Goal: Information Seeking & Learning: Find specific fact

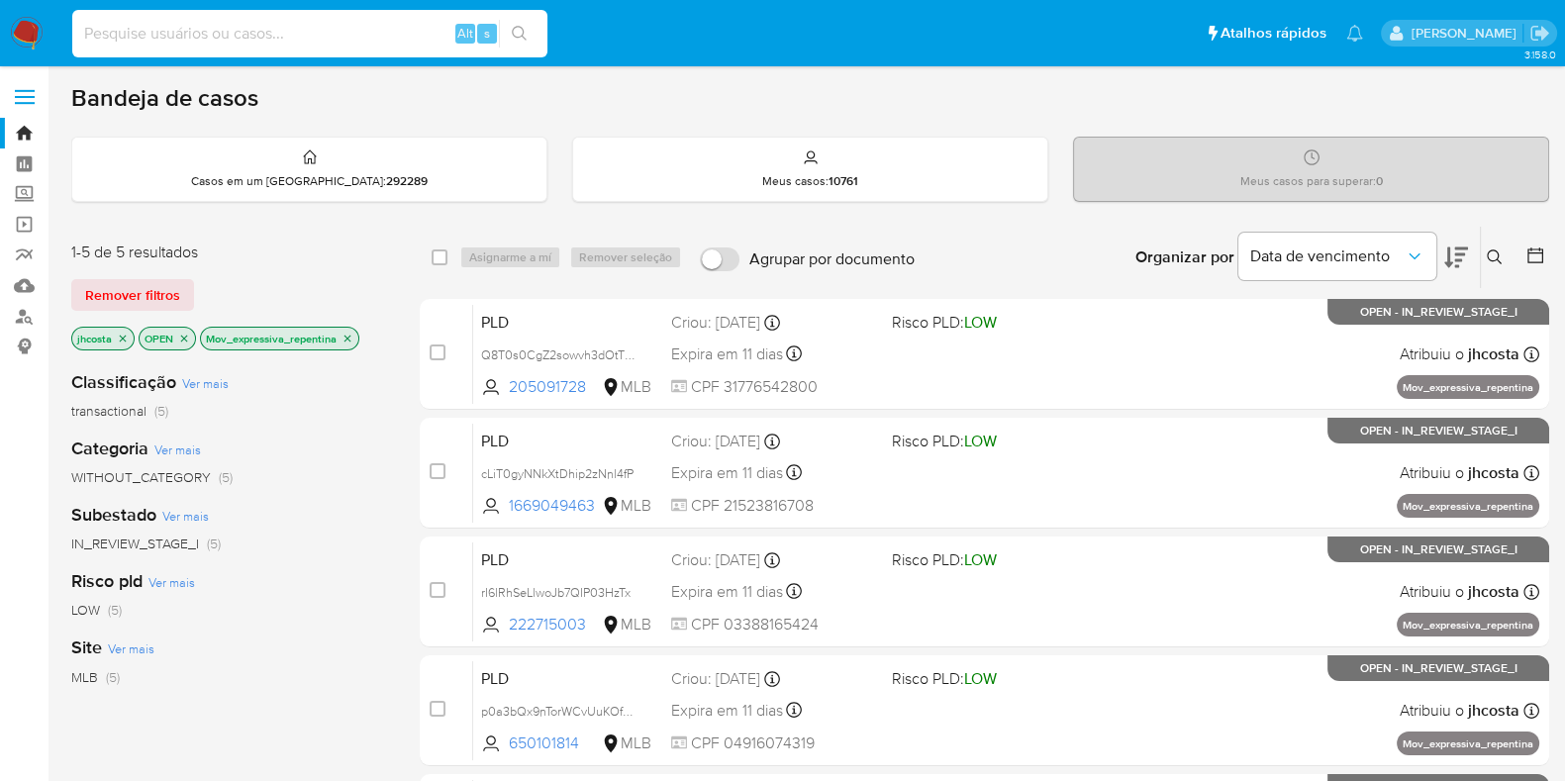
click at [284, 33] on input at bounding box center [309, 34] width 475 height 26
paste input "EwwnzwJZr4zZClVOIhFJSTHQ"
type input "EwwnzwJZr4zZClVOIhFJSTHQ"
click at [316, 28] on input "EwwnzwJZr4zZClVOIhFJSTHQ" at bounding box center [309, 34] width 475 height 26
click at [307, 37] on input "EwwnzwJZr4zZClVOIhFJSTHQ" at bounding box center [309, 34] width 475 height 26
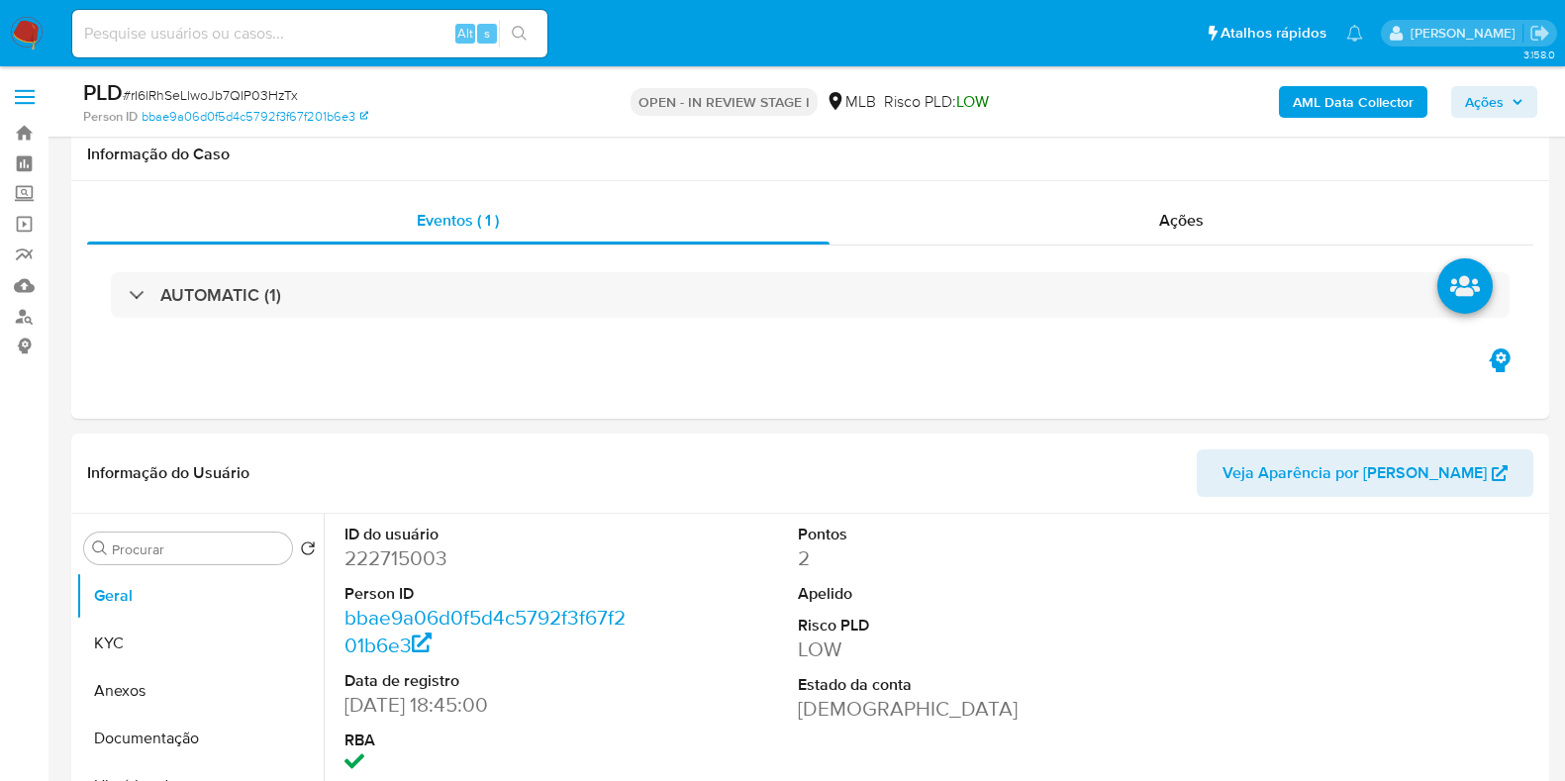
select select "10"
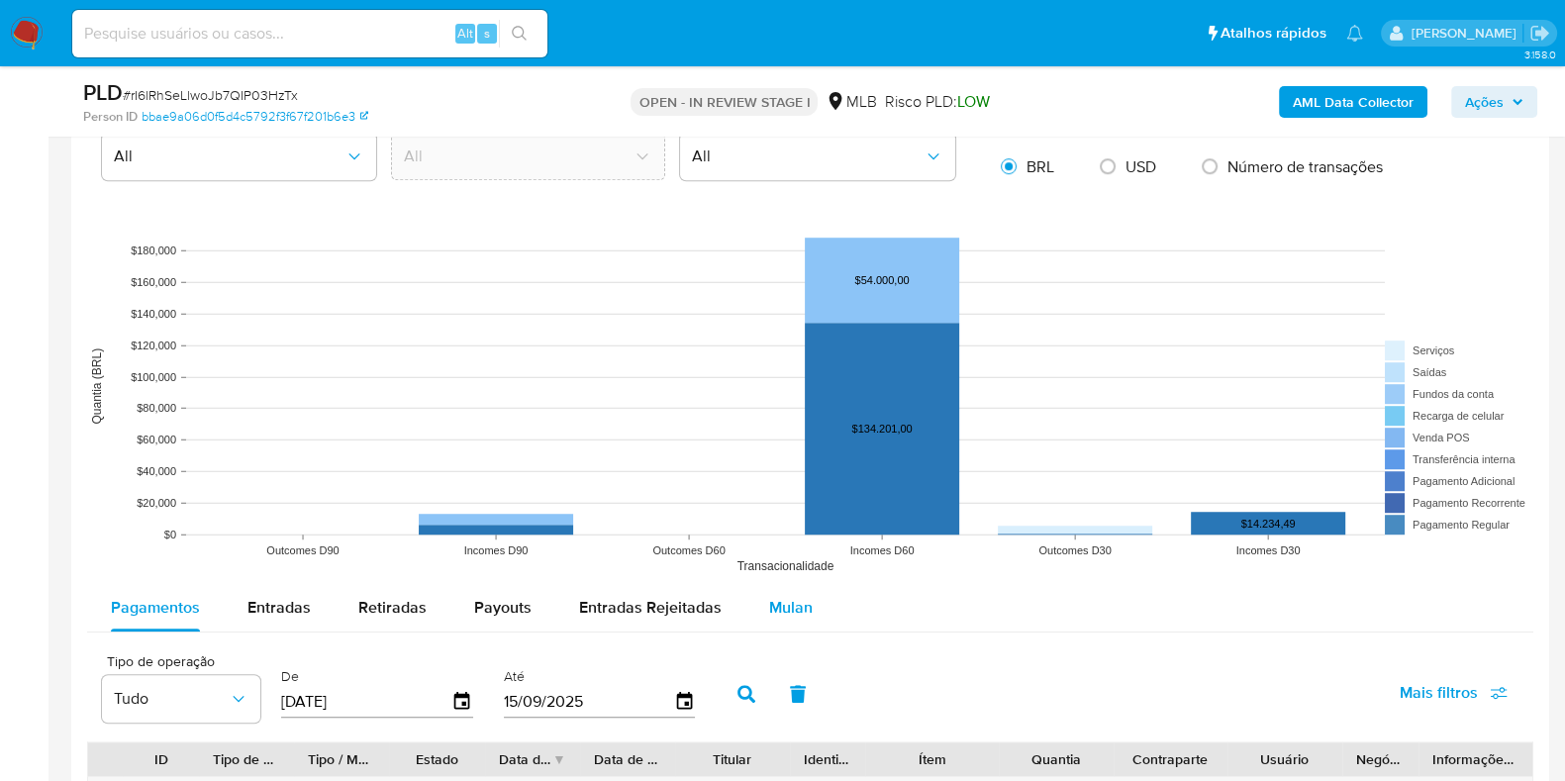
scroll to position [1607, 0]
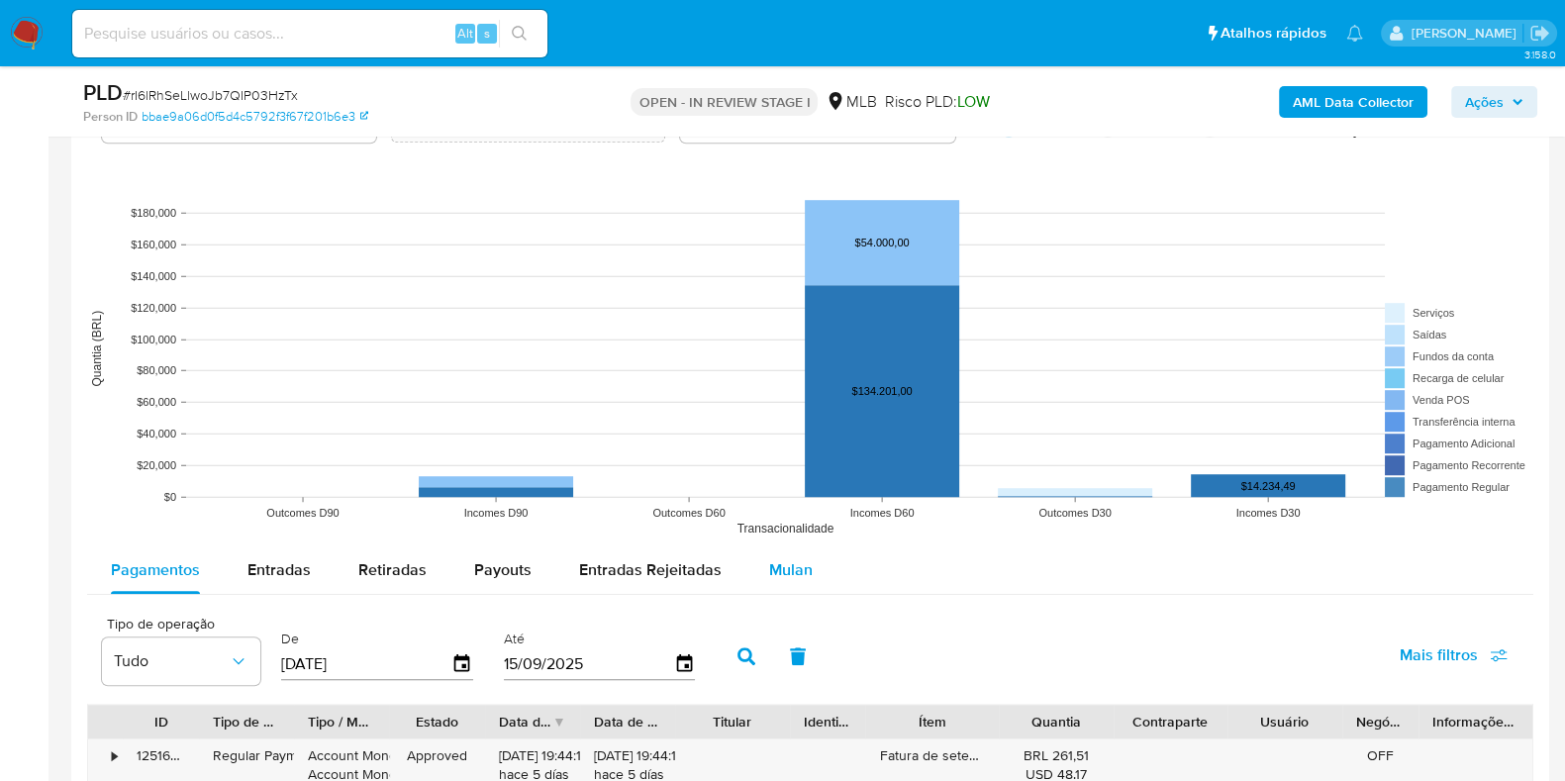
click at [772, 577] on span "Mulan" at bounding box center [791, 569] width 44 height 23
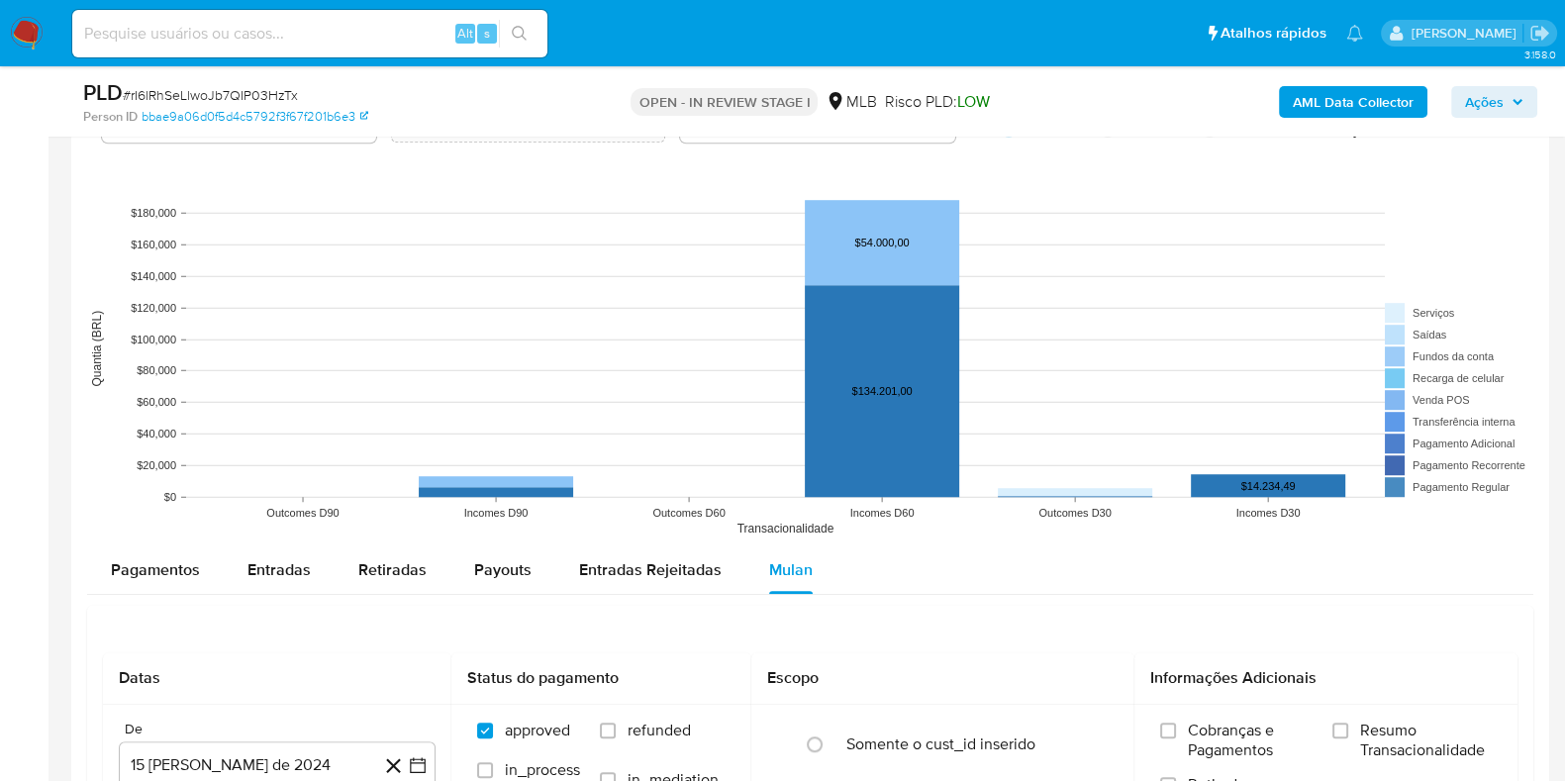
scroll to position [1855, 0]
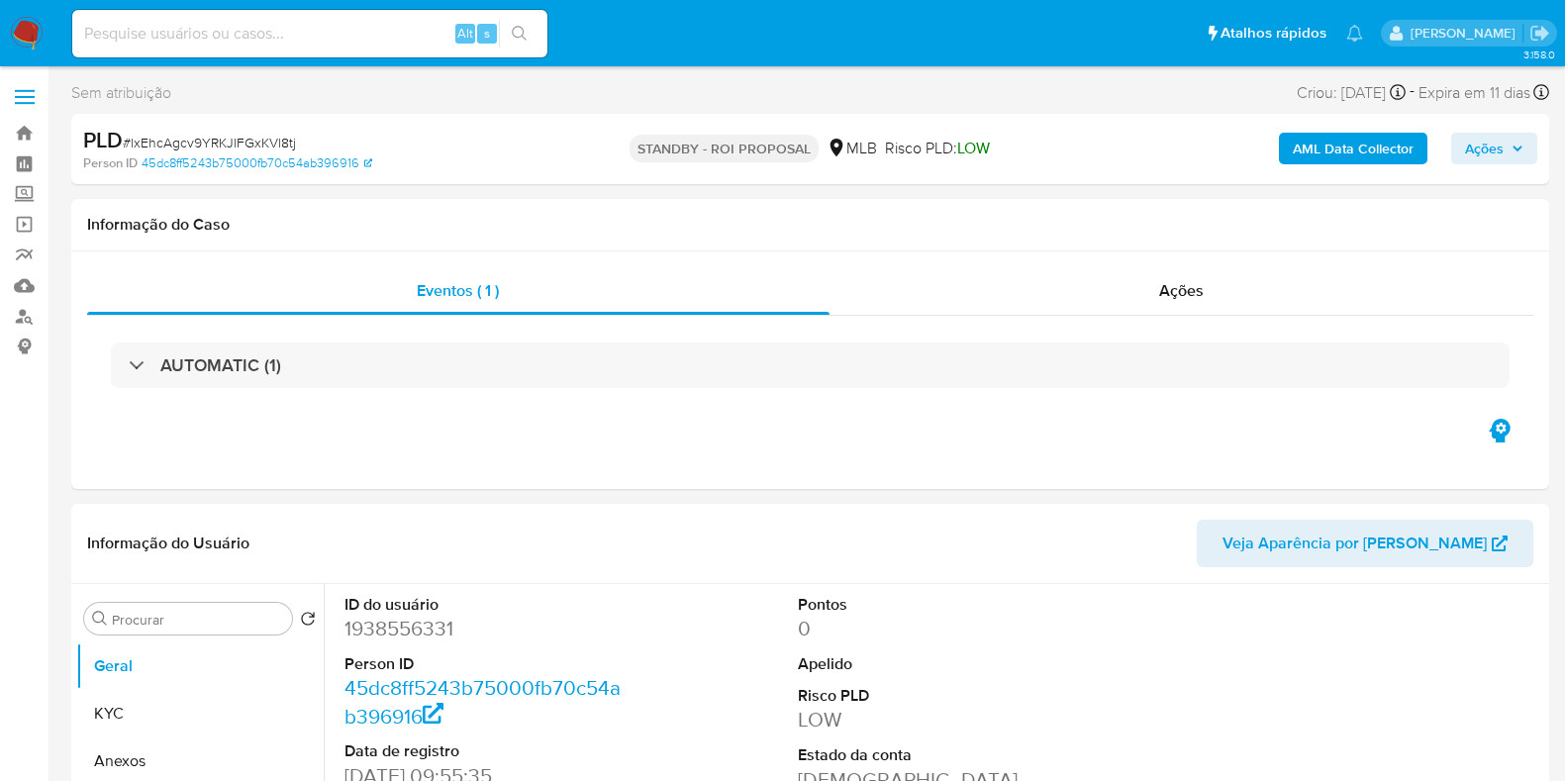
select select "10"
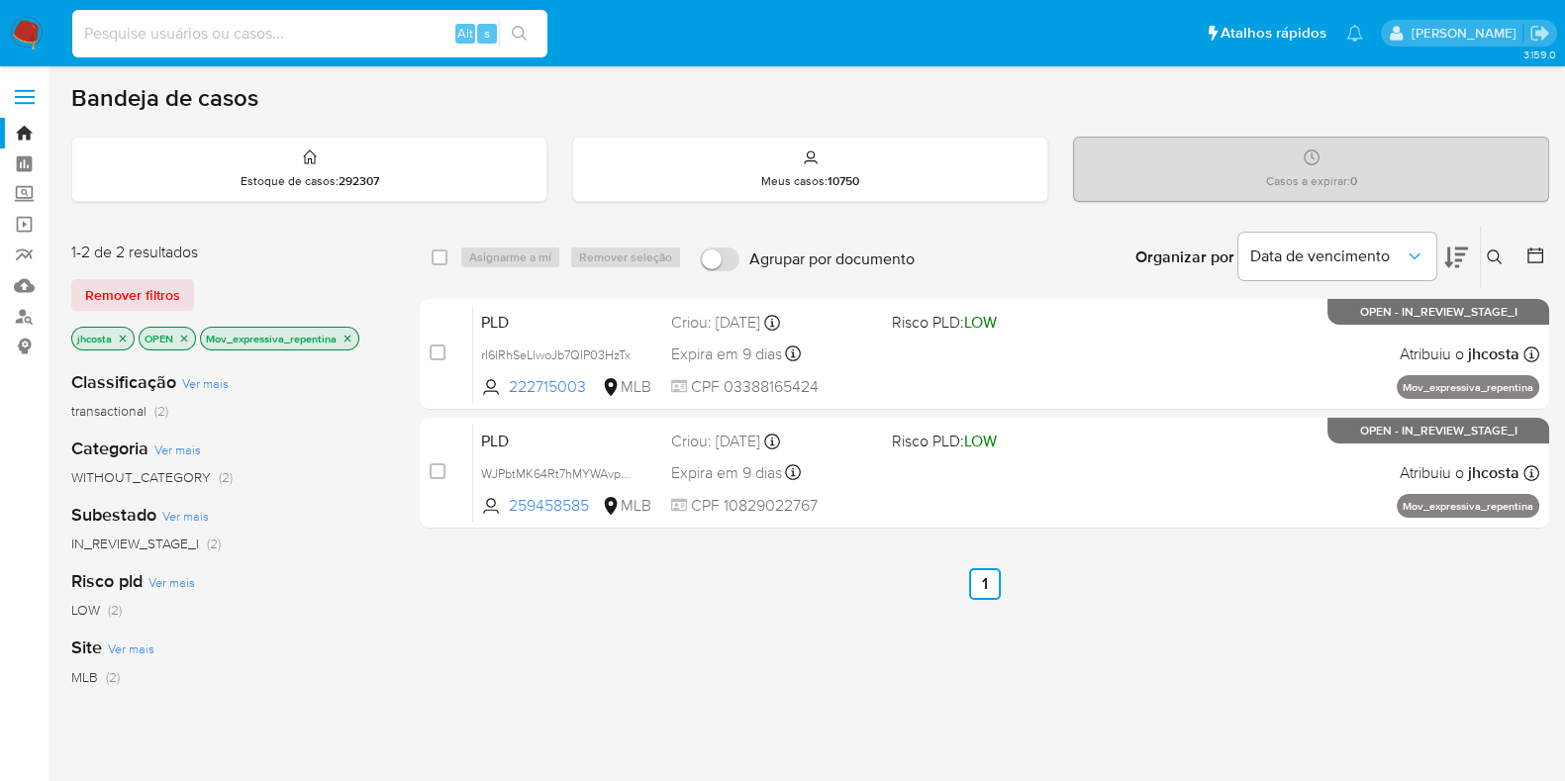
click at [277, 24] on input at bounding box center [309, 34] width 475 height 26
paste input "EwwnzwJZr4zZClVOIhFJSTHQ"
type input "EwwnzwJZr4zZClVOIhFJSTHQ"
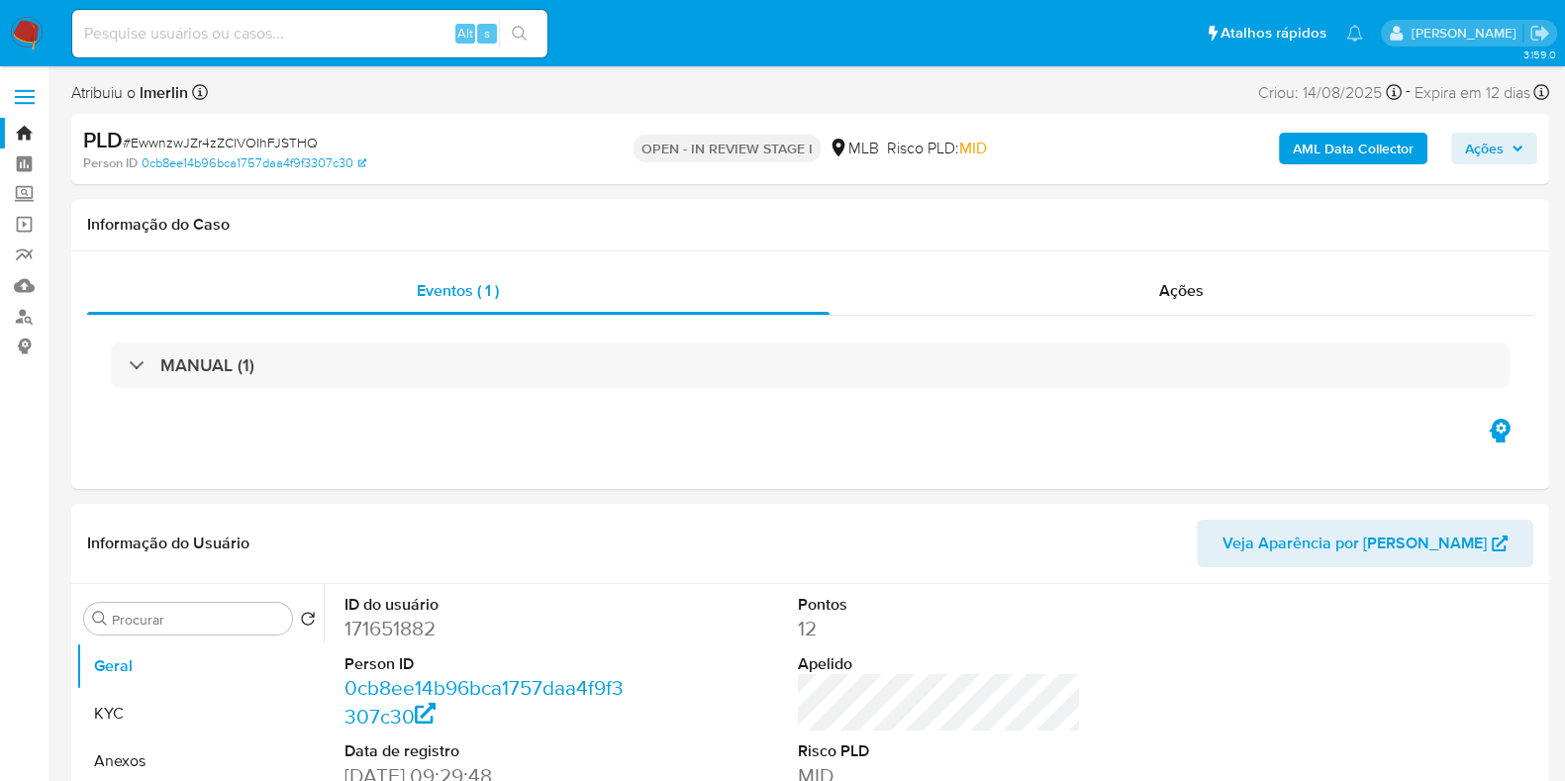
select select "10"
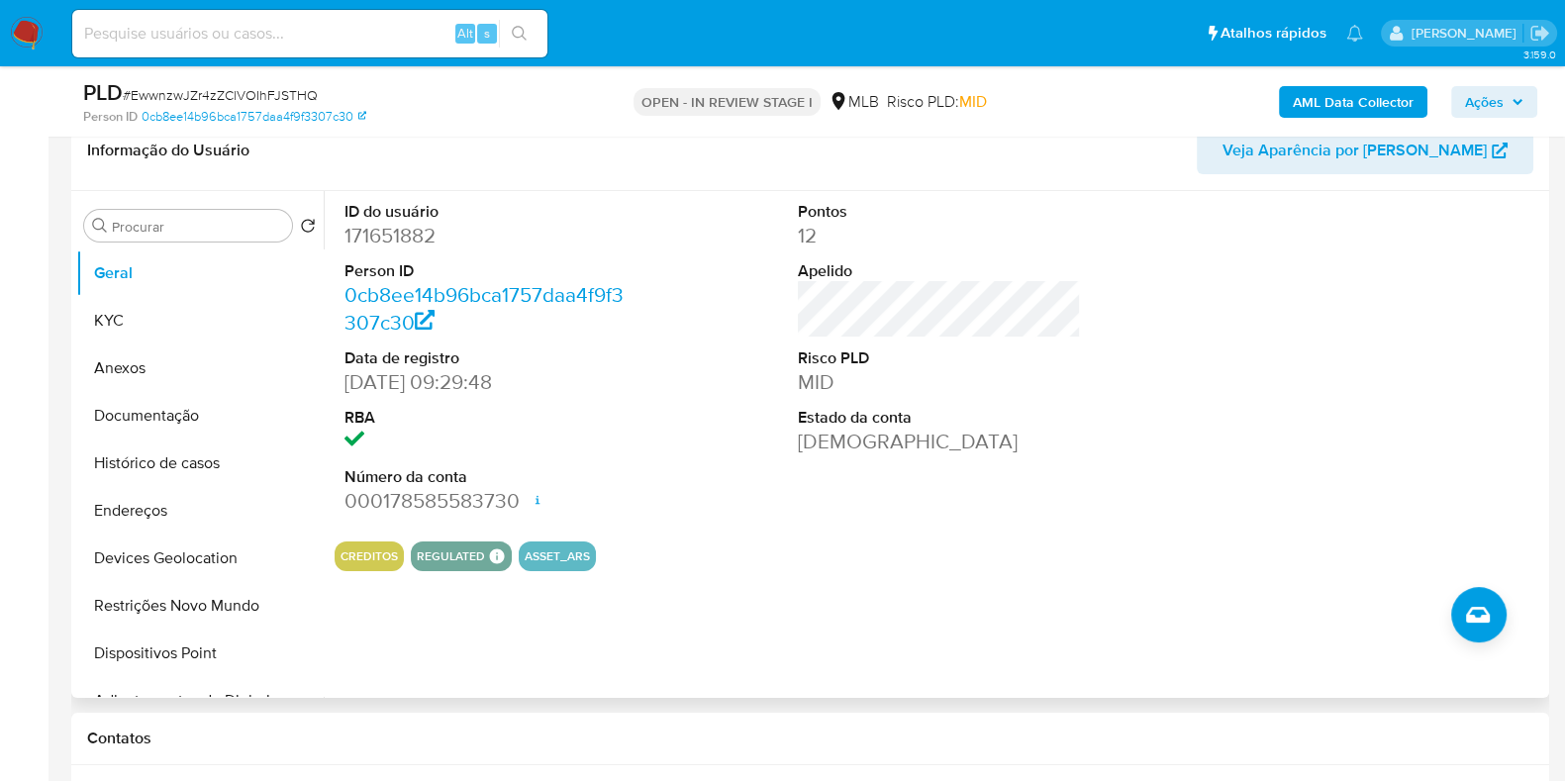
scroll to position [371, 0]
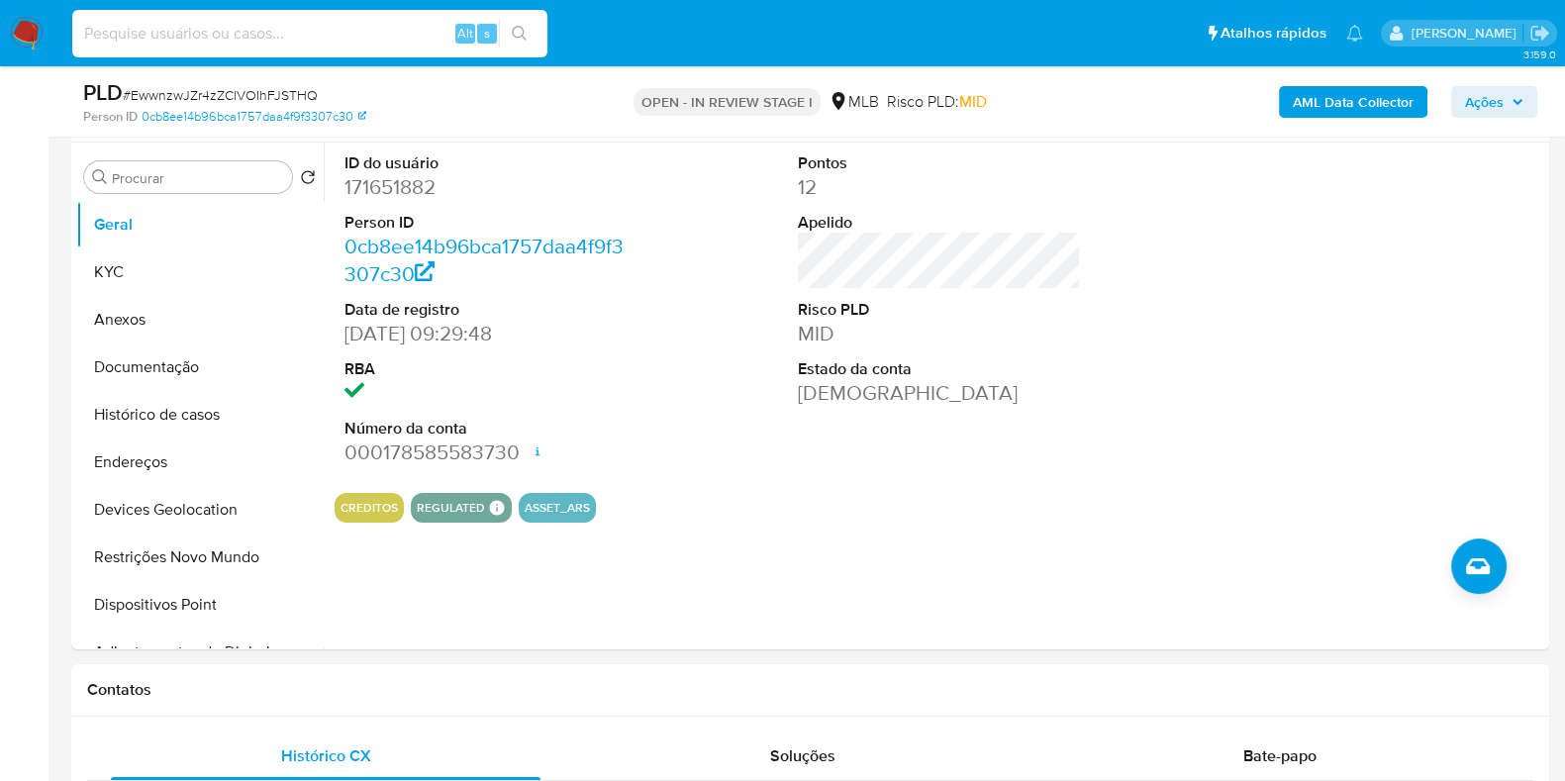
click at [302, 41] on input at bounding box center [309, 34] width 475 height 26
paste input "EwwnzwJZr4zZClVOIhFJSTHQ"
type input "EwwnzwJZr4zZClVOIhFJSTHQ"
click at [315, 36] on input "EwwnzwJZr4zZClVOIhFJSTHQ" at bounding box center [309, 34] width 475 height 26
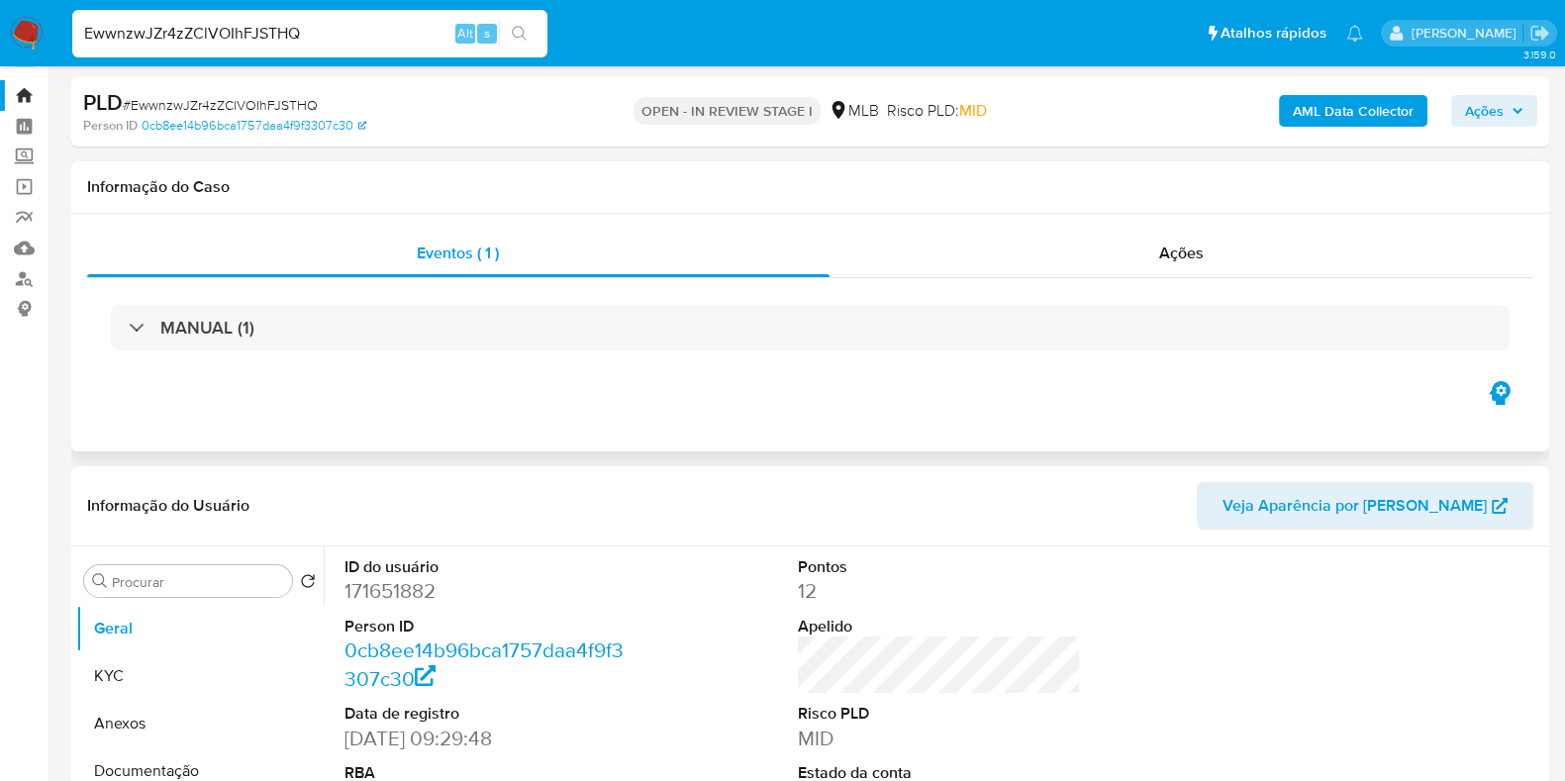
scroll to position [0, 0]
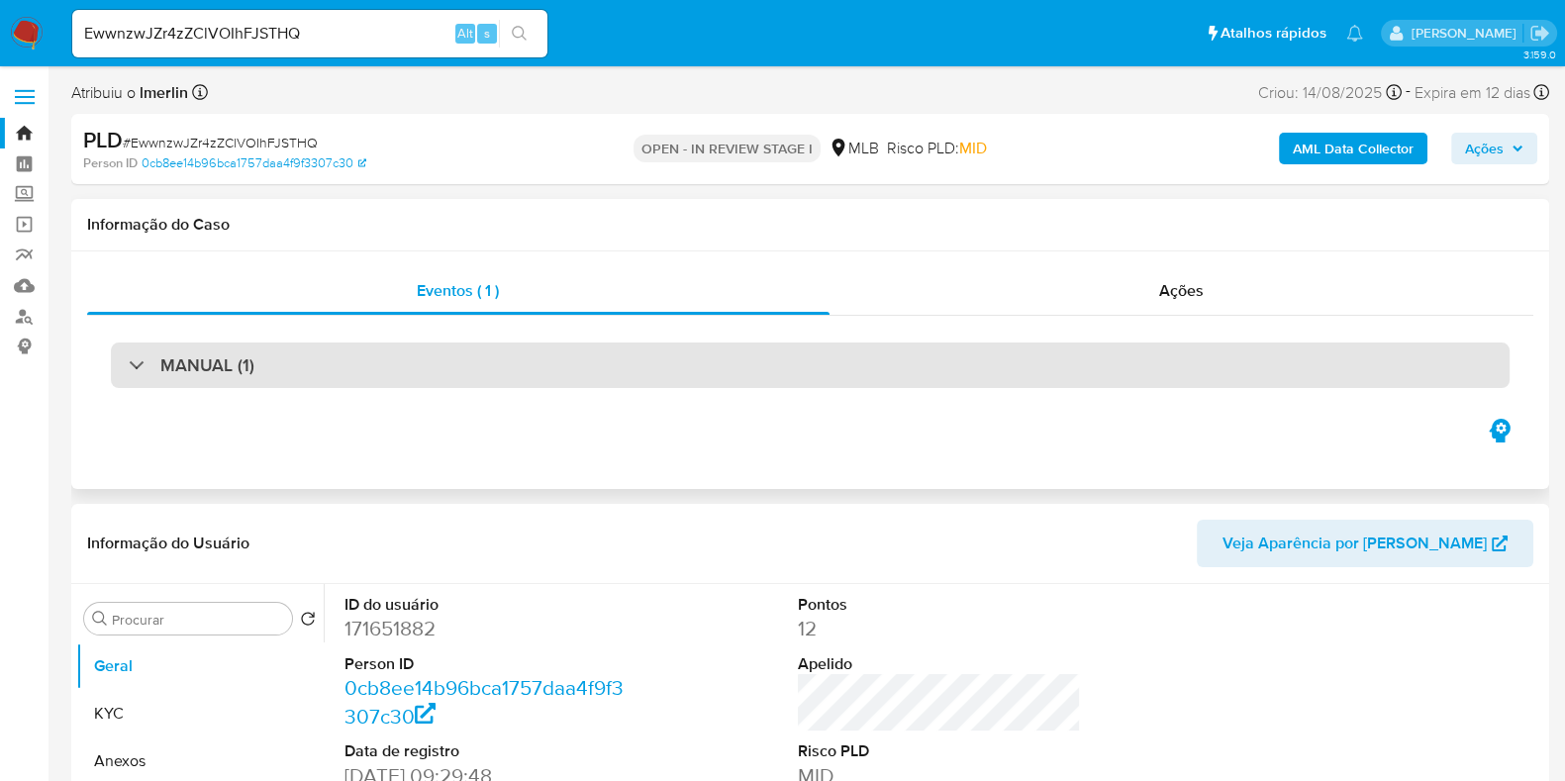
click at [242, 366] on h3 "MANUAL (1)" at bounding box center [207, 365] width 94 height 22
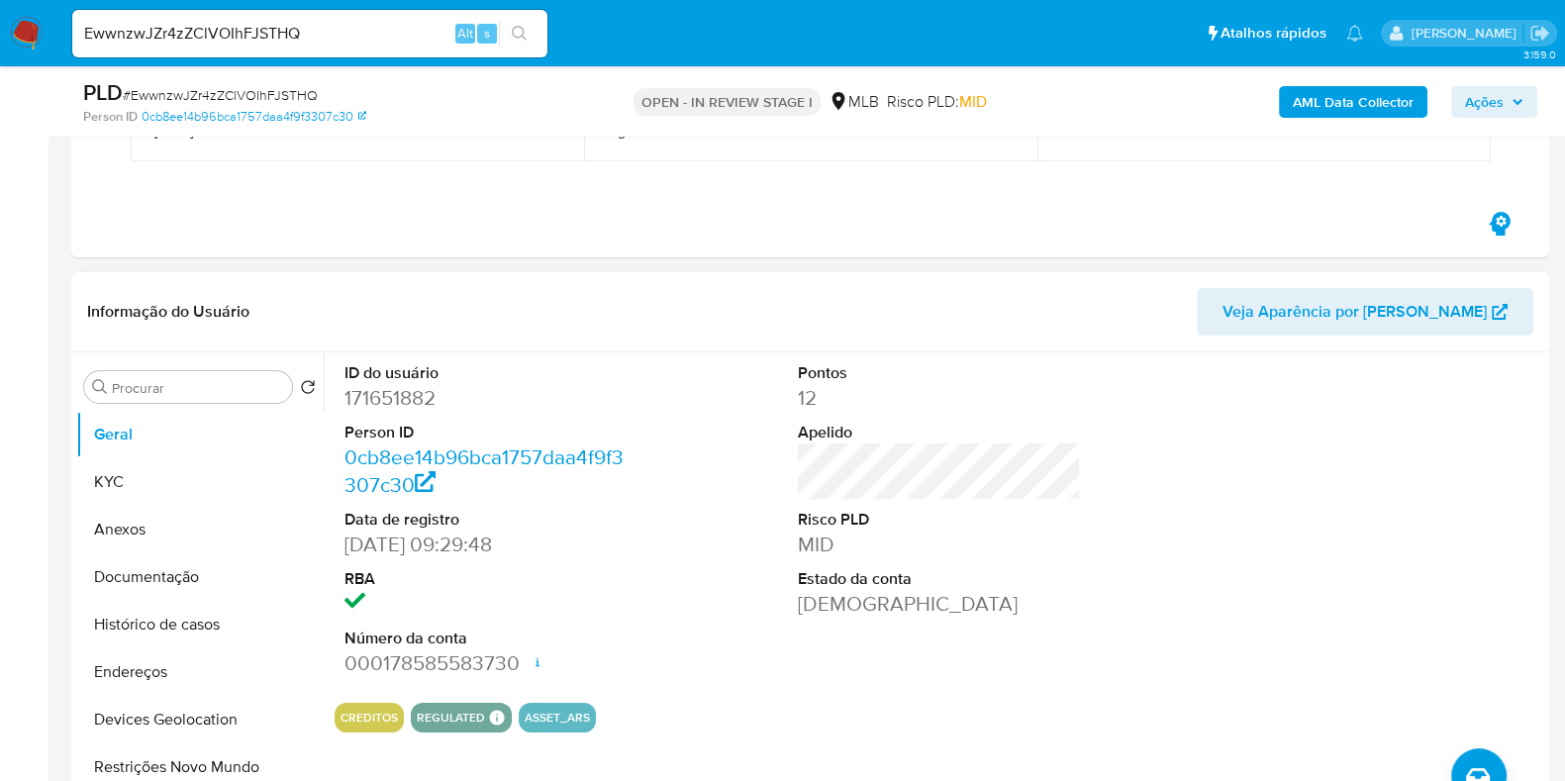
scroll to position [494, 0]
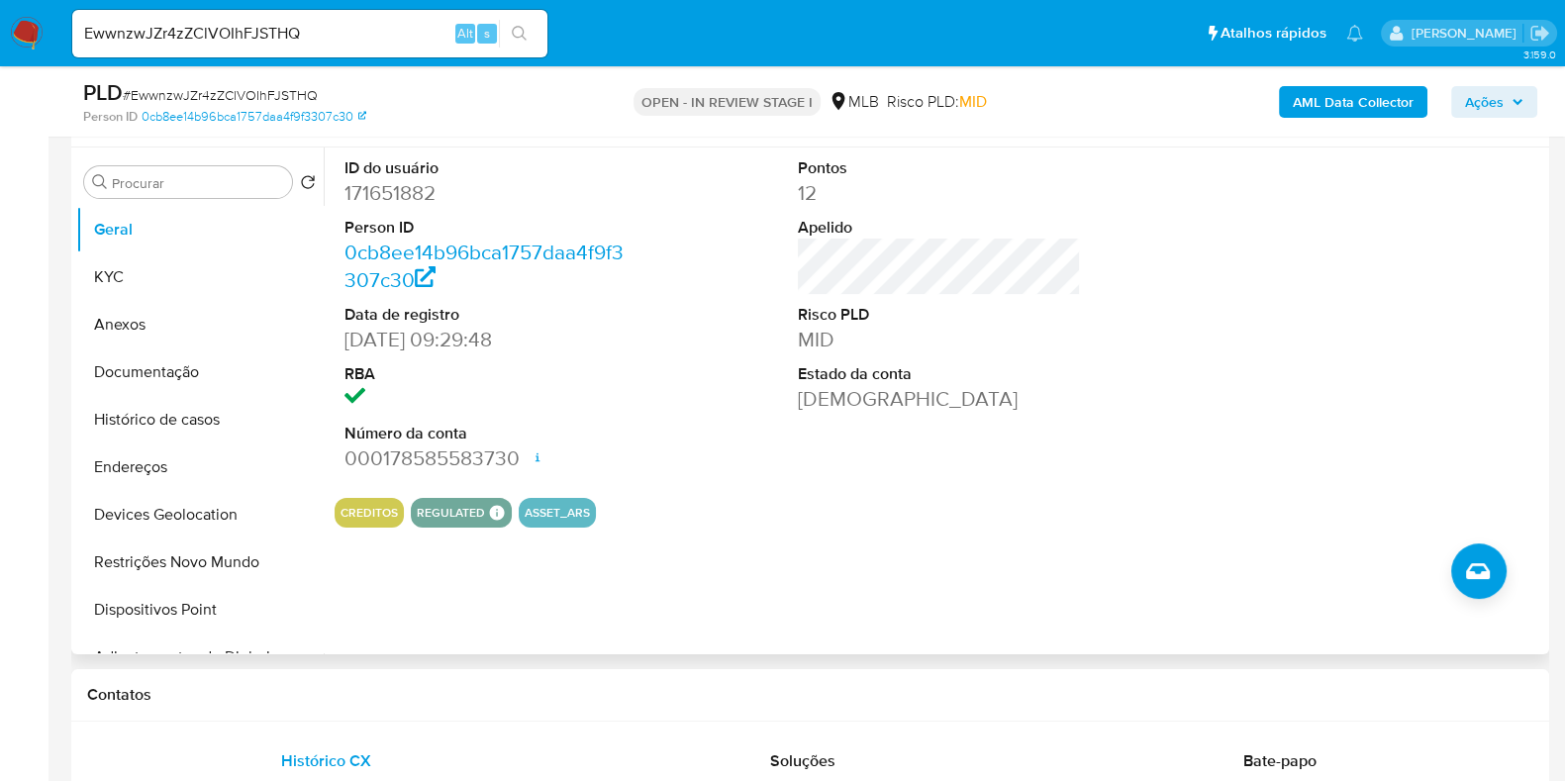
click at [591, 566] on div "ID do usuário 171651882 Person ID 0cb8ee14b96bca1757daa4f9f3307c30 Data de regi…" at bounding box center [934, 400] width 1220 height 507
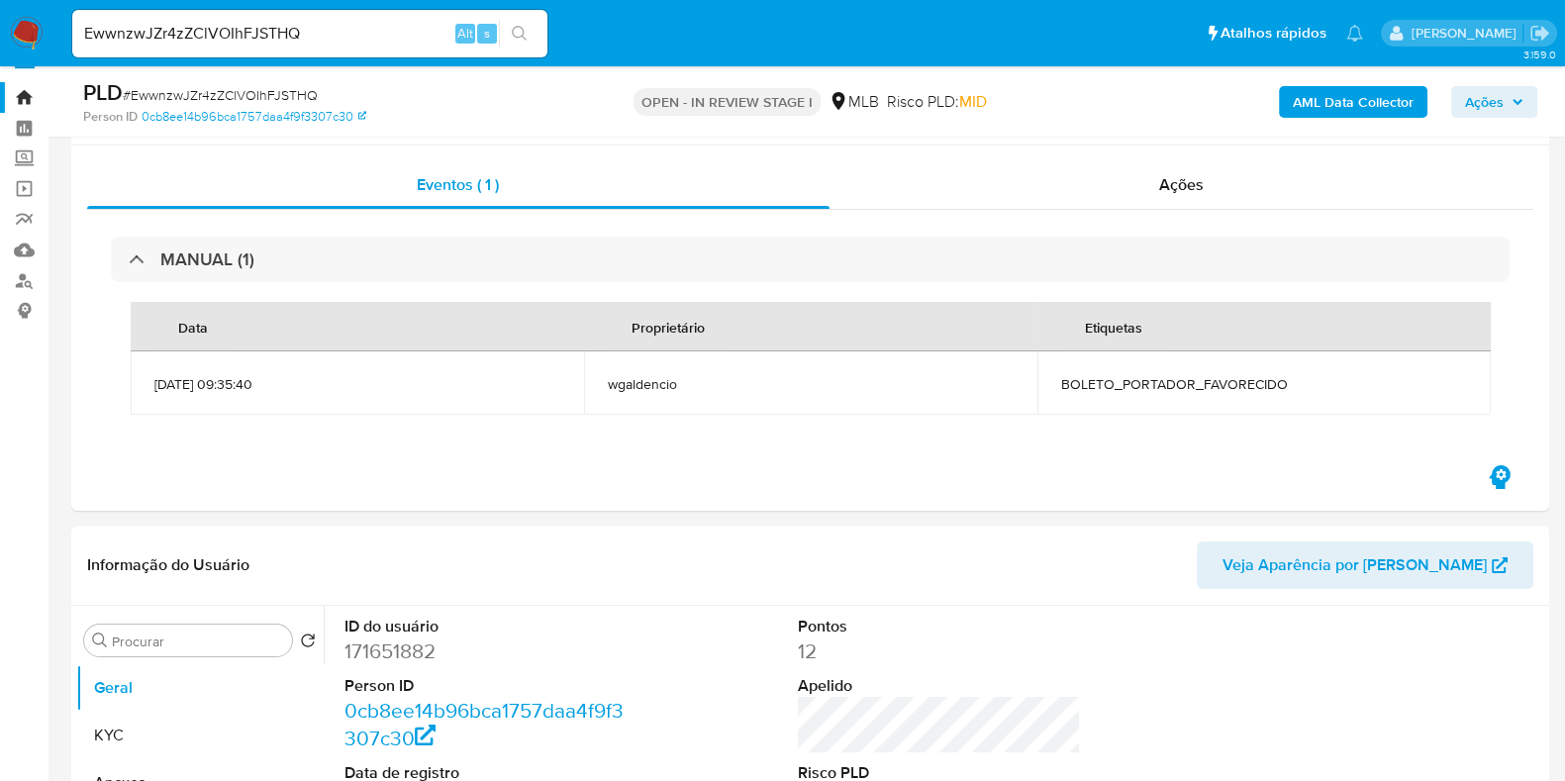
scroll to position [0, 0]
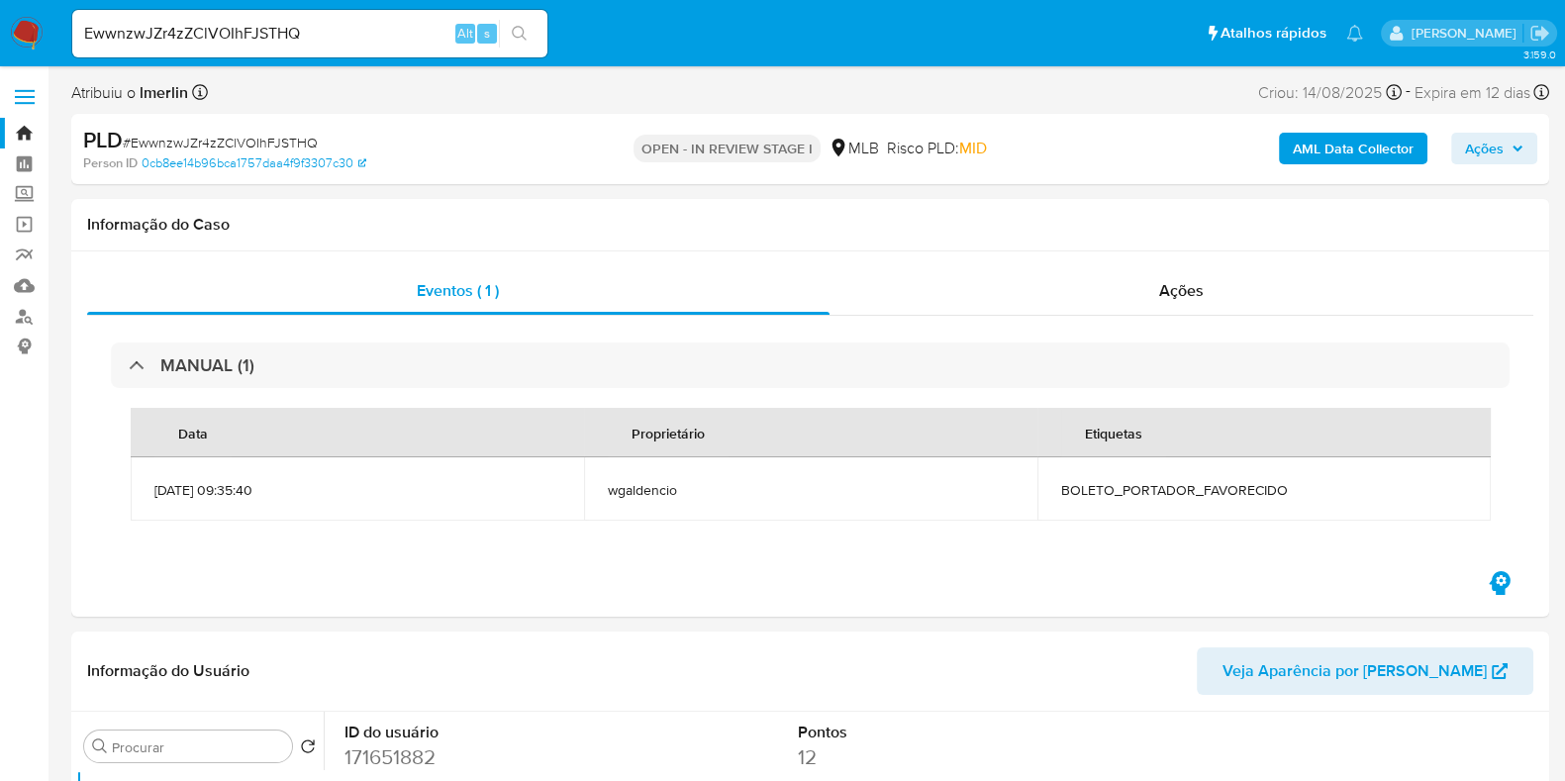
click at [28, 23] on img at bounding box center [27, 34] width 34 height 34
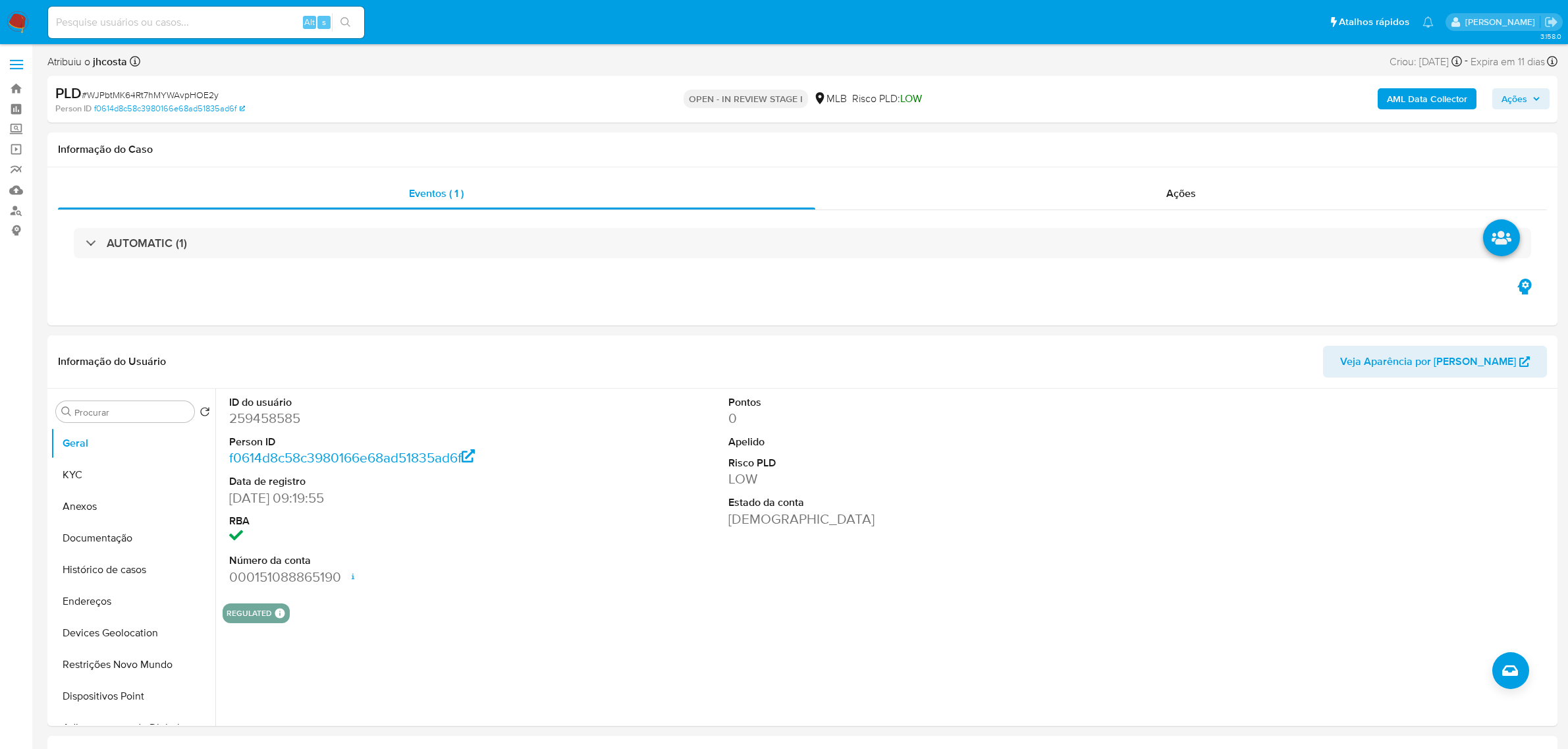
select select "10"
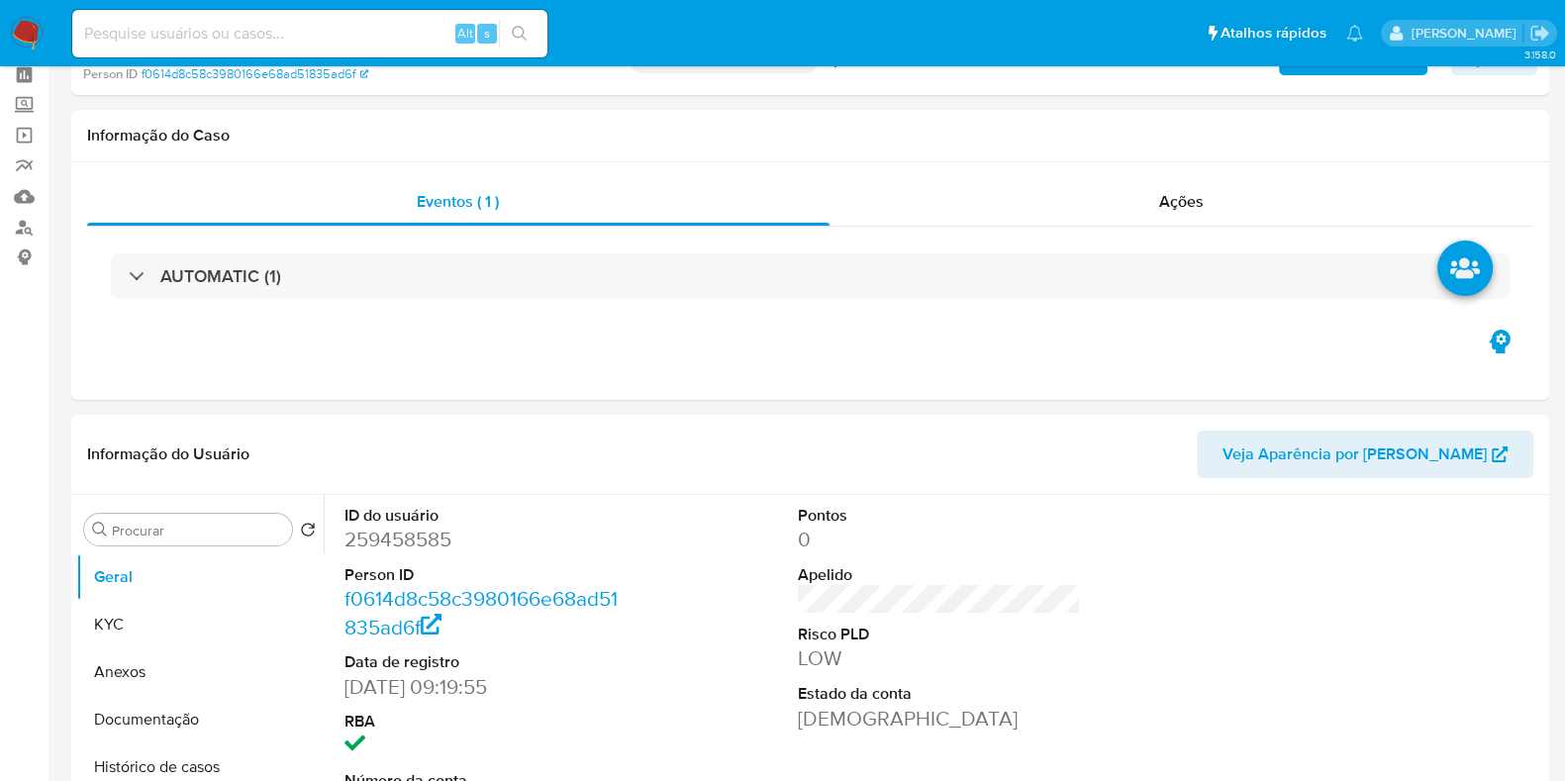
scroll to position [246, 0]
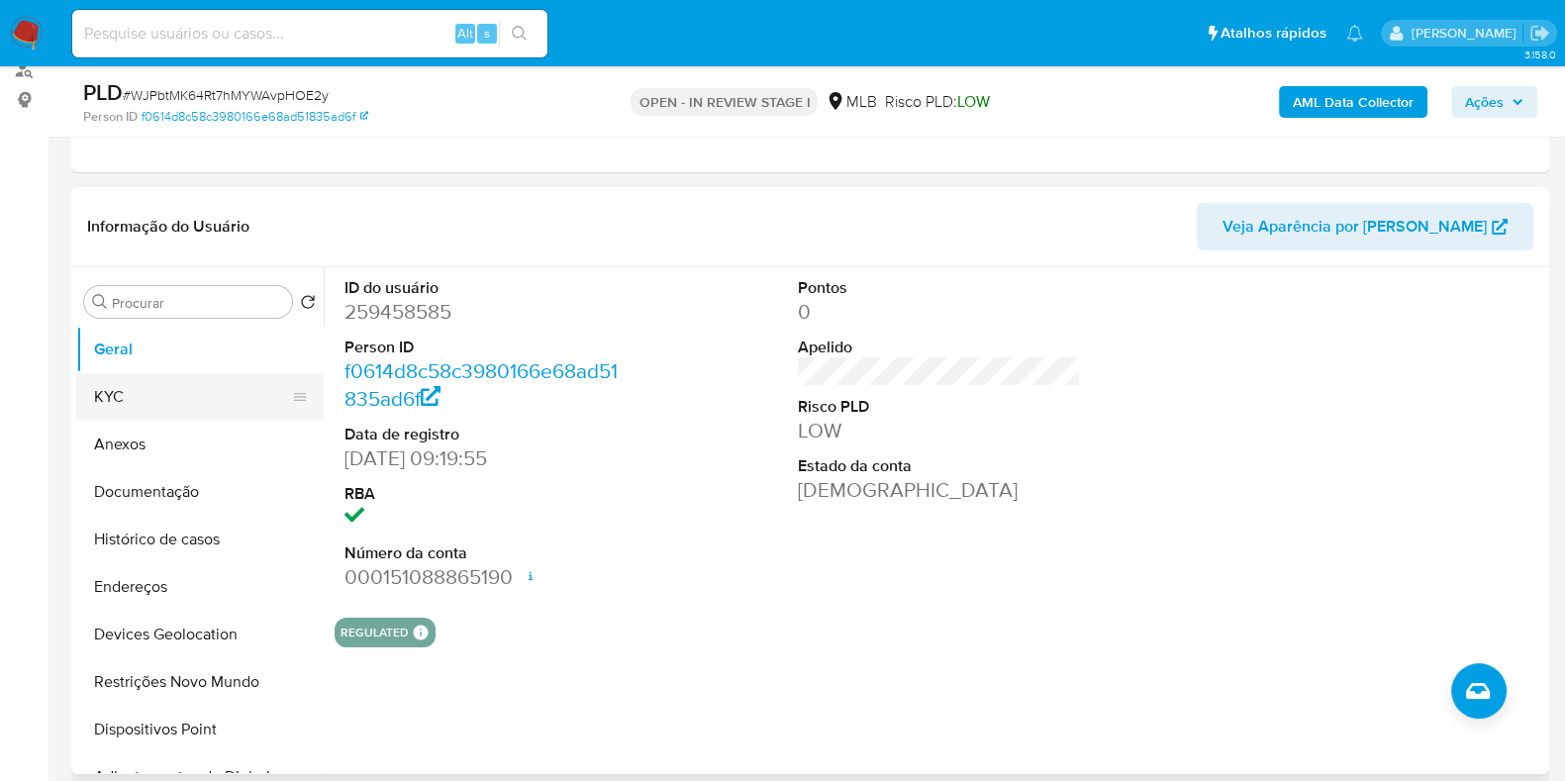
click at [101, 395] on button "KYC" at bounding box center [192, 397] width 232 height 48
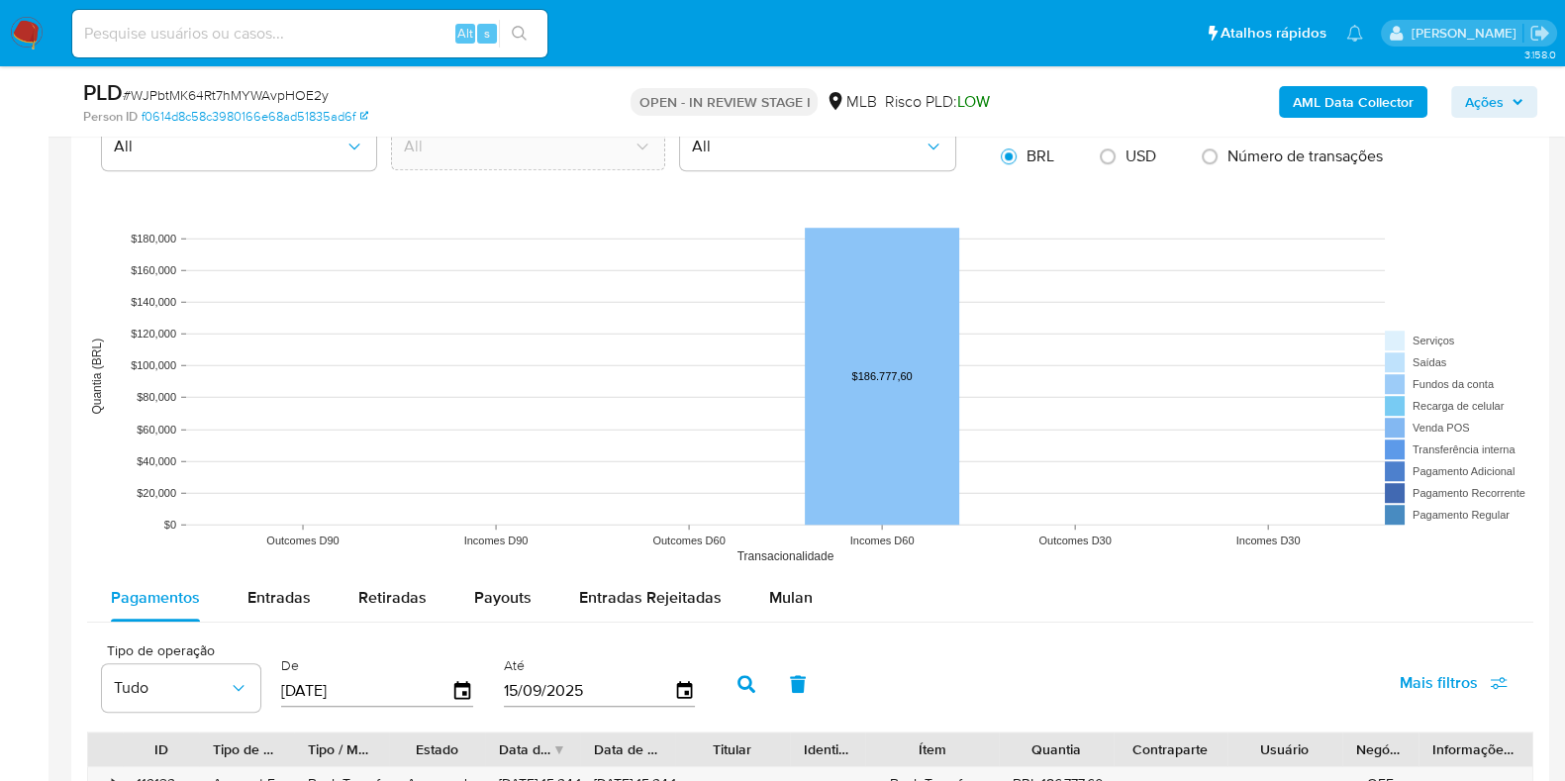
scroll to position [1978, 0]
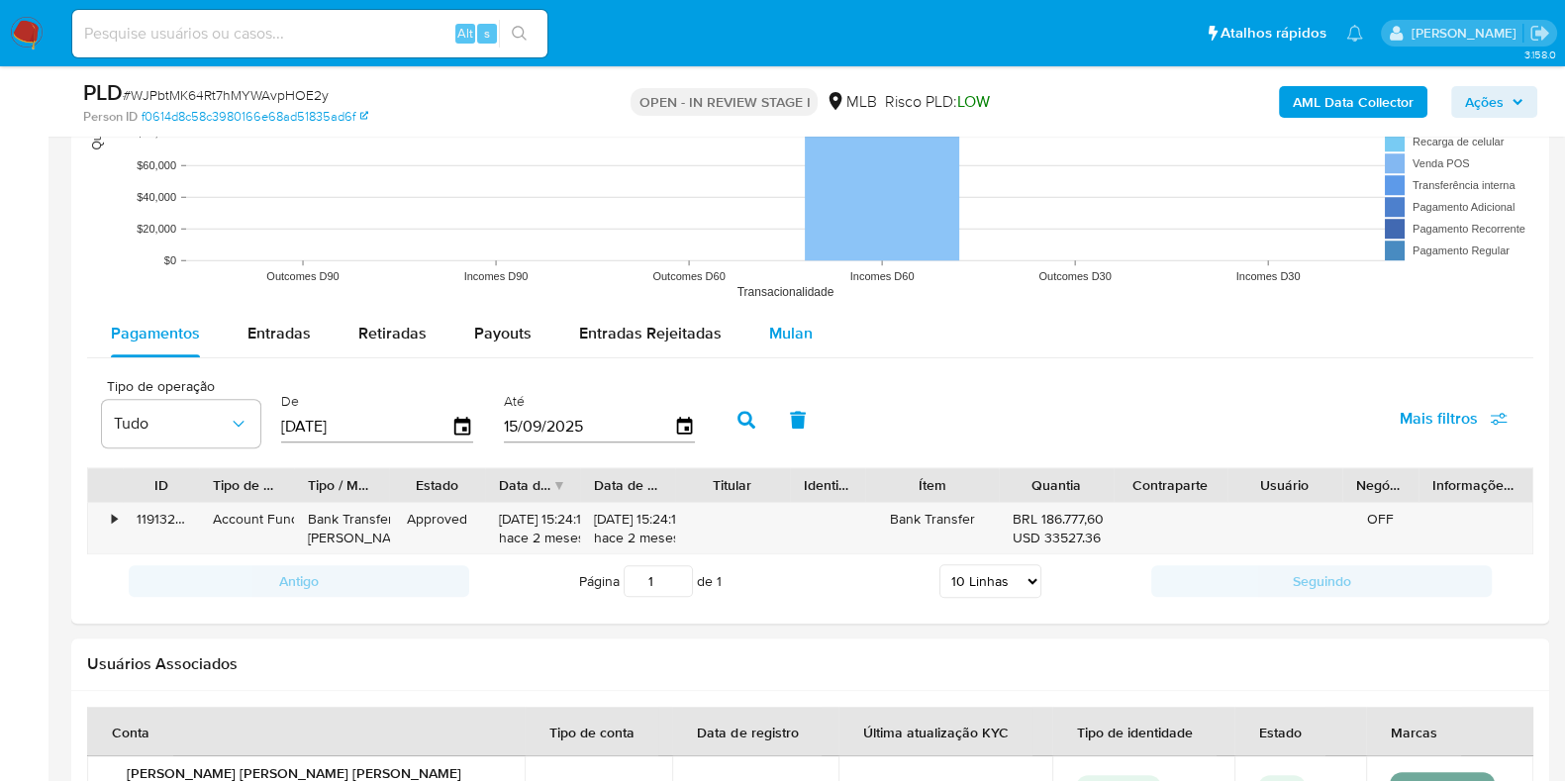
click at [802, 330] on span "Mulan" at bounding box center [791, 333] width 44 height 23
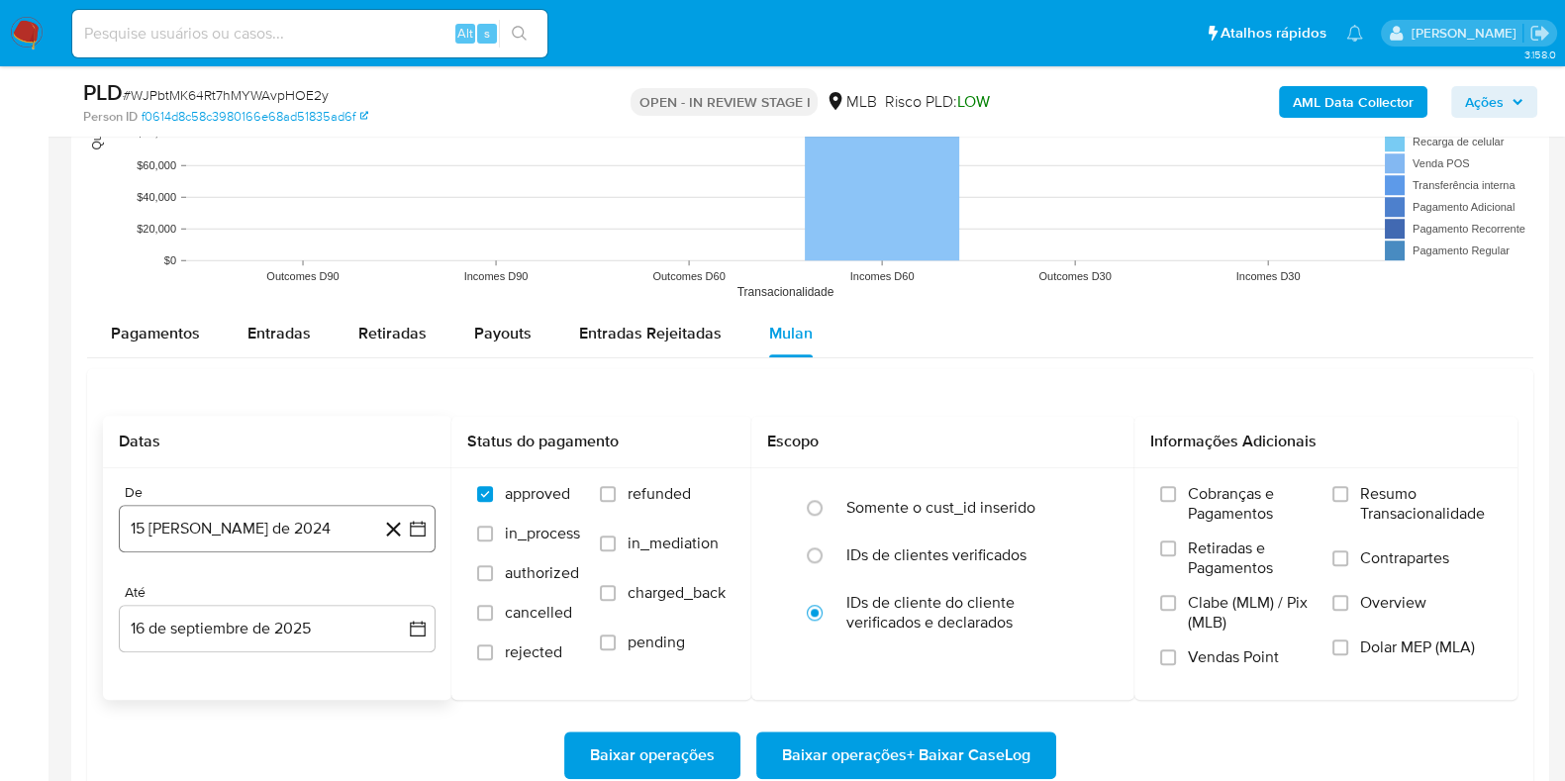
click at [285, 522] on button "15 [PERSON_NAME] de 2024" at bounding box center [277, 529] width 317 height 48
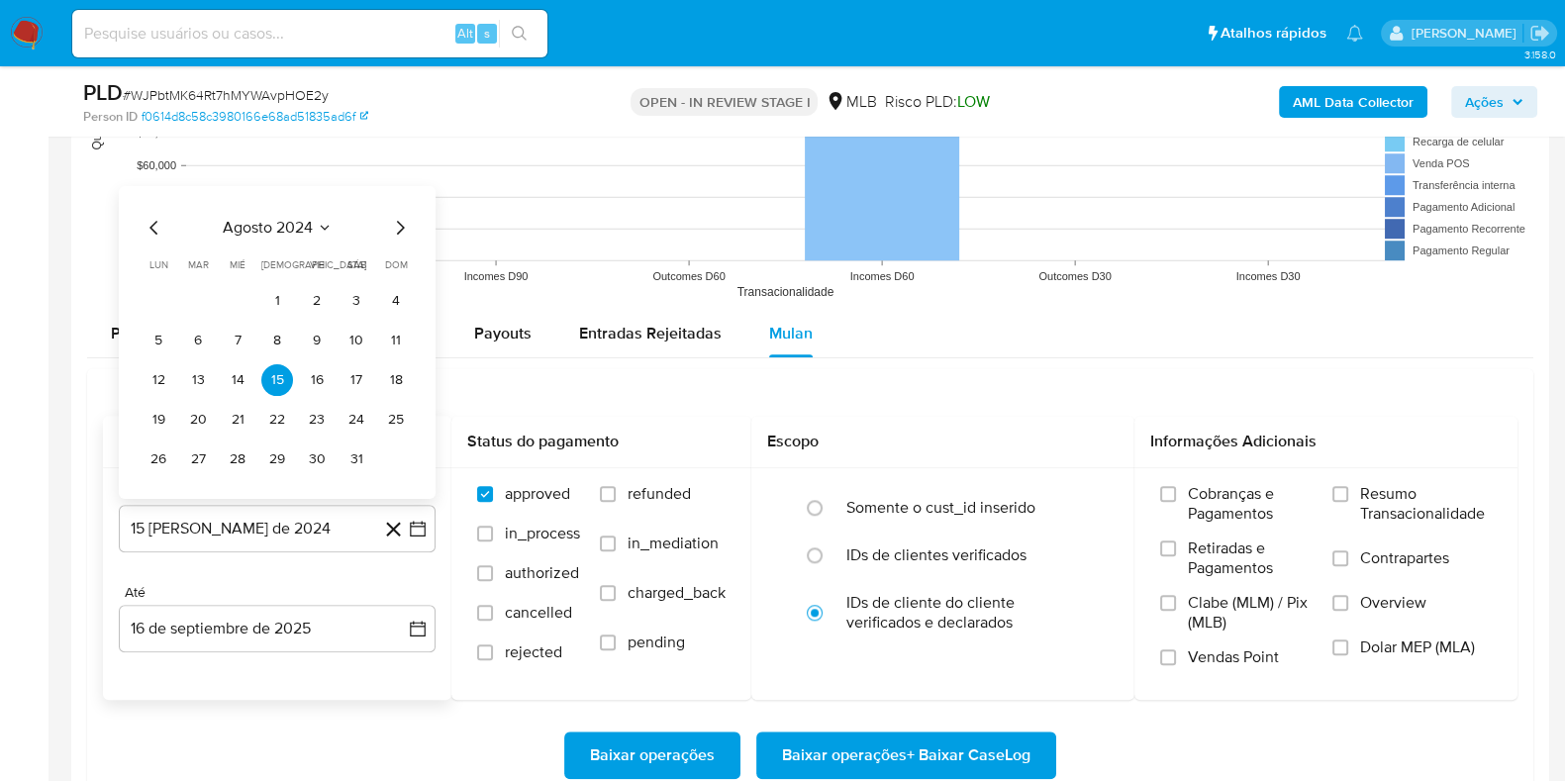
click at [310, 234] on span "agosto 2024" at bounding box center [268, 227] width 90 height 20
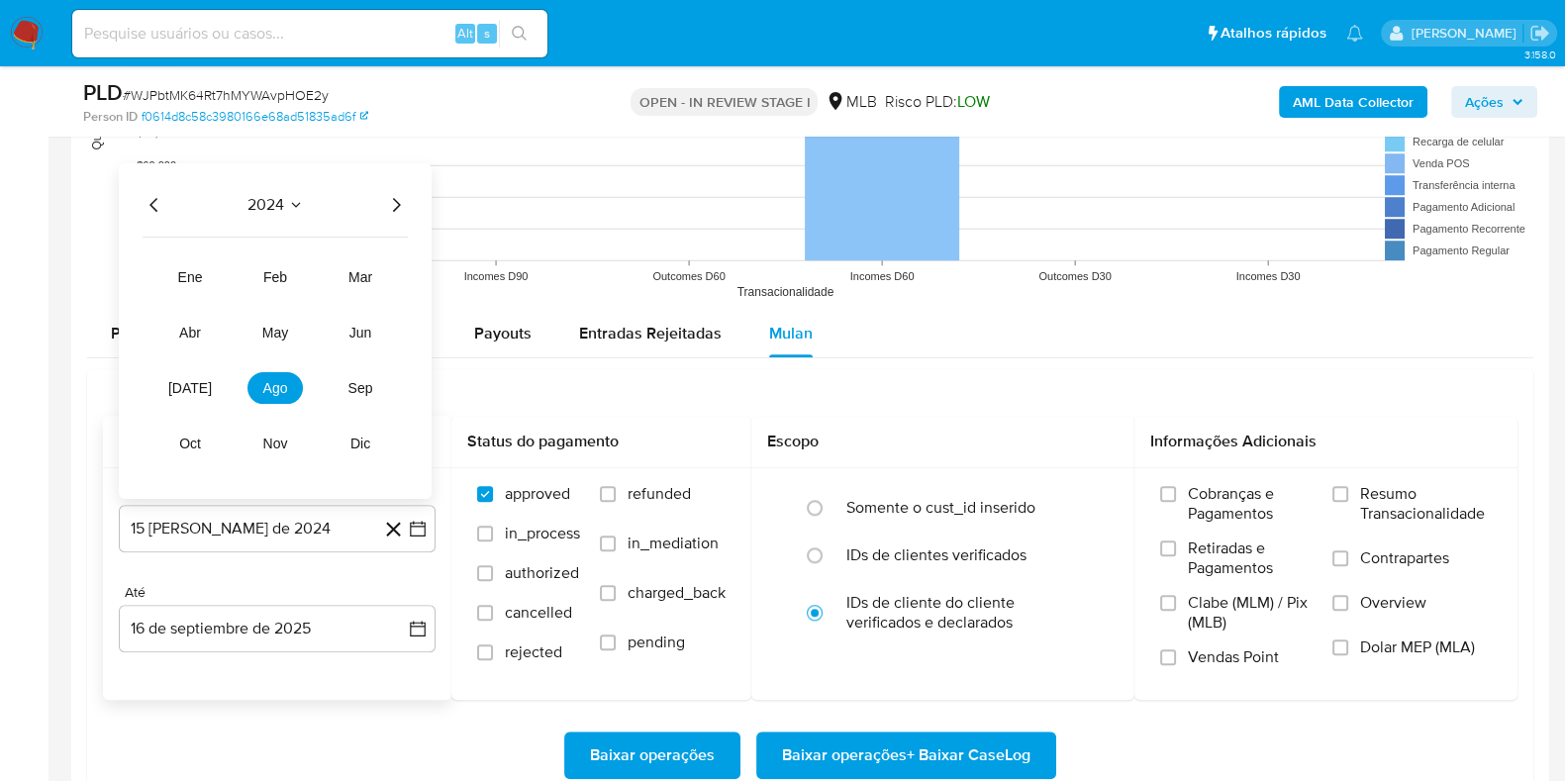
click at [389, 195] on icon "Año siguiente" at bounding box center [396, 204] width 24 height 24
click at [188, 387] on span "jul" at bounding box center [190, 387] width 44 height 16
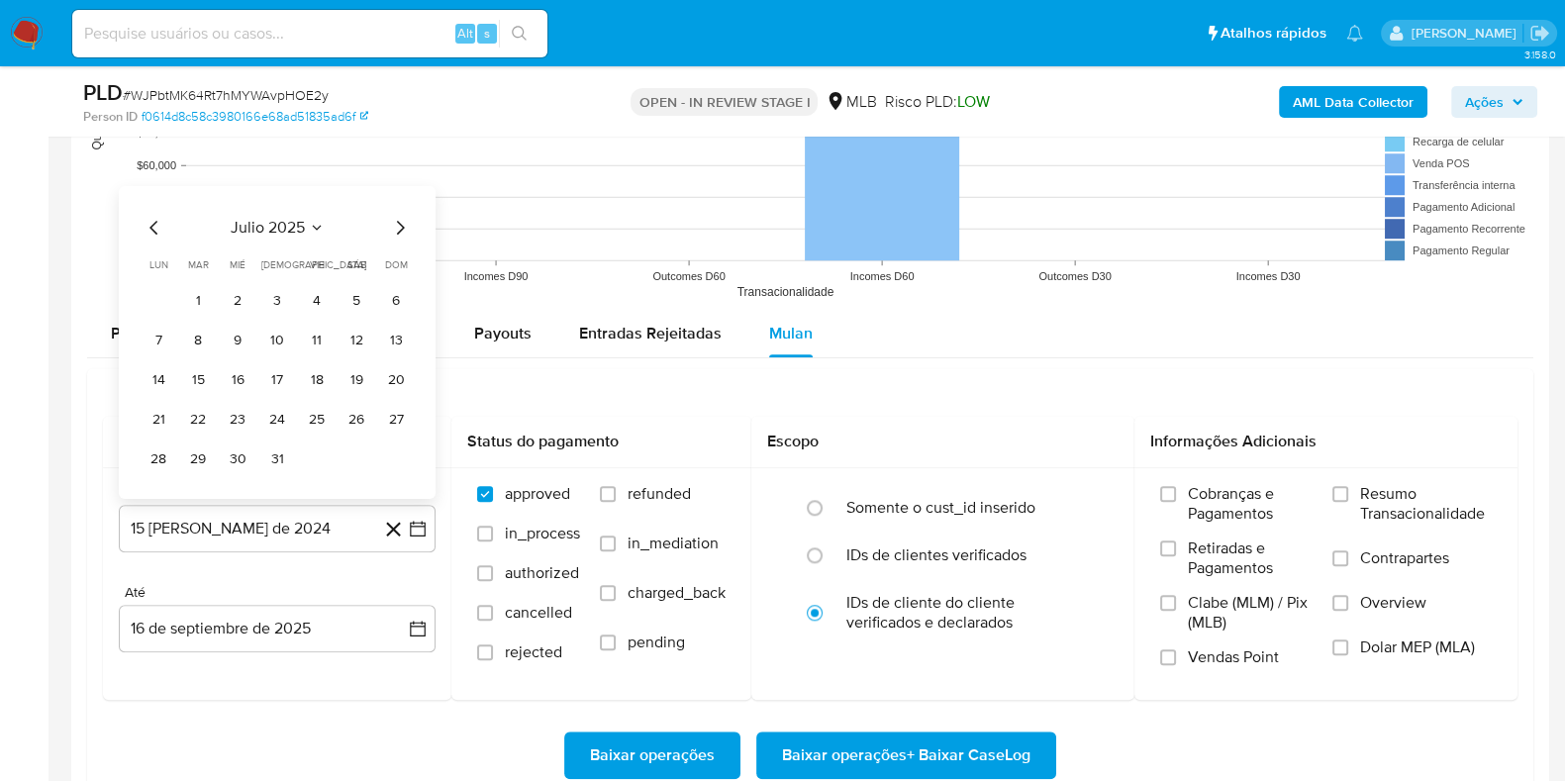
click at [210, 292] on button "1" at bounding box center [198, 300] width 32 height 32
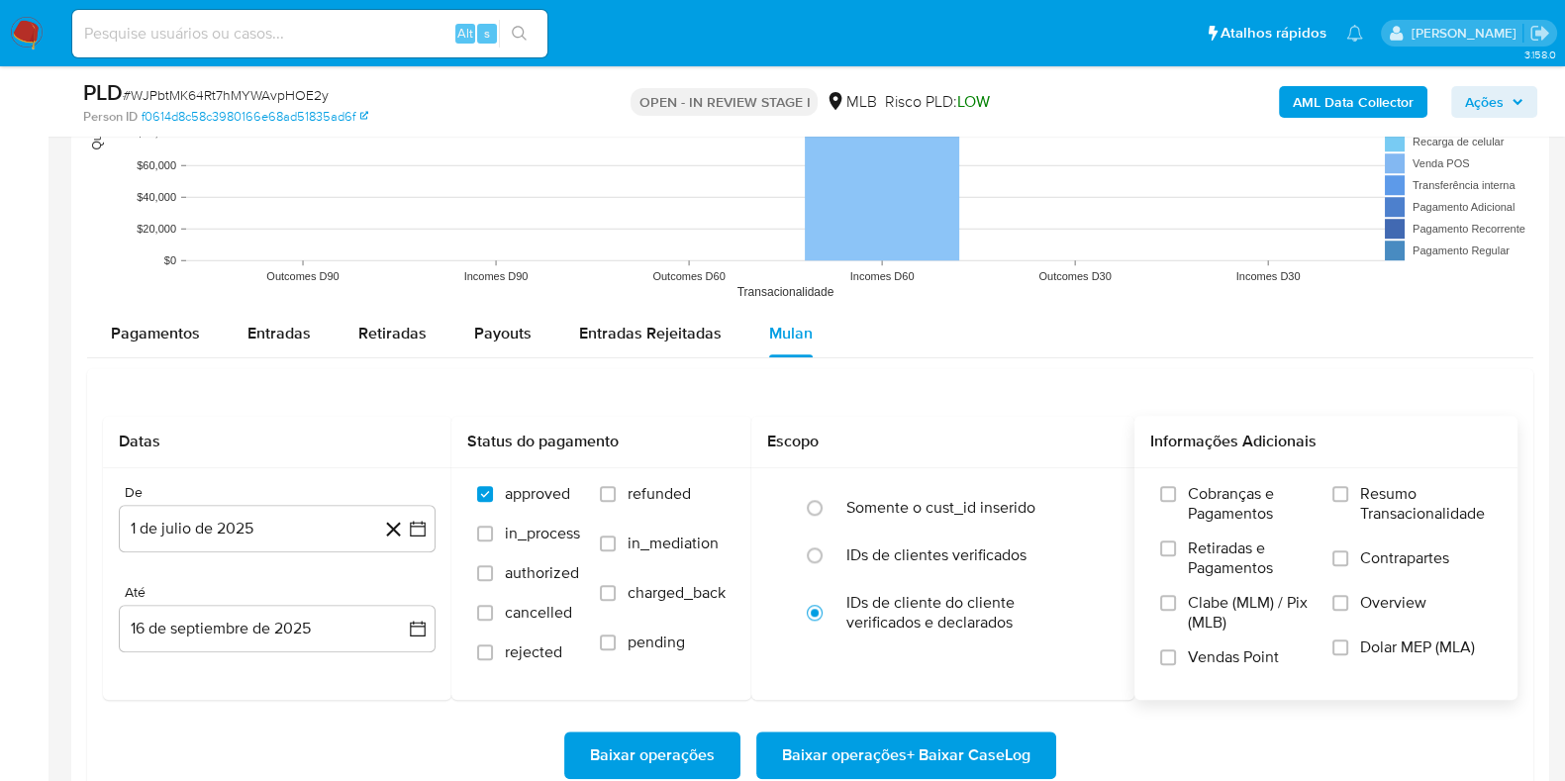
click at [1350, 484] on label "Resumo Transacionalidade" at bounding box center [1411, 516] width 159 height 64
click at [1348, 486] on input "Resumo Transacionalidade" at bounding box center [1340, 494] width 16 height 16
click at [970, 734] on span "Baixar operações + Baixar CaseLog" at bounding box center [906, 755] width 248 height 44
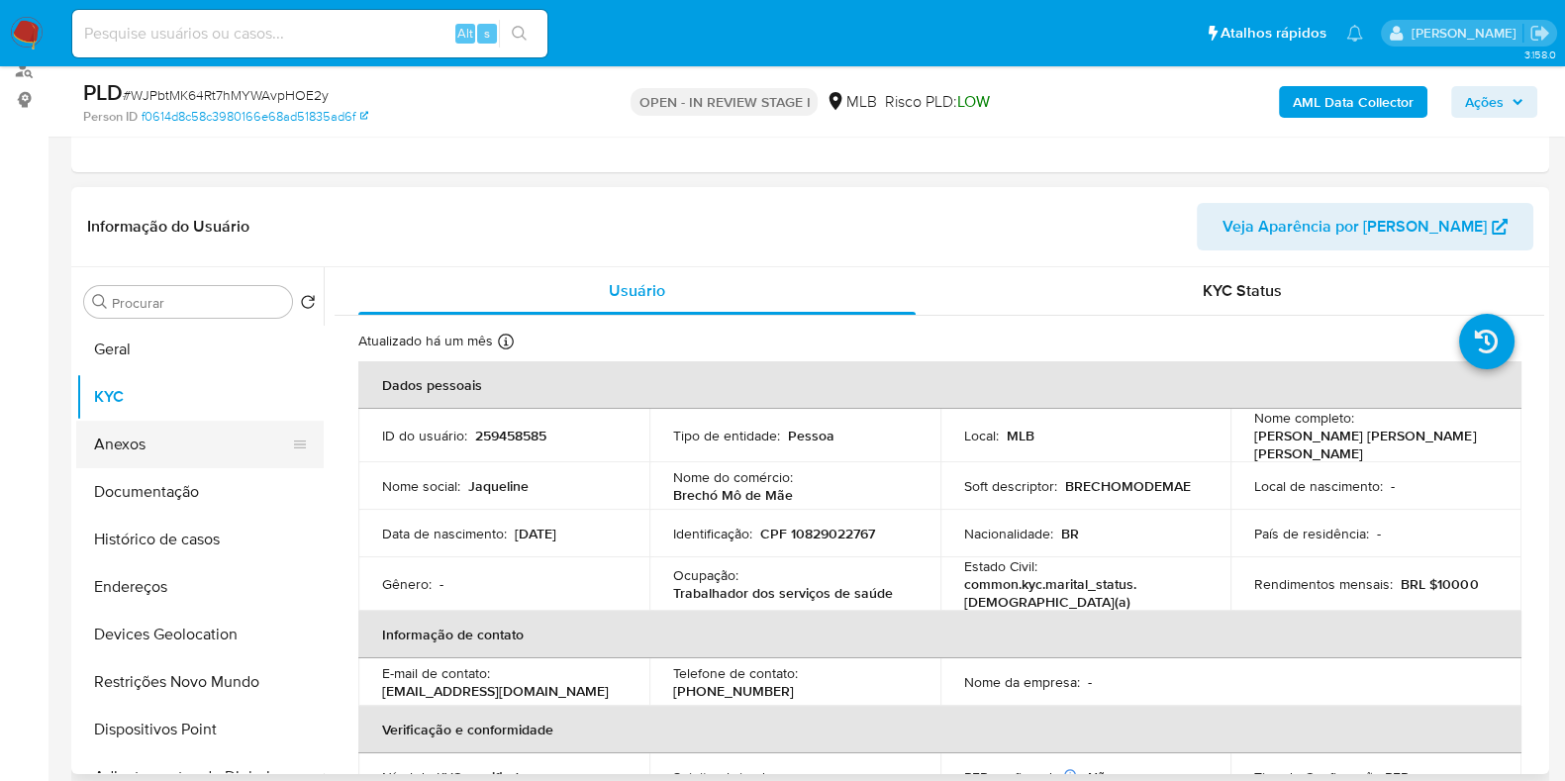
scroll to position [0, 0]
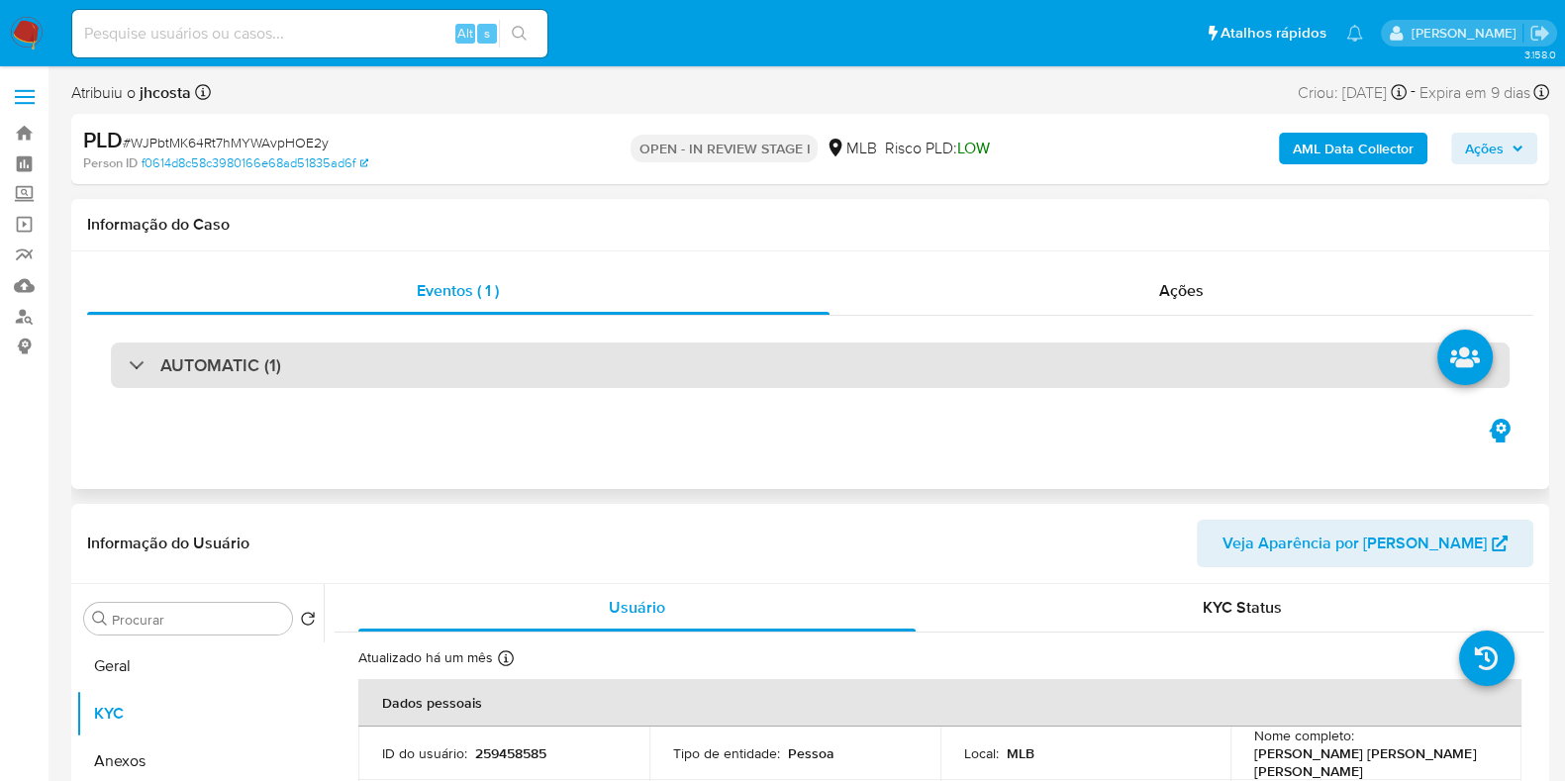
click at [346, 377] on div "AUTOMATIC (1)" at bounding box center [810, 365] width 1398 height 46
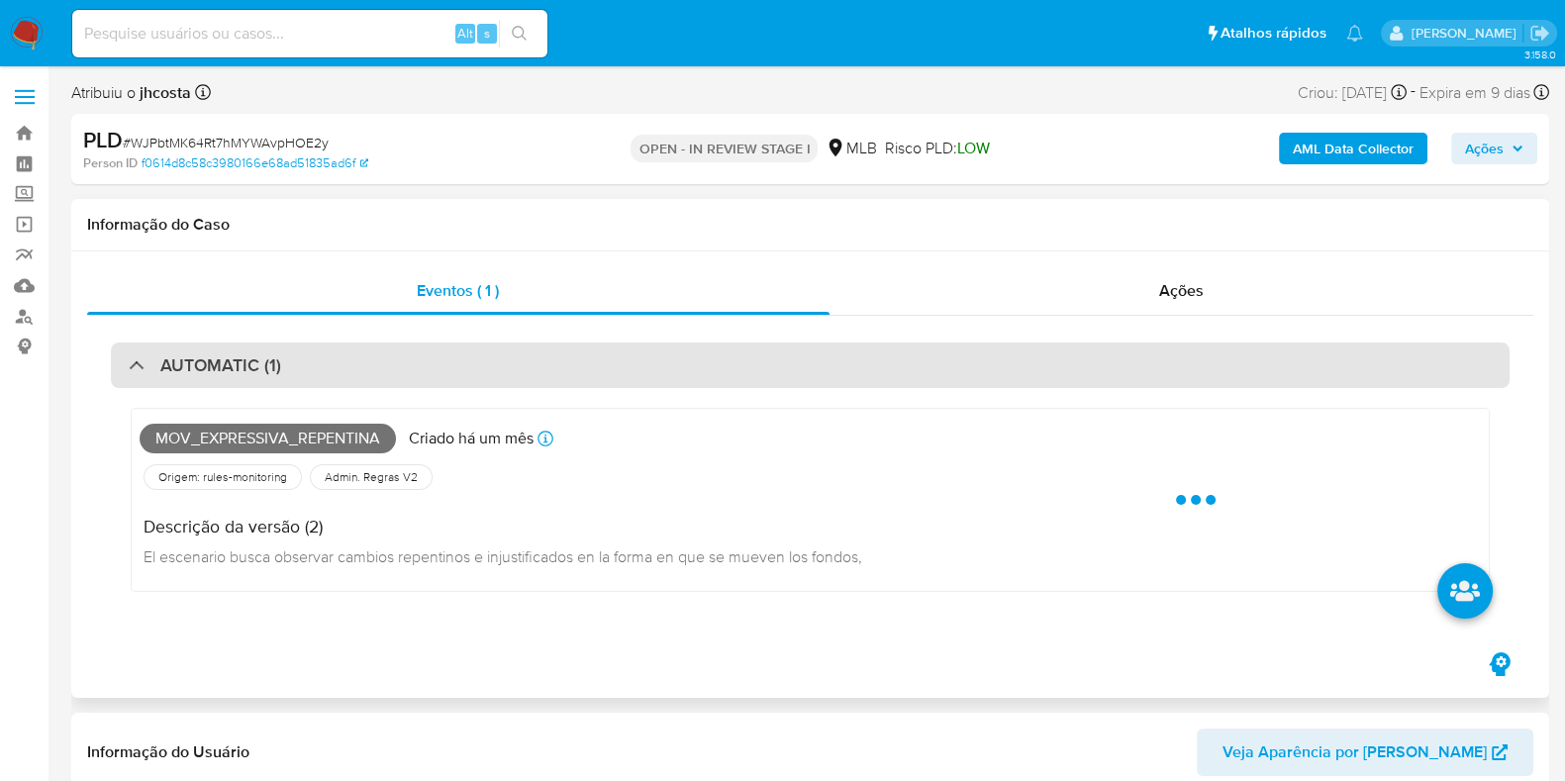
click at [354, 365] on div "AUTOMATIC (1)" at bounding box center [810, 365] width 1398 height 46
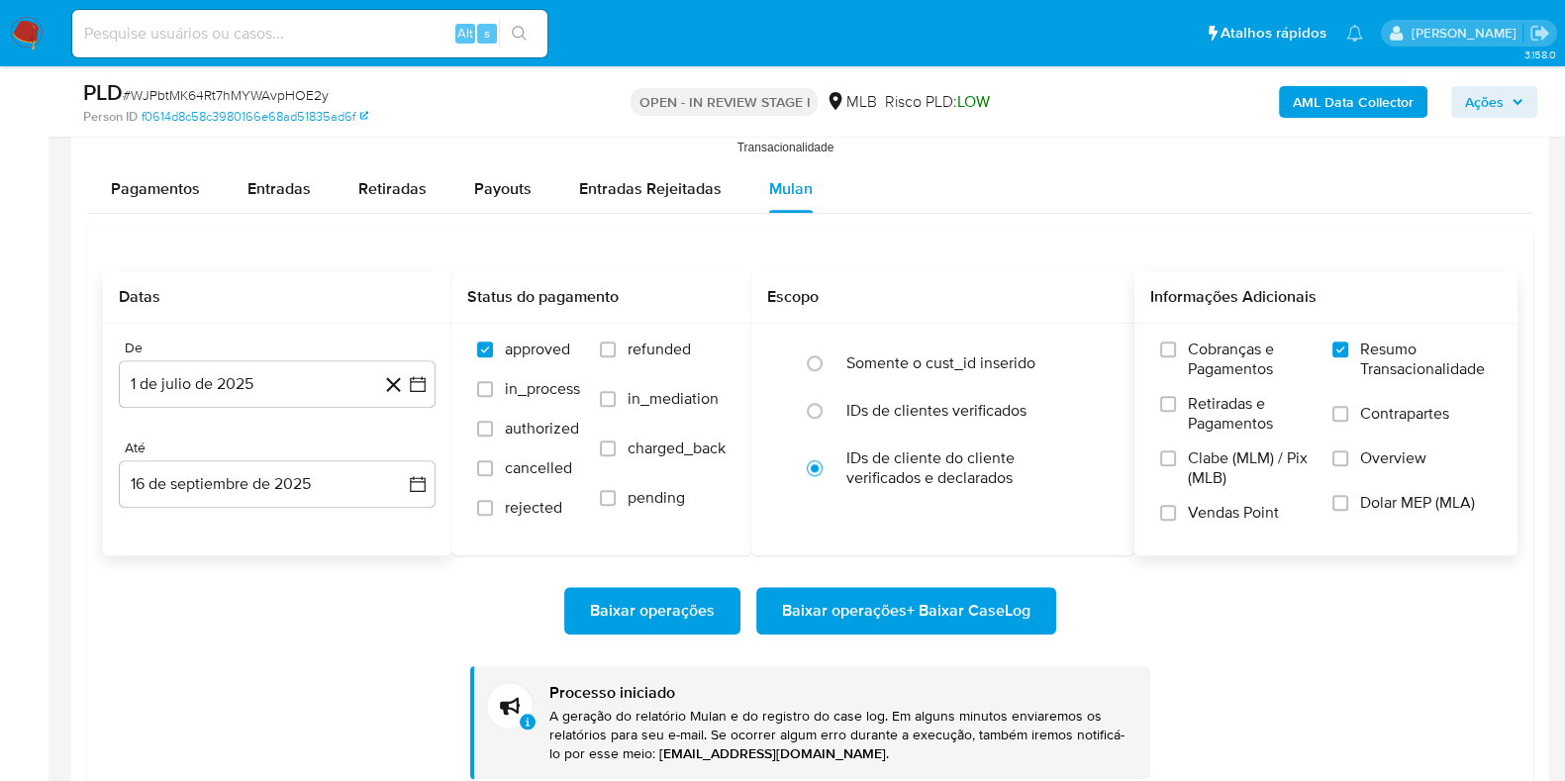
scroll to position [2350, 0]
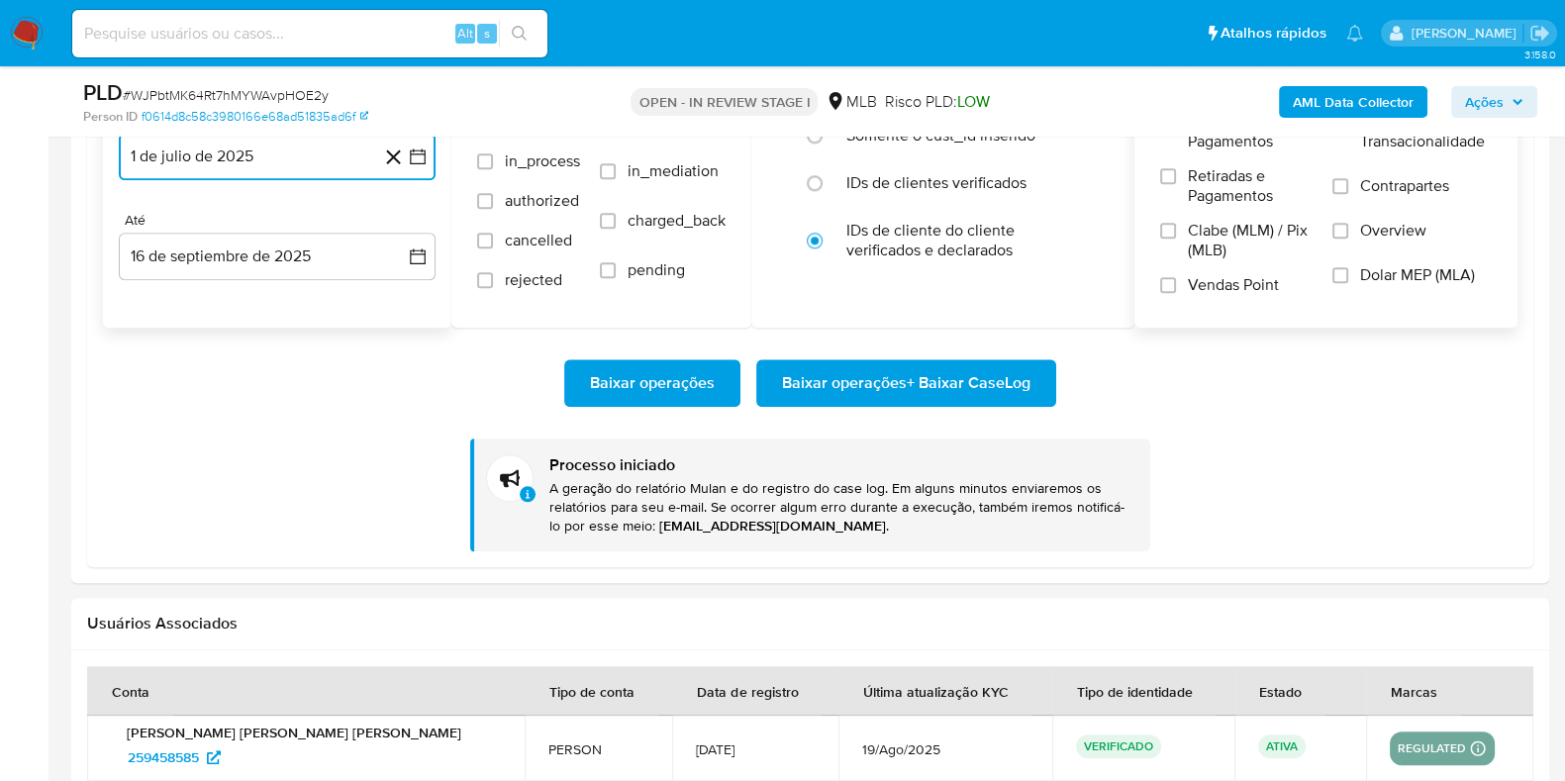
click at [264, 160] on button "1 de julio de 2025" at bounding box center [277, 157] width 317 height 48
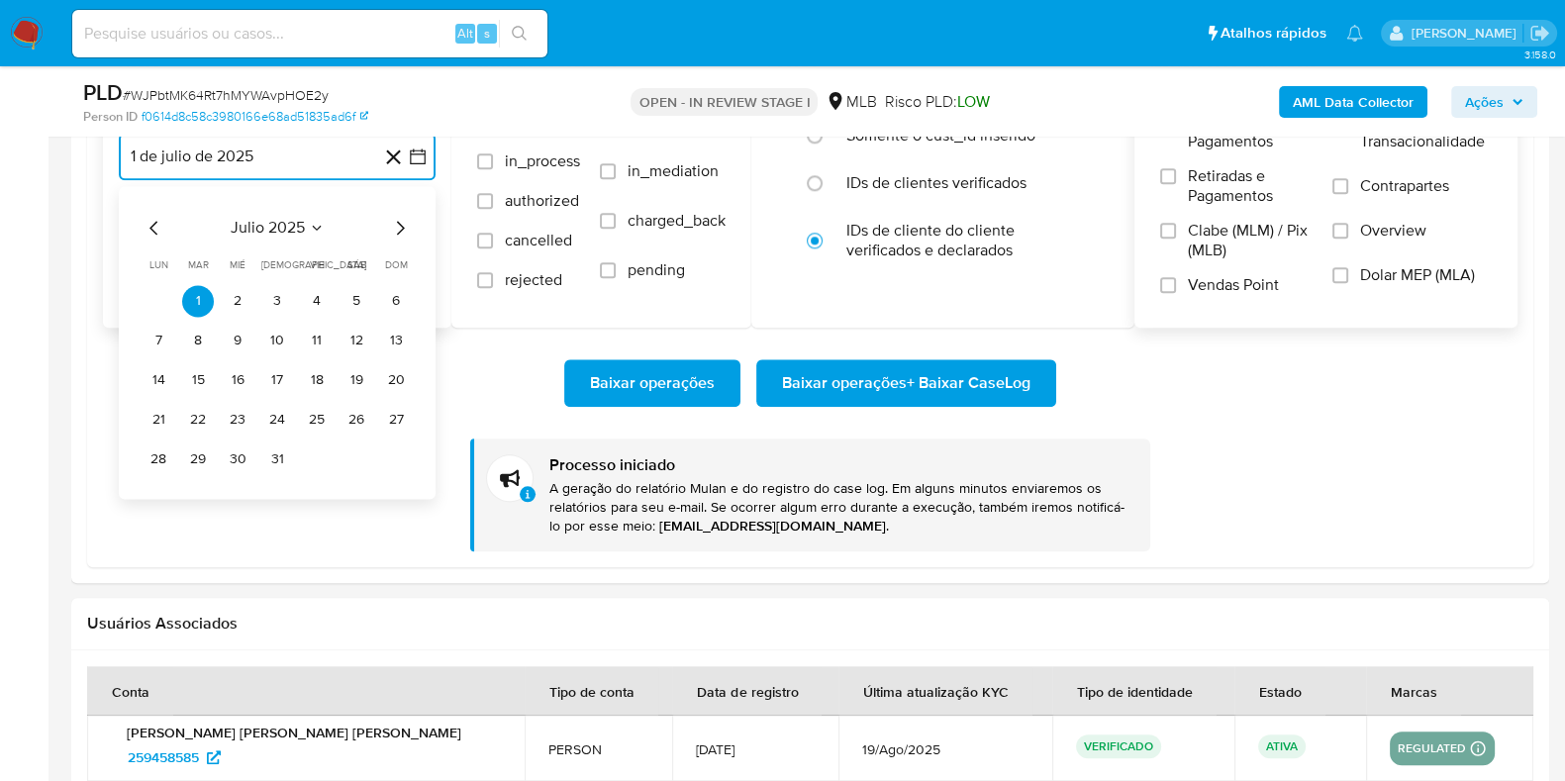
click at [283, 220] on span "julio 2025" at bounding box center [268, 228] width 74 height 20
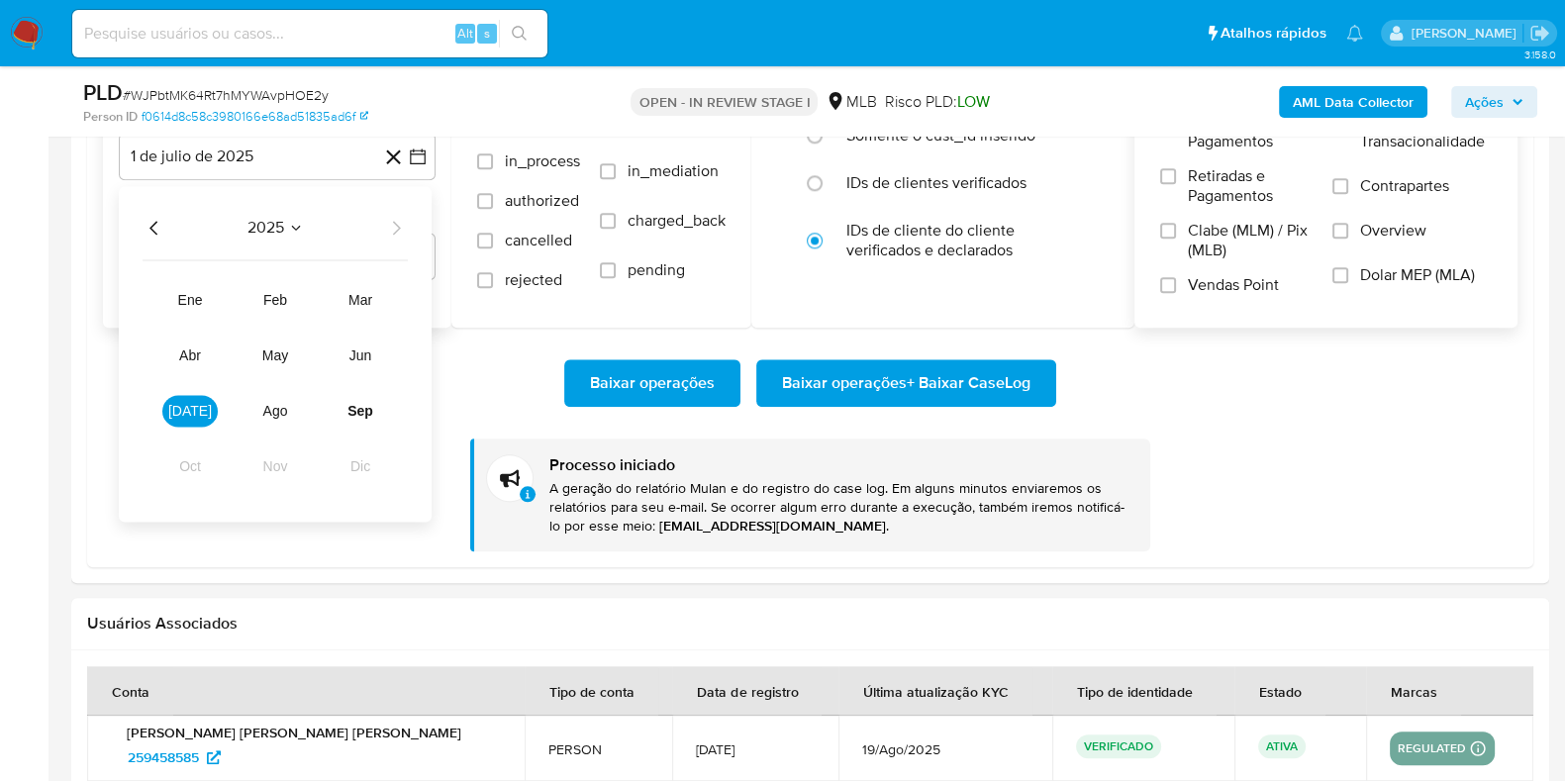
click at [157, 226] on icon "Año anterior" at bounding box center [155, 228] width 24 height 24
click at [400, 216] on icon "Año siguiente" at bounding box center [396, 228] width 24 height 24
click at [205, 301] on button "ene" at bounding box center [189, 300] width 55 height 32
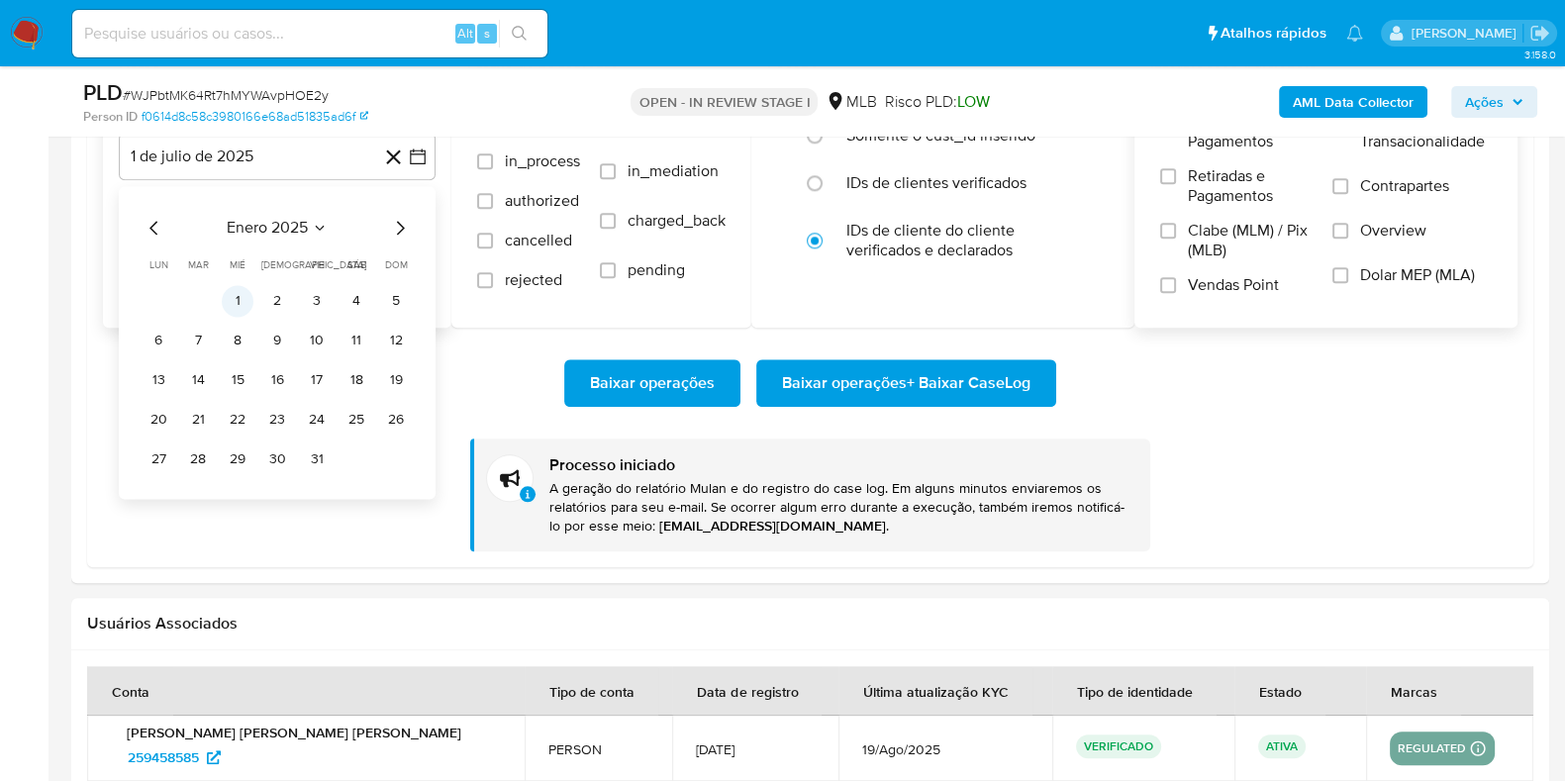
click at [230, 299] on button "1" at bounding box center [238, 301] width 32 height 32
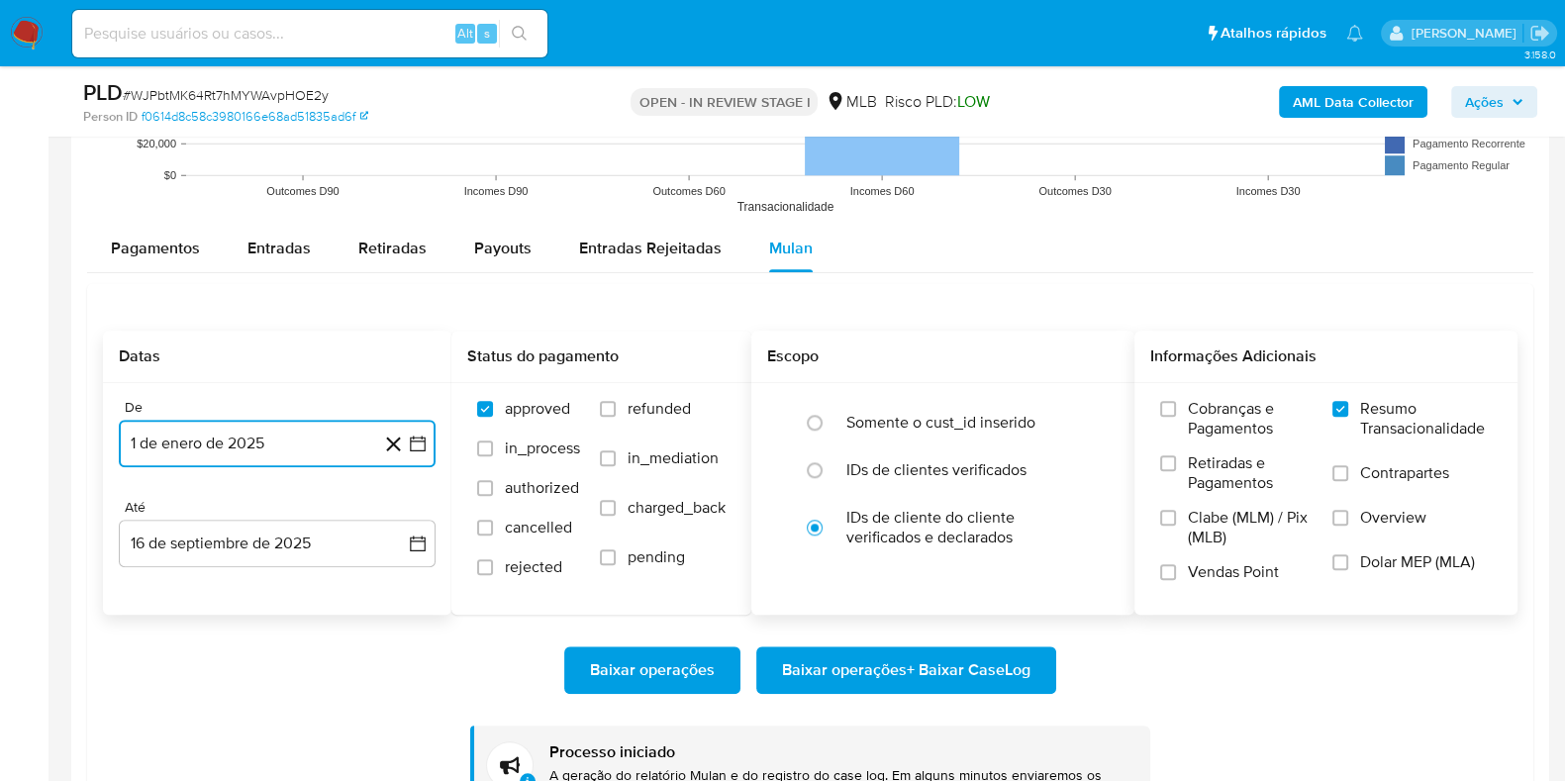
scroll to position [2103, 0]
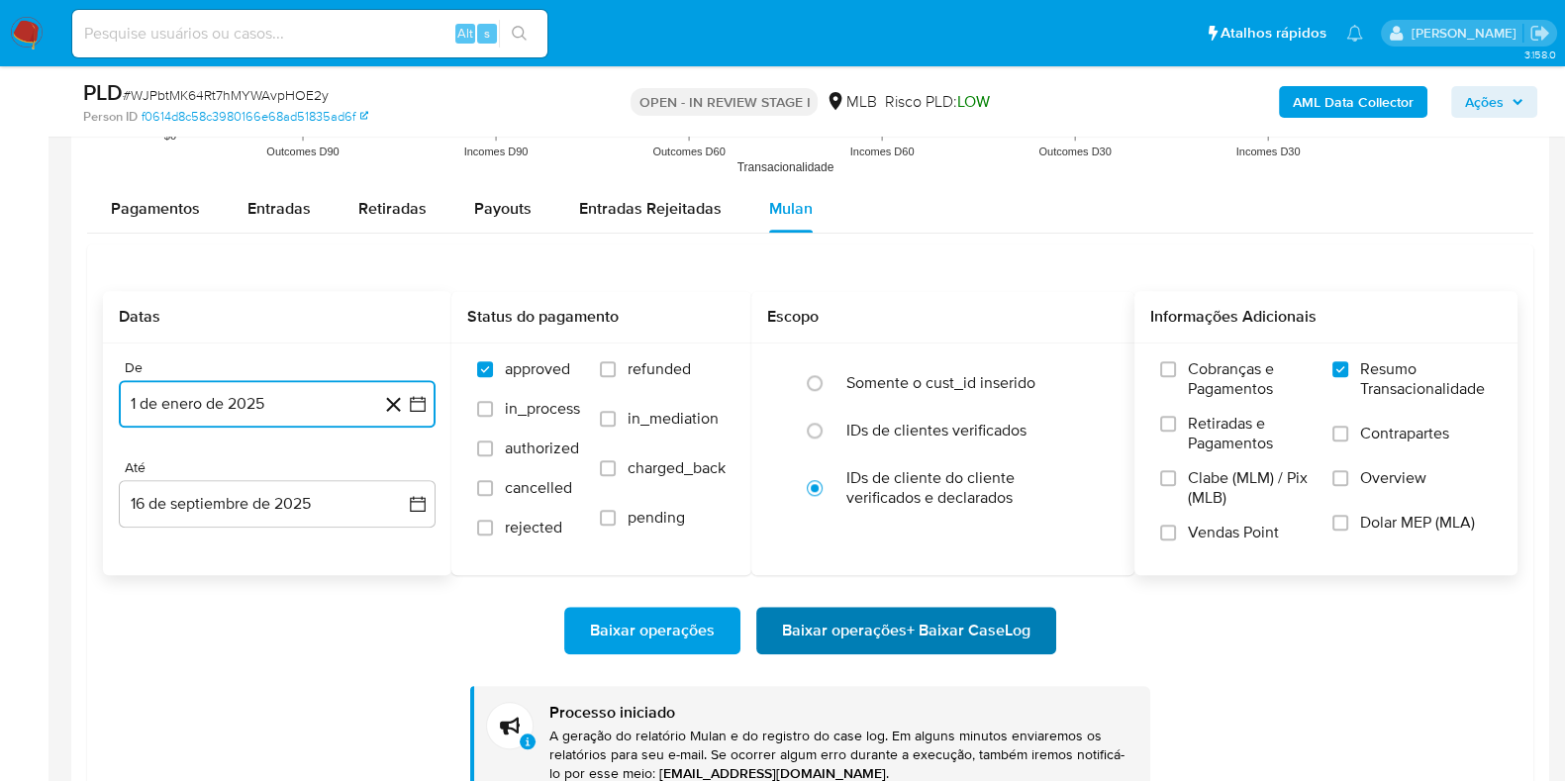
click at [915, 637] on span "Baixar operações + Baixar CaseLog" at bounding box center [906, 631] width 248 height 44
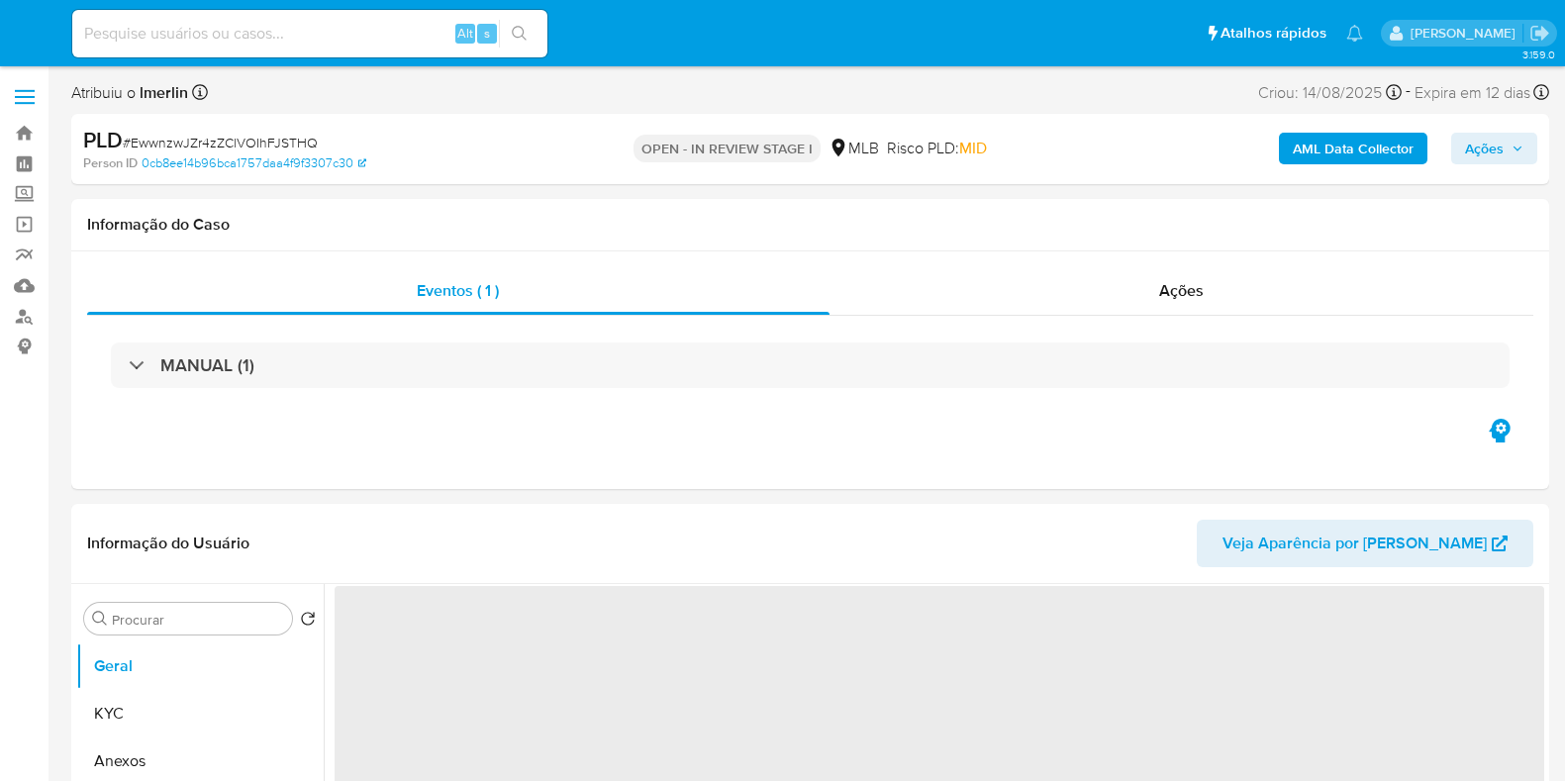
select select "10"
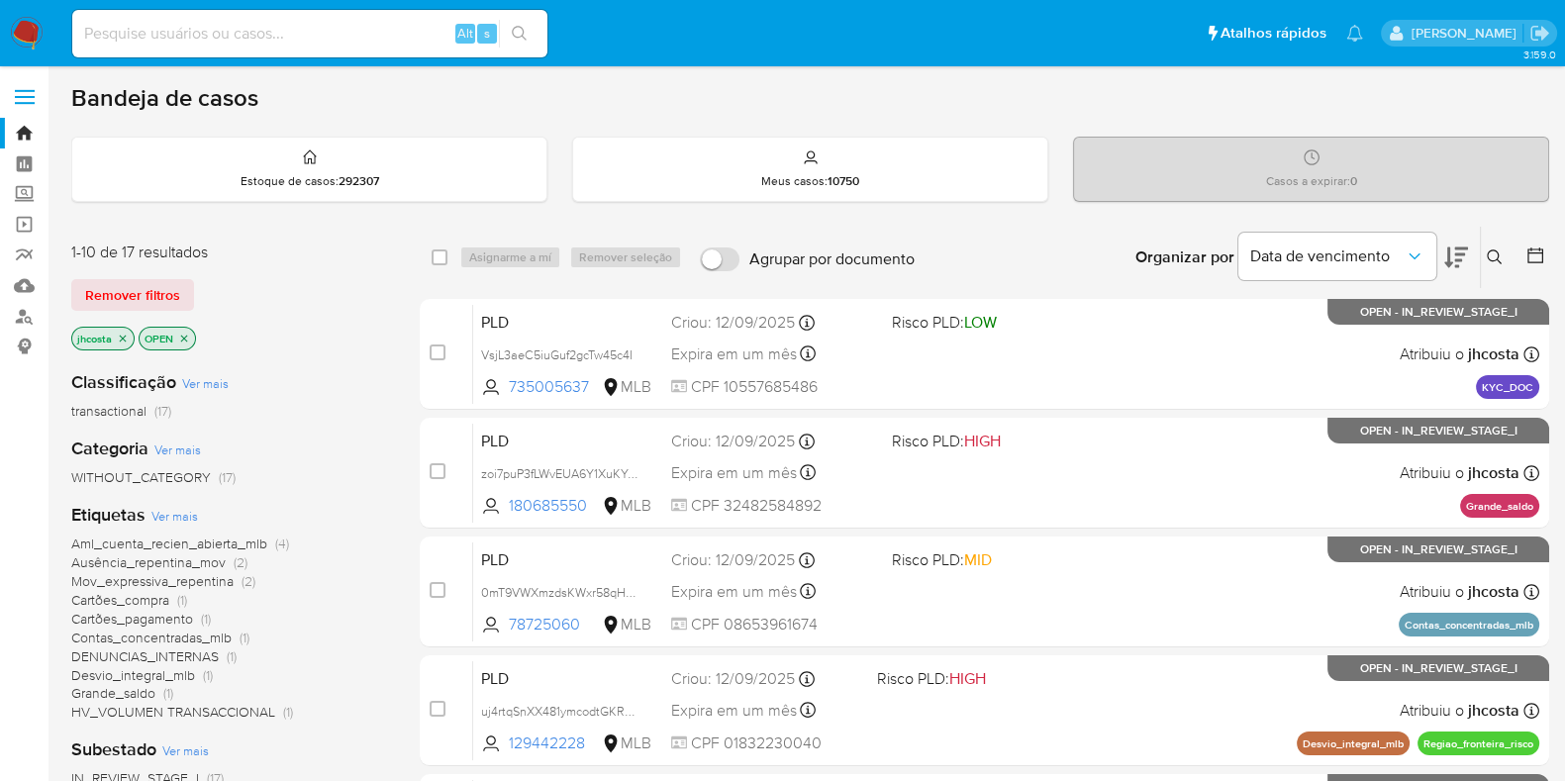
click at [124, 341] on icon "close-filter" at bounding box center [123, 339] width 12 height 12
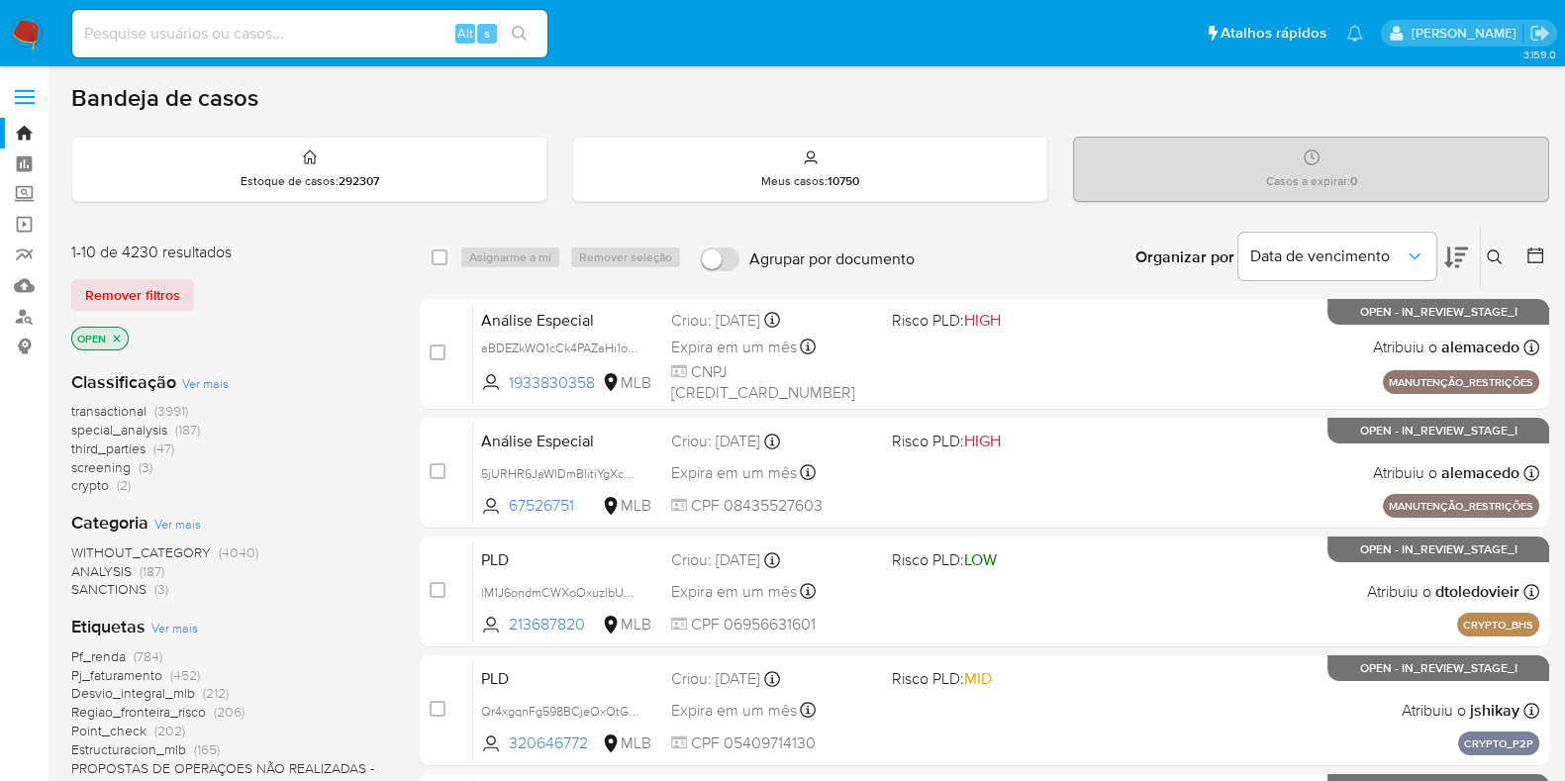
click at [1491, 253] on icon at bounding box center [1494, 257] width 16 height 16
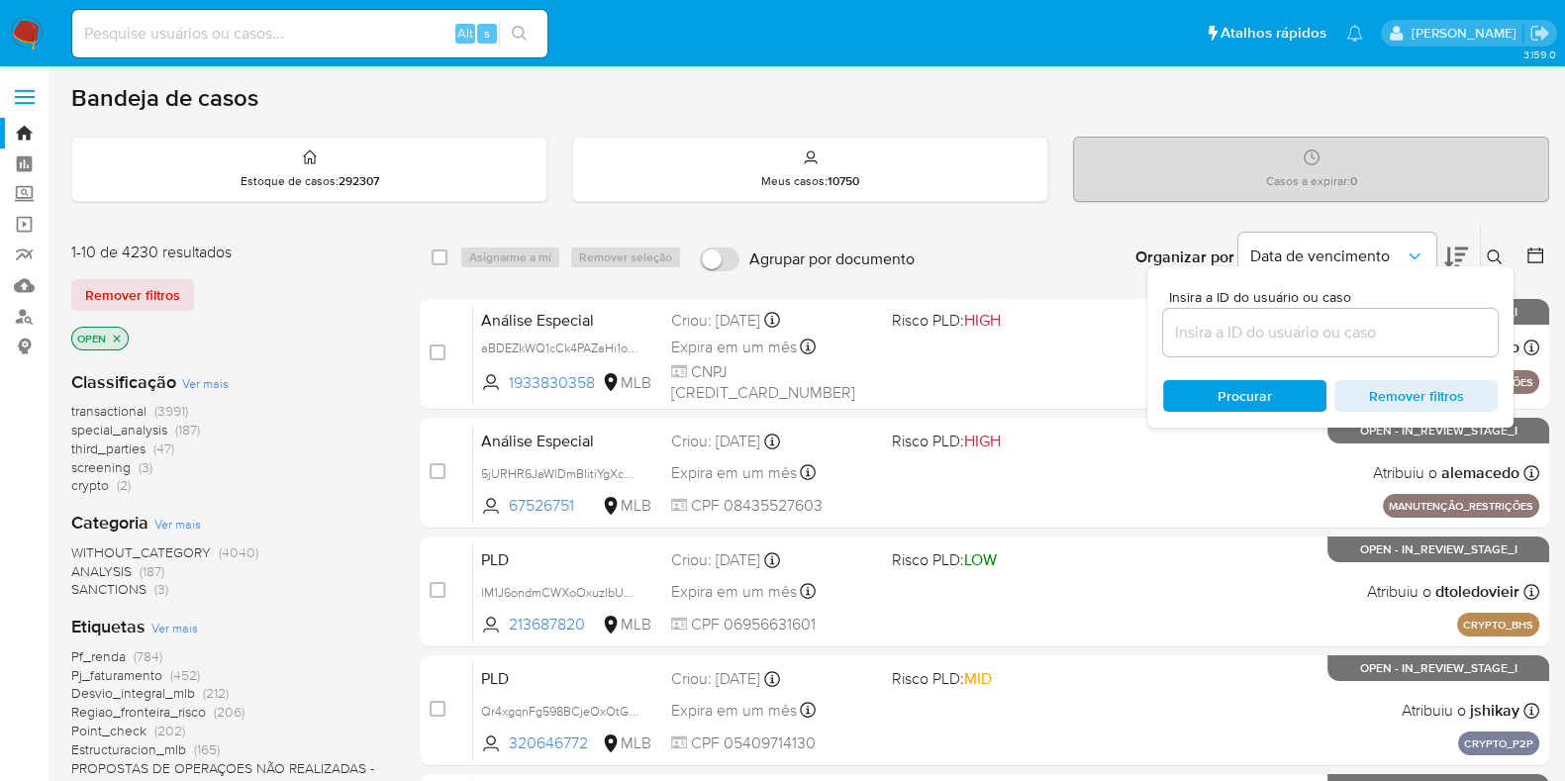
drag, startPoint x: 1287, startPoint y: 334, endPoint x: 1275, endPoint y: 334, distance: 12.9
click at [1282, 334] on input at bounding box center [1330, 333] width 334 height 26
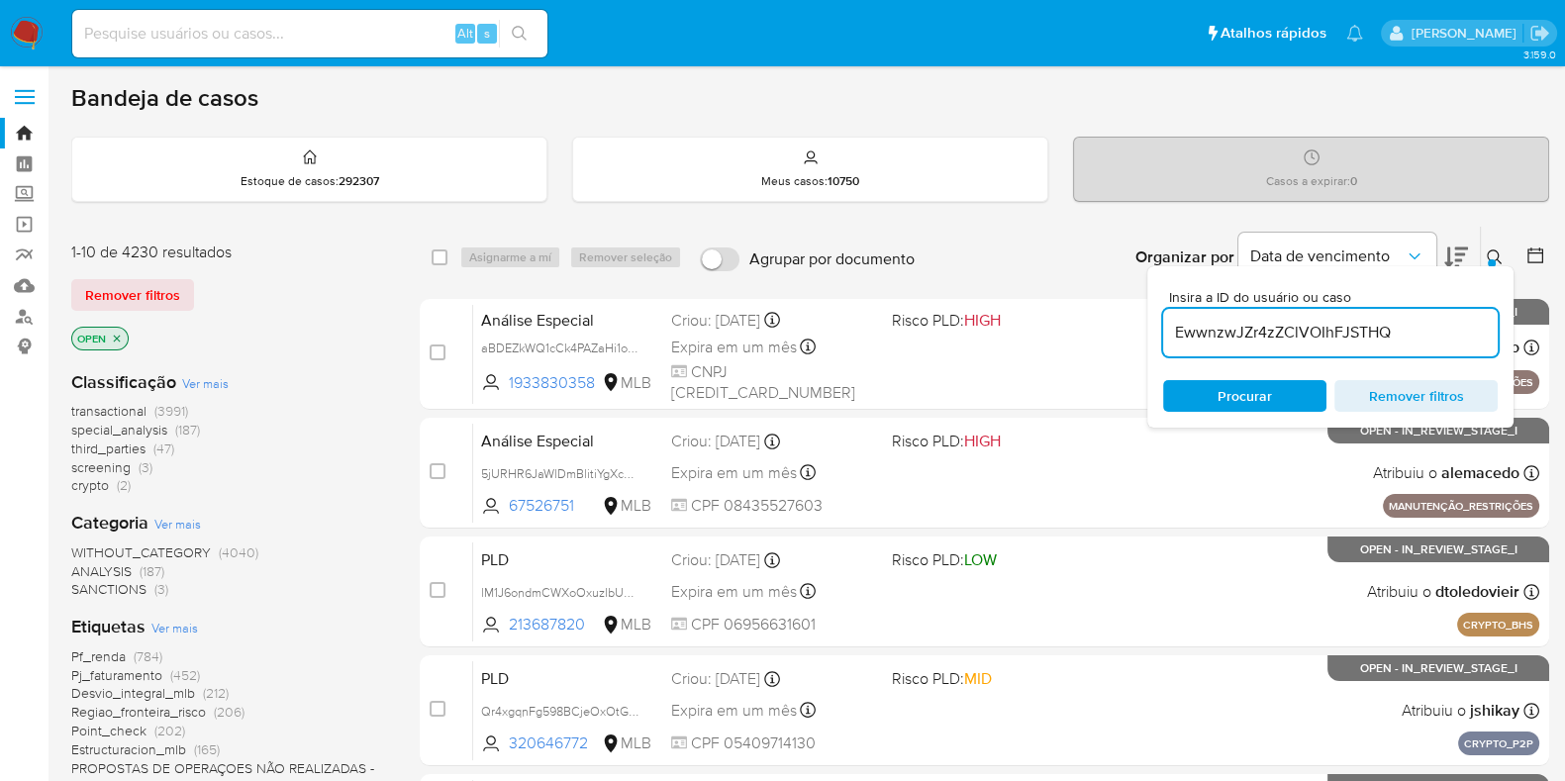
type input "EwwnzwJZr4zZClVOIhFJSTHQ"
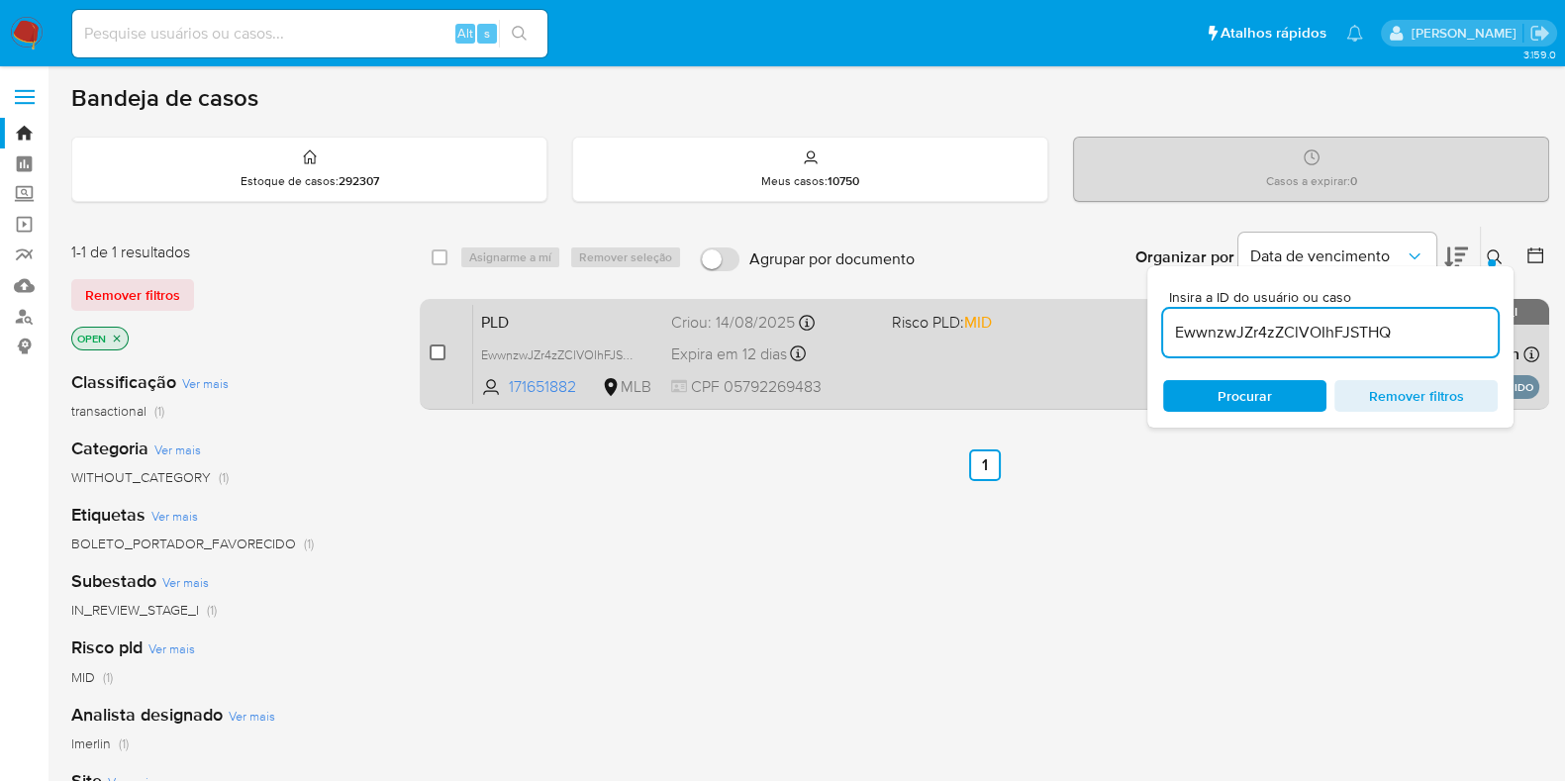
click at [437, 352] on input "checkbox" at bounding box center [437, 352] width 16 height 16
checkbox input "true"
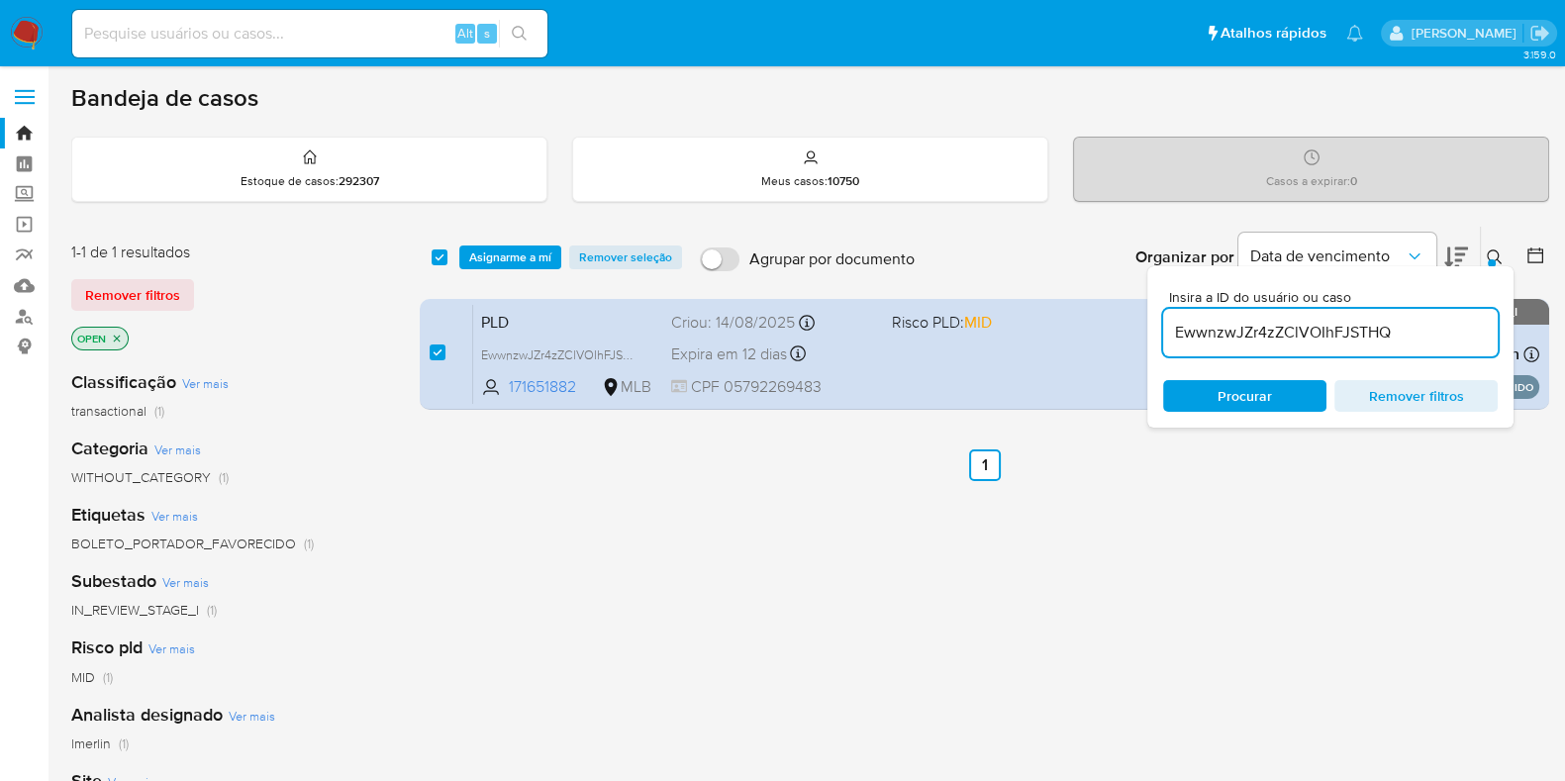
click at [523, 241] on div "select-all-cases-checkbox Asignarme a mí Remover seleção Agrupar por documento …" at bounding box center [984, 257] width 1129 height 61
click at [528, 258] on span "Asignarme a mí" at bounding box center [510, 257] width 82 height 20
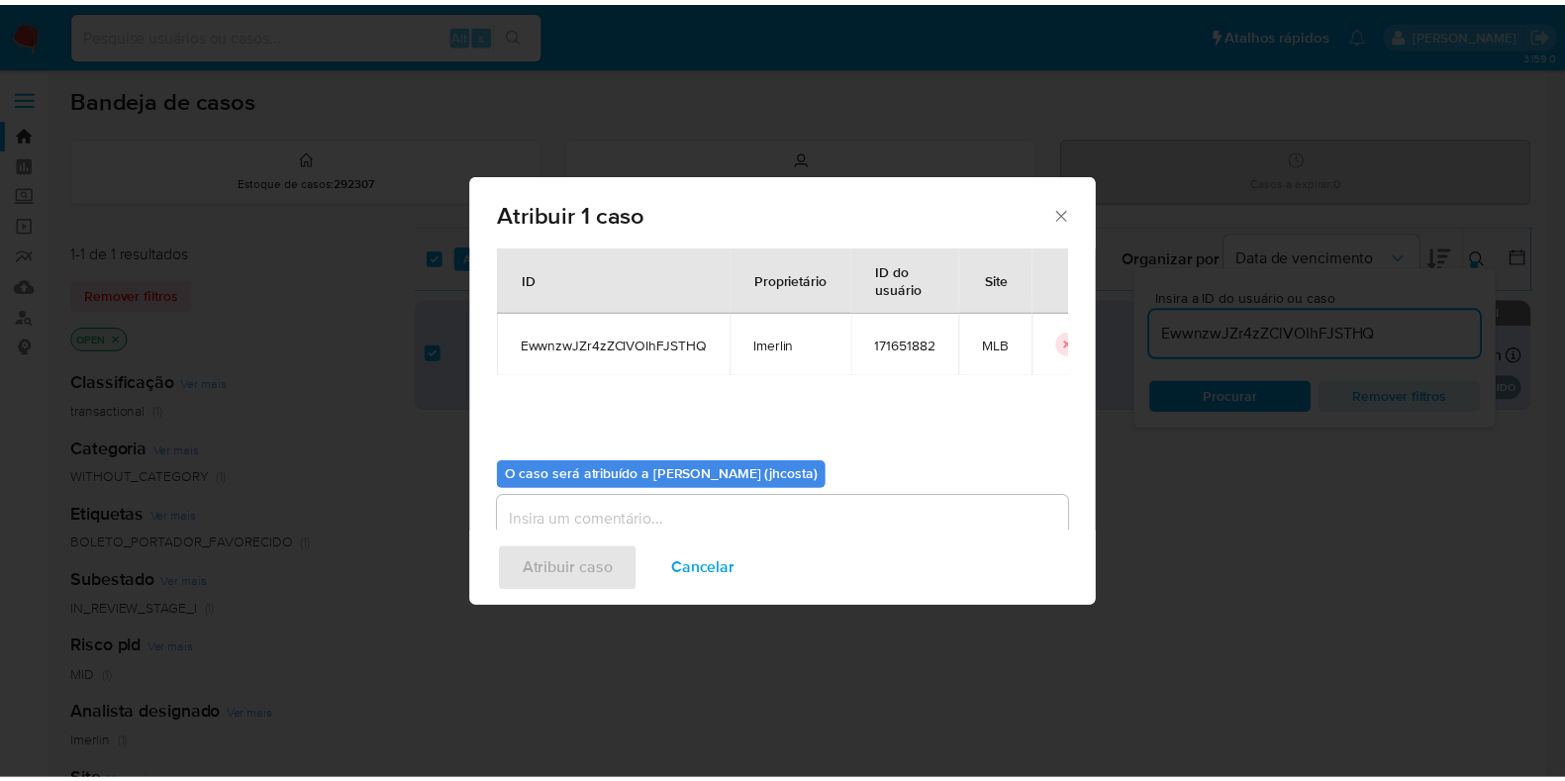
scroll to position [102, 0]
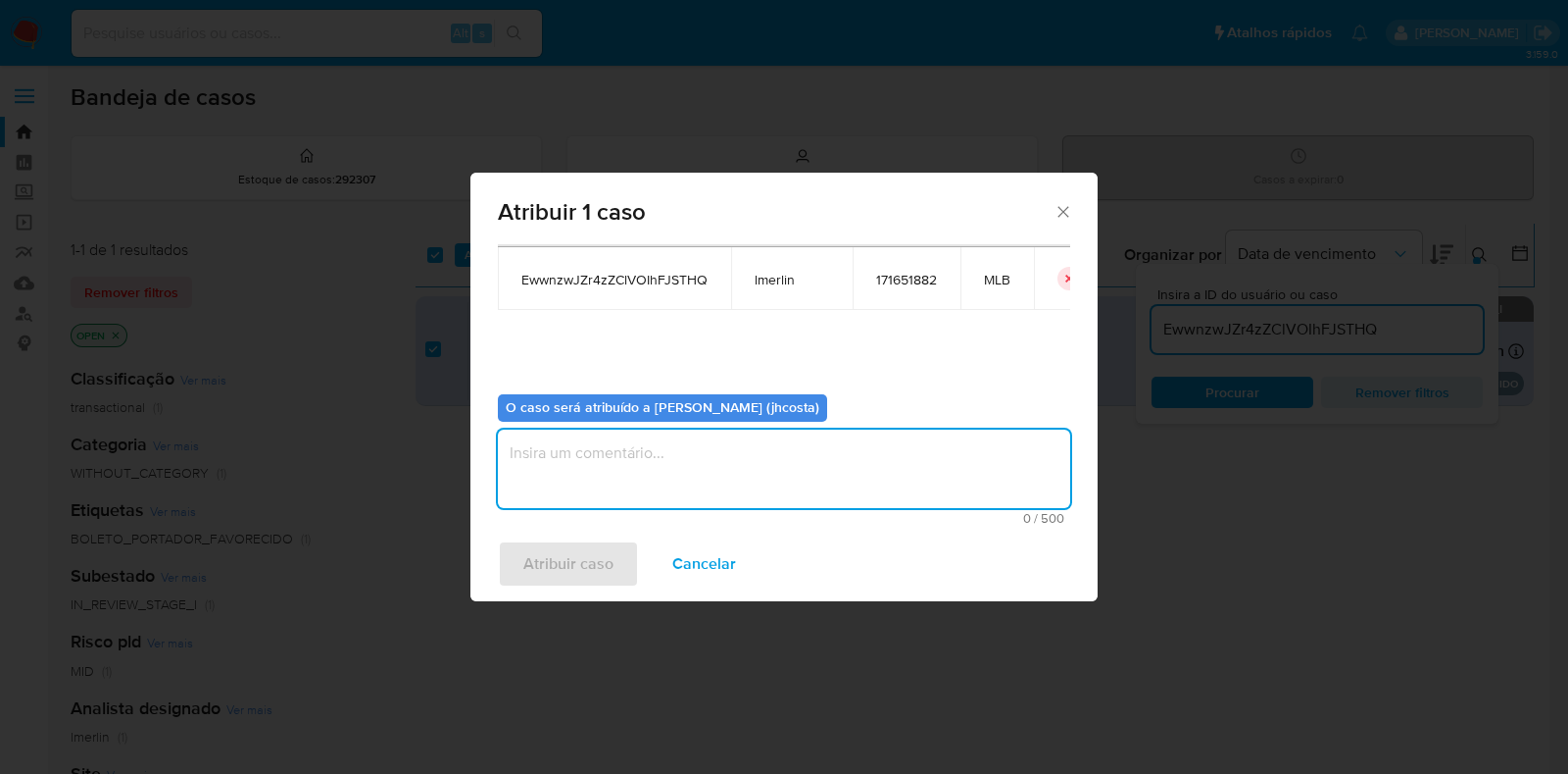
click at [575, 489] on textarea "assign-modal" at bounding box center [784, 468] width 573 height 78
type textarea "."
click at [531, 551] on span "Atribuir caso" at bounding box center [568, 564] width 90 height 44
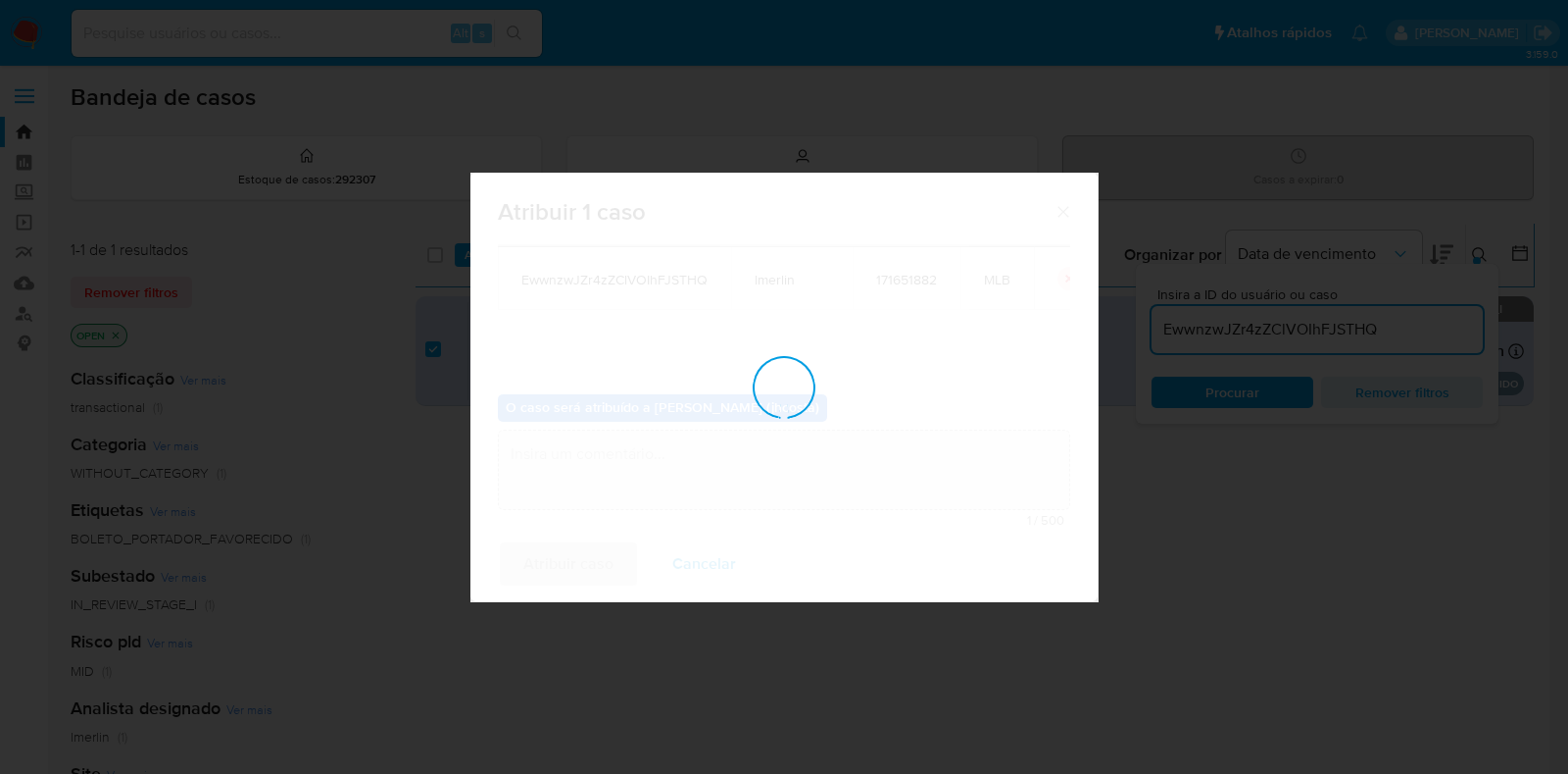
checkbox input "false"
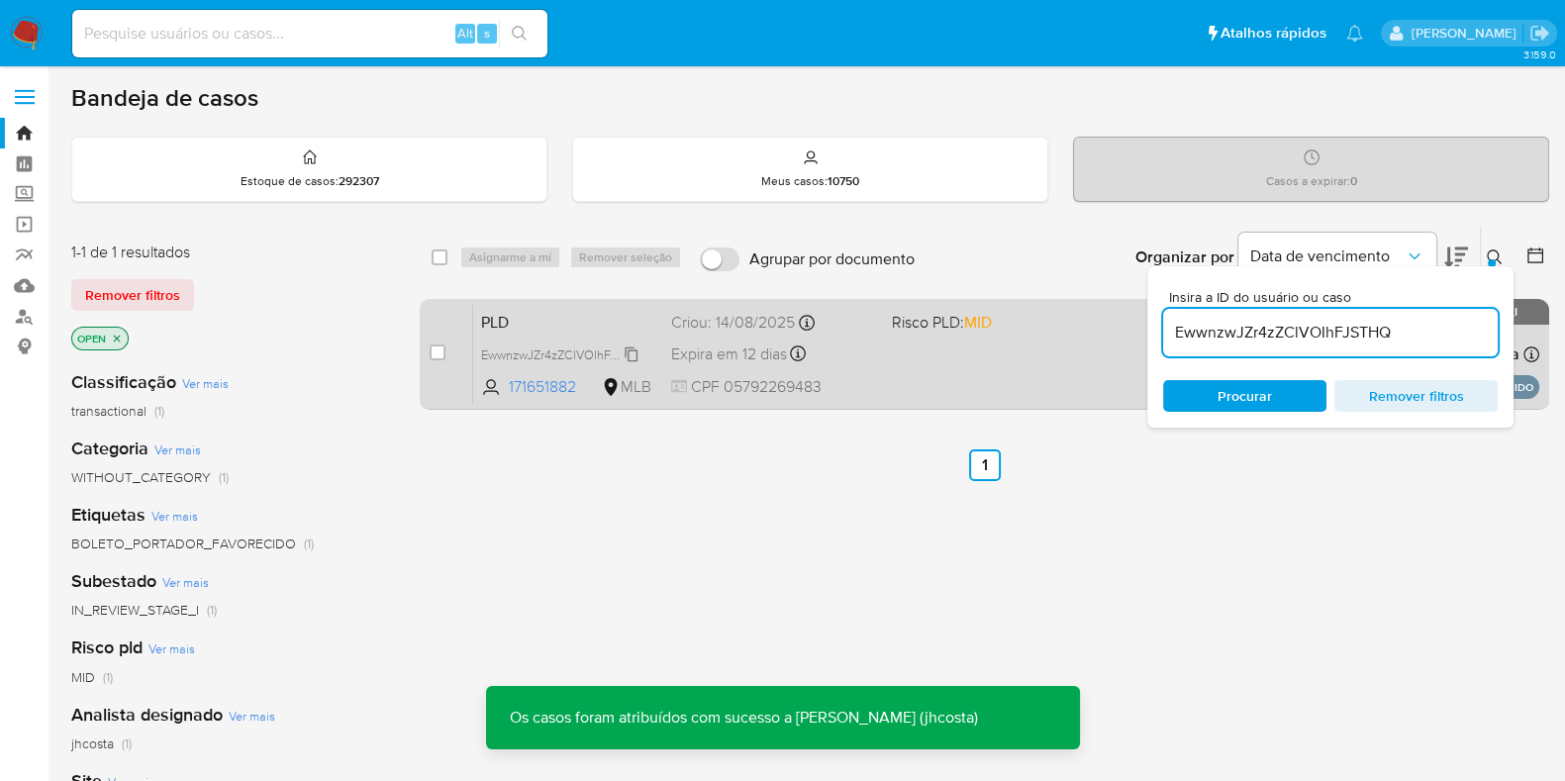
click at [583, 348] on span "EwwnzwJZr4zZClVOIhFJSTHQ" at bounding box center [564, 353] width 167 height 22
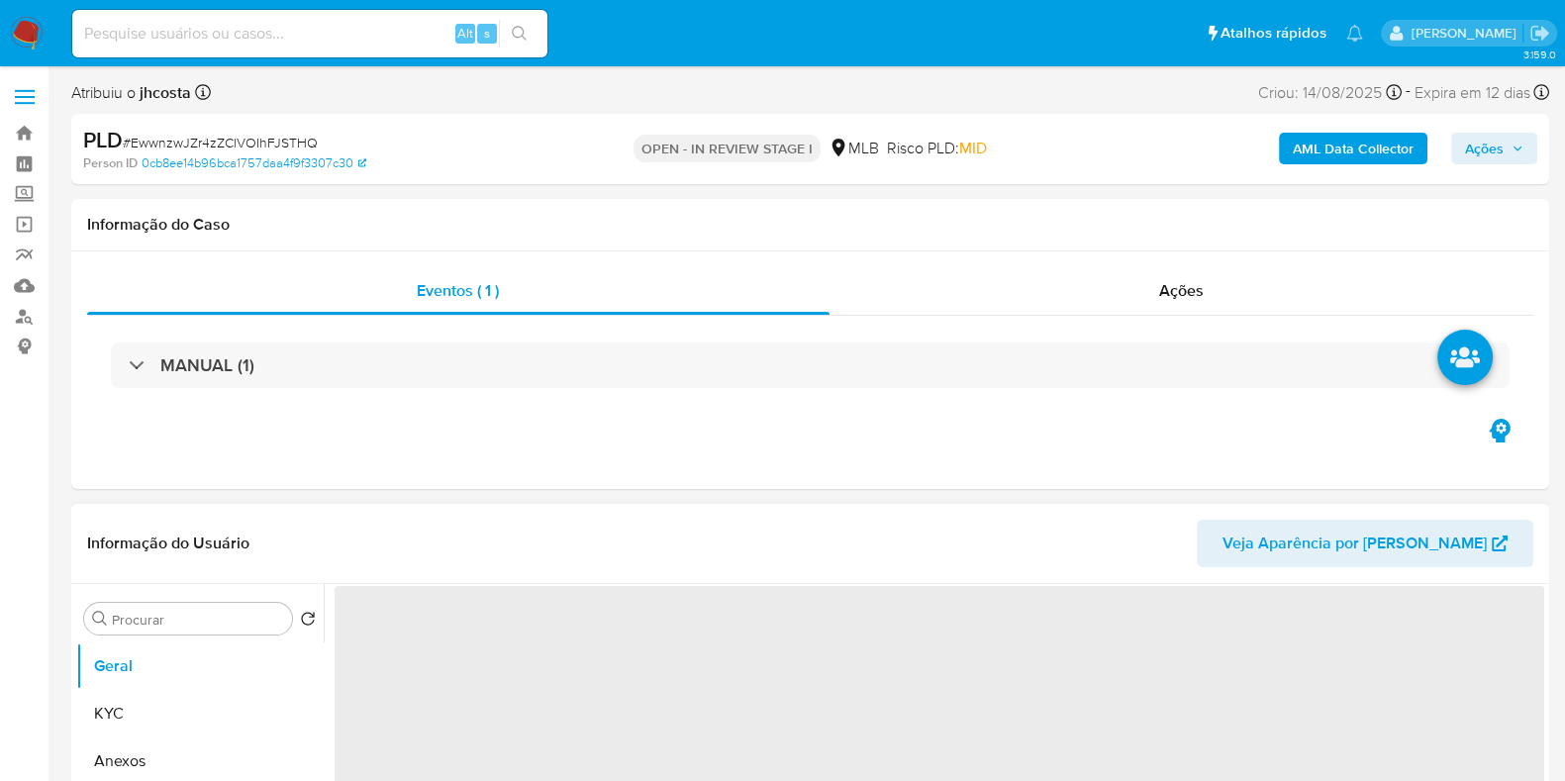
select select "10"
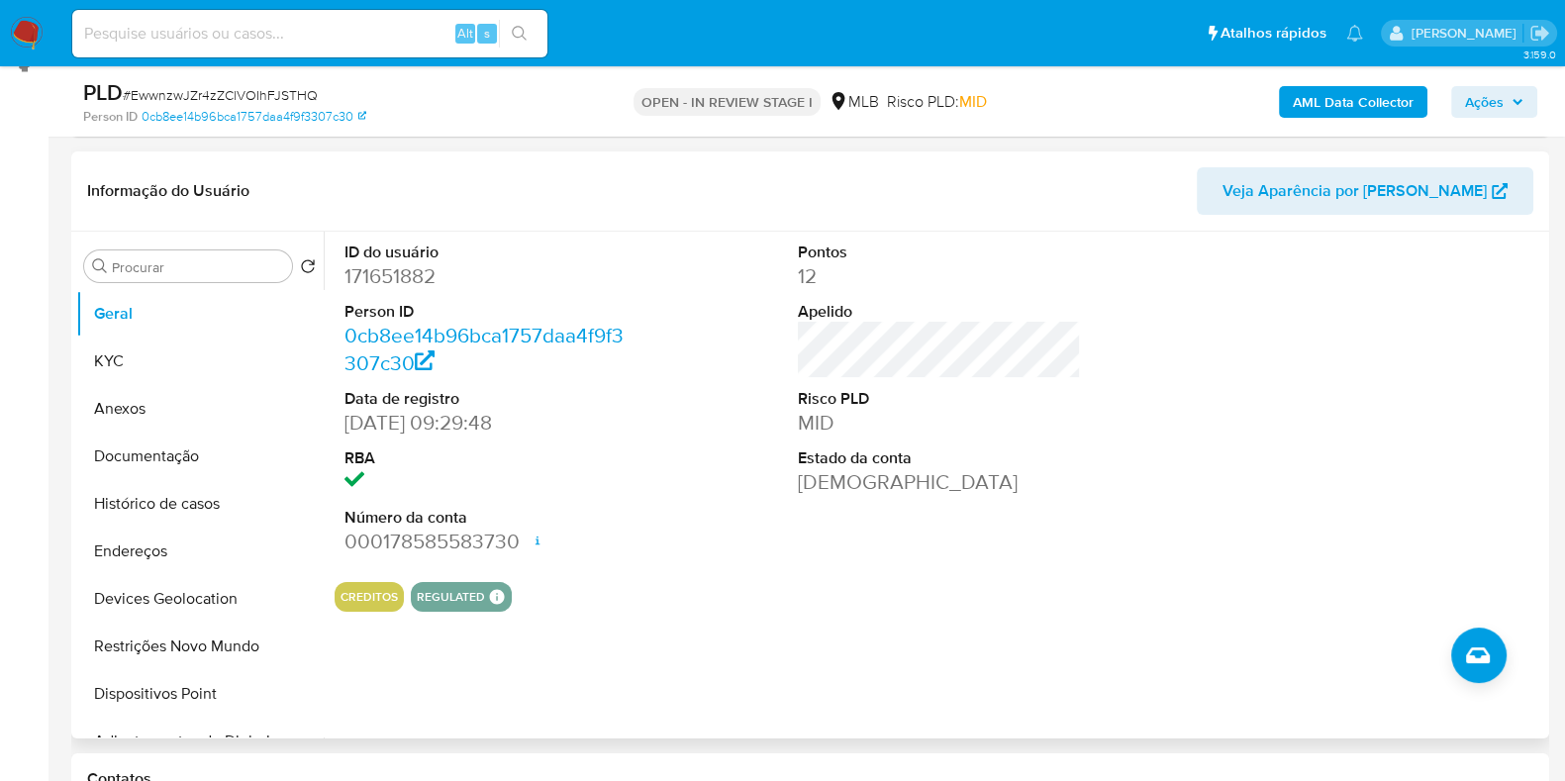
scroll to position [246, 0]
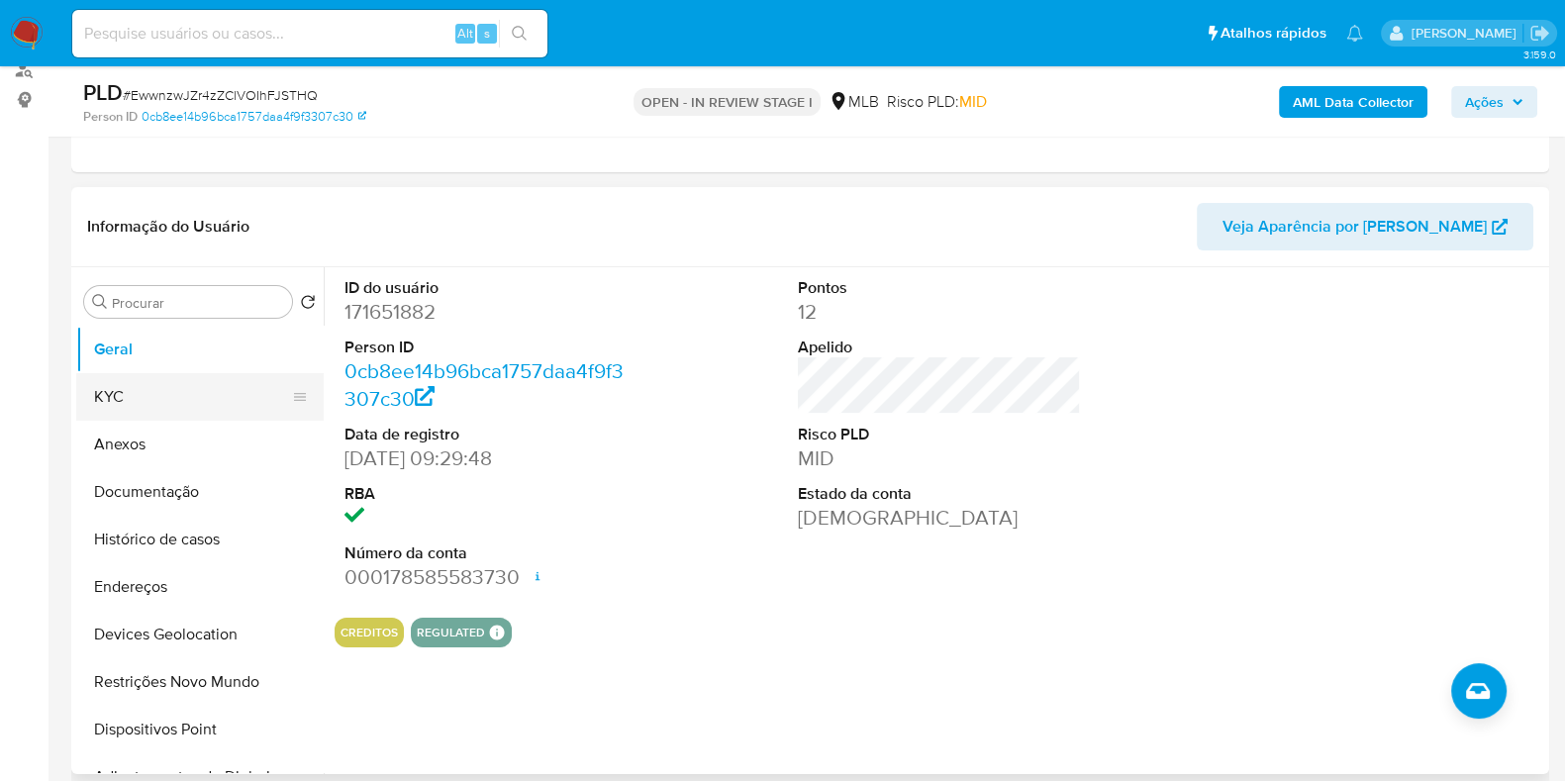
click at [209, 393] on button "KYC" at bounding box center [192, 397] width 232 height 48
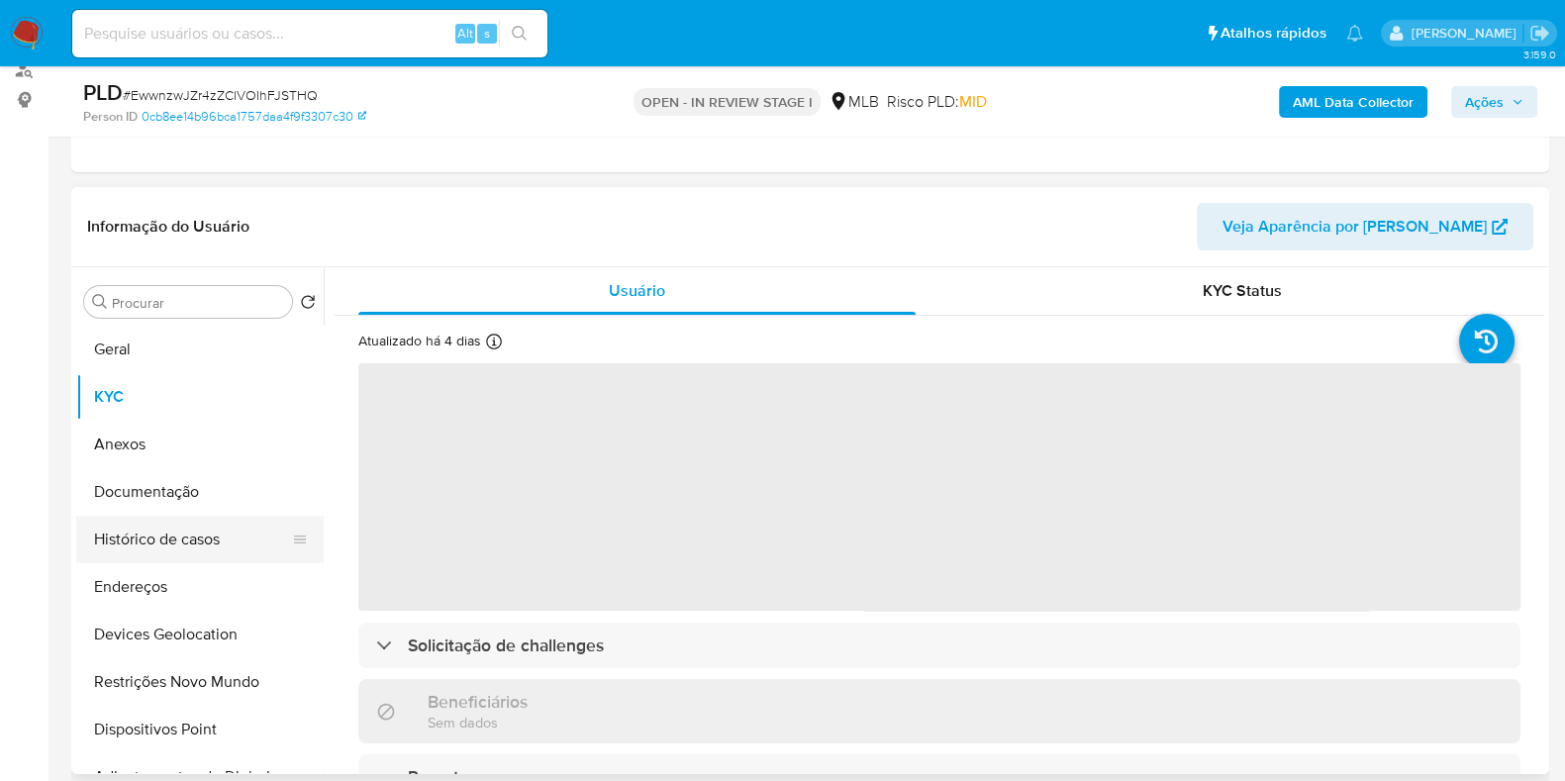
click at [150, 526] on button "Histórico de casos" at bounding box center [192, 540] width 232 height 48
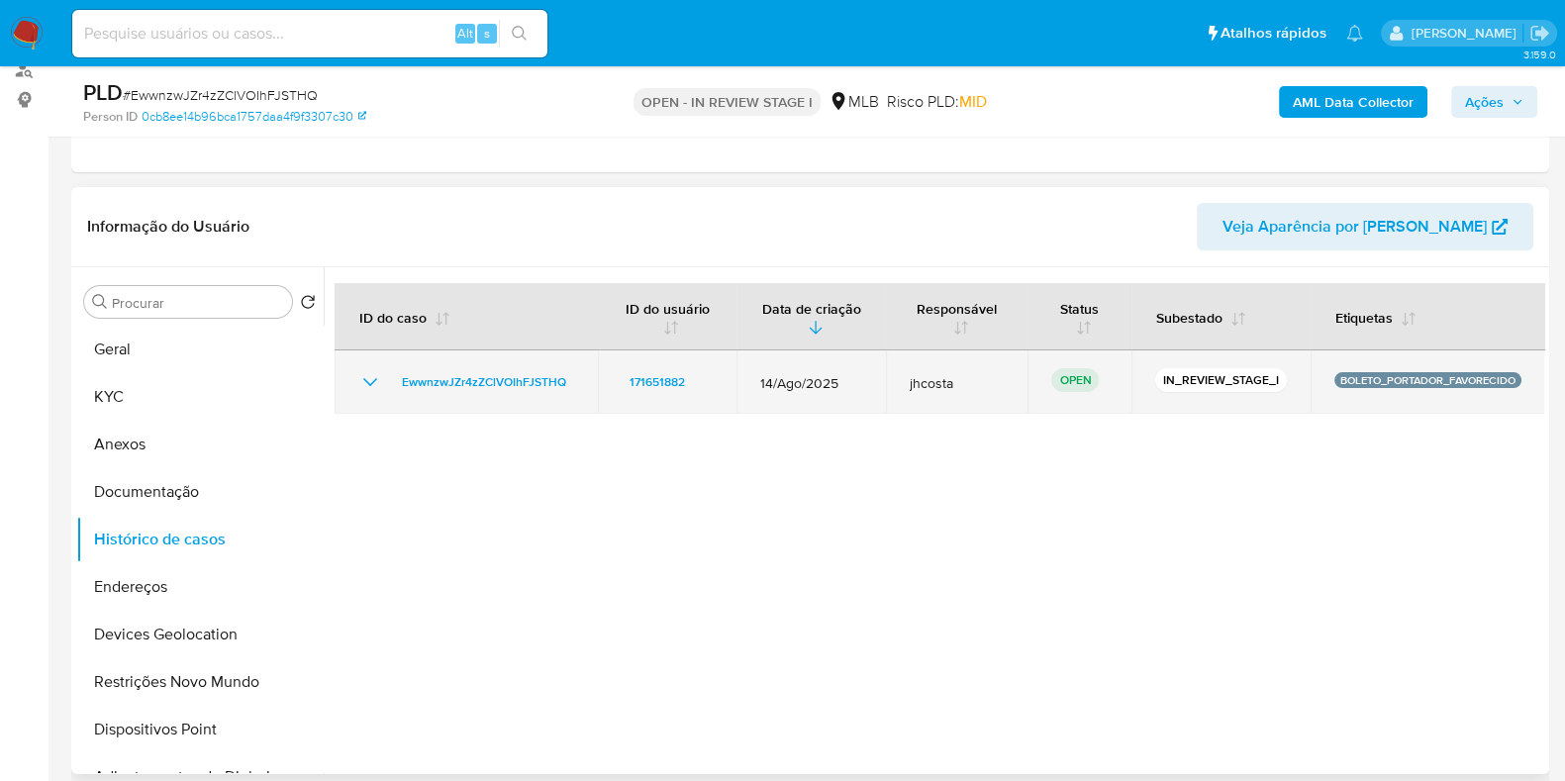
click at [909, 383] on span "jhcosta" at bounding box center [956, 383] width 94 height 18
click at [911, 408] on td "jhcosta" at bounding box center [957, 381] width 142 height 63
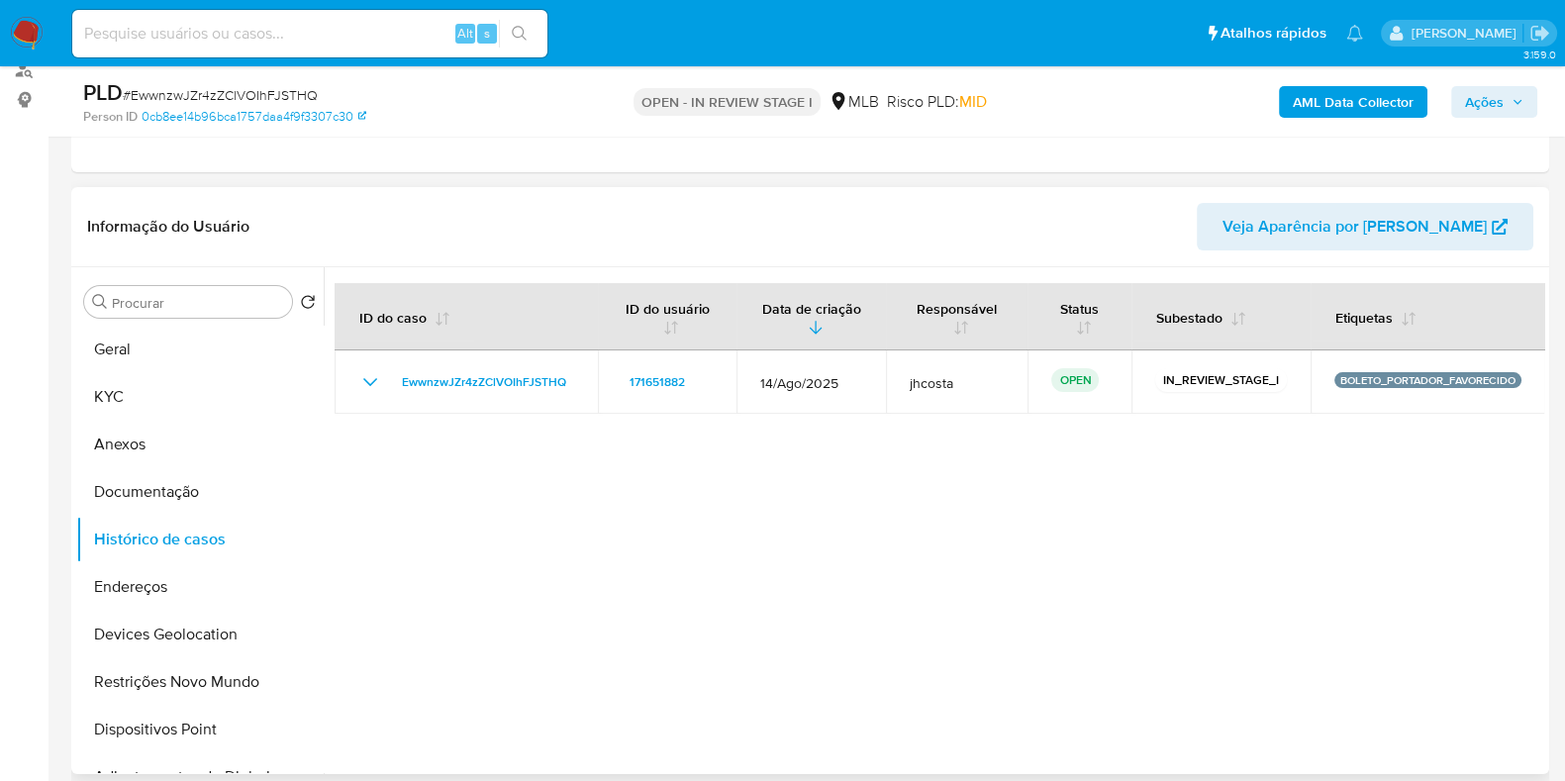
drag, startPoint x: 755, startPoint y: 371, endPoint x: 960, endPoint y: 442, distance: 216.9
click at [960, 442] on div at bounding box center [934, 520] width 1220 height 507
click at [959, 425] on div at bounding box center [934, 520] width 1220 height 507
drag, startPoint x: 385, startPoint y: 380, endPoint x: 1298, endPoint y: 530, distance: 925.7
click at [1298, 530] on div at bounding box center [934, 520] width 1220 height 507
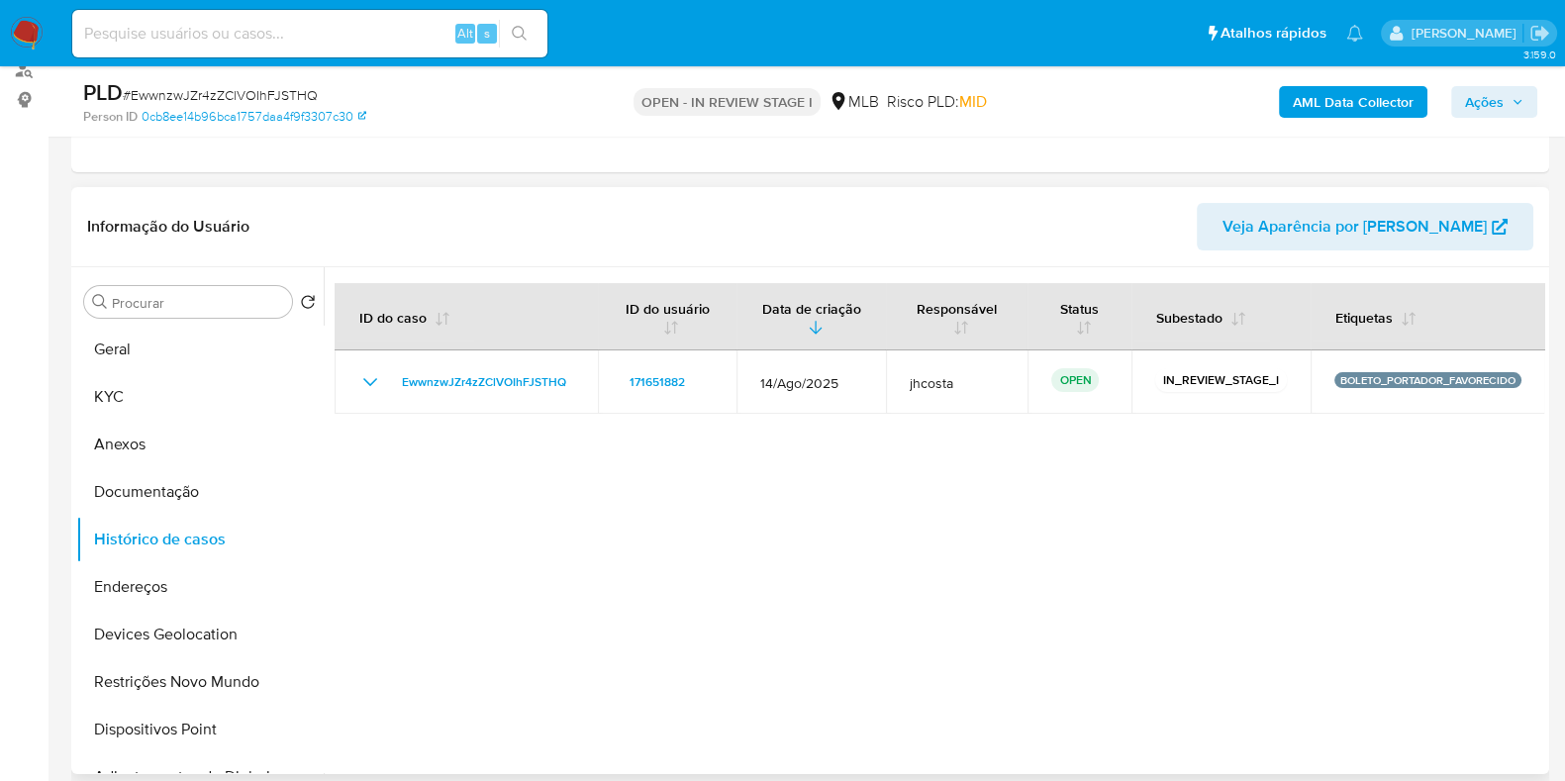
click at [1179, 497] on div at bounding box center [934, 520] width 1220 height 507
drag, startPoint x: 1526, startPoint y: 398, endPoint x: 1482, endPoint y: 515, distance: 124.6
click at [1486, 515] on div at bounding box center [934, 520] width 1220 height 507
click at [1425, 541] on div at bounding box center [934, 520] width 1220 height 507
drag, startPoint x: 1528, startPoint y: 391, endPoint x: 406, endPoint y: 506, distance: 1128.1
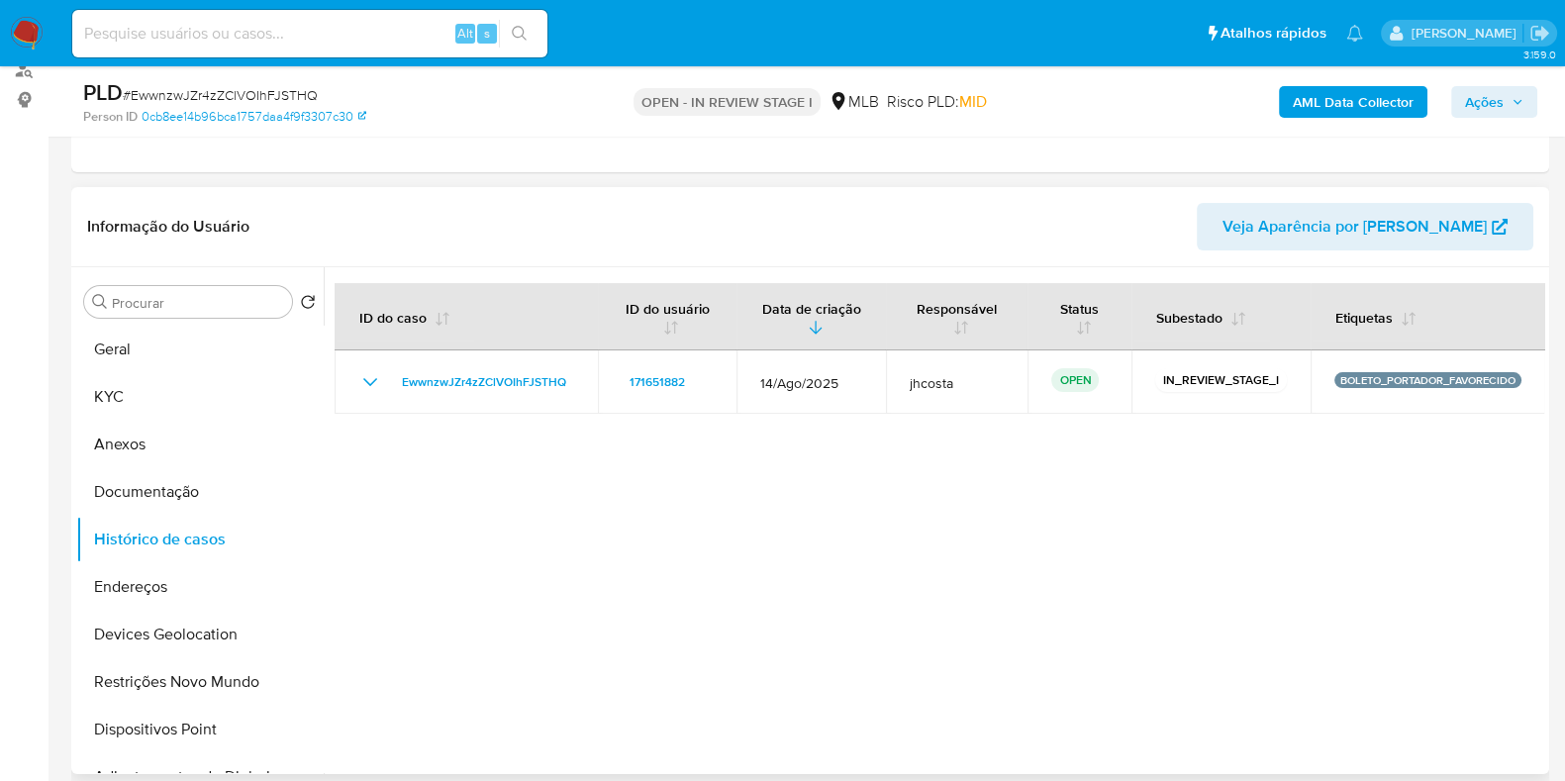
click at [406, 506] on div at bounding box center [934, 520] width 1220 height 507
click at [584, 440] on div at bounding box center [934, 520] width 1220 height 507
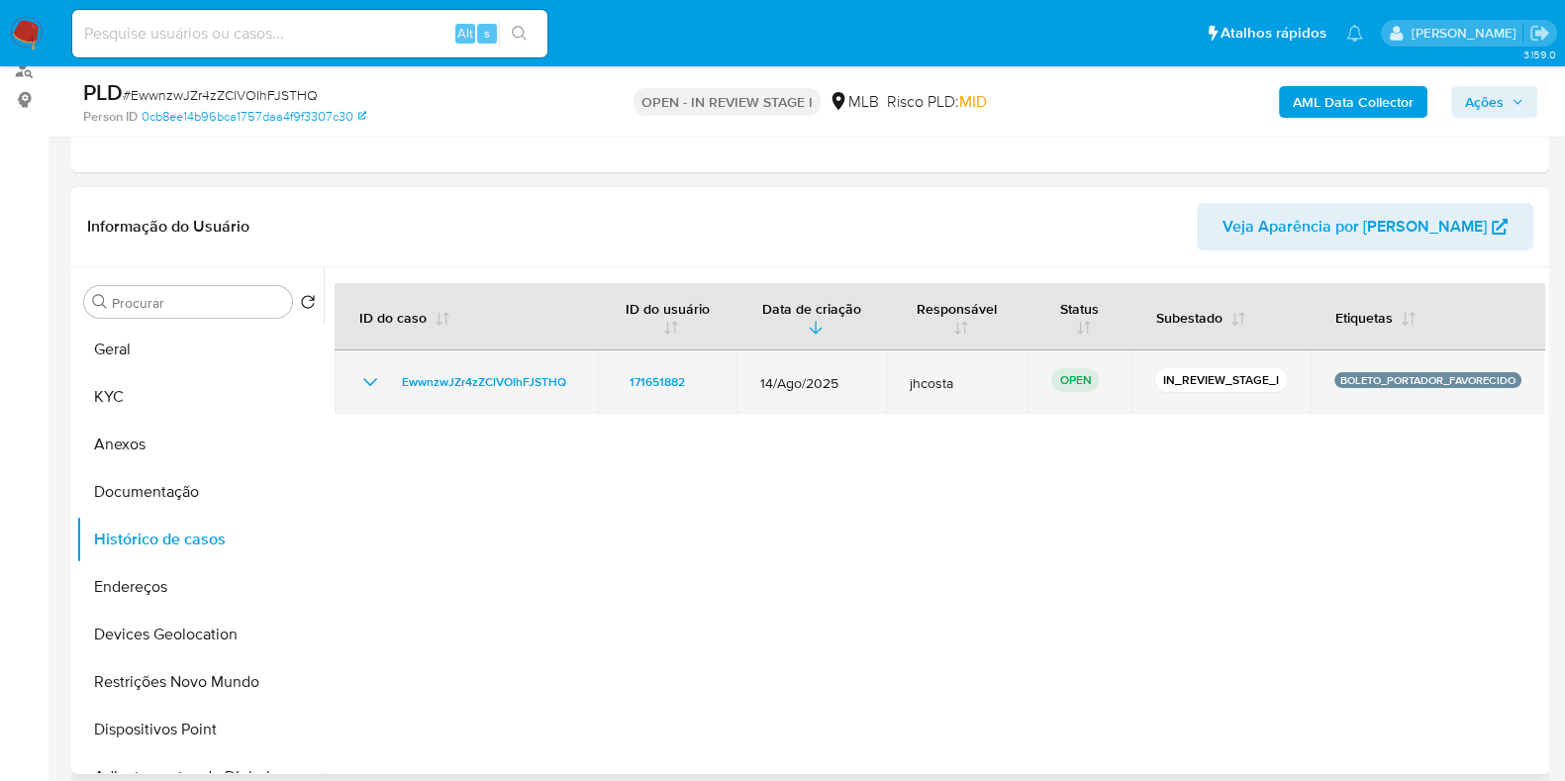
drag, startPoint x: 1518, startPoint y: 373, endPoint x: 363, endPoint y: 408, distance: 1155.4
click at [363, 402] on tr "EwwnzwJZr4zZClVOIhFJSTHQ 171651882 14/Ago/2025 jhcosta OPEN IN_REVIEW_STAGE_I B…" at bounding box center [939, 381] width 1210 height 63
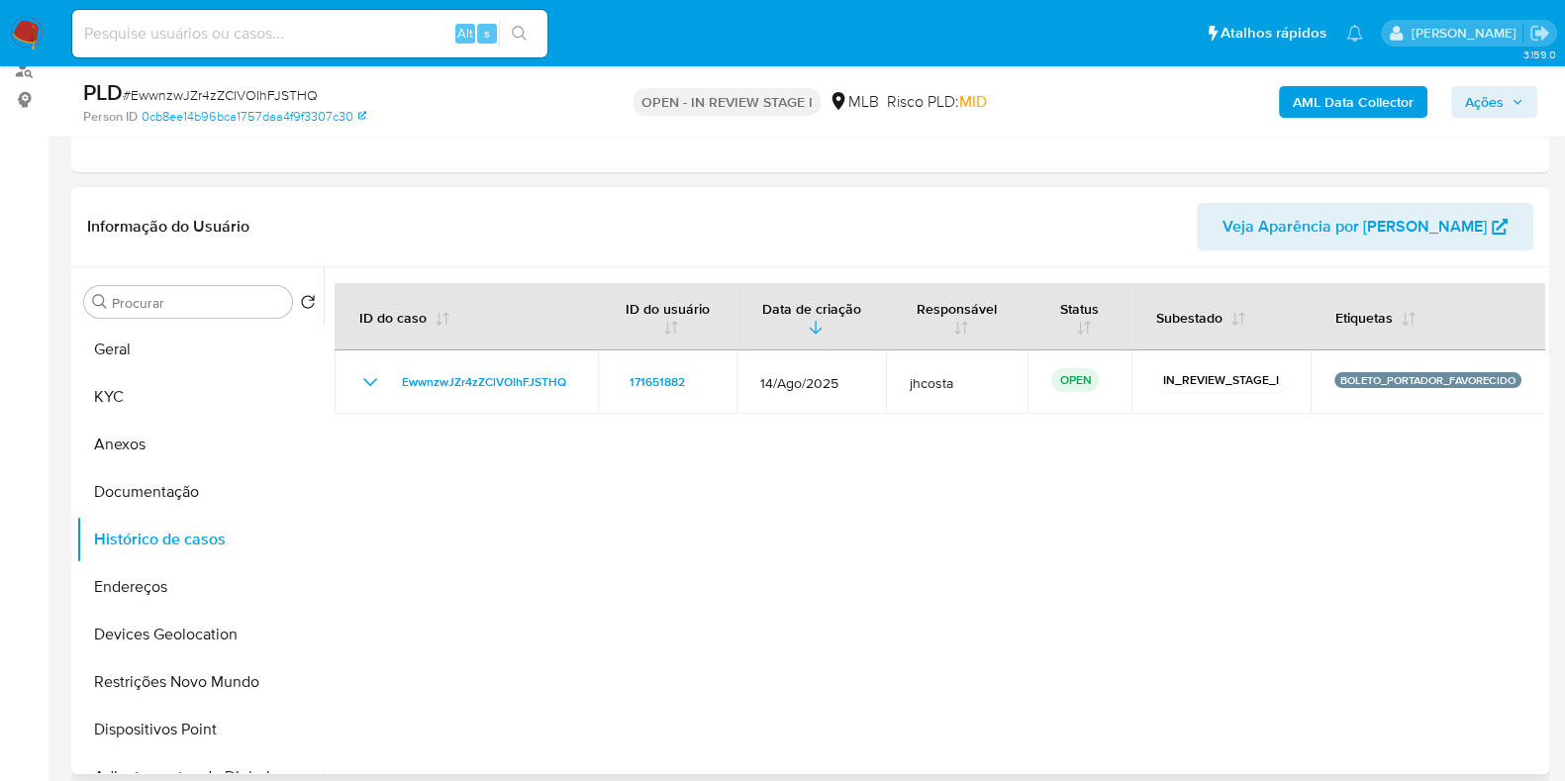
click at [553, 532] on div at bounding box center [934, 520] width 1220 height 507
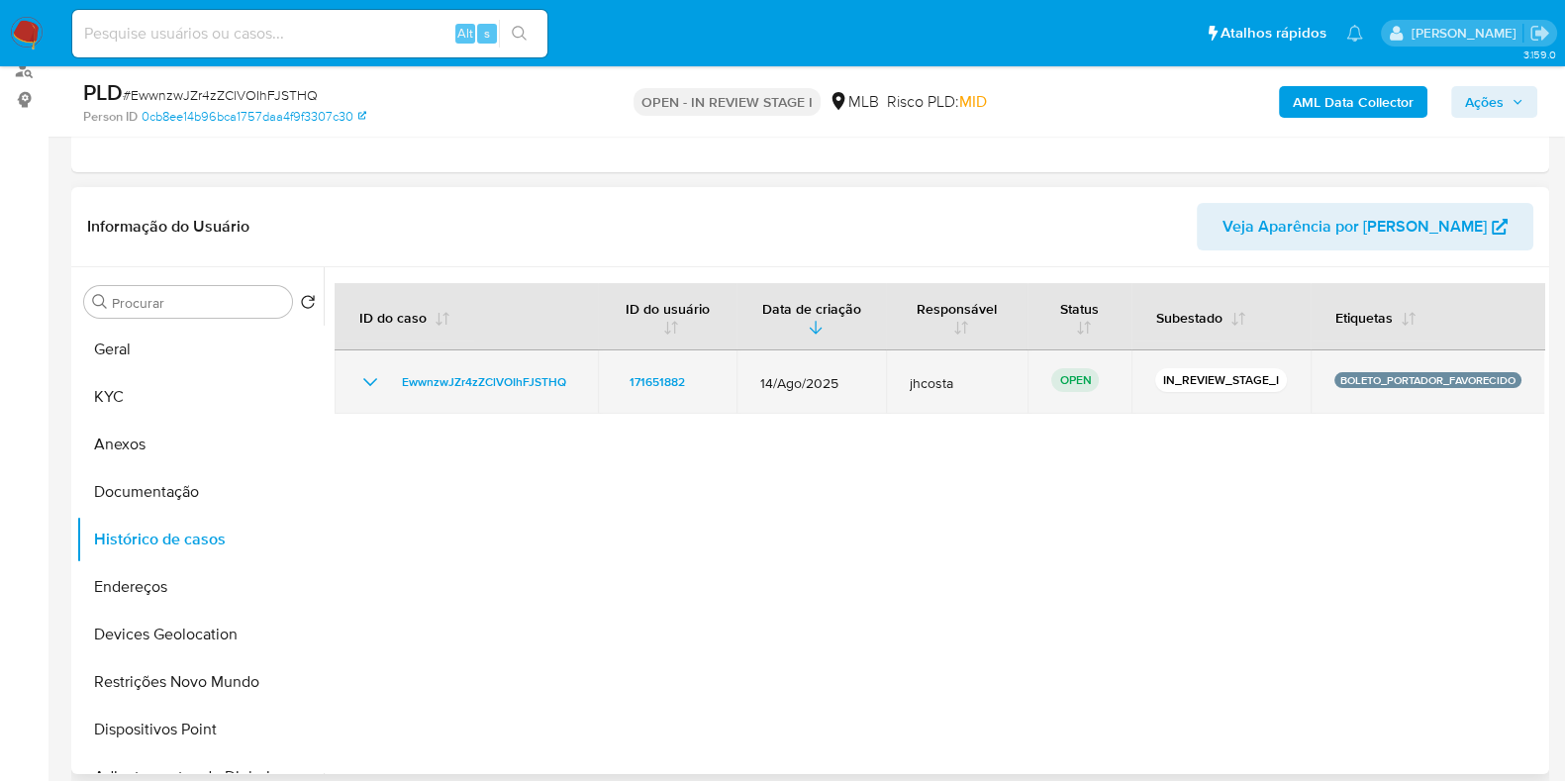
click at [1430, 378] on p "BOLETO_PORTADOR_FAVORECIDO" at bounding box center [1427, 380] width 187 height 16
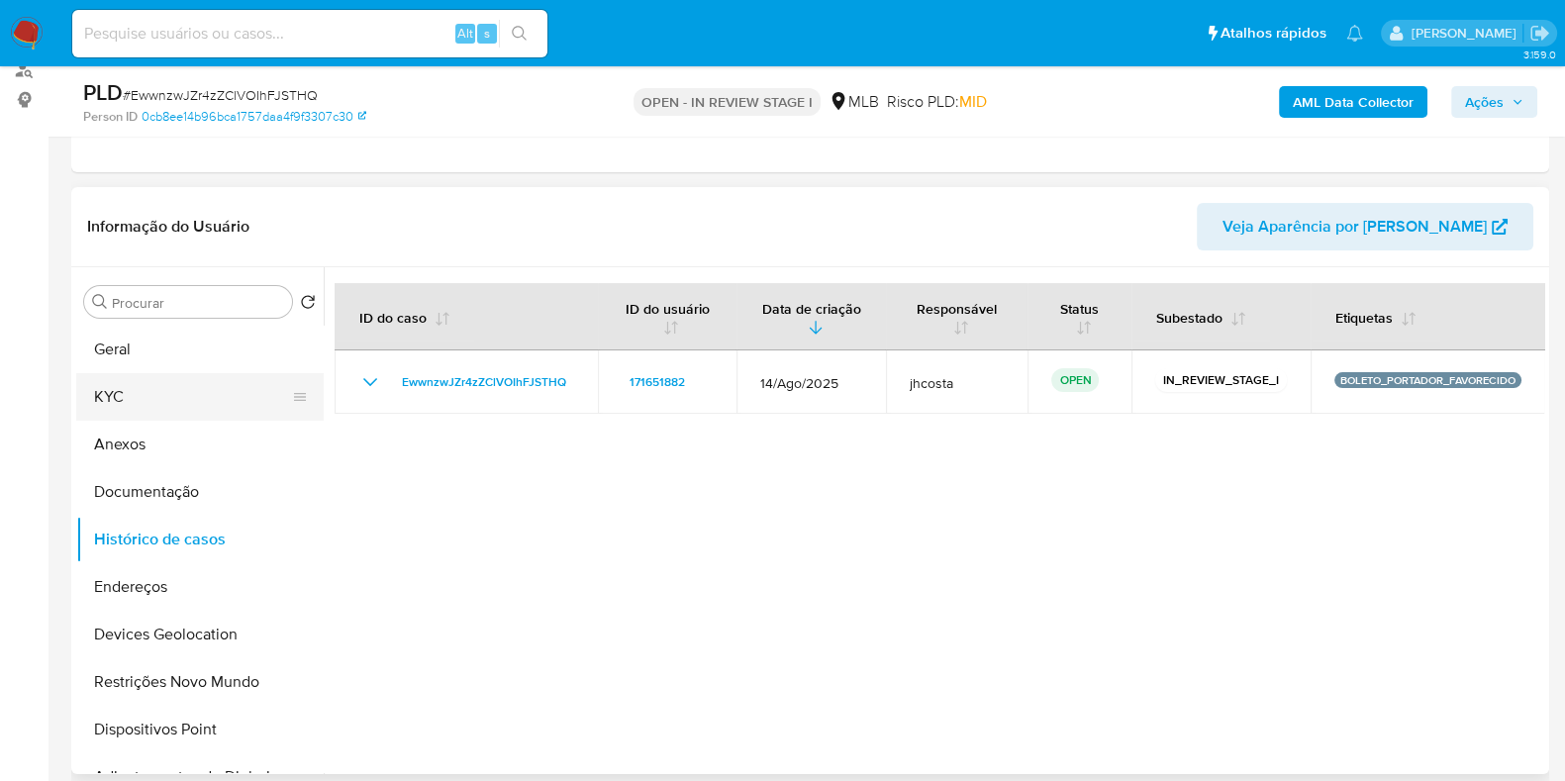
click at [166, 407] on button "KYC" at bounding box center [192, 397] width 232 height 48
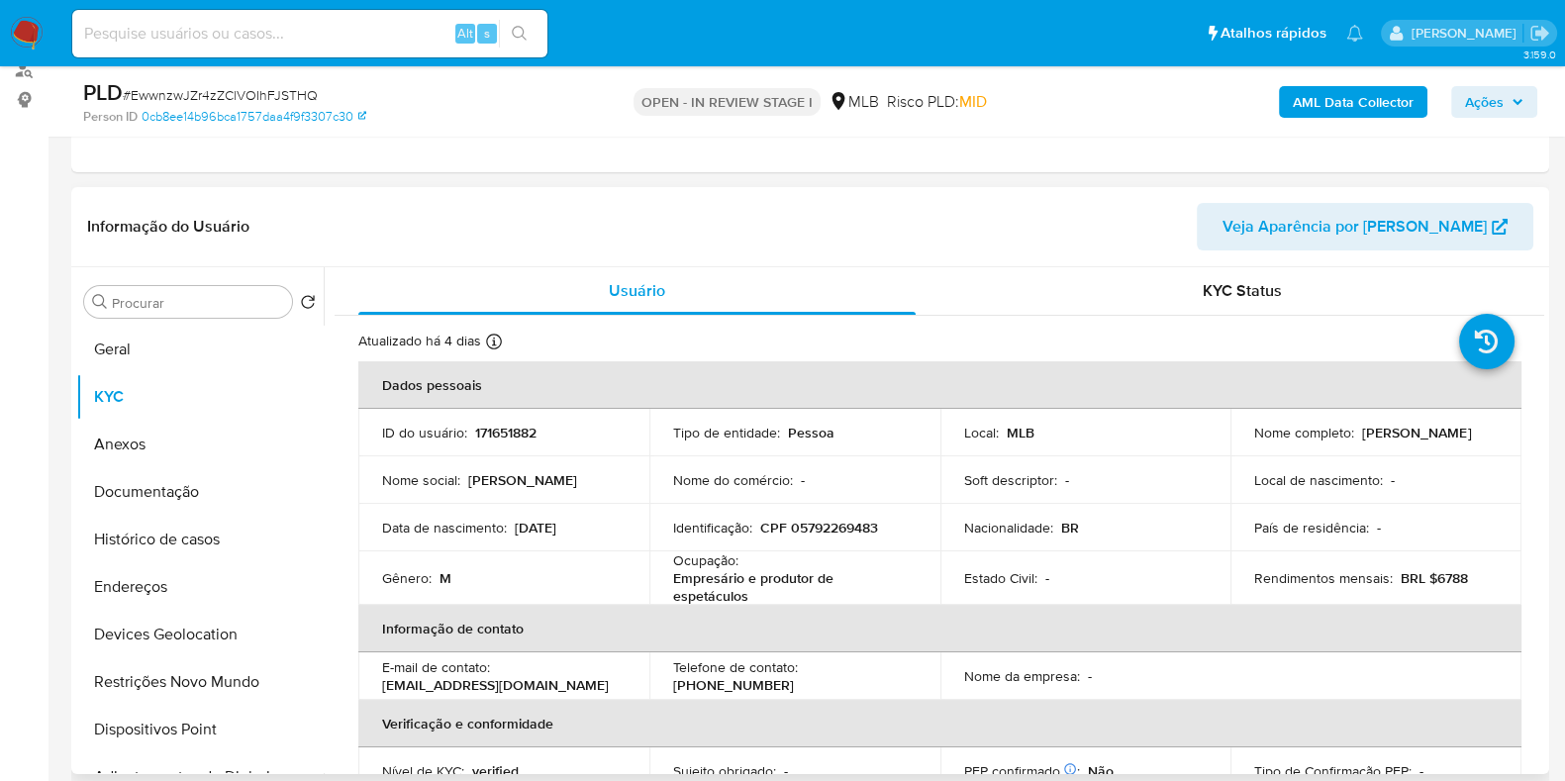
click at [1130, 487] on div "Soft descriptor : -" at bounding box center [1085, 480] width 243 height 18
click at [901, 515] on td "Identificação : CPF 05792269483" at bounding box center [794, 528] width 291 height 48
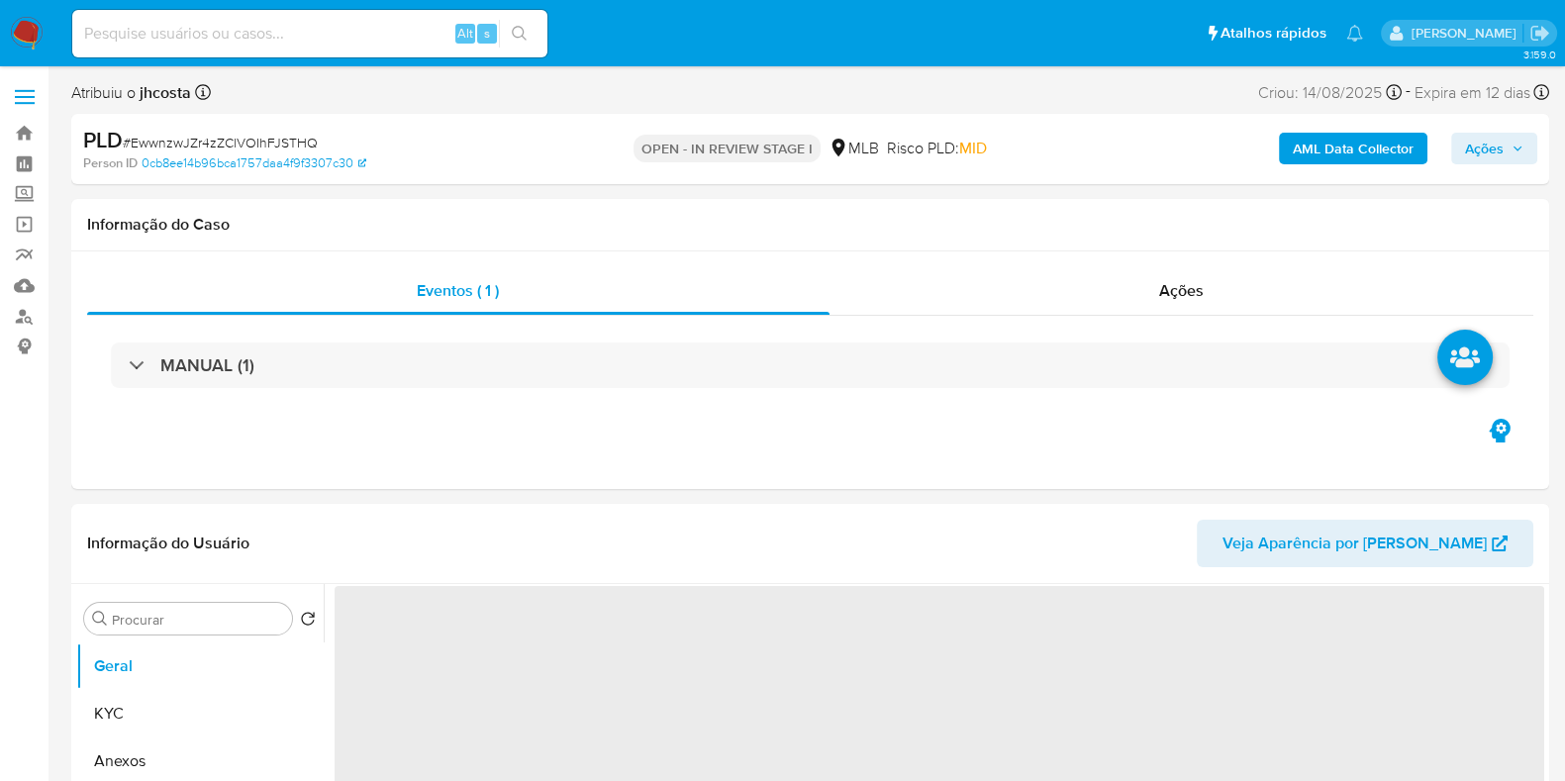
select select "10"
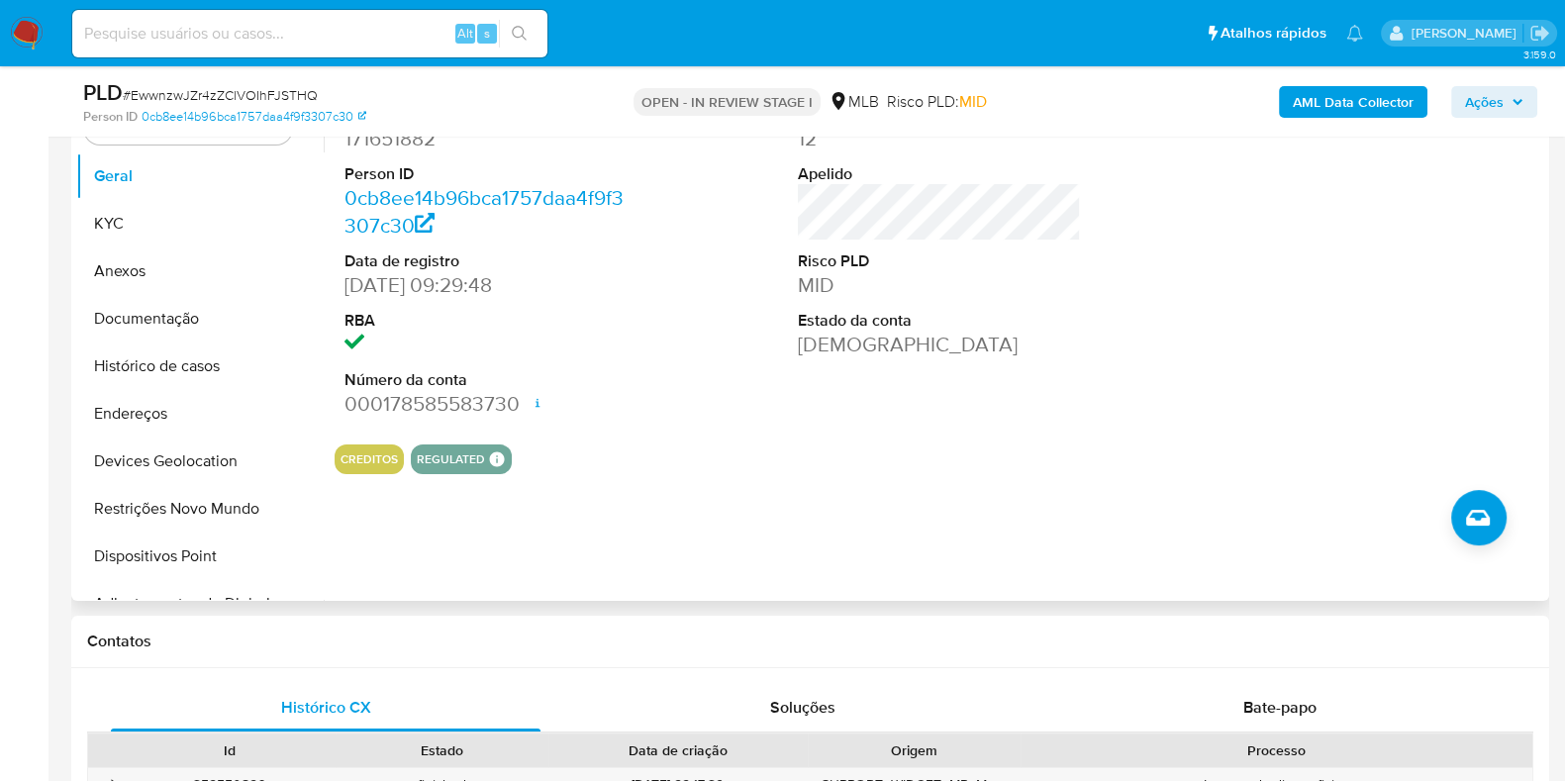
scroll to position [246, 0]
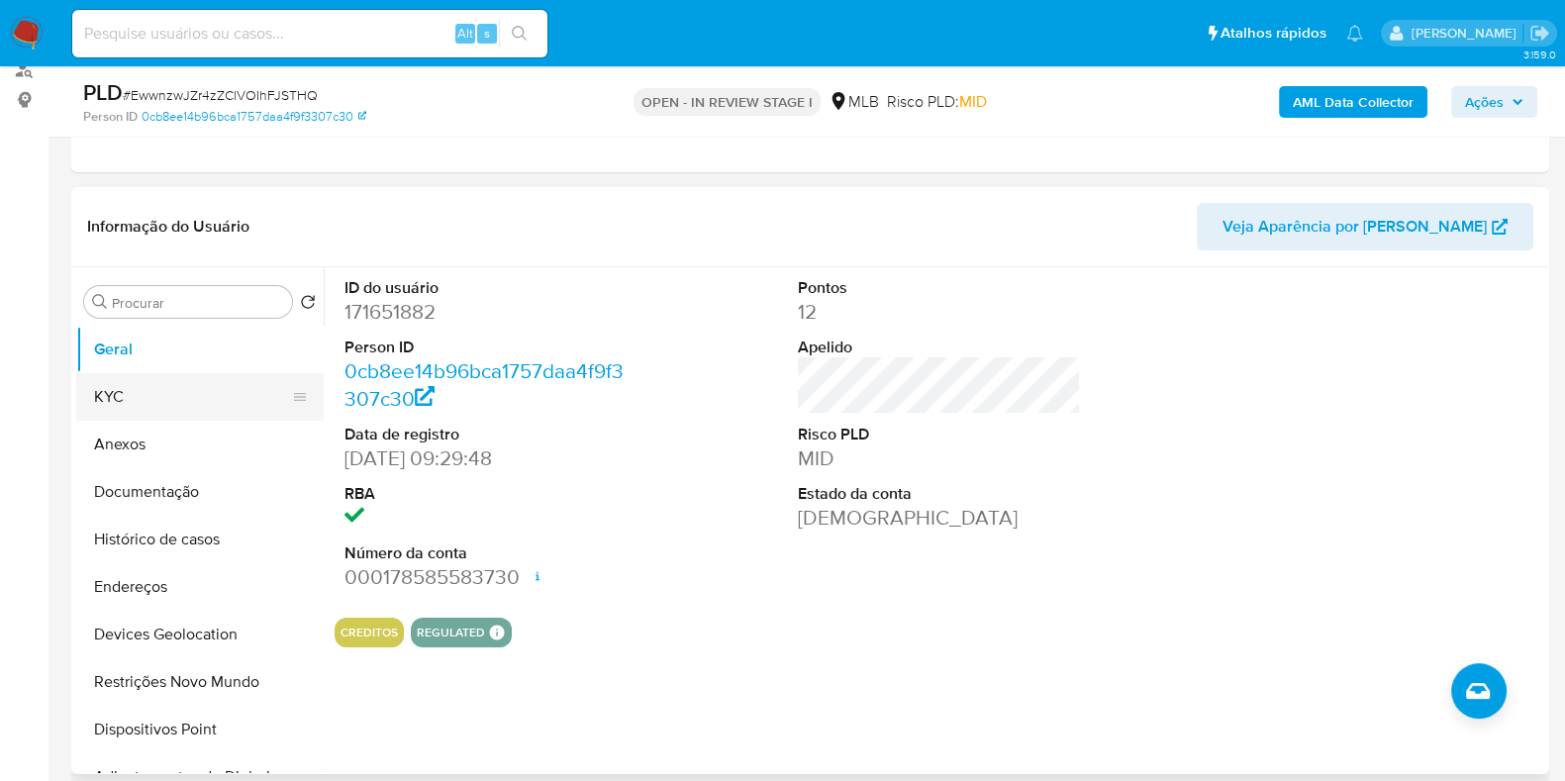
click at [148, 394] on button "KYC" at bounding box center [192, 397] width 232 height 48
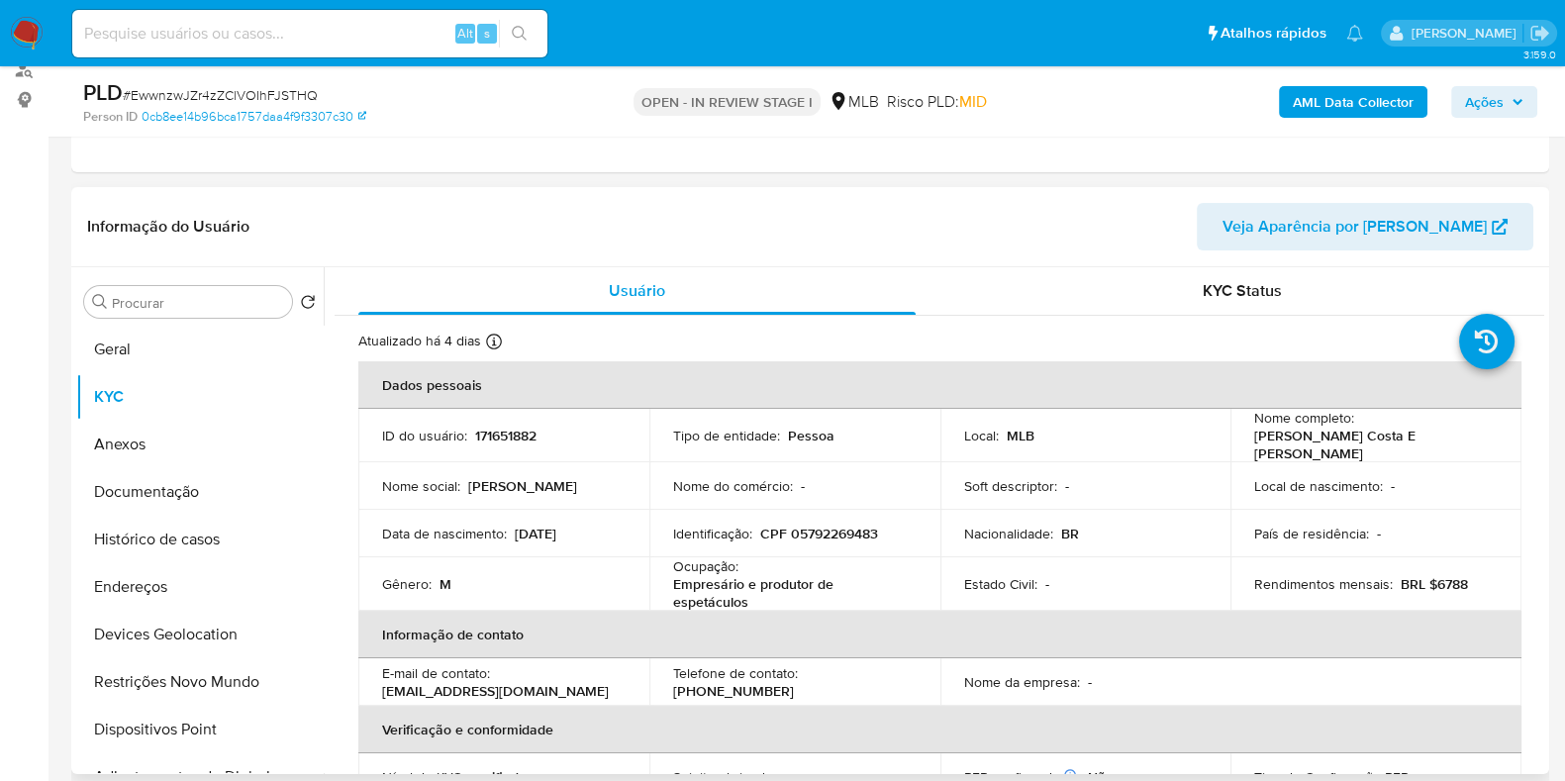
click at [1450, 575] on p "BRL $6788" at bounding box center [1433, 584] width 67 height 18
click at [1452, 602] on td "Rendimentos mensais : BRL $6788" at bounding box center [1375, 583] width 291 height 53
drag, startPoint x: 1434, startPoint y: 582, endPoint x: 1468, endPoint y: 591, distance: 34.8
click at [1469, 591] on div "Rendimentos mensais : BRL $6788" at bounding box center [1375, 584] width 243 height 18
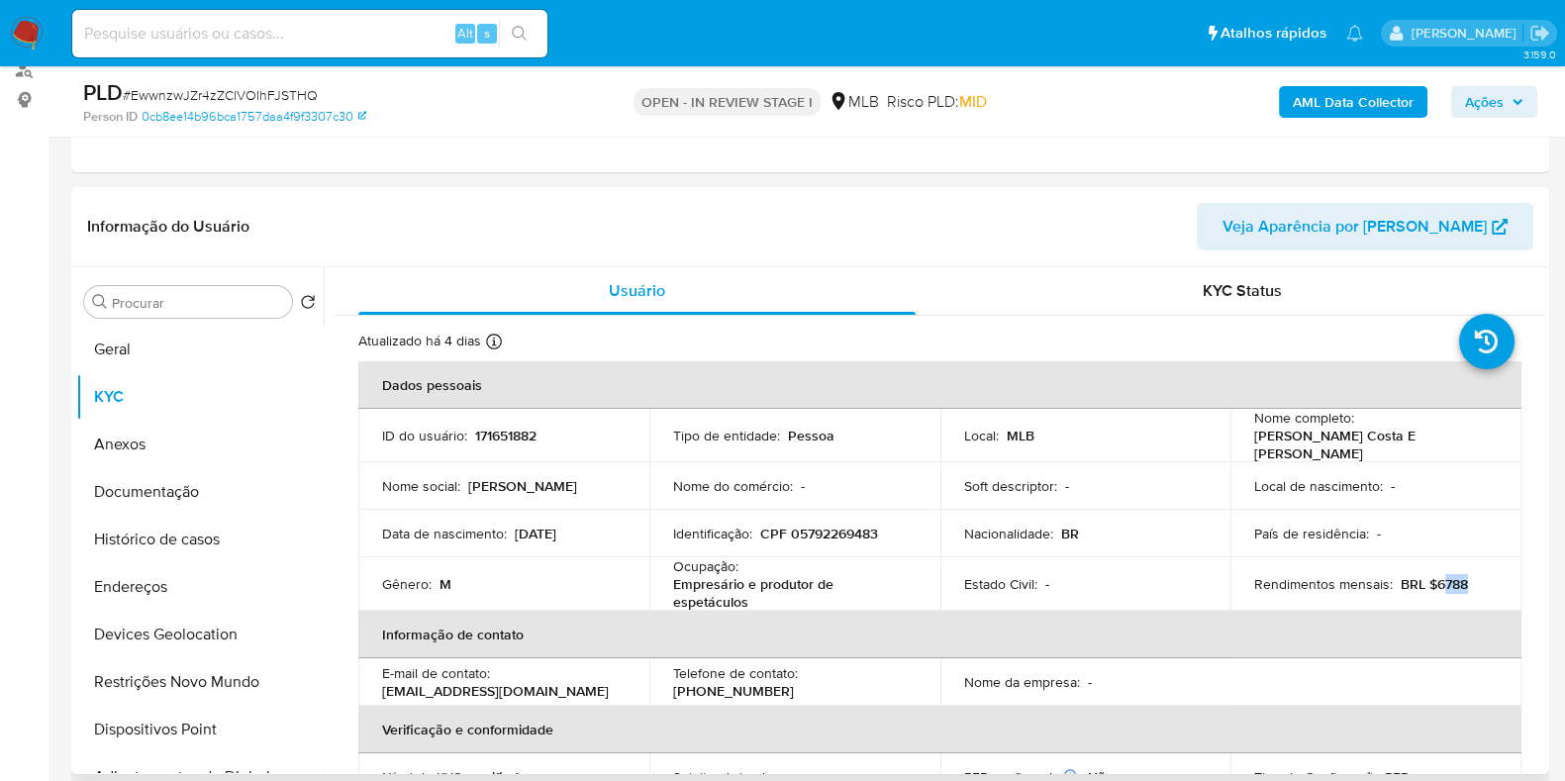
click at [1440, 581] on p "BRL $6788" at bounding box center [1433, 584] width 67 height 18
click at [1429, 581] on p "BRL $6788" at bounding box center [1433, 584] width 67 height 18
click at [1444, 591] on p "BRL $6788" at bounding box center [1433, 584] width 67 height 18
drag, startPoint x: 1437, startPoint y: 581, endPoint x: 1462, endPoint y: 583, distance: 24.8
click at [1462, 583] on div "Rendimentos mensais : BRL $6788" at bounding box center [1375, 584] width 243 height 18
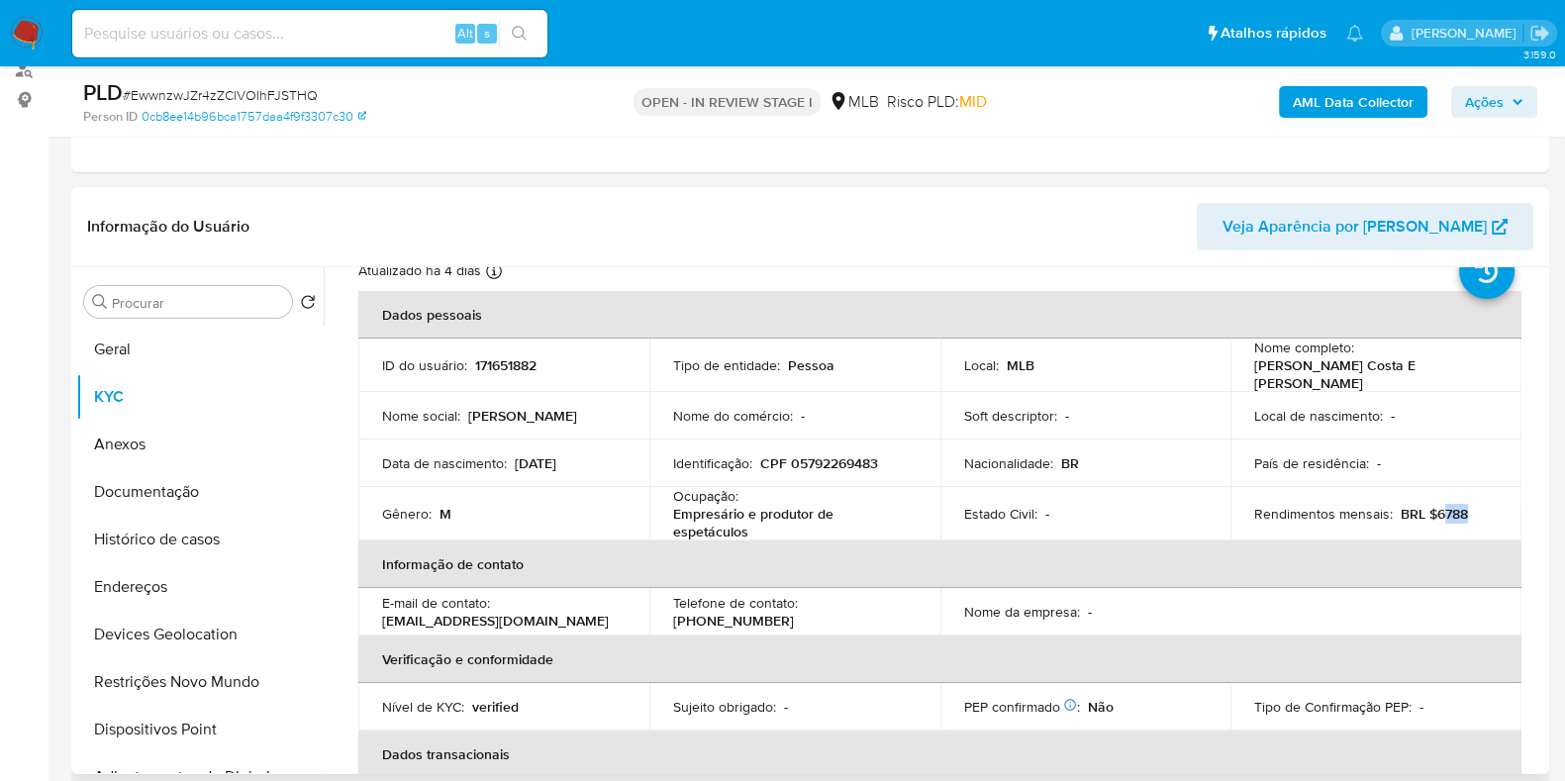
scroll to position [0, 0]
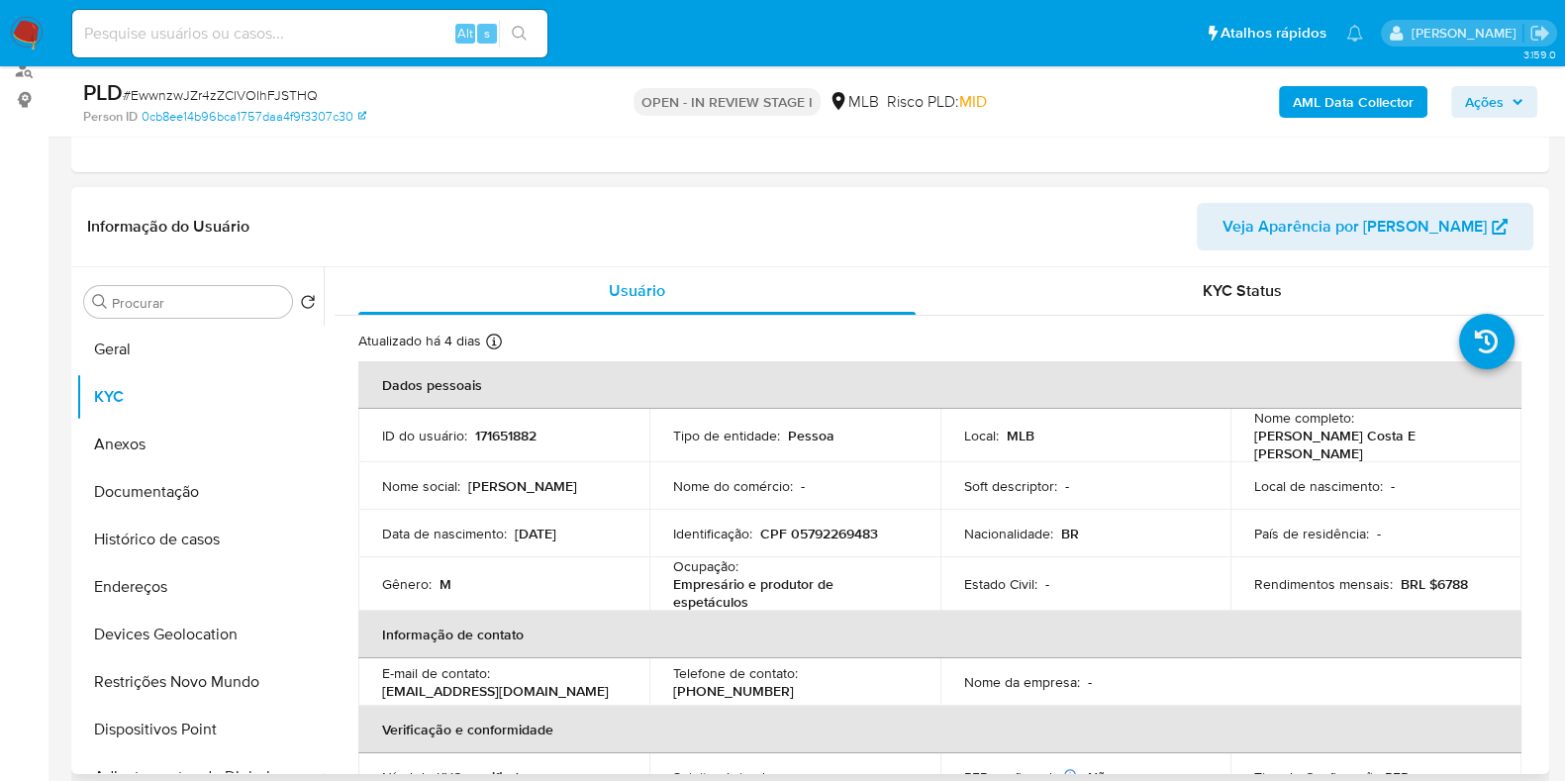
click at [521, 432] on p "171651882" at bounding box center [505, 436] width 61 height 18
copy p "171651882"
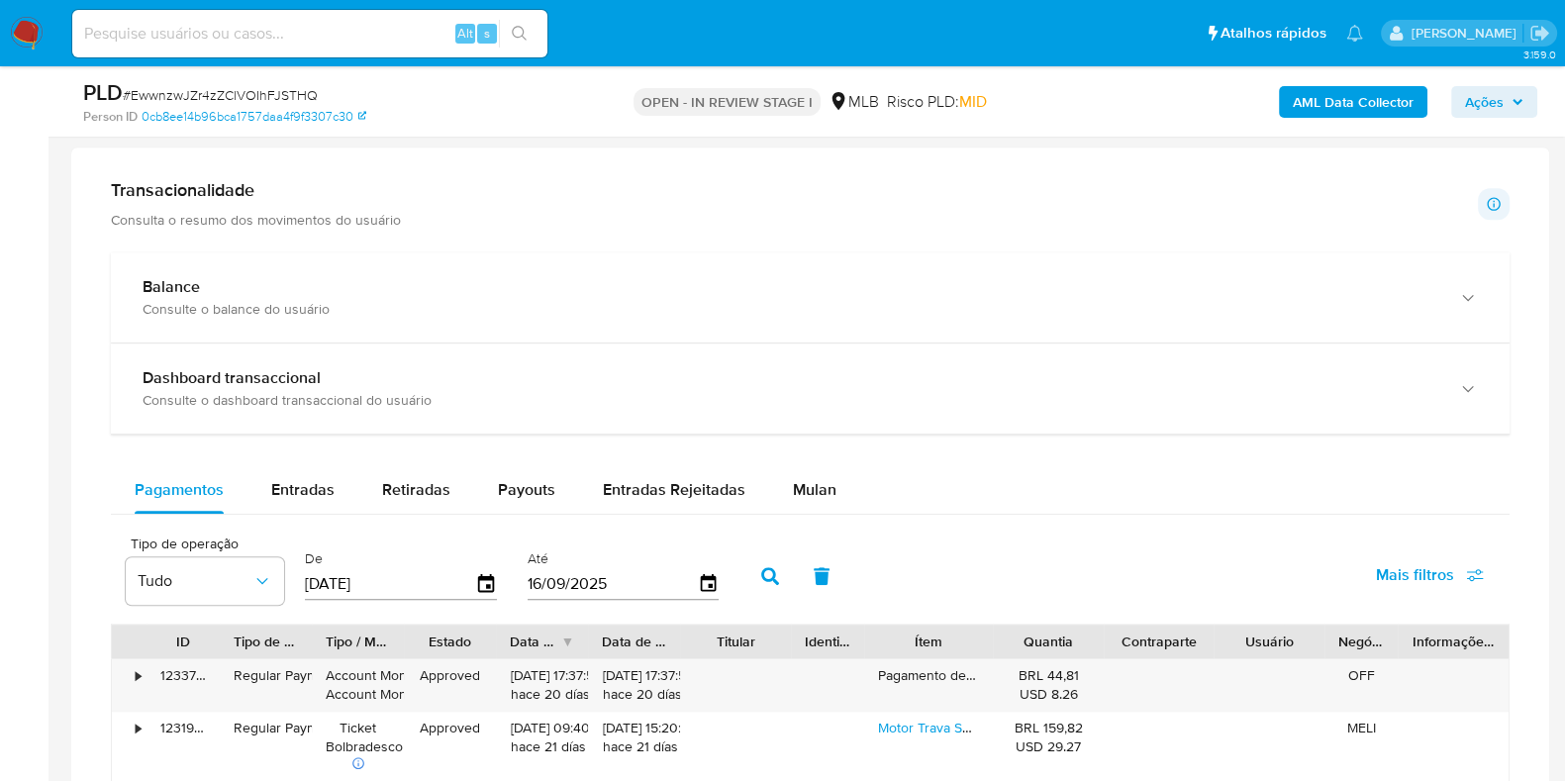
scroll to position [1361, 0]
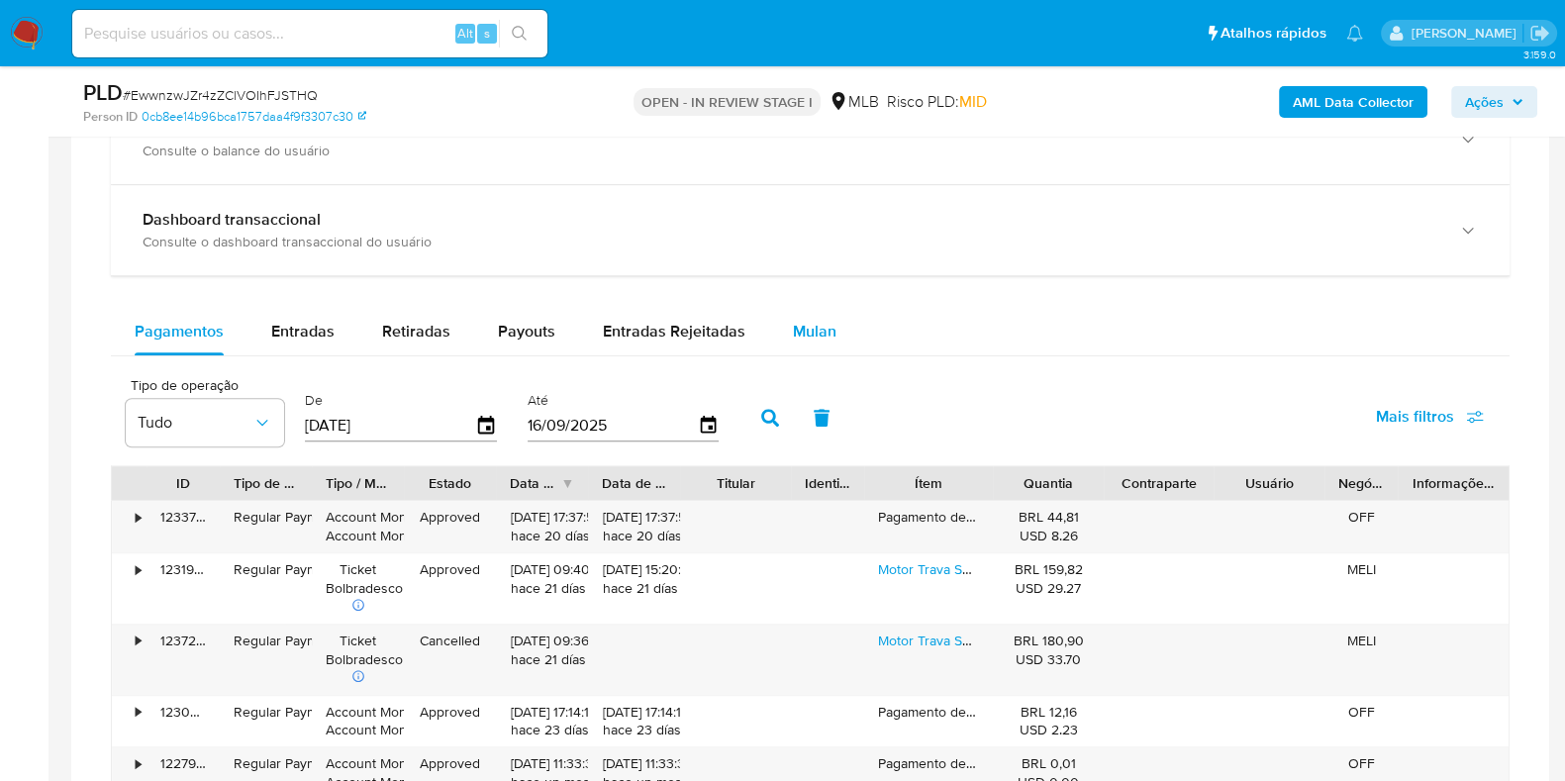
click at [812, 322] on span "Mulan" at bounding box center [815, 331] width 44 height 23
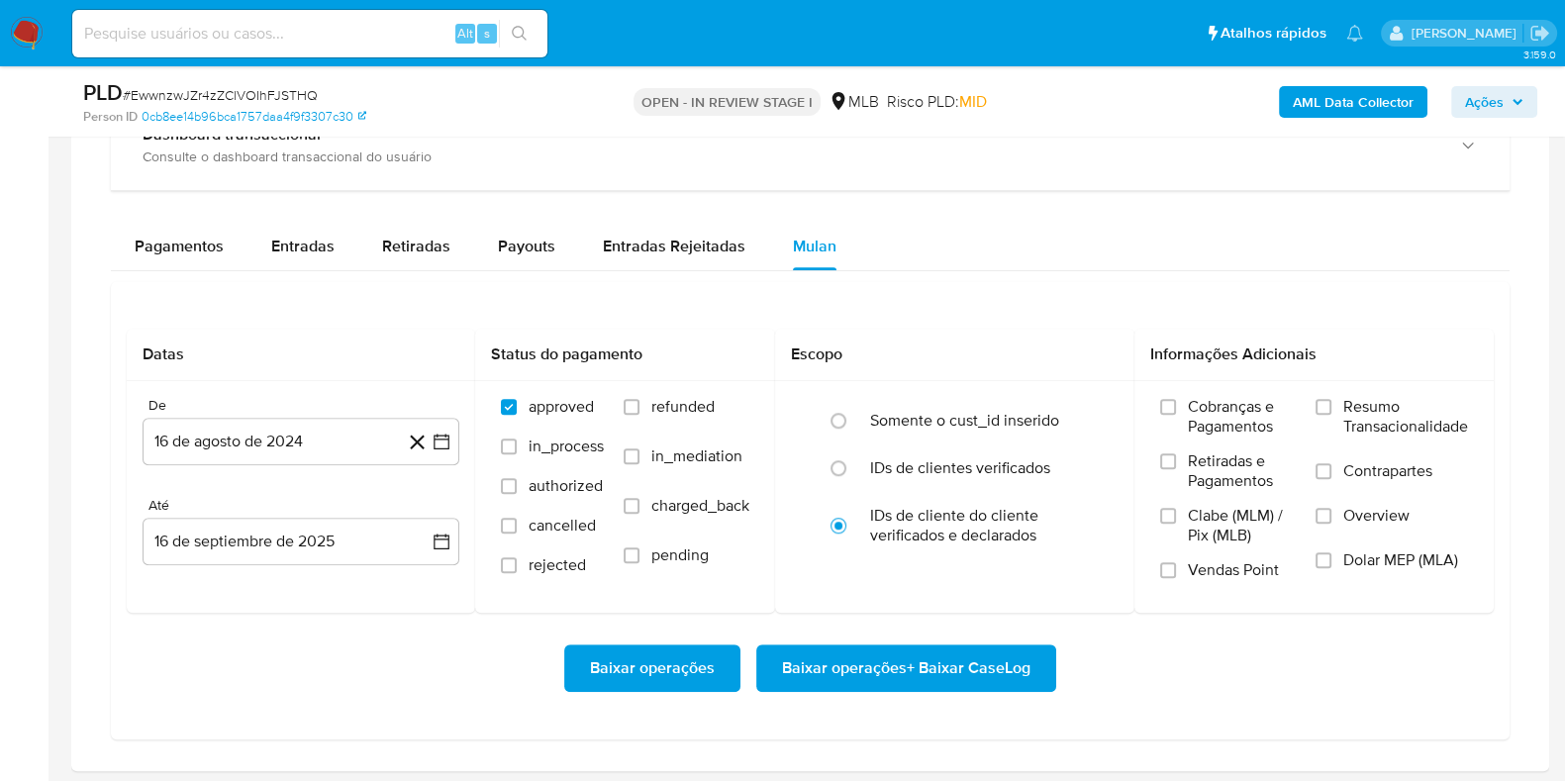
scroll to position [1484, 0]
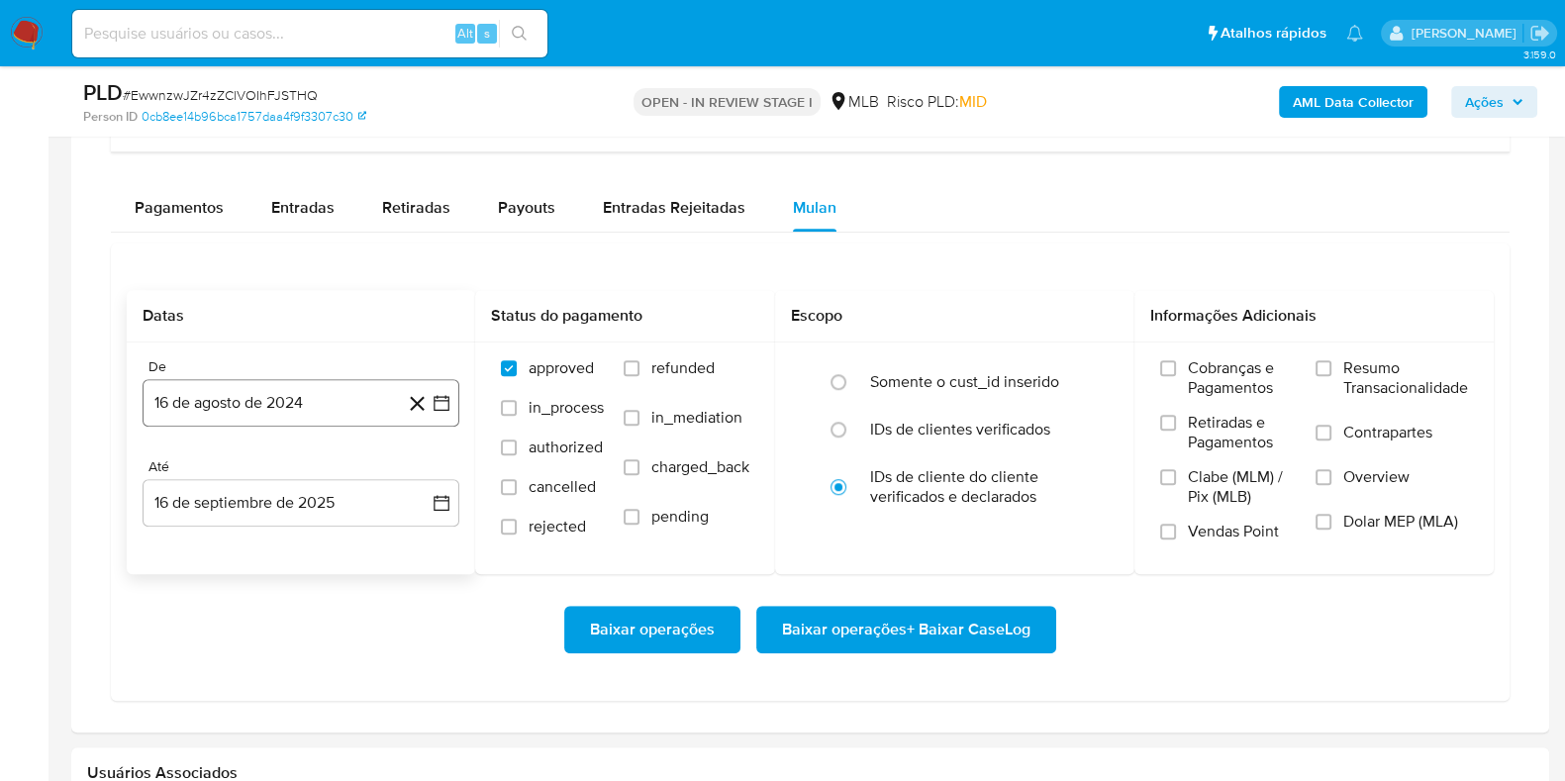
click at [324, 395] on button "16 de agosto de 2024" at bounding box center [301, 403] width 317 height 48
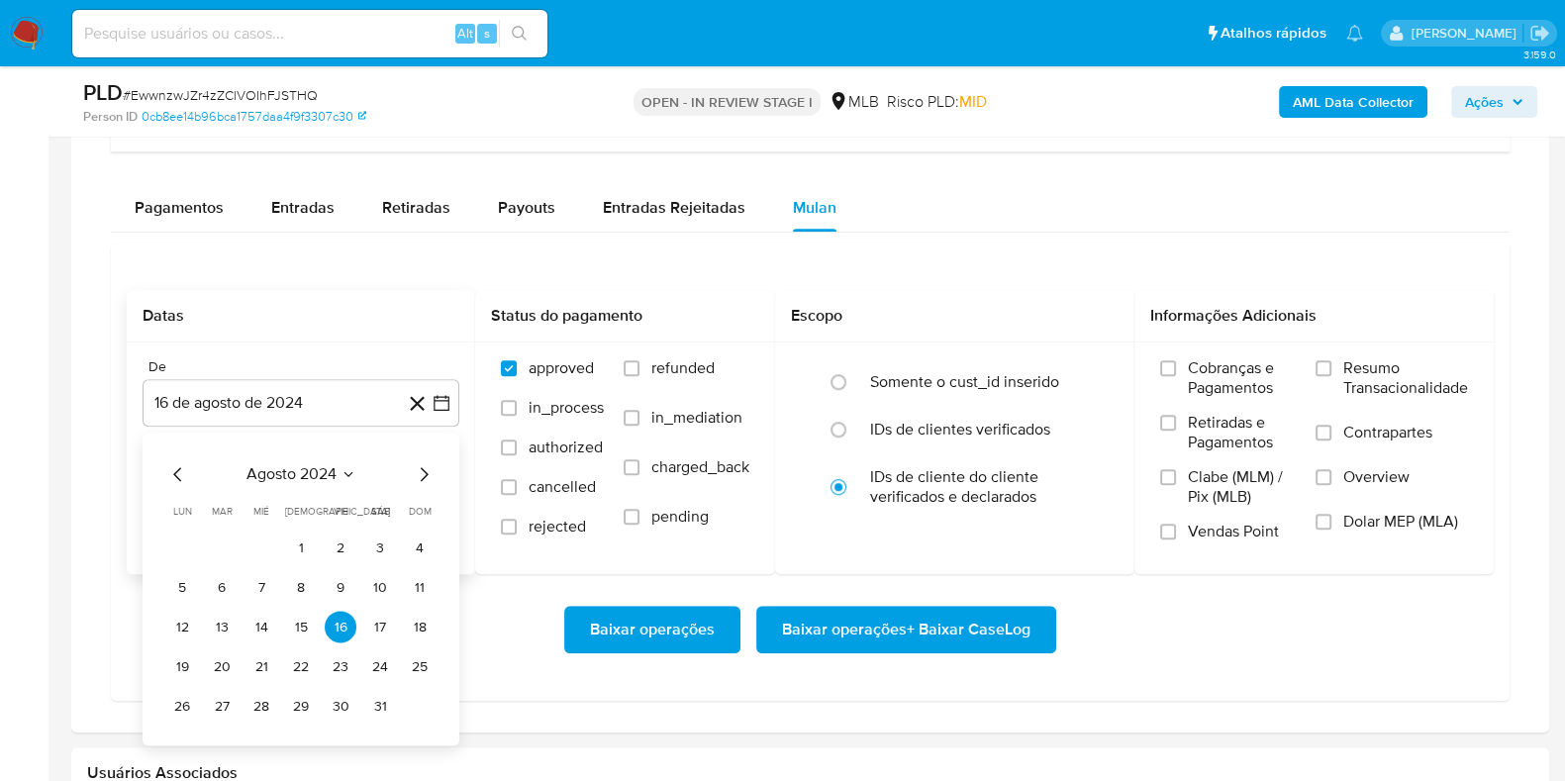
click at [338, 477] on button "agosto 2024" at bounding box center [301, 475] width 110 height 20
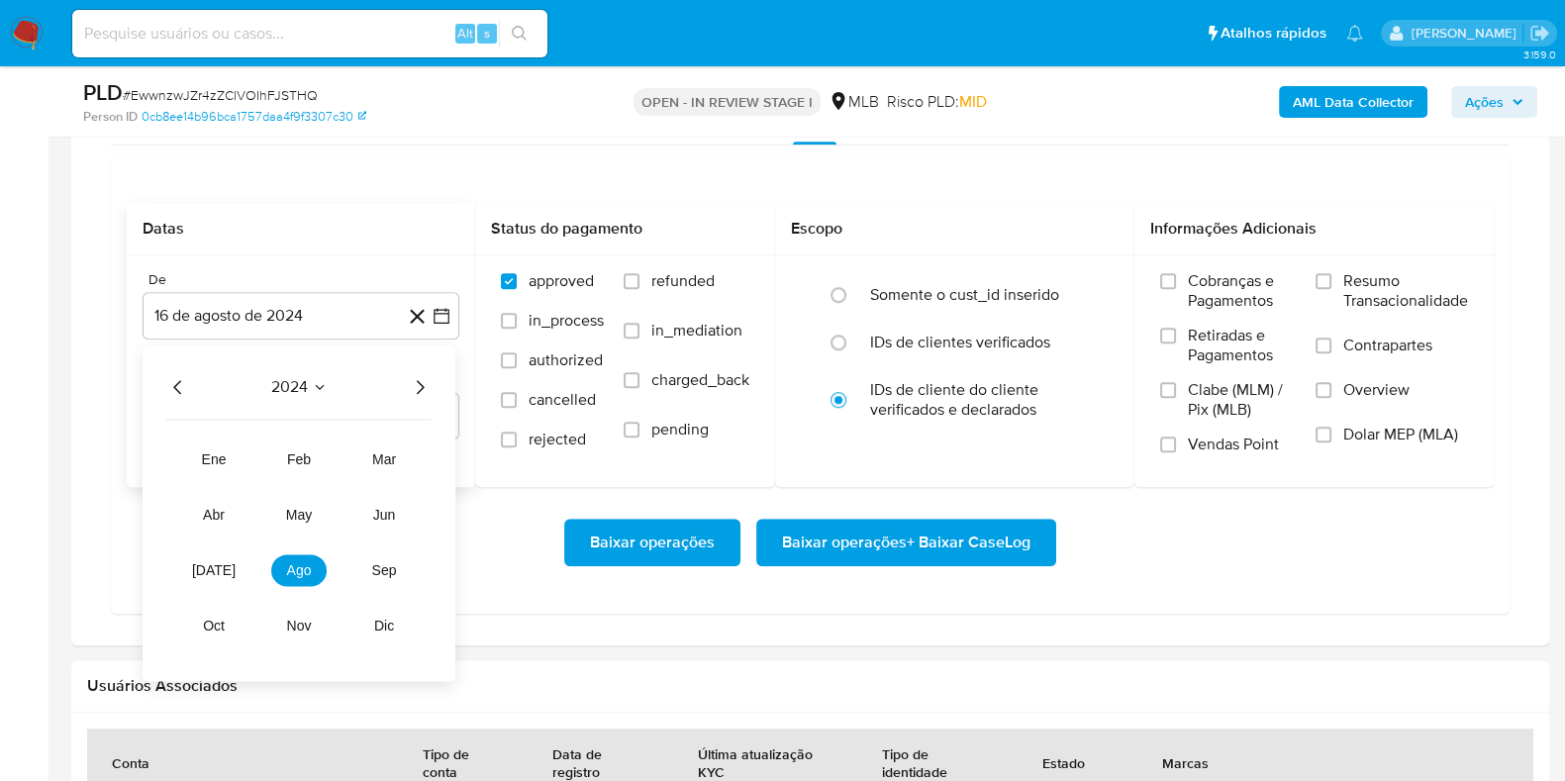
scroll to position [1607, 0]
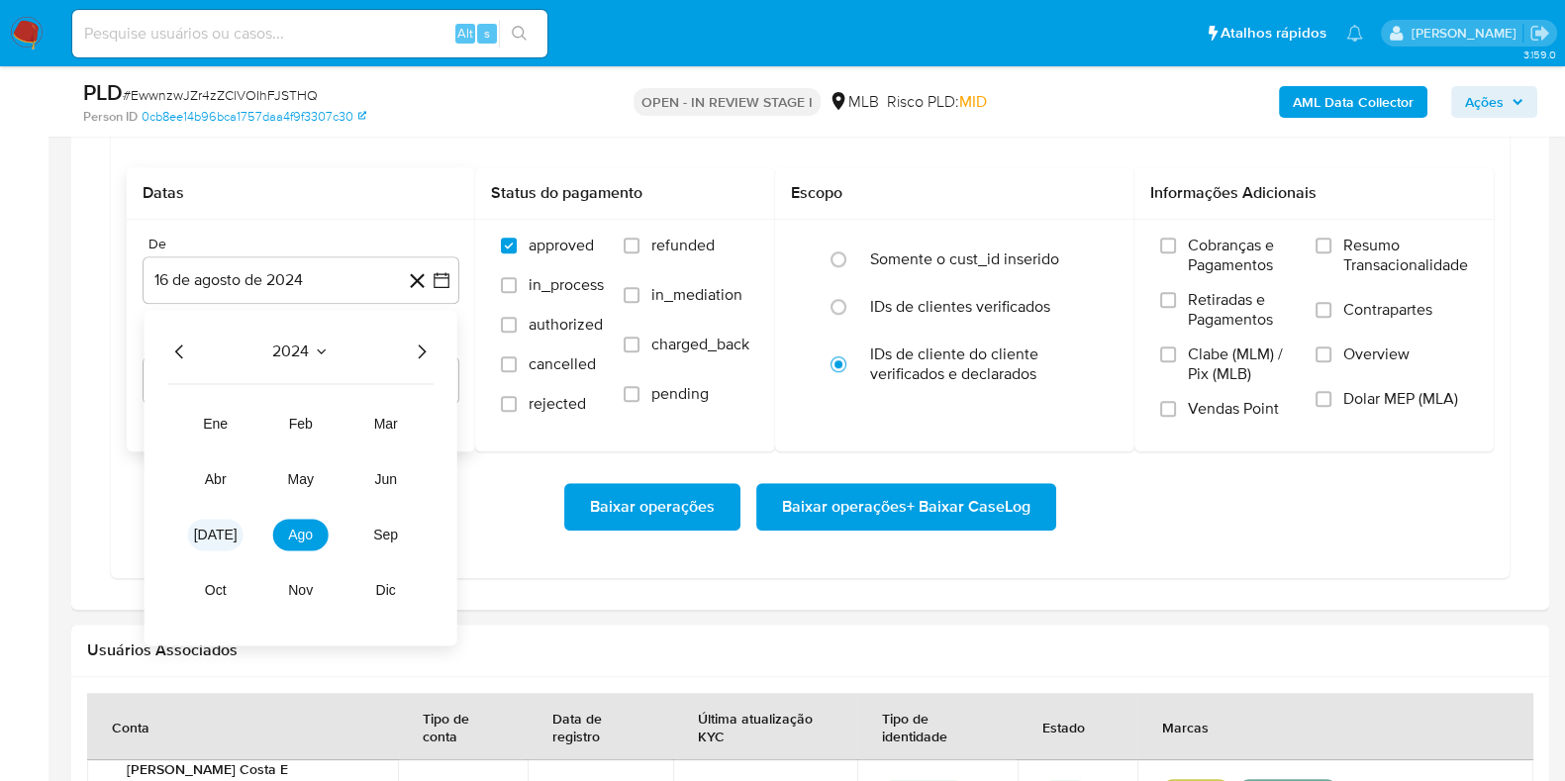
click at [209, 542] on button "[DATE]" at bounding box center [215, 536] width 55 height 32
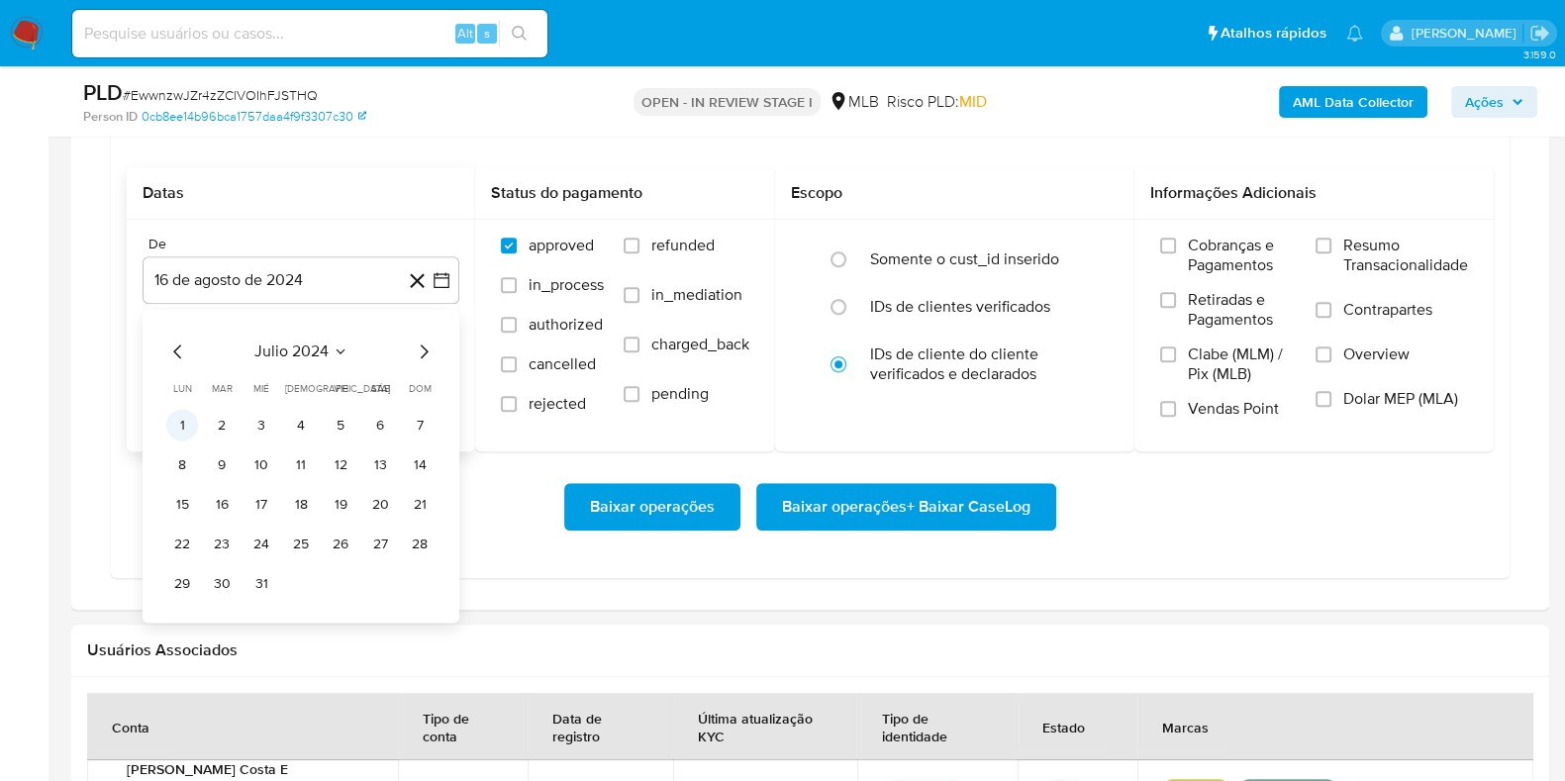
click at [177, 426] on button "1" at bounding box center [182, 426] width 32 height 32
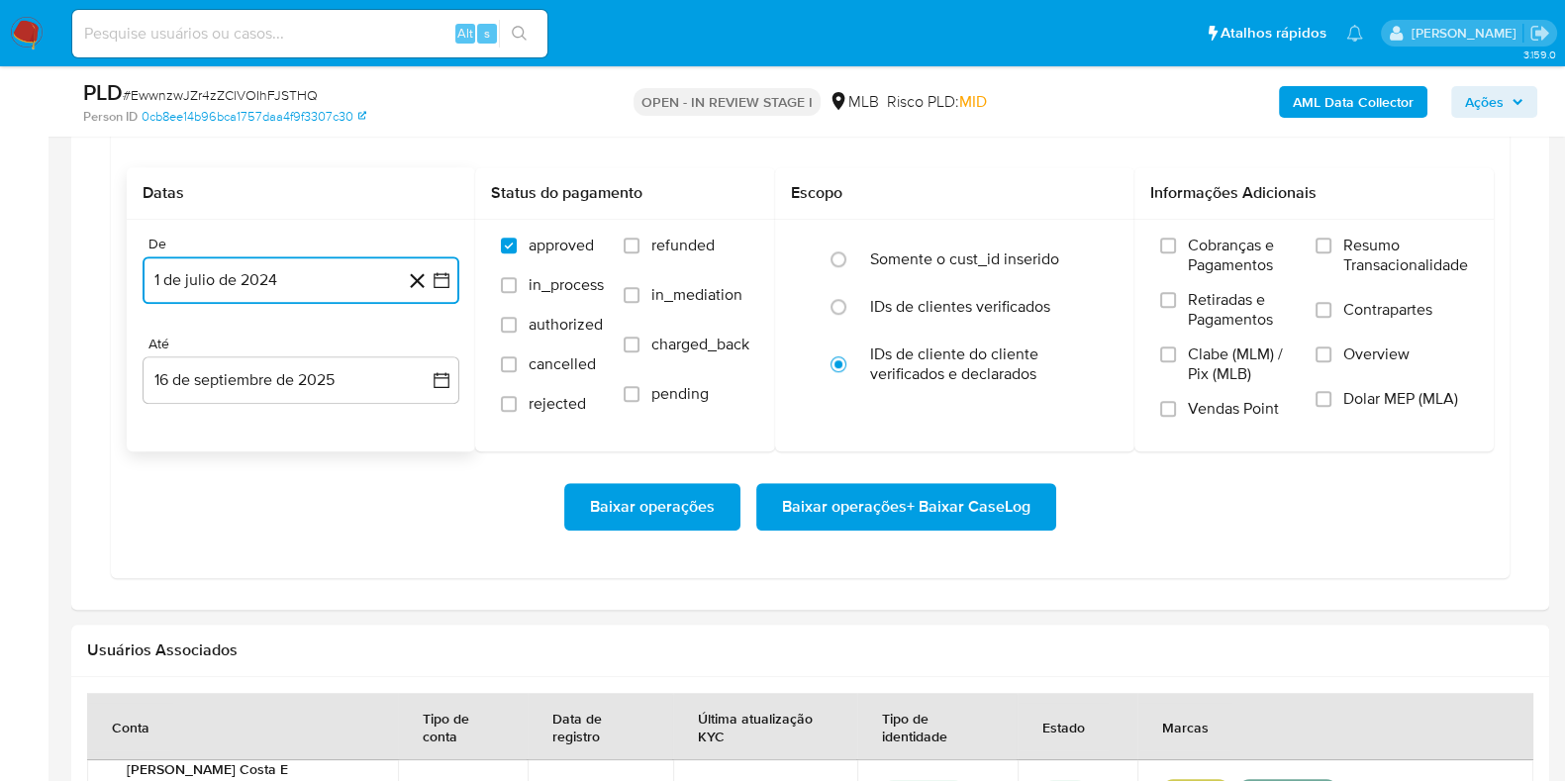
click at [330, 262] on button "1 de julio de 2024" at bounding box center [301, 280] width 317 height 48
click at [428, 343] on icon "Mes siguiente" at bounding box center [424, 352] width 24 height 24
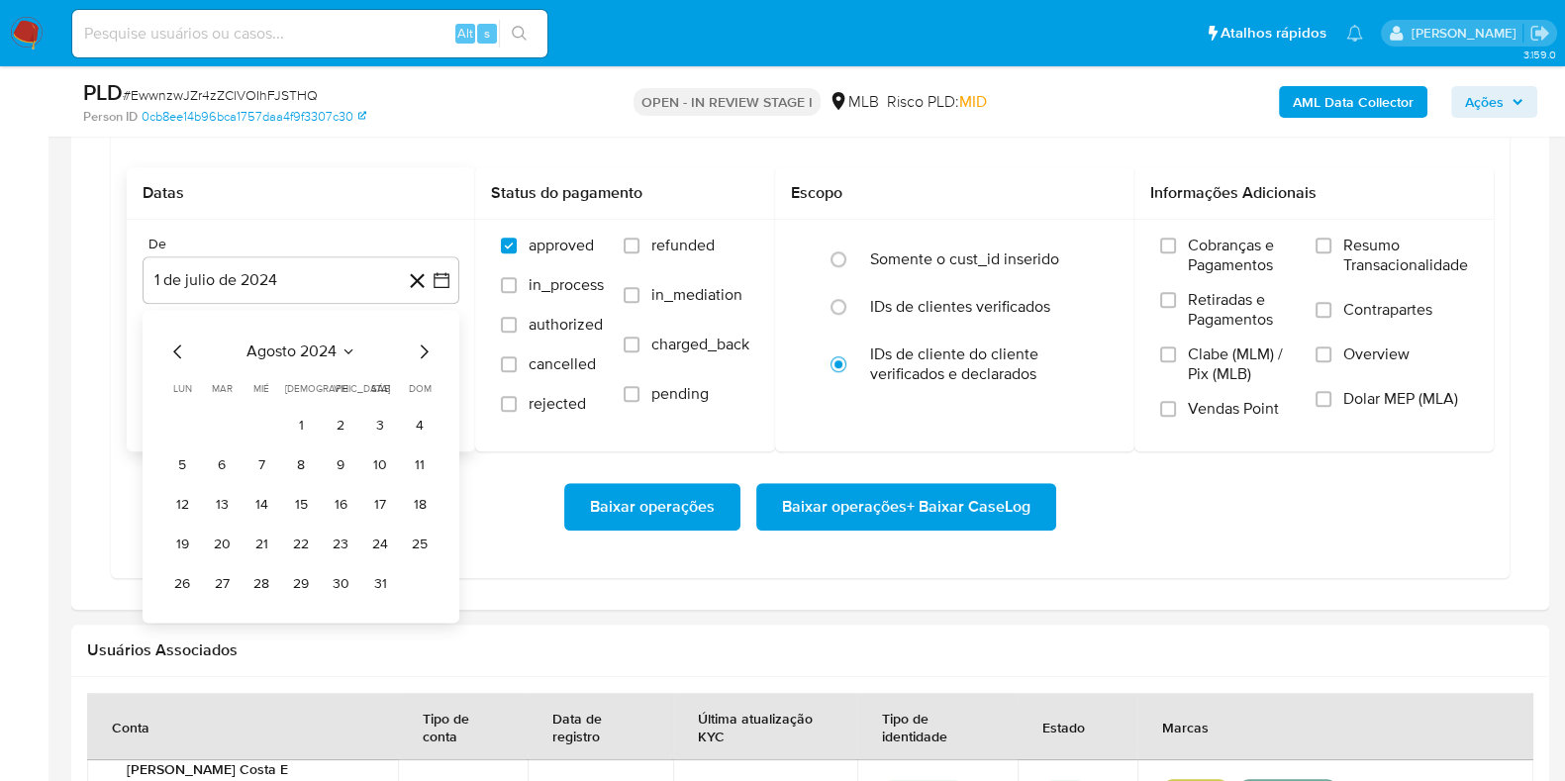
click at [345, 333] on div "agosto 2024 agosto 2024 lun lunes mar martes mié miércoles jue jueves vie viern…" at bounding box center [301, 467] width 317 height 313
click at [345, 353] on icon "Seleccionar mes y año" at bounding box center [348, 352] width 16 height 16
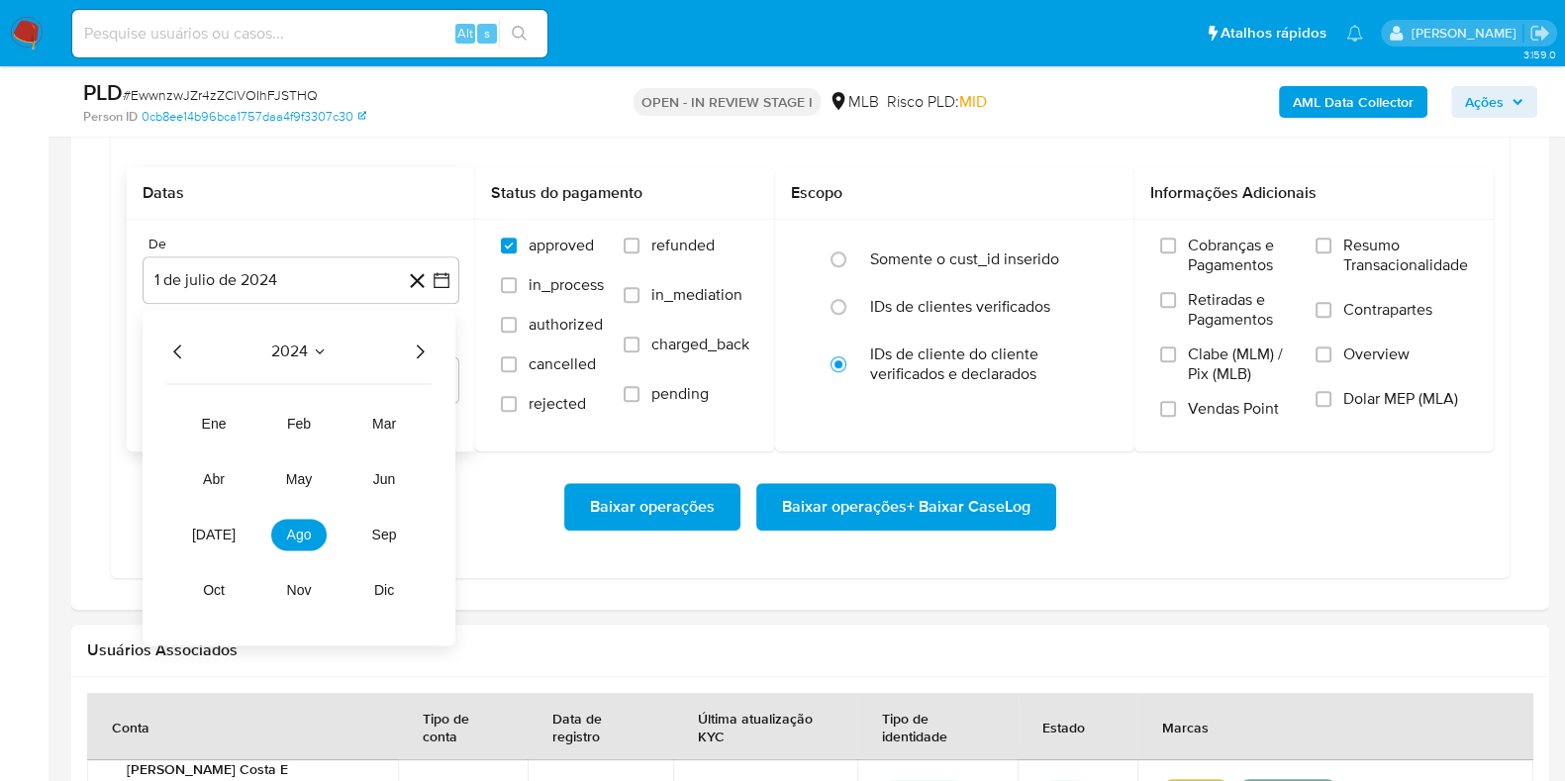
click at [411, 352] on icon "Año siguiente" at bounding box center [420, 352] width 24 height 24
click at [224, 529] on button "[DATE]" at bounding box center [213, 536] width 55 height 32
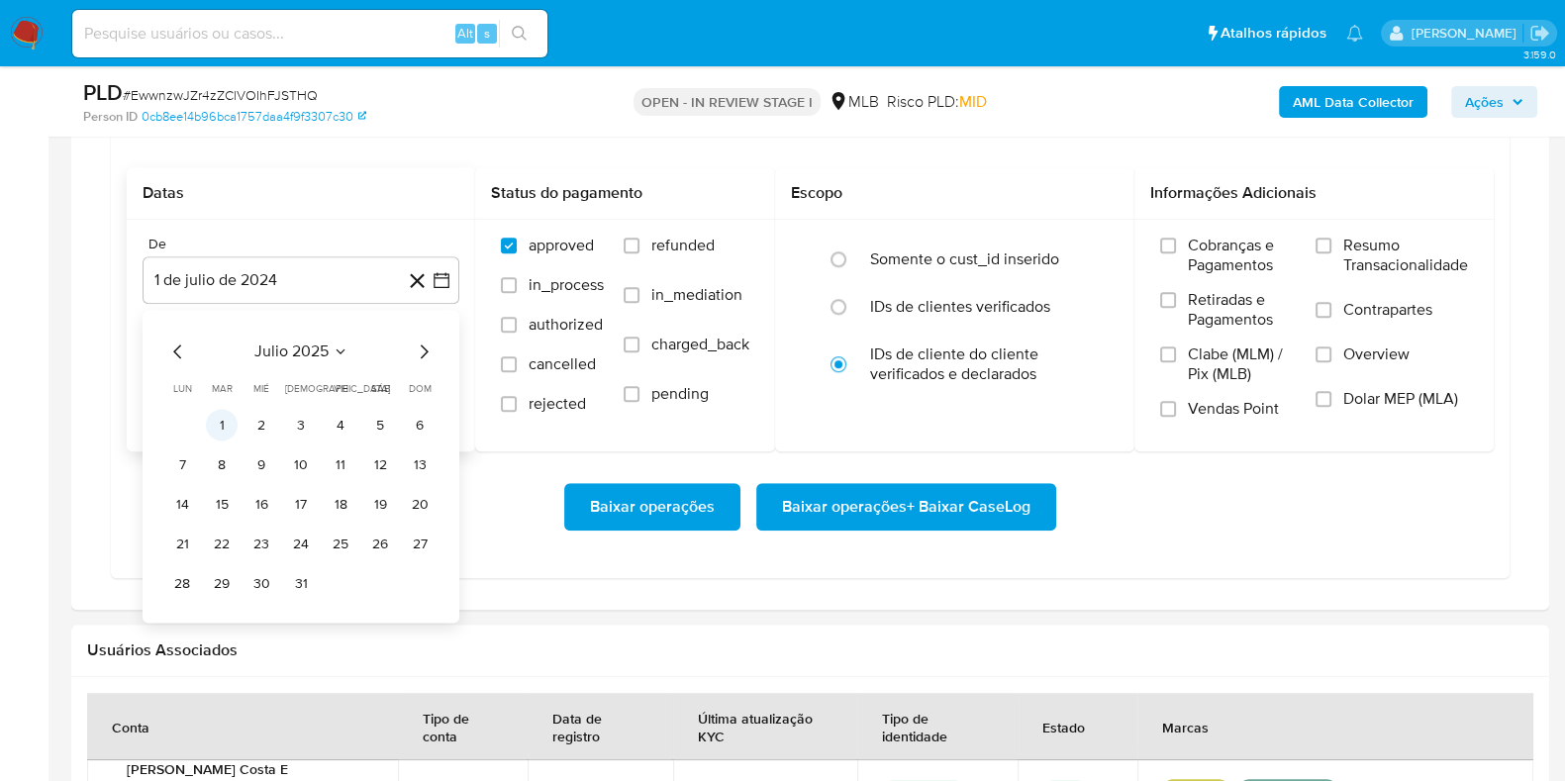
click at [224, 423] on button "1" at bounding box center [222, 426] width 32 height 32
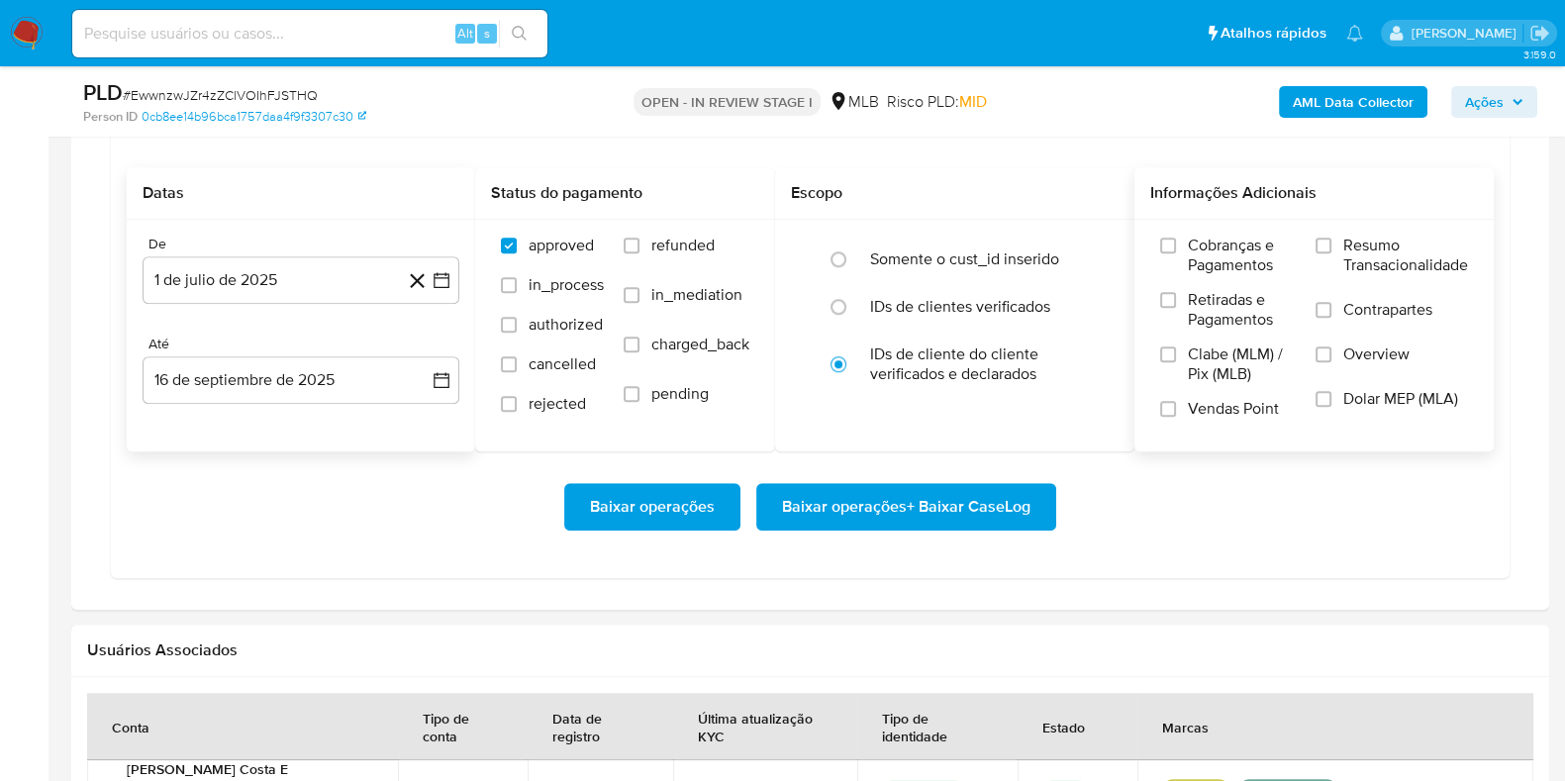
click at [1362, 239] on span "Resumo Transacionalidade" at bounding box center [1405, 256] width 125 height 40
click at [1331, 239] on input "Resumo Transacionalidade" at bounding box center [1323, 246] width 16 height 16
click at [866, 497] on span "Baixar operações + Baixar CaseLog" at bounding box center [906, 507] width 248 height 44
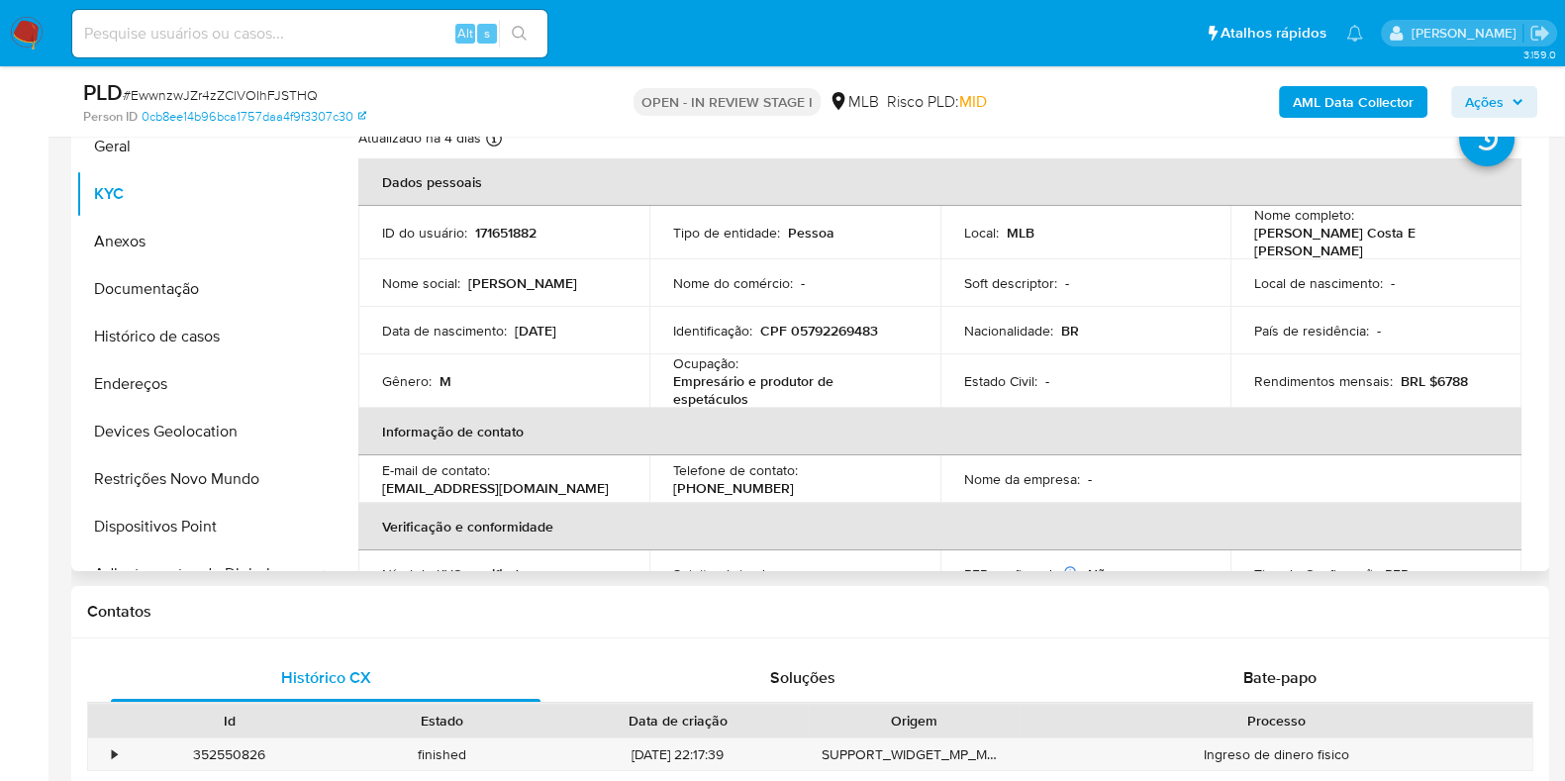
scroll to position [246, 0]
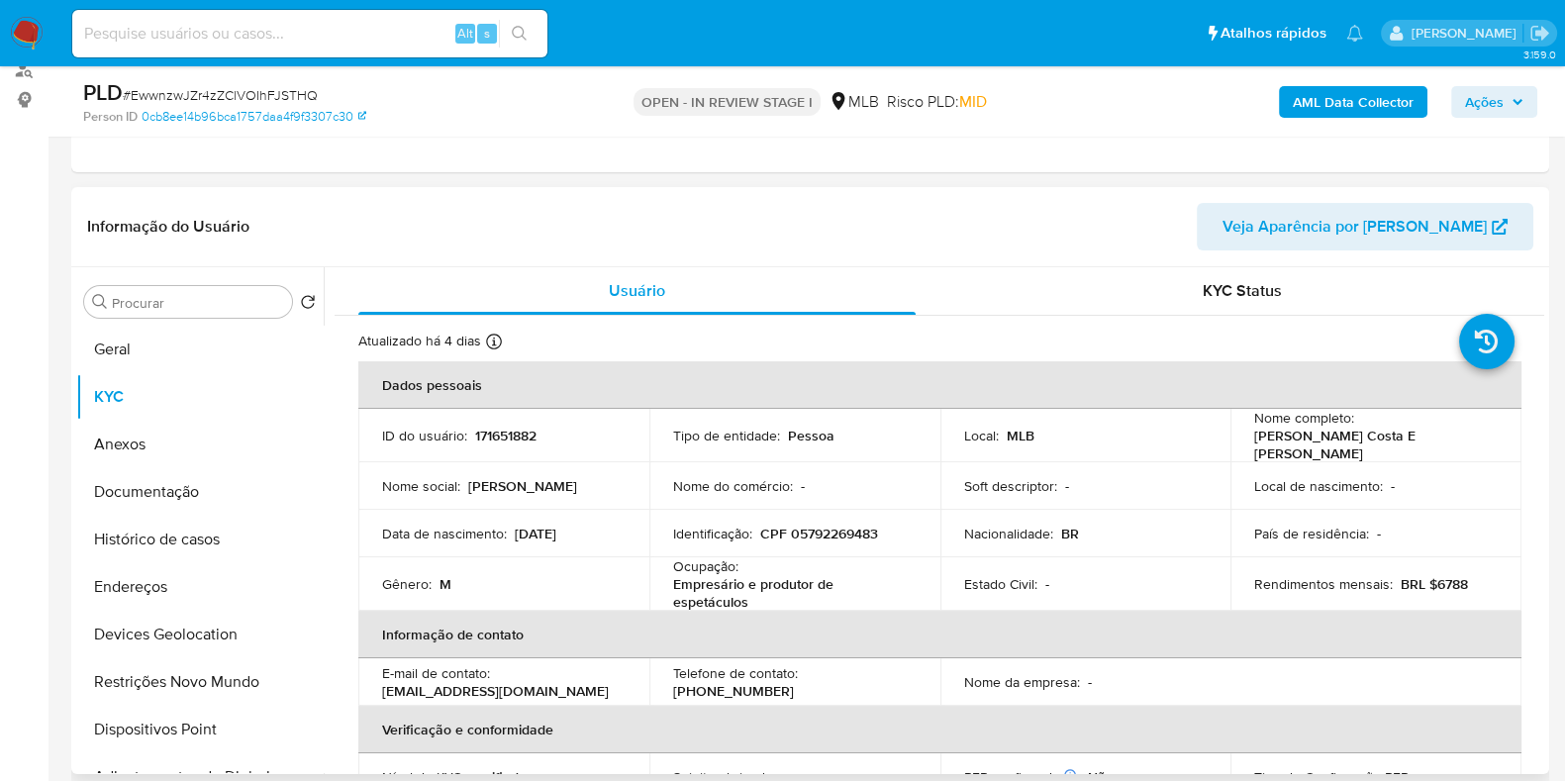
click at [488, 432] on p "171651882" at bounding box center [505, 436] width 61 height 18
copy p "171651882"
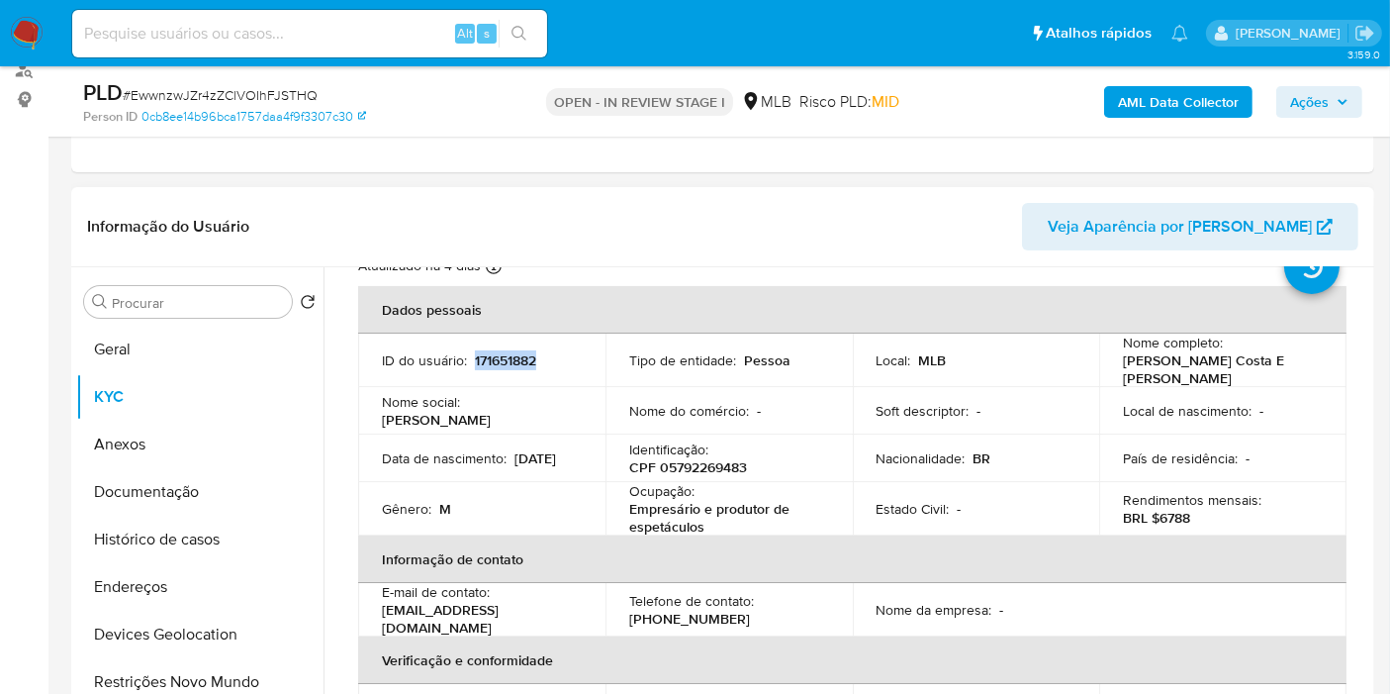
scroll to position [110, 0]
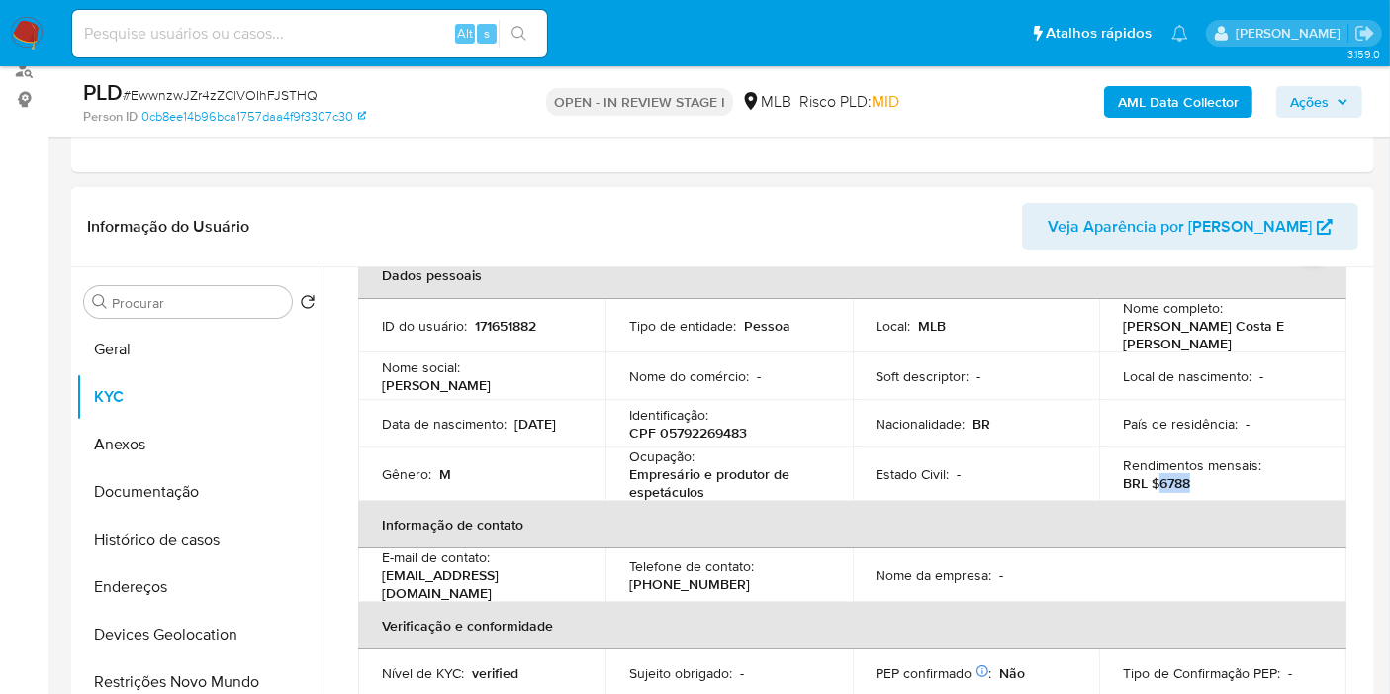
drag, startPoint x: 1157, startPoint y: 484, endPoint x: 1197, endPoint y: 476, distance: 41.3
click at [1197, 476] on div "Rendimentos mensais : BRL $6788" at bounding box center [1223, 474] width 200 height 36
copy p "6788"
click at [198, 491] on button "Documentação" at bounding box center [192, 492] width 232 height 48
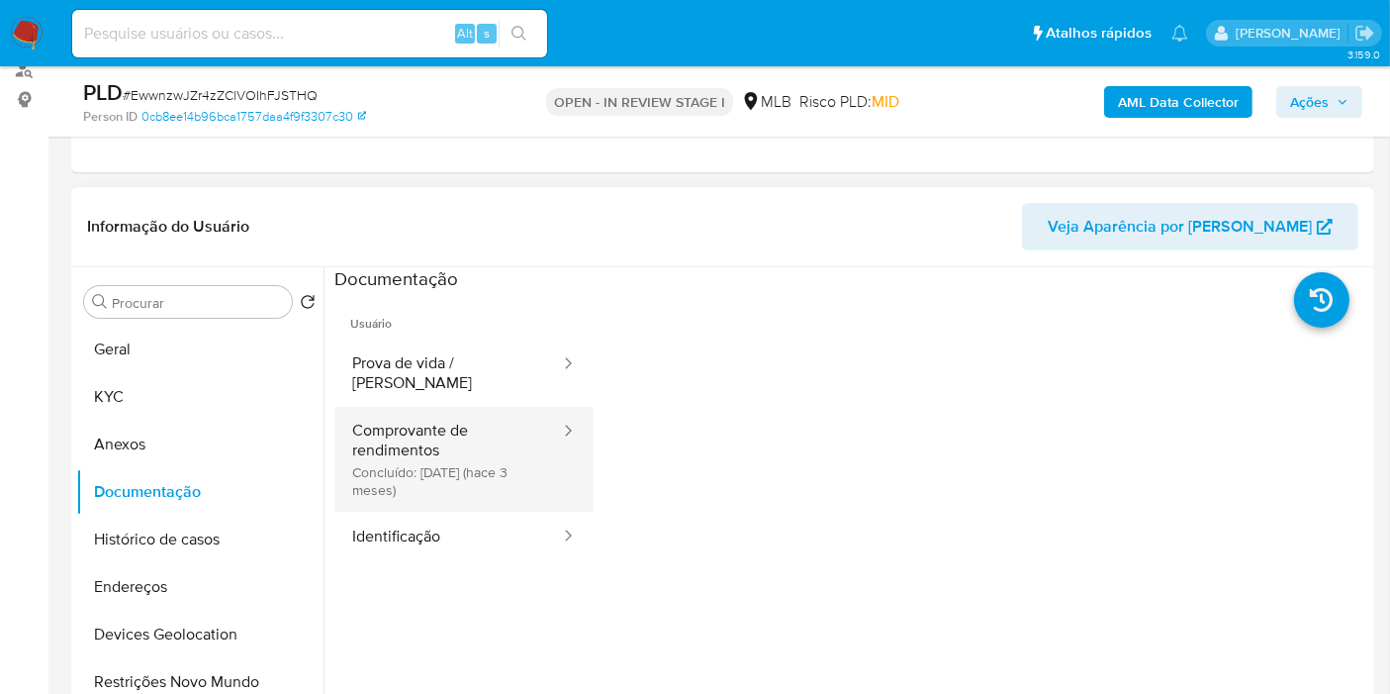
click at [436, 428] on button "Comprovante de rendimentos Concluído: 26/06/2025 (hace 3 meses)" at bounding box center [448, 459] width 228 height 105
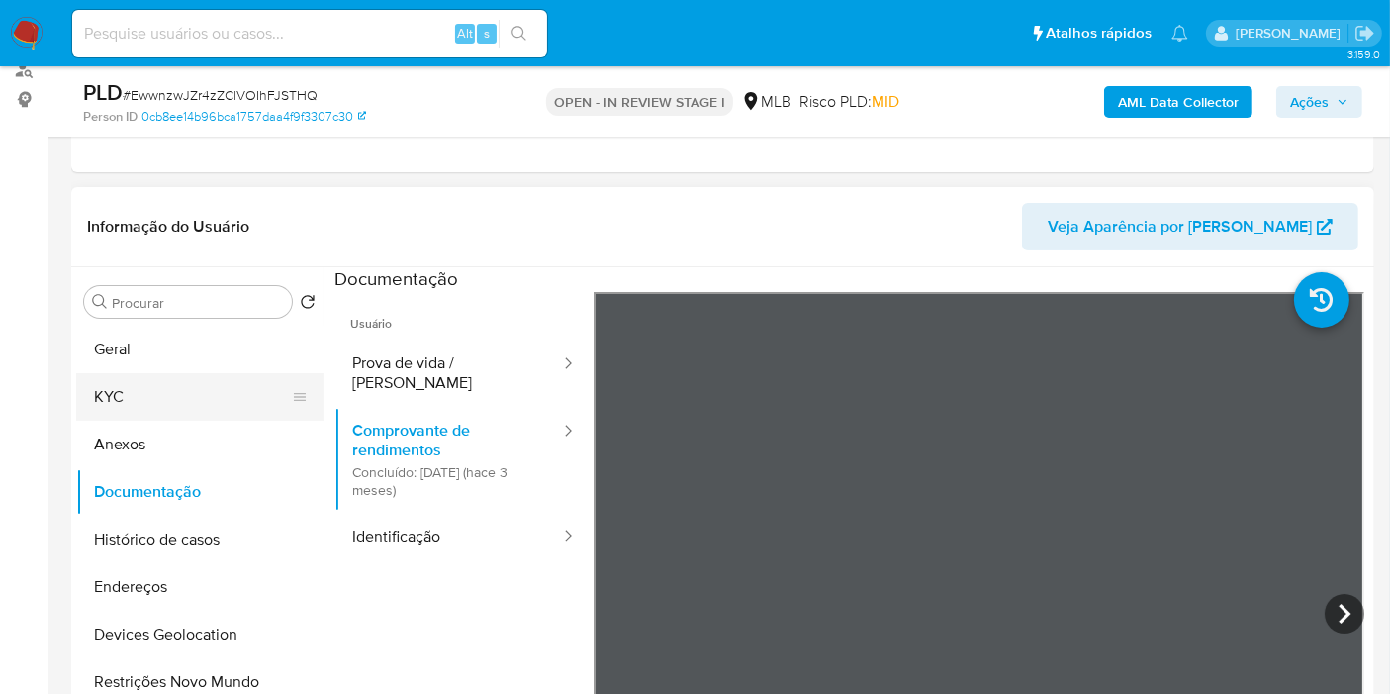
click at [166, 406] on button "KYC" at bounding box center [192, 397] width 232 height 48
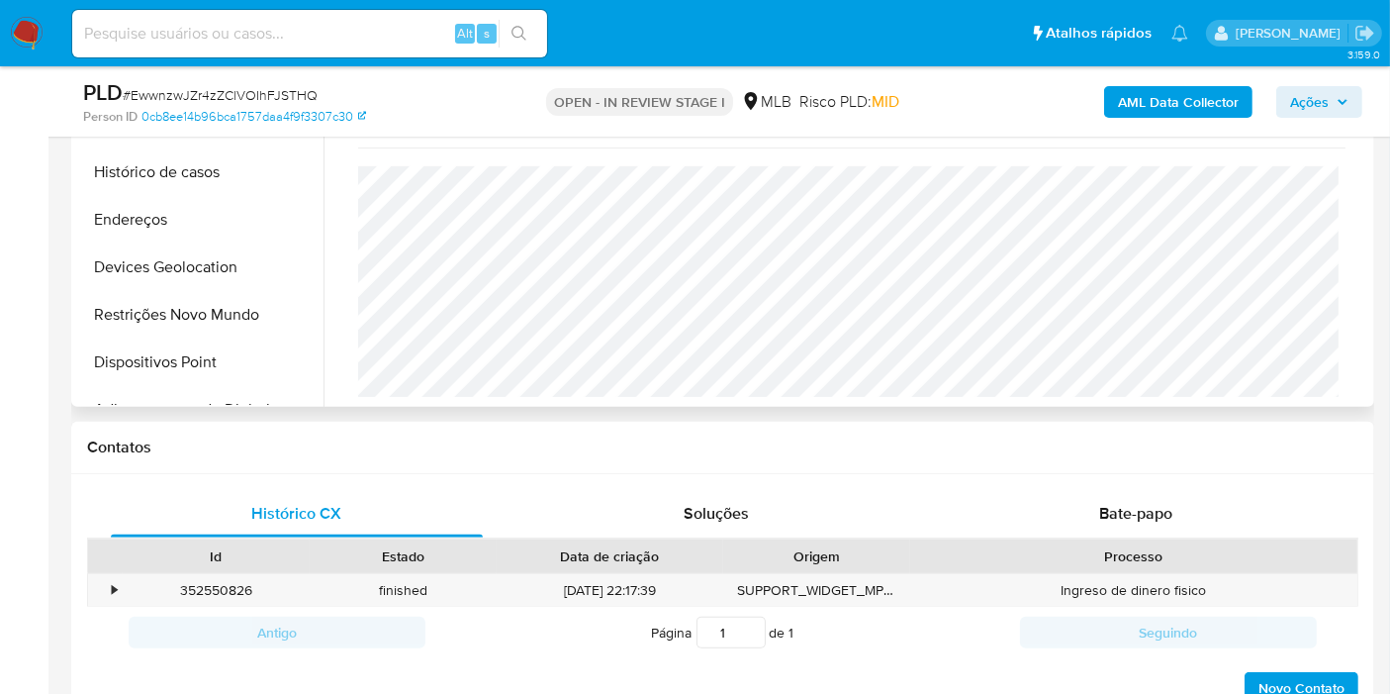
scroll to position [466, 0]
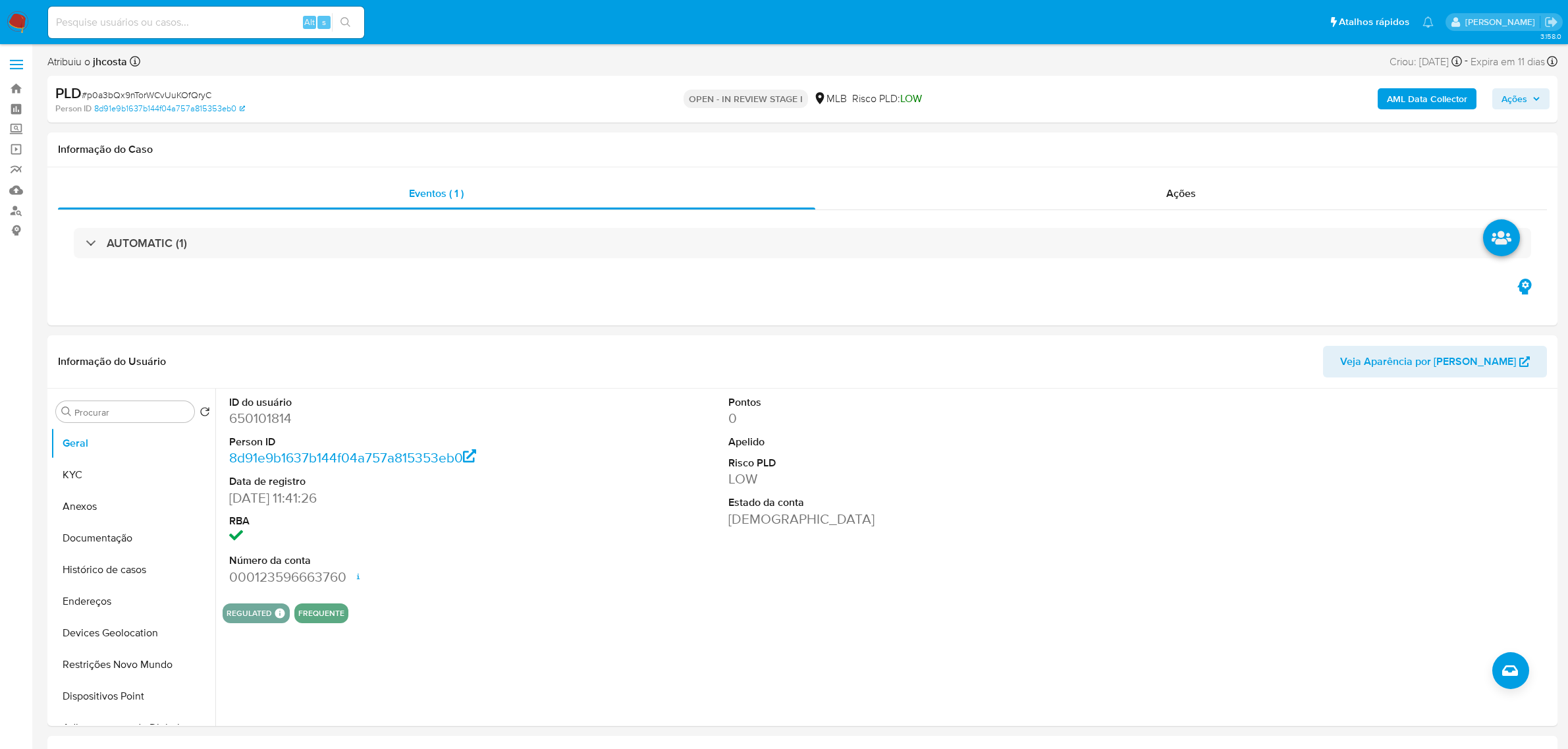
select select "10"
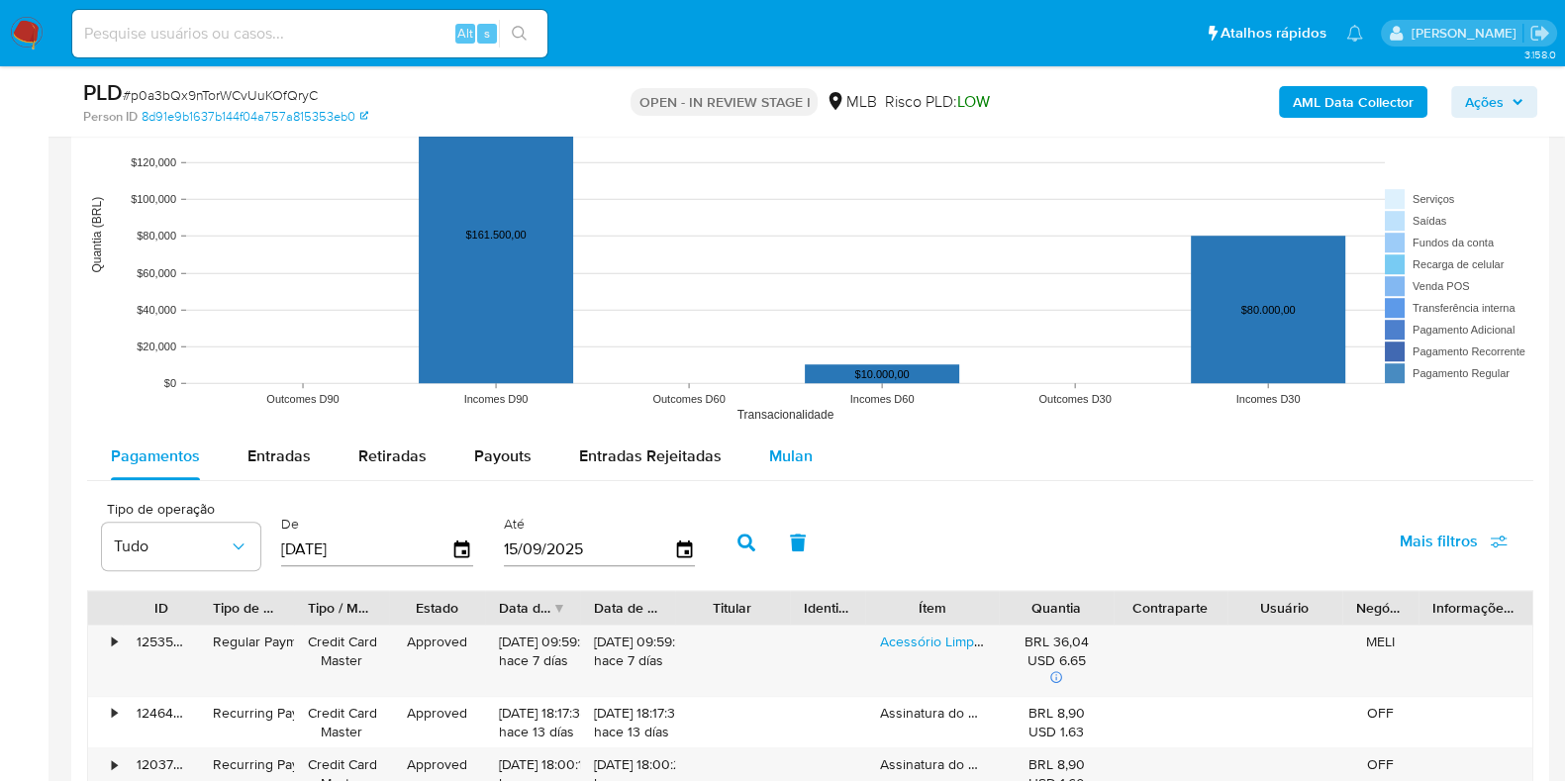
scroll to position [1978, 0]
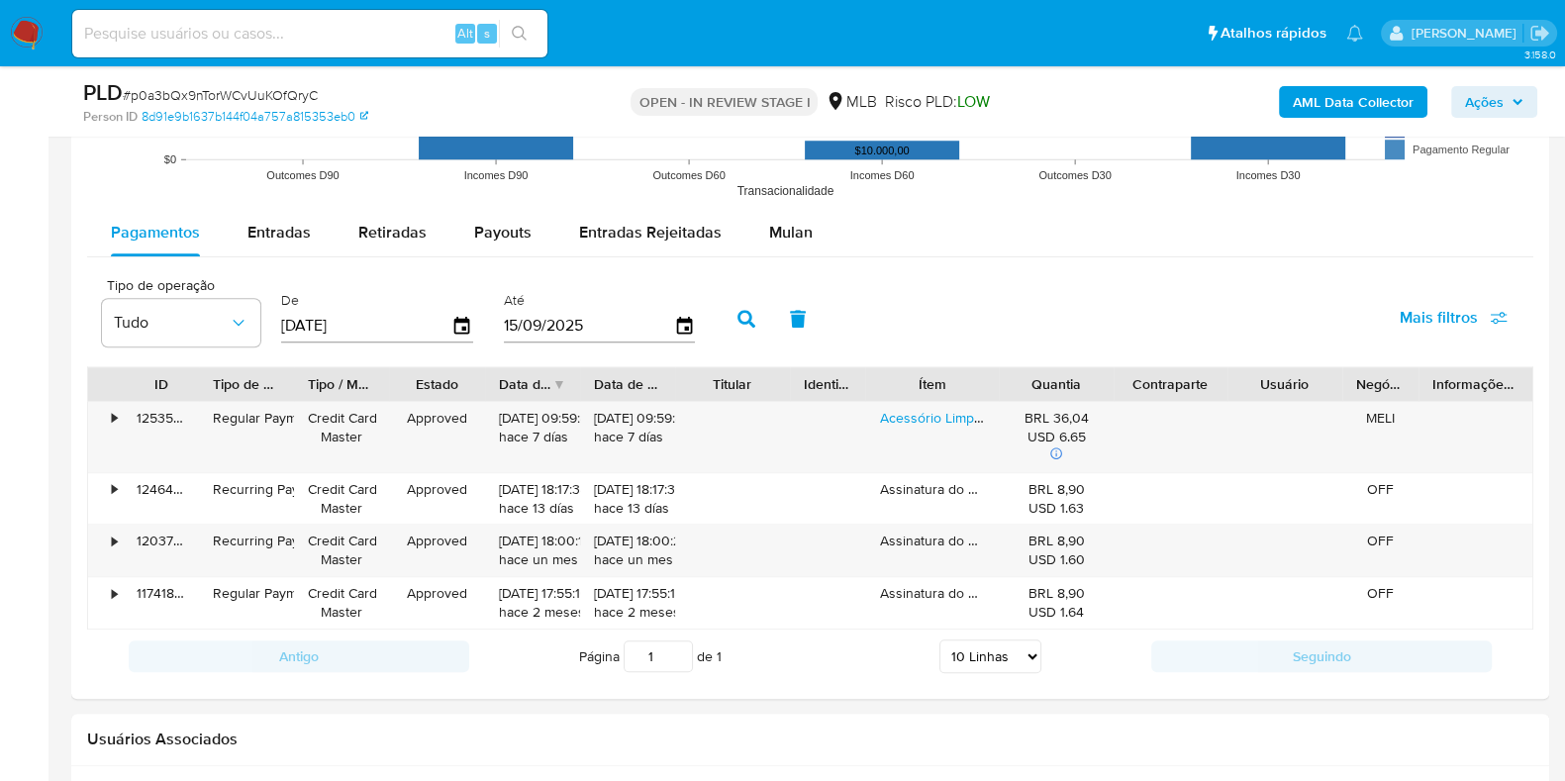
drag, startPoint x: 767, startPoint y: 228, endPoint x: 668, endPoint y: 263, distance: 105.2
click at [769, 228] on span "Mulan" at bounding box center [791, 232] width 44 height 23
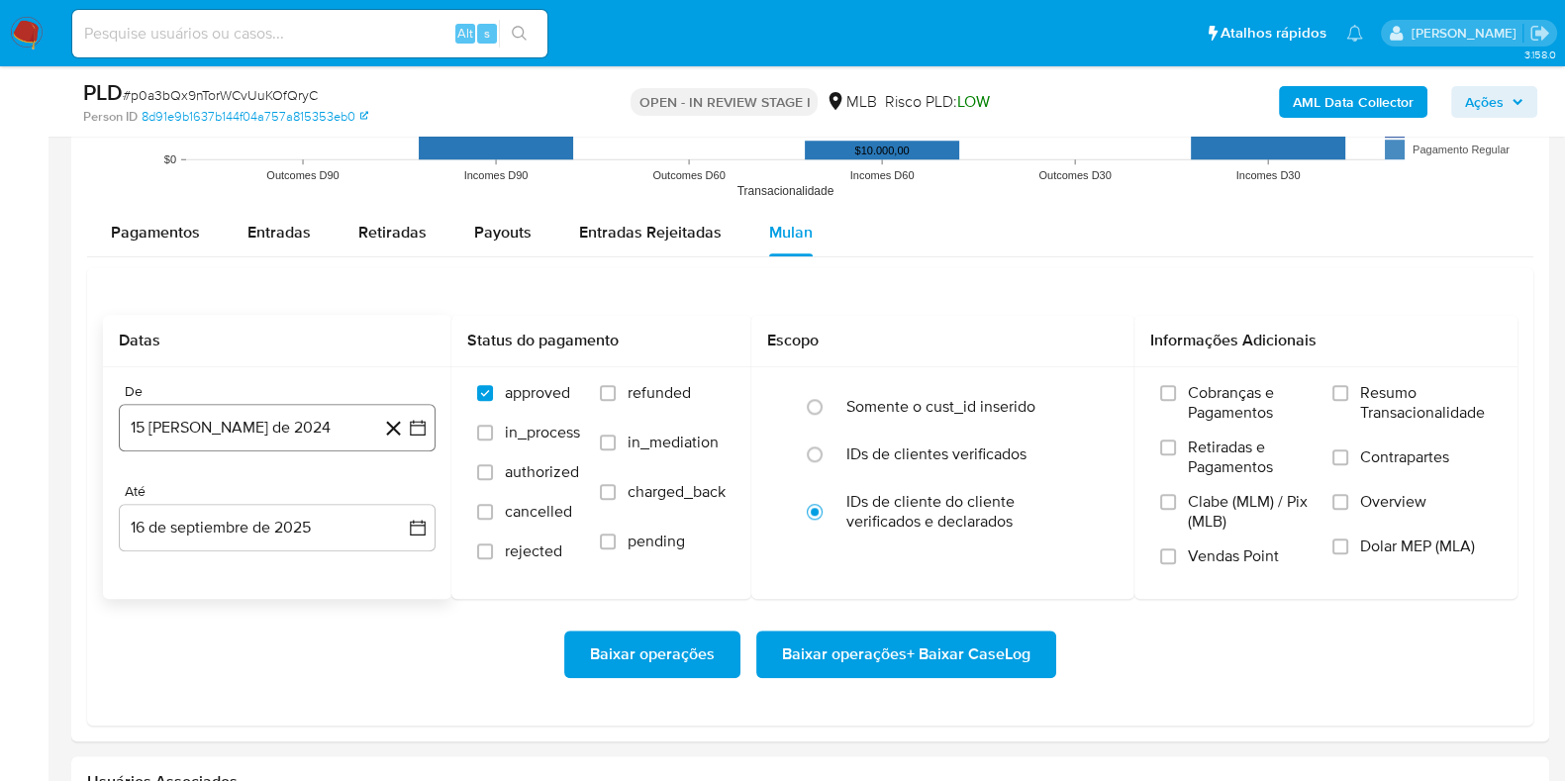
click at [293, 423] on button "15 [PERSON_NAME] de 2024" at bounding box center [277, 428] width 317 height 48
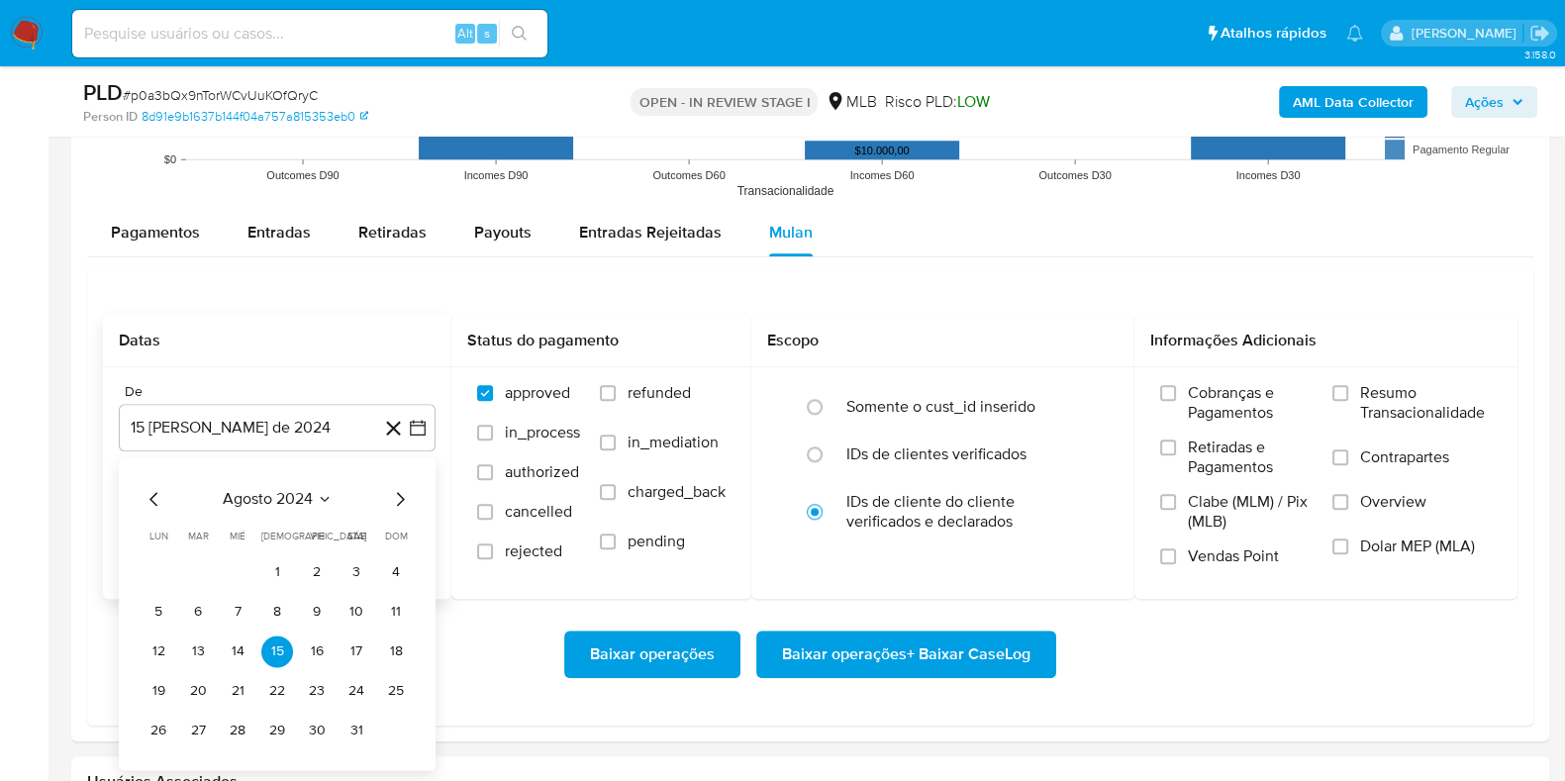
click at [306, 498] on span "agosto 2024" at bounding box center [268, 499] width 90 height 20
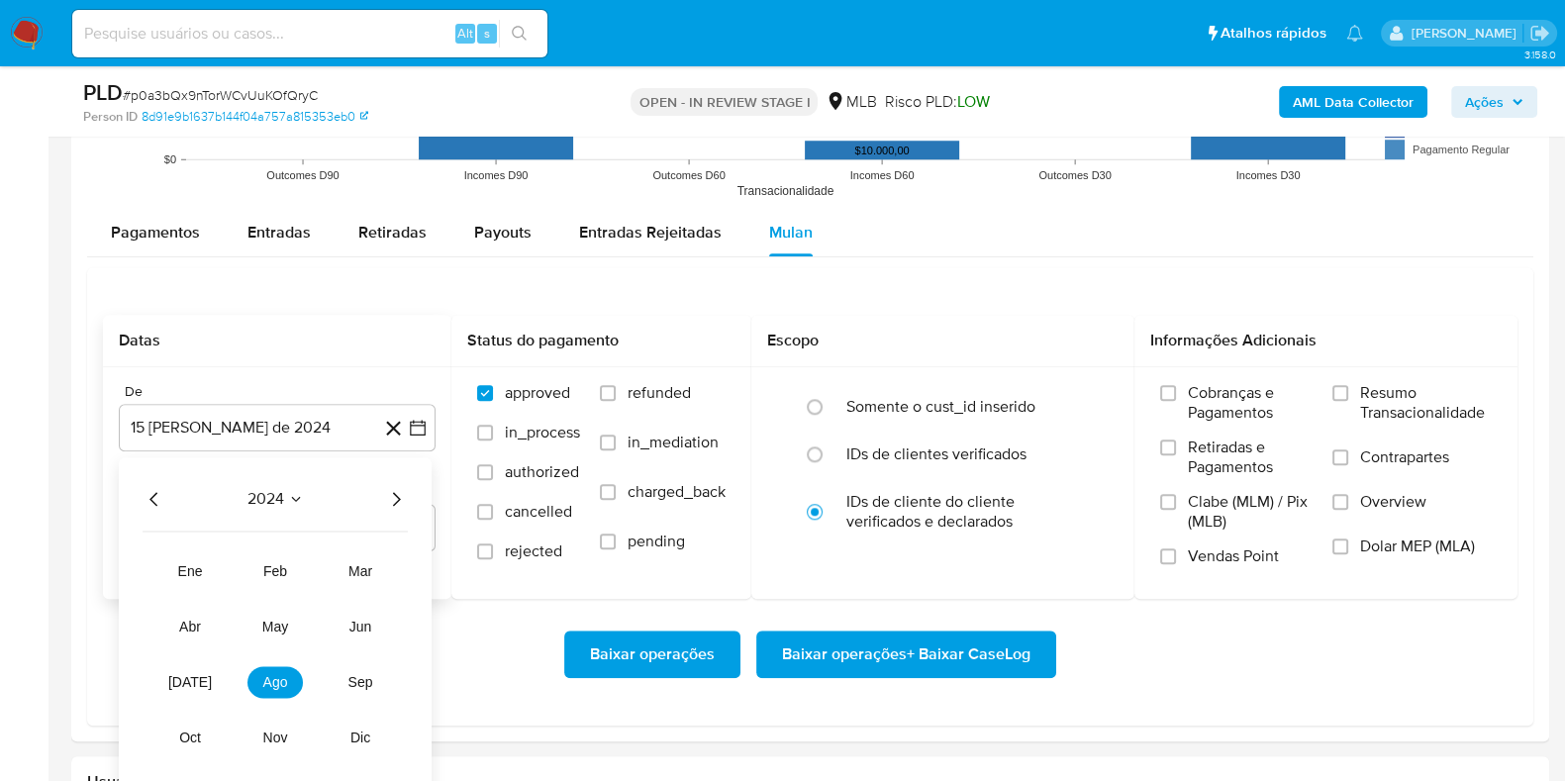
click at [401, 498] on icon "Año siguiente" at bounding box center [396, 499] width 24 height 24
click at [193, 580] on button "ene" at bounding box center [189, 571] width 55 height 32
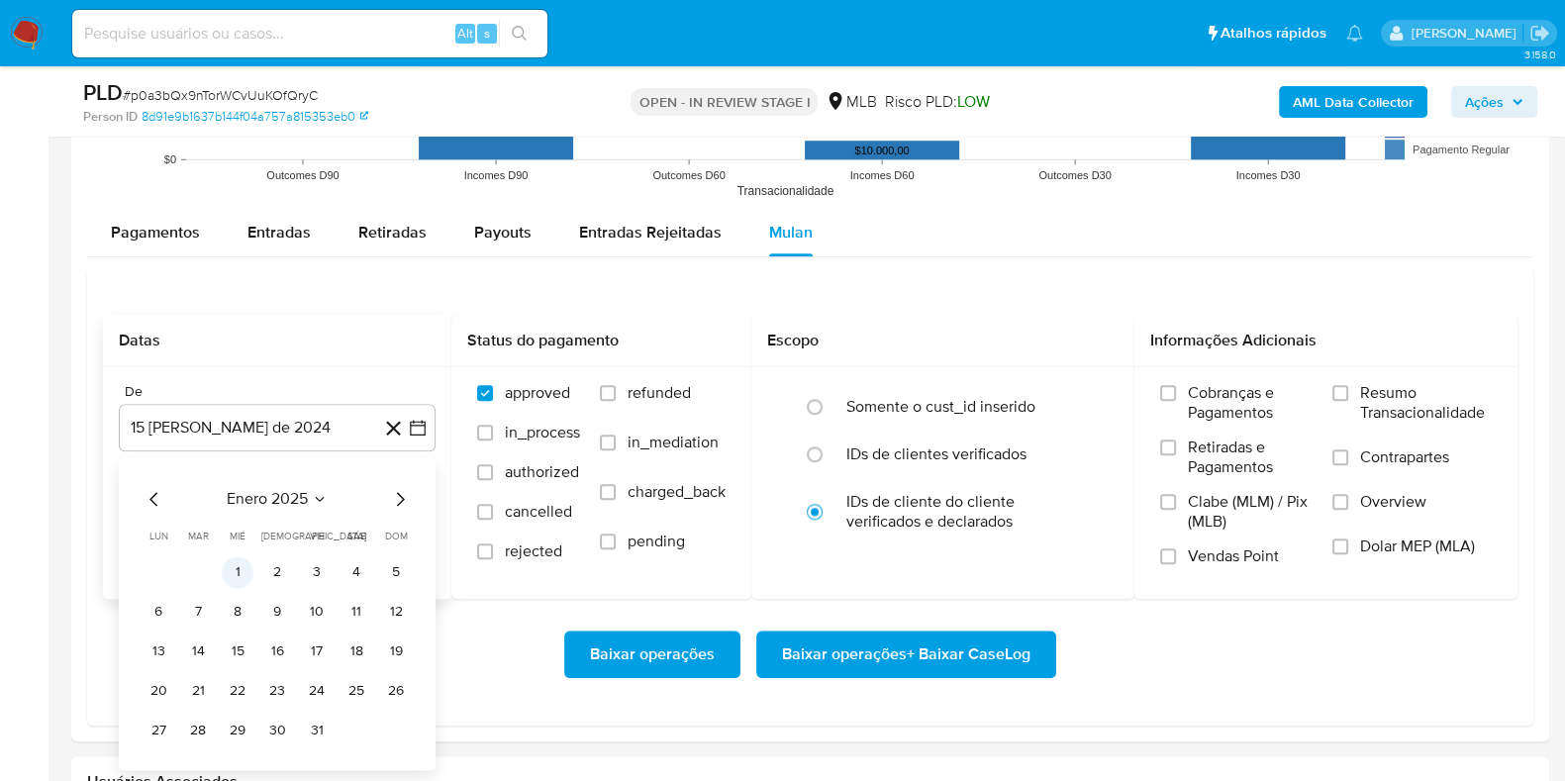
click at [238, 567] on button "1" at bounding box center [238, 572] width 32 height 32
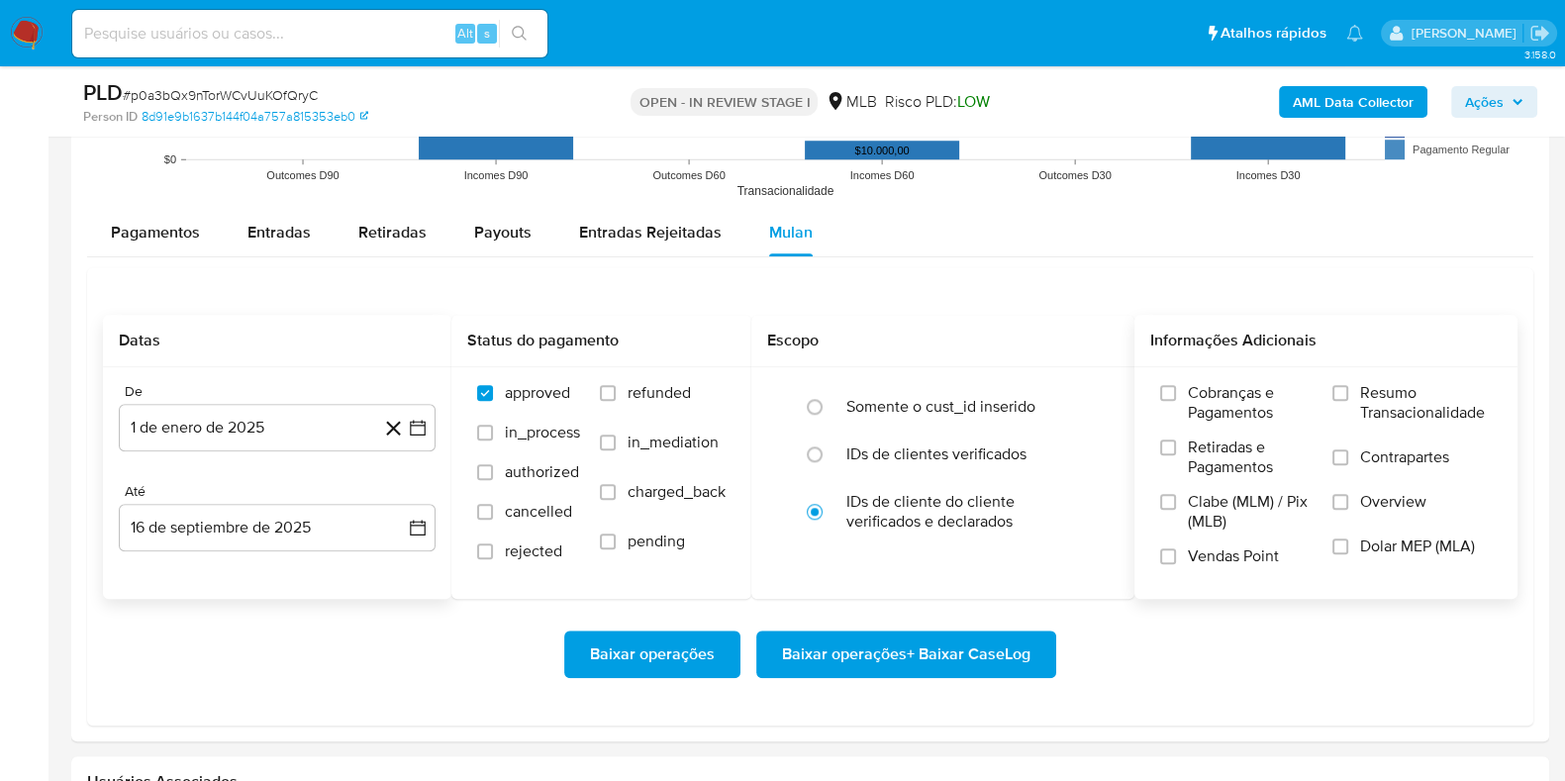
click at [1369, 393] on span "Resumo Transacionalidade" at bounding box center [1426, 403] width 132 height 40
click at [1348, 393] on input "Resumo Transacionalidade" at bounding box center [1340, 393] width 16 height 16
click at [965, 655] on span "Baixar operações + Baixar CaseLog" at bounding box center [906, 654] width 248 height 44
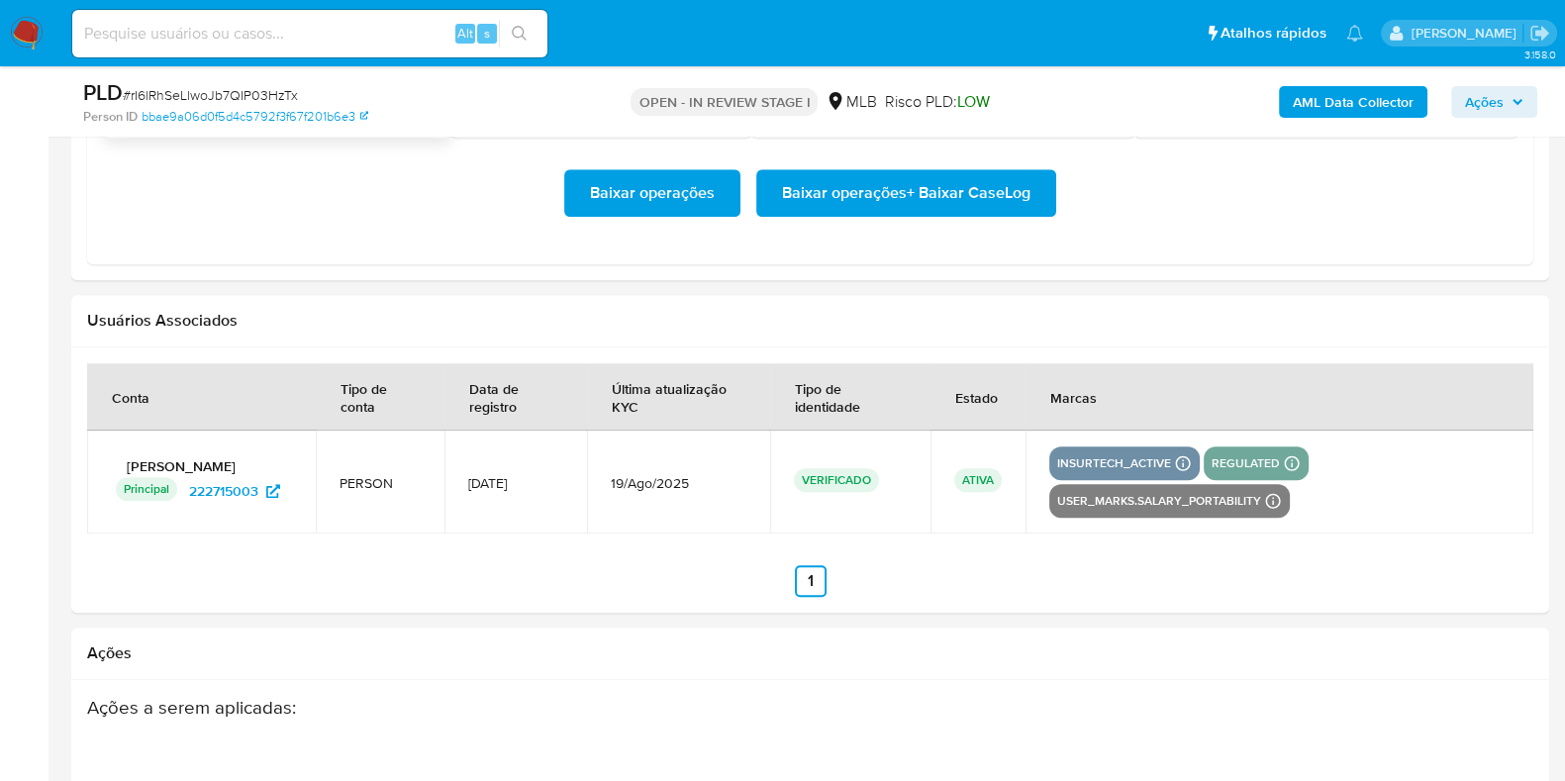
scroll to position [2103, 0]
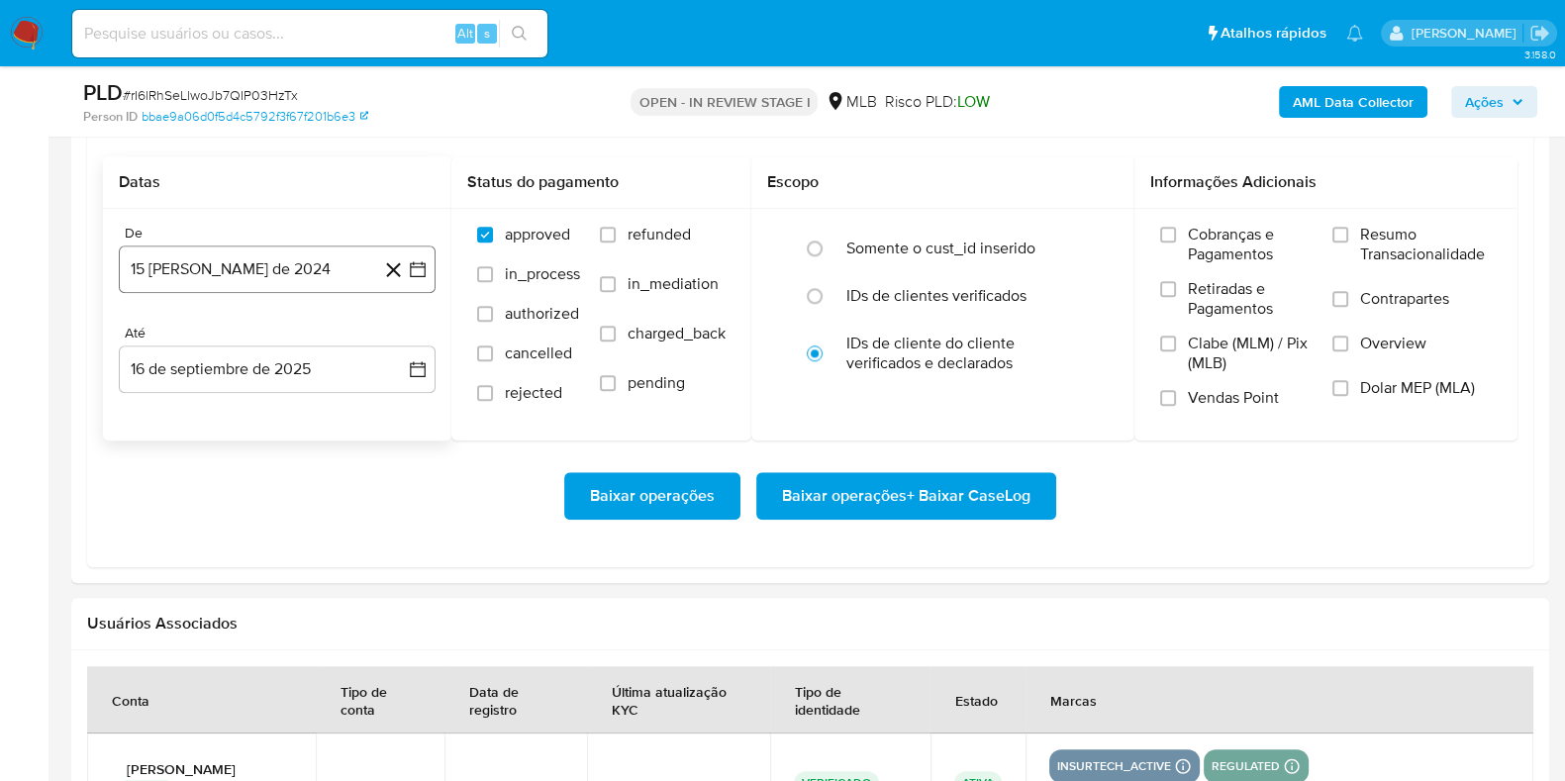
click at [197, 254] on button "15 [PERSON_NAME] de 2024" at bounding box center [277, 269] width 317 height 48
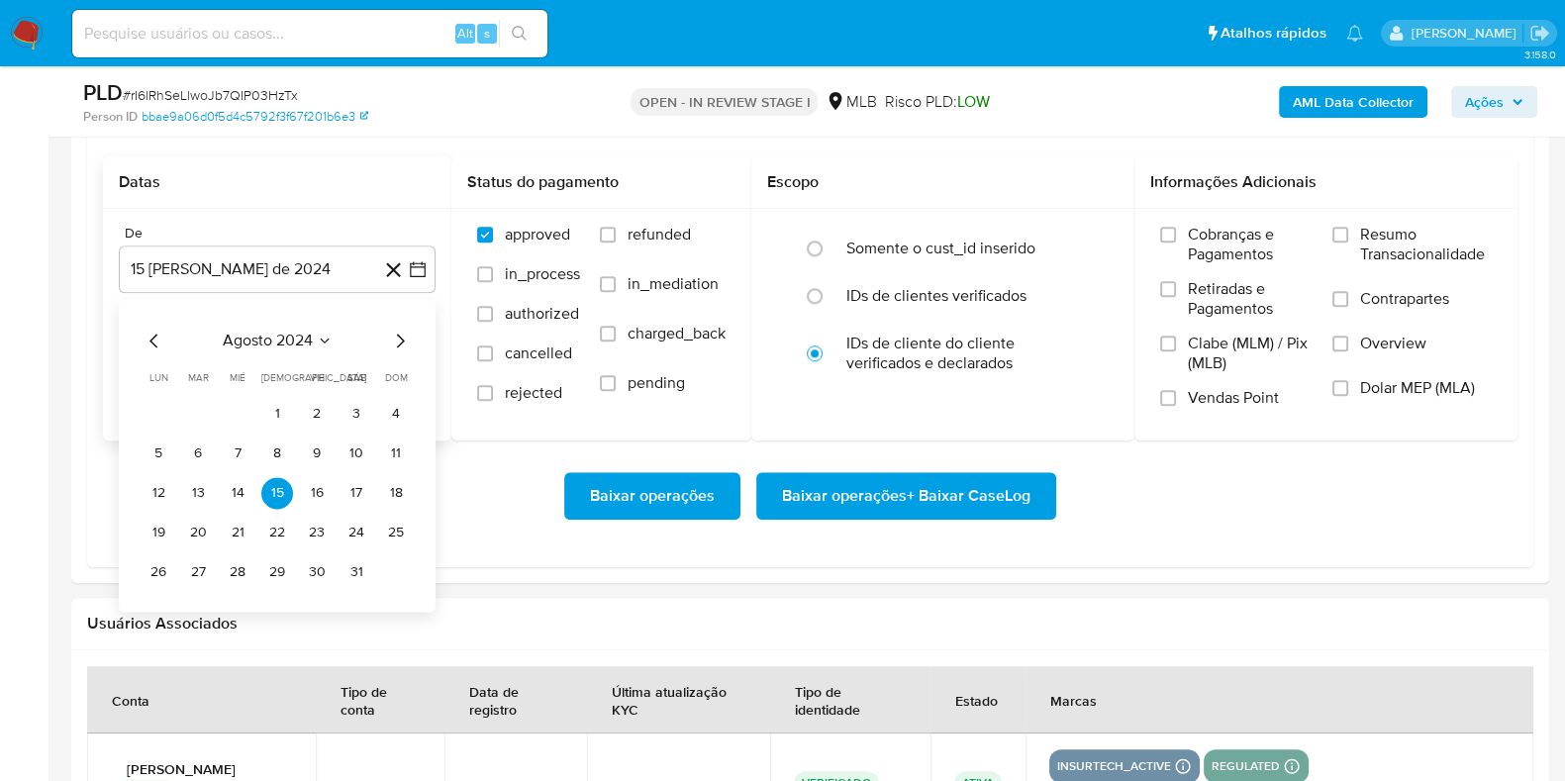
click at [247, 338] on span "agosto 2024" at bounding box center [268, 341] width 90 height 20
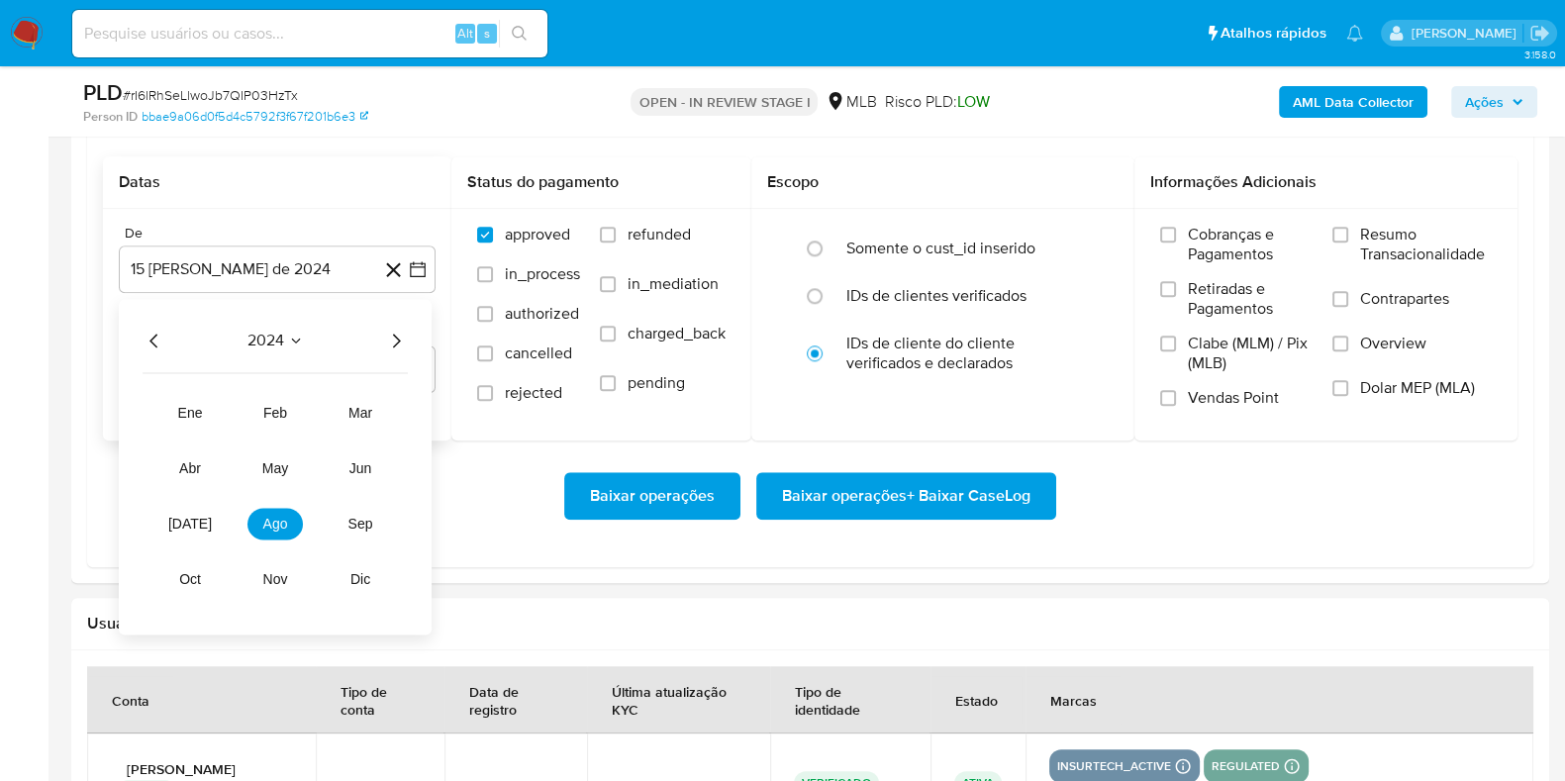
click at [396, 338] on icon "Año siguiente" at bounding box center [396, 341] width 24 height 24
click at [188, 403] on button "ene" at bounding box center [189, 413] width 55 height 32
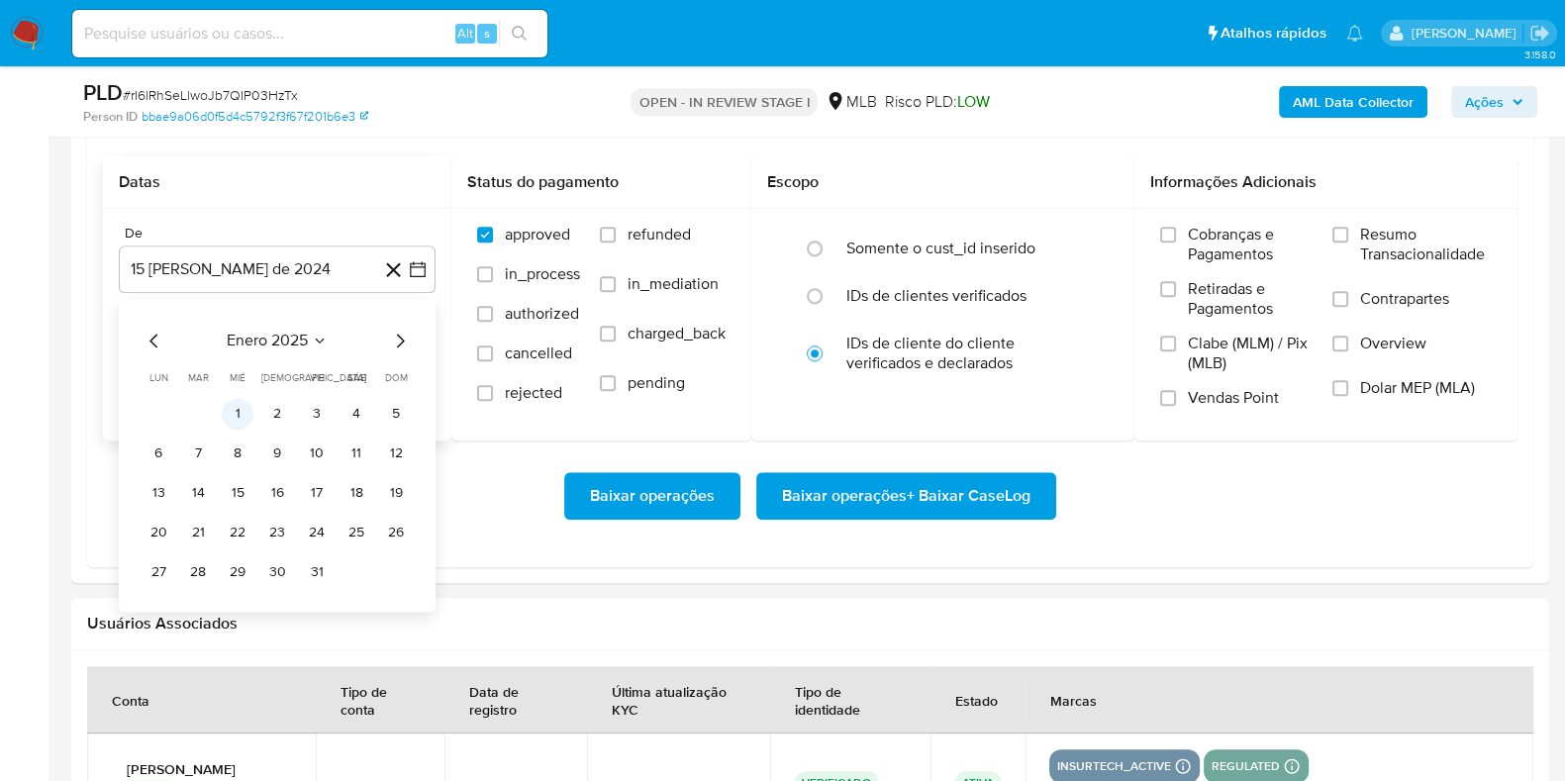
click at [243, 413] on button "1" at bounding box center [238, 414] width 32 height 32
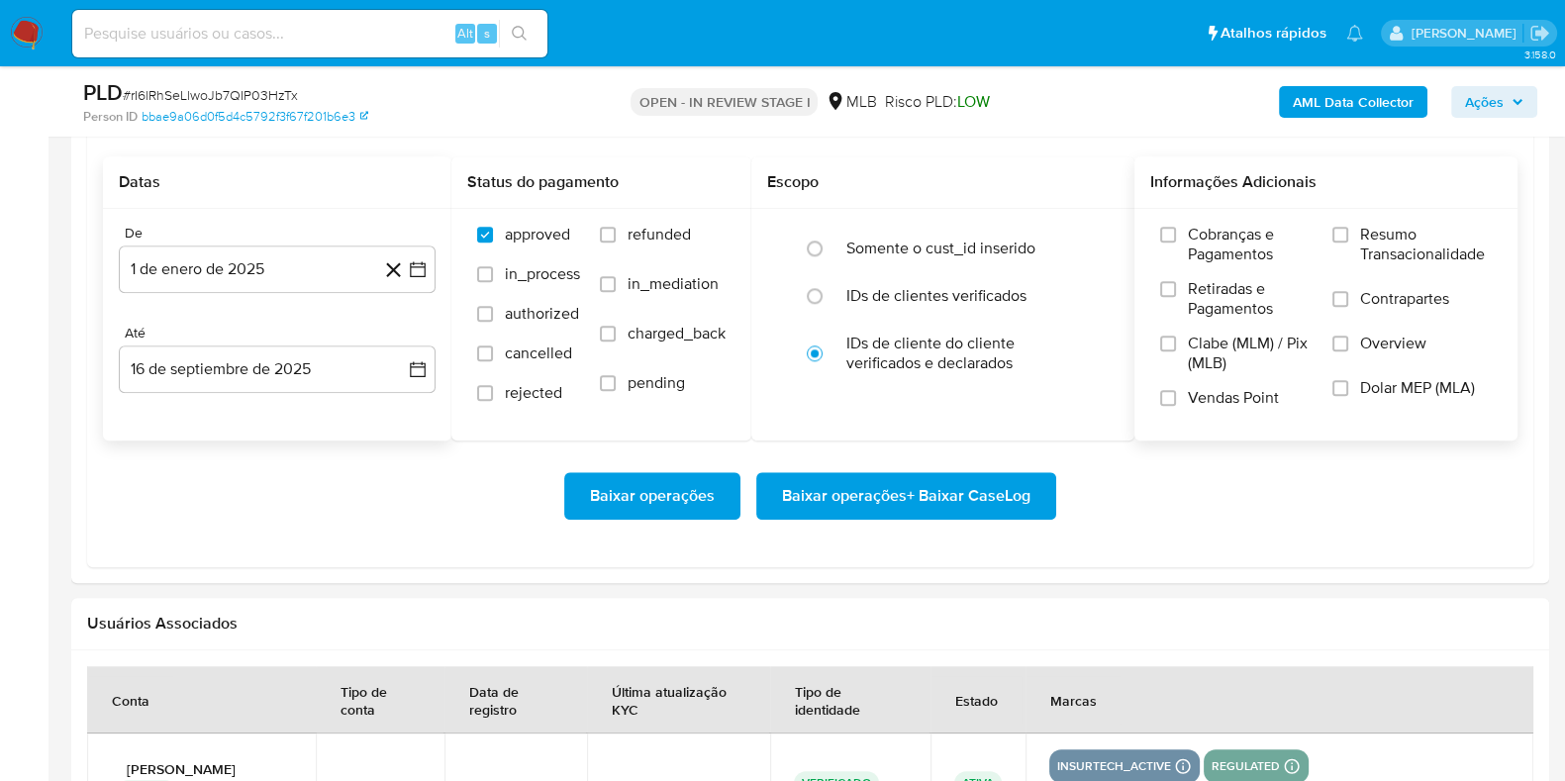
click at [1449, 249] on span "Resumo Transacionalidade" at bounding box center [1426, 245] width 132 height 40
click at [1348, 242] on input "Resumo Transacionalidade" at bounding box center [1340, 235] width 16 height 16
click at [915, 492] on span "Baixar operações + Baixar CaseLog" at bounding box center [906, 496] width 248 height 44
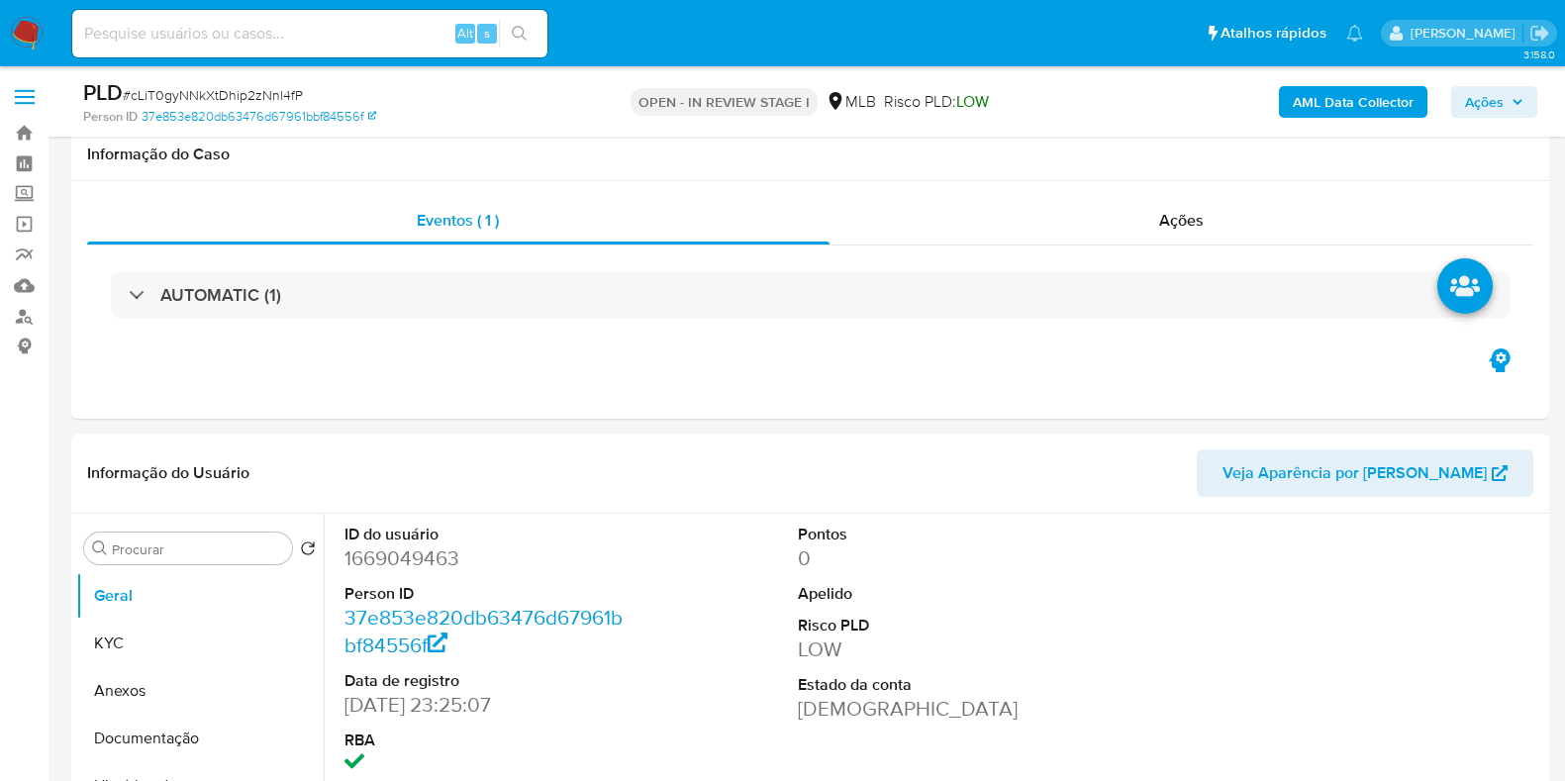
select select "10"
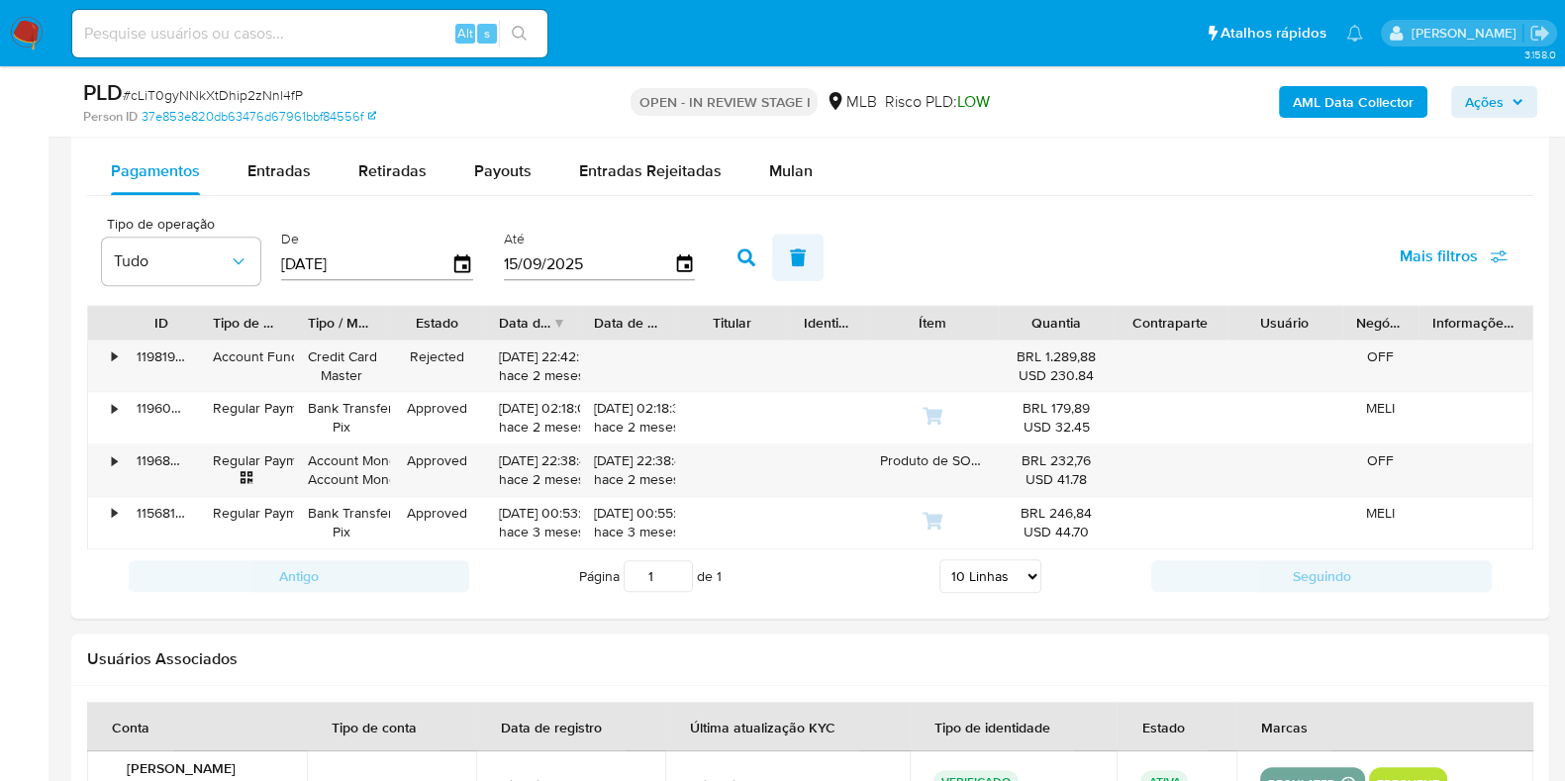
scroll to position [2103, 0]
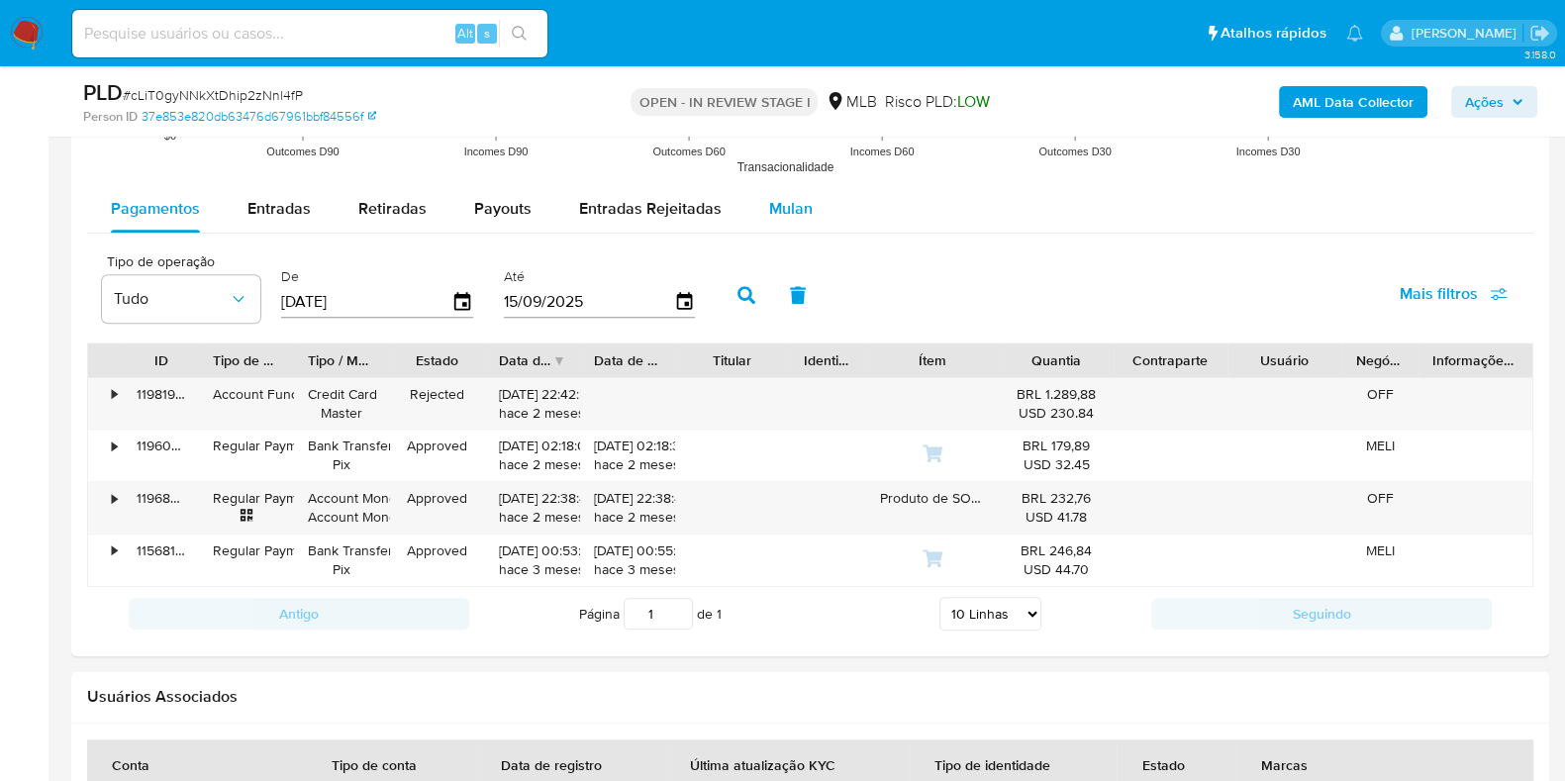
click at [792, 211] on span "Mulan" at bounding box center [791, 208] width 44 height 23
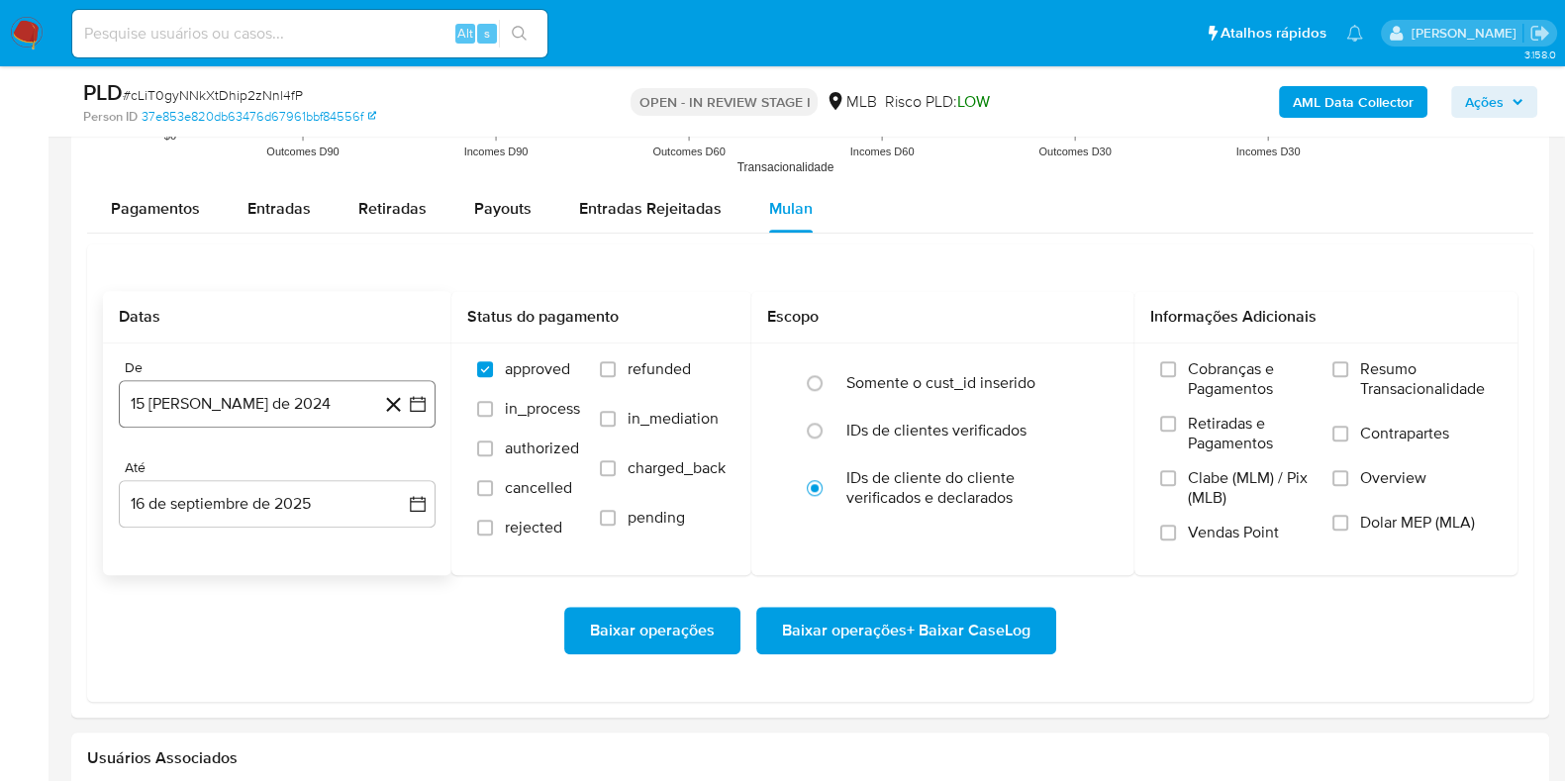
click at [220, 387] on button "15 [PERSON_NAME] de 2024" at bounding box center [277, 404] width 317 height 48
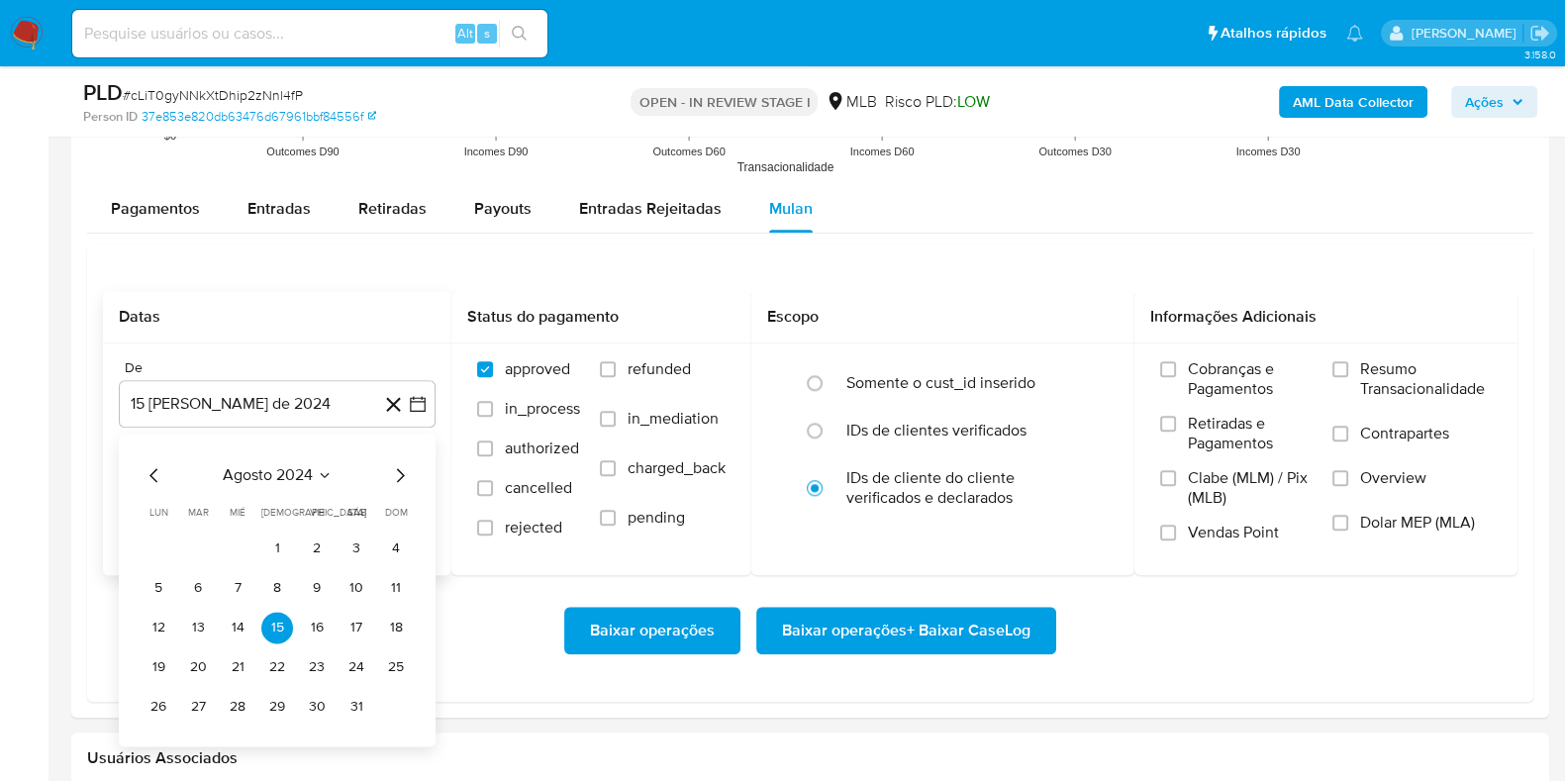
click at [242, 477] on span "agosto 2024" at bounding box center [268, 475] width 90 height 20
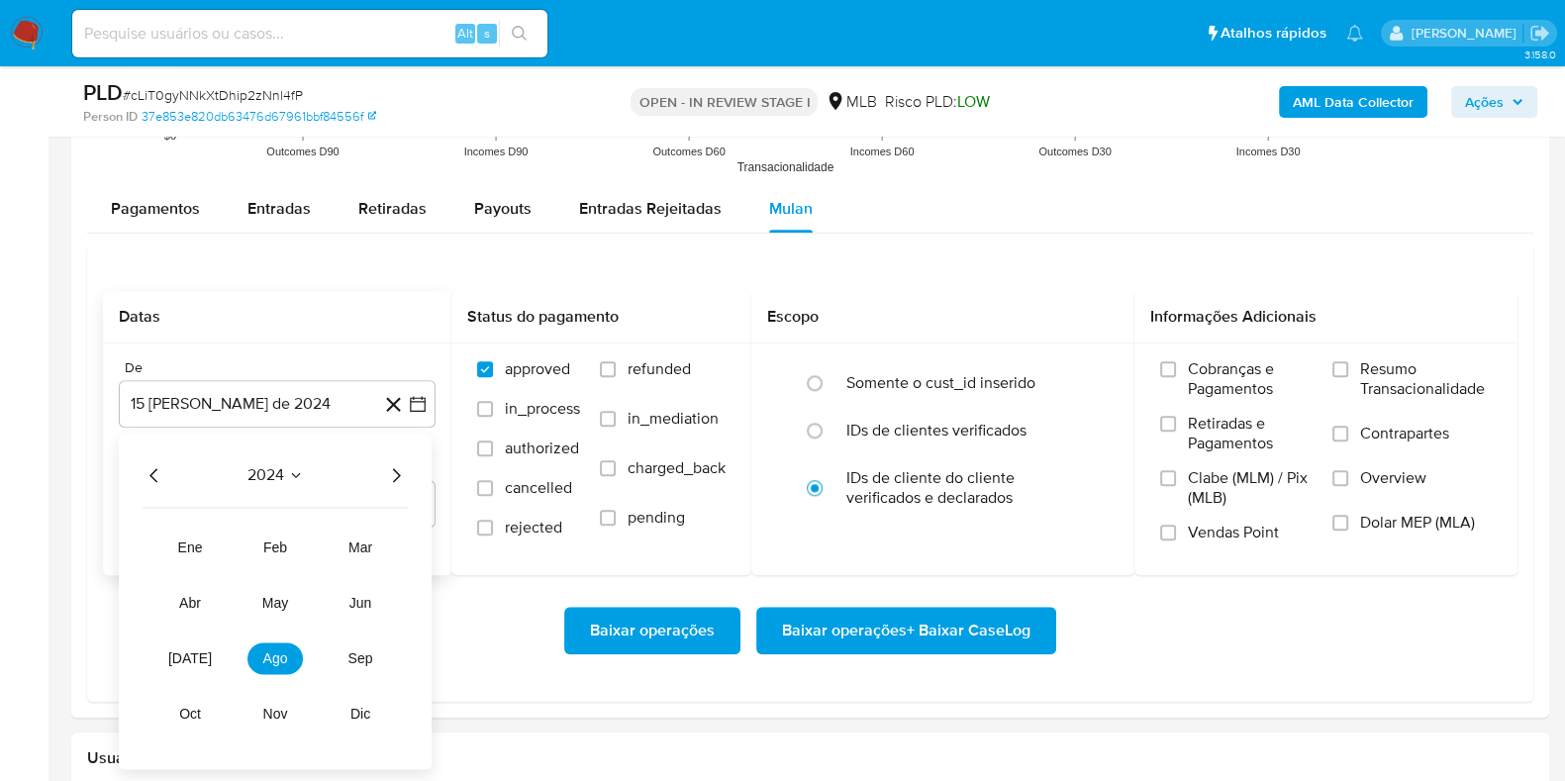
click at [399, 471] on icon "Año siguiente" at bounding box center [396, 475] width 24 height 24
click at [199, 546] on span "ene" at bounding box center [190, 547] width 25 height 16
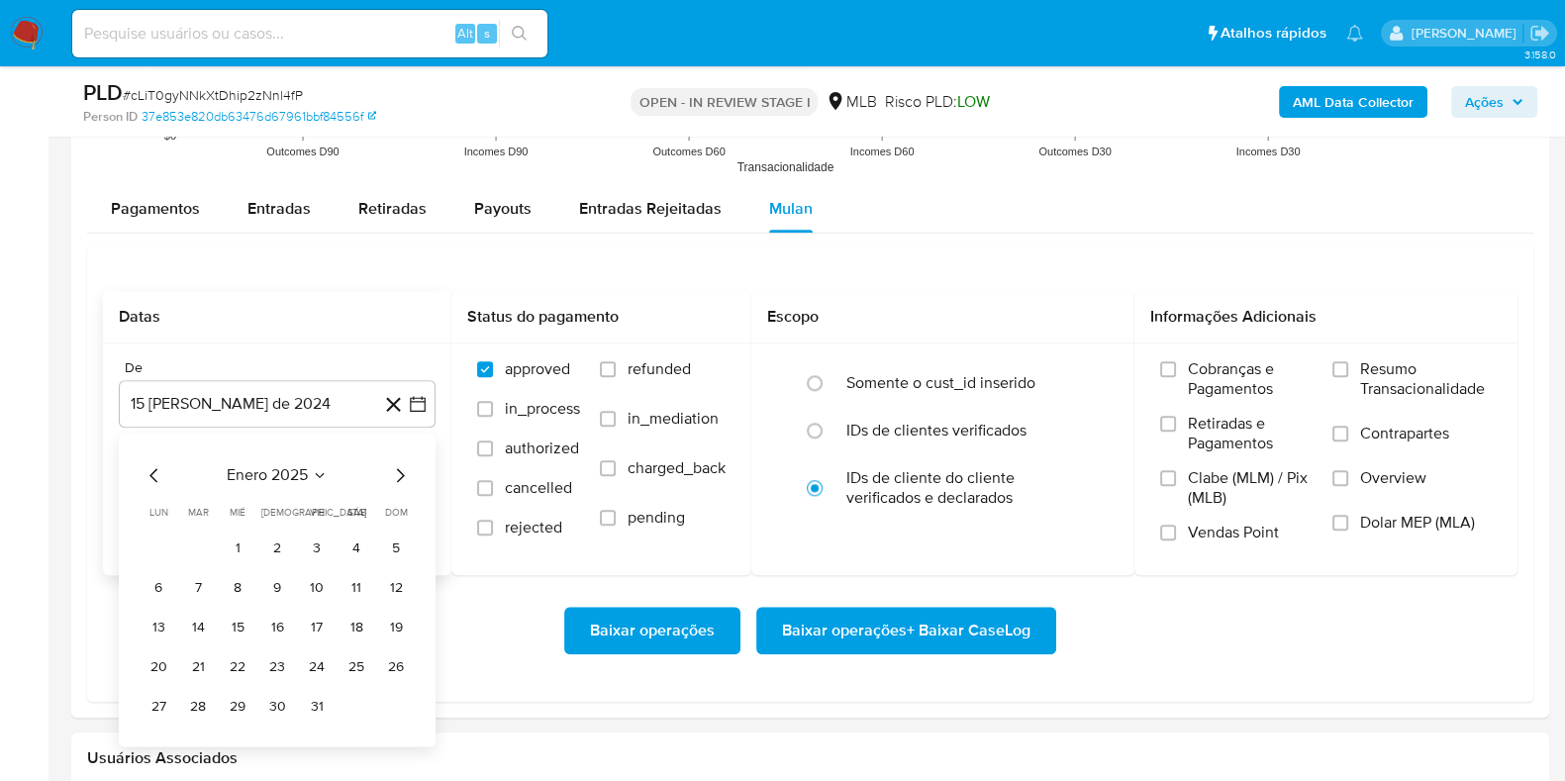
click at [242, 540] on button "1" at bounding box center [238, 548] width 32 height 32
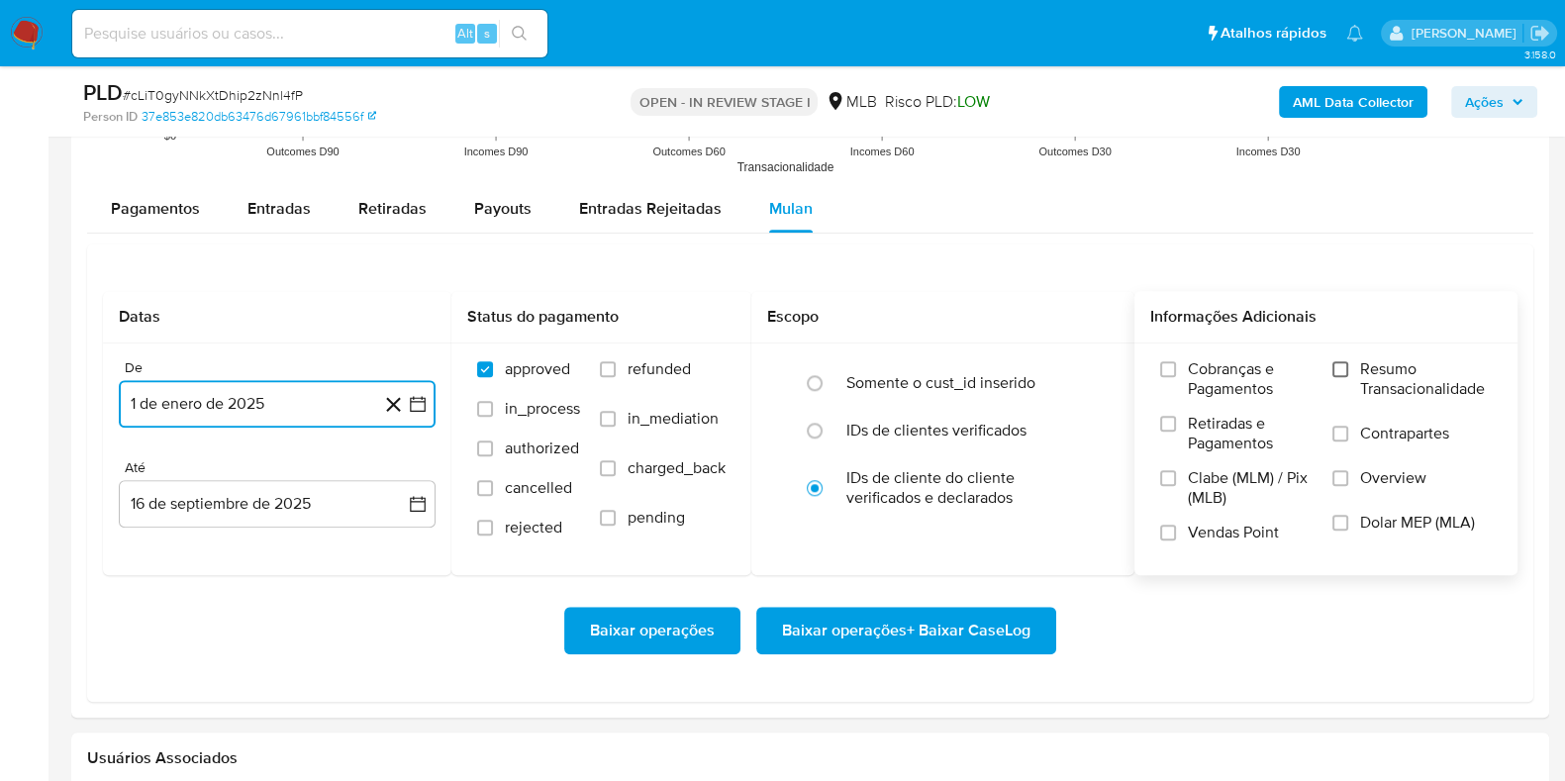
click at [1341, 373] on input "Resumo Transacionalidade" at bounding box center [1340, 369] width 16 height 16
click at [975, 615] on span "Baixar operações + Baixar CaseLog" at bounding box center [906, 631] width 248 height 44
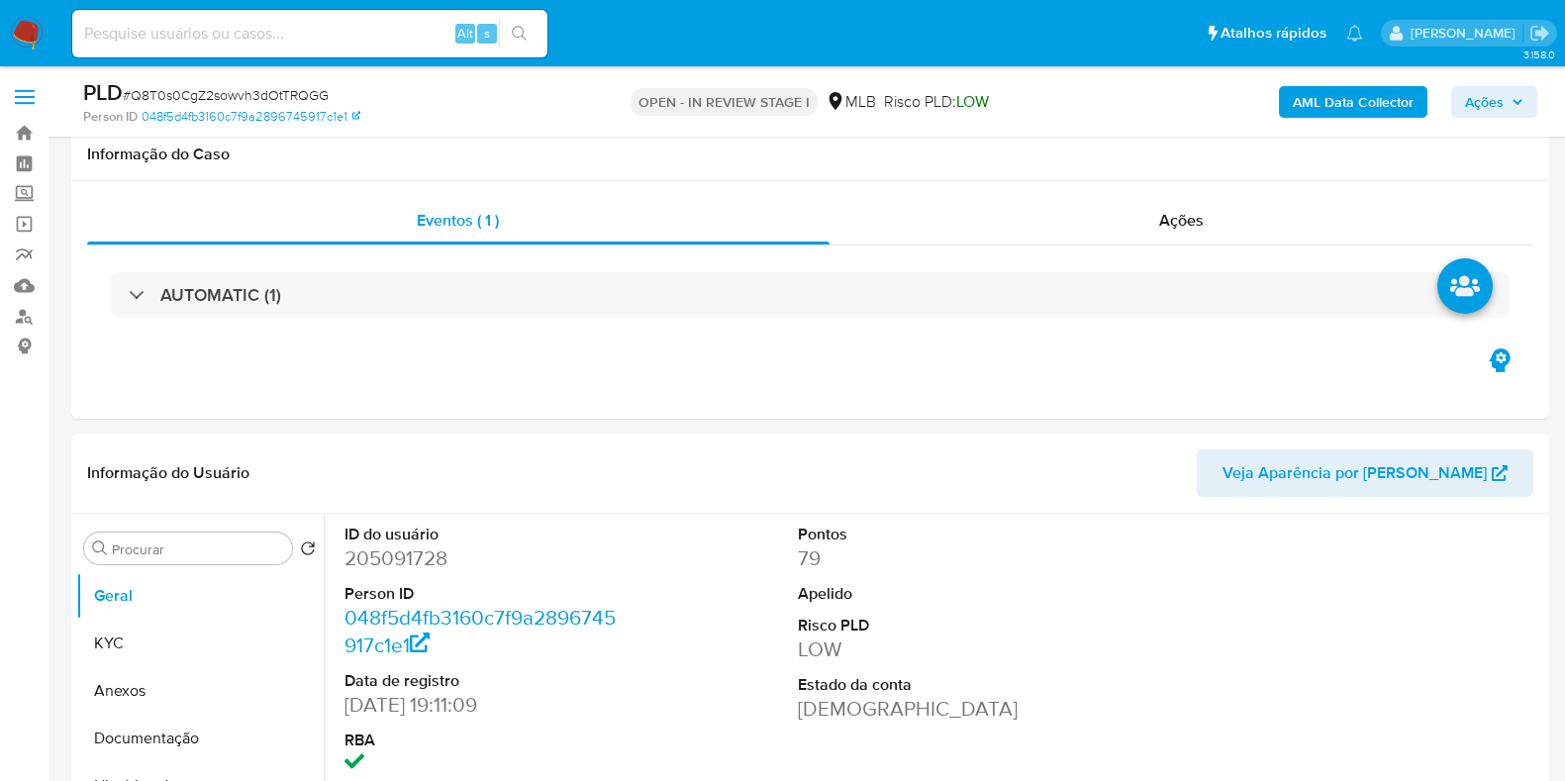
select select "10"
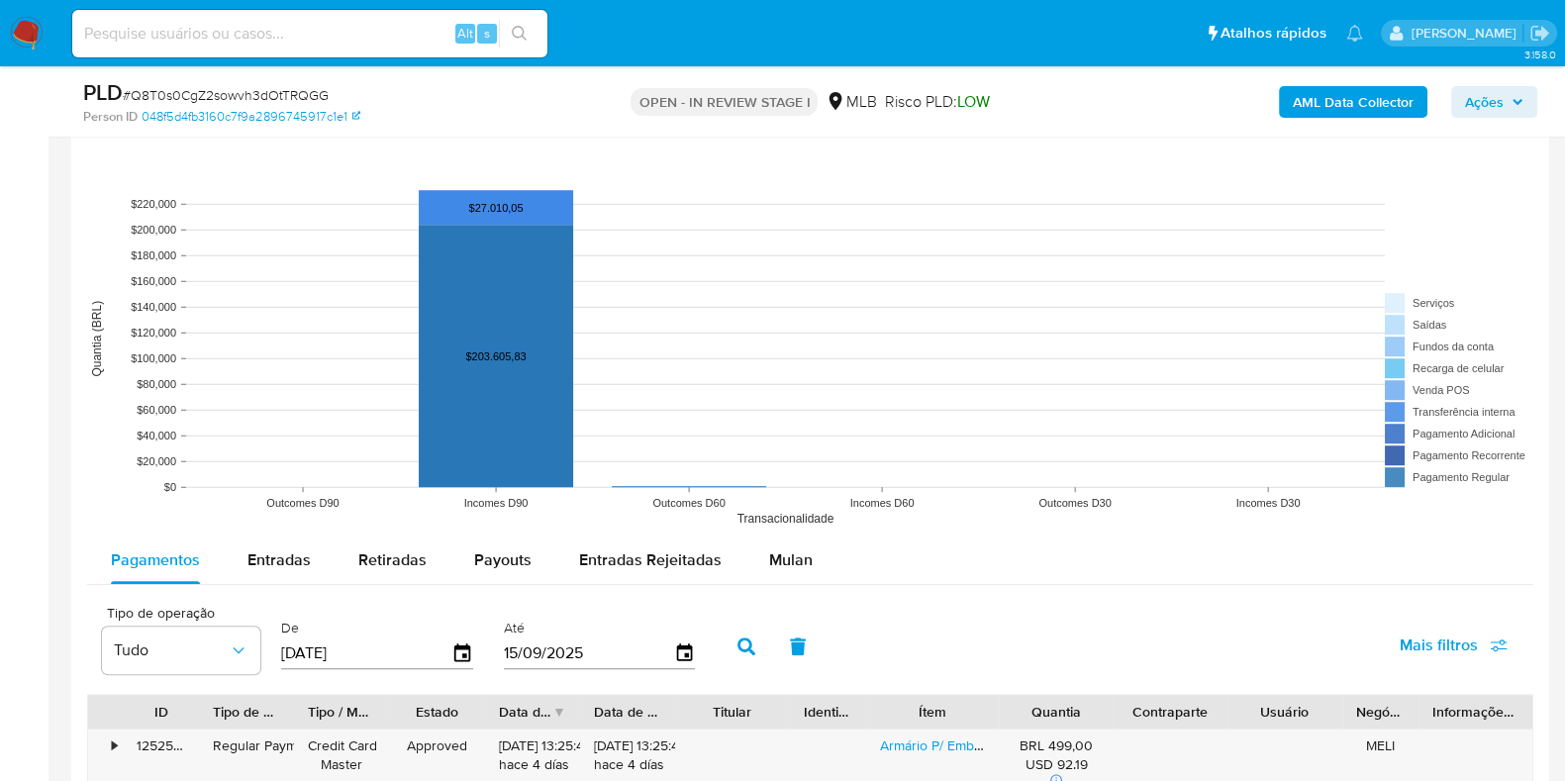
scroll to position [1855, 0]
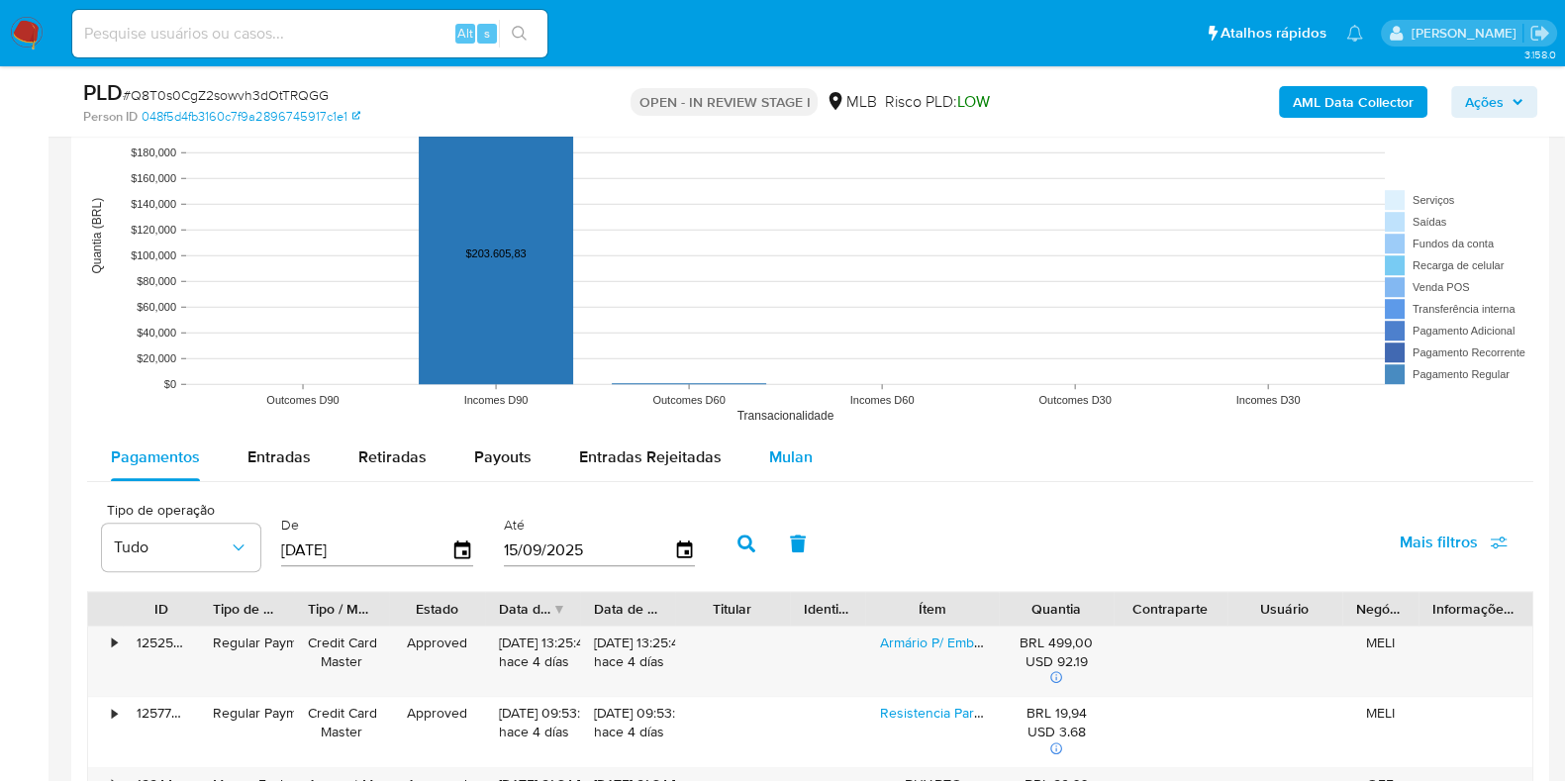
click at [786, 457] on span "Mulan" at bounding box center [791, 456] width 44 height 23
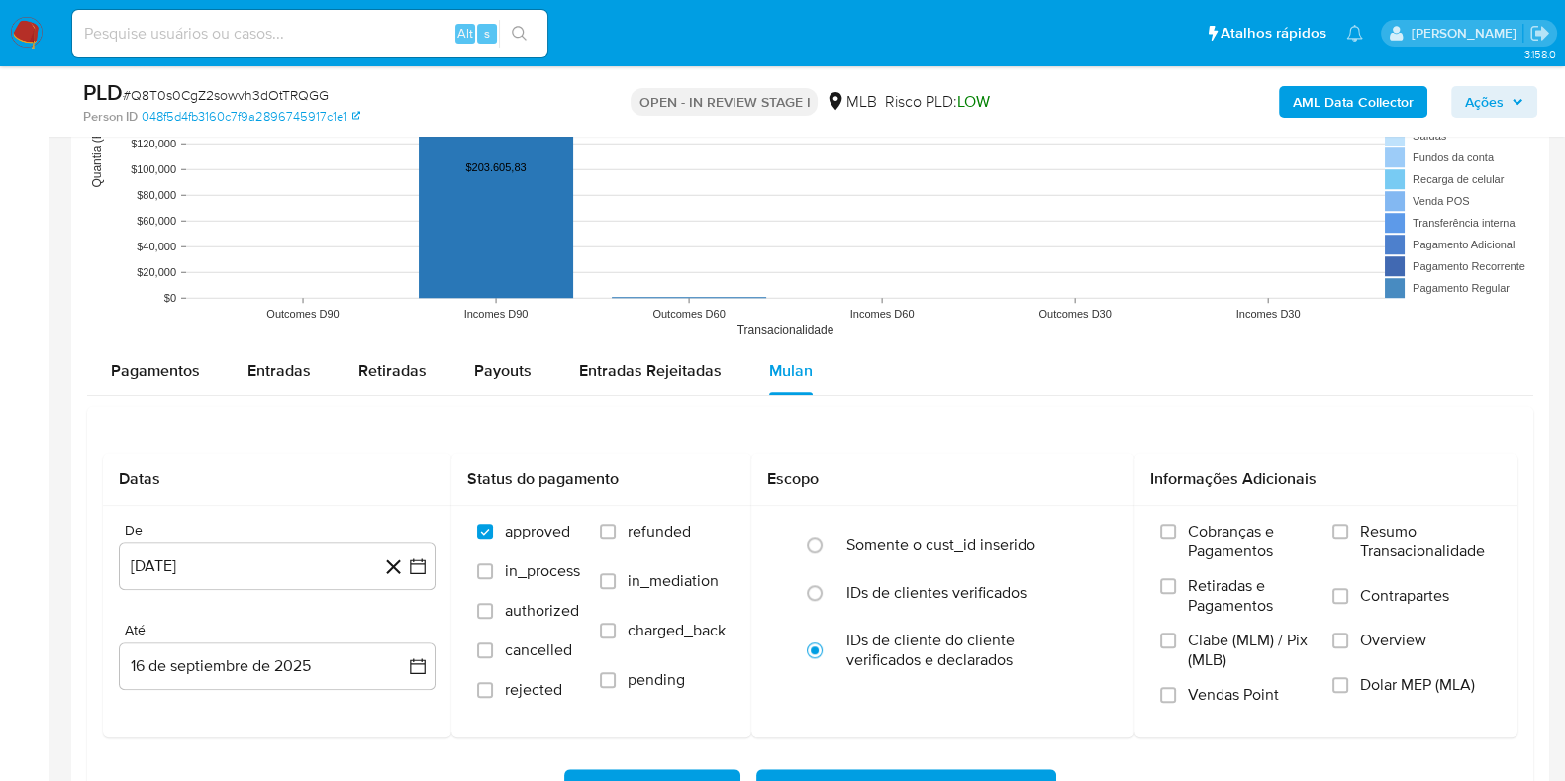
scroll to position [1978, 0]
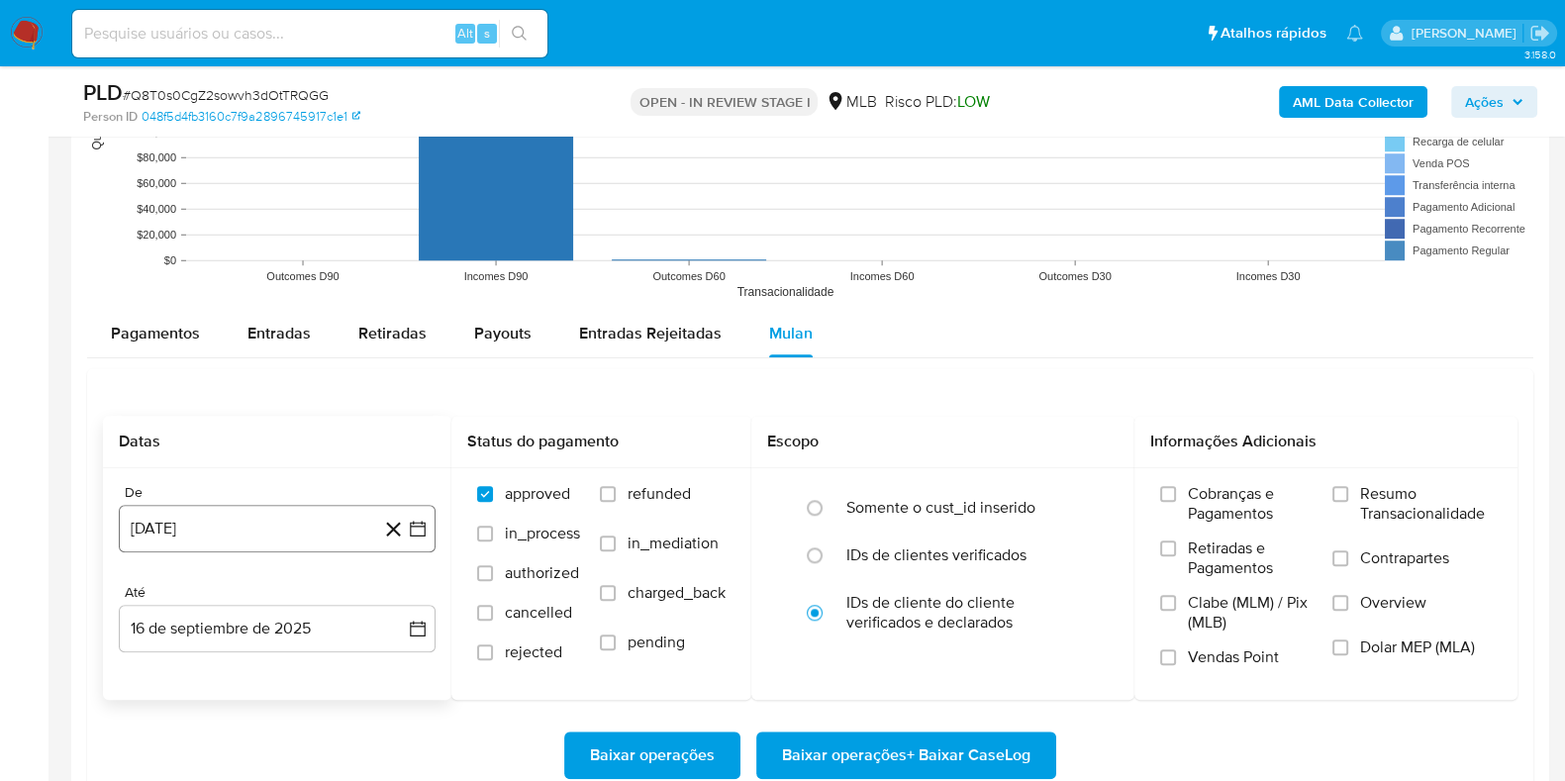
click at [238, 514] on button "15 de agosto de 2024" at bounding box center [277, 529] width 317 height 48
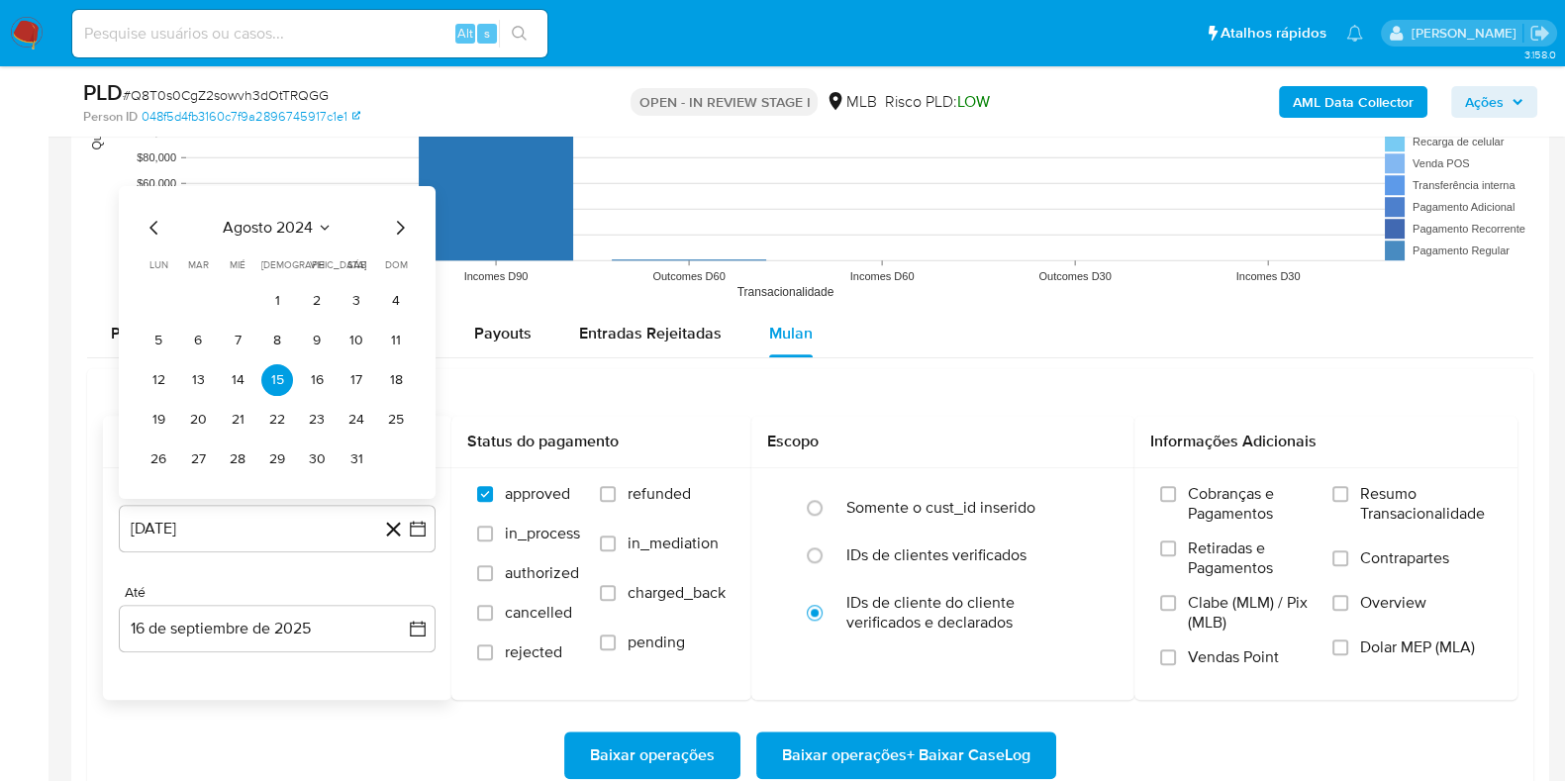
click at [312, 230] on button "agosto 2024" at bounding box center [278, 227] width 110 height 20
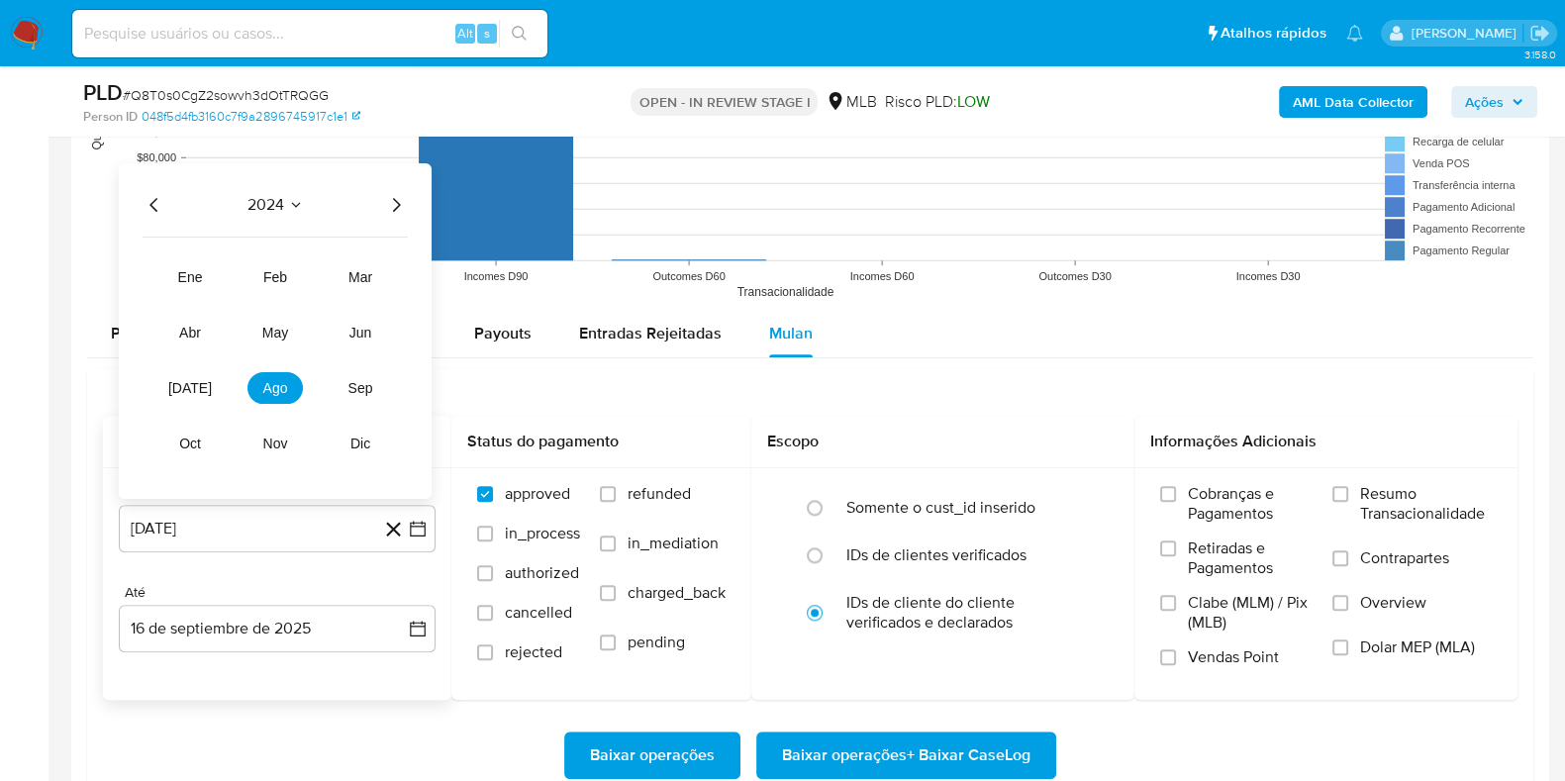
click at [396, 203] on icon "Año siguiente" at bounding box center [396, 204] width 24 height 24
click at [197, 271] on span "ene" at bounding box center [190, 276] width 25 height 16
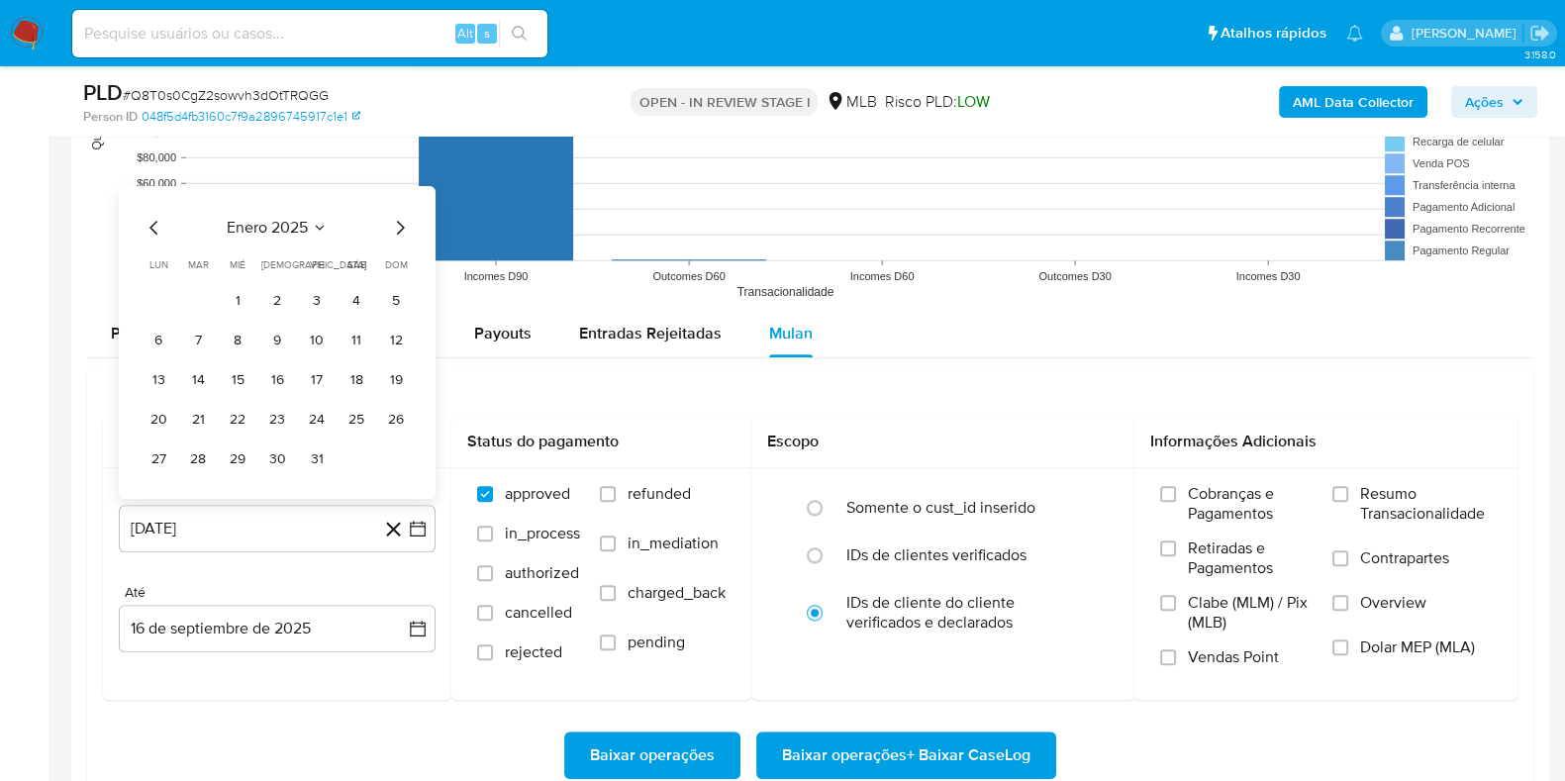
click at [237, 295] on button "1" at bounding box center [238, 300] width 32 height 32
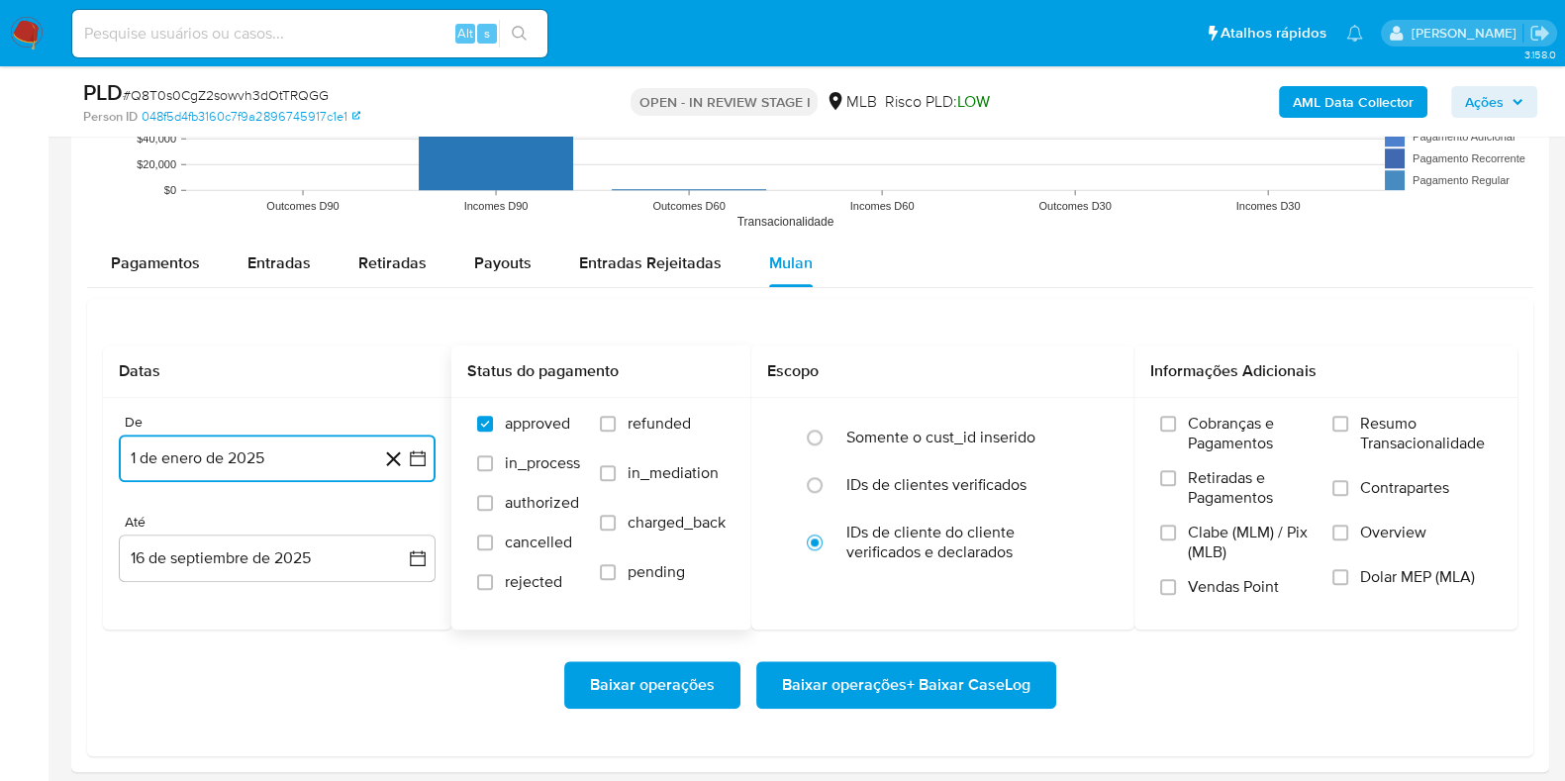
scroll to position [2103, 0]
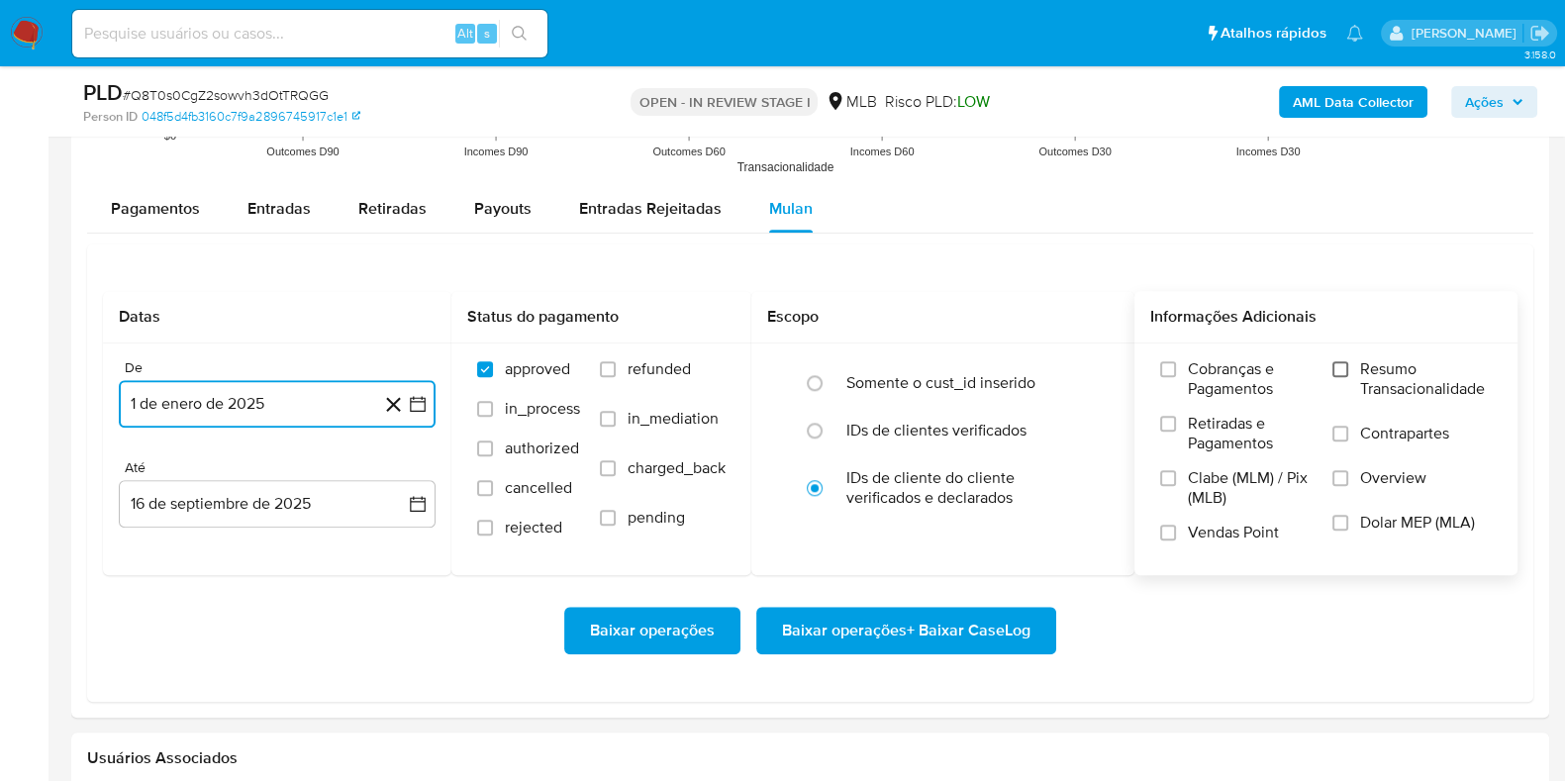
click at [1340, 368] on input "Resumo Transacionalidade" at bounding box center [1340, 369] width 16 height 16
click at [903, 624] on span "Baixar operações + Baixar CaseLog" at bounding box center [906, 631] width 248 height 44
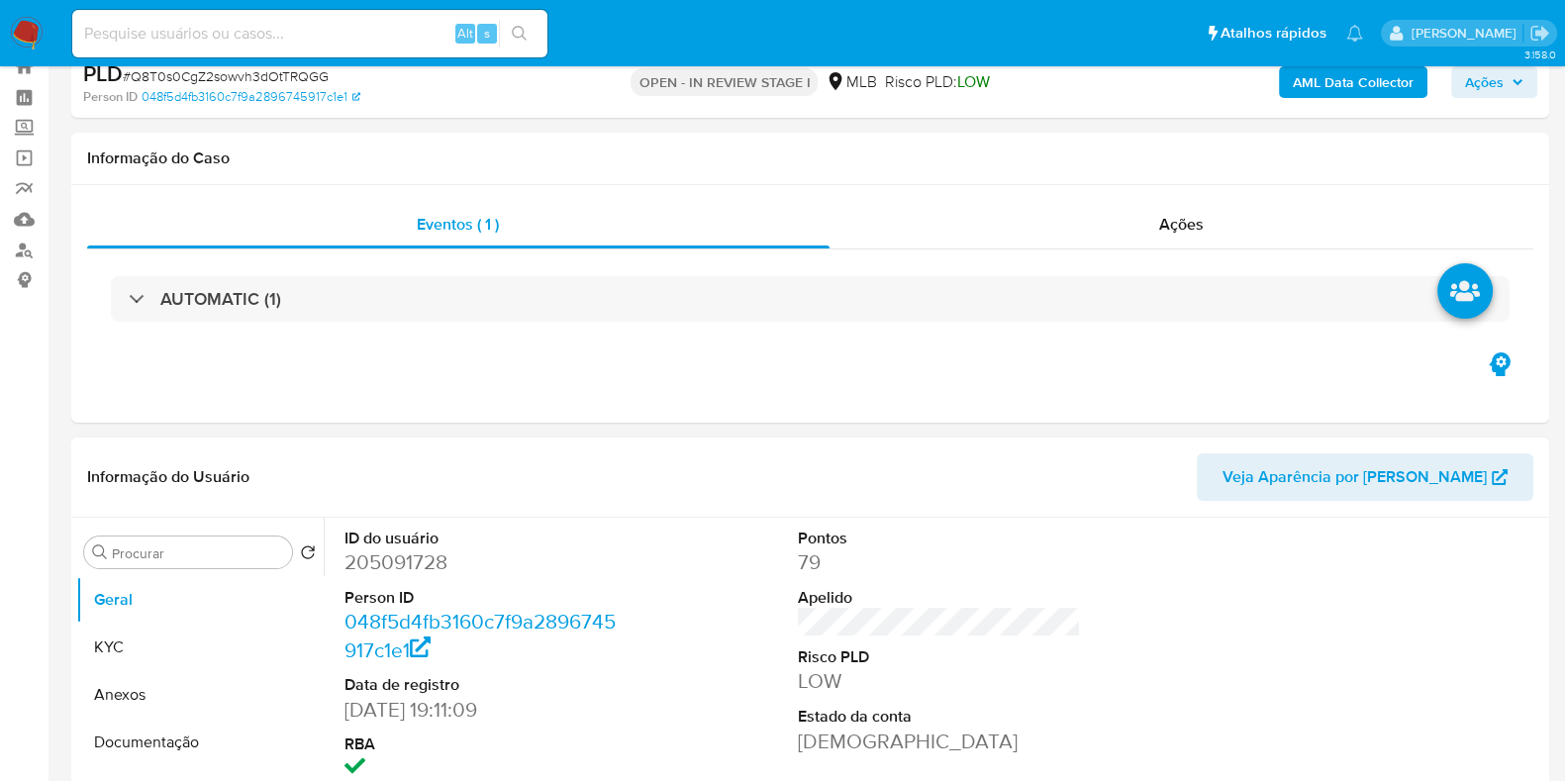
scroll to position [123, 0]
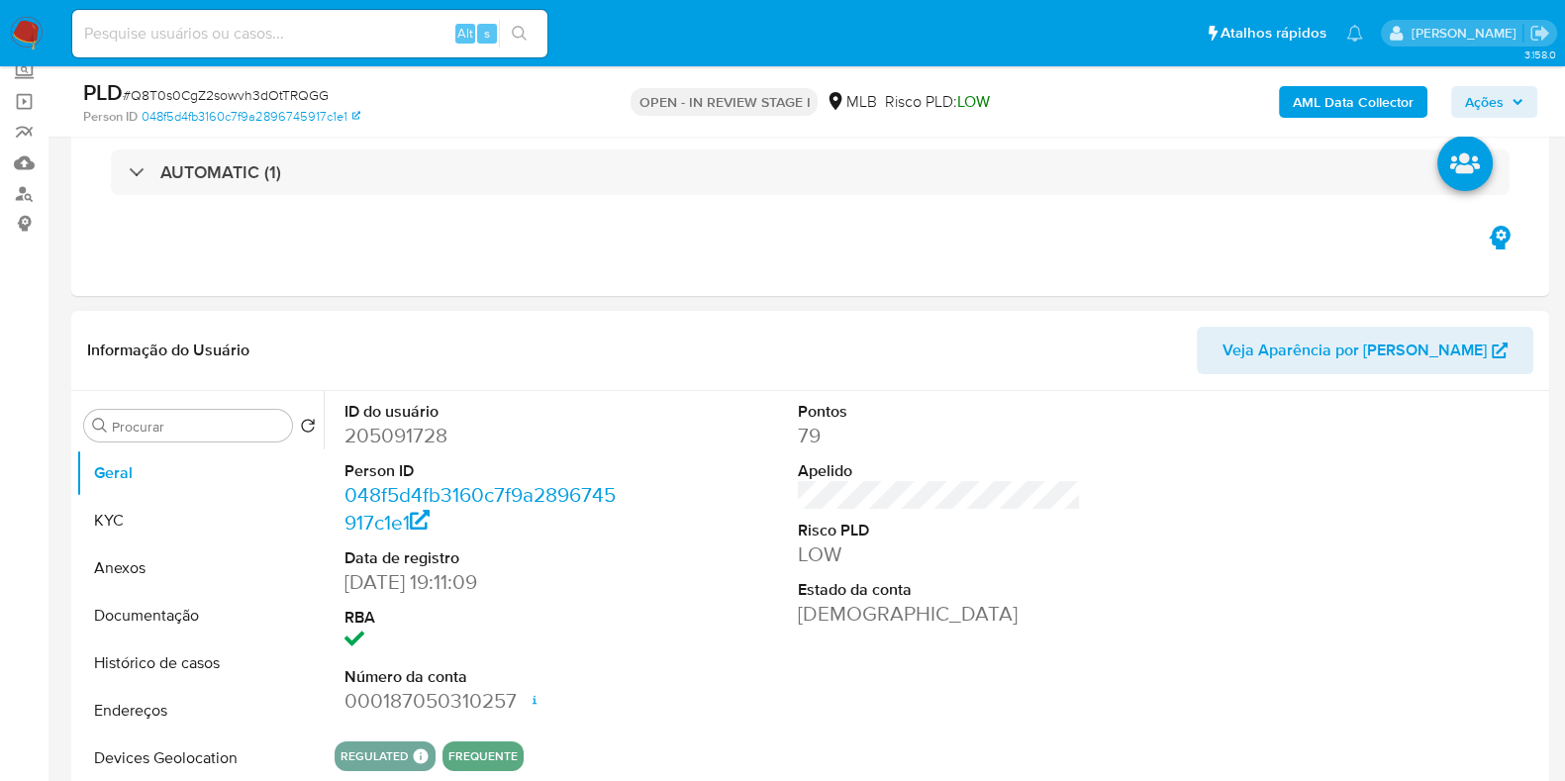
click at [381, 429] on dd "205091728" at bounding box center [485, 436] width 283 height 28
copy dd "205091728"
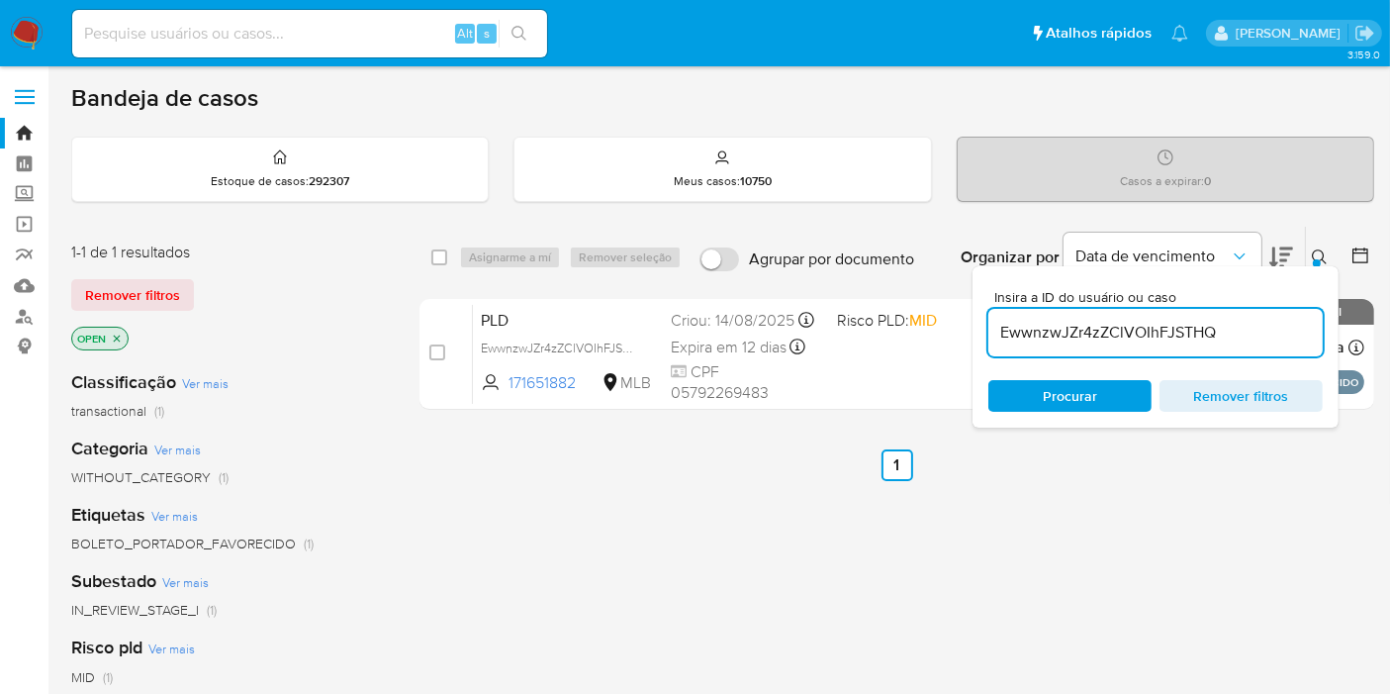
click at [34, 38] on img at bounding box center [27, 34] width 34 height 34
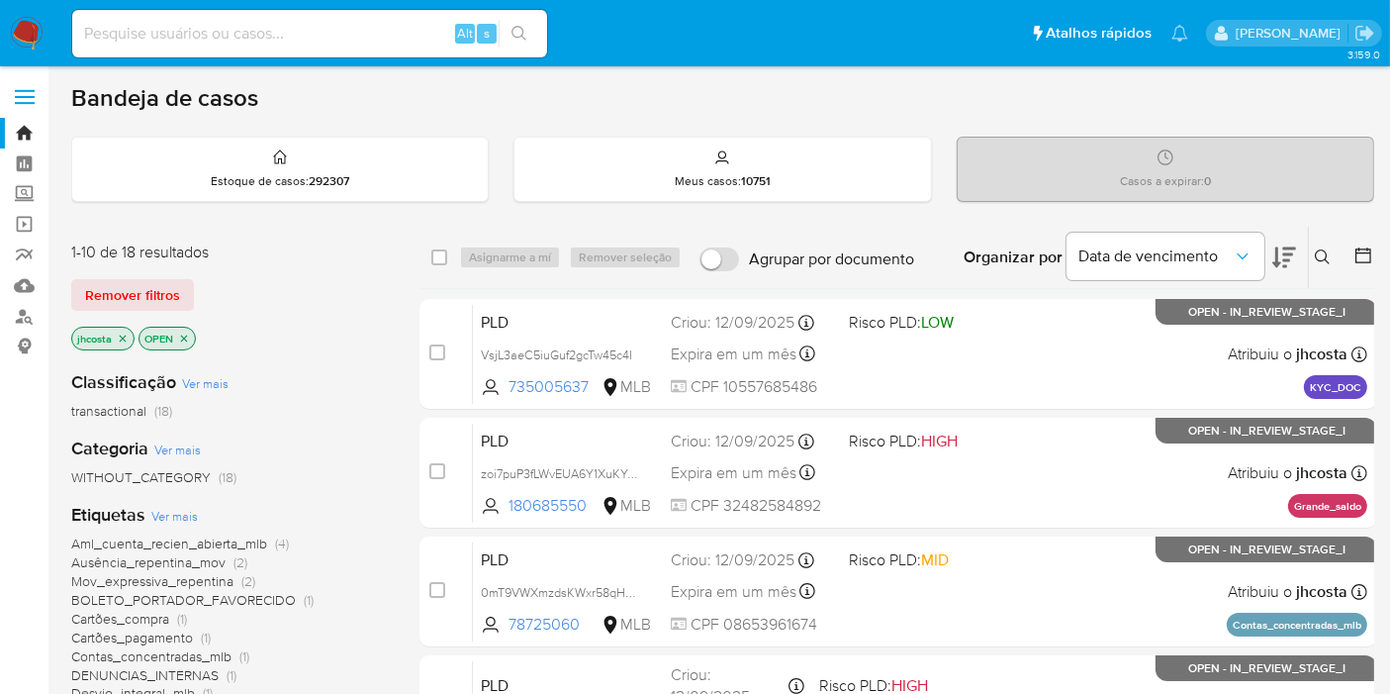
click at [122, 340] on icon "close-filter" at bounding box center [123, 339] width 12 height 12
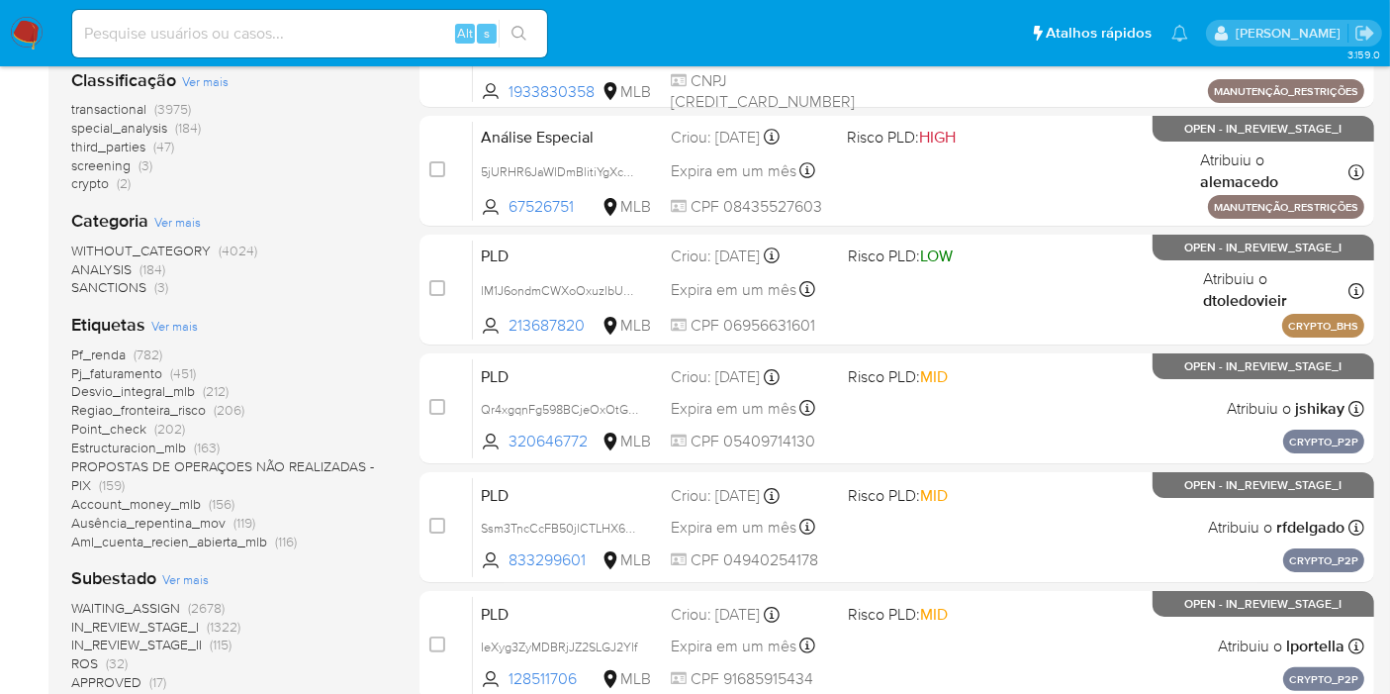
scroll to position [330, 0]
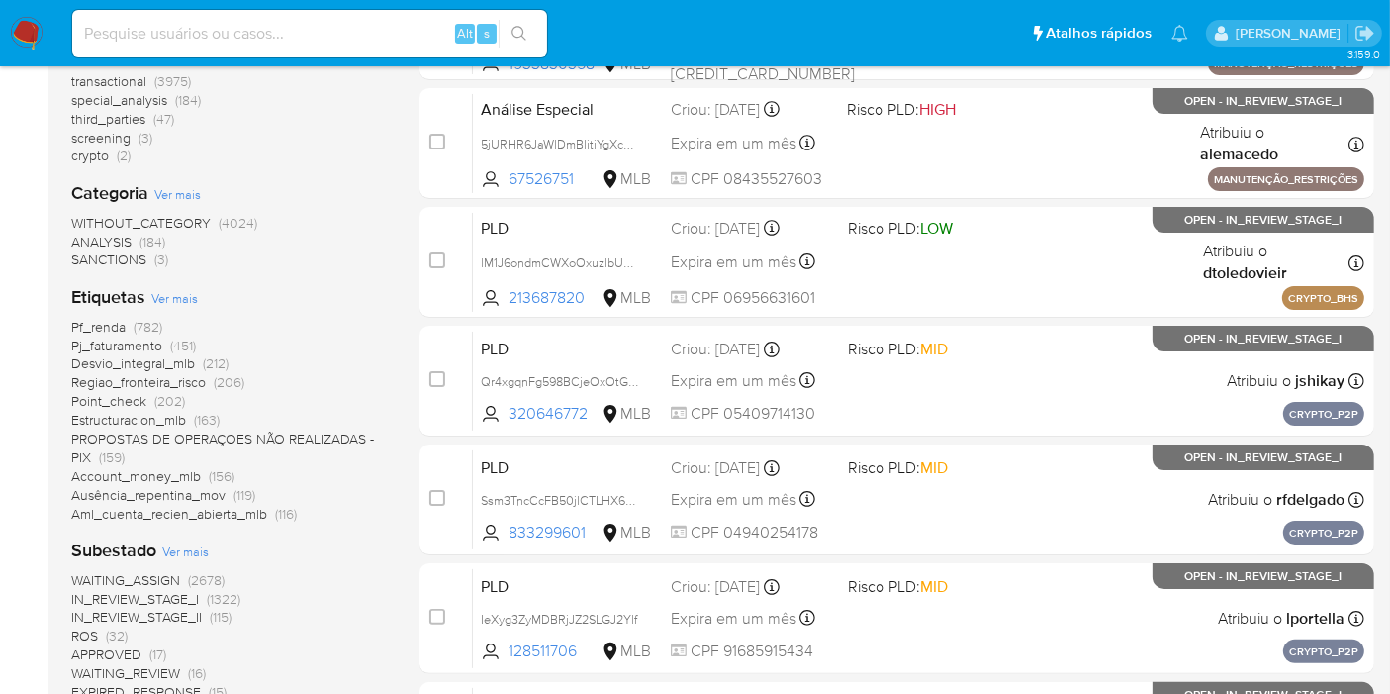
click at [182, 296] on span "Ver mais" at bounding box center [174, 298] width 47 height 18
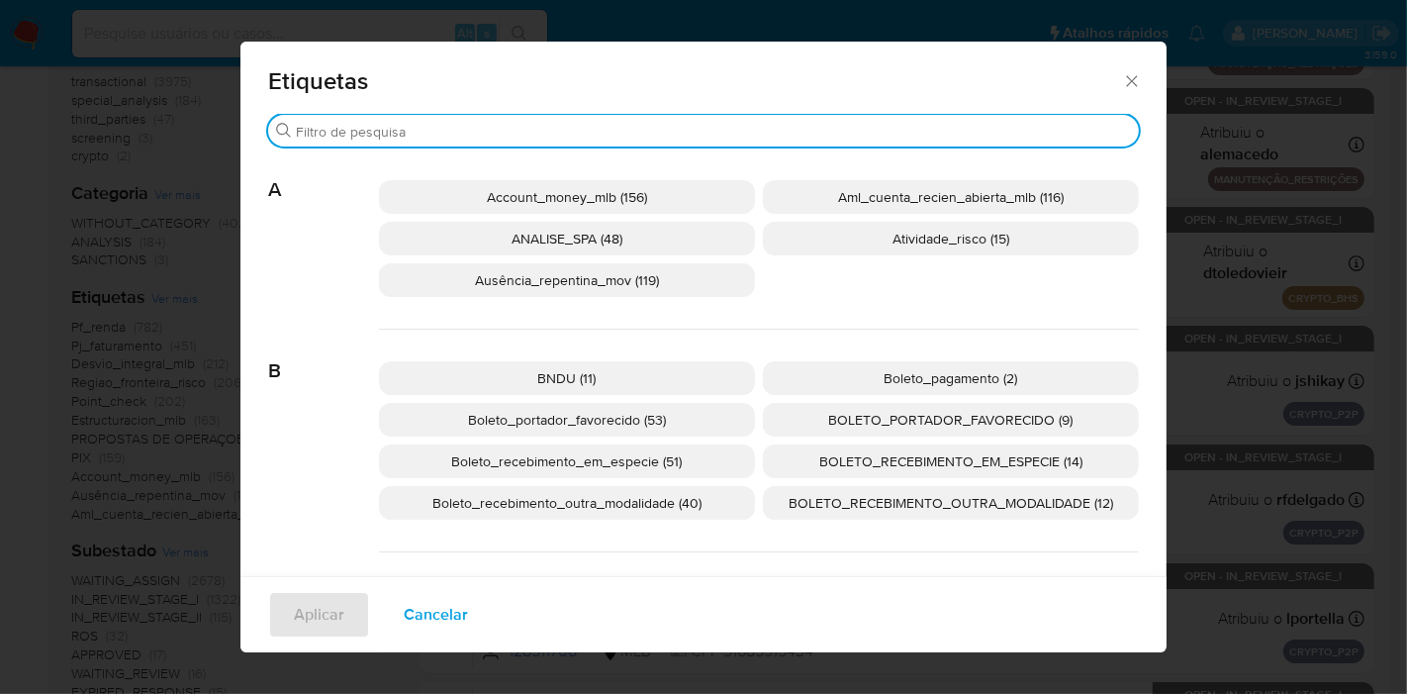
click at [605, 131] on input "Buscar" at bounding box center [713, 132] width 835 height 18
paste input "BOLETO_PORTADOR_FAVORECIDO"
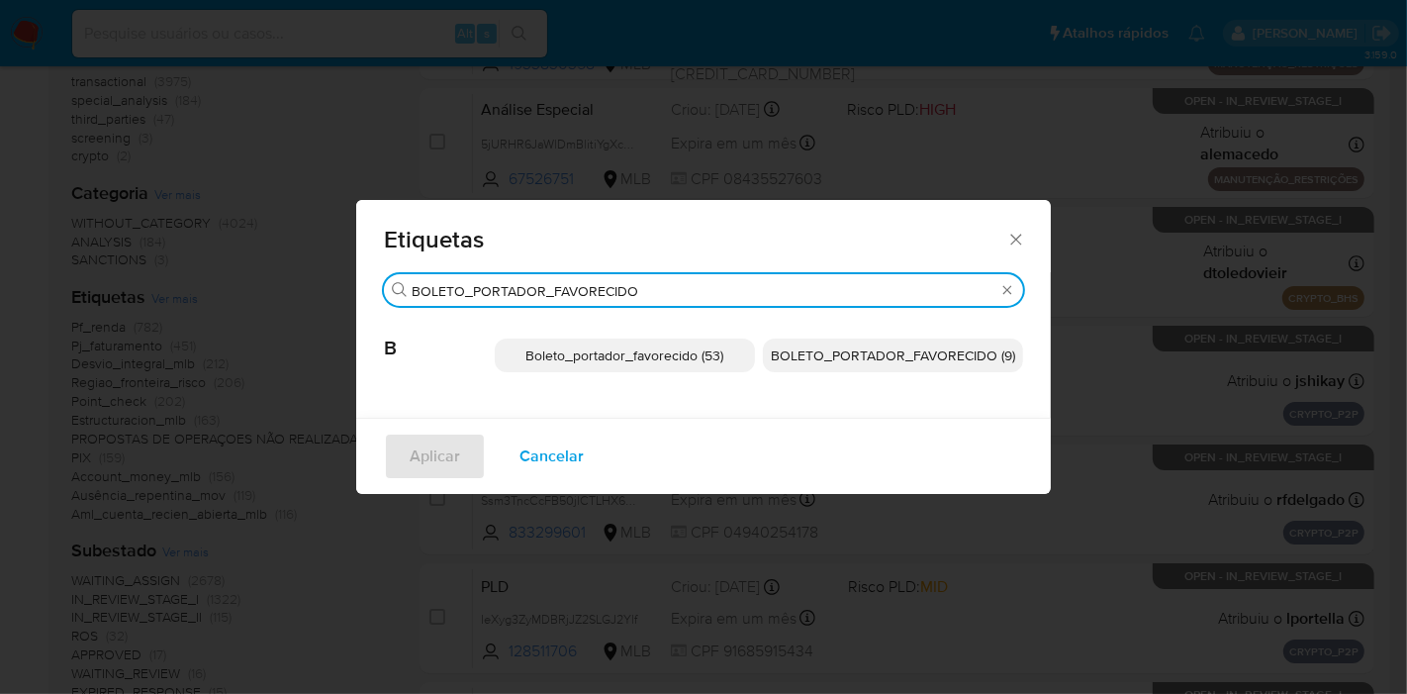
type input "BOLETO_PORTADOR_FAVORECIDO"
click at [715, 353] on span "Boleto_portador_favorecido (53)" at bounding box center [625, 355] width 198 height 20
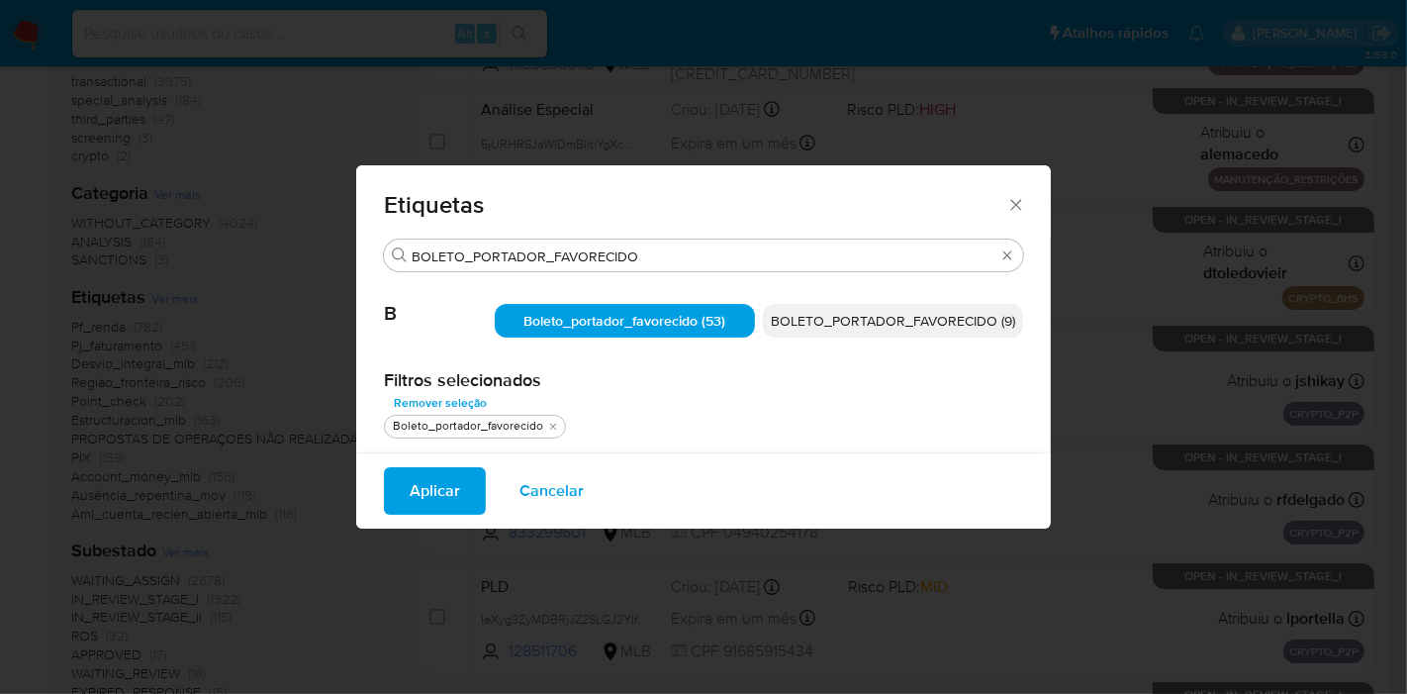
click at [871, 315] on span "BOLETO_PORTADOR_FAVORECIDO (9)" at bounding box center [893, 321] width 244 height 20
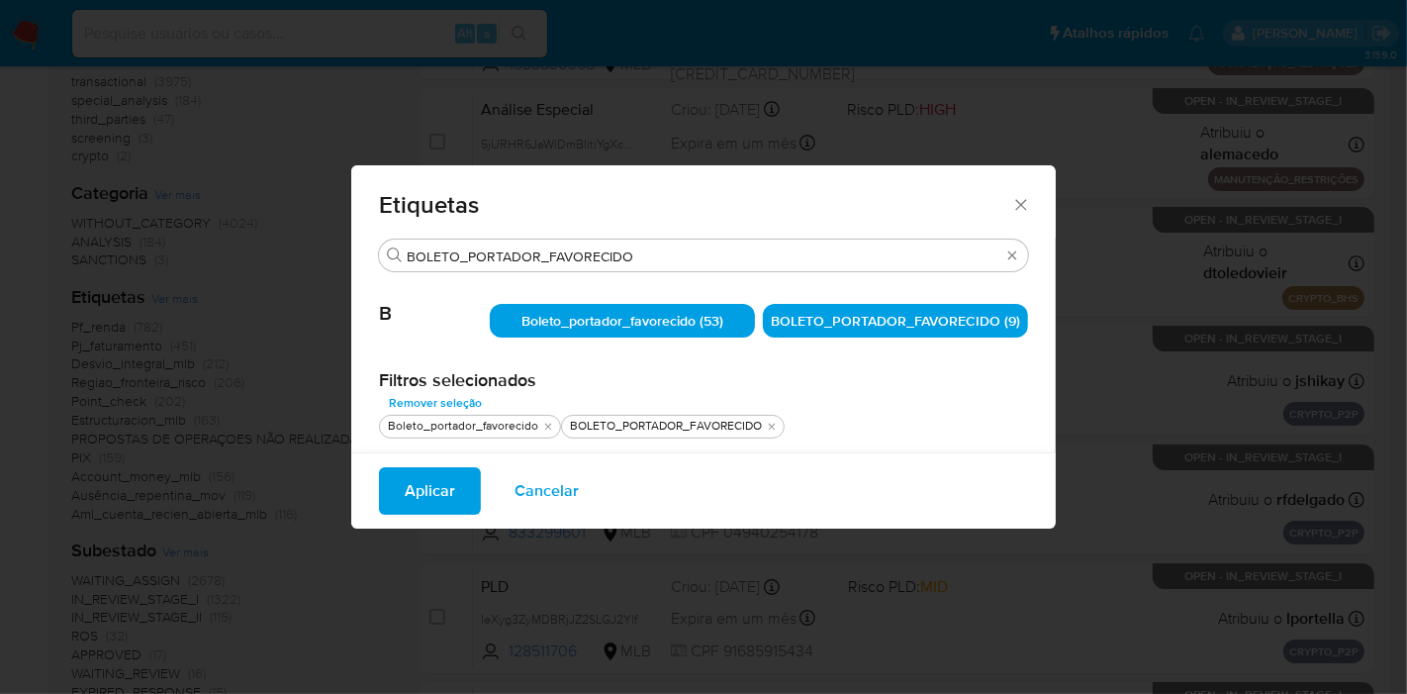
click at [472, 484] on button "Aplicar" at bounding box center [430, 491] width 102 height 48
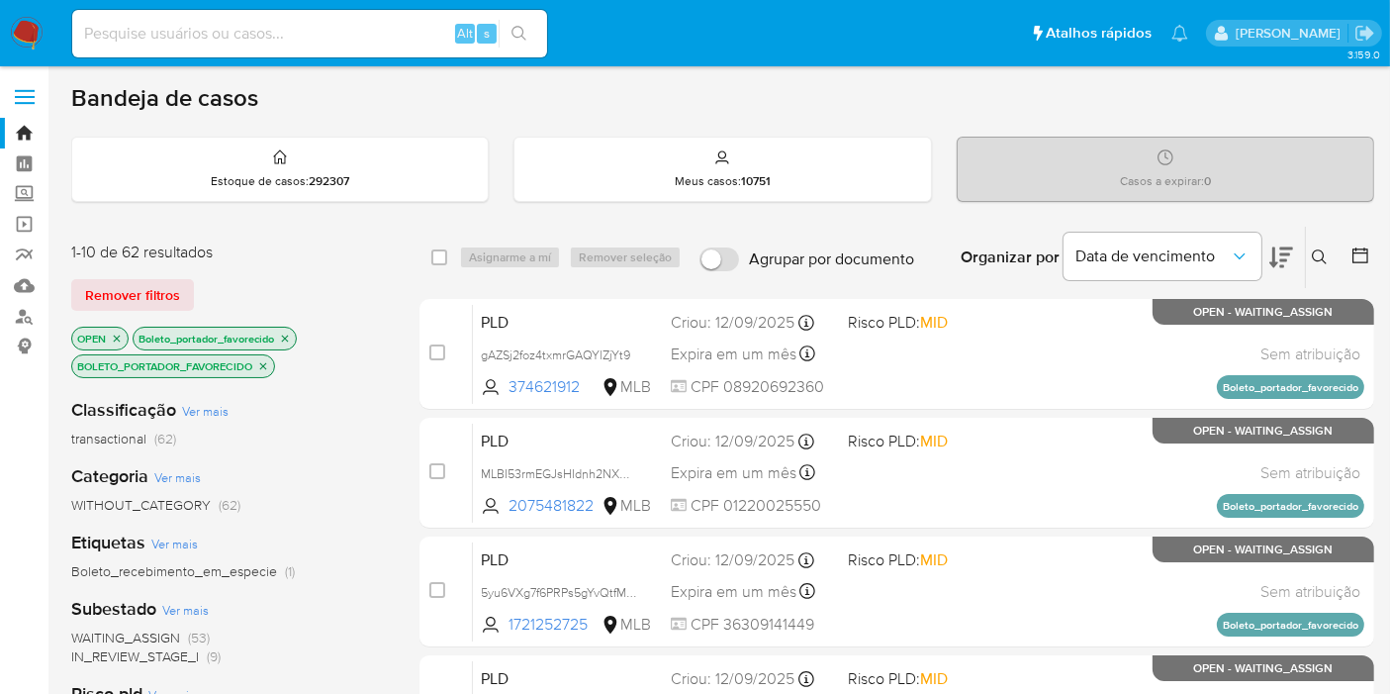
click at [113, 340] on icon "close-filter" at bounding box center [117, 339] width 12 height 12
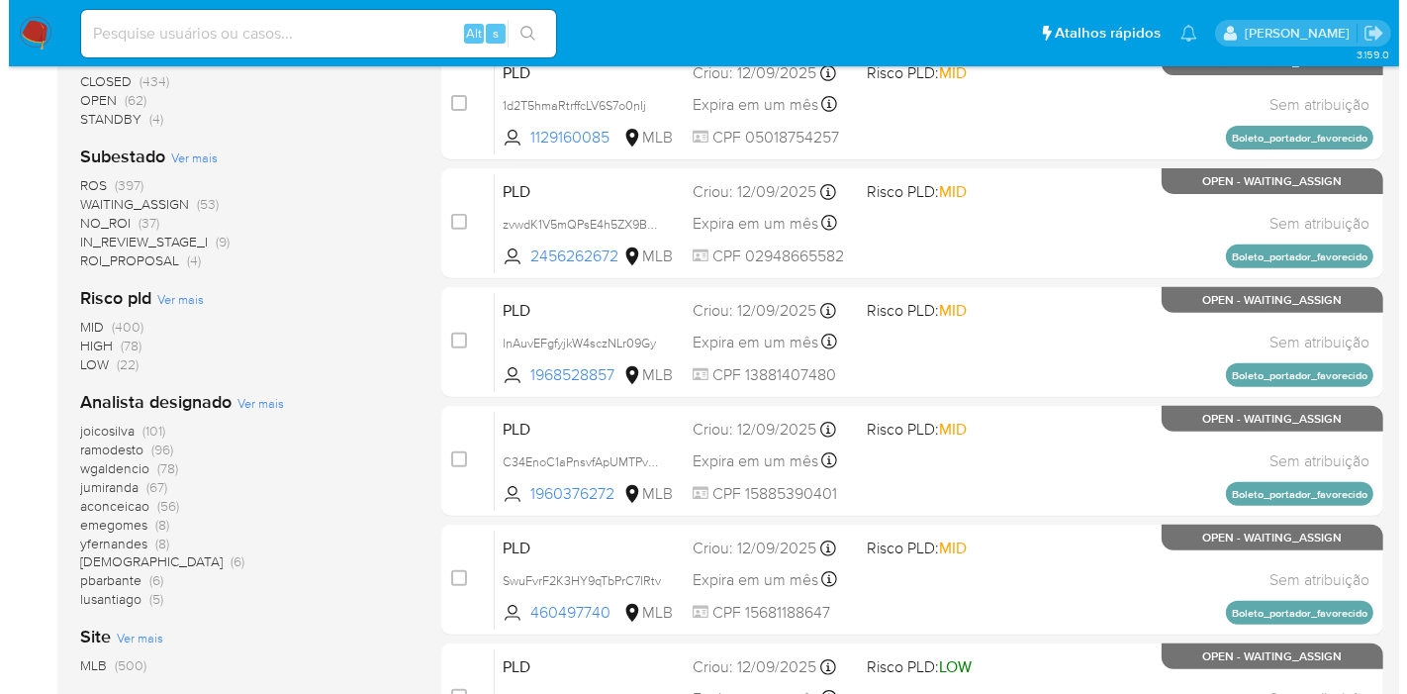
scroll to position [769, 0]
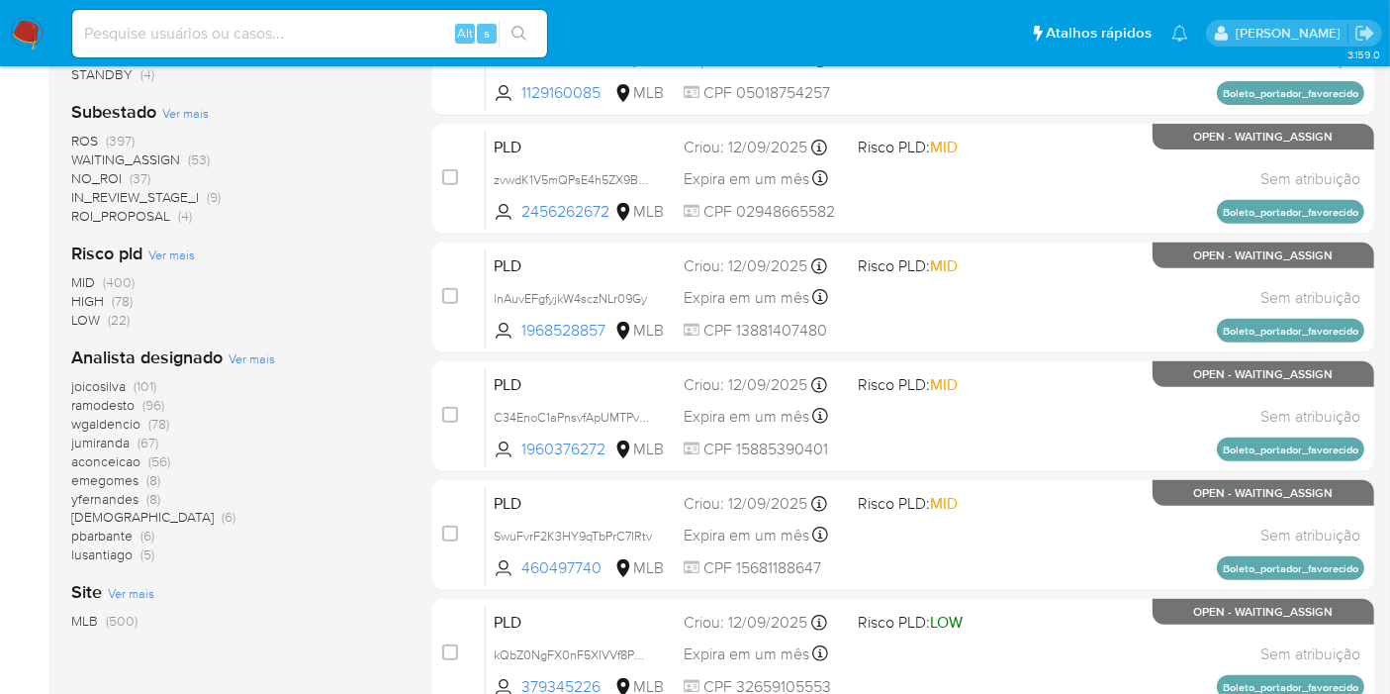
click at [241, 357] on span "Ver mais" at bounding box center [252, 358] width 47 height 18
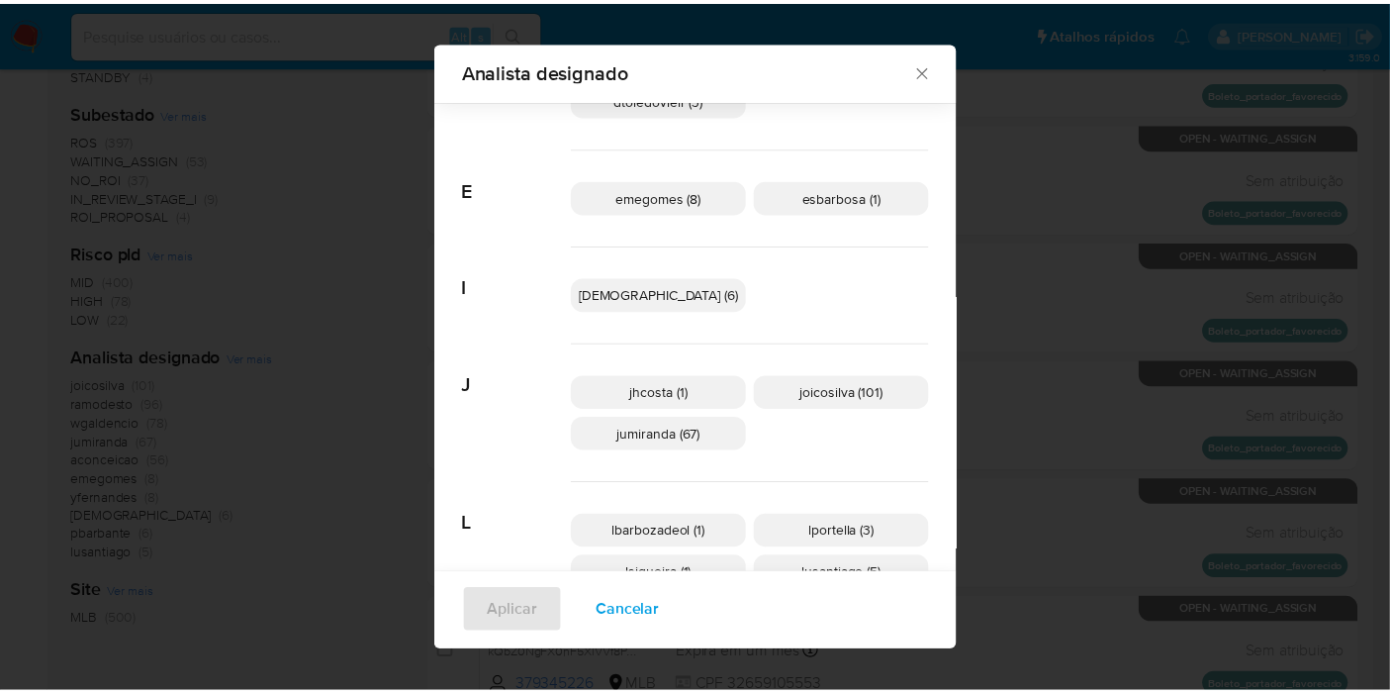
scroll to position [534, 0]
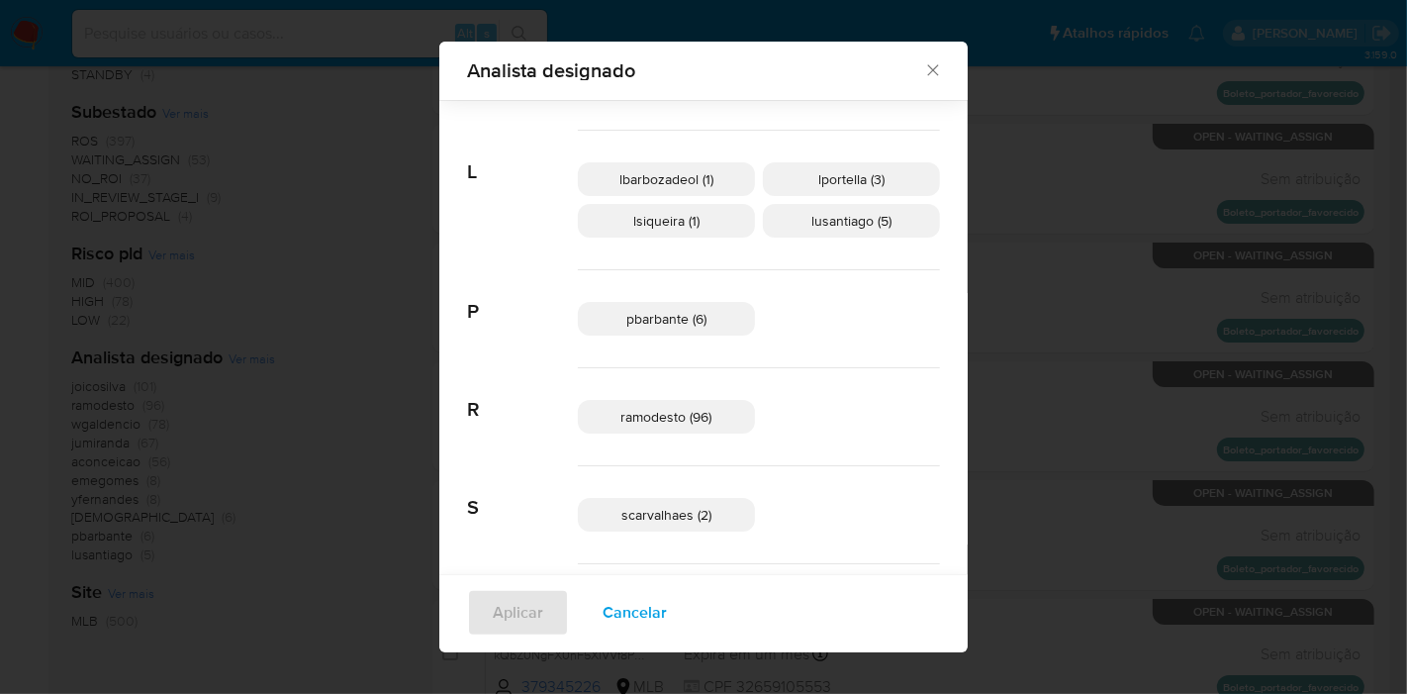
click at [290, 419] on div "Analista designado Buscar A aconceicao (56) D dtoledovieir (3) E emegomes (8) e…" at bounding box center [703, 347] width 1407 height 694
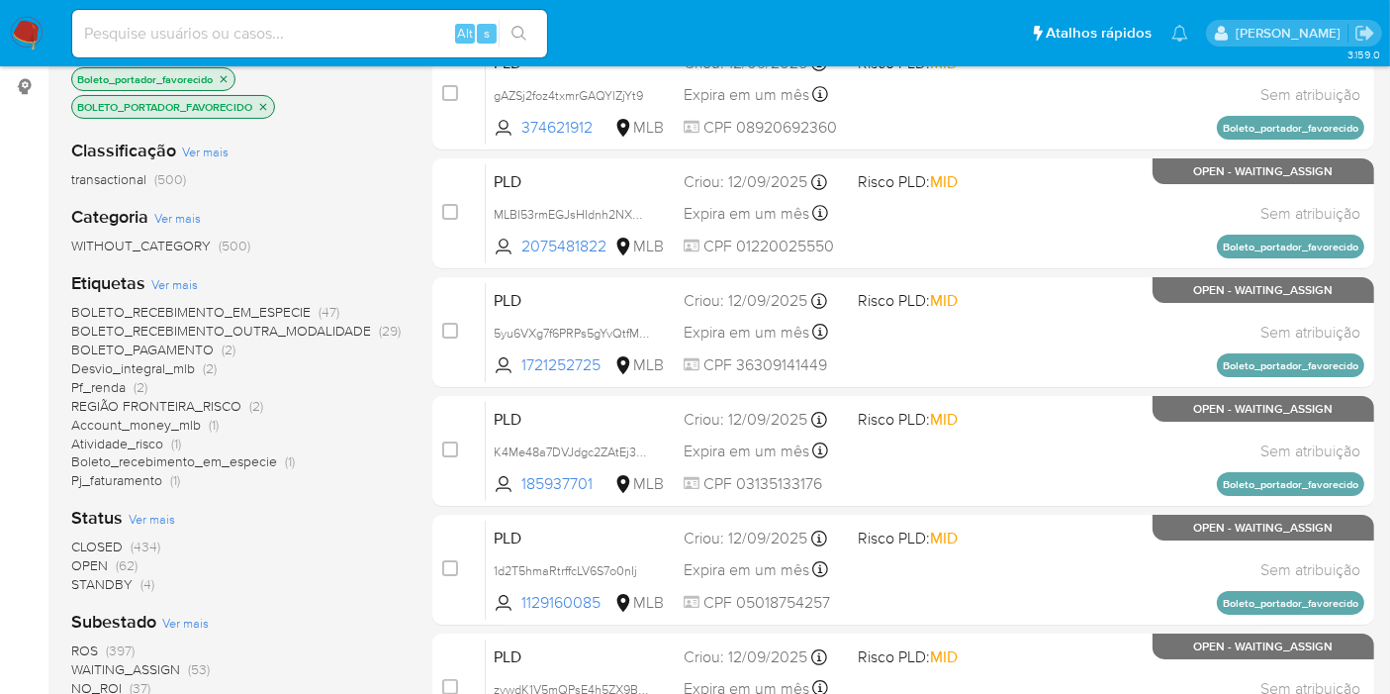
scroll to position [439, 0]
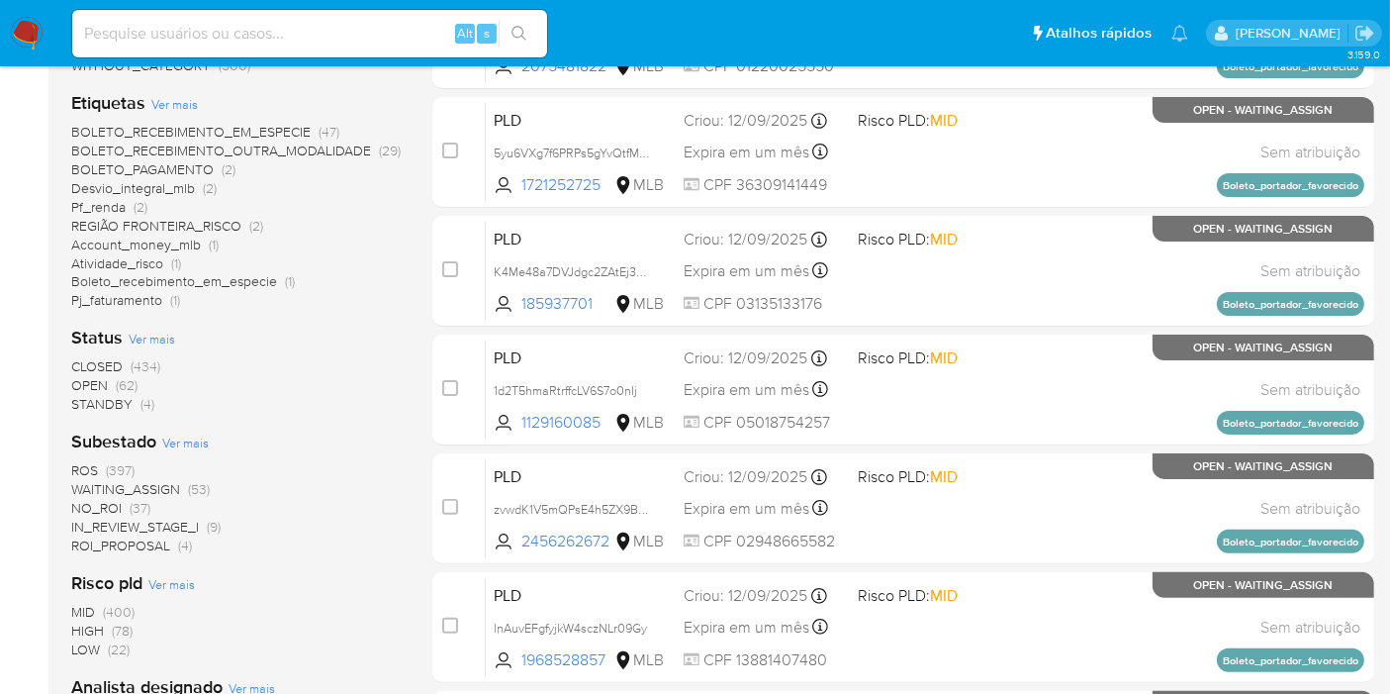
click at [119, 407] on span "STANDBY" at bounding box center [101, 404] width 61 height 20
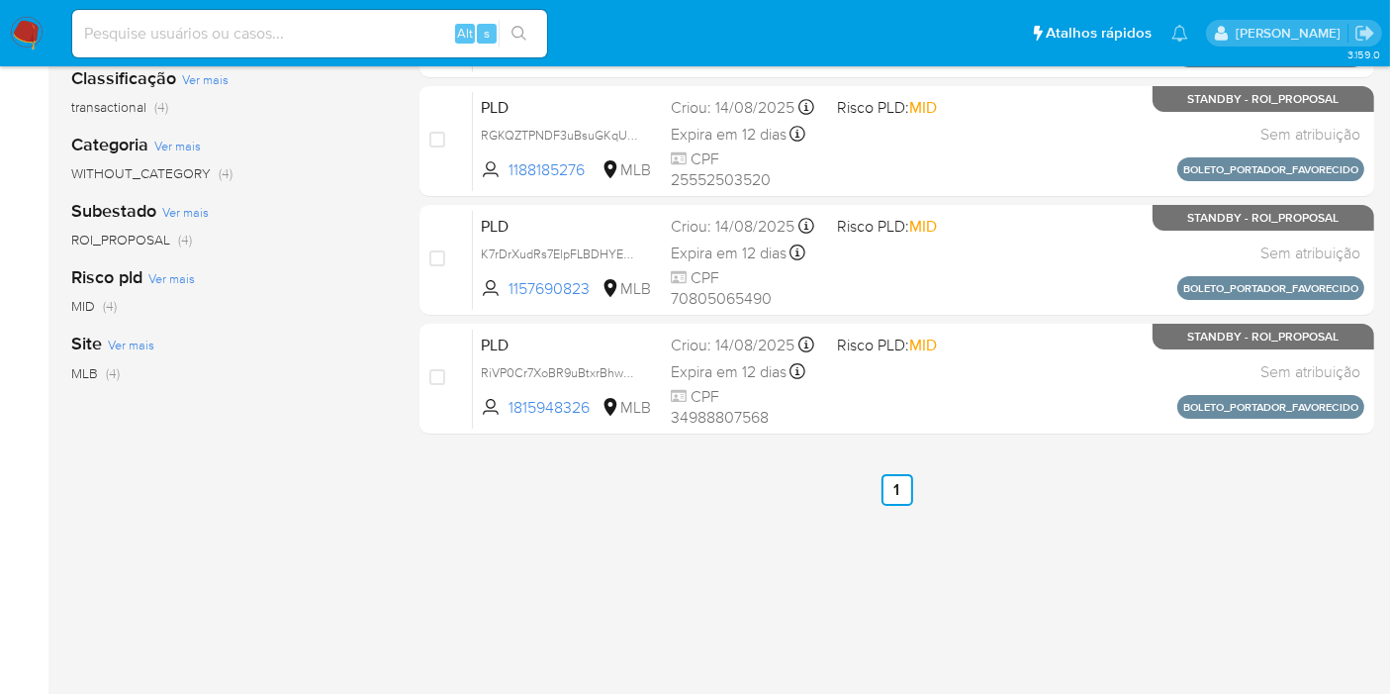
scroll to position [110, 0]
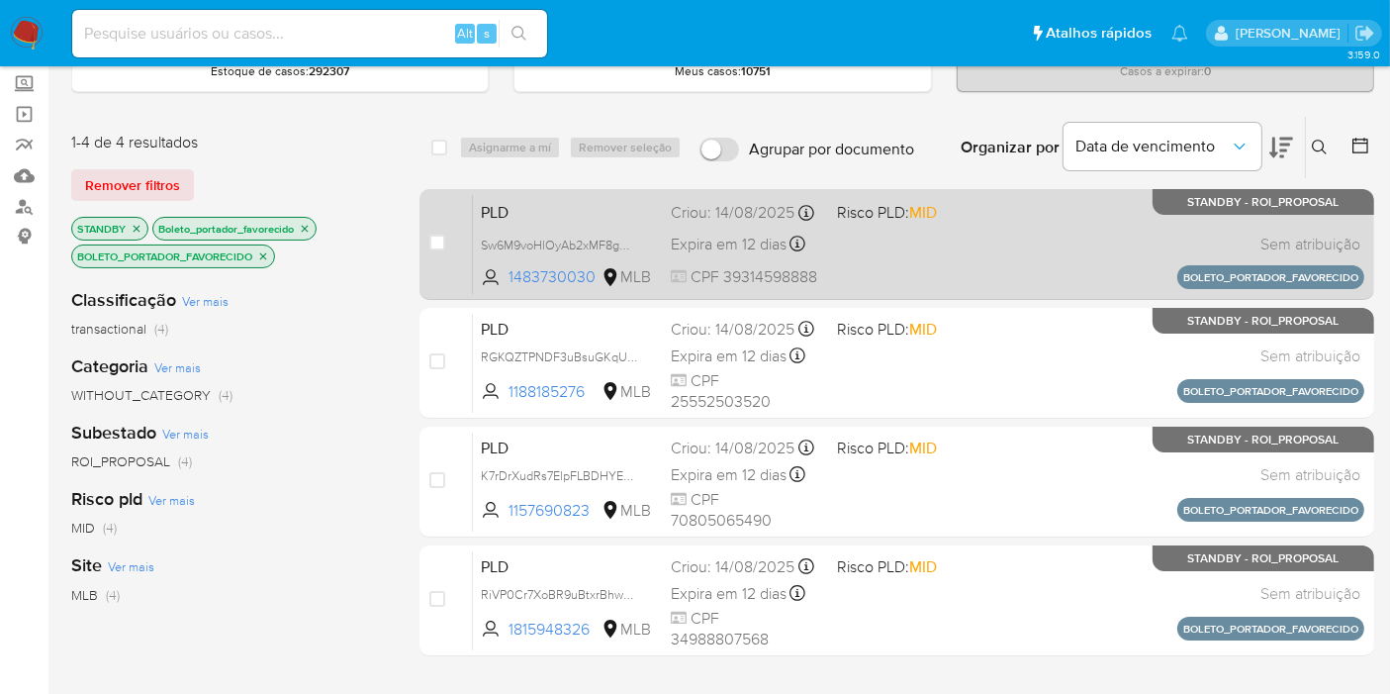
click at [989, 245] on div "PLD Sw6M9voHlOyAb2xMF8gOf9N9 1483730030 MLB Risco PLD: MID Criou: 14/08/2025 Cr…" at bounding box center [919, 244] width 892 height 100
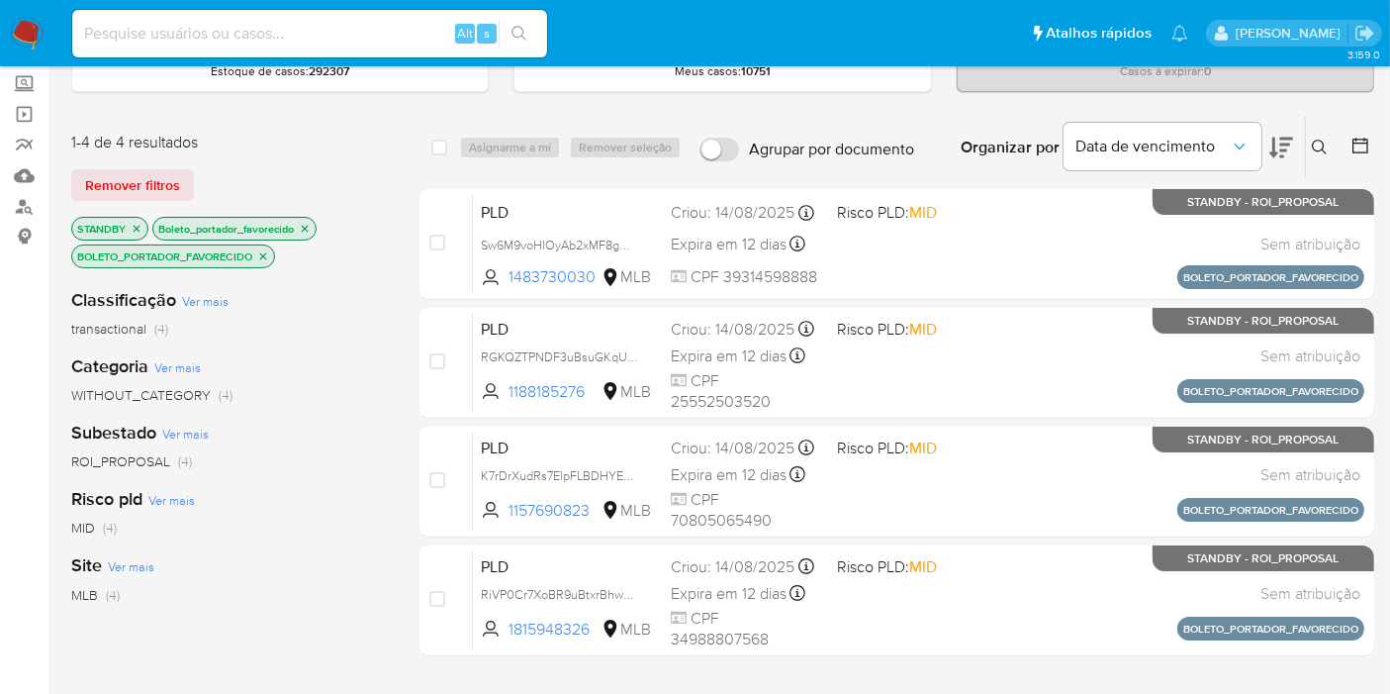
click at [229, 47] on div "Alt s" at bounding box center [309, 34] width 475 height 48
click at [222, 35] on input at bounding box center [309, 34] width 475 height 26
paste input "35831582"
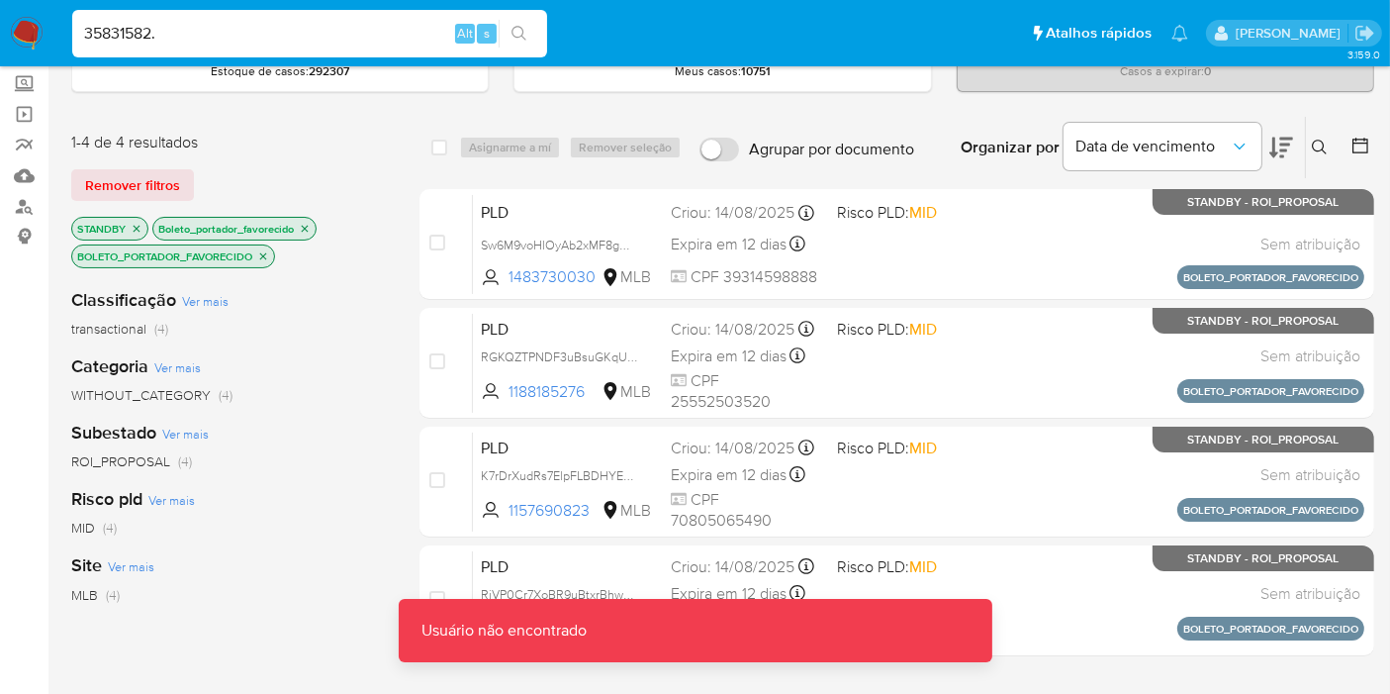
click at [206, 38] on input "35831582." at bounding box center [309, 34] width 475 height 26
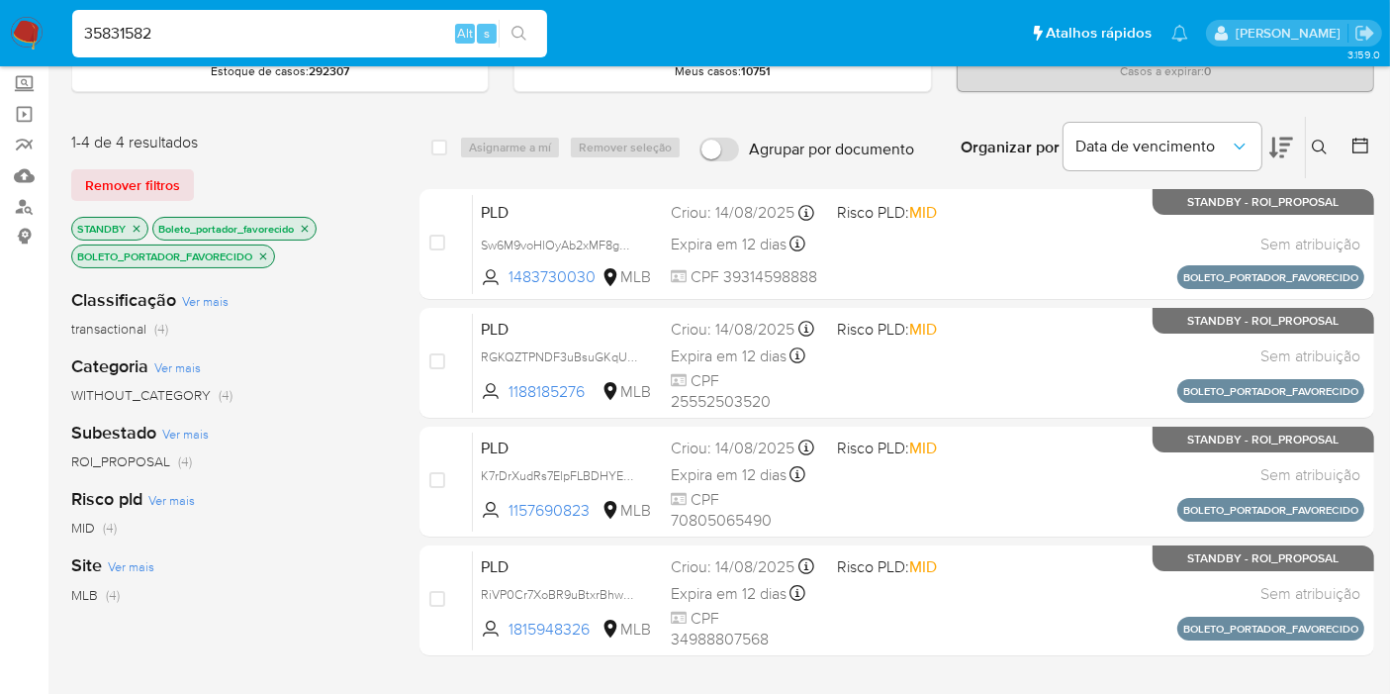
type input "35831582"
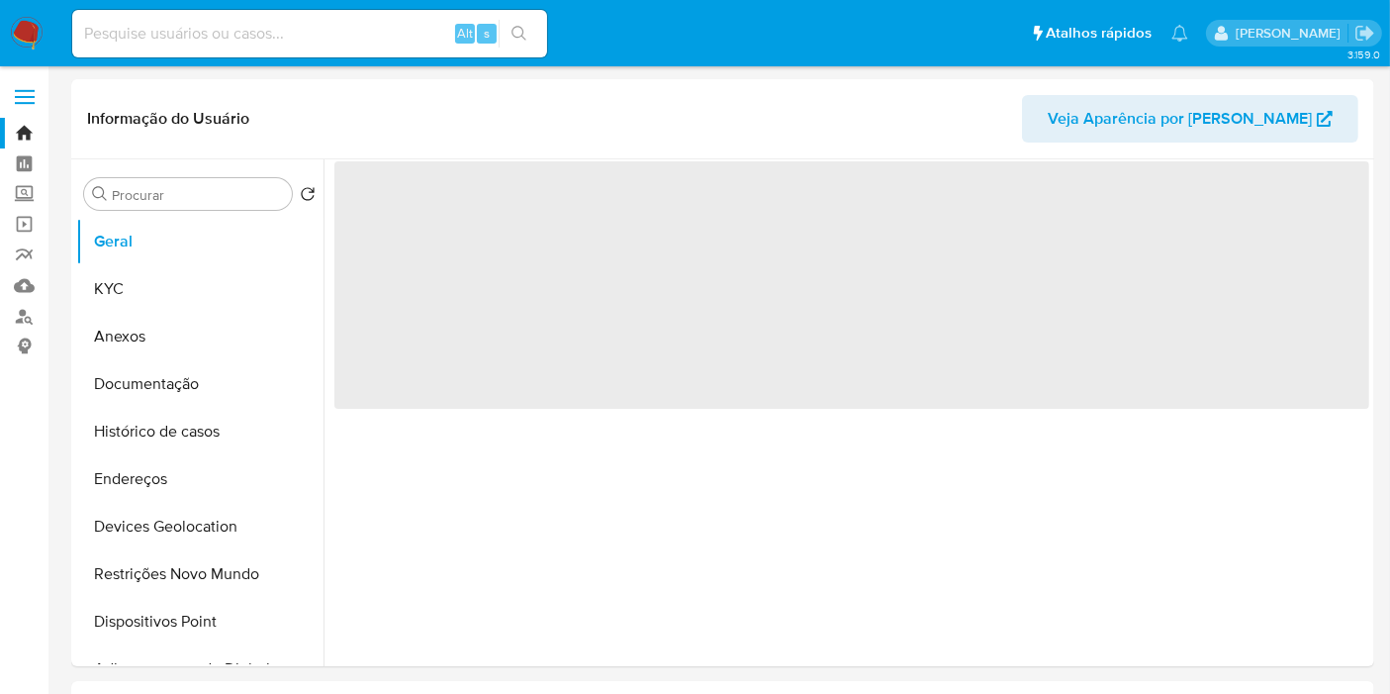
select select "10"
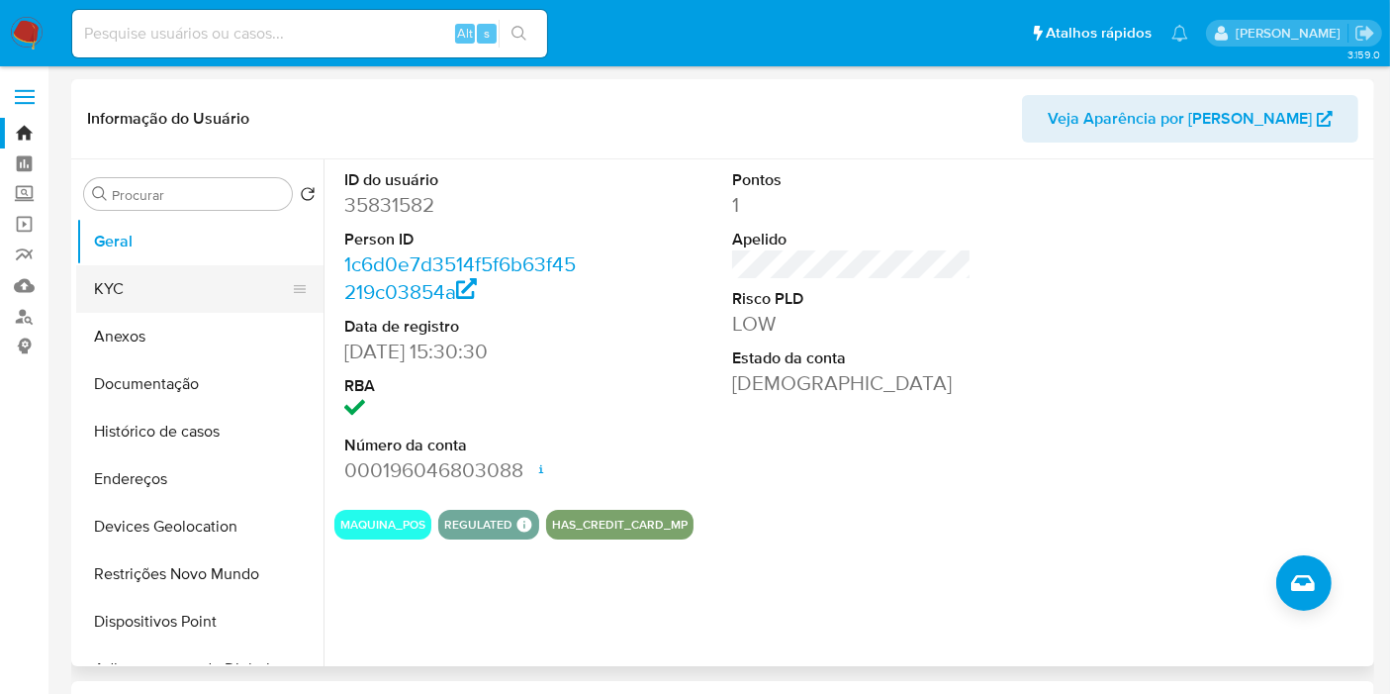
click at [156, 283] on button "KYC" at bounding box center [192, 289] width 232 height 48
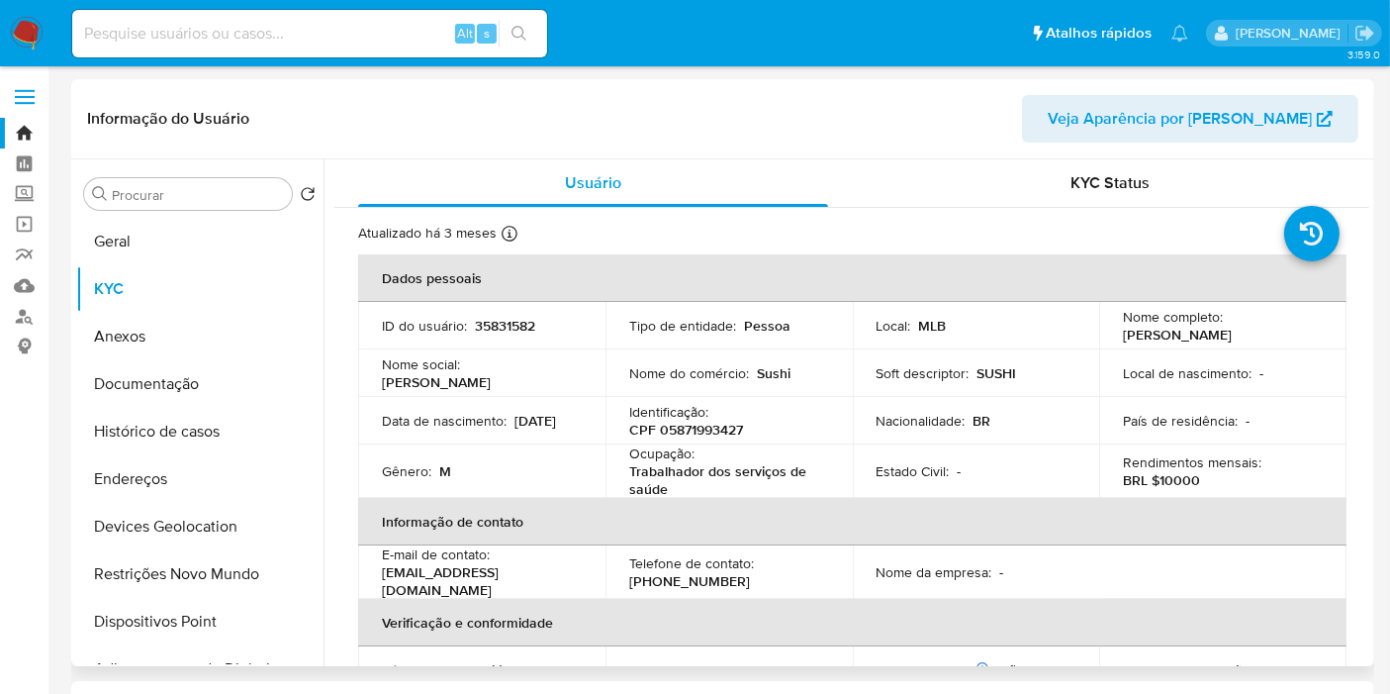
drag, startPoint x: 1116, startPoint y: 333, endPoint x: 1293, endPoint y: 329, distance: 177.2
click at [1310, 331] on td "Nome completo : Aldecir Batista Dias Filho" at bounding box center [1222, 326] width 247 height 48
copy p "Aldecir Batista Dias Filho"
click at [698, 430] on p "CPF 05871993427" at bounding box center [686, 430] width 114 height 18
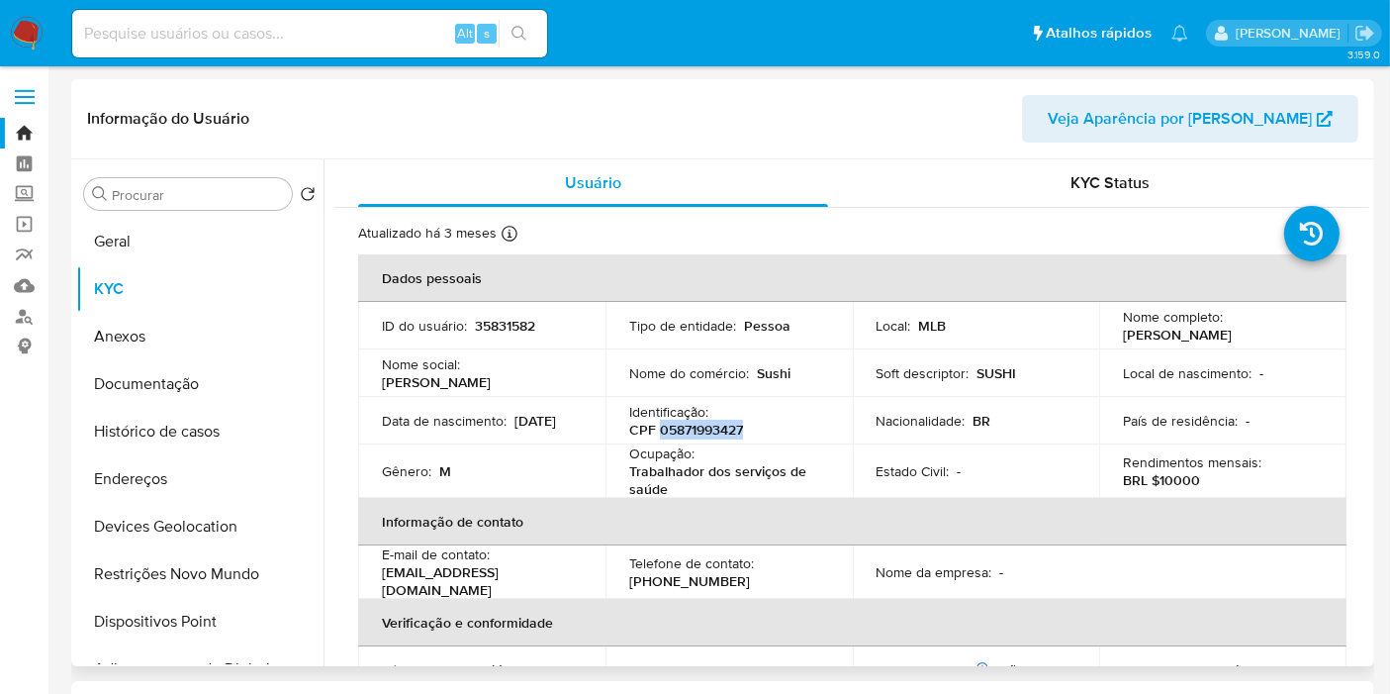
copy p "05871993427"
click at [710, 433] on p "CPF 05871993427" at bounding box center [686, 430] width 114 height 18
copy p "05871993427"
click at [211, 41] on input at bounding box center [309, 34] width 475 height 26
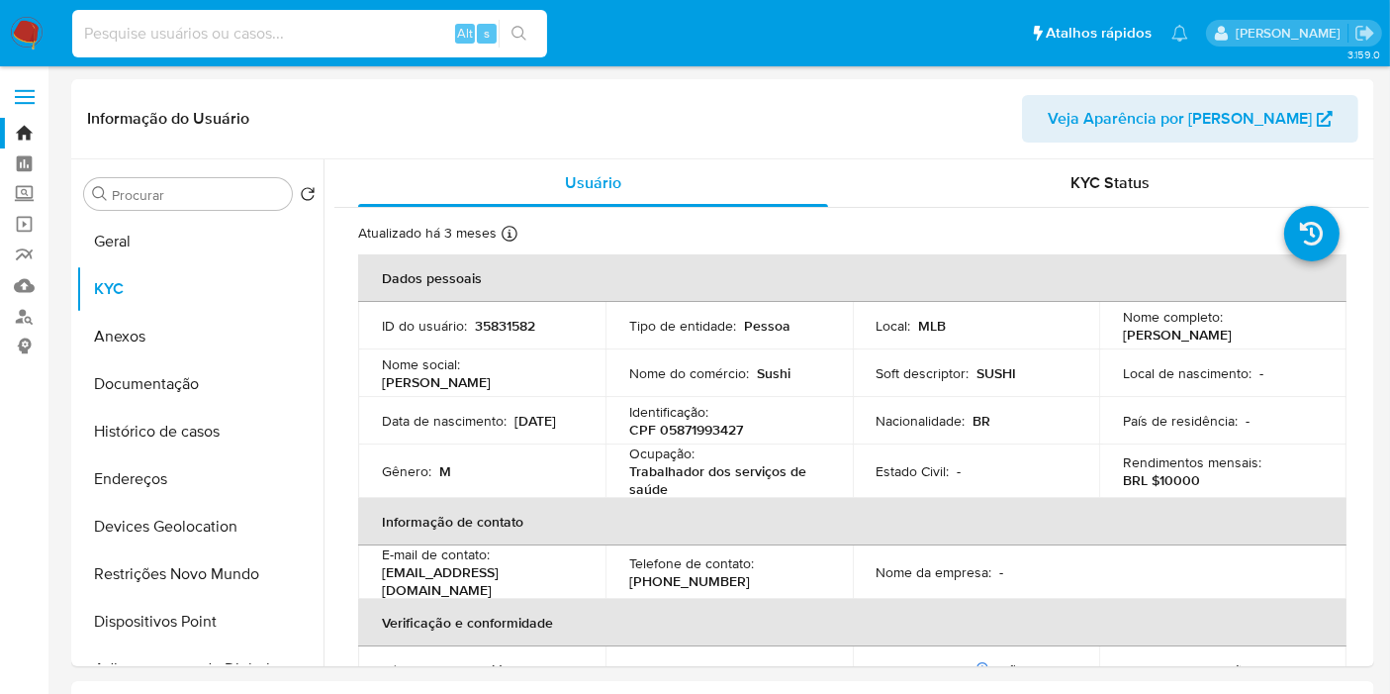
paste input "73541825"
type input "73541825"
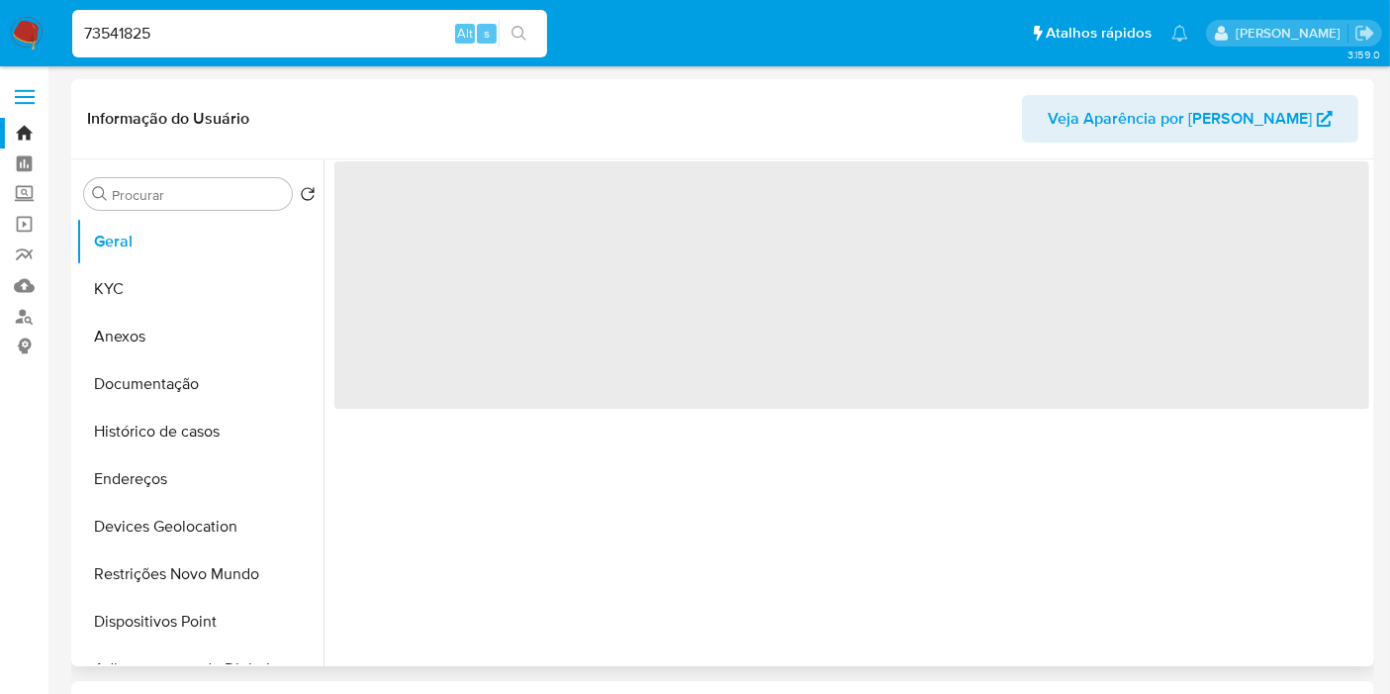
select select "10"
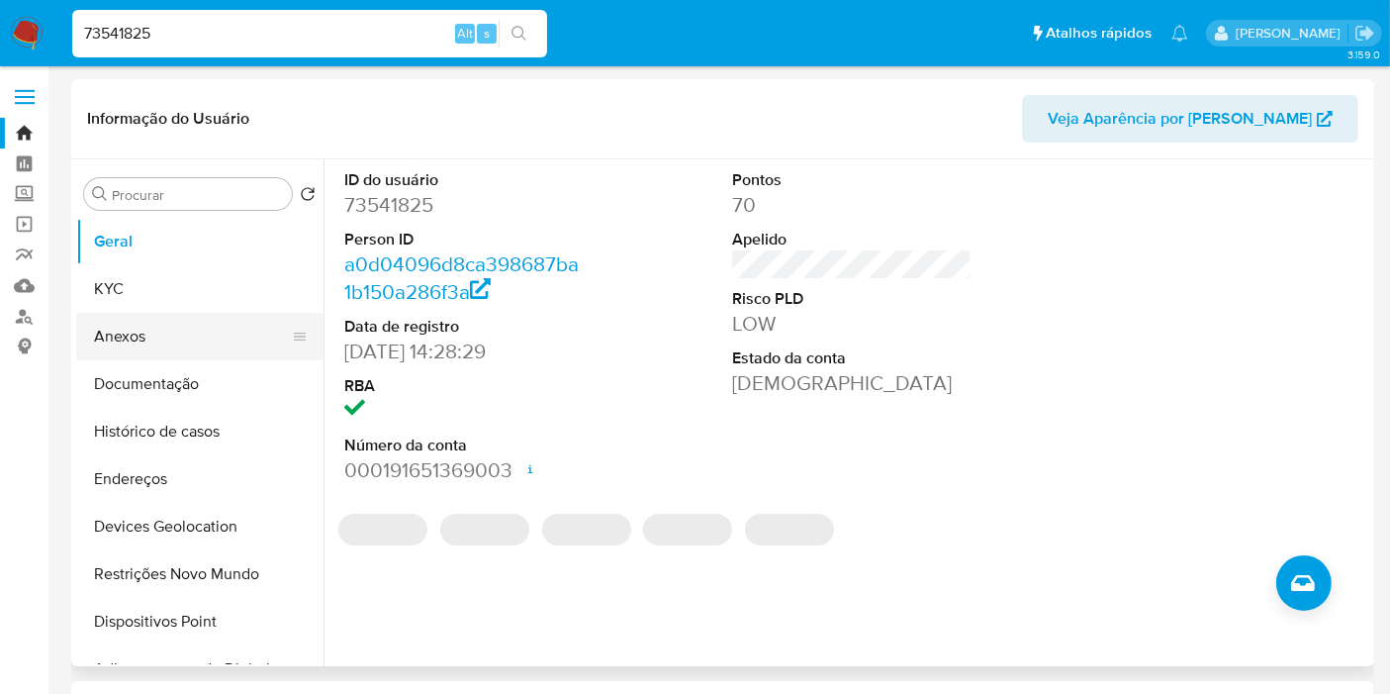
click at [127, 313] on button "Anexos" at bounding box center [192, 337] width 232 height 48
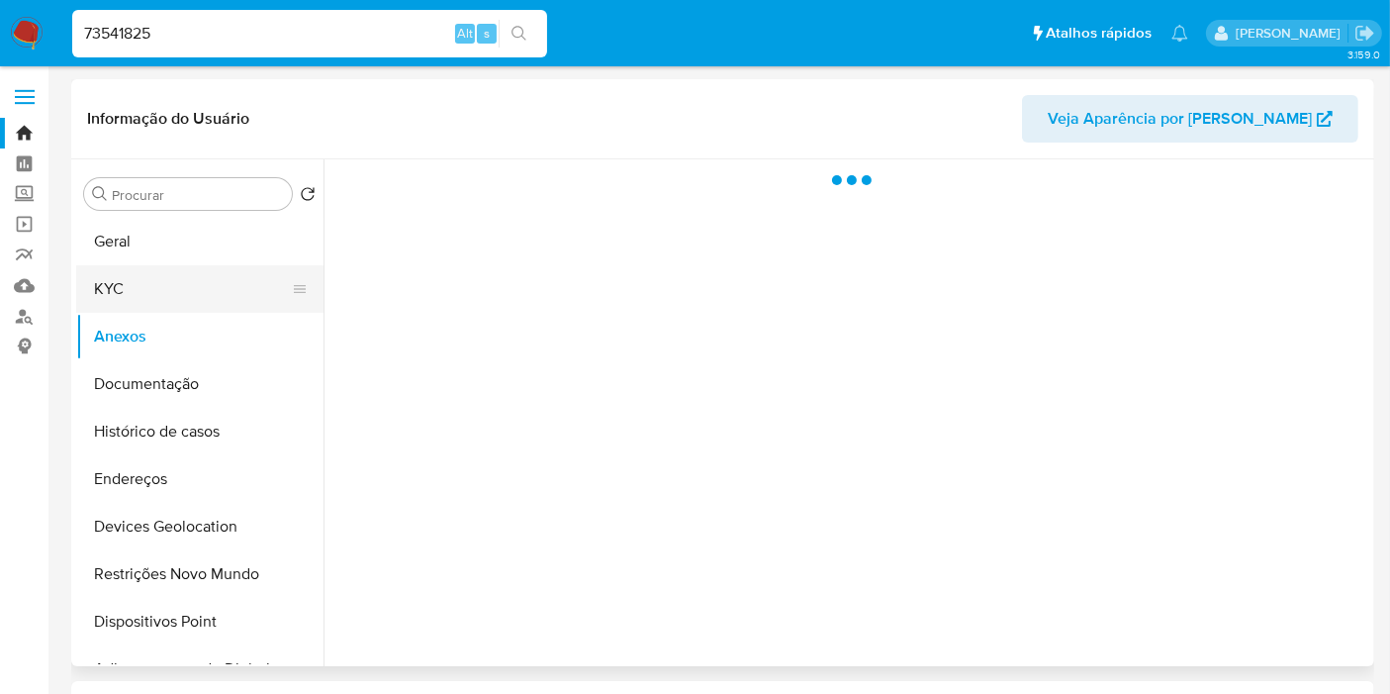
click at [132, 287] on button "KYC" at bounding box center [192, 289] width 232 height 48
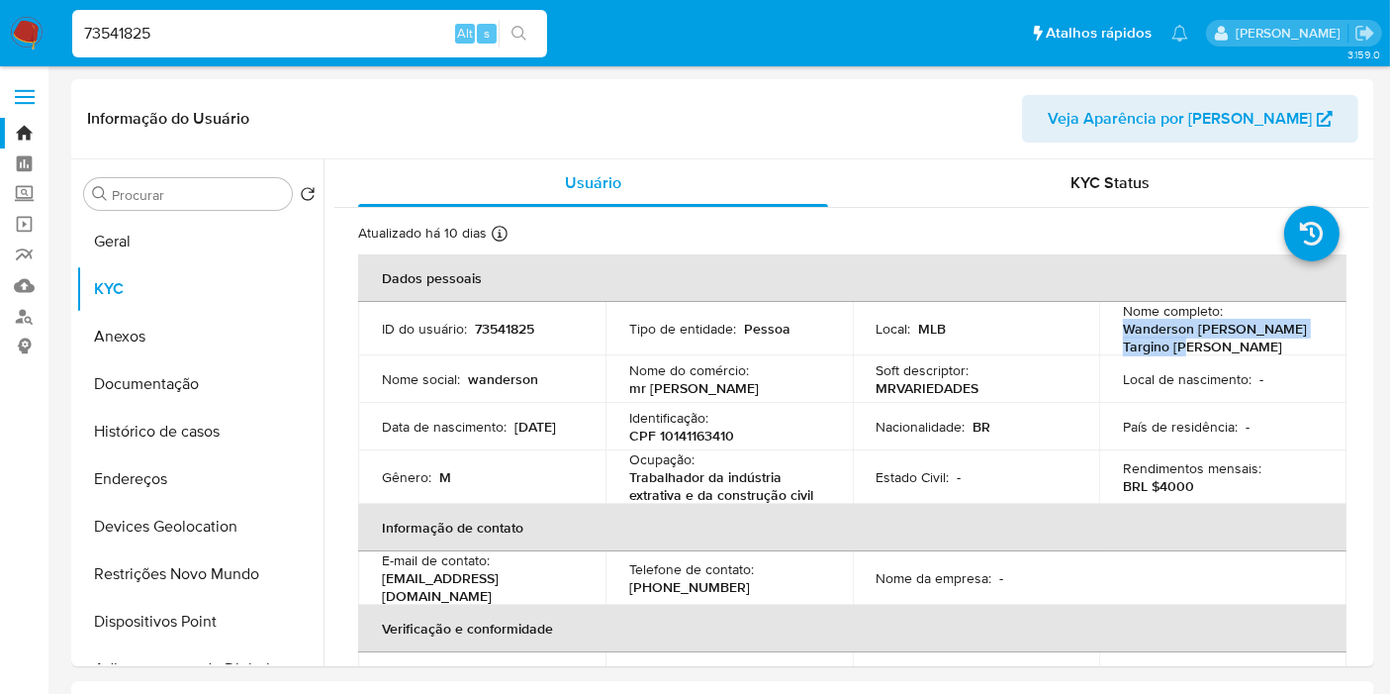
drag, startPoint x: 1126, startPoint y: 334, endPoint x: 1208, endPoint y: 347, distance: 83.1
click at [1208, 347] on p "Wanderson Jairo Targino Filgueiras" at bounding box center [1219, 338] width 192 height 36
copy p "Wanderson Jairo Targino Filgueiras"
click at [698, 437] on p "CPF 10141163410" at bounding box center [681, 436] width 105 height 18
click at [698, 436] on p "CPF 10141163410" at bounding box center [681, 436] width 105 height 18
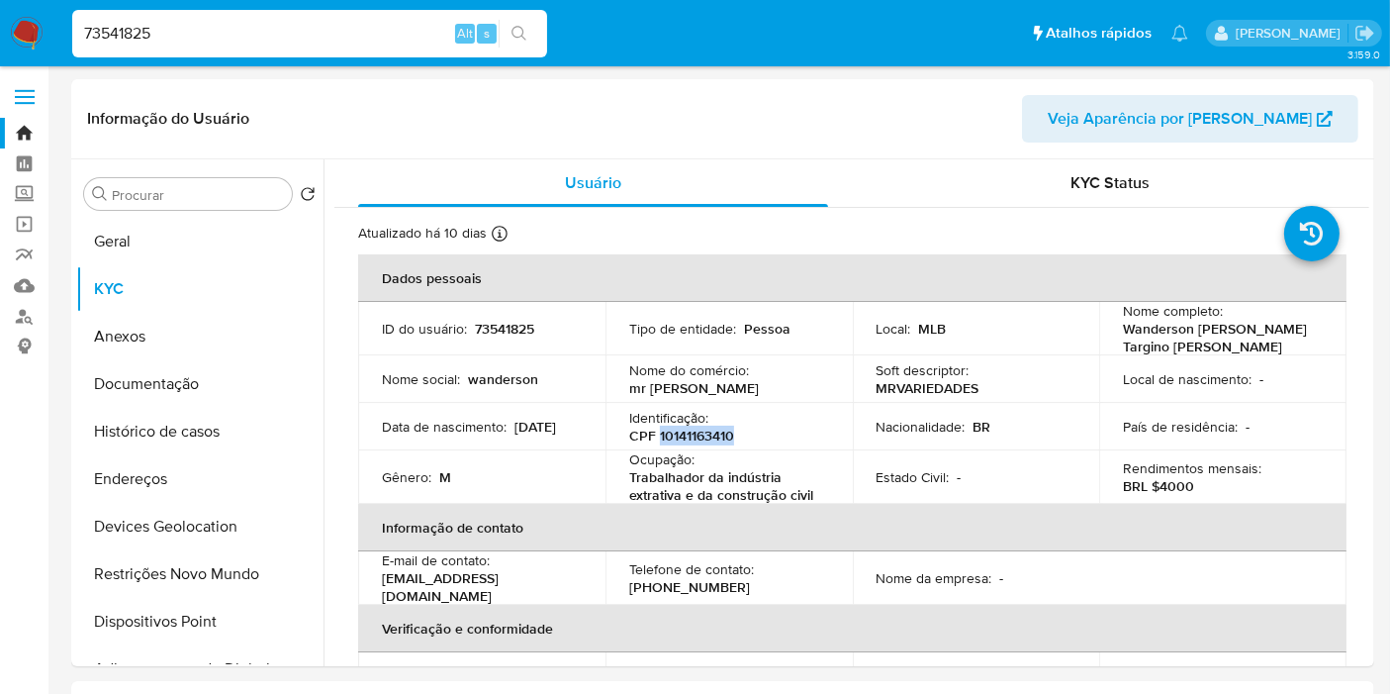
copy p "10141163410"
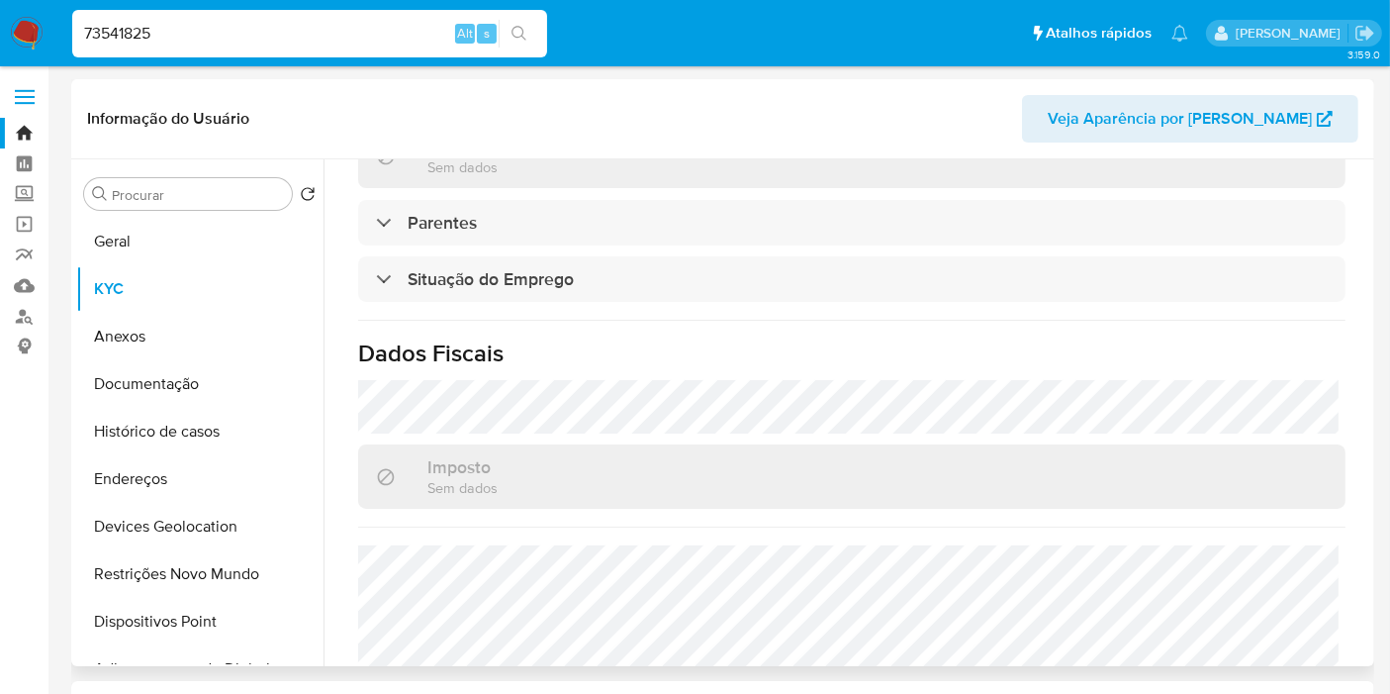
scroll to position [910, 0]
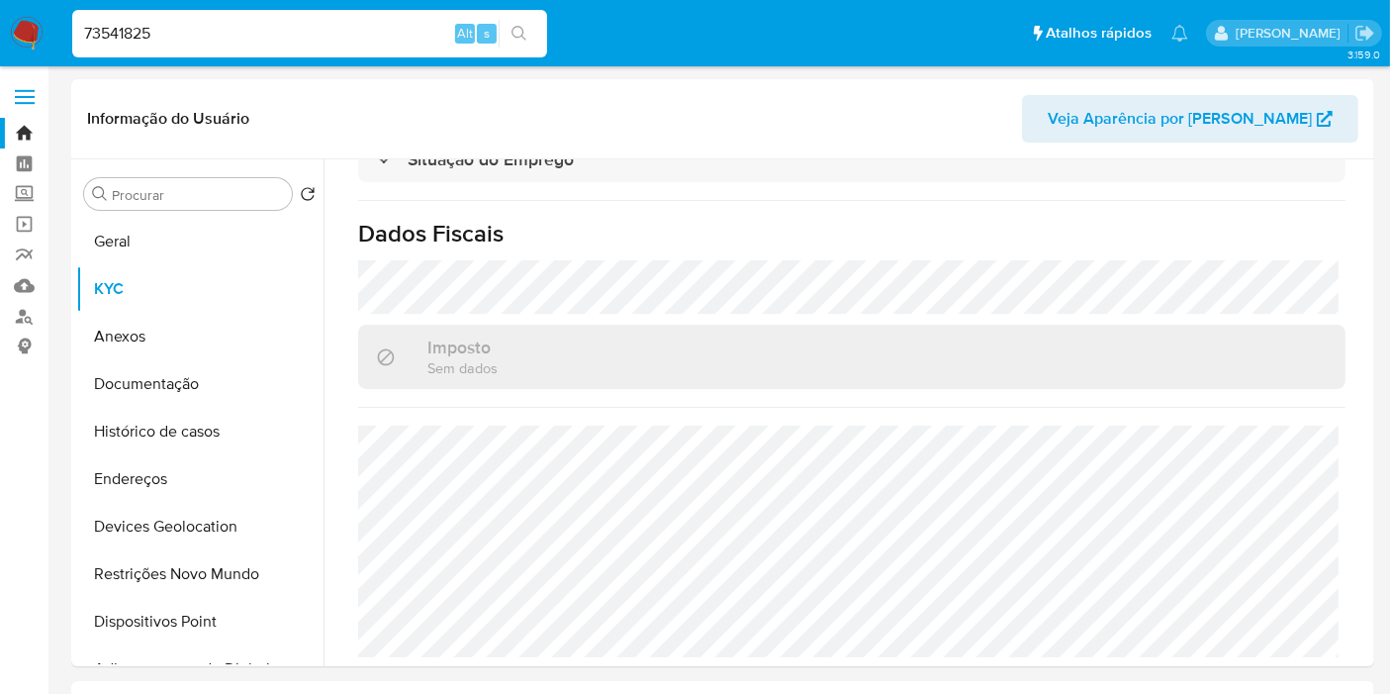
click at [221, 43] on input "73541825" at bounding box center [309, 34] width 475 height 26
paste input "96780099"
type input "96780099"
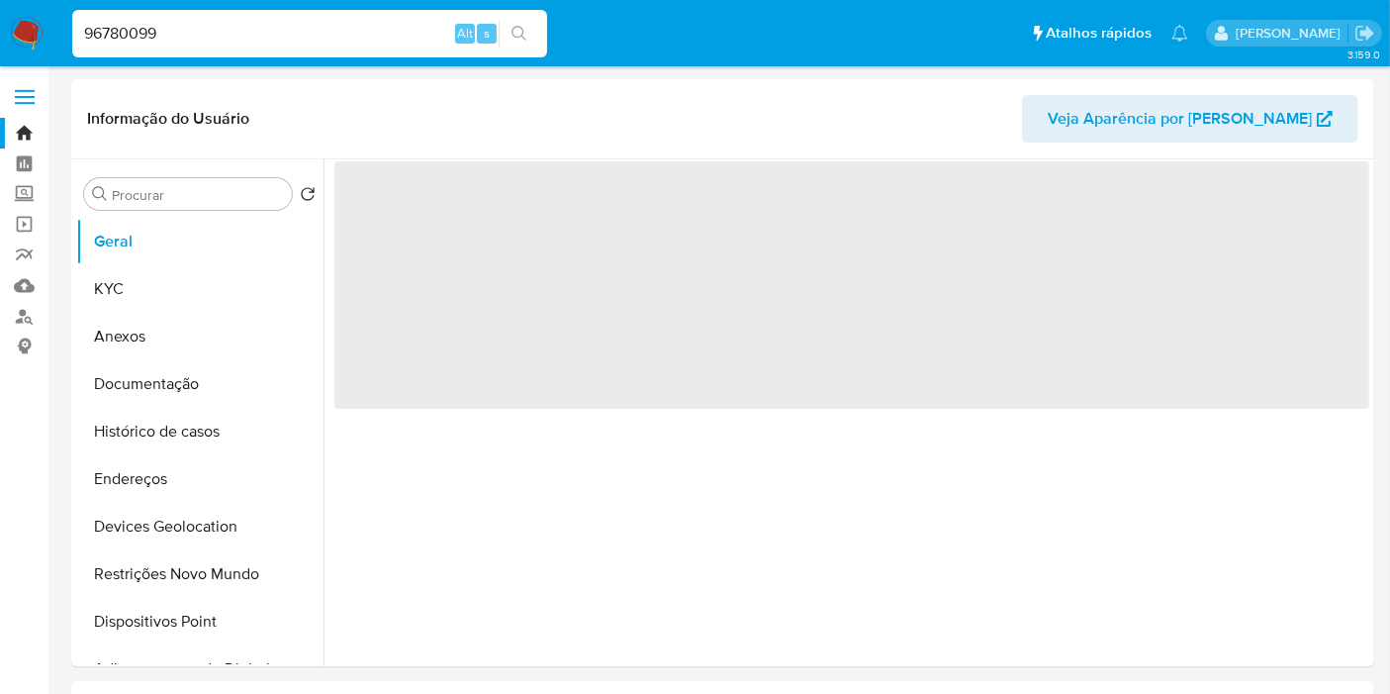
select select "10"
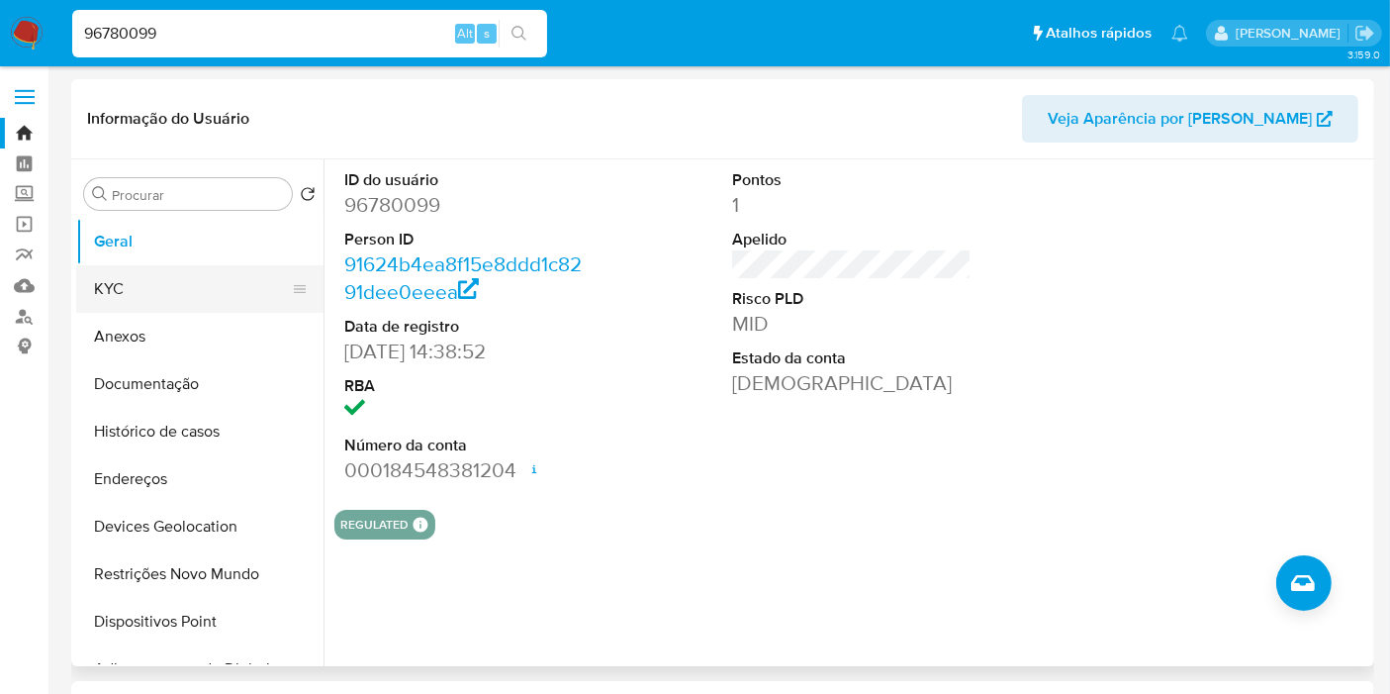
click at [162, 289] on button "KYC" at bounding box center [192, 289] width 232 height 48
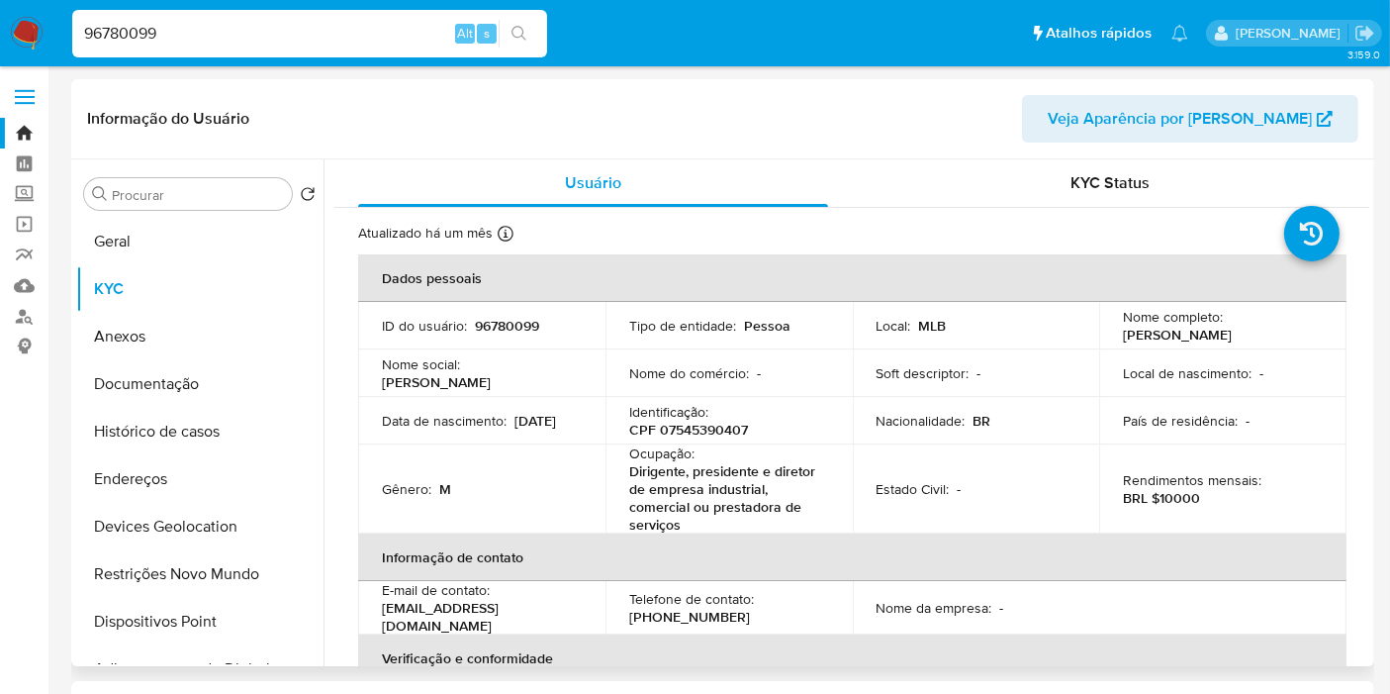
drag, startPoint x: 1120, startPoint y: 330, endPoint x: 1162, endPoint y: 345, distance: 44.5
click at [1162, 343] on p "Francisco Israeley Caiana Alves" at bounding box center [1177, 335] width 109 height 18
copy p "Francisco Israeley Caiana Alves"
click at [699, 430] on p "CPF 07545390407" at bounding box center [688, 430] width 119 height 18
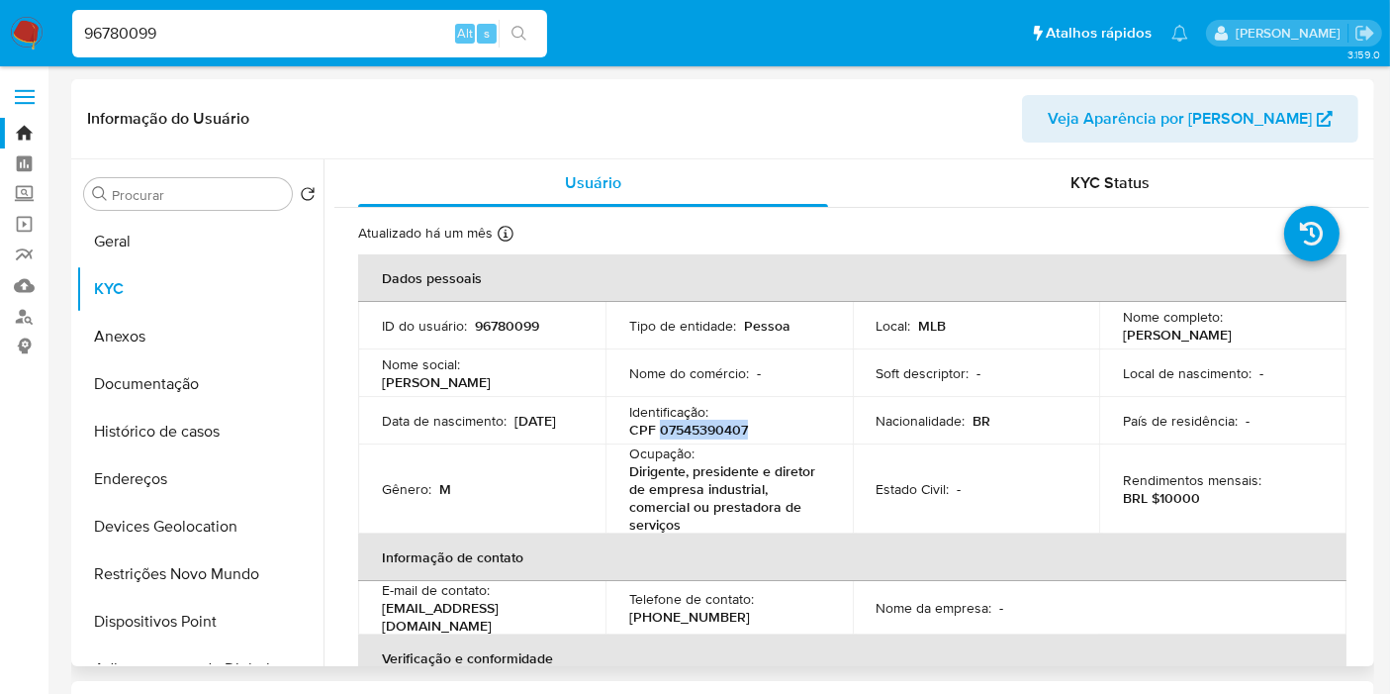
copy p "07545390407"
click at [707, 437] on p "CPF 07545390407" at bounding box center [688, 430] width 119 height 18
click at [720, 433] on p "CPF 07545390407" at bounding box center [688, 430] width 119 height 18
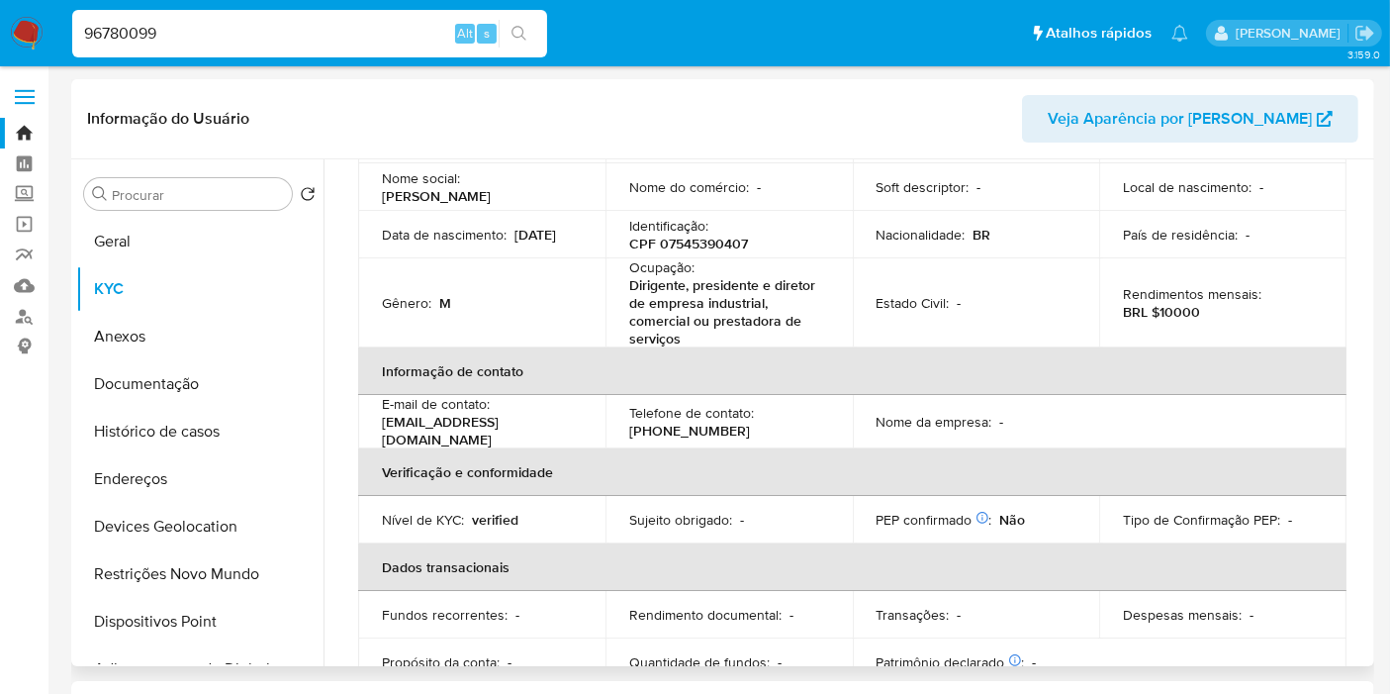
scroll to position [85, 0]
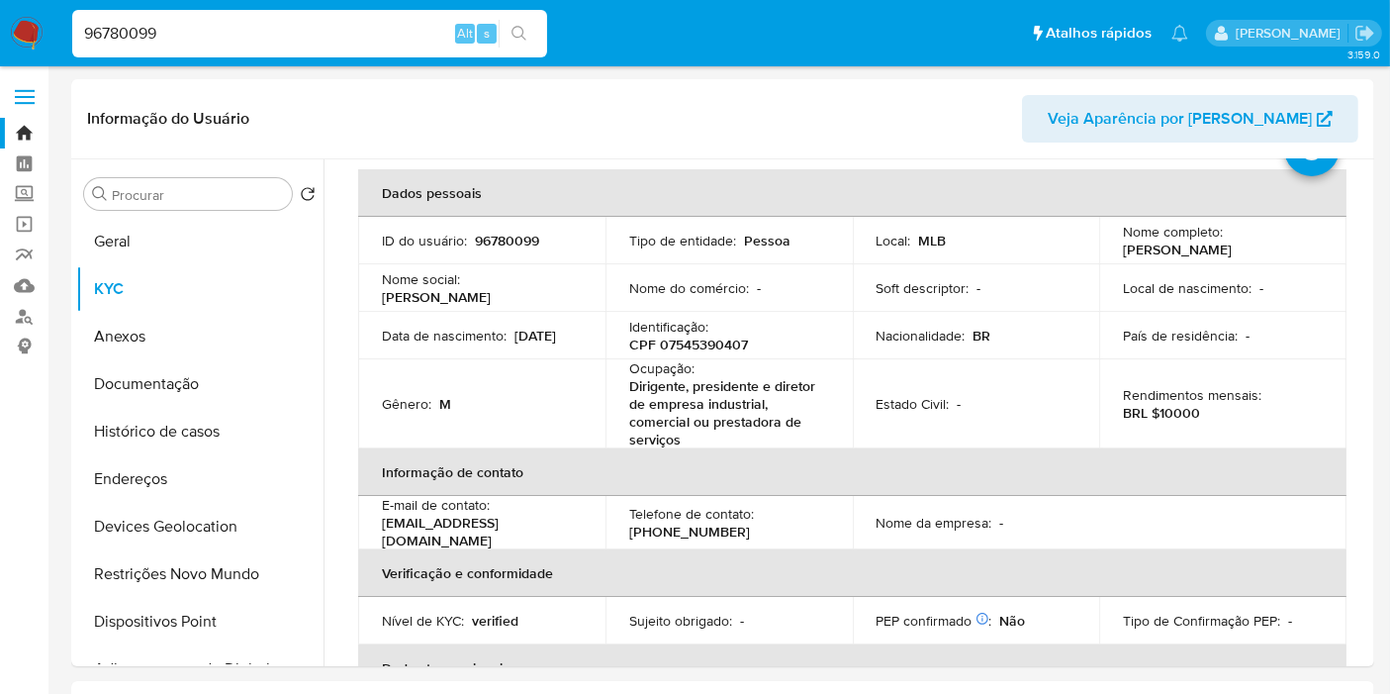
click at [154, 45] on input "96780099" at bounding box center [309, 34] width 475 height 26
paste input "110140627"
type input "110140627"
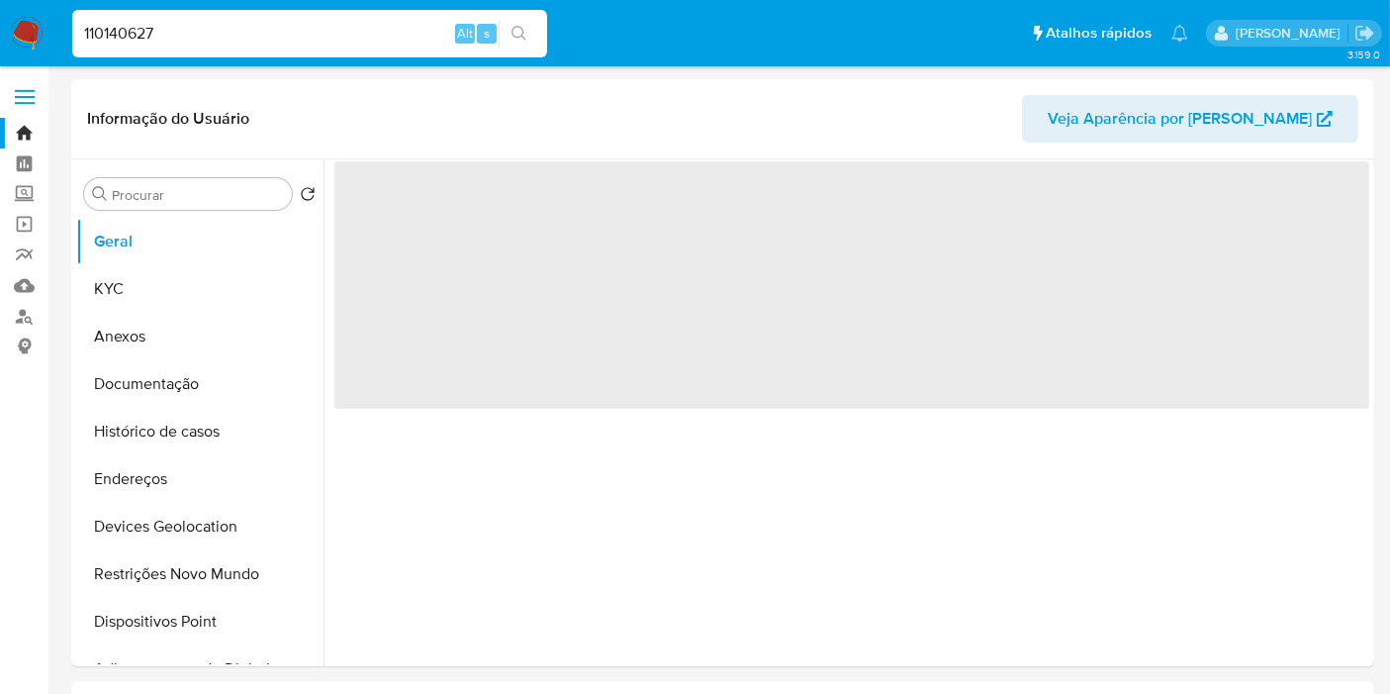
select select "10"
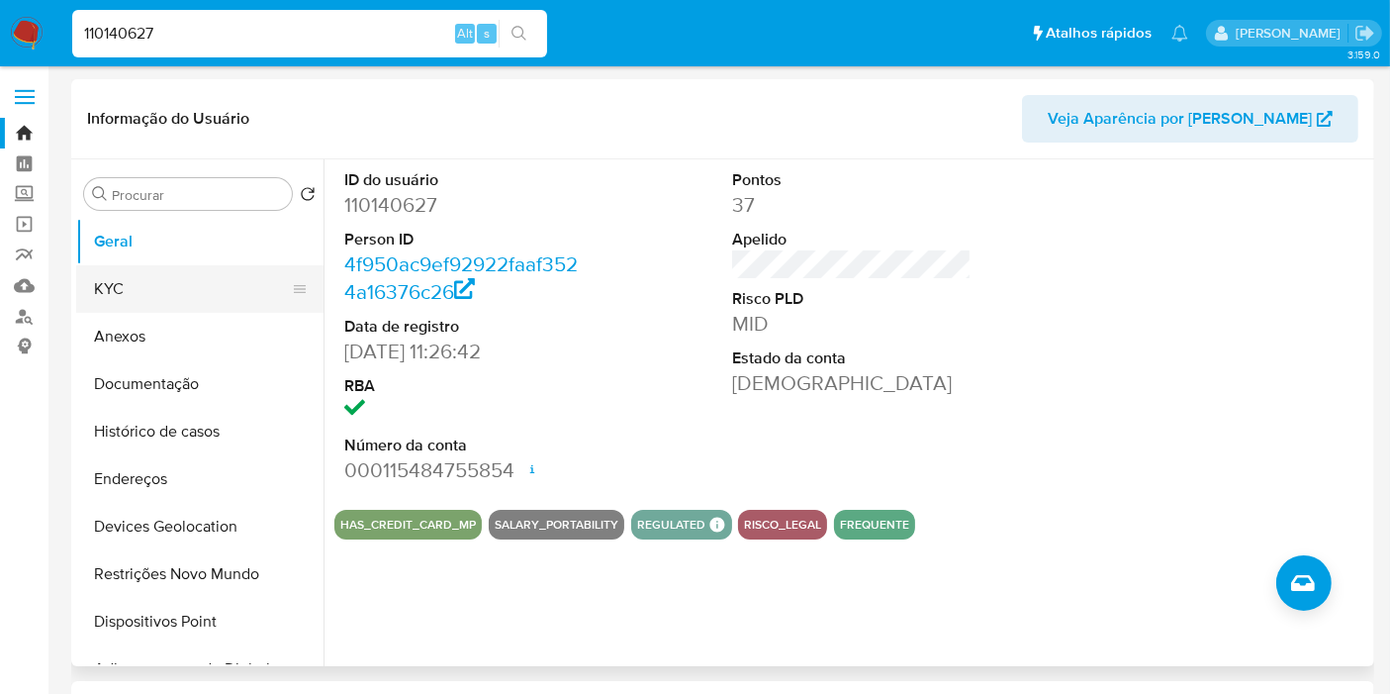
click at [151, 304] on button "KYC" at bounding box center [192, 289] width 232 height 48
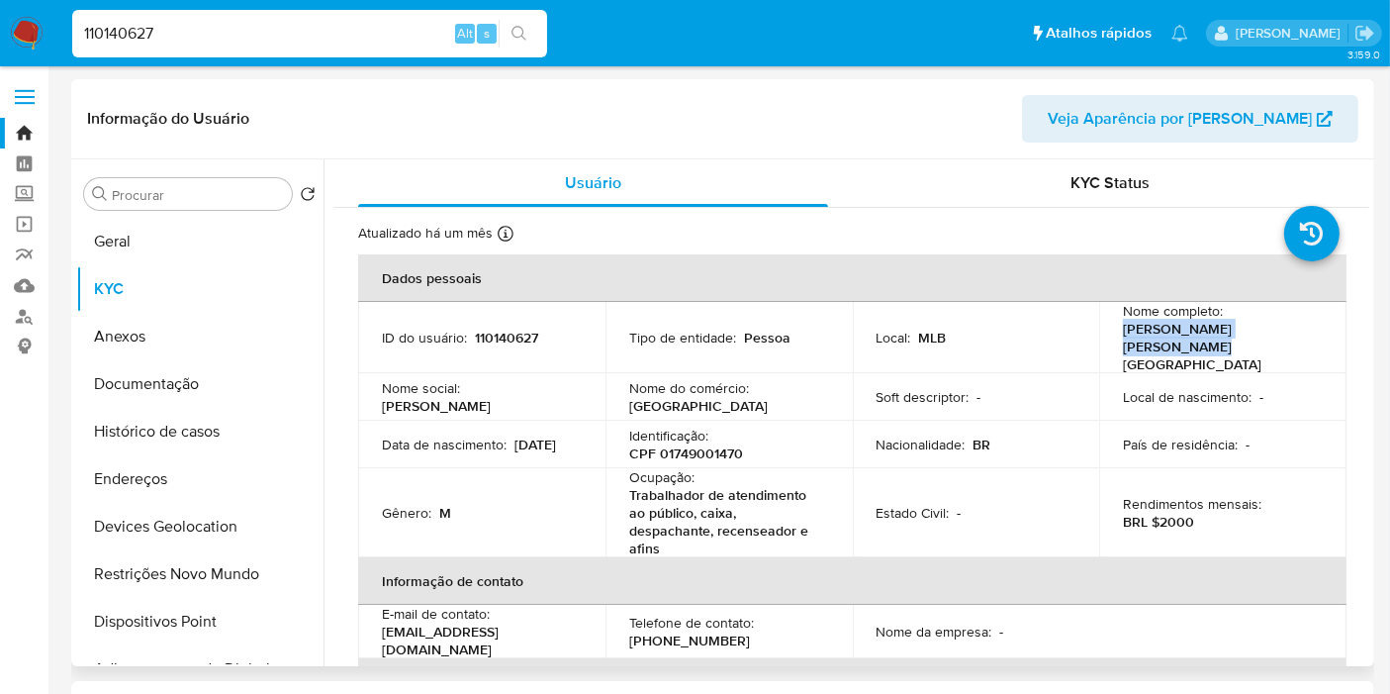
drag, startPoint x: 1116, startPoint y: 340, endPoint x: 1297, endPoint y: 334, distance: 181.2
click at [1297, 334] on td "Nome completo : Jose Franklin Dutra Holanda" at bounding box center [1222, 337] width 247 height 71
copy p "Jose Franklin Dutra Holanda"
click at [675, 444] on p "CPF 01749001470" at bounding box center [686, 453] width 114 height 18
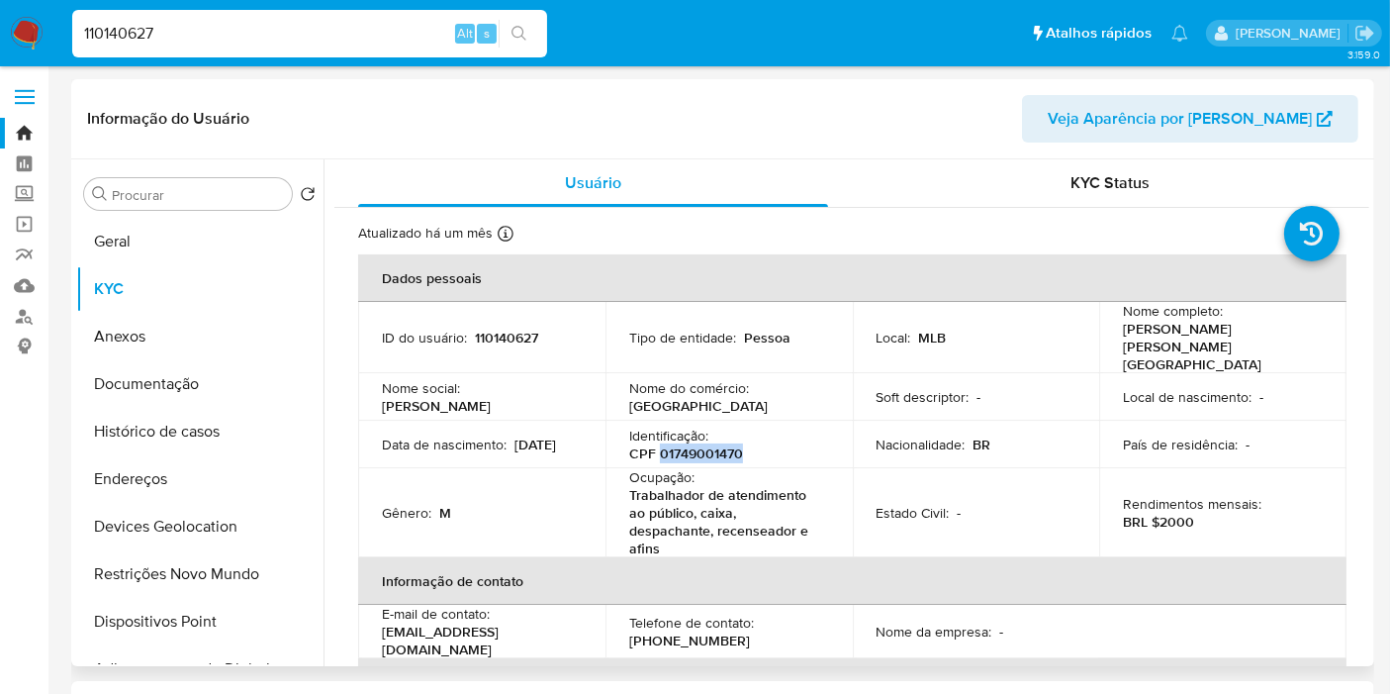
copy p "01749001470"
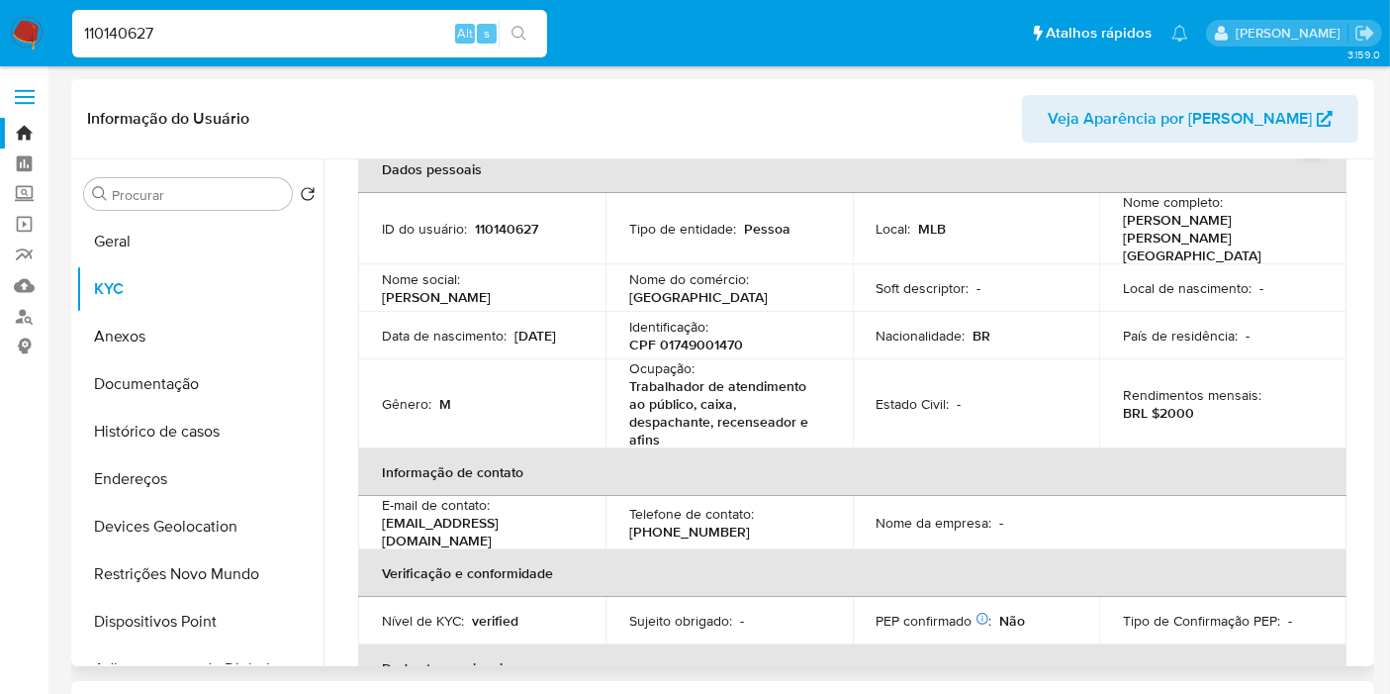
scroll to position [60, 0]
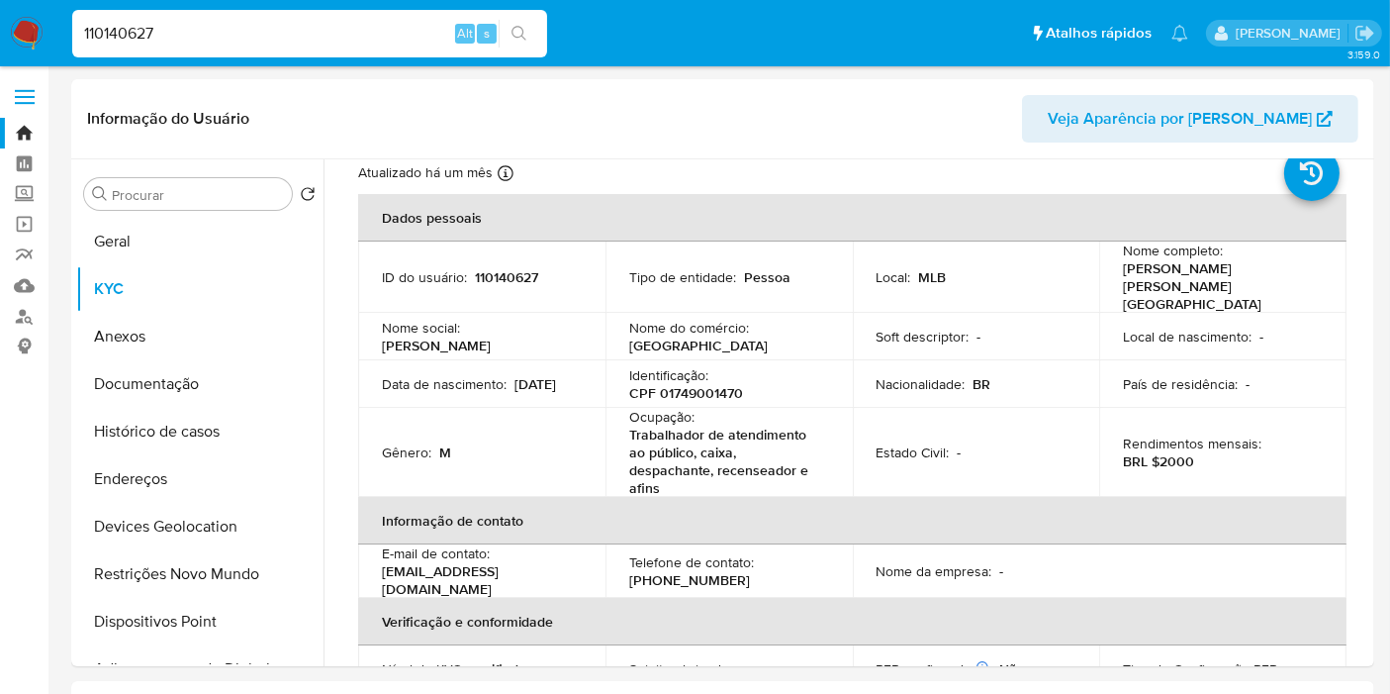
click at [163, 19] on div "110140627 Alt s" at bounding box center [309, 34] width 475 height 48
click at [163, 35] on input "110140627" at bounding box center [309, 34] width 475 height 26
paste input "5311866"
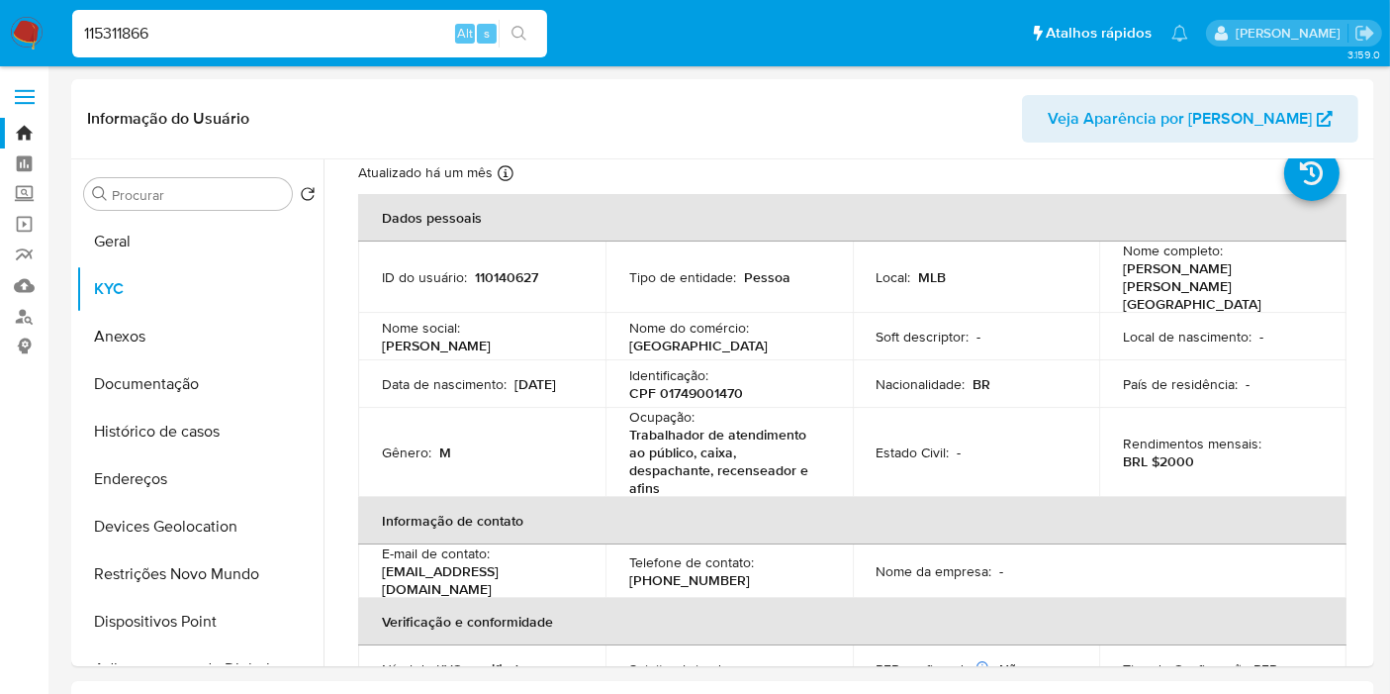
type input "115311866"
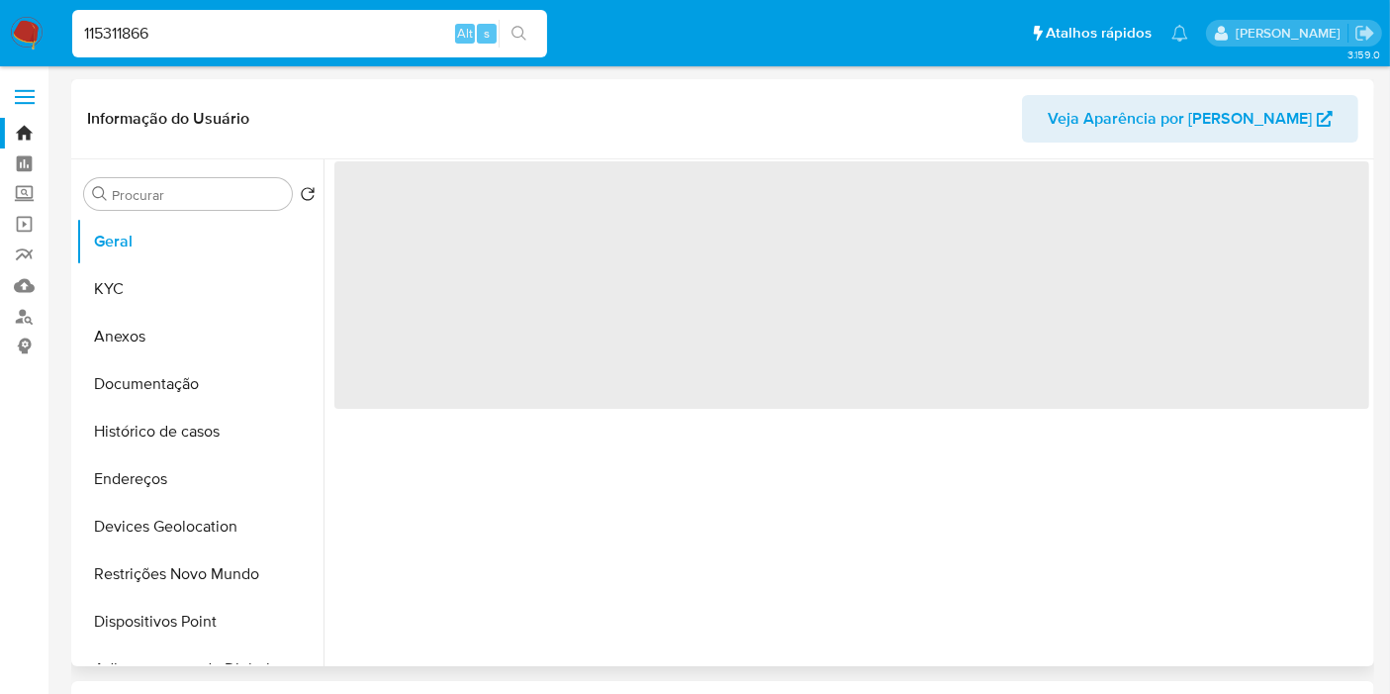
select select "10"
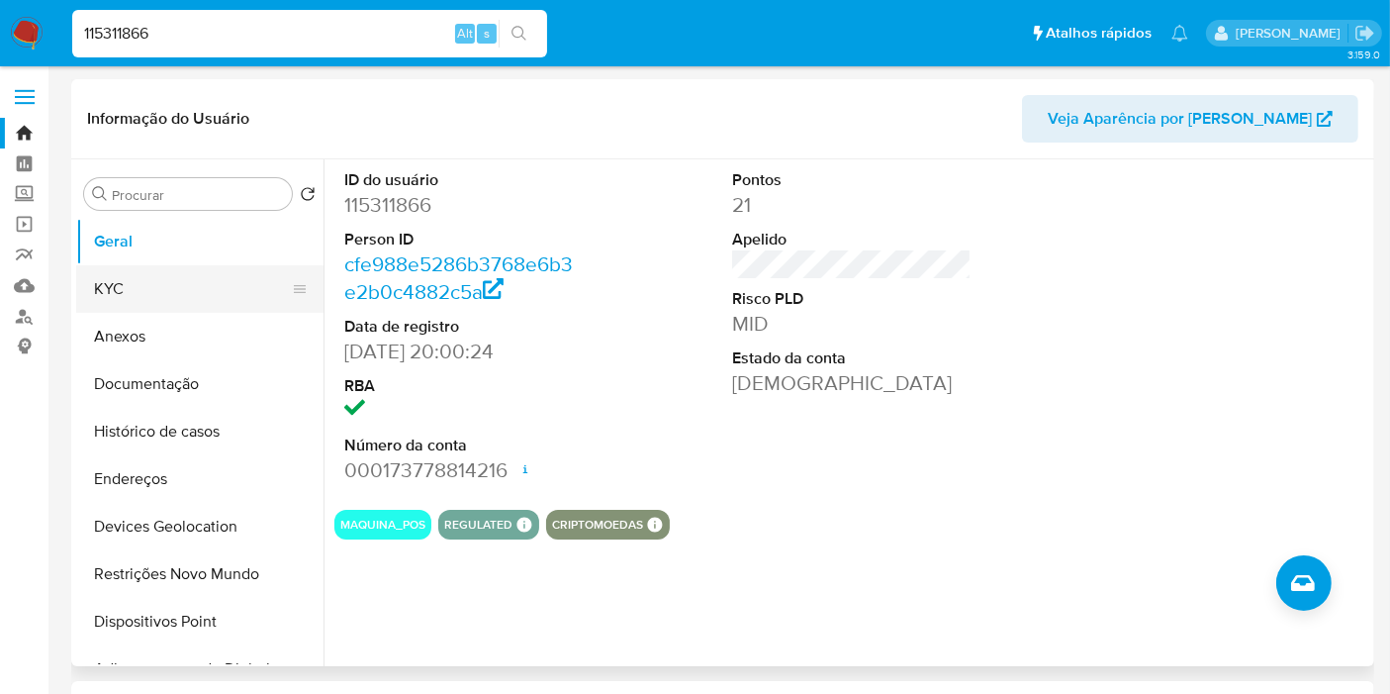
click at [121, 281] on button "KYC" at bounding box center [192, 289] width 232 height 48
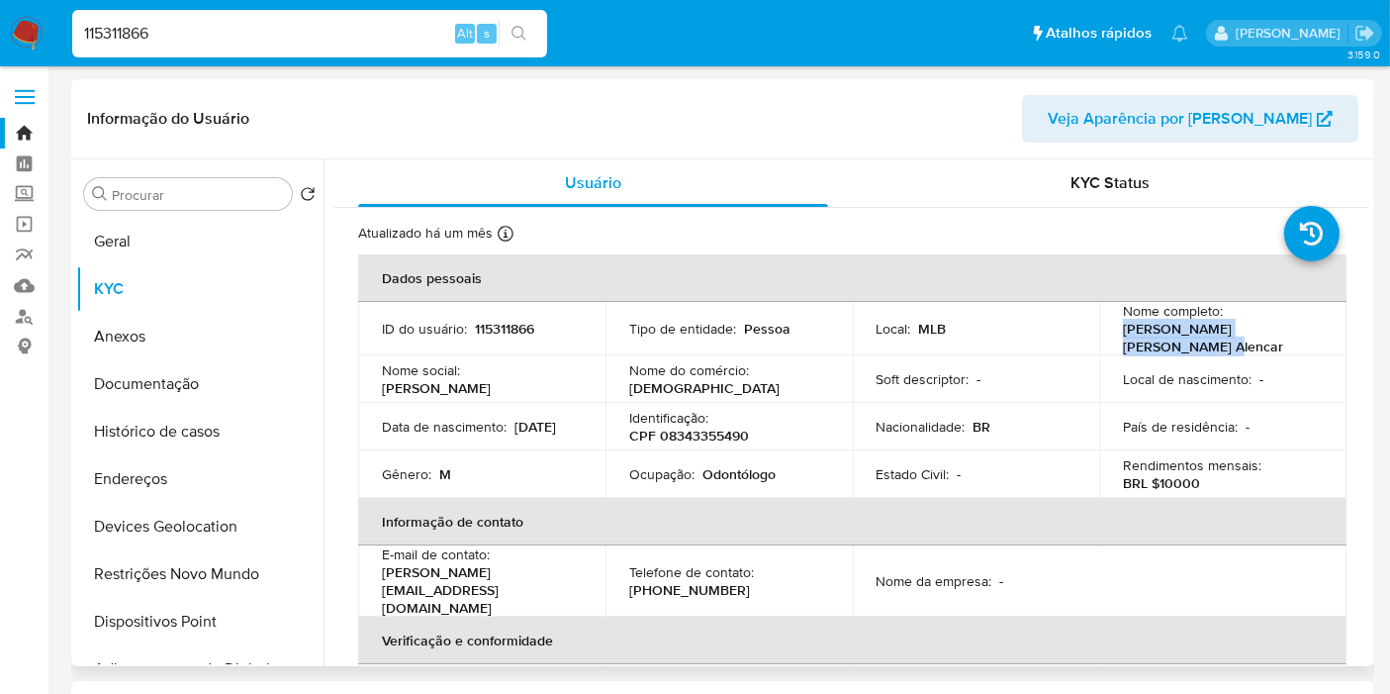
drag, startPoint x: 1116, startPoint y: 340, endPoint x: 1293, endPoint y: 341, distance: 177.1
click at [1304, 333] on td "Nome completo : Alan Kaue de Oliveira Alencar" at bounding box center [1222, 328] width 247 height 53
copy p "Alan Kaue de Oliveira Alencar"
click at [707, 435] on p "CPF 08343355490" at bounding box center [689, 436] width 120 height 18
click at [707, 434] on p "CPF 08343355490" at bounding box center [689, 436] width 120 height 18
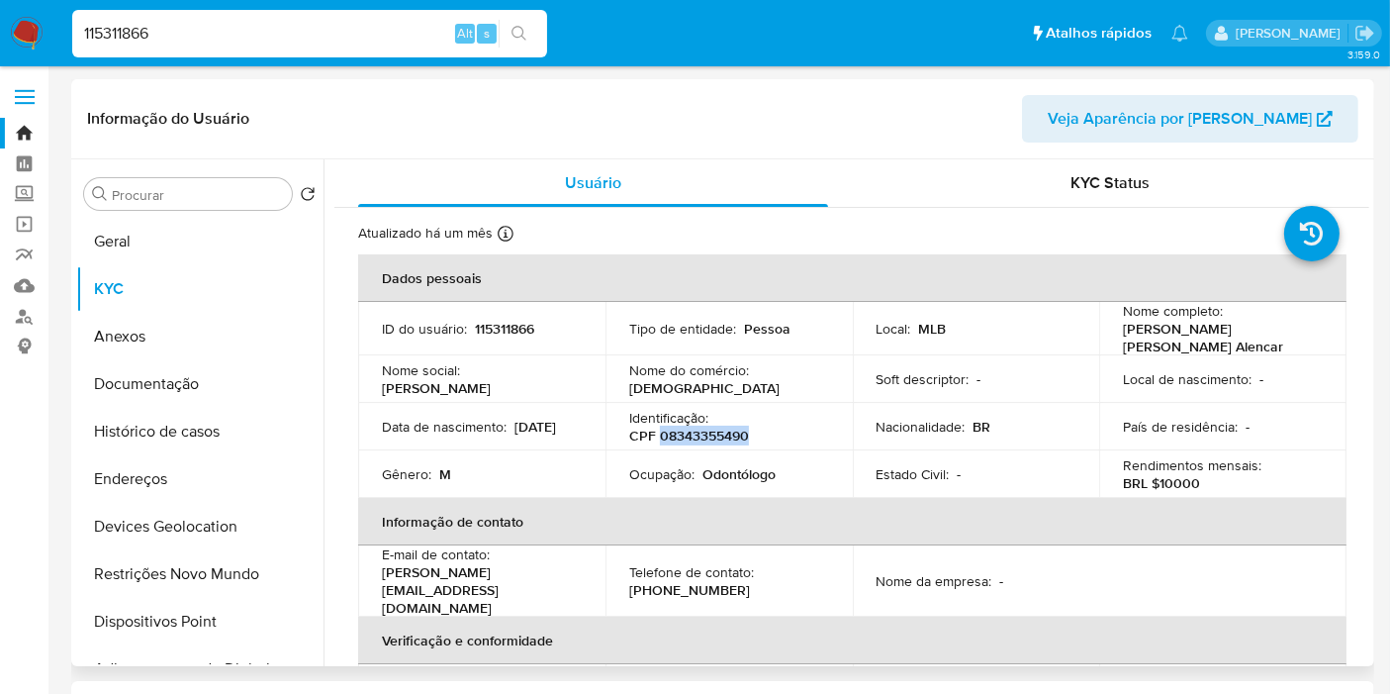
click at [714, 428] on p "CPF 08343355490" at bounding box center [689, 436] width 120 height 18
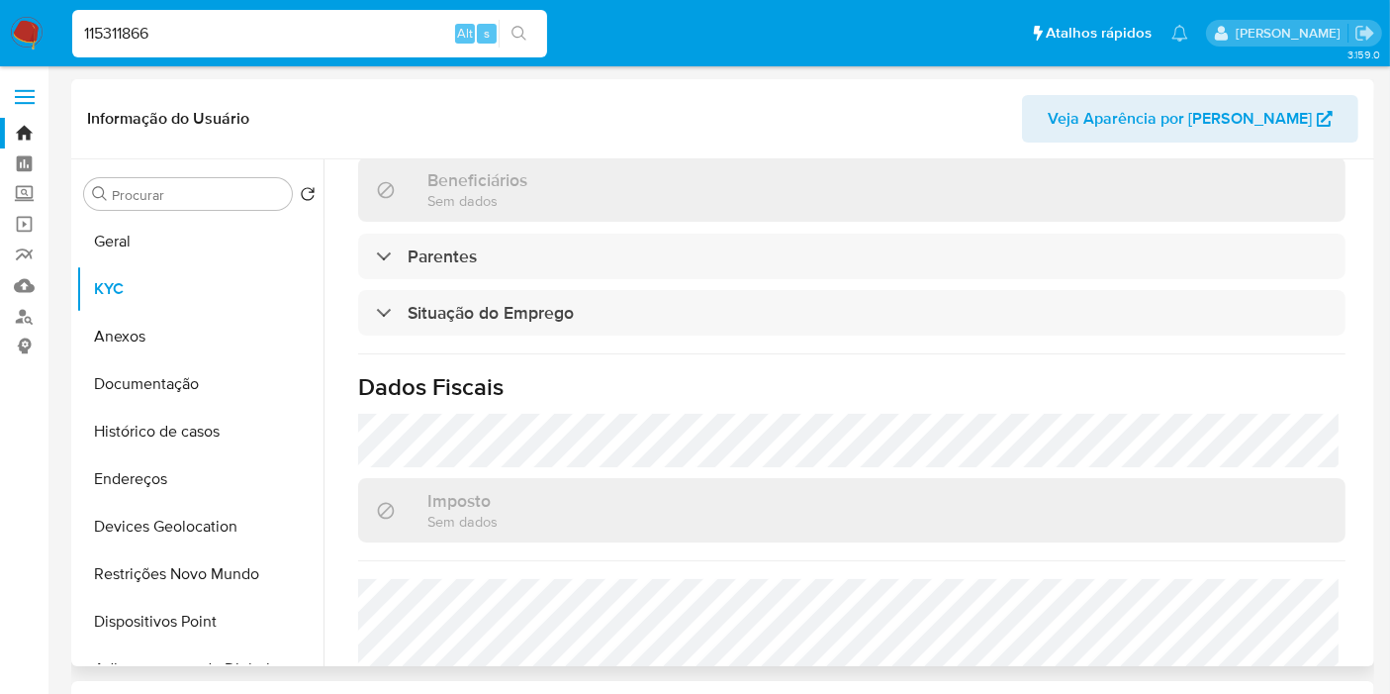
scroll to position [899, 0]
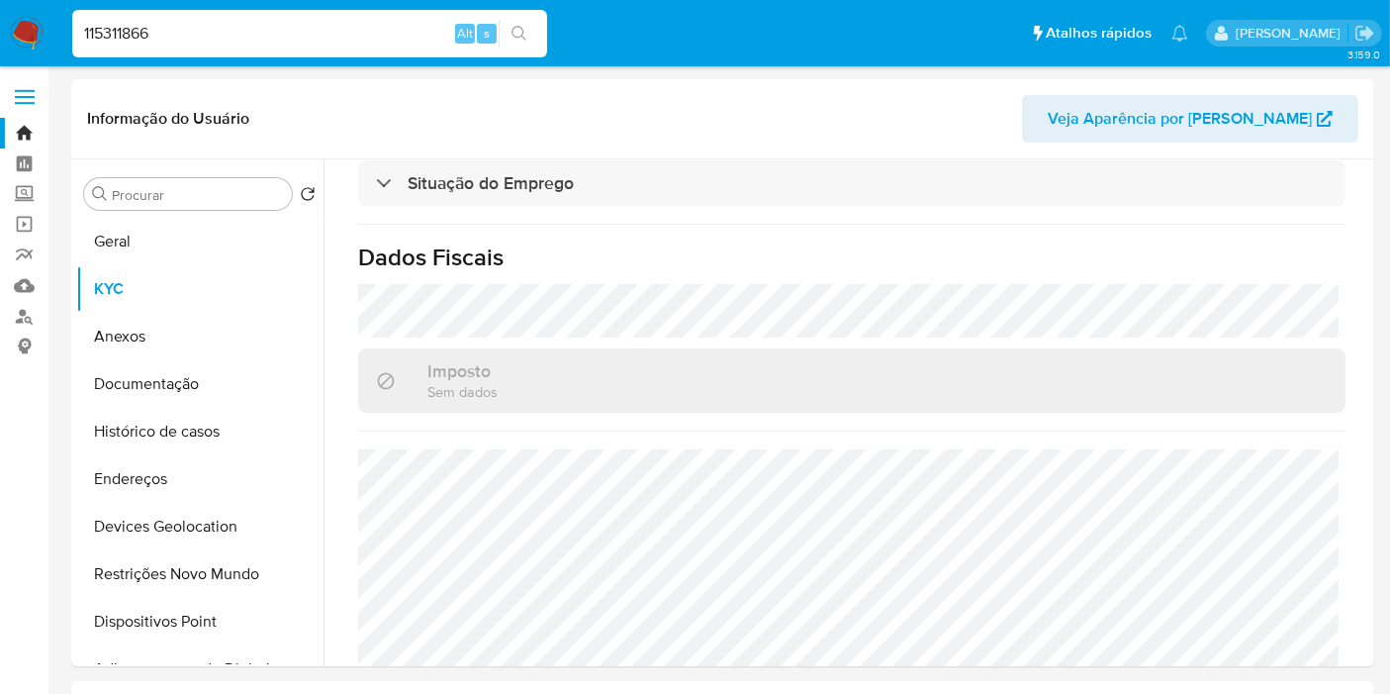
click at [248, 46] on div "115311866 Alt s" at bounding box center [309, 34] width 475 height 48
click at [248, 44] on input "115311866" at bounding box center [309, 34] width 475 height 26
paste input "8818508"
type input "118818508"
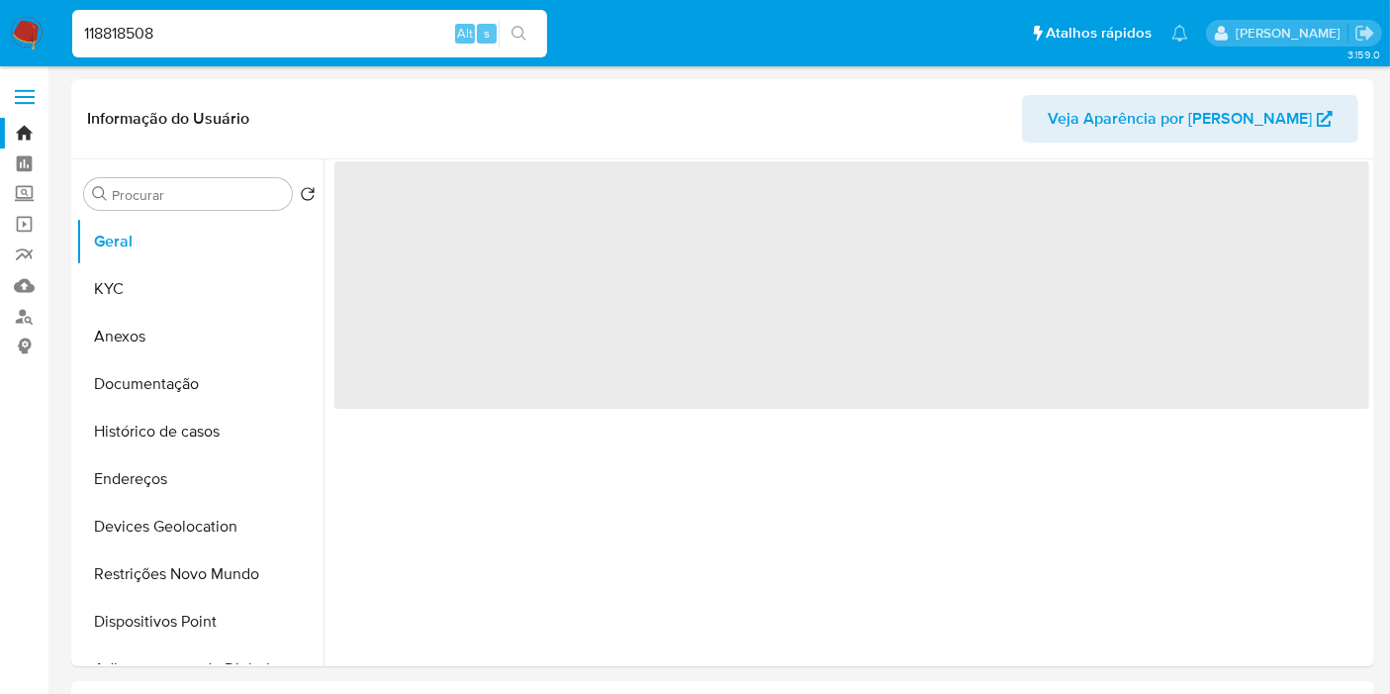
select select "10"
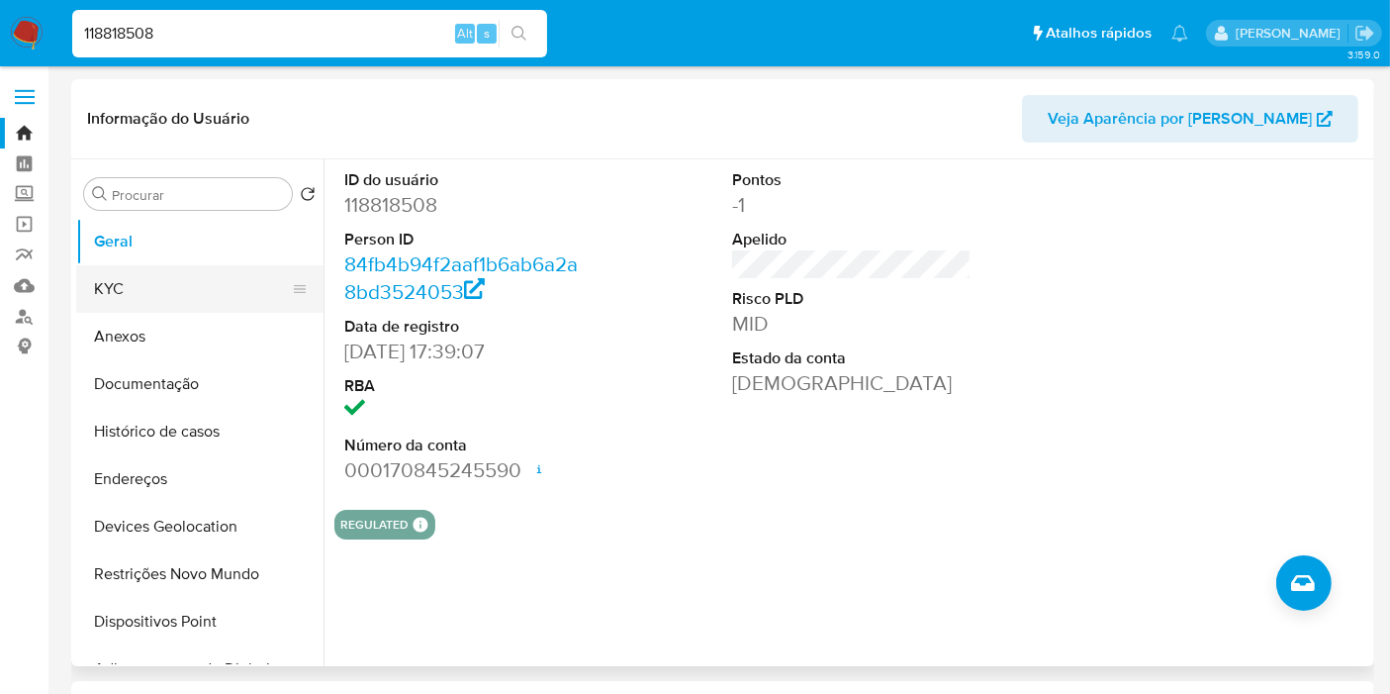
click at [146, 283] on button "KYC" at bounding box center [192, 289] width 232 height 48
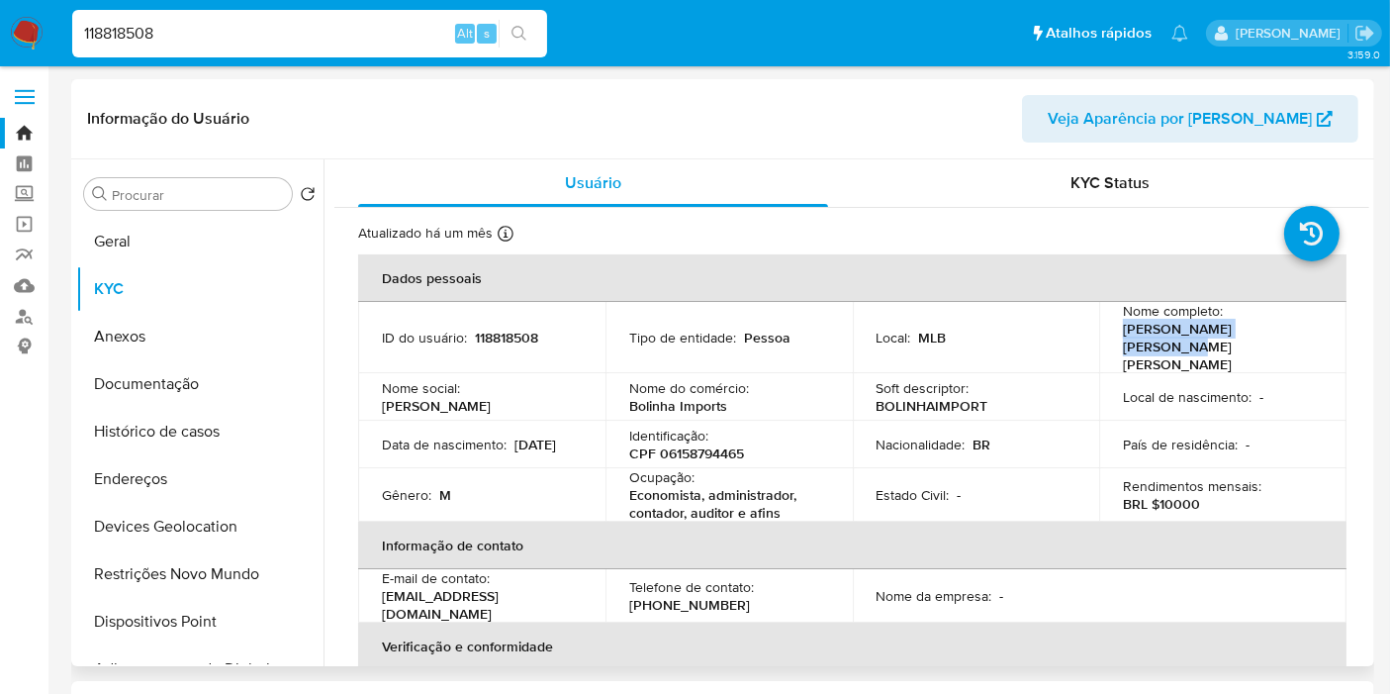
drag, startPoint x: 1116, startPoint y: 340, endPoint x: 1285, endPoint y: 328, distance: 169.7
click at [1285, 328] on td "Nome completo : Victor Hugo de Luna Dias" at bounding box center [1222, 337] width 247 height 71
click at [685, 444] on p "CPF 06158794465" at bounding box center [686, 453] width 115 height 18
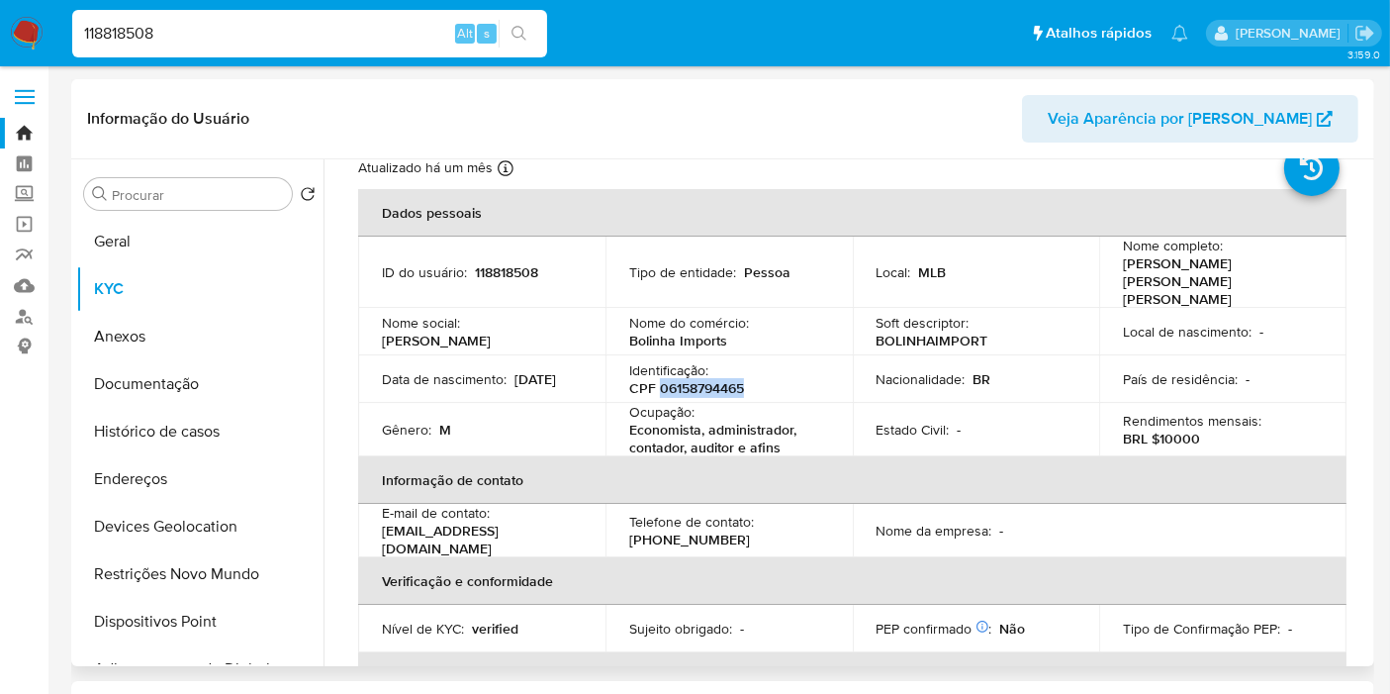
scroll to position [110, 0]
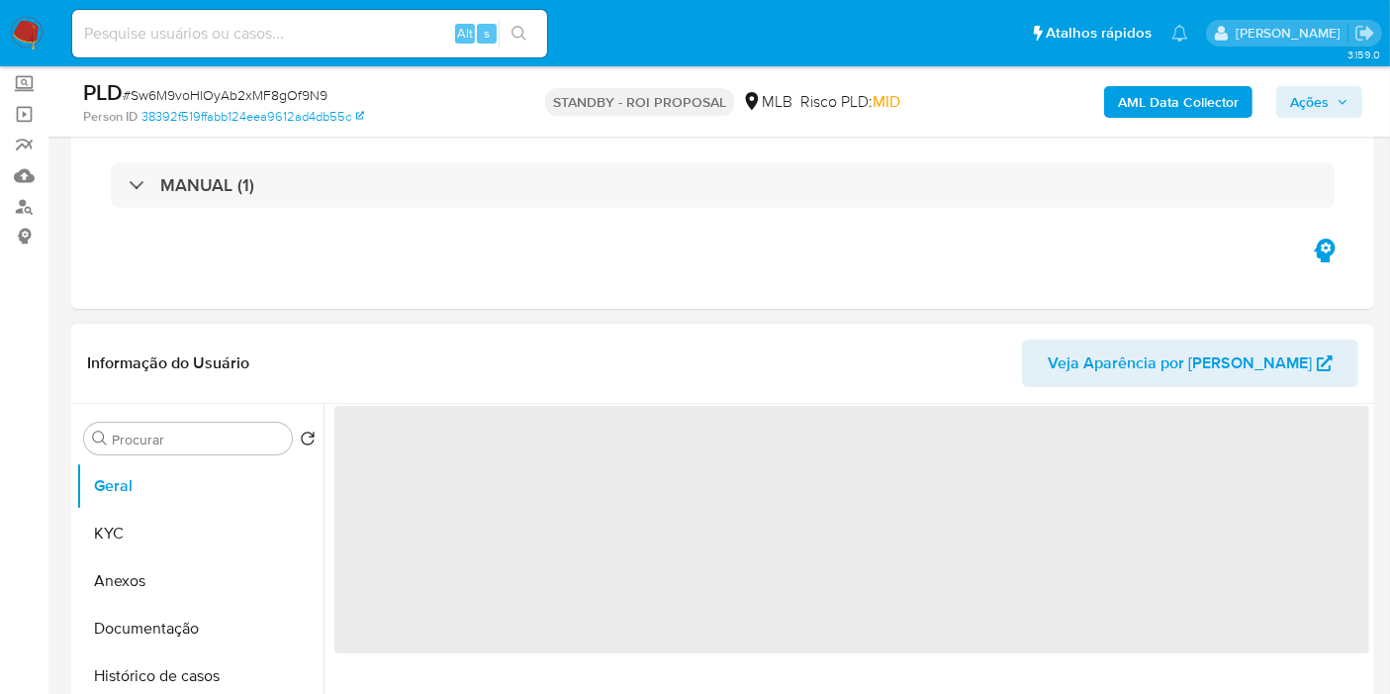
select select "10"
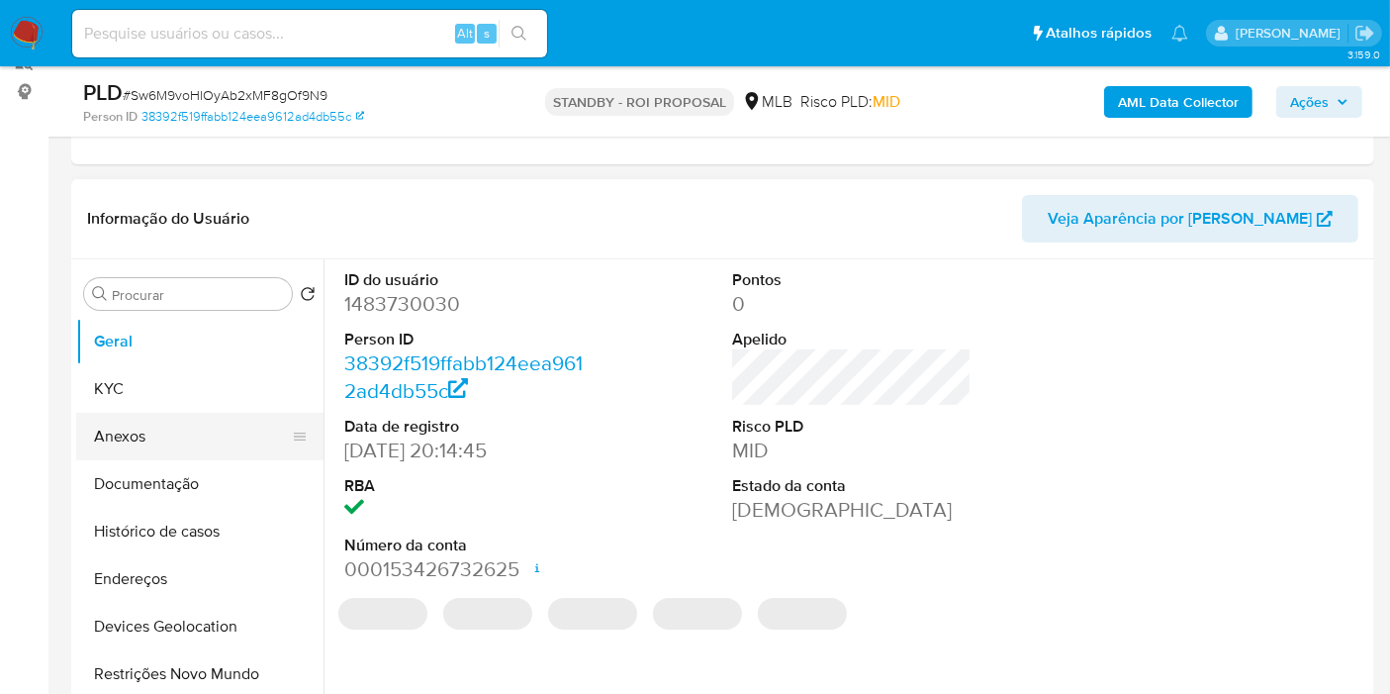
scroll to position [330, 0]
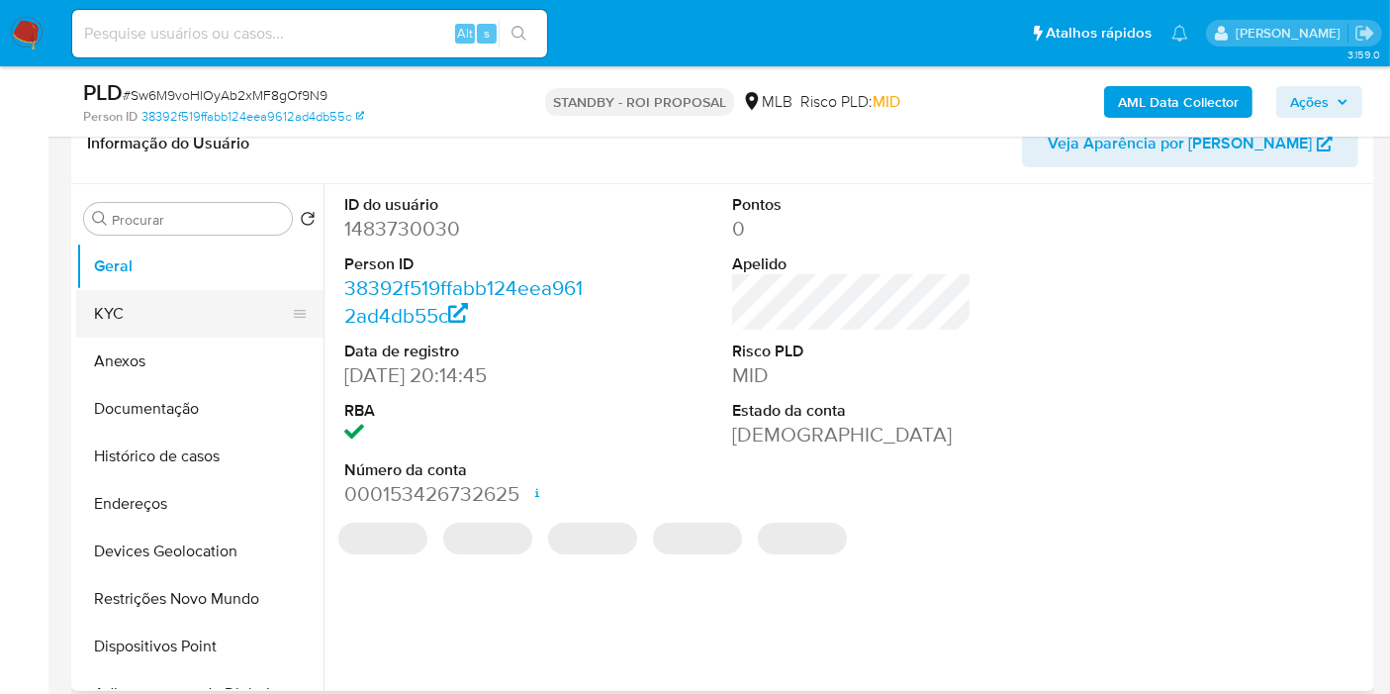
click at [157, 321] on button "KYC" at bounding box center [192, 314] width 232 height 48
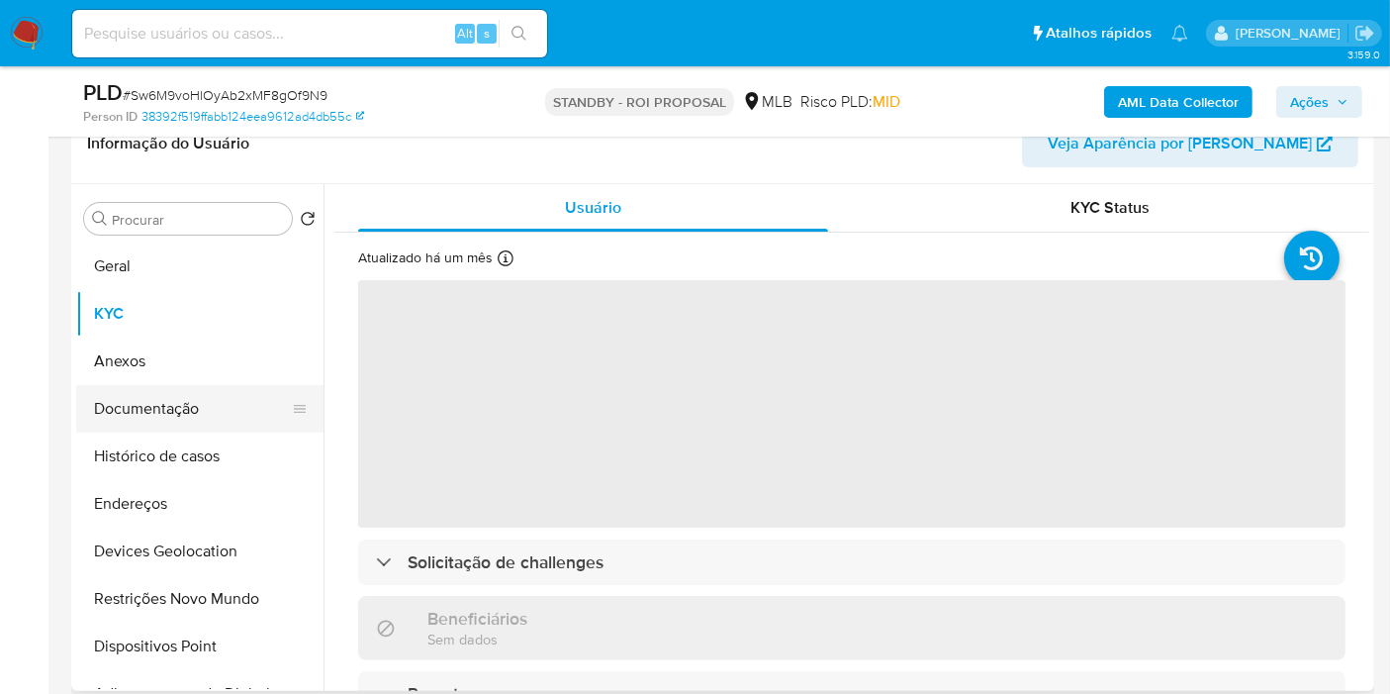
click at [183, 406] on button "Documentação" at bounding box center [192, 409] width 232 height 48
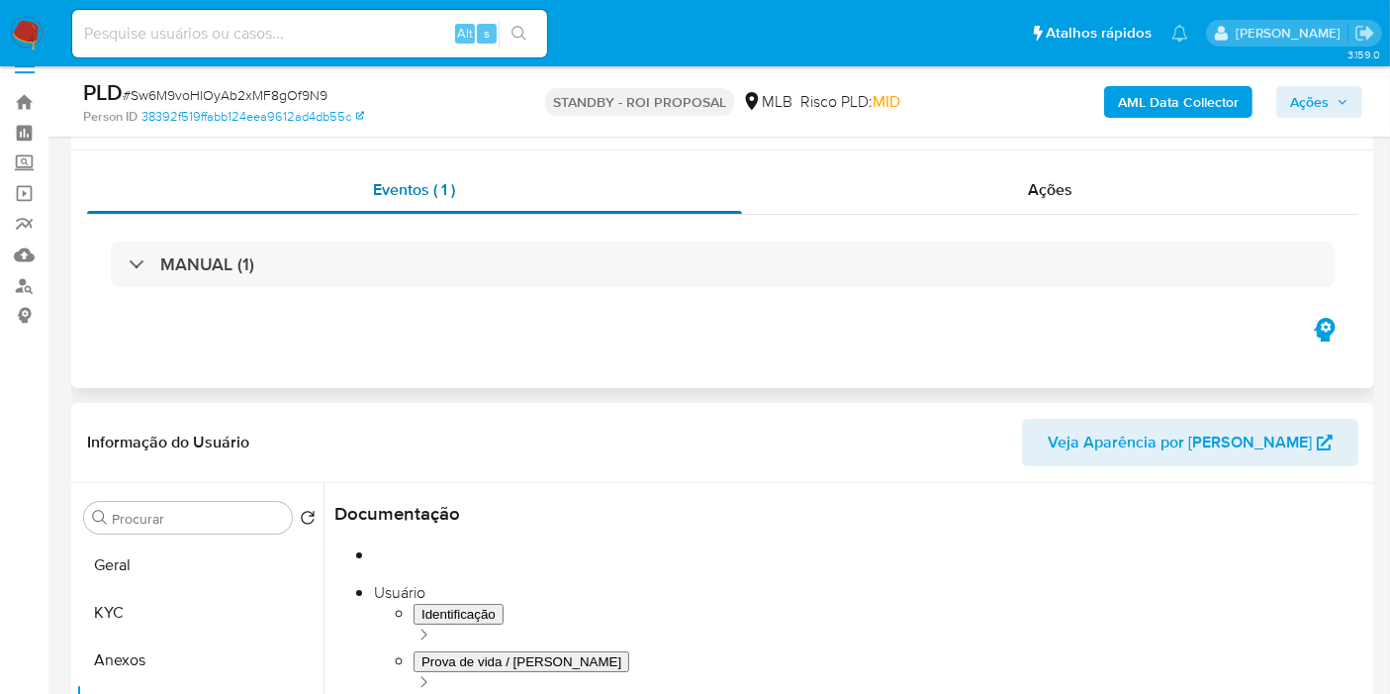
scroll to position [0, 0]
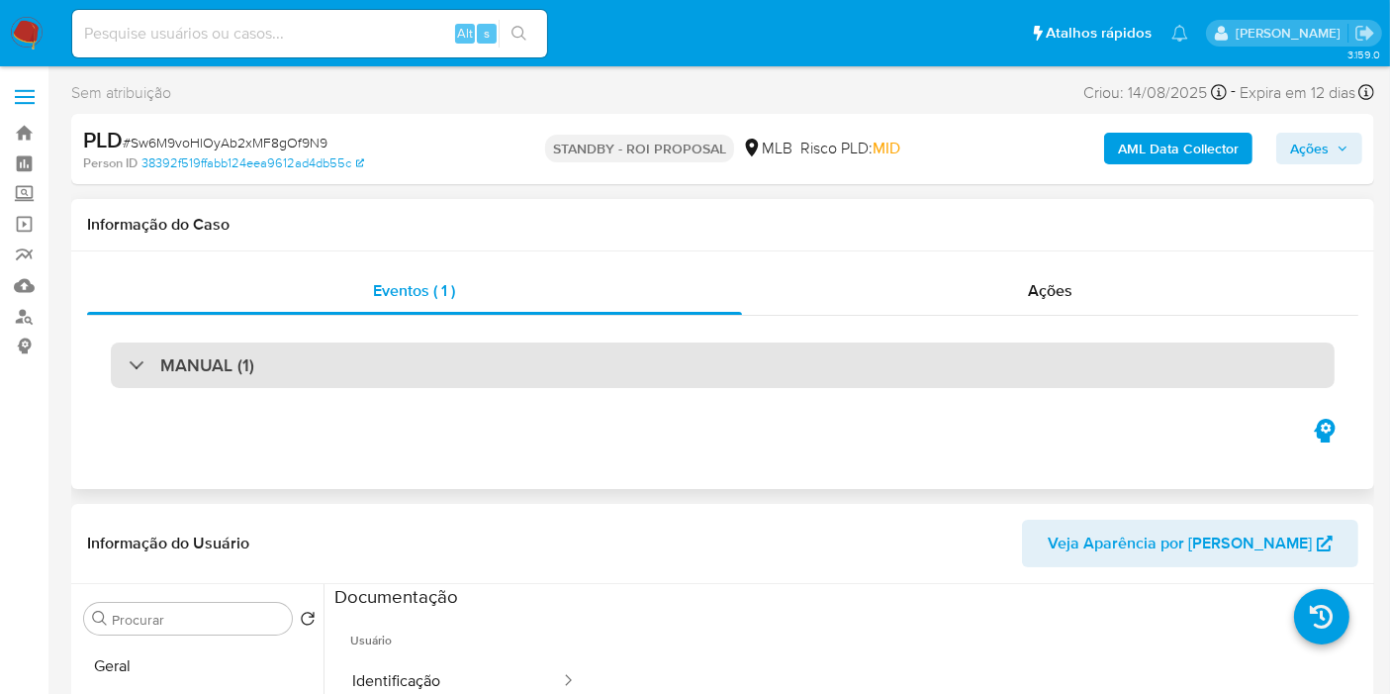
click at [333, 350] on div "MANUAL (1)" at bounding box center [723, 365] width 1224 height 46
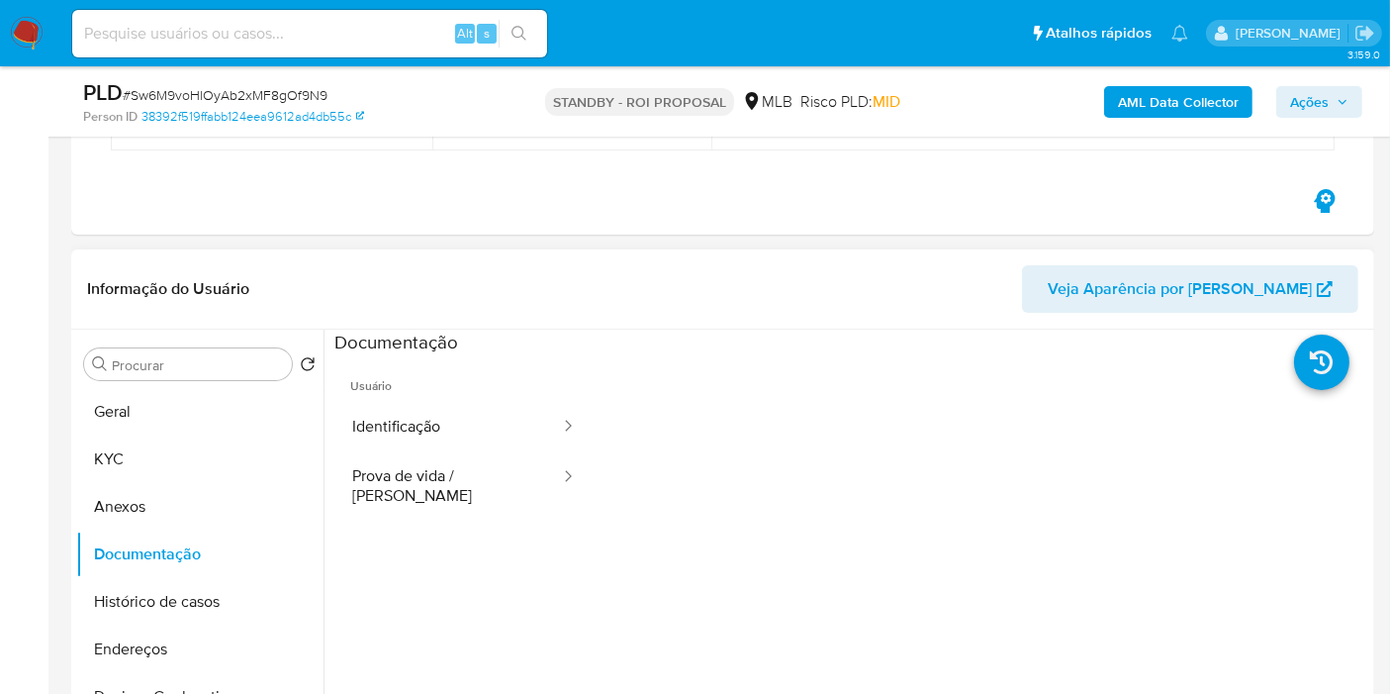
scroll to position [330, 0]
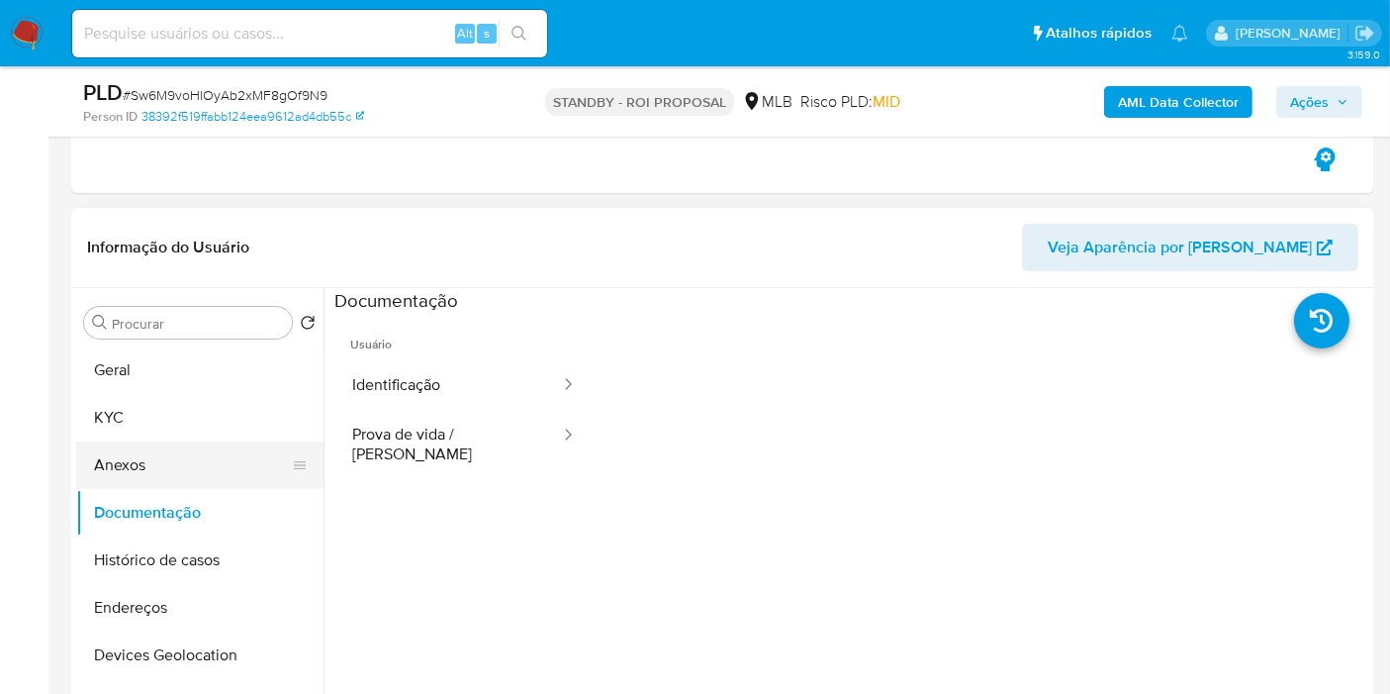
click at [178, 474] on button "Anexos" at bounding box center [192, 465] width 232 height 48
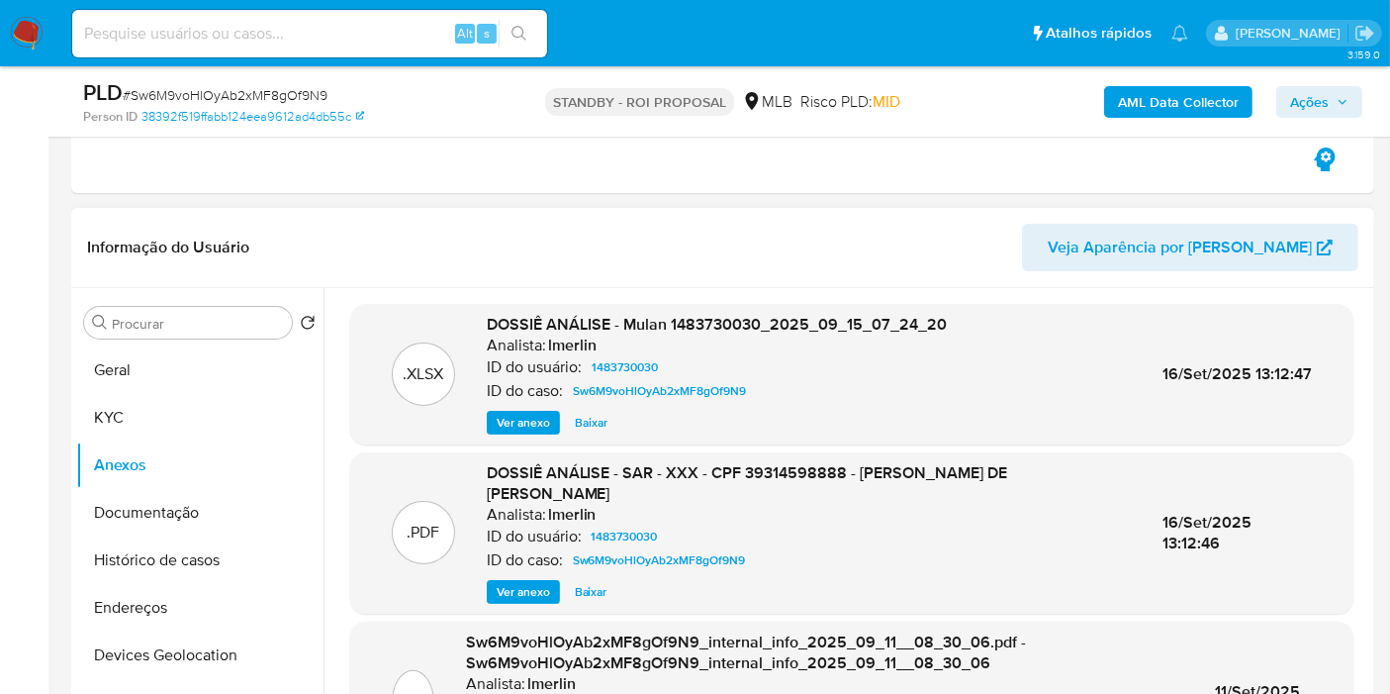
click at [509, 582] on span "Ver anexo" at bounding box center [523, 592] width 53 height 20
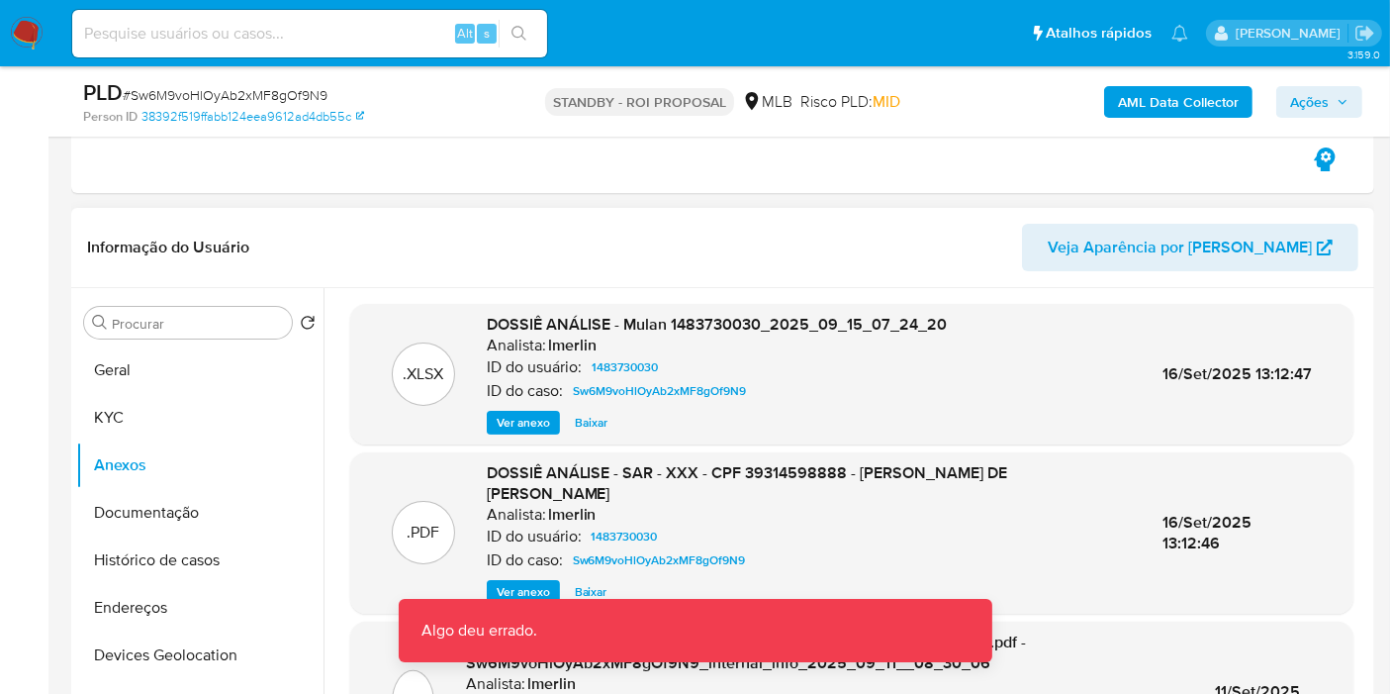
scroll to position [110, 0]
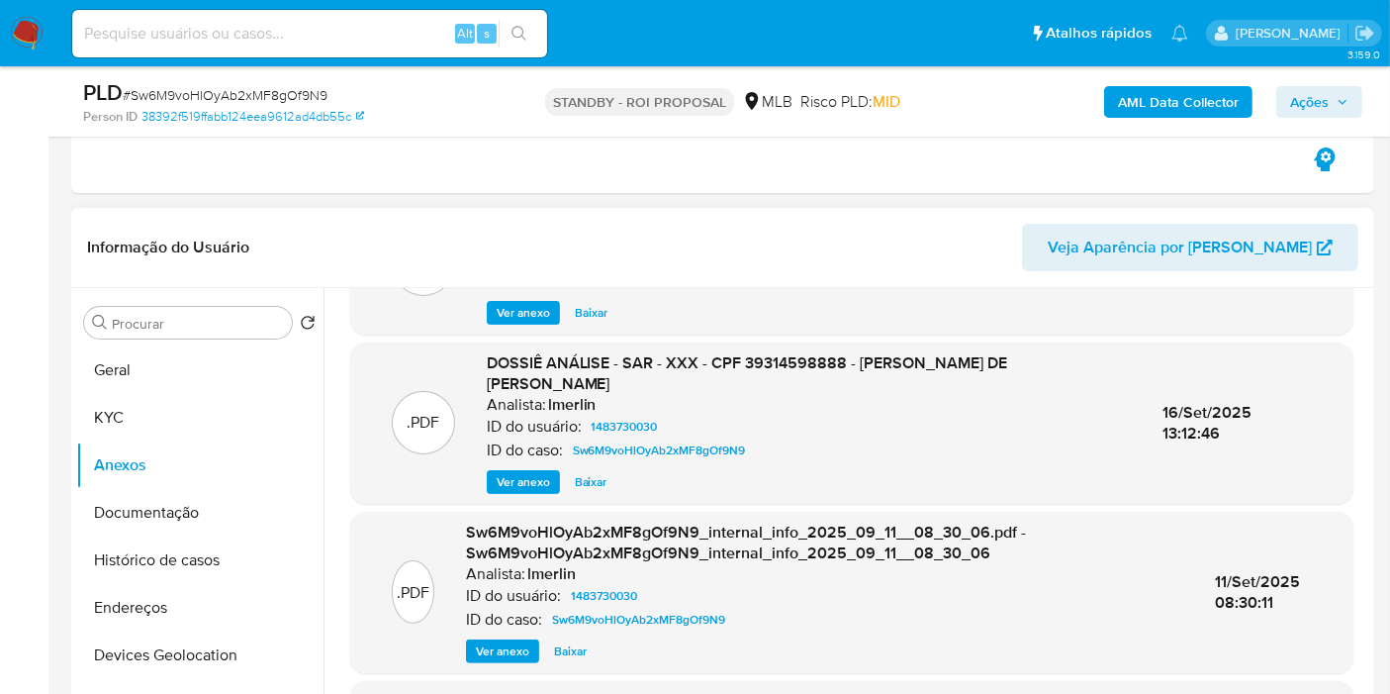
click at [532, 472] on span "Ver anexo" at bounding box center [523, 482] width 53 height 20
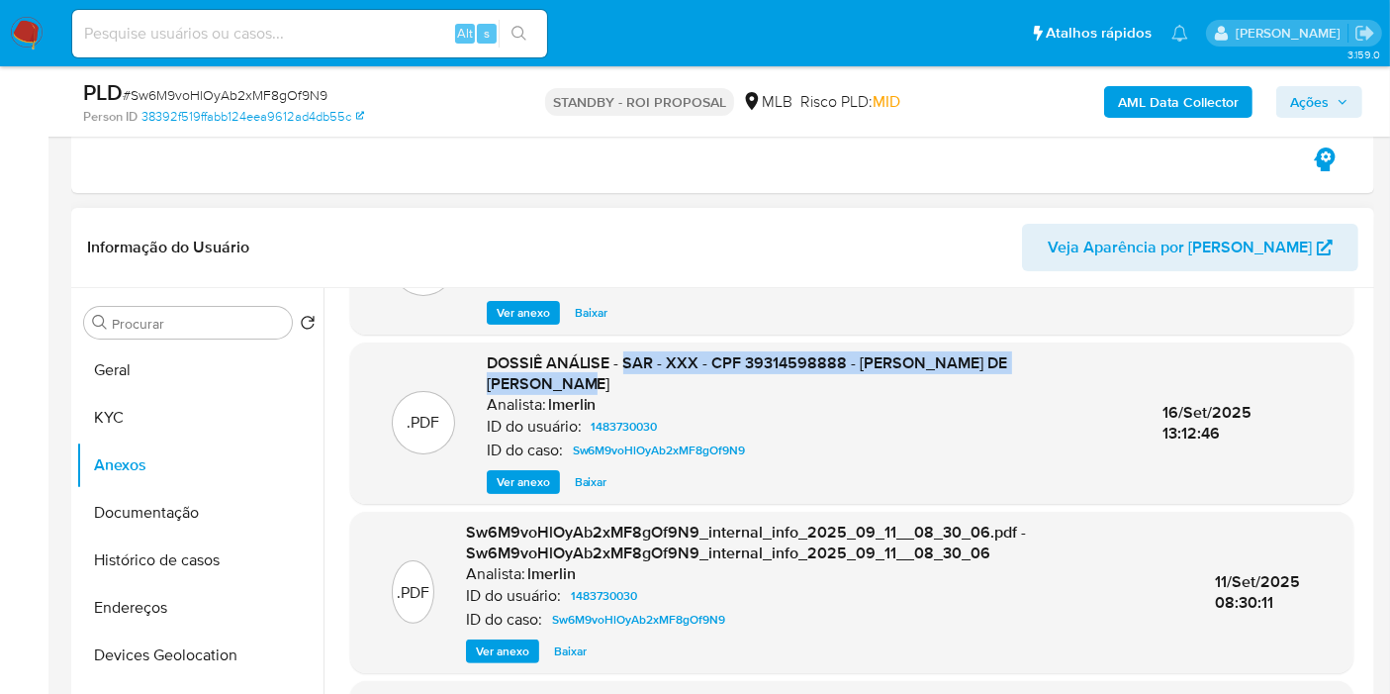
drag, startPoint x: 624, startPoint y: 360, endPoint x: 1122, endPoint y: 357, distance: 497.8
click at [1122, 357] on div ".PDF DOSSIÊ ANÁLISE - SAR - XXX - CPF 39314598888 - [PERSON_NAME] DE ARAUJO Ana…" at bounding box center [852, 423] width 984 height 142
copy span "SAR - XXX - CPF 39314598888 - [PERSON_NAME] DE [PERSON_NAME]"
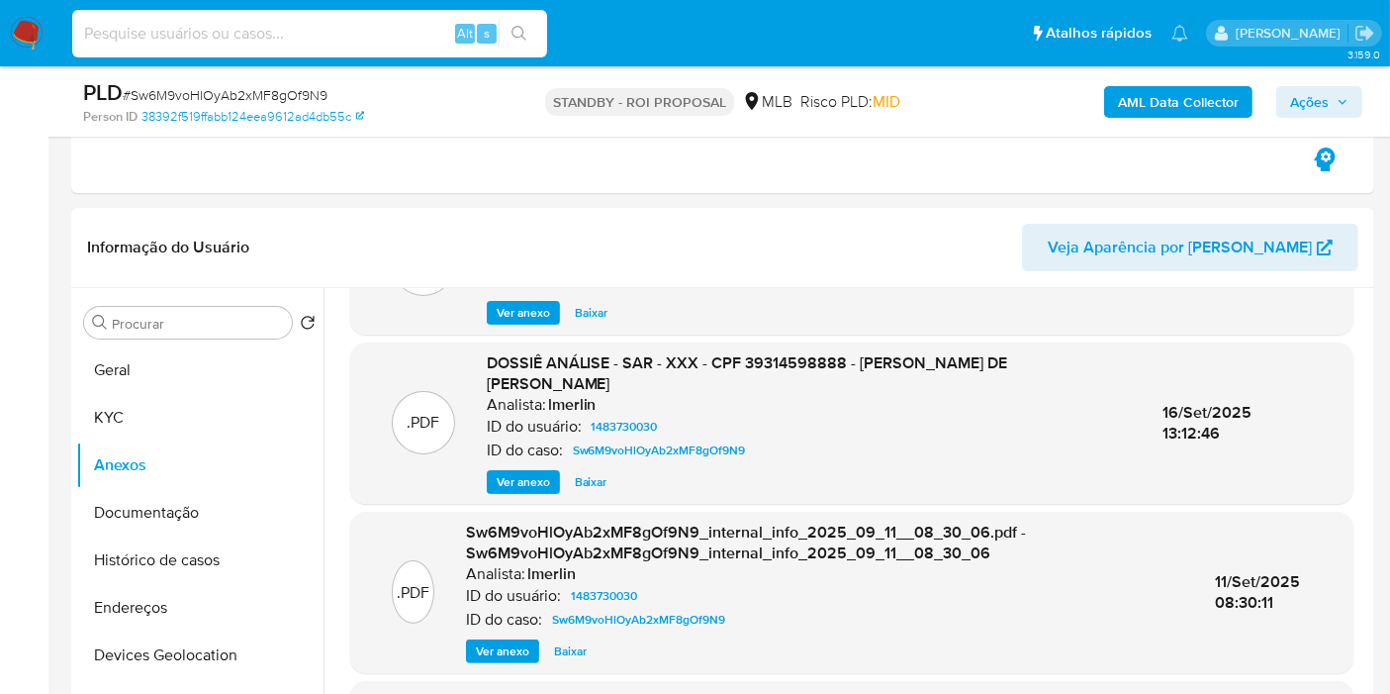
click at [203, 21] on input at bounding box center [309, 34] width 475 height 26
paste input "5675975"
type input "5675975"
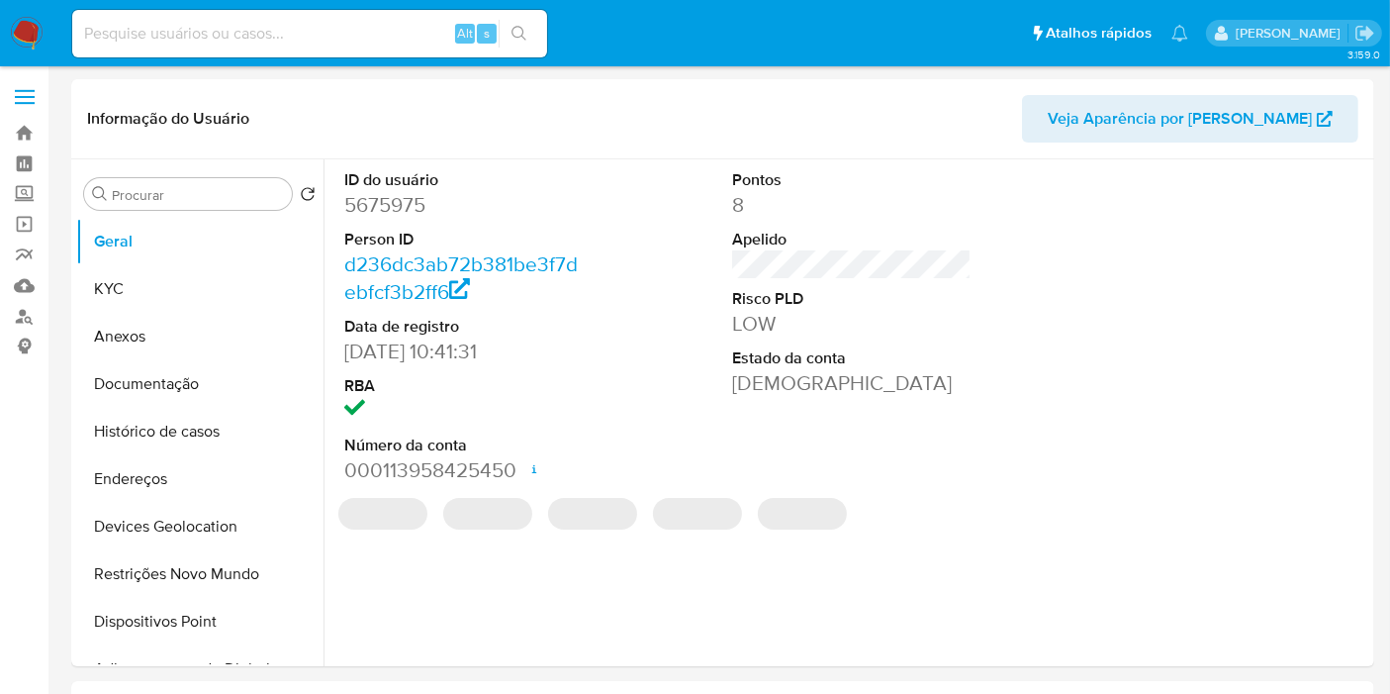
select select "10"
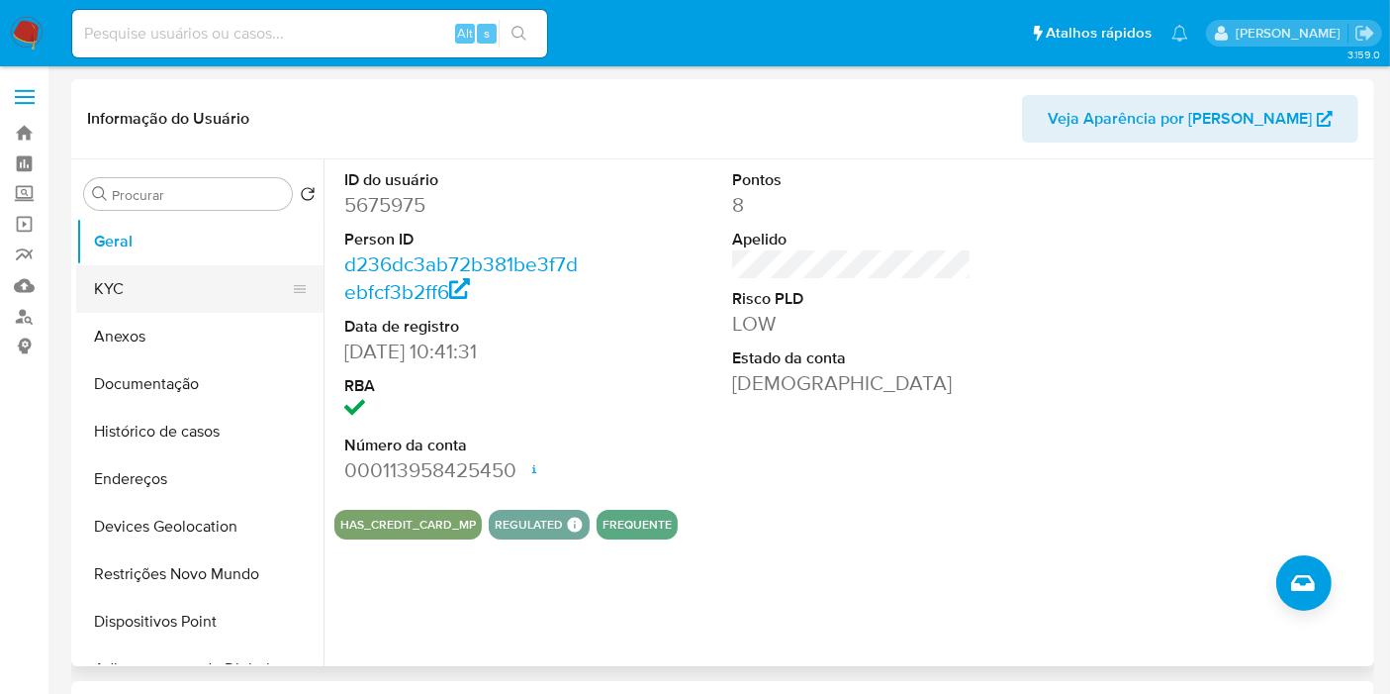
click at [148, 285] on button "KYC" at bounding box center [192, 289] width 232 height 48
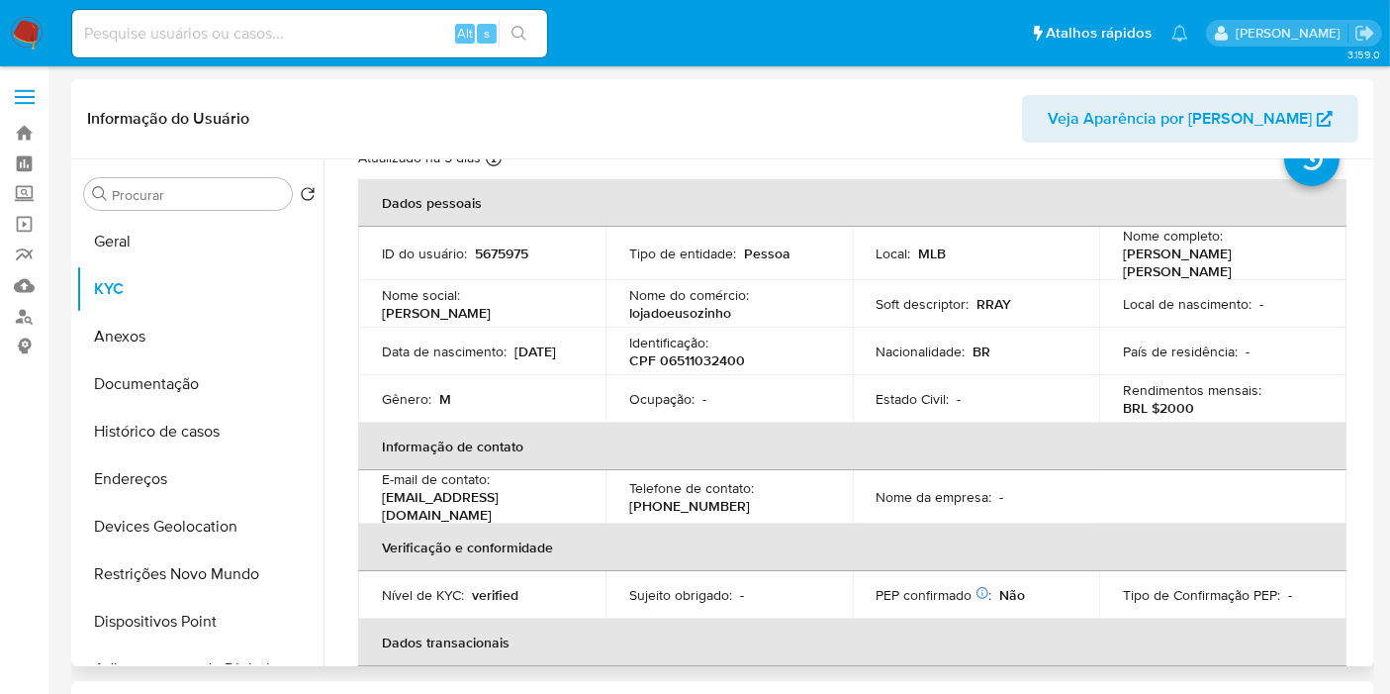
scroll to position [110, 0]
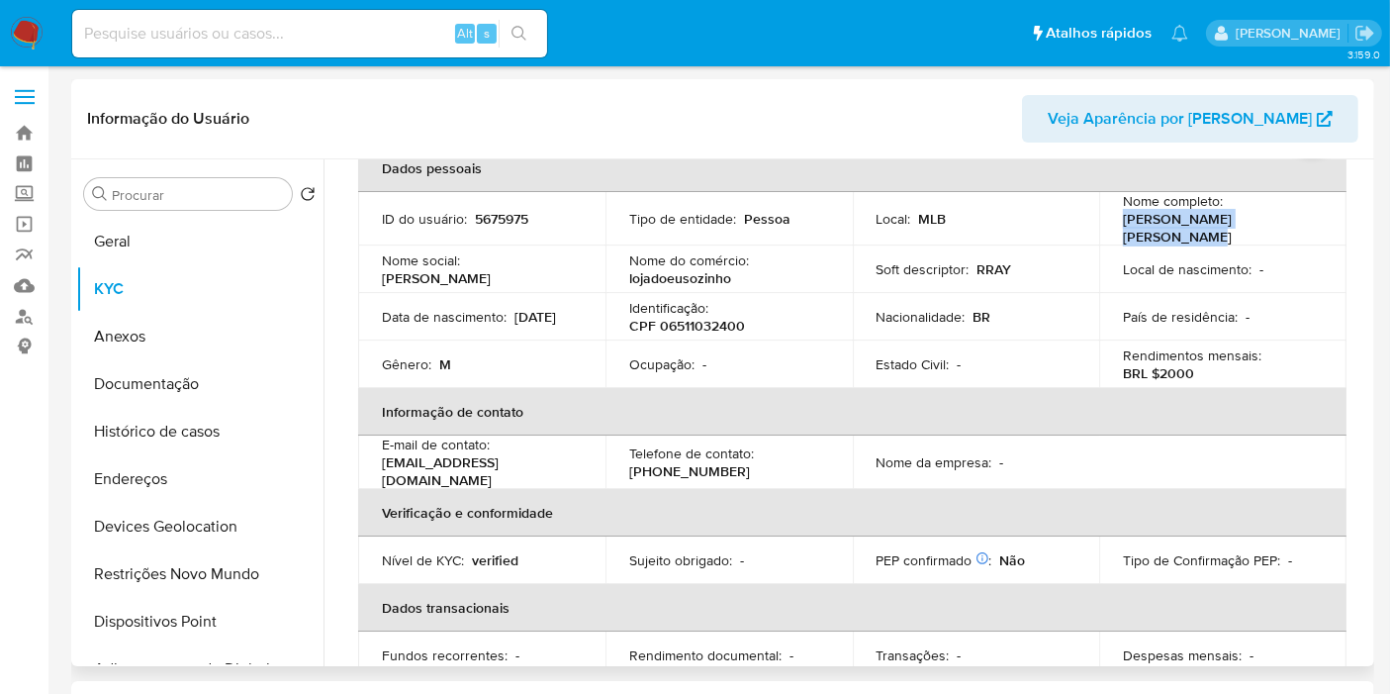
drag, startPoint x: 1171, startPoint y: 224, endPoint x: 1321, endPoint y: 220, distance: 150.5
click at [1324, 222] on td "Nome completo : [PERSON_NAME]" at bounding box center [1222, 218] width 247 height 53
copy p "[PERSON_NAME] [PERSON_NAME]"
click at [689, 328] on p "CPF 06511032400" at bounding box center [687, 326] width 116 height 18
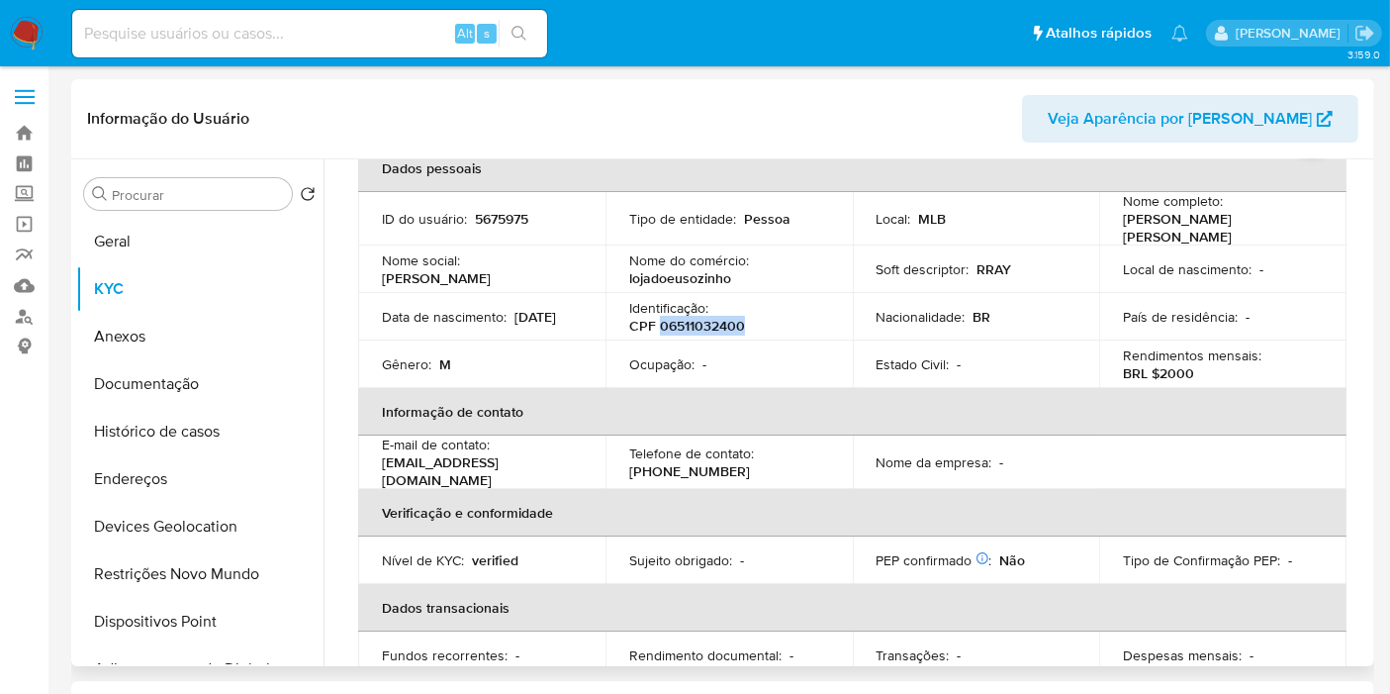
copy p "06511032400"
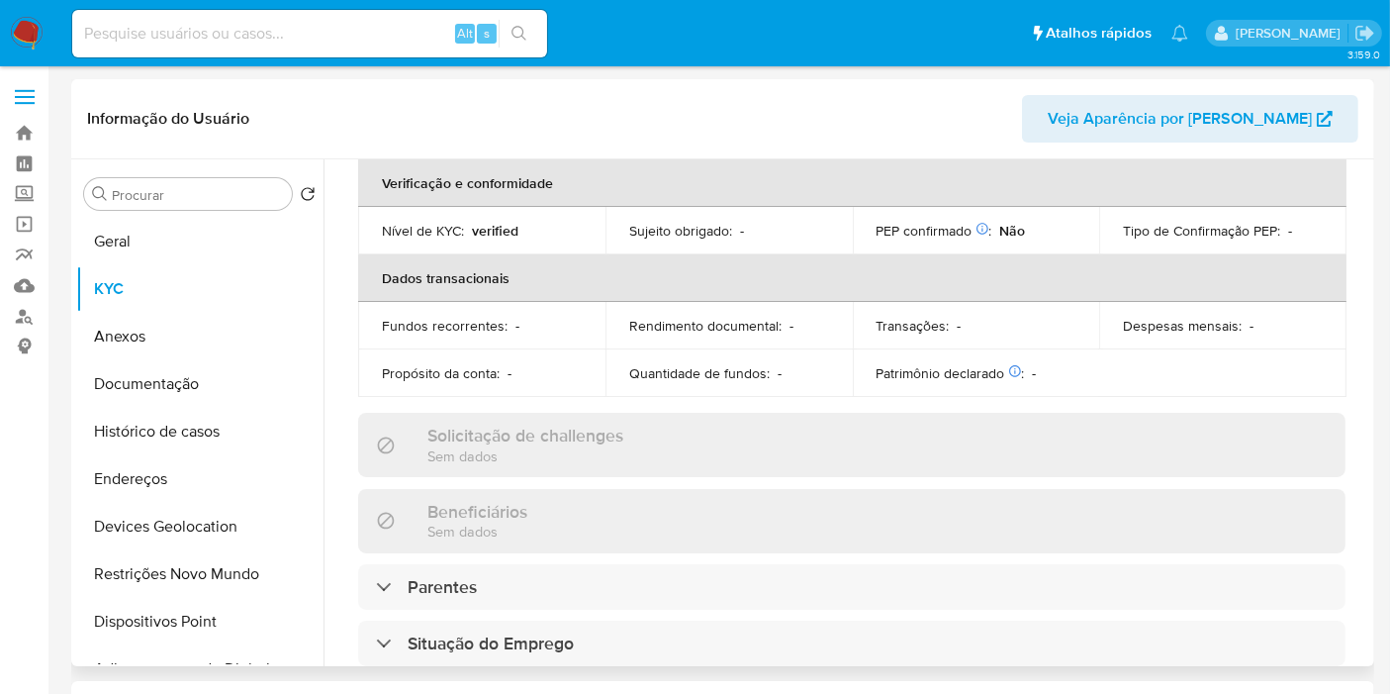
scroll to position [879, 0]
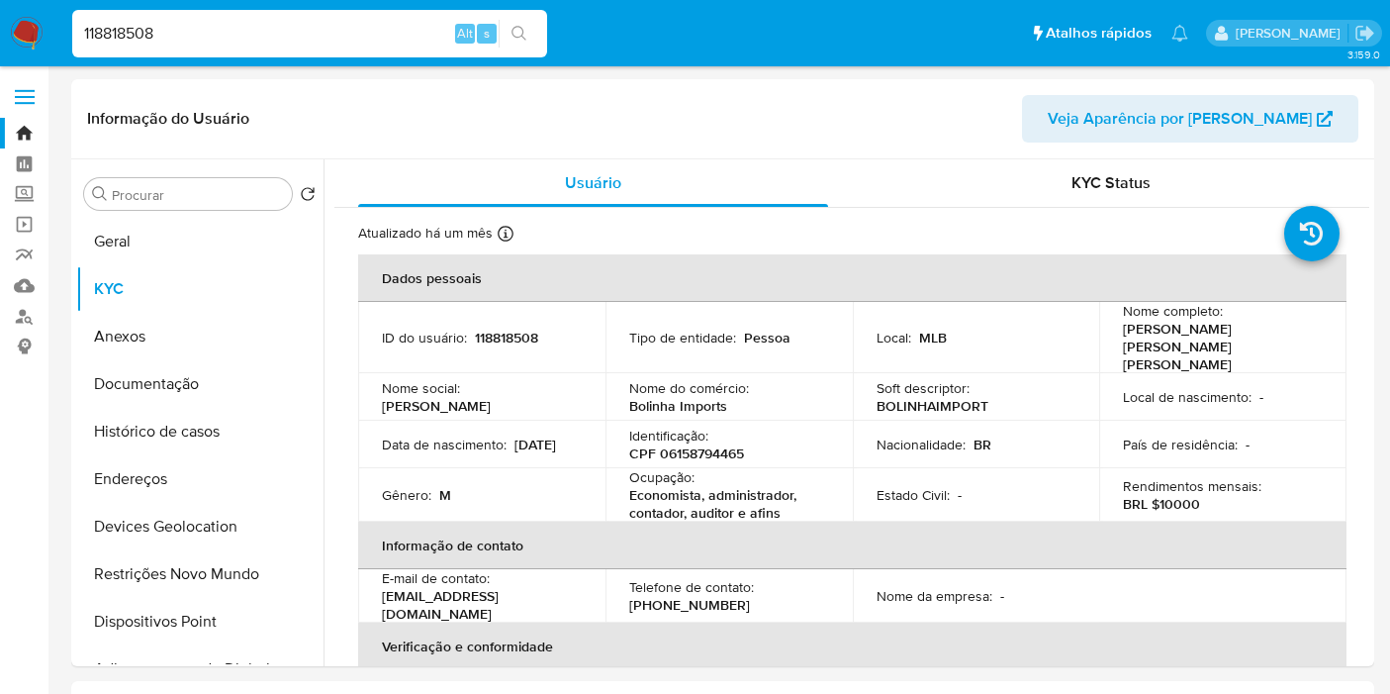
select select "10"
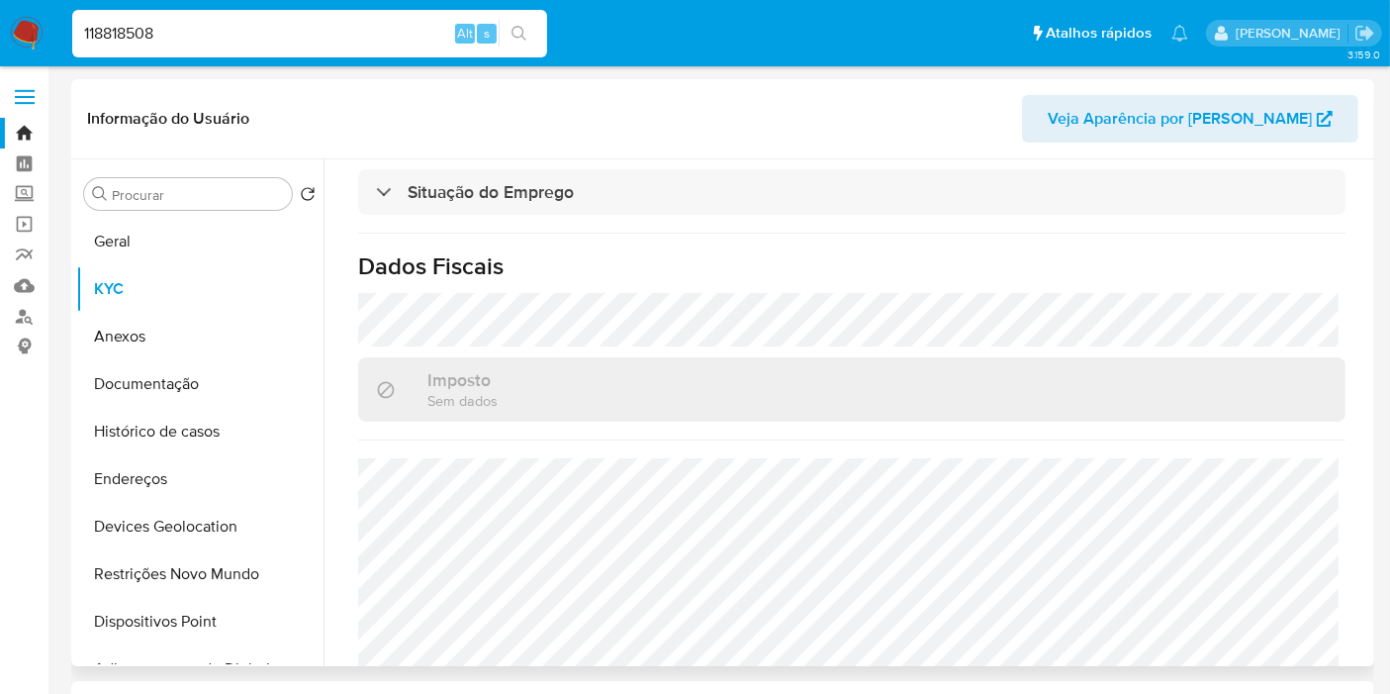
scroll to position [904, 0]
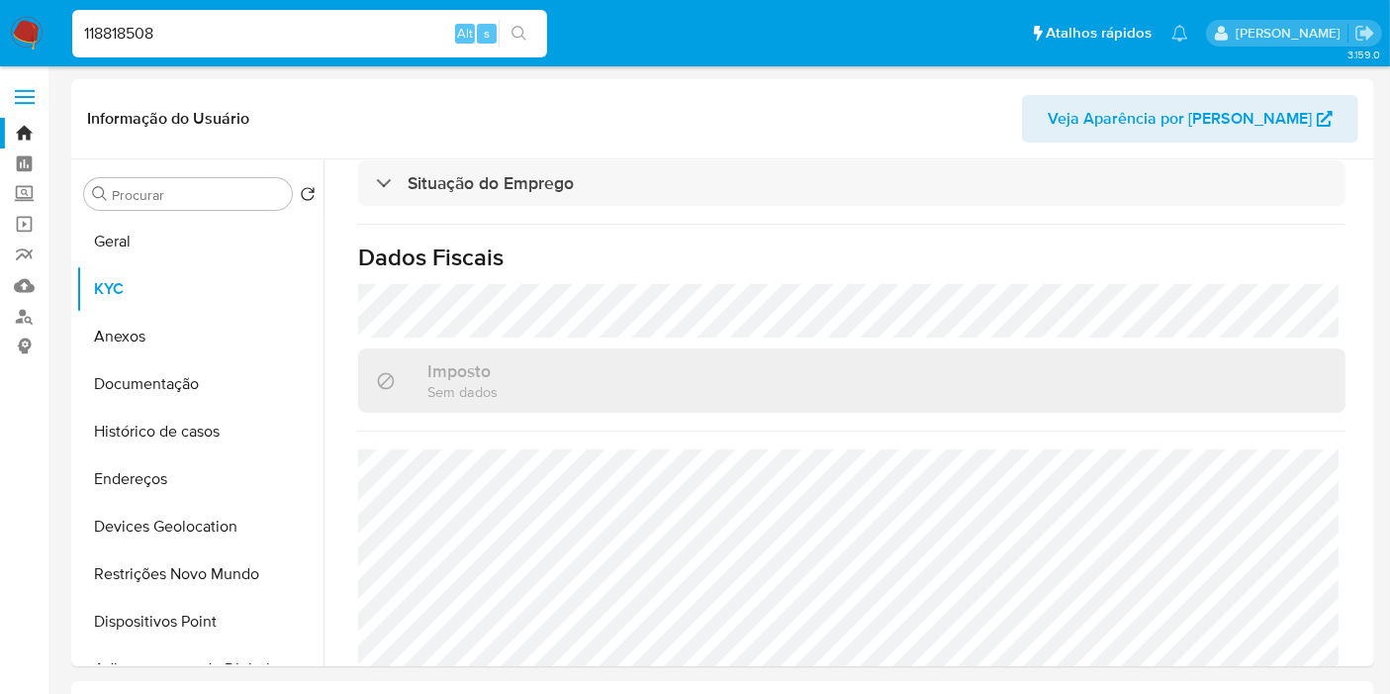
click at [152, 38] on input "118818508" at bounding box center [309, 34] width 475 height 26
paste input "37248531"
type input "137248531"
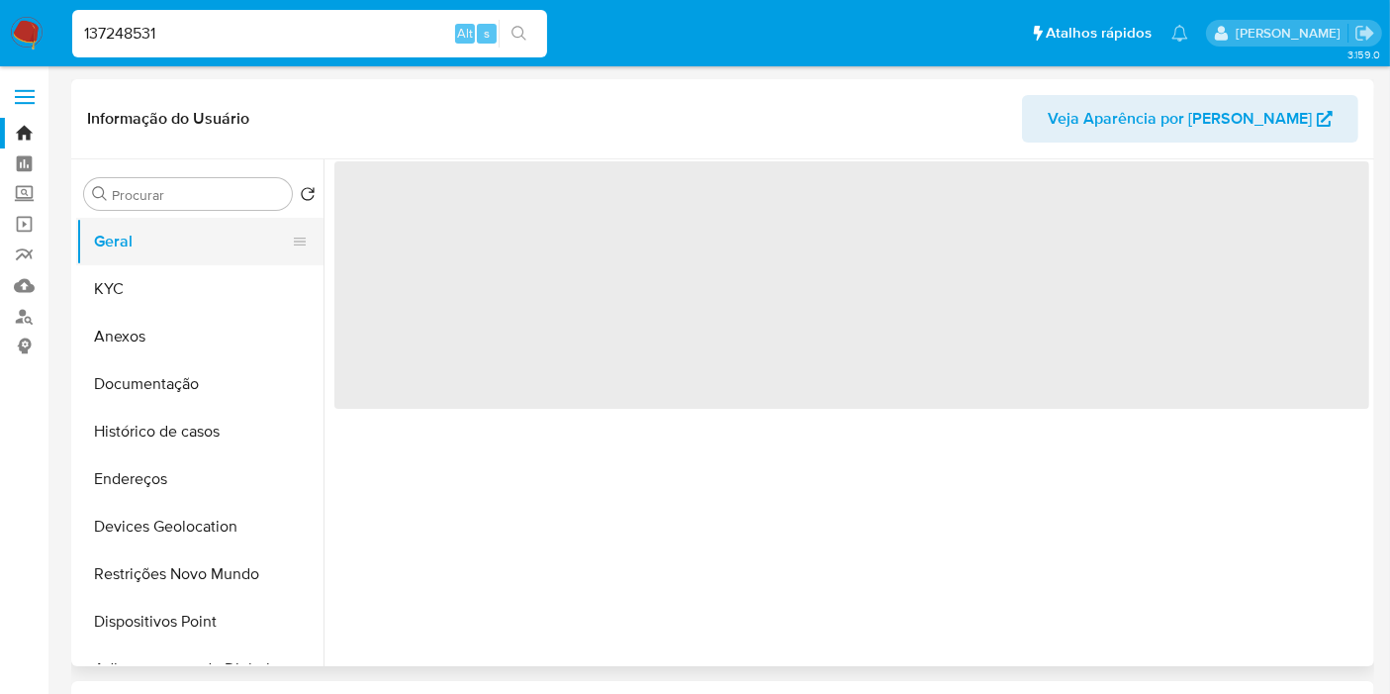
select select "10"
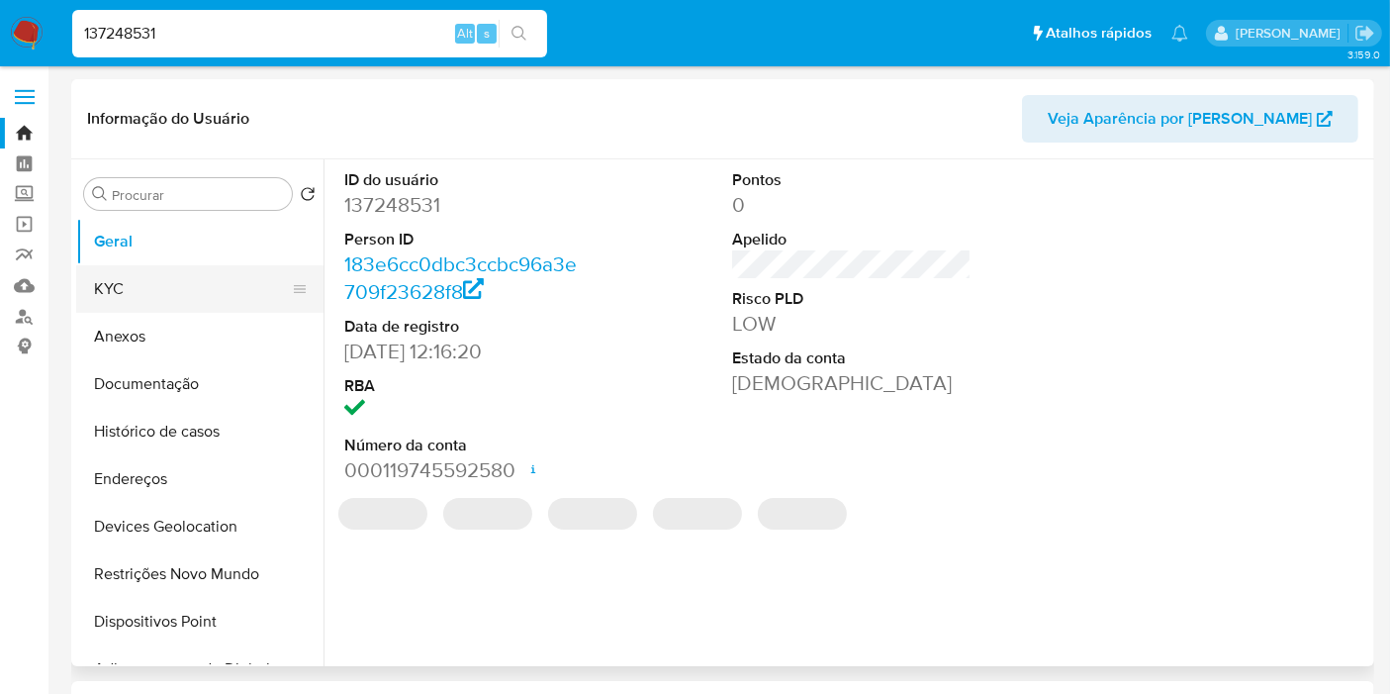
click at [215, 284] on button "KYC" at bounding box center [192, 289] width 232 height 48
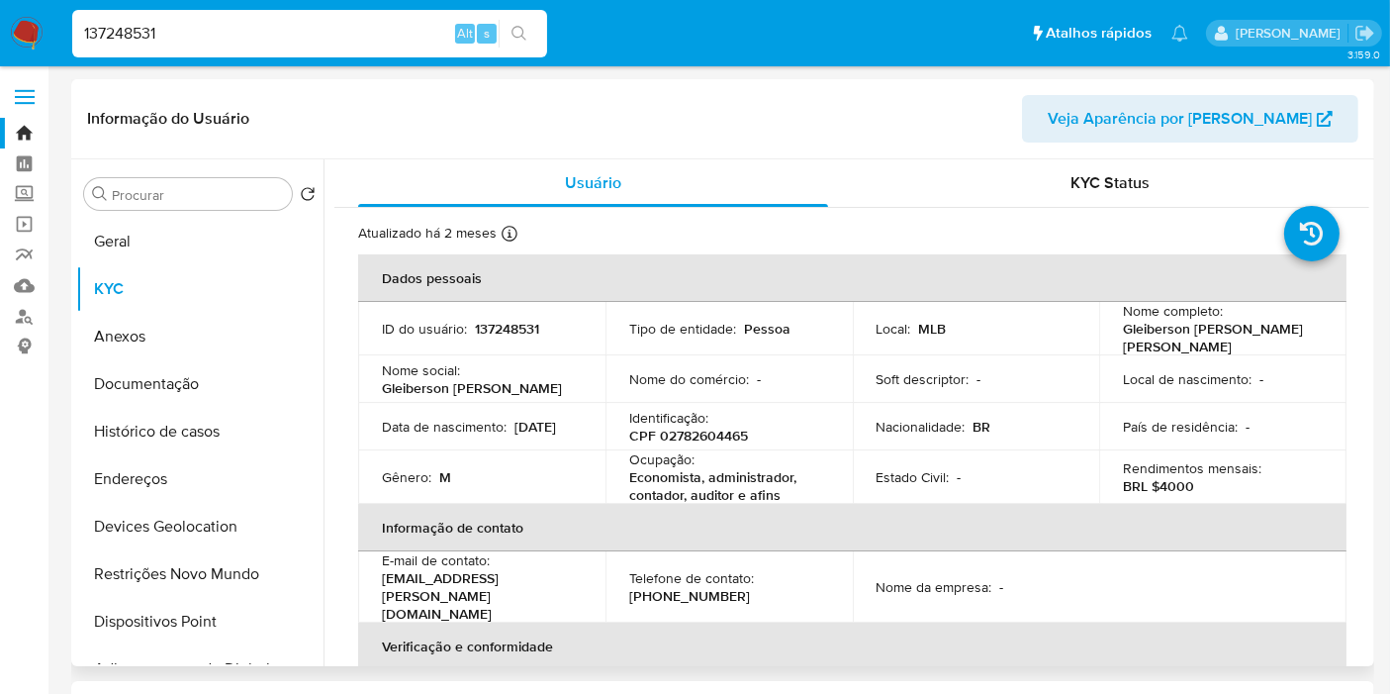
drag, startPoint x: 1119, startPoint y: 331, endPoint x: 1331, endPoint y: 323, distance: 211.9
click at [1331, 323] on td "Nome completo : Gleiberson [PERSON_NAME] [PERSON_NAME]" at bounding box center [1222, 328] width 247 height 53
click at [1295, 338] on p "Gleiberson [PERSON_NAME] [PERSON_NAME]" at bounding box center [1219, 338] width 192 height 36
click at [1295, 337] on p "Gleiberson [PERSON_NAME] [PERSON_NAME]" at bounding box center [1219, 338] width 192 height 36
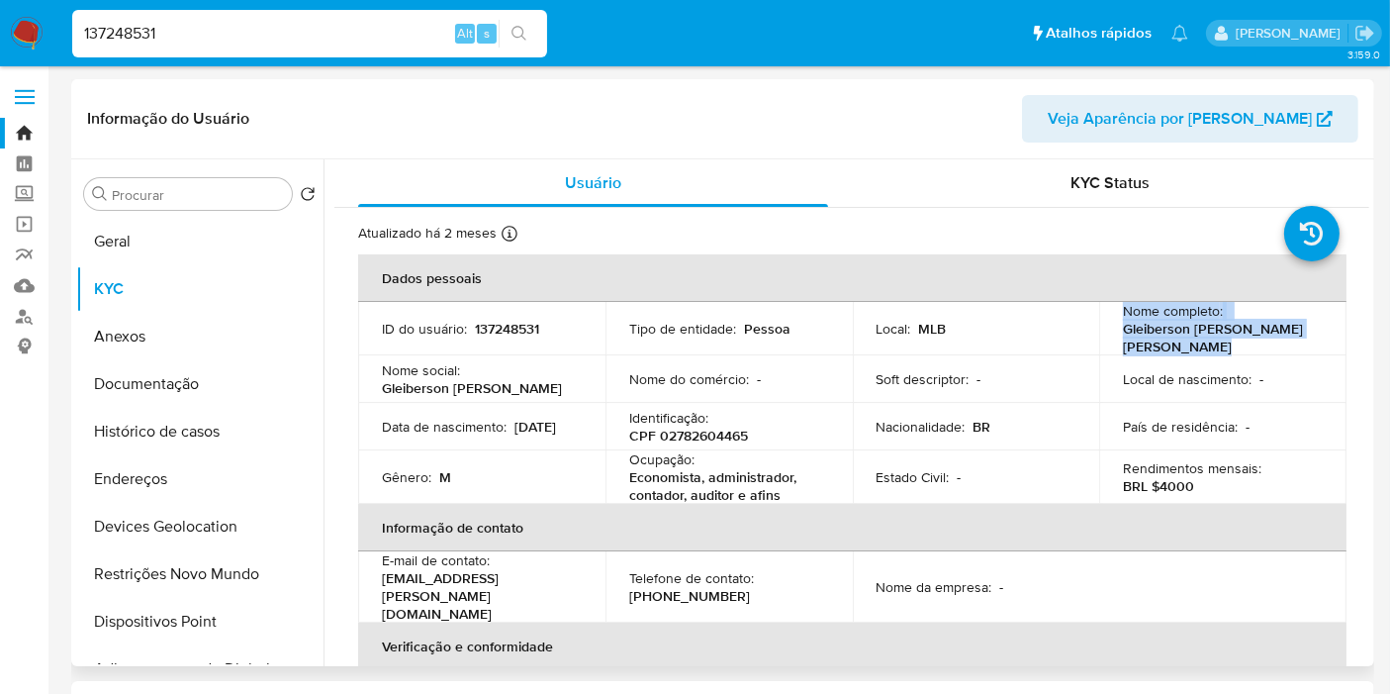
copy div "Nome completo : Gleiberson [PERSON_NAME] [PERSON_NAME]"
click at [1147, 337] on p "Gleiberson [PERSON_NAME] [PERSON_NAME]" at bounding box center [1219, 338] width 192 height 36
drag, startPoint x: 1119, startPoint y: 337, endPoint x: 1306, endPoint y: 334, distance: 187.1
click at [1306, 334] on div "Nome completo : Gleiberson Macedo de Freitas" at bounding box center [1223, 328] width 200 height 53
copy p "Gleiberson Macedo de Freitas"
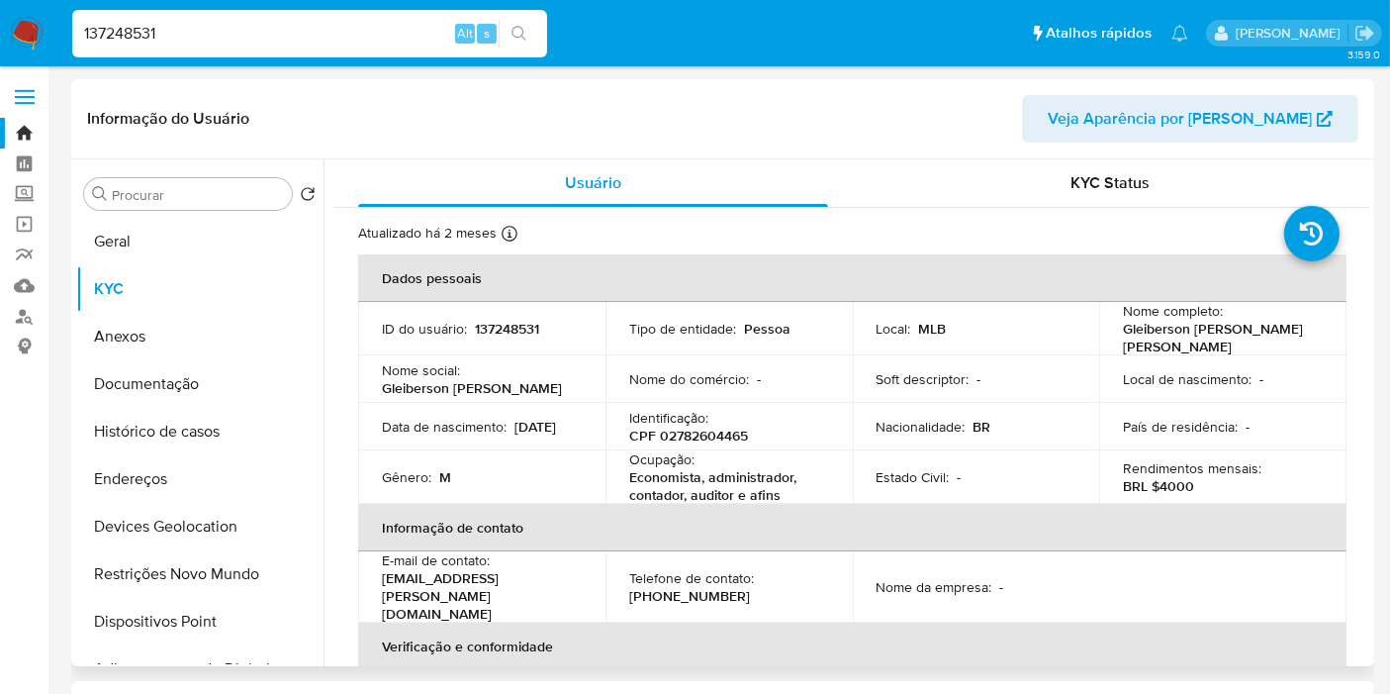
click at [705, 428] on p "CPF 02782604465" at bounding box center [688, 436] width 119 height 18
copy p "02782604465"
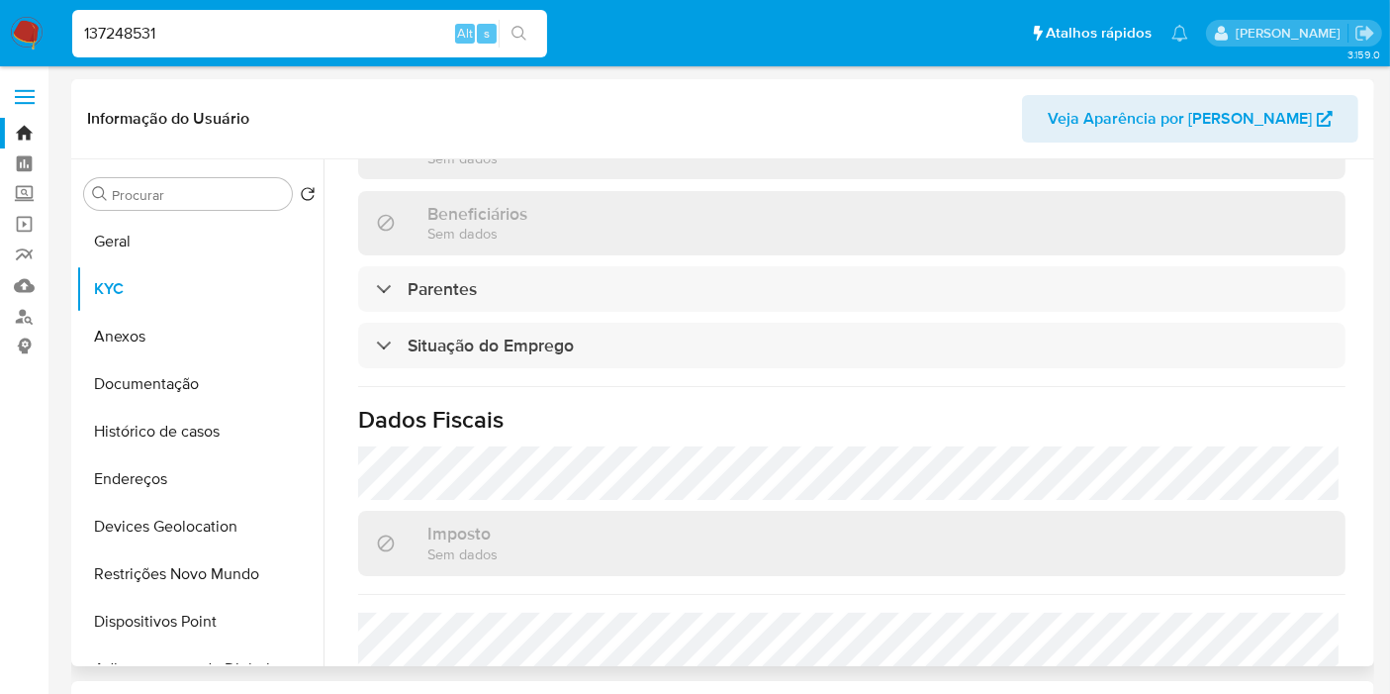
scroll to position [879, 0]
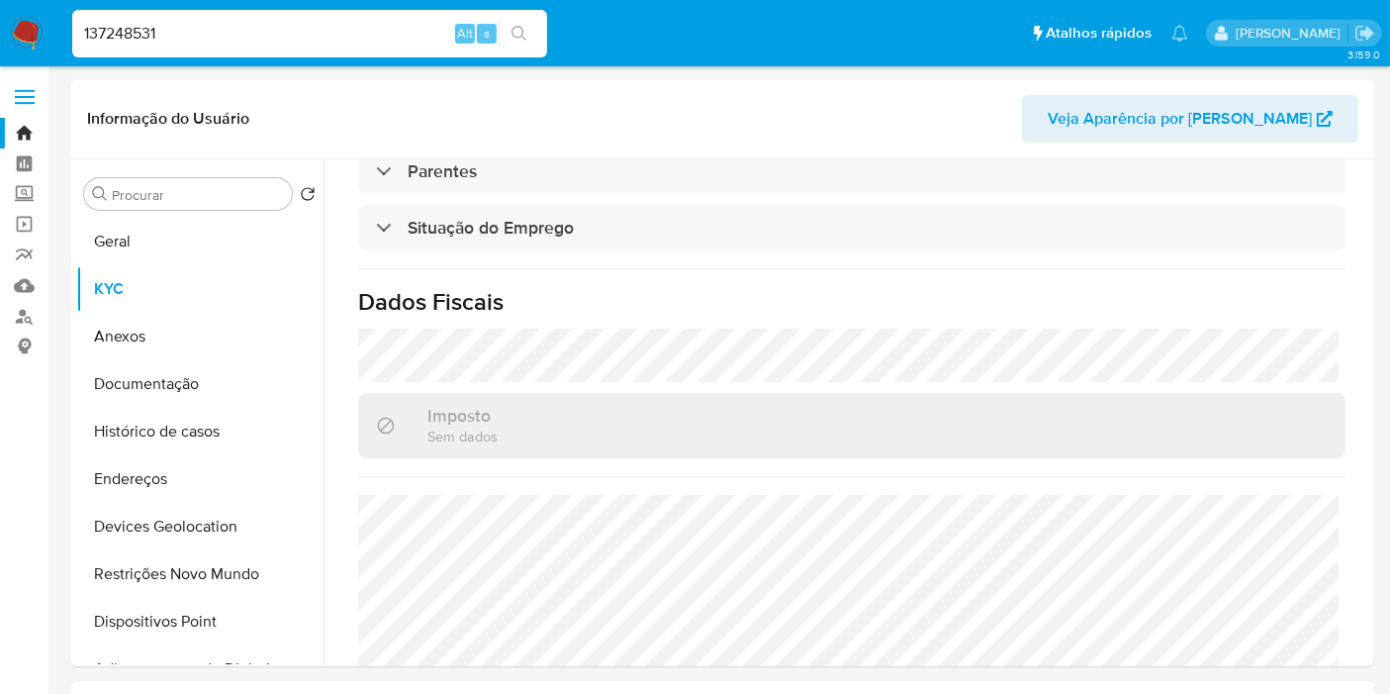
click at [201, 46] on input "137248531" at bounding box center [309, 34] width 475 height 26
paste input "55853506"
type input "155853506"
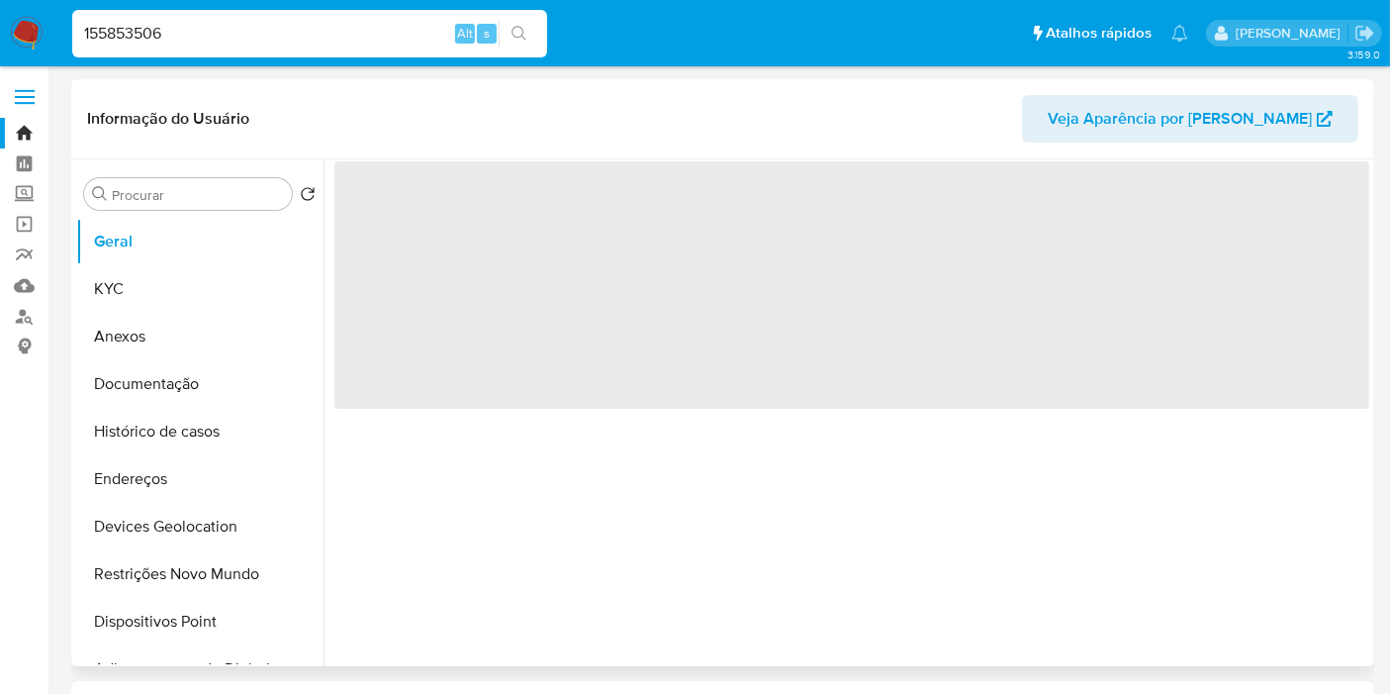
select select "10"
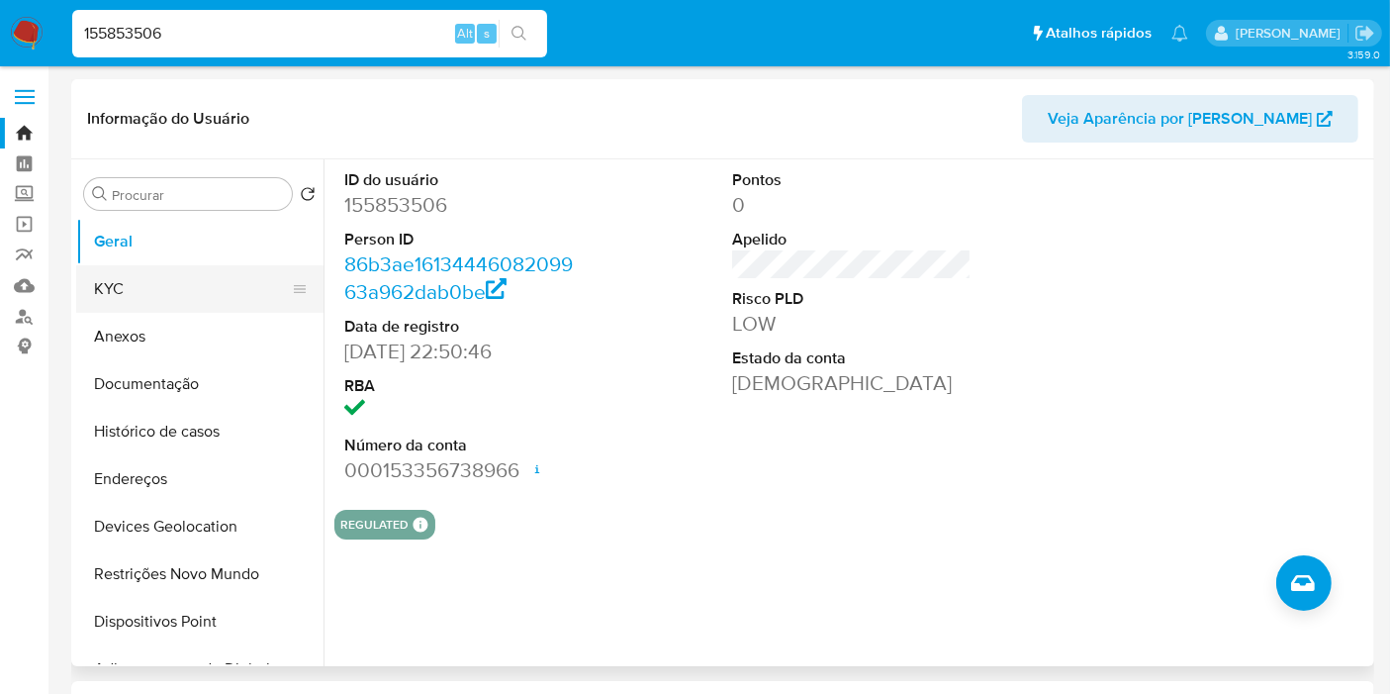
click at [178, 289] on button "KYC" at bounding box center [192, 289] width 232 height 48
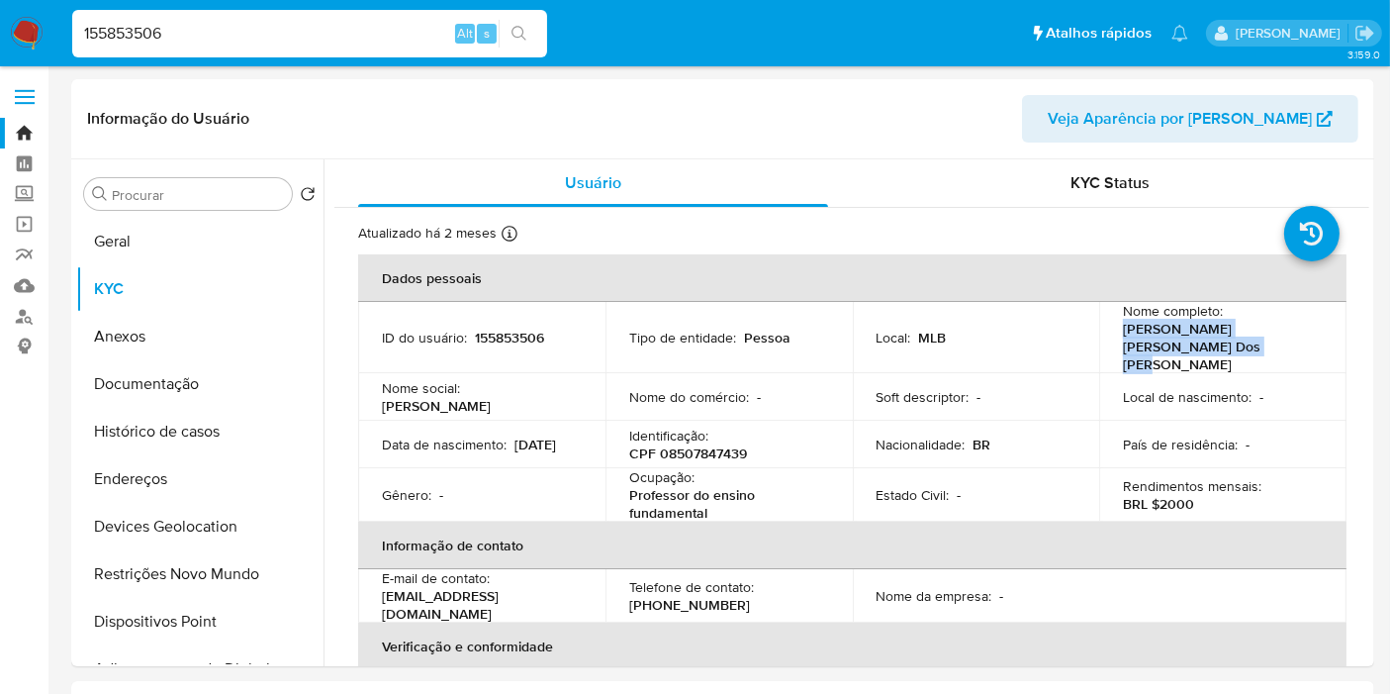
drag, startPoint x: 1117, startPoint y: 332, endPoint x: 1193, endPoint y: 342, distance: 77.0
click at [1199, 342] on p "Marta Nayara Almeida Dos Santos Dias" at bounding box center [1219, 346] width 192 height 53
copy p "Marta Nayara Almeida Dos Santos Dias"
click at [703, 444] on p "CPF 08507847439" at bounding box center [688, 453] width 118 height 18
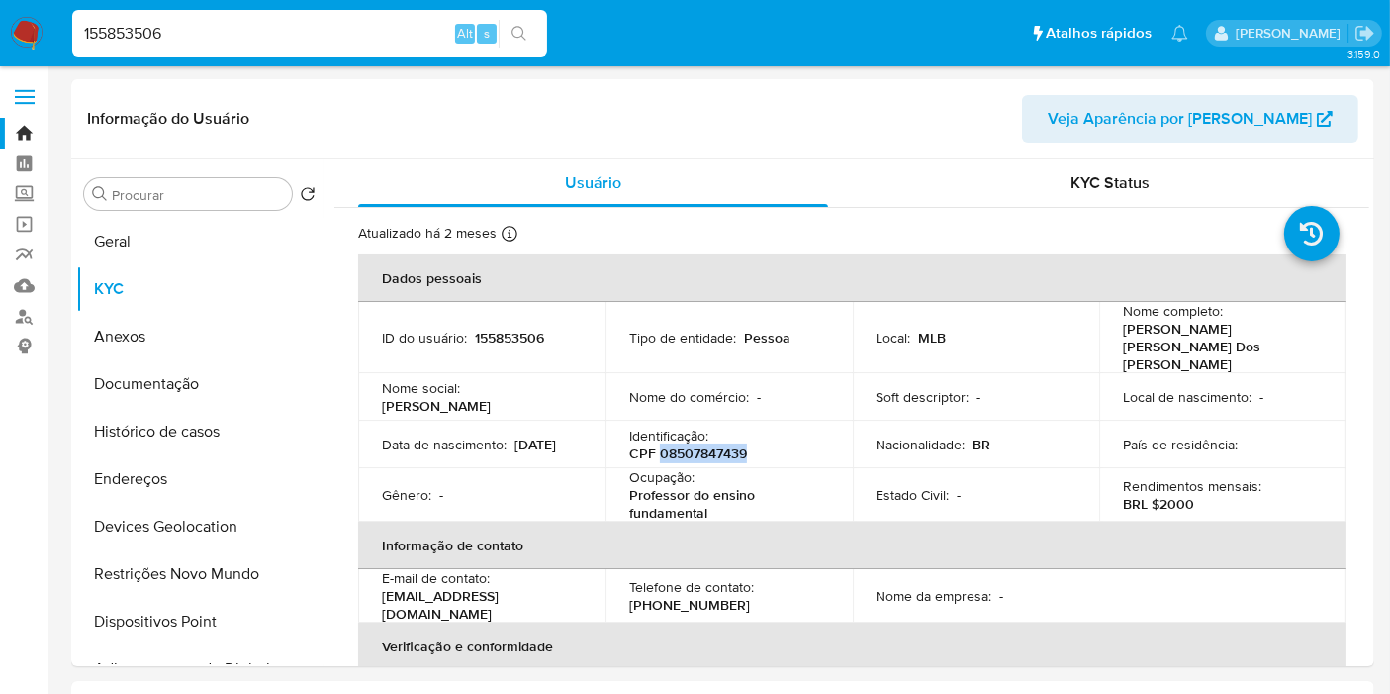
copy p "08507847439"
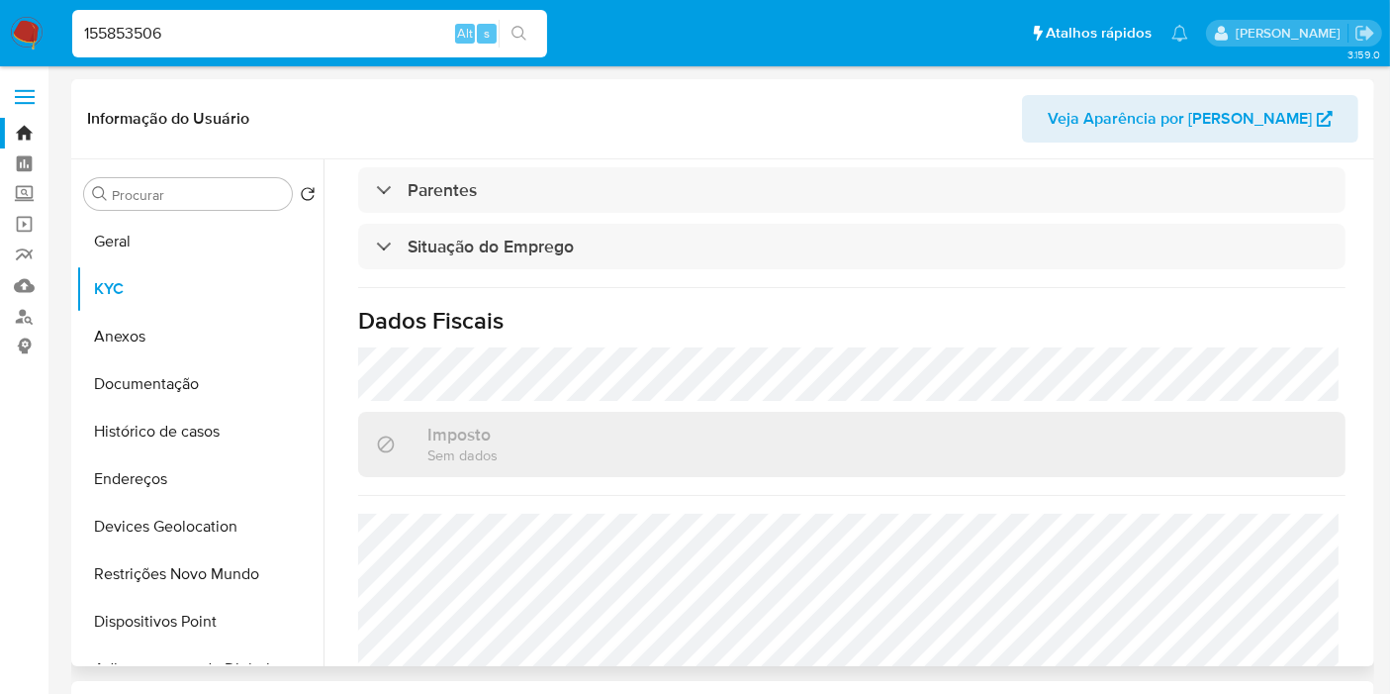
scroll to position [930, 0]
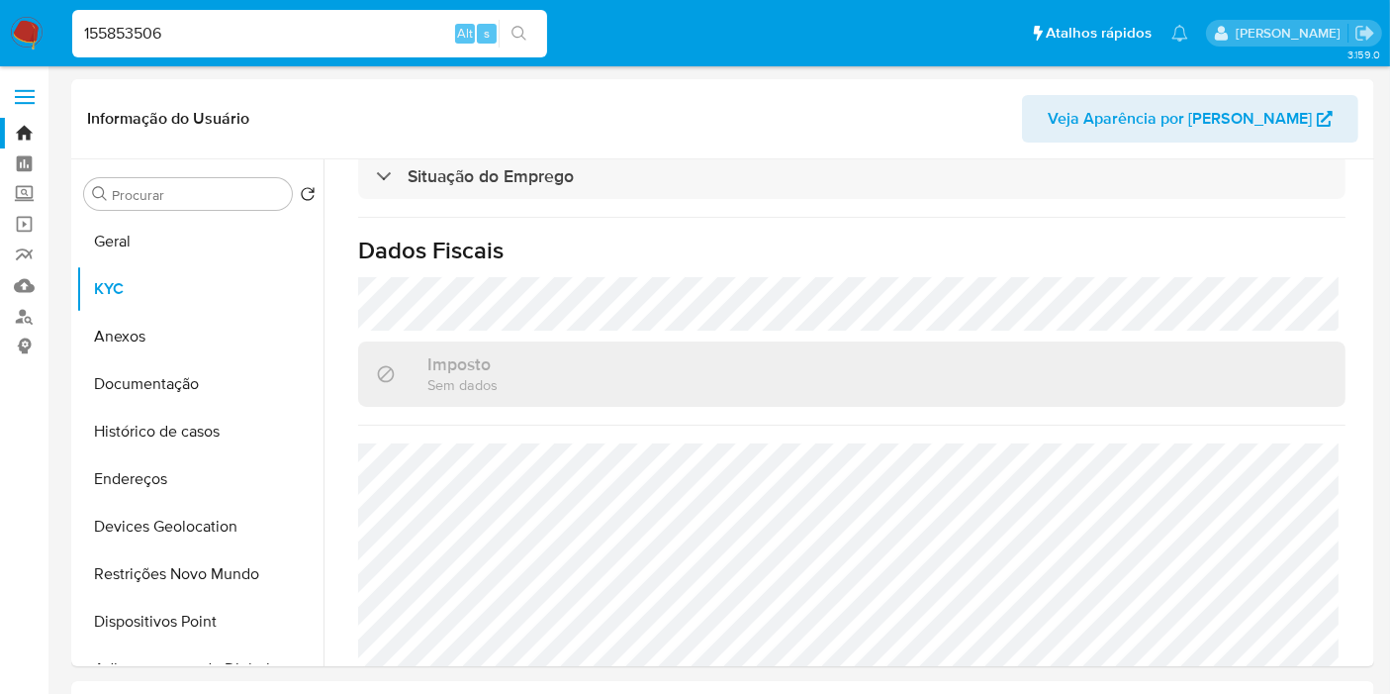
click at [249, 42] on input "155853506" at bounding box center [309, 34] width 475 height 26
paste input "68024405"
type input "168024405"
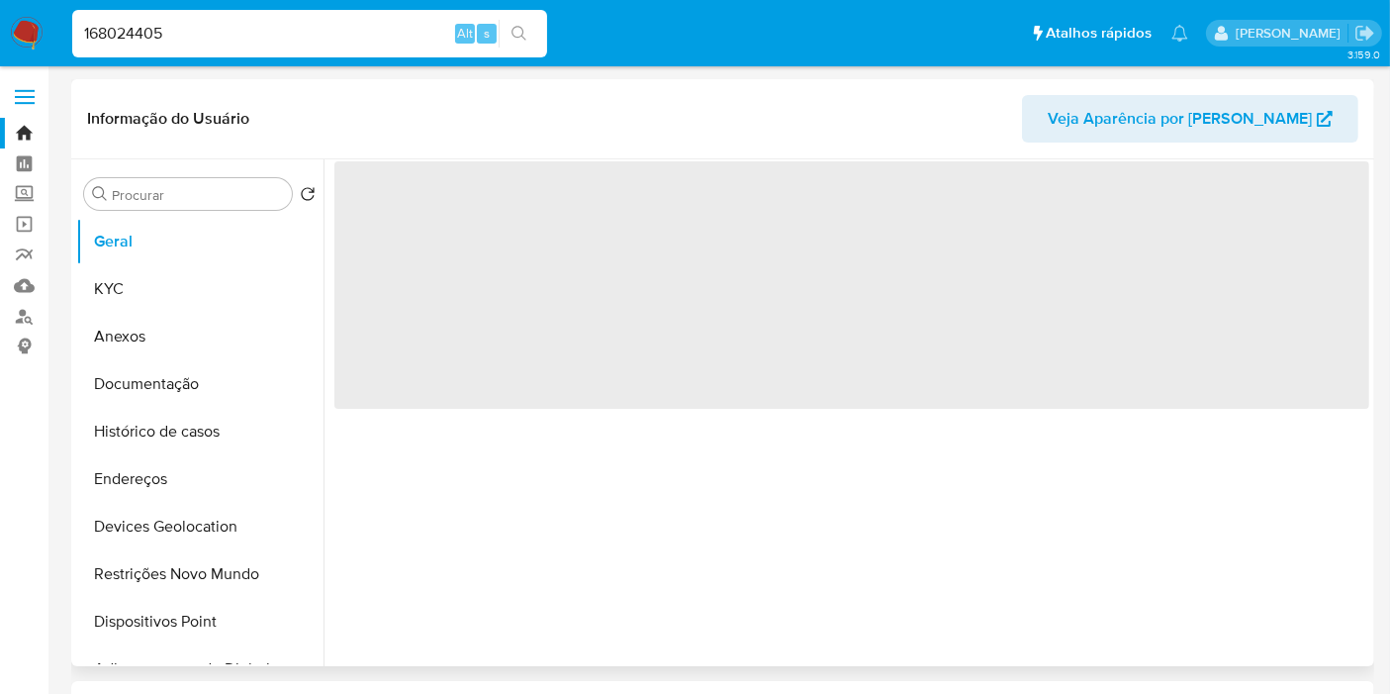
select select "10"
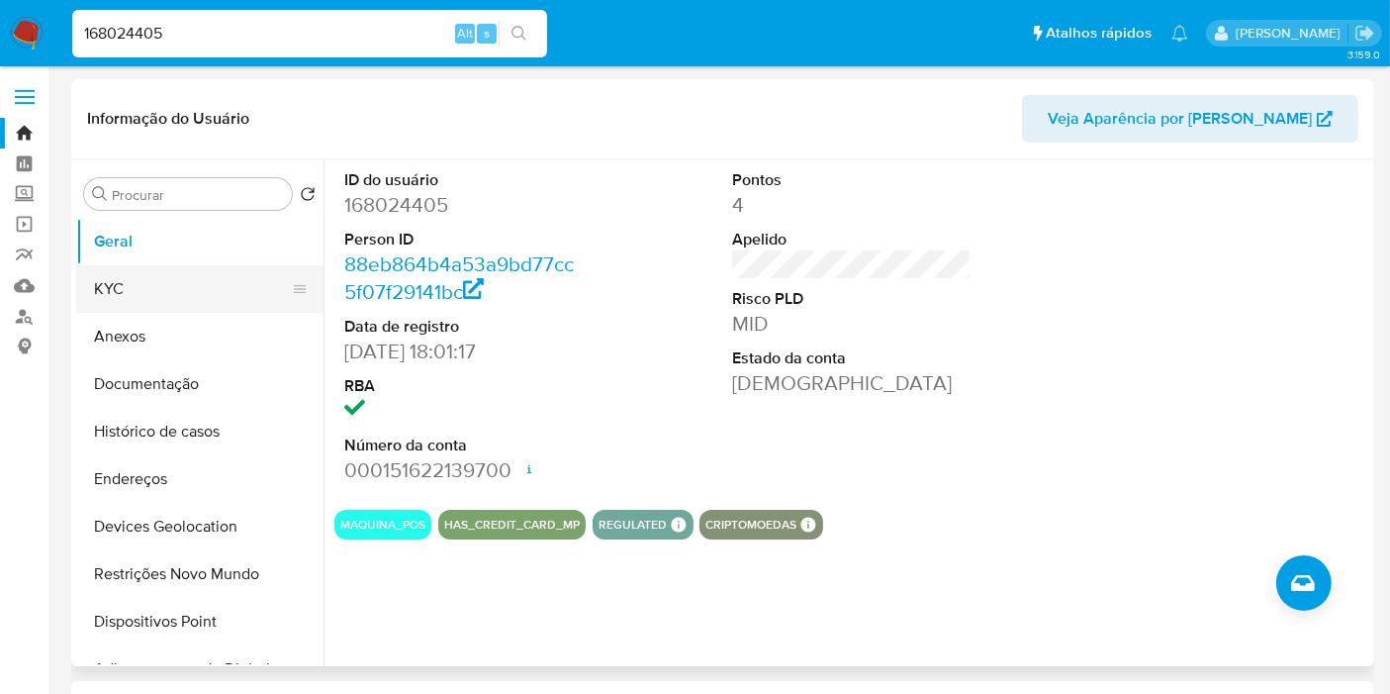
click at [162, 292] on button "KYC" at bounding box center [192, 289] width 232 height 48
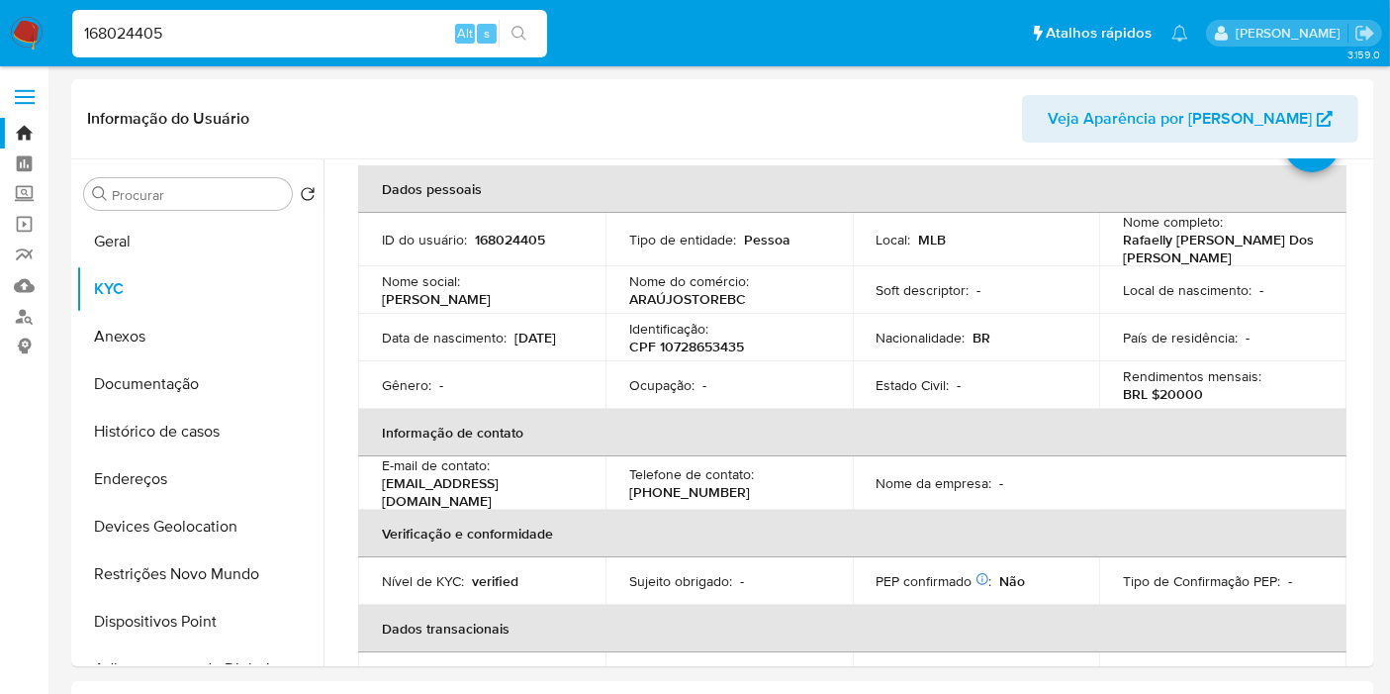
scroll to position [110, 0]
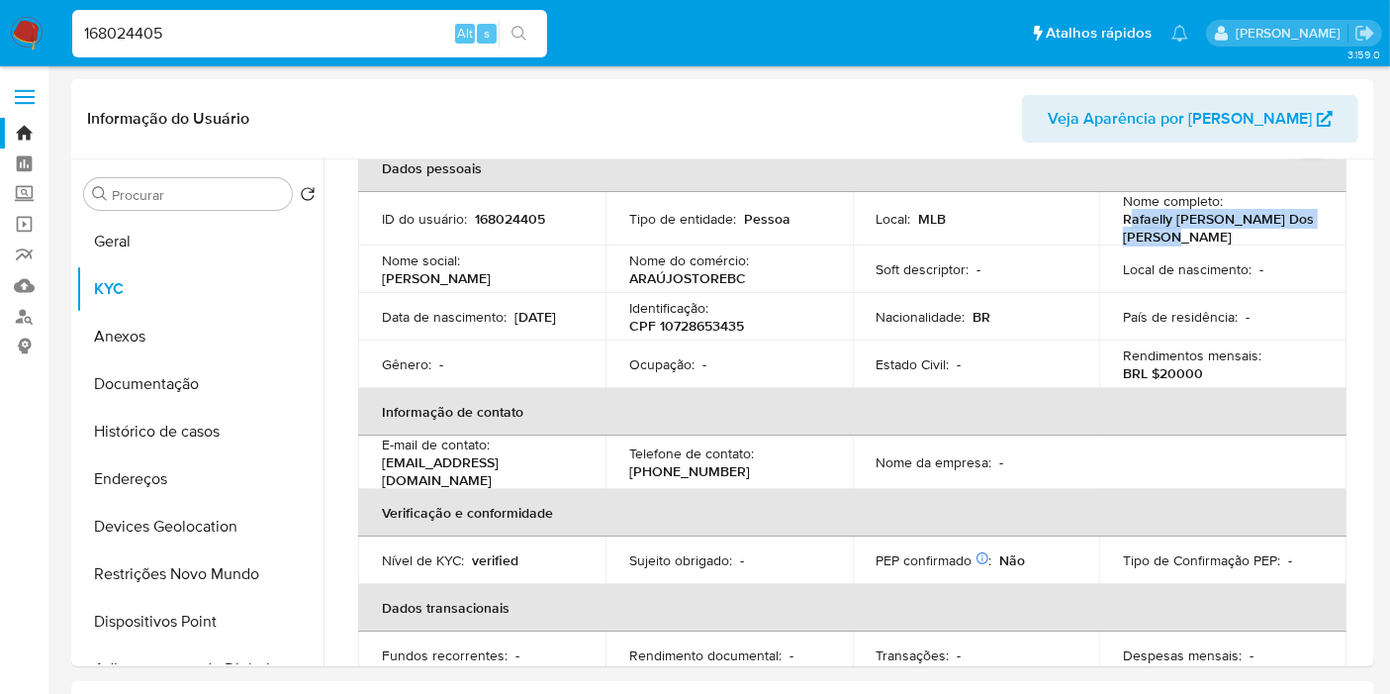
drag, startPoint x: 1122, startPoint y: 222, endPoint x: 1159, endPoint y: 239, distance: 40.7
click at [1185, 233] on p "Rafaelly Juliane Araujo Dos Santos" at bounding box center [1219, 228] width 192 height 36
click at [1123, 230] on p "Rafaelly Juliane Araujo Dos Santos" at bounding box center [1219, 228] width 192 height 36
drag, startPoint x: 1117, startPoint y: 222, endPoint x: 1190, endPoint y: 234, distance: 73.2
click at [1190, 234] on p "Rafaelly Juliane Araujo Dos Santos" at bounding box center [1219, 228] width 192 height 36
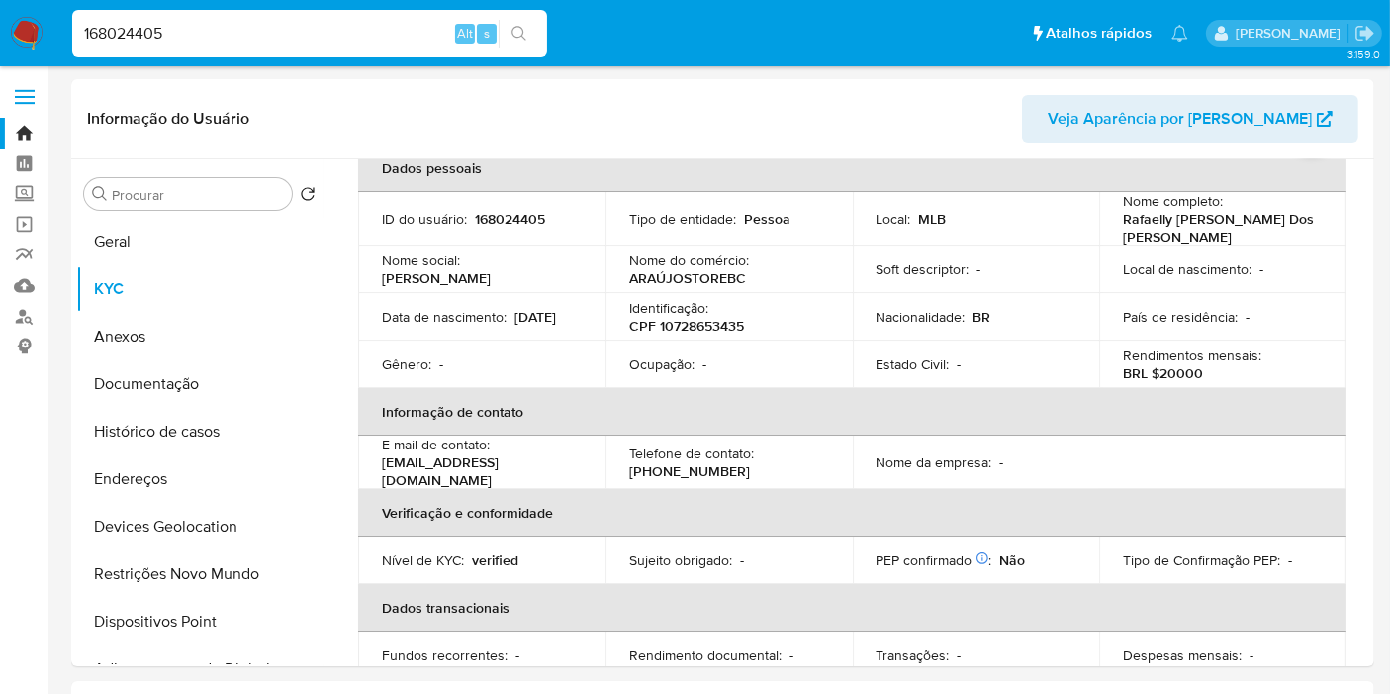
click at [663, 323] on p "CPF 10728653435" at bounding box center [686, 326] width 115 height 18
click at [662, 322] on p "CPF 10728653435" at bounding box center [686, 326] width 115 height 18
copy p "10728653435"
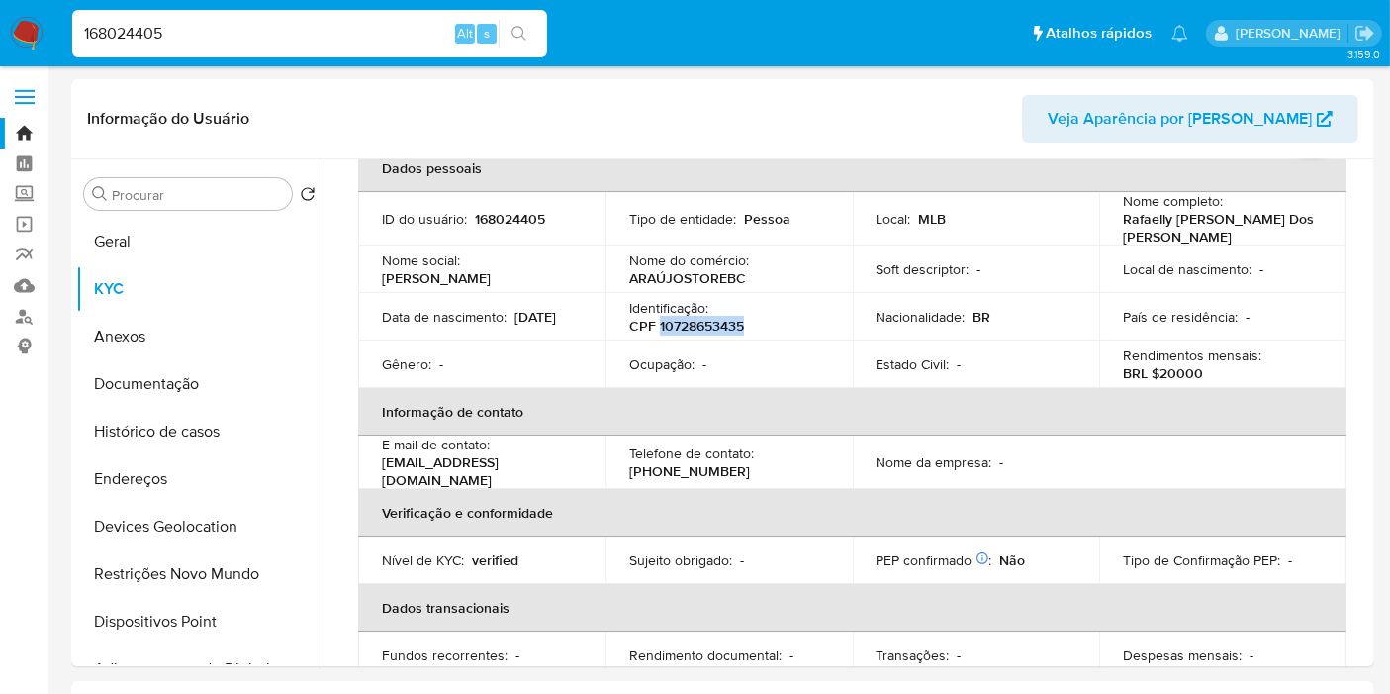
click at [690, 327] on p "CPF 10728653435" at bounding box center [686, 326] width 115 height 18
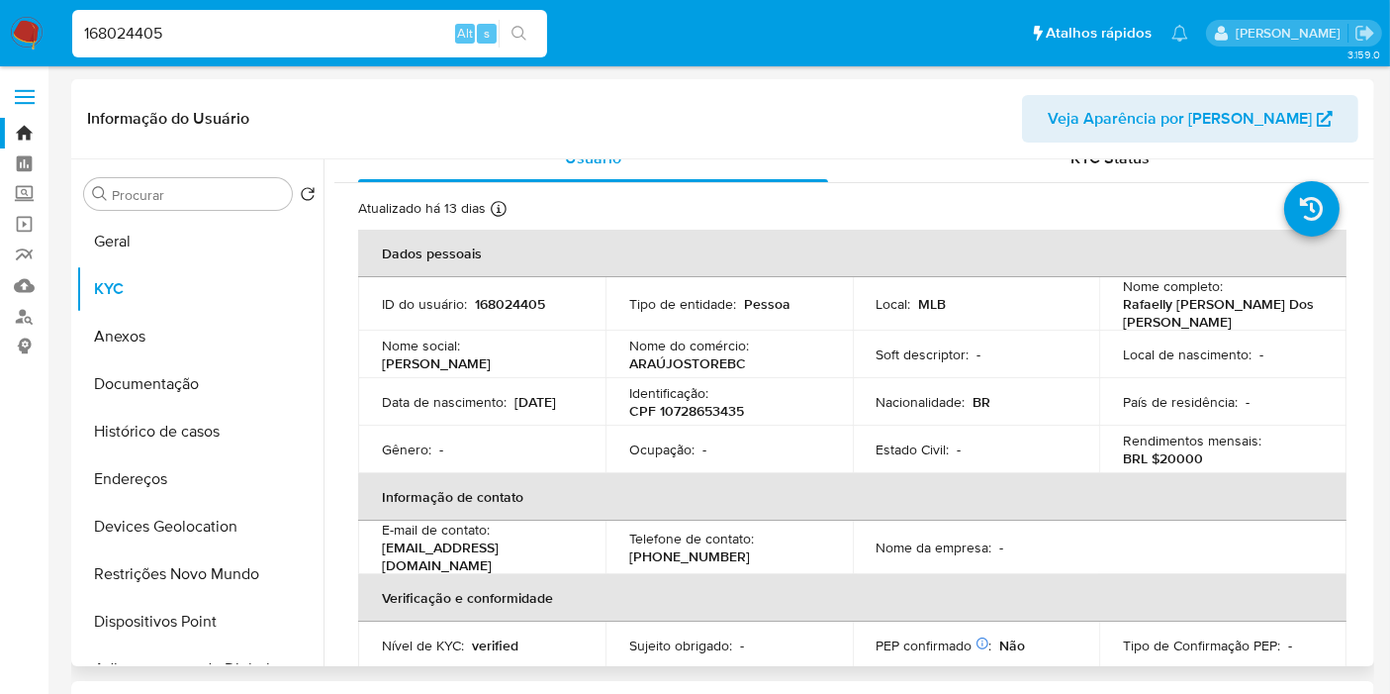
scroll to position [25, 0]
click at [221, 396] on button "Documentação" at bounding box center [192, 384] width 232 height 48
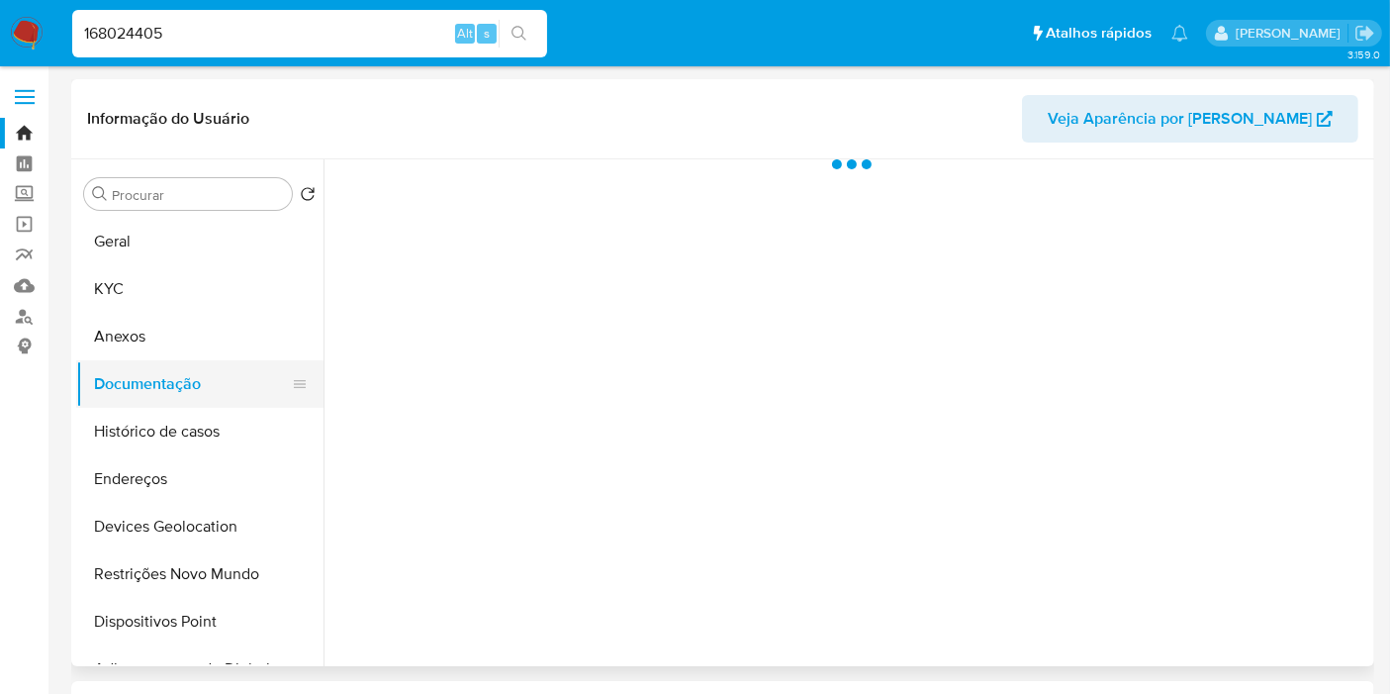
scroll to position [0, 0]
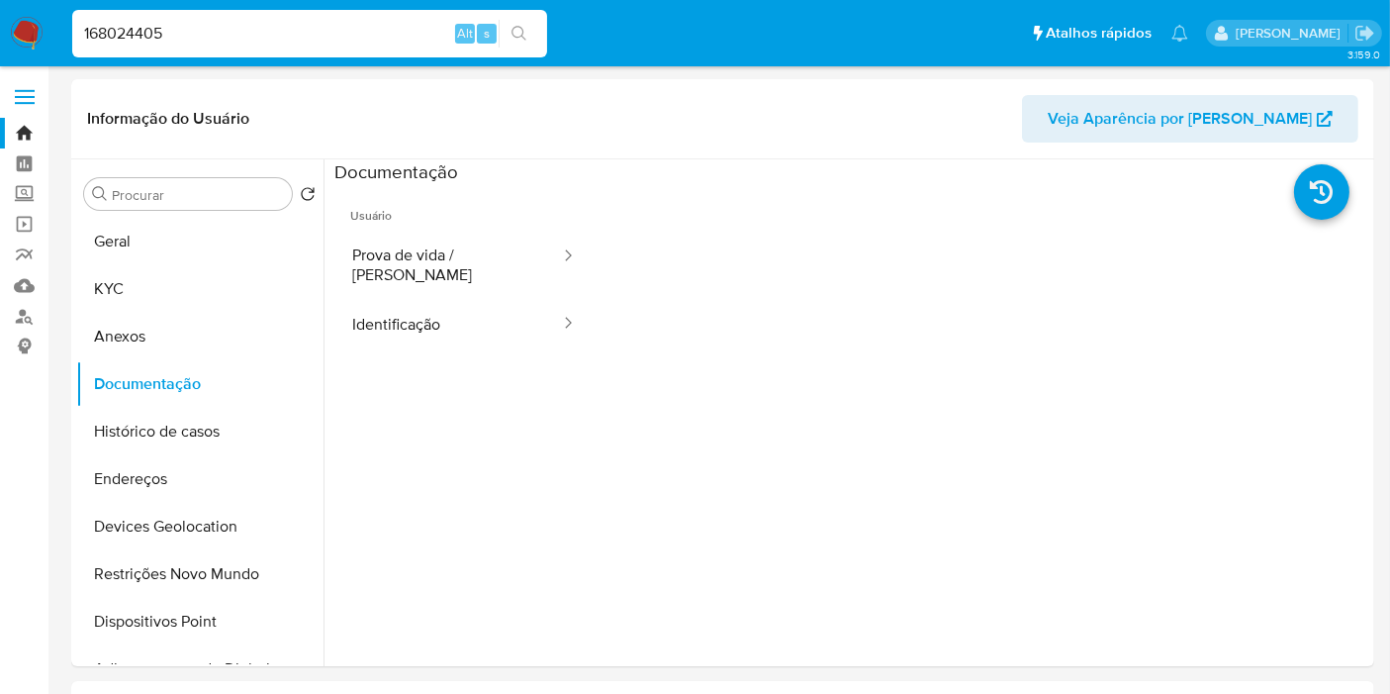
click at [205, 29] on input "168024405" at bounding box center [309, 34] width 475 height 26
paste input "608514"
type input "168608514"
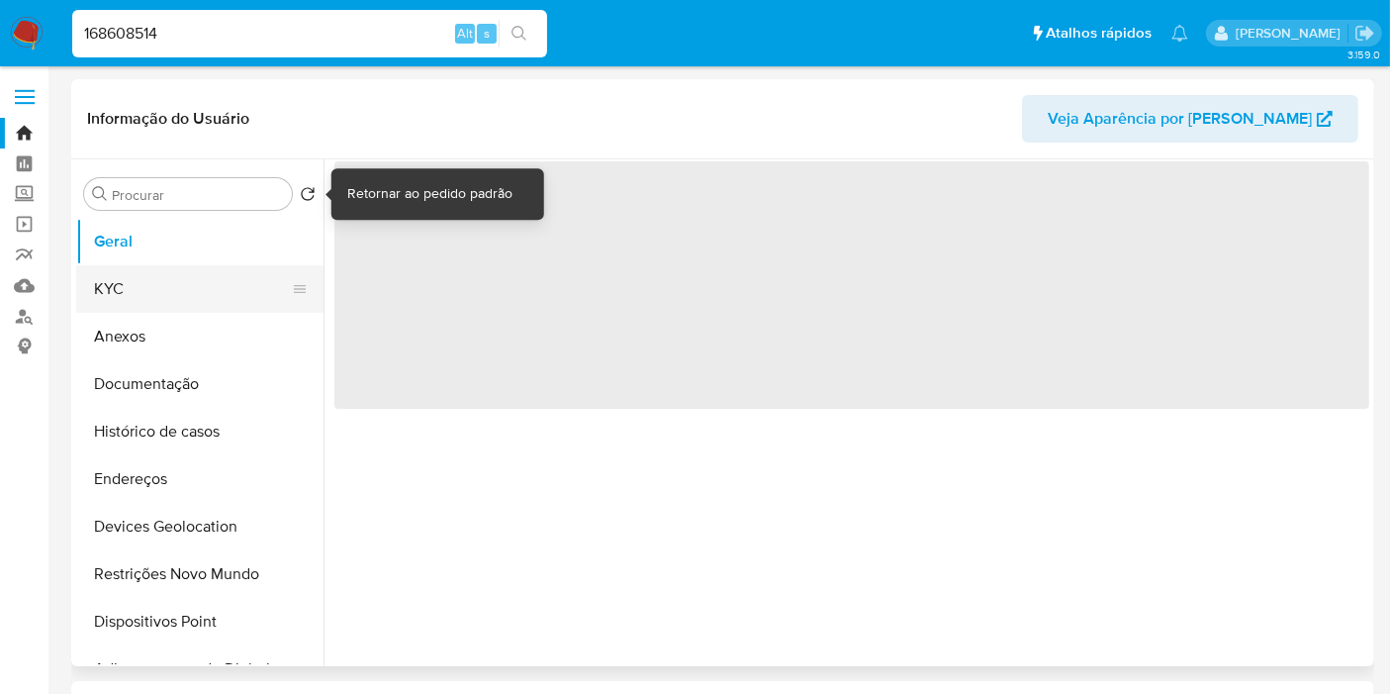
select select "10"
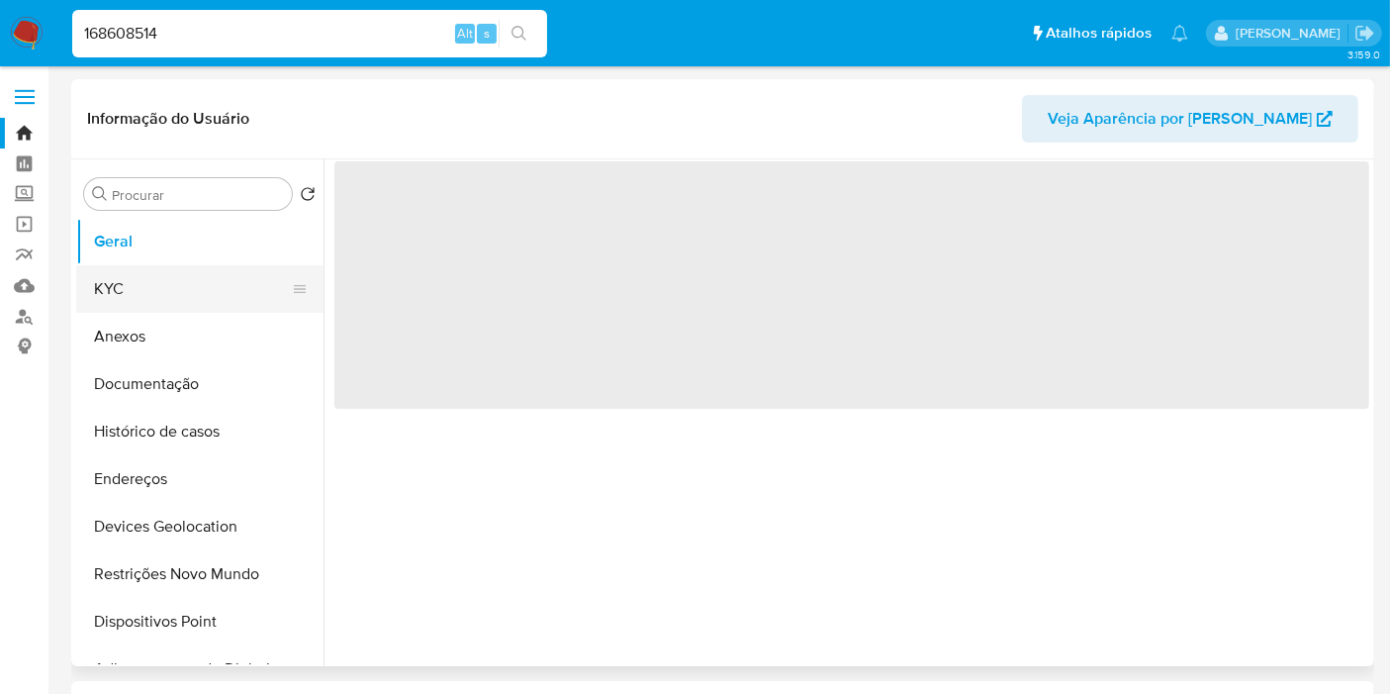
click at [156, 295] on button "KYC" at bounding box center [192, 289] width 232 height 48
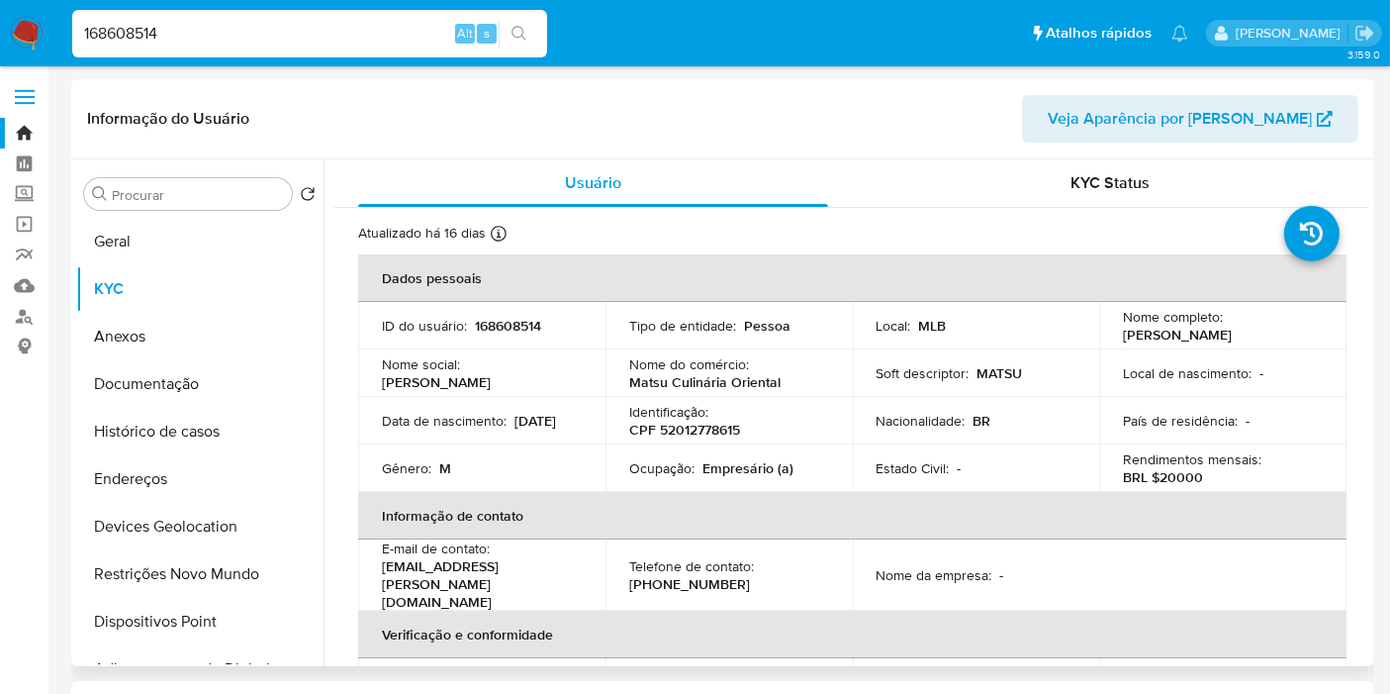
drag, startPoint x: 1125, startPoint y: 334, endPoint x: 1279, endPoint y: 336, distance: 153.4
click at [1279, 336] on div "Nome completo : Aldecir Batista Dias" at bounding box center [1223, 326] width 200 height 36
click at [711, 429] on p "CPF 52012778615" at bounding box center [684, 430] width 111 height 18
copy p "52012778615"
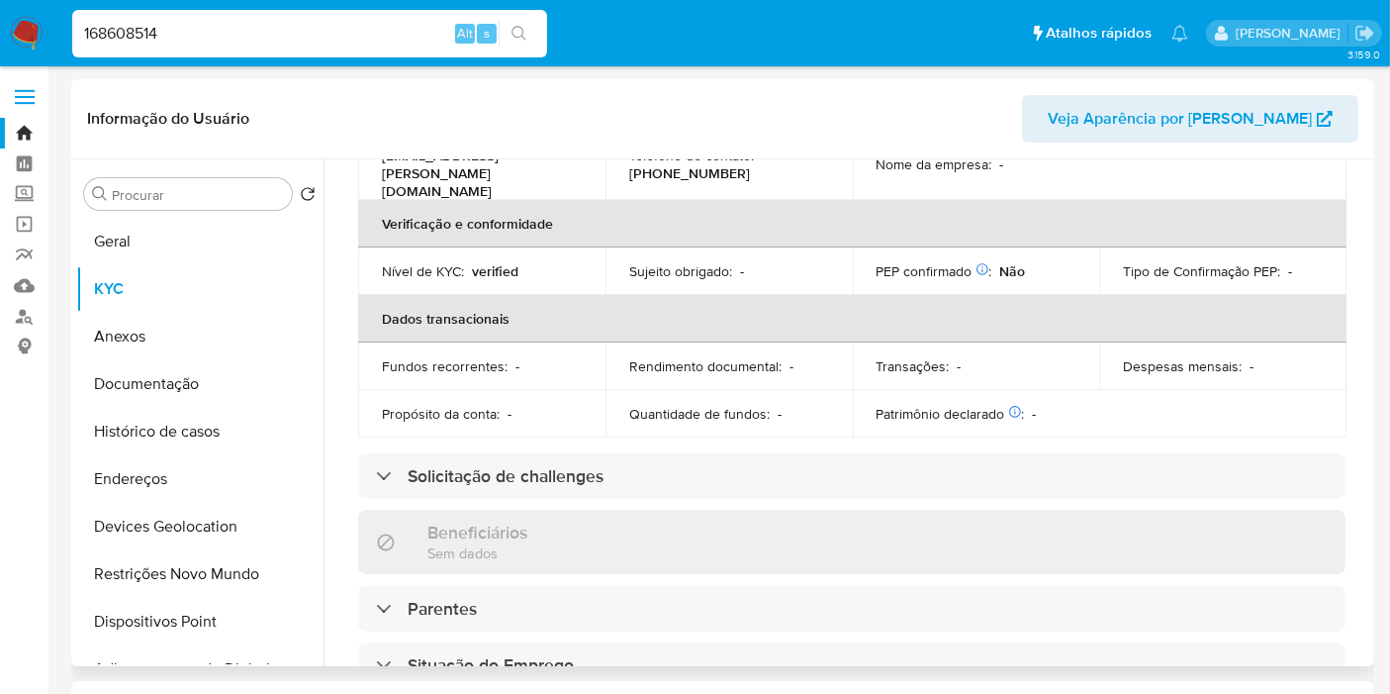
scroll to position [19, 0]
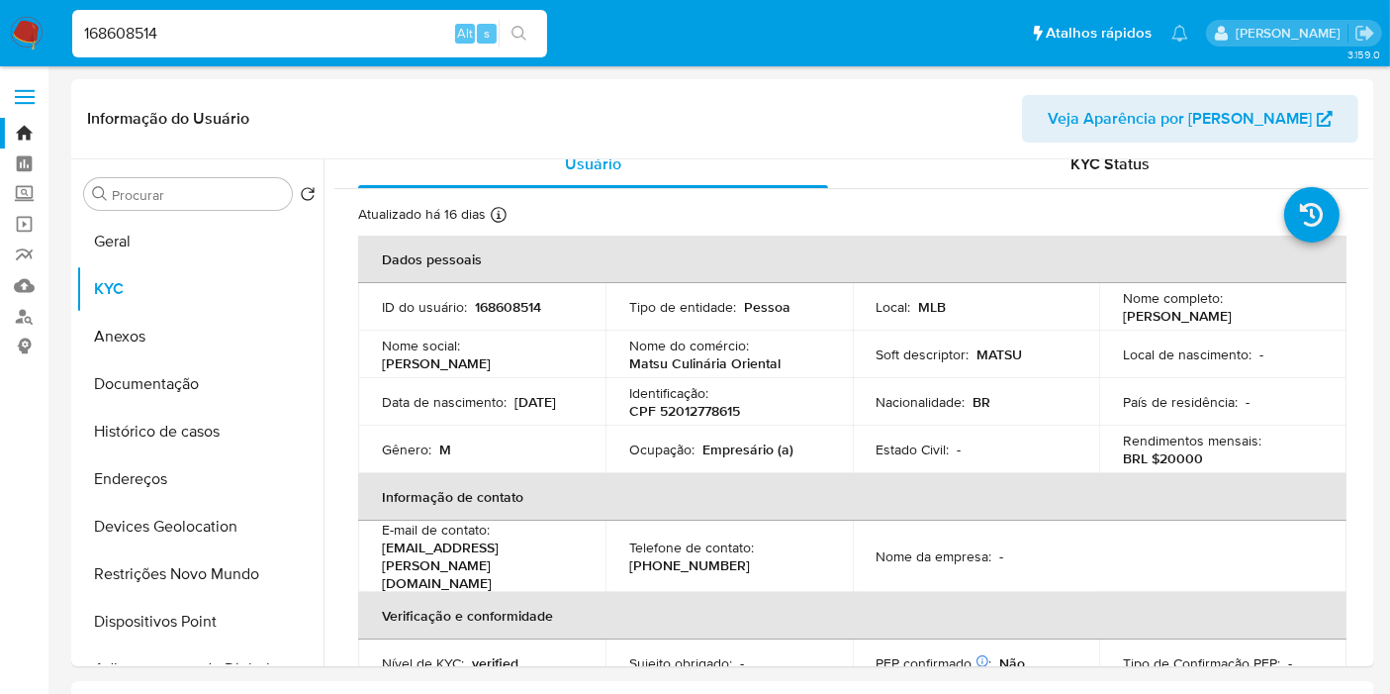
click at [204, 35] on input "168608514" at bounding box center [309, 34] width 475 height 26
paste input "71651882"
type input "171651882"
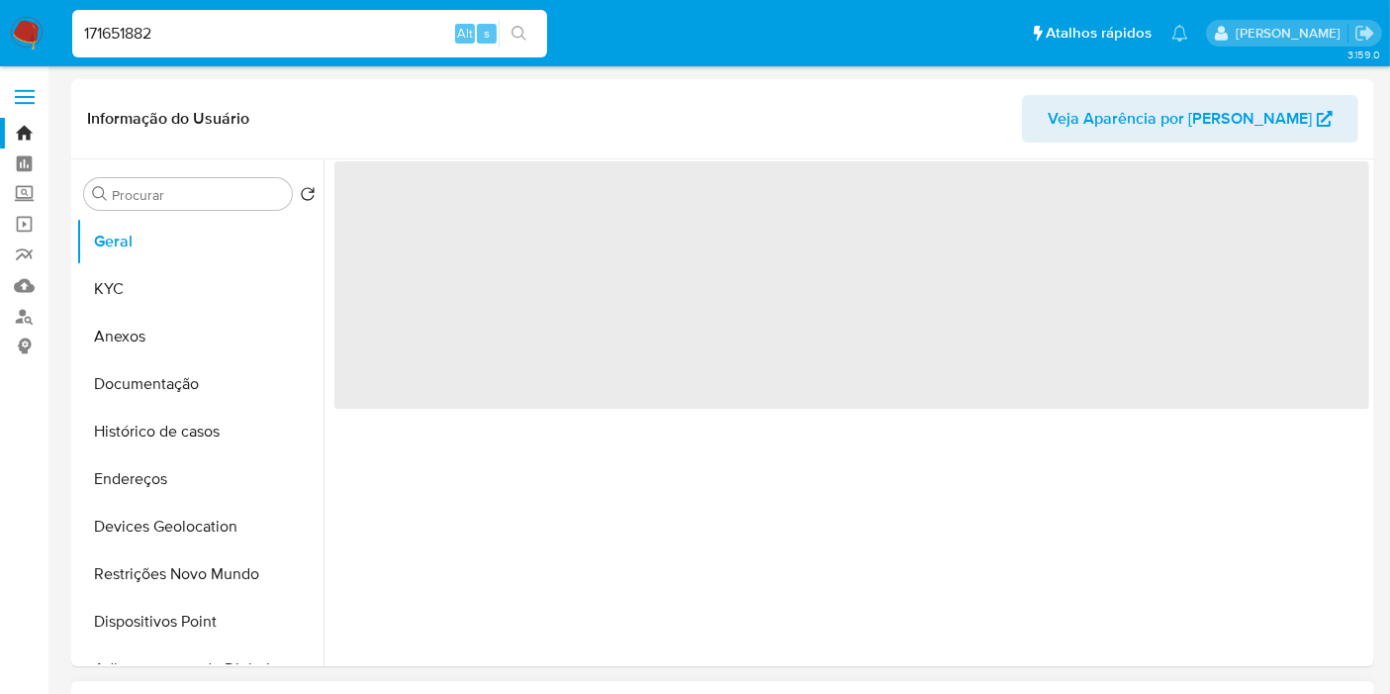
select select "10"
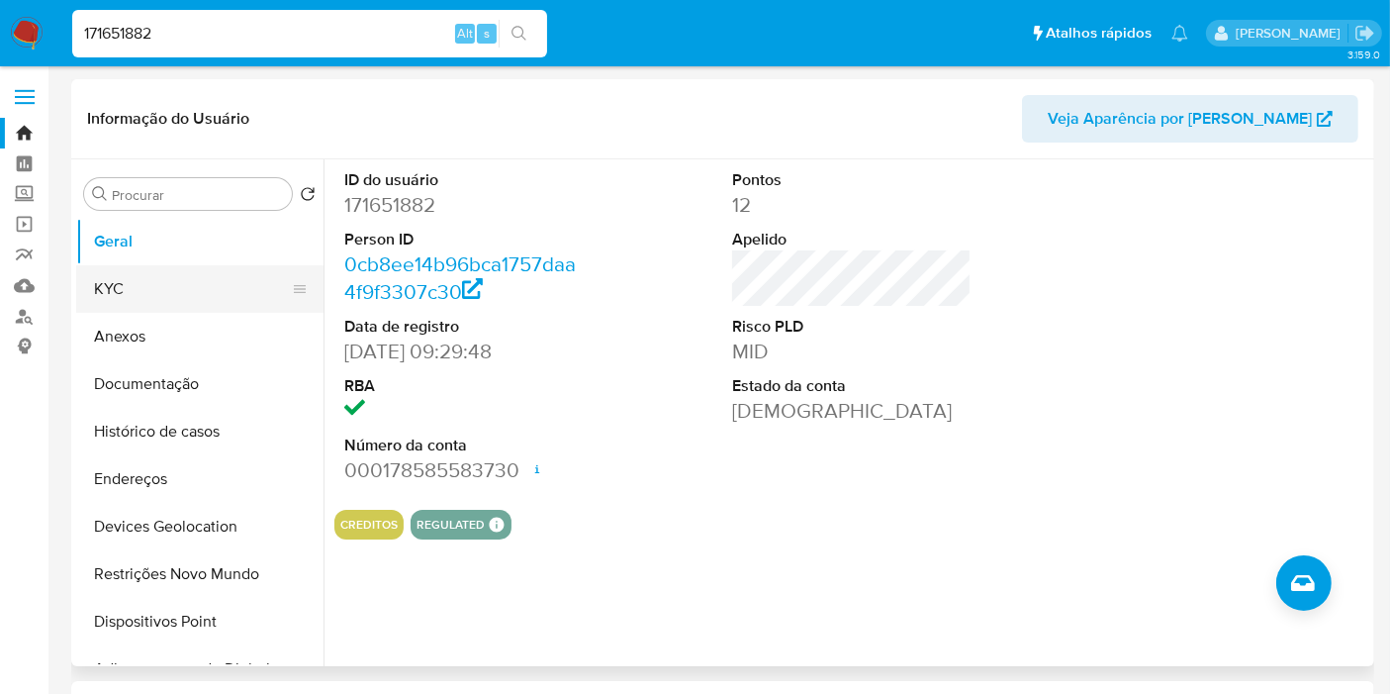
click at [76, 283] on button "KYC" at bounding box center [192, 289] width 232 height 48
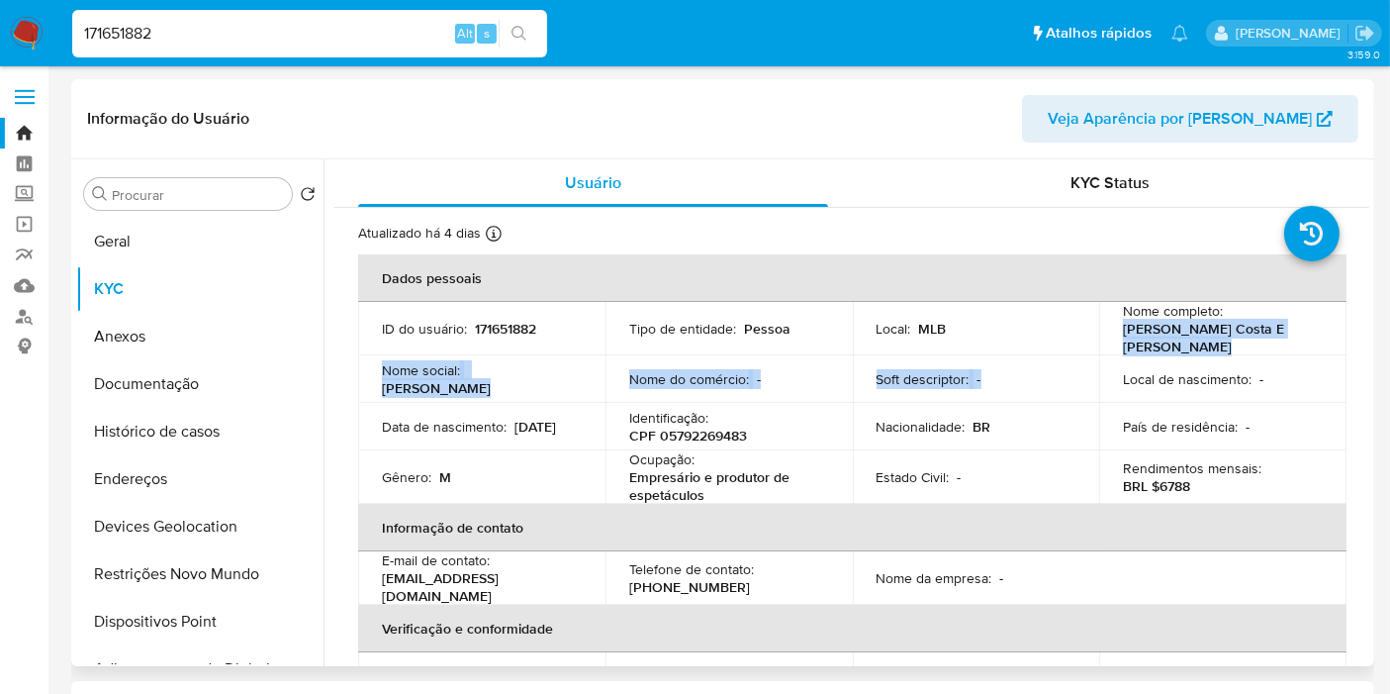
drag, startPoint x: 1113, startPoint y: 333, endPoint x: 1210, endPoint y: 347, distance: 98.1
click at [1215, 353] on td "Nome completo : Marcelo Tomaselli de Sousa Costa E Silva" at bounding box center [1222, 328] width 247 height 53
copy p "Marcelo Tomaselli de Sousa Costa E Silva"
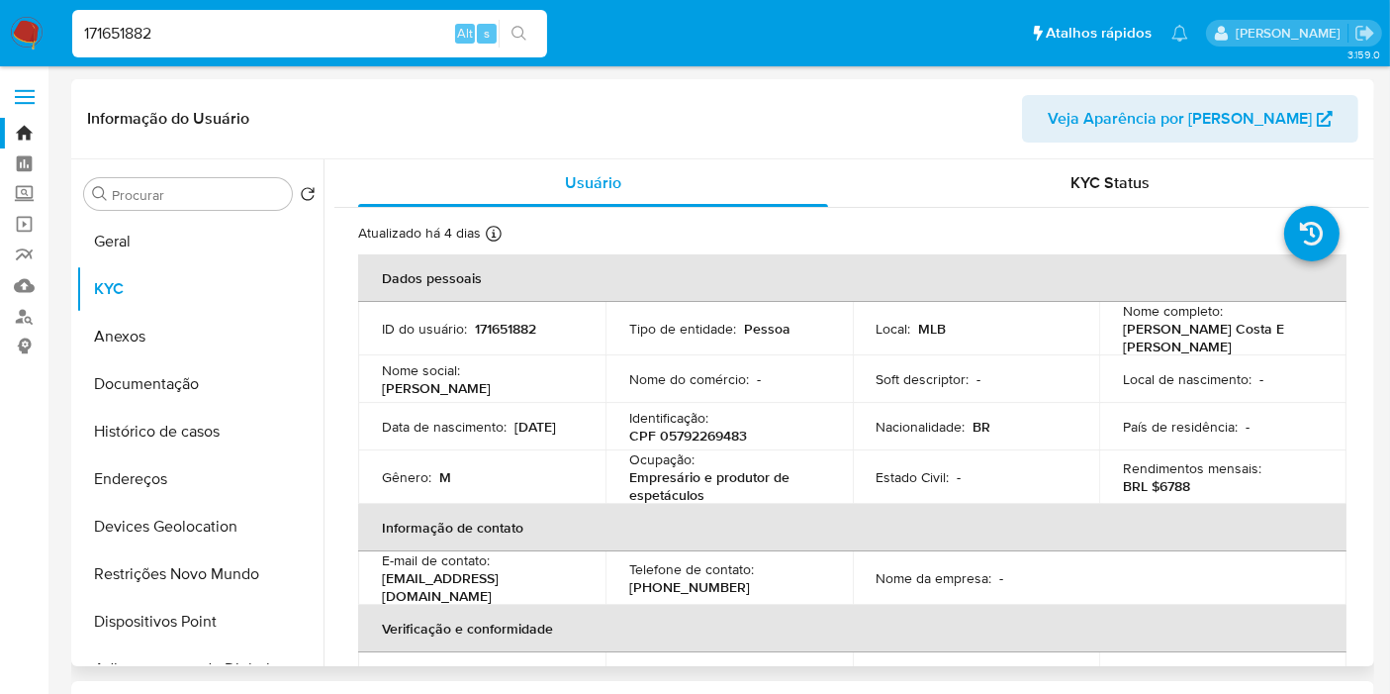
click at [723, 441] on p "CPF 05792269483" at bounding box center [688, 436] width 118 height 18
copy p "05792269483"
drag, startPoint x: 1159, startPoint y: 480, endPoint x: 1203, endPoint y: 479, distance: 44.5
click at [1204, 479] on div "Rendimentos mensais : BRL $6788" at bounding box center [1223, 477] width 200 height 36
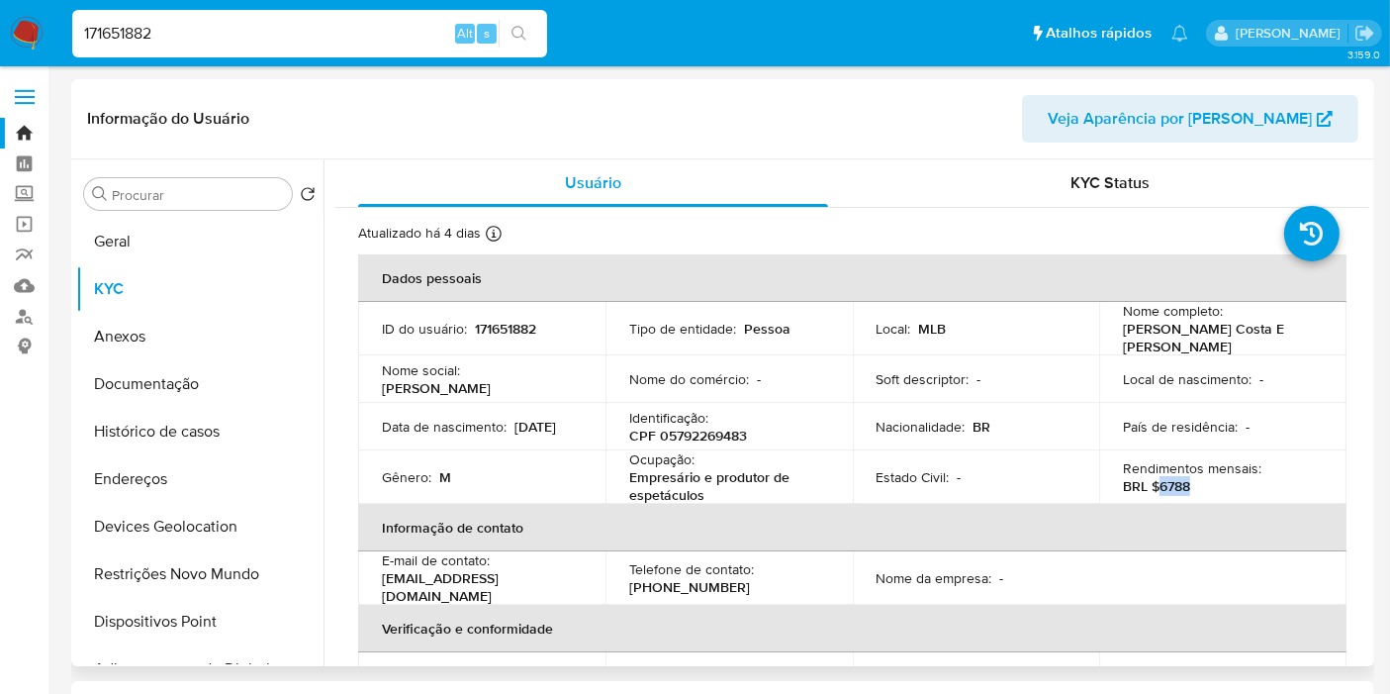
copy p "6788"
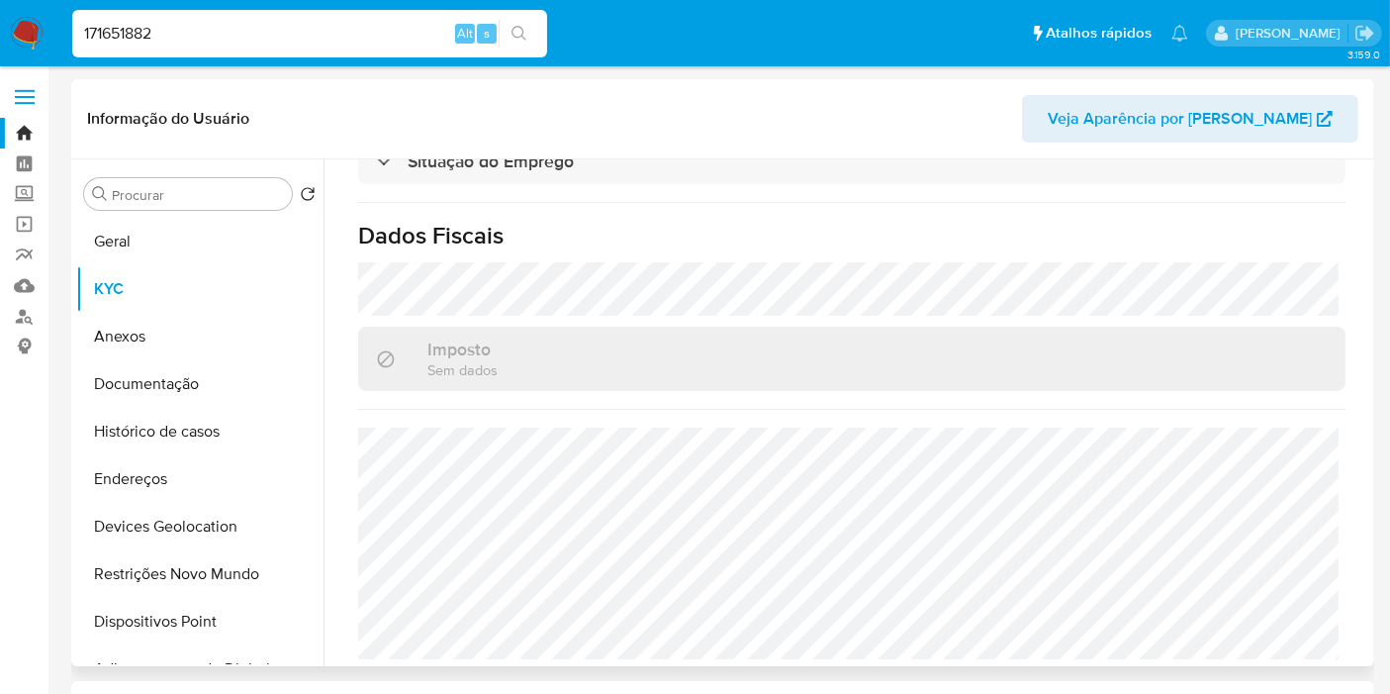
scroll to position [916, 0]
click at [189, 35] on input "171651882" at bounding box center [309, 34] width 475 height 26
paste input "9454850"
type input "194548502"
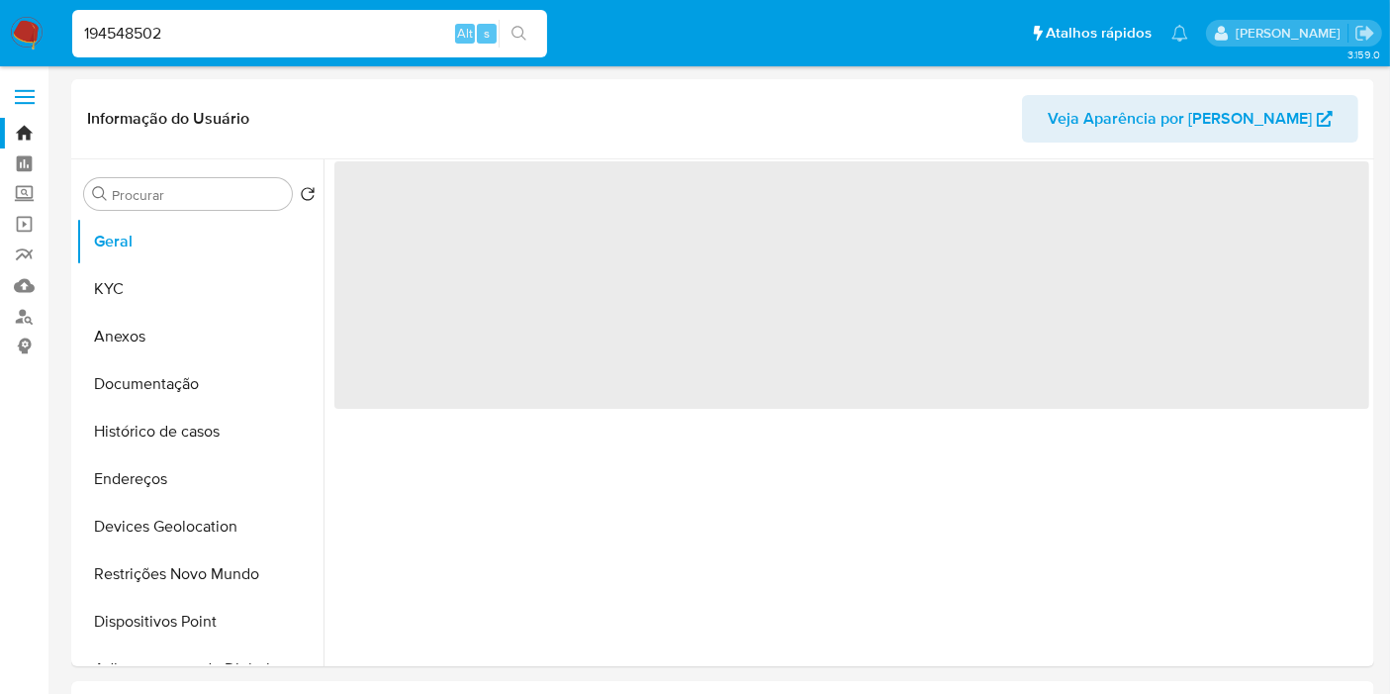
select select "10"
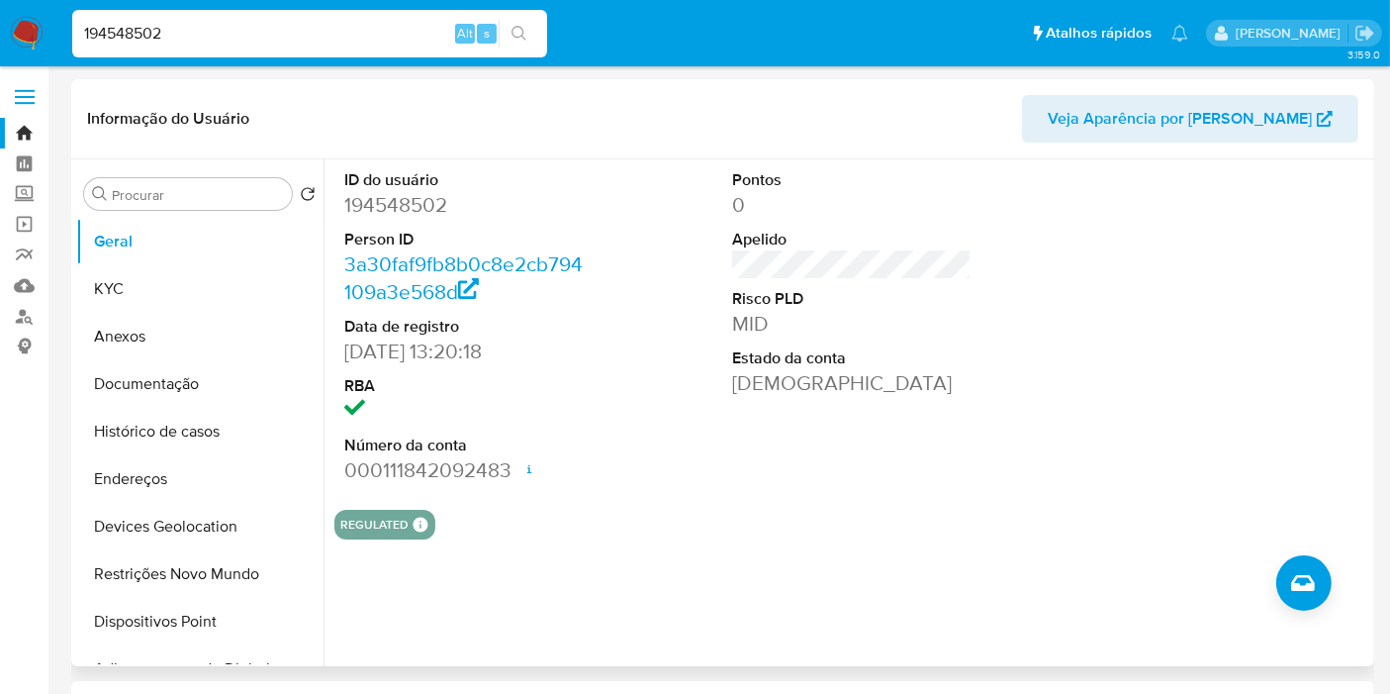
click at [377, 213] on dd "194548502" at bounding box center [463, 205] width 239 height 28
click at [377, 212] on dd "194548502" at bounding box center [463, 205] width 239 height 28
click at [163, 299] on button "KYC" at bounding box center [192, 289] width 232 height 48
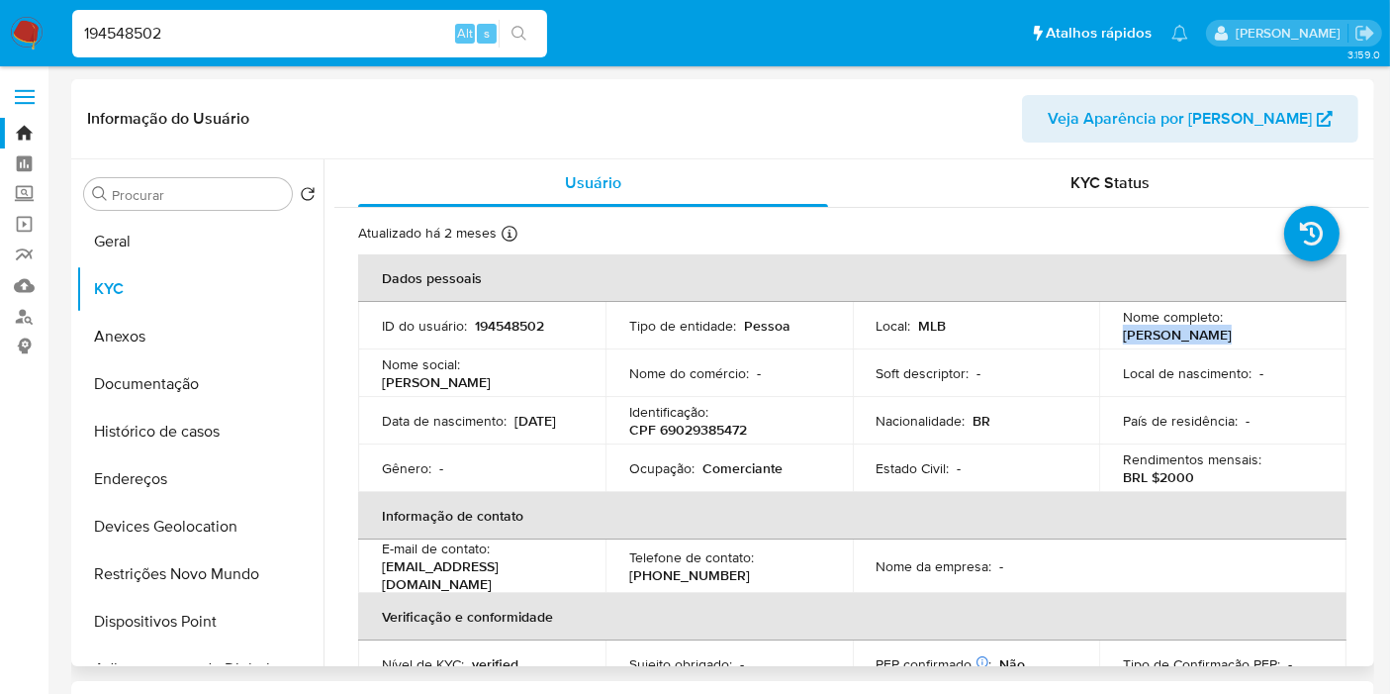
drag, startPoint x: 1118, startPoint y: 333, endPoint x: 1217, endPoint y: 333, distance: 99.0
click at [1217, 333] on div "Nome completo : Rejane Araujo" at bounding box center [1223, 326] width 200 height 36
click at [702, 427] on p "CPF 69029385472" at bounding box center [688, 430] width 118 height 18
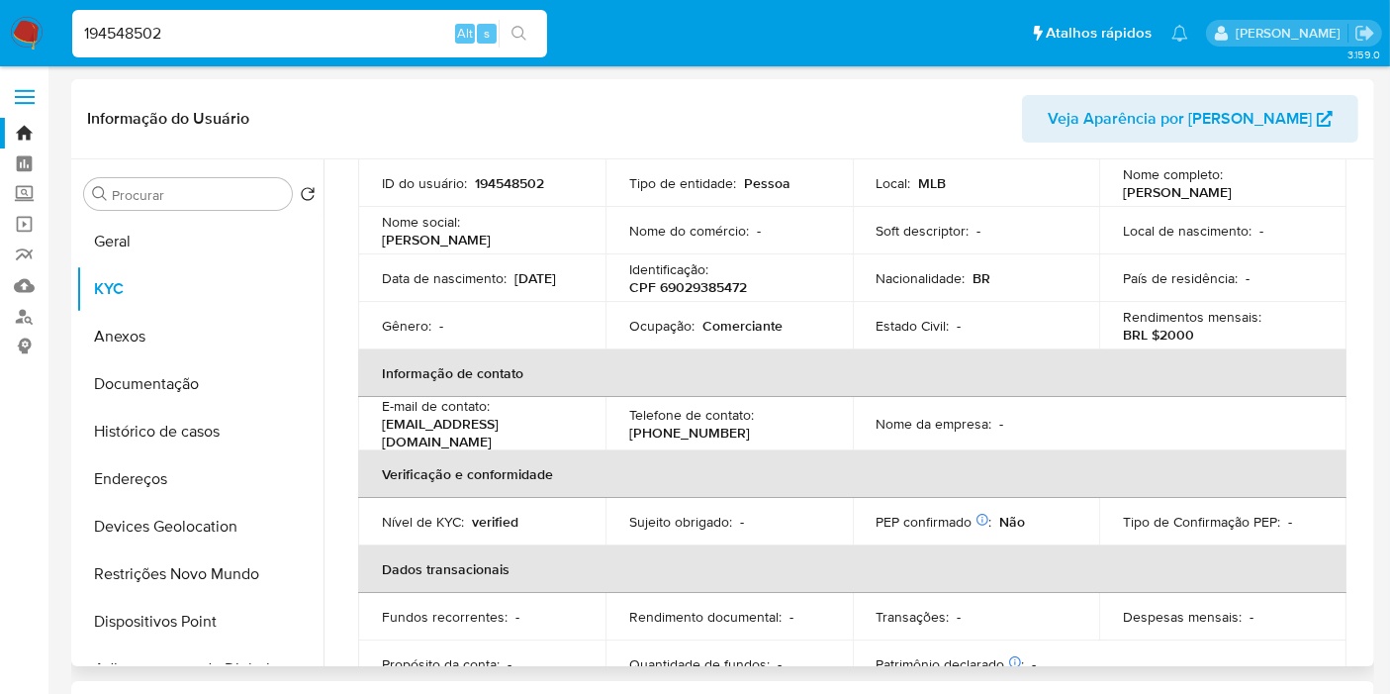
scroll to position [39, 0]
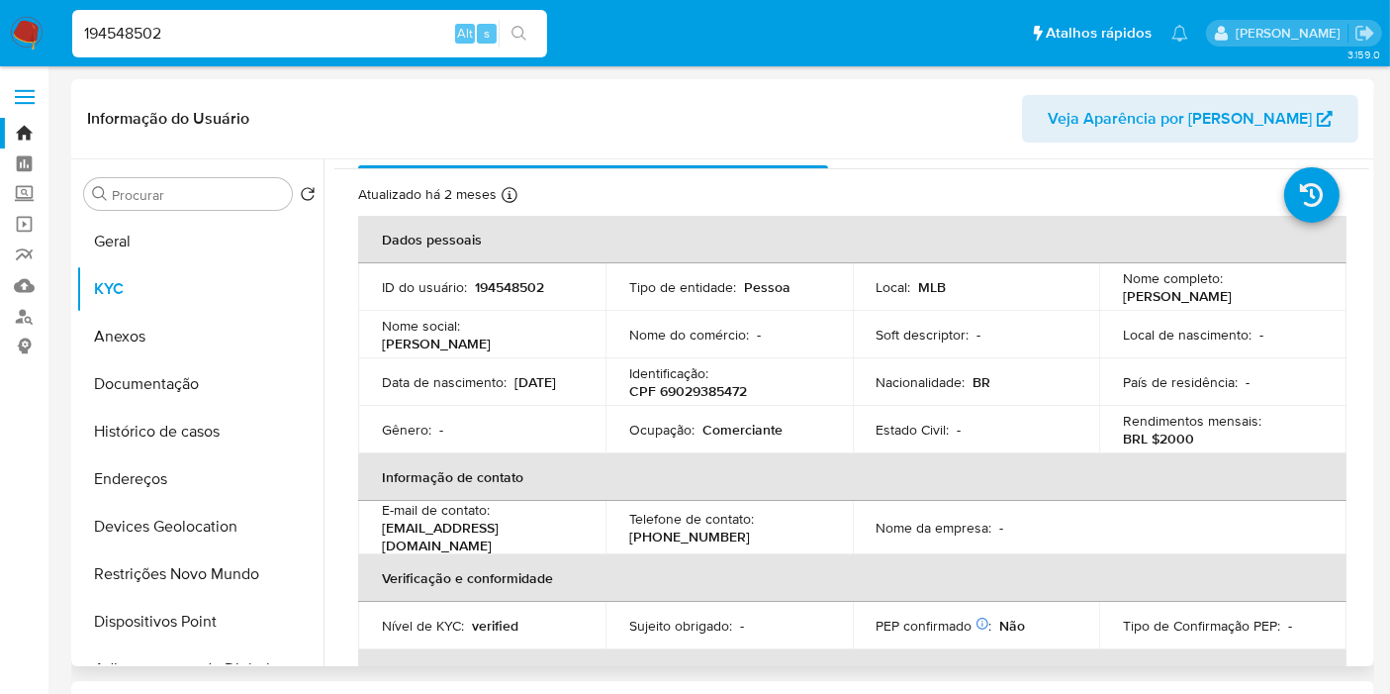
click at [701, 387] on p "CPF 69029385472" at bounding box center [688, 391] width 118 height 18
click at [236, 52] on div "194548502 Alt s" at bounding box center [309, 34] width 475 height 48
click at [219, 33] on input "194548502" at bounding box center [309, 34] width 475 height 26
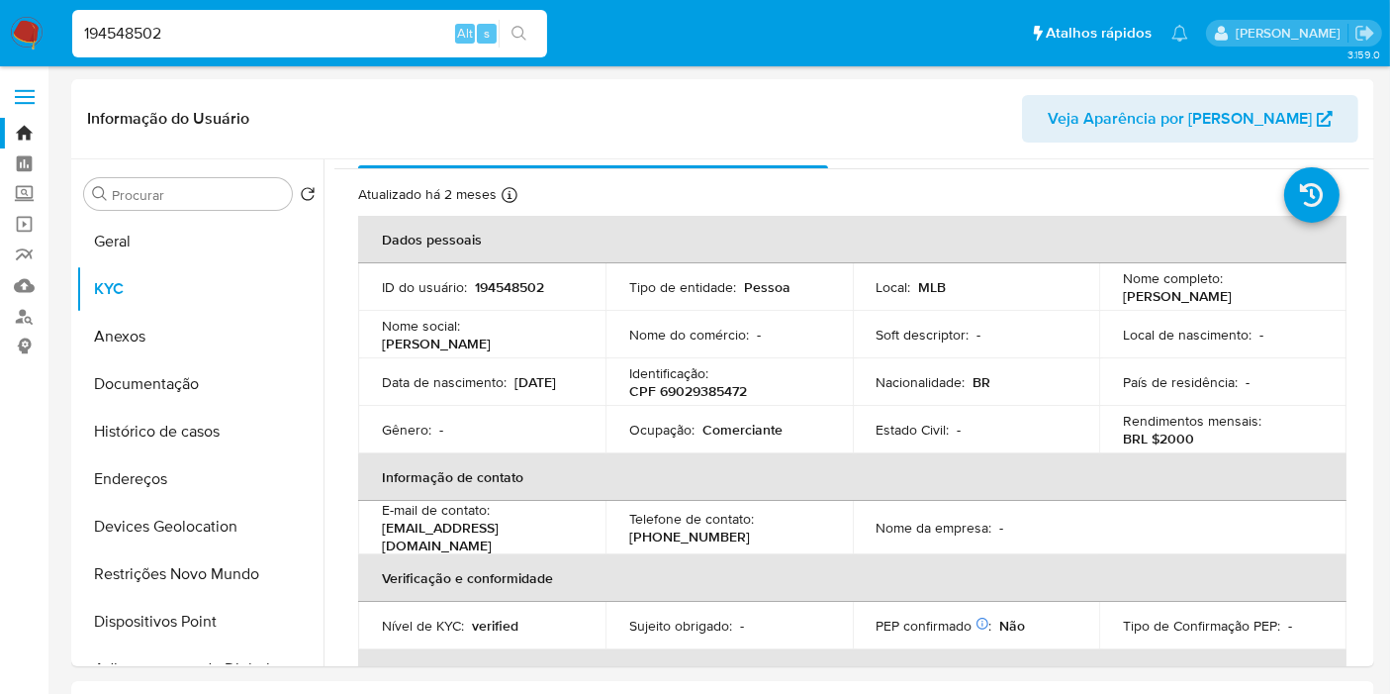
click at [219, 33] on input "194548502" at bounding box center [309, 34] width 475 height 26
paste input "253325685"
type input "253325685"
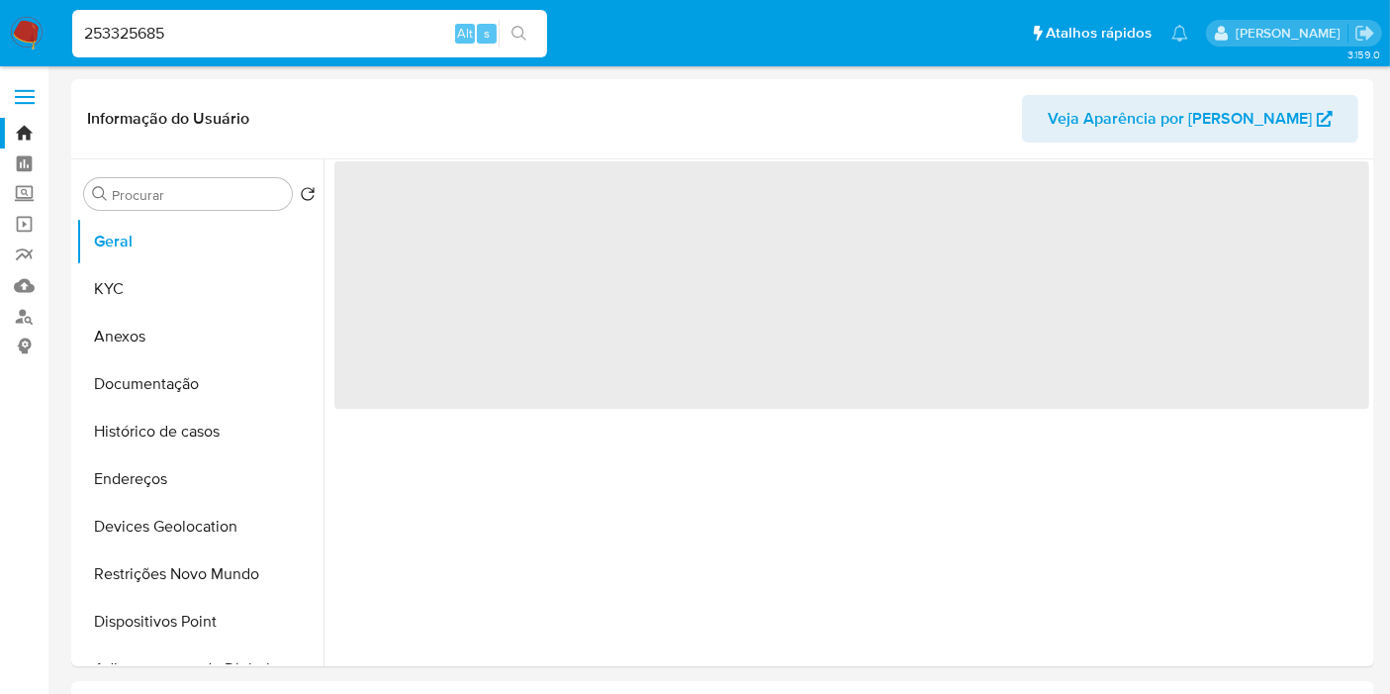
select select "10"
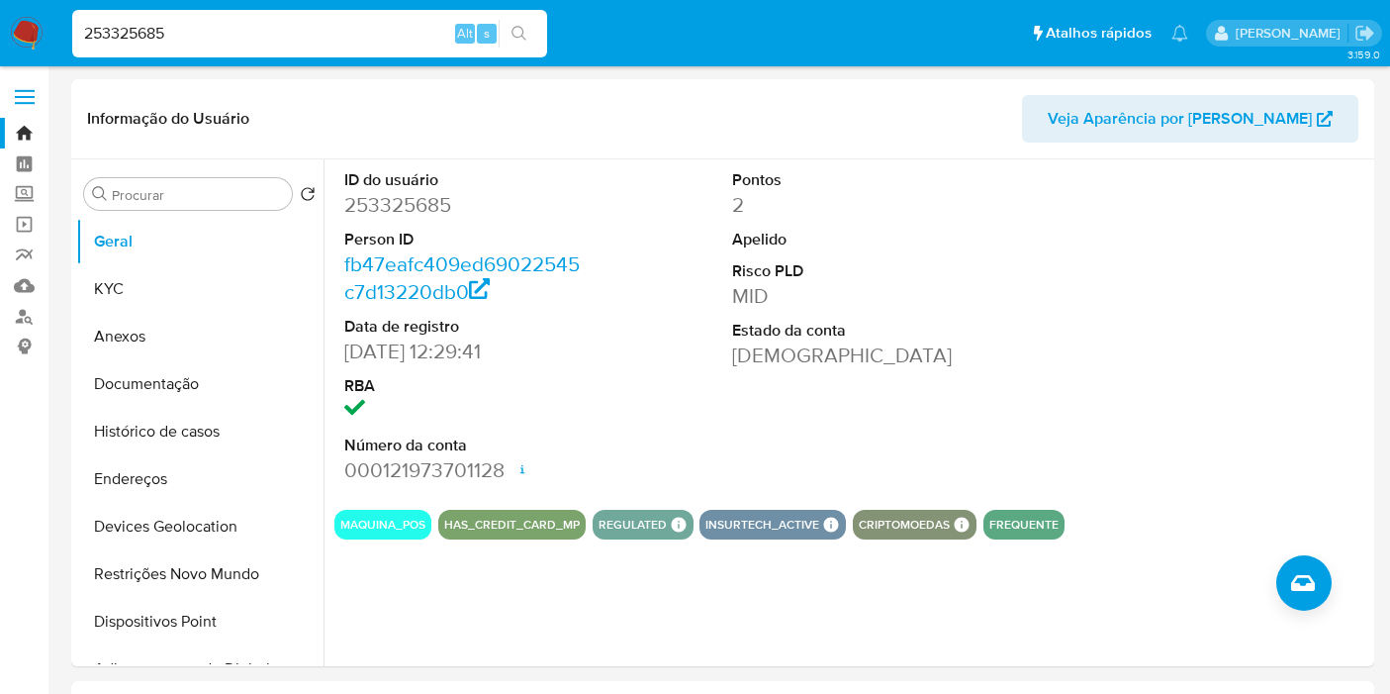
select select "10"
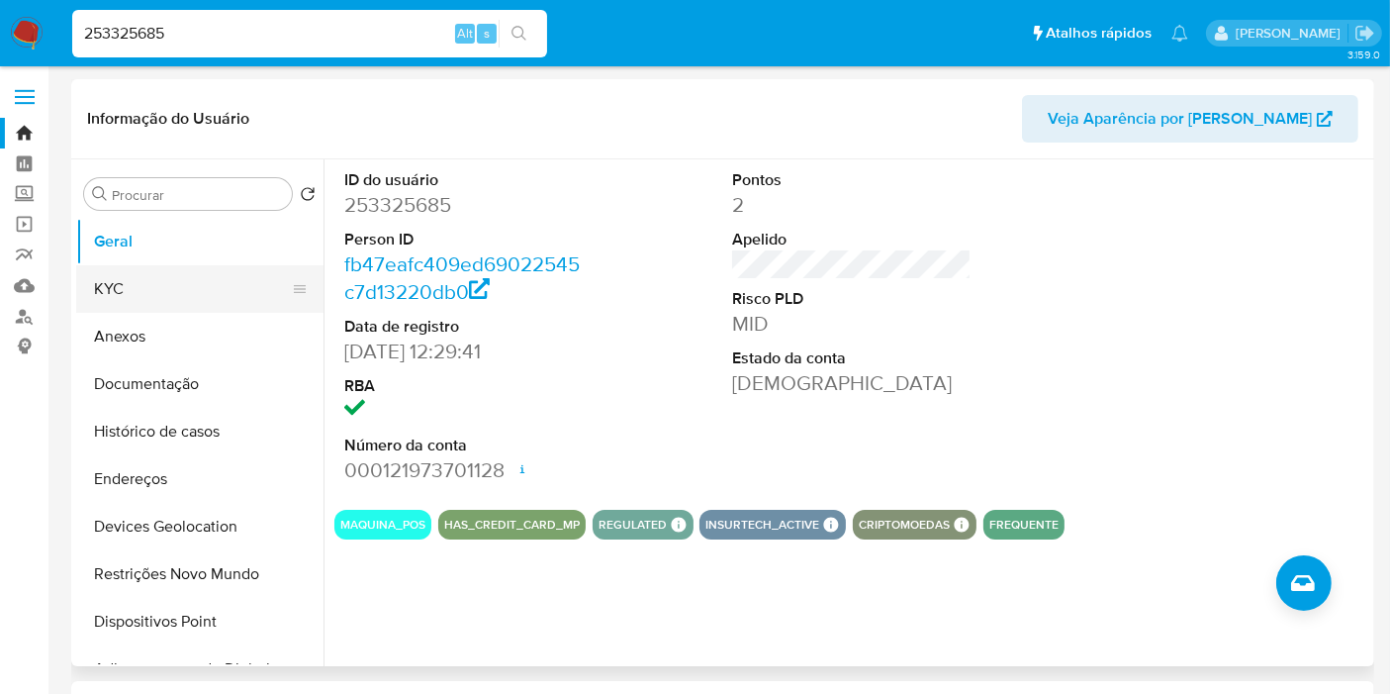
click at [158, 301] on button "KYC" at bounding box center [192, 289] width 232 height 48
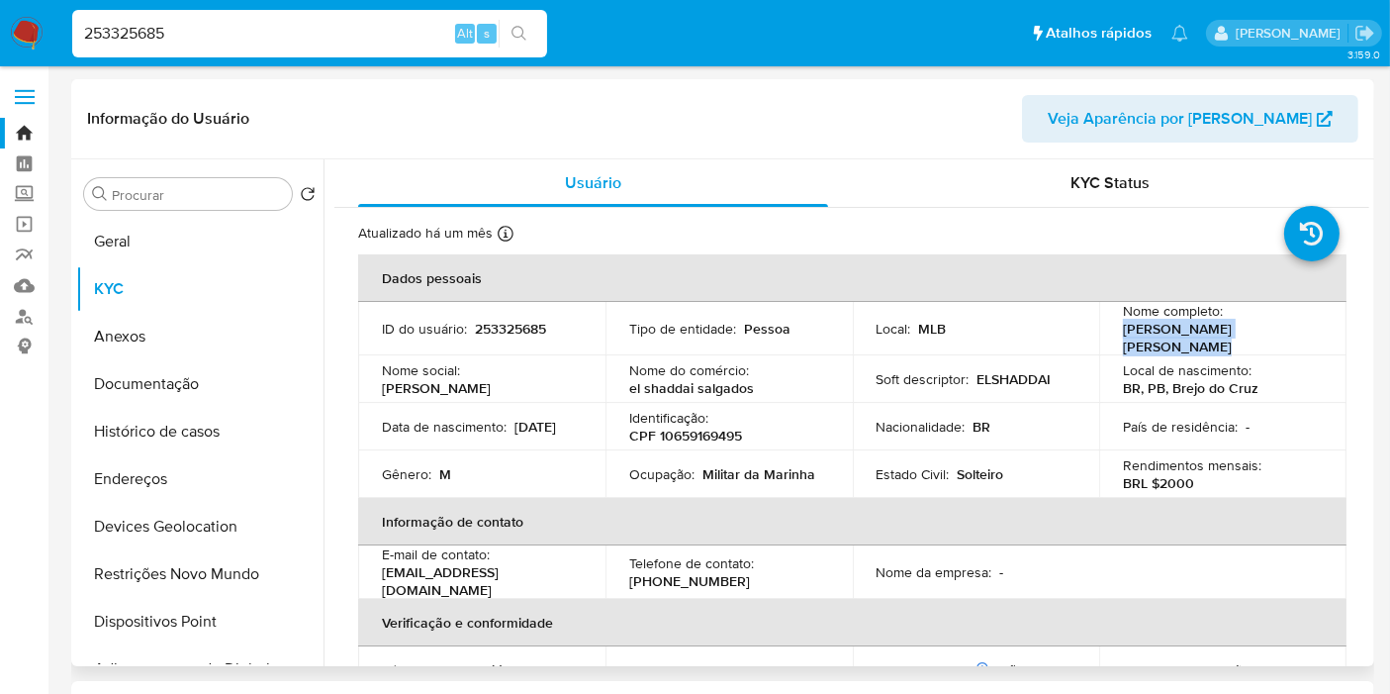
drag, startPoint x: 1116, startPoint y: 336, endPoint x: 1291, endPoint y: 334, distance: 175.2
click at [1291, 334] on td "Nome completo : [PERSON_NAME] [PERSON_NAME]" at bounding box center [1222, 328] width 247 height 53
copy p "[PERSON_NAME] [PERSON_NAME]"
click at [678, 430] on p "CPF 10659169495" at bounding box center [685, 436] width 113 height 18
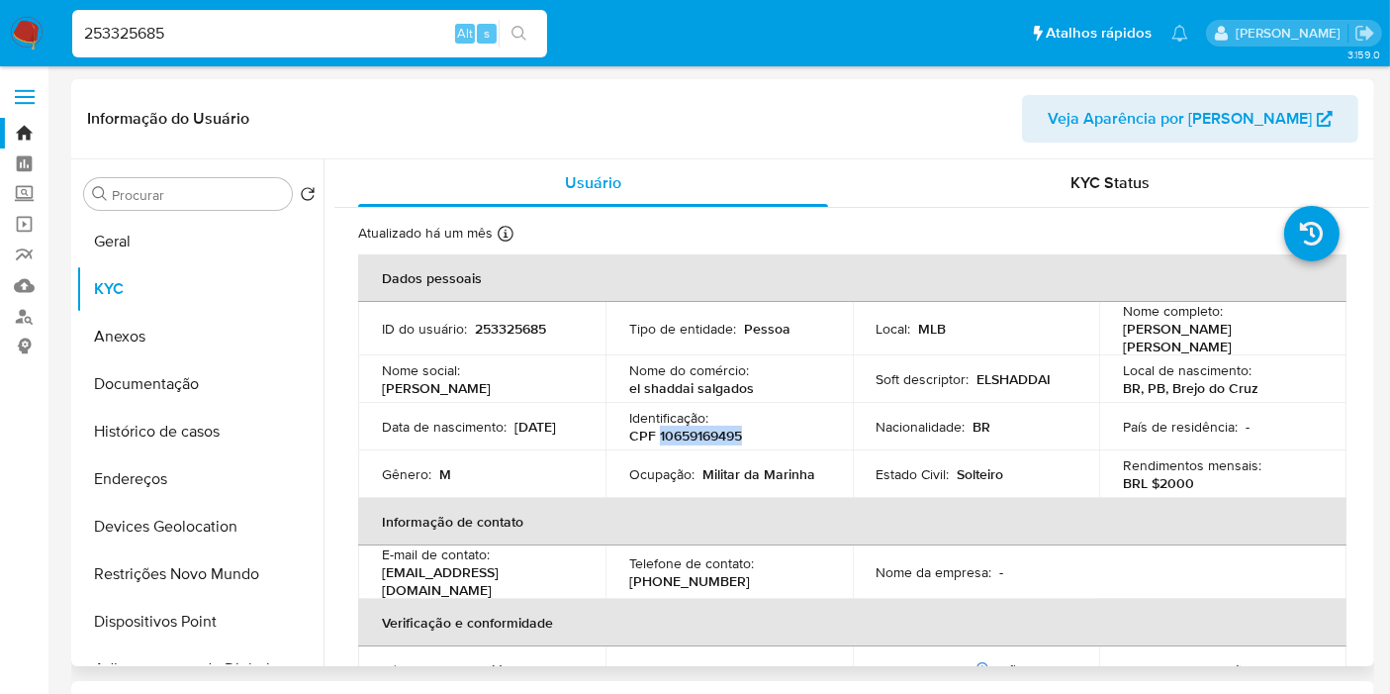
click at [678, 430] on p "CPF 10659169495" at bounding box center [685, 436] width 113 height 18
copy p "10659169495"
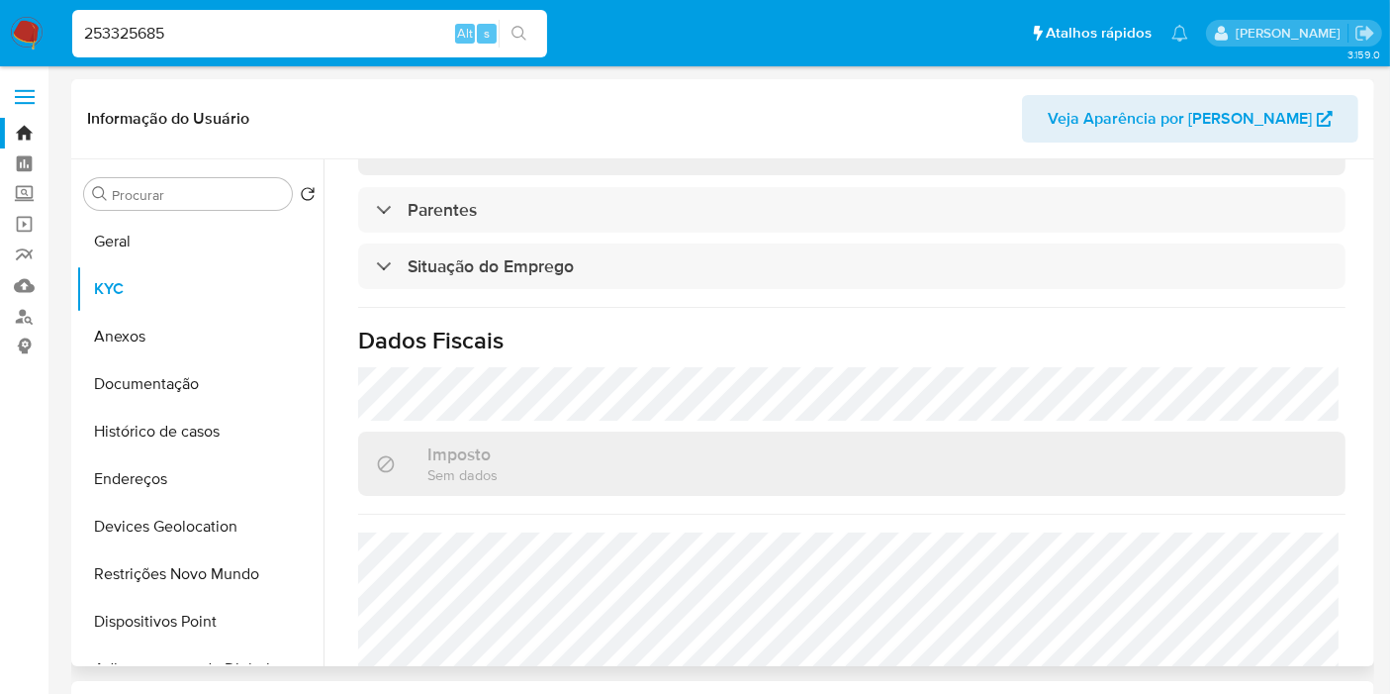
scroll to position [879, 0]
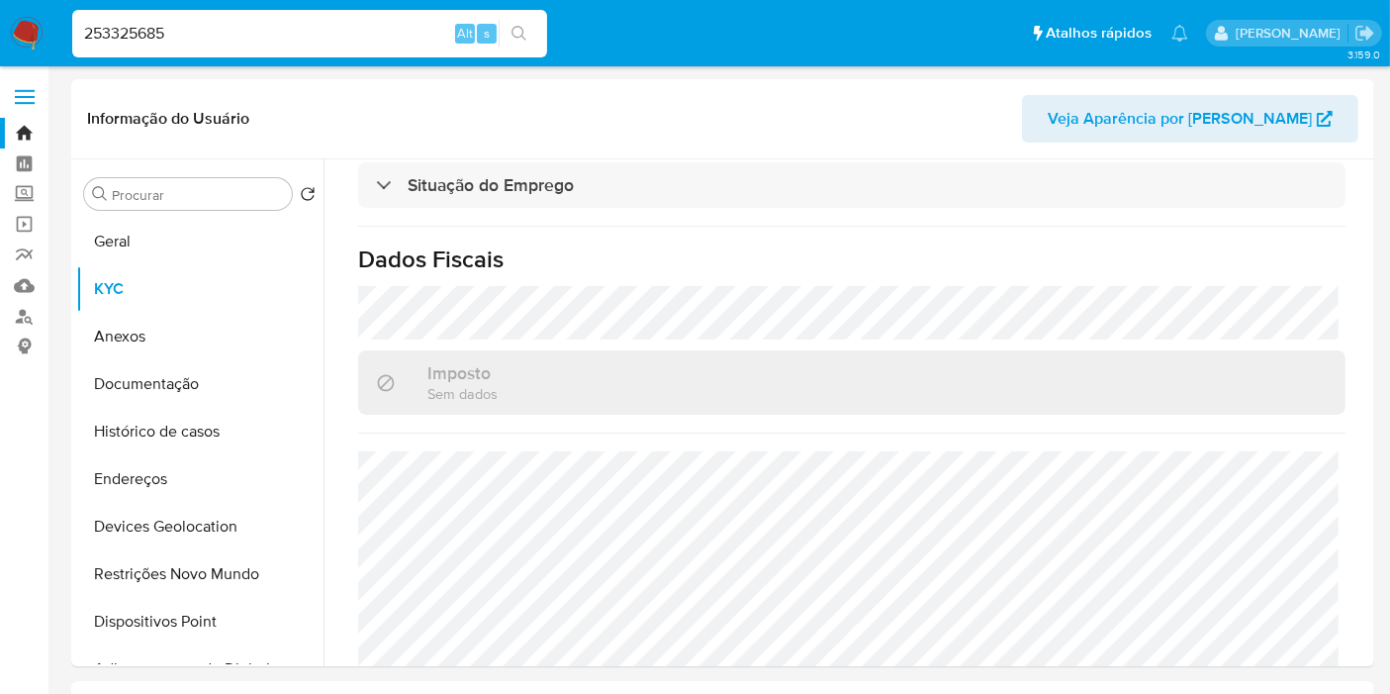
click at [215, 41] on input "253325685" at bounding box center [309, 34] width 475 height 26
paste input "61436013"
type input "261436013"
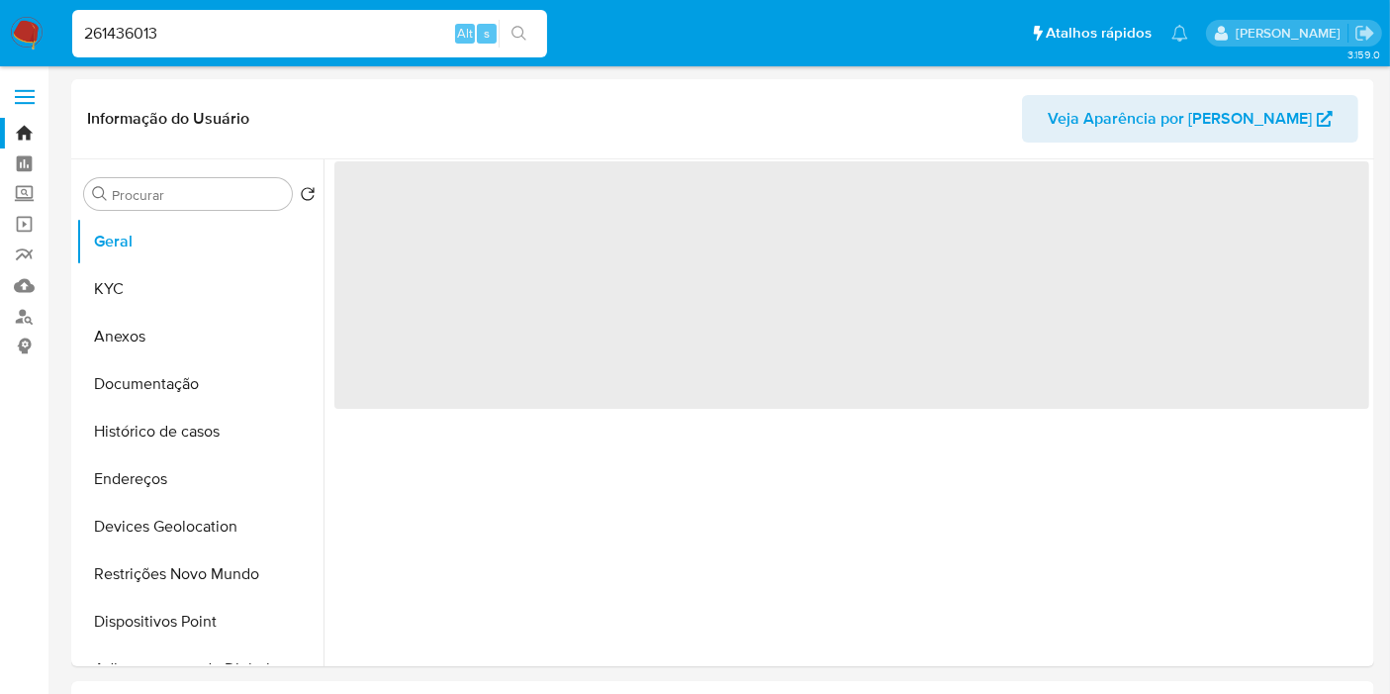
select select "10"
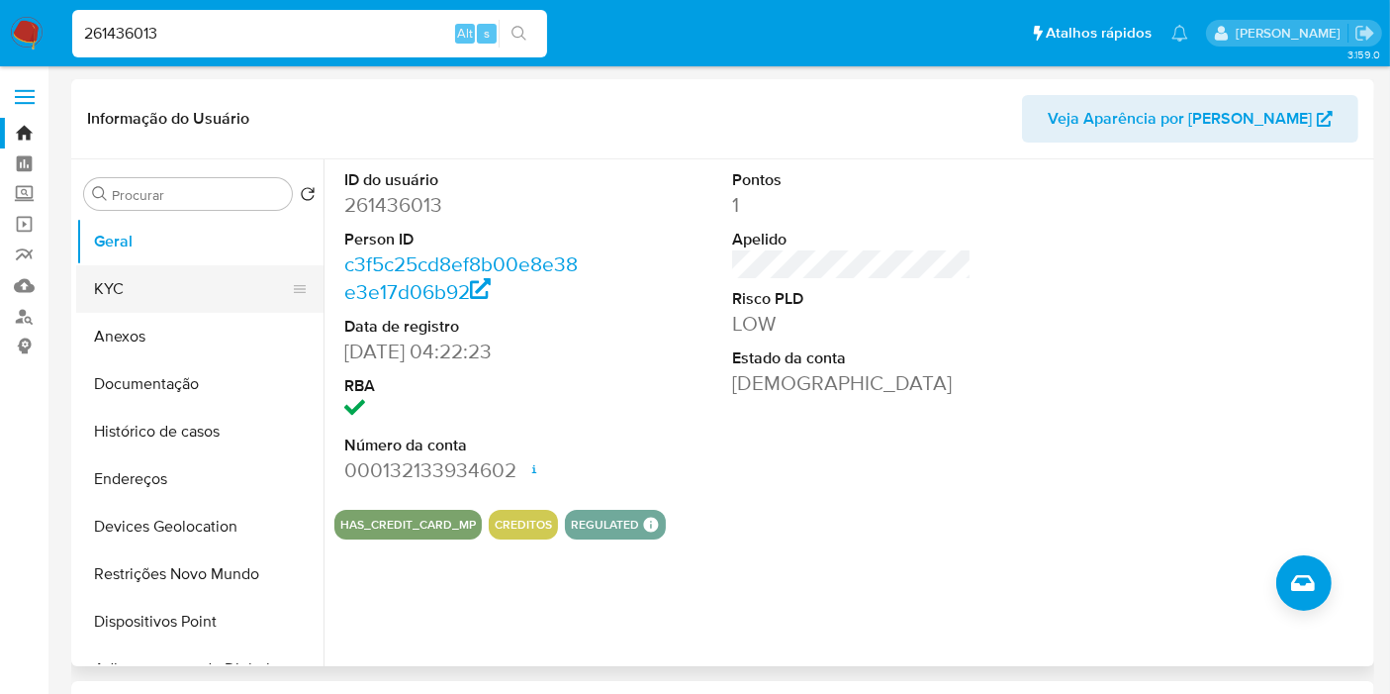
click at [199, 295] on button "KYC" at bounding box center [192, 289] width 232 height 48
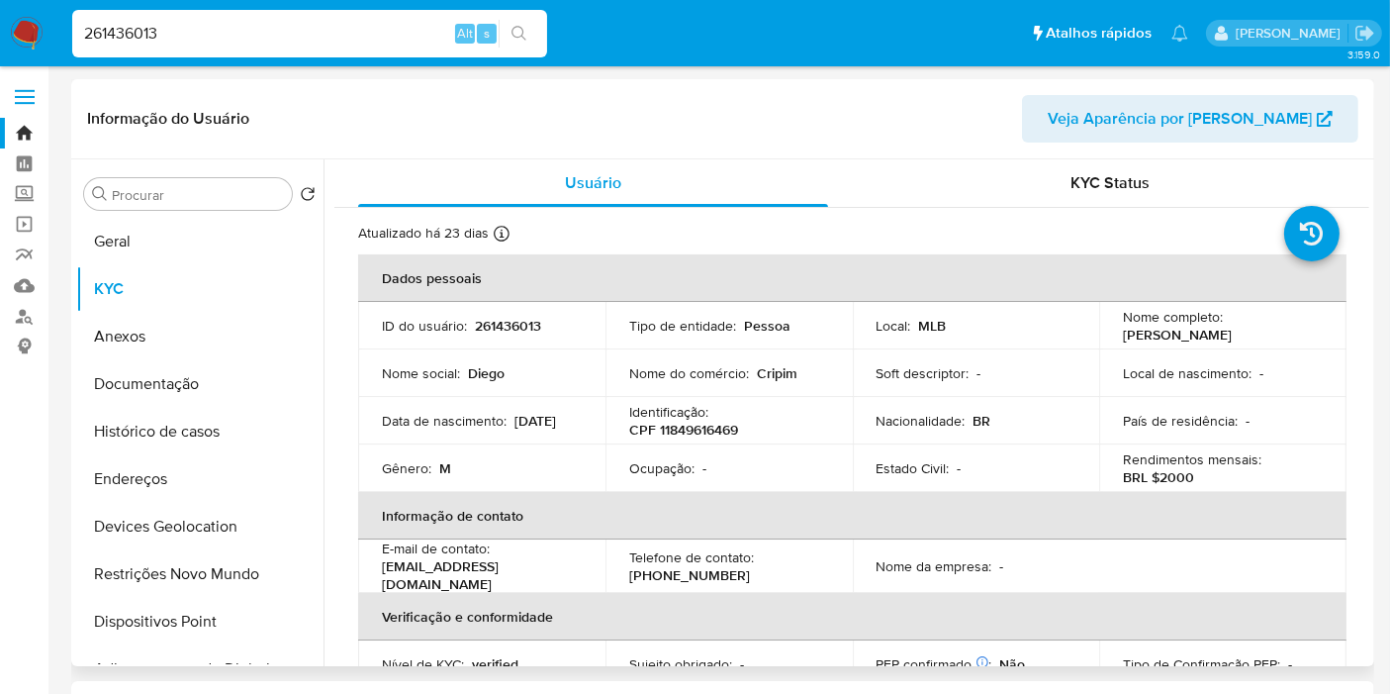
drag, startPoint x: 1118, startPoint y: 337, endPoint x: 1294, endPoint y: 337, distance: 176.1
click at [1294, 337] on div "Nome completo : [PERSON_NAME]" at bounding box center [1223, 326] width 200 height 36
copy p "[PERSON_NAME]"
click at [676, 428] on p "CPF 11849616469" at bounding box center [683, 430] width 109 height 18
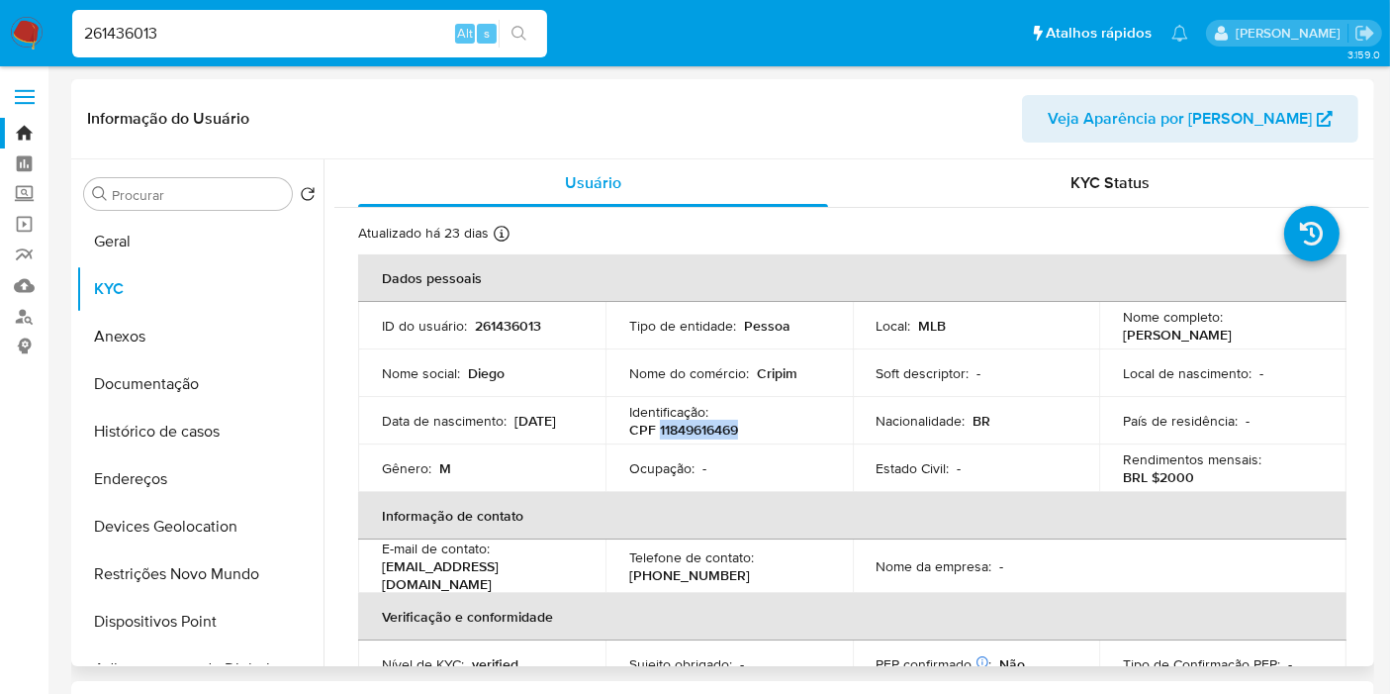
copy p "11849616469"
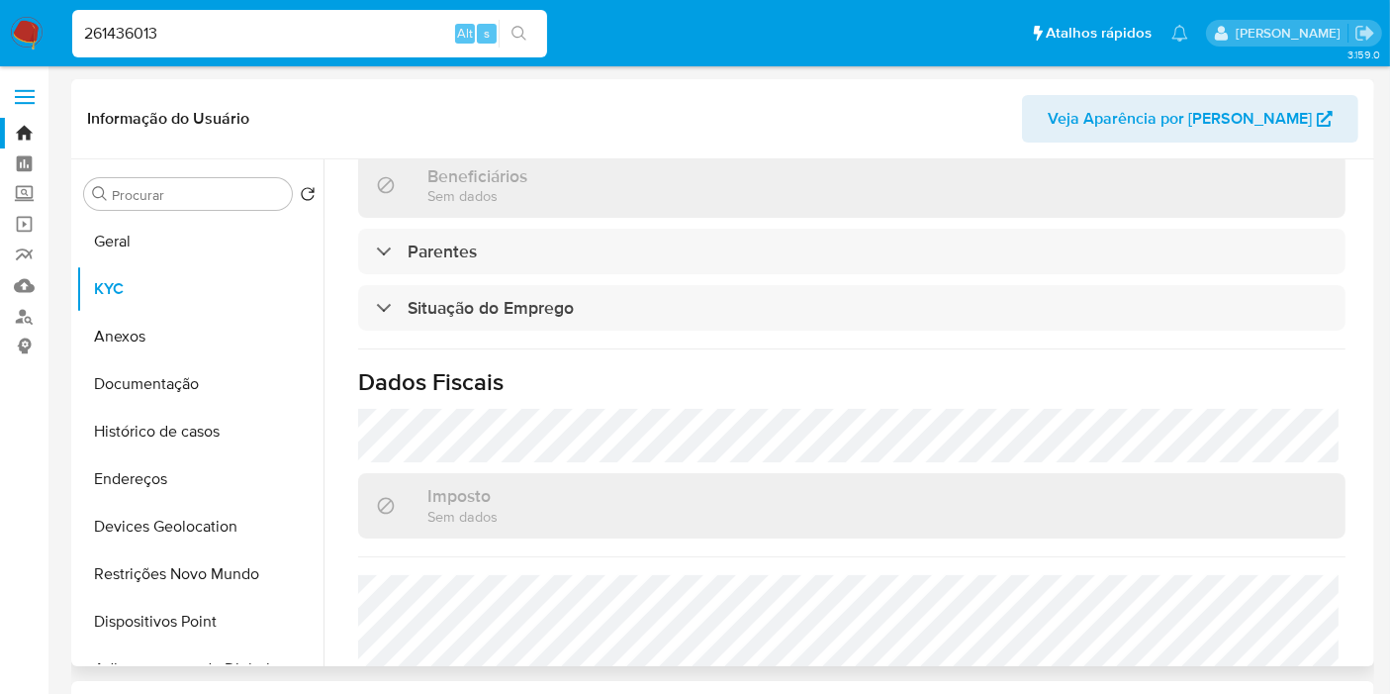
scroll to position [918, 0]
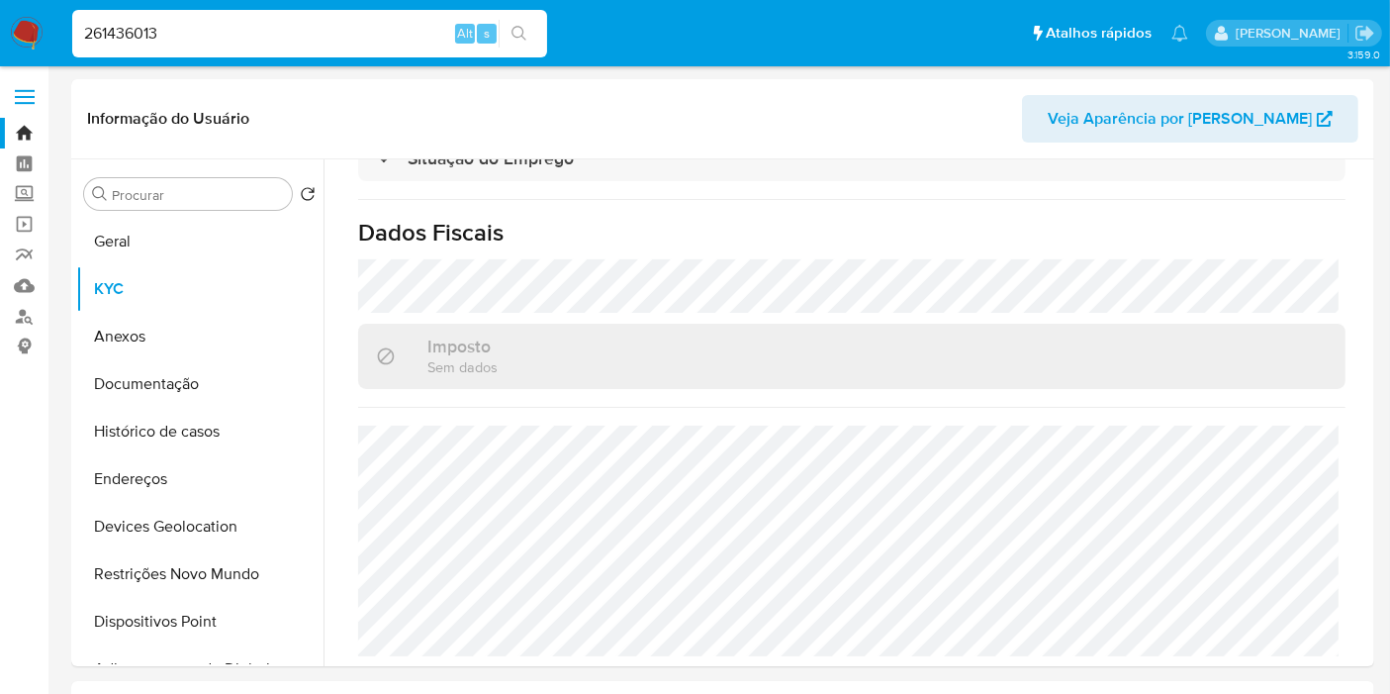
click at [215, 38] on input "261436013" at bounding box center [309, 34] width 475 height 26
paste input "86761377"
type input "286761377"
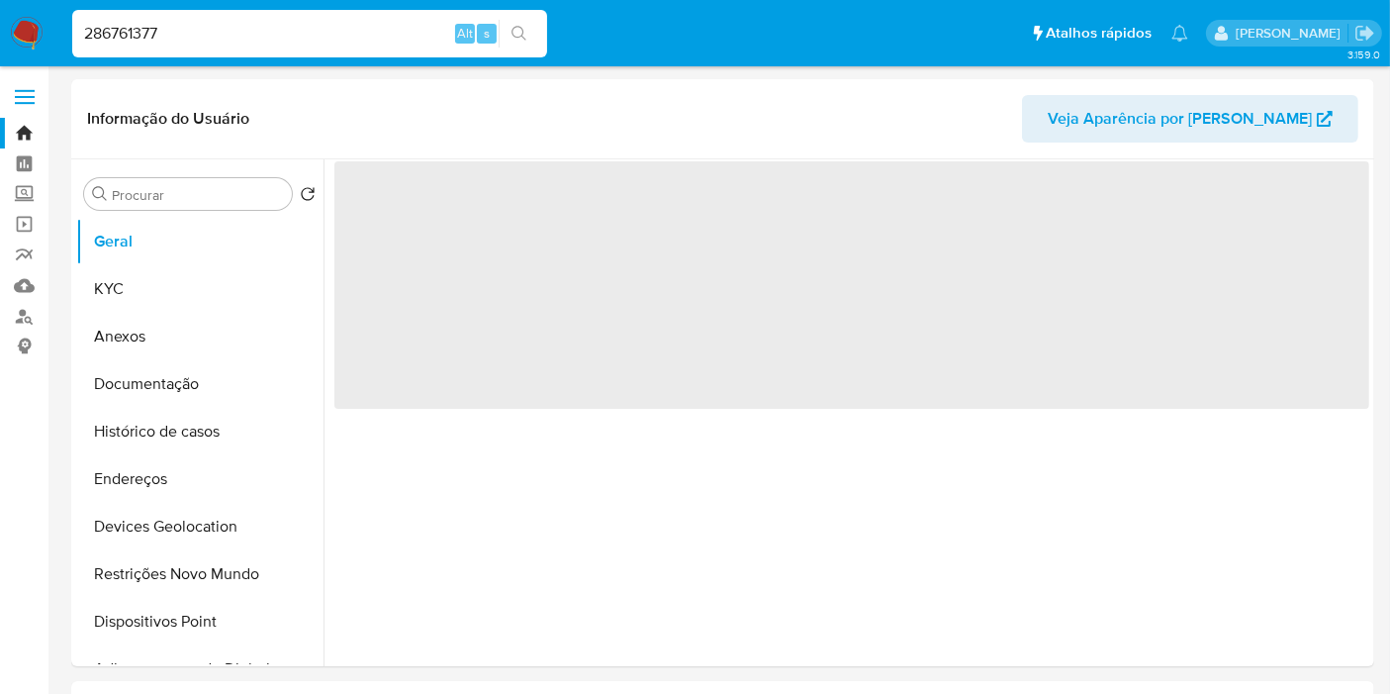
select select "10"
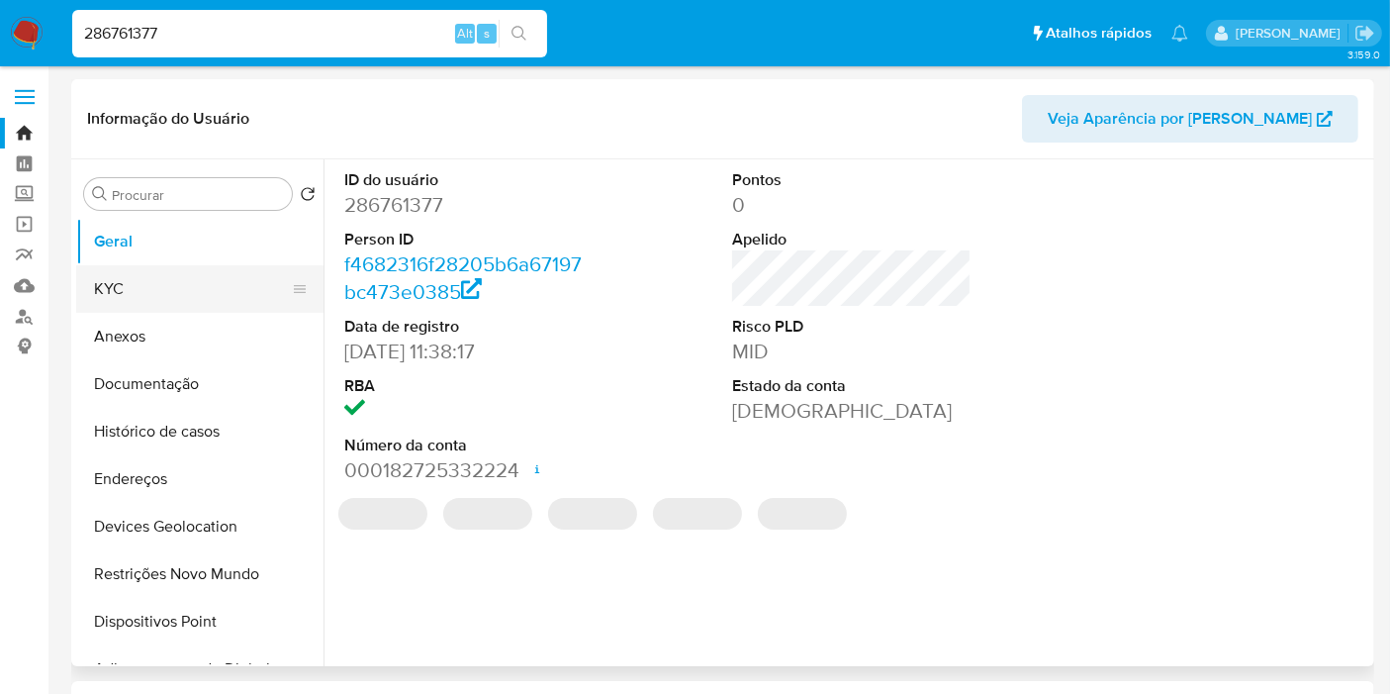
click at [121, 278] on button "KYC" at bounding box center [192, 289] width 232 height 48
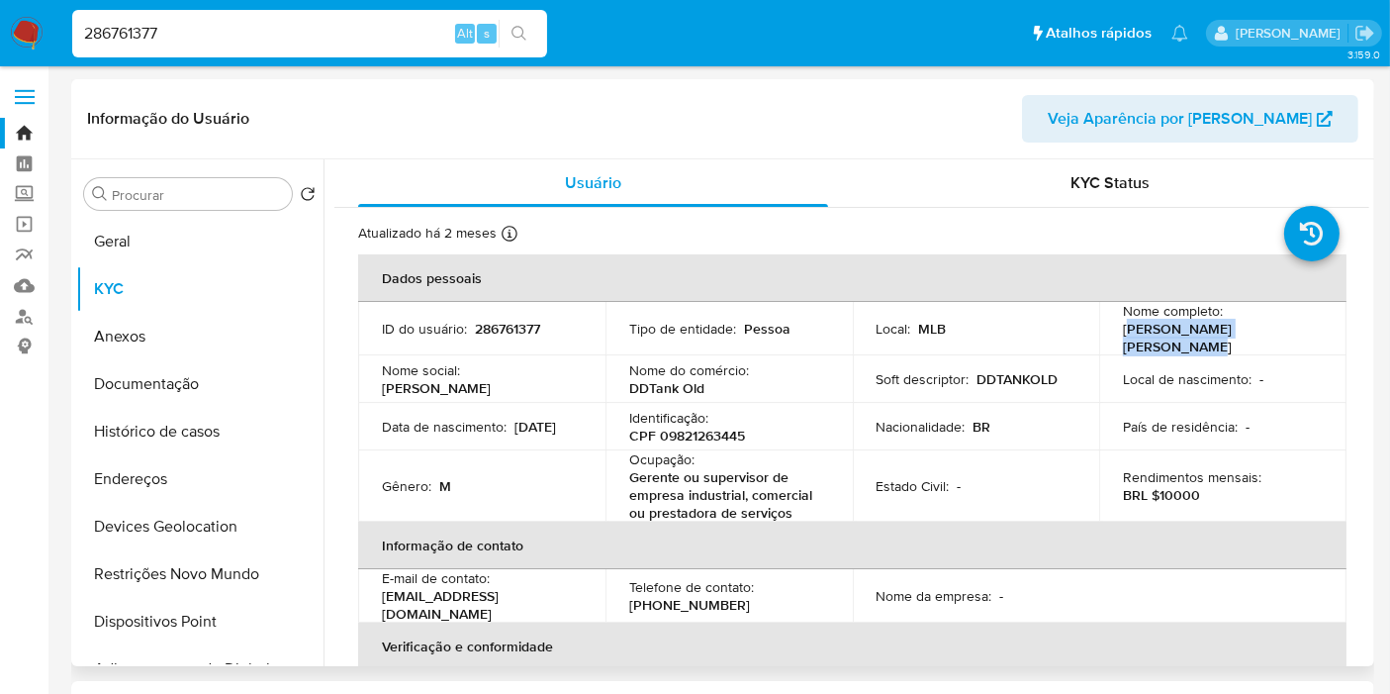
drag, startPoint x: 1124, startPoint y: 330, endPoint x: 1298, endPoint y: 327, distance: 174.2
click at [1298, 327] on div "Nome completo : [PERSON_NAME] [PERSON_NAME]" at bounding box center [1223, 328] width 200 height 53
click at [1123, 331] on p "[PERSON_NAME] [PERSON_NAME]" at bounding box center [1219, 338] width 192 height 36
drag, startPoint x: 1118, startPoint y: 333, endPoint x: 1286, endPoint y: 333, distance: 168.2
click at [1286, 333] on div "Nome completo : [PERSON_NAME] [PERSON_NAME]" at bounding box center [1223, 328] width 200 height 53
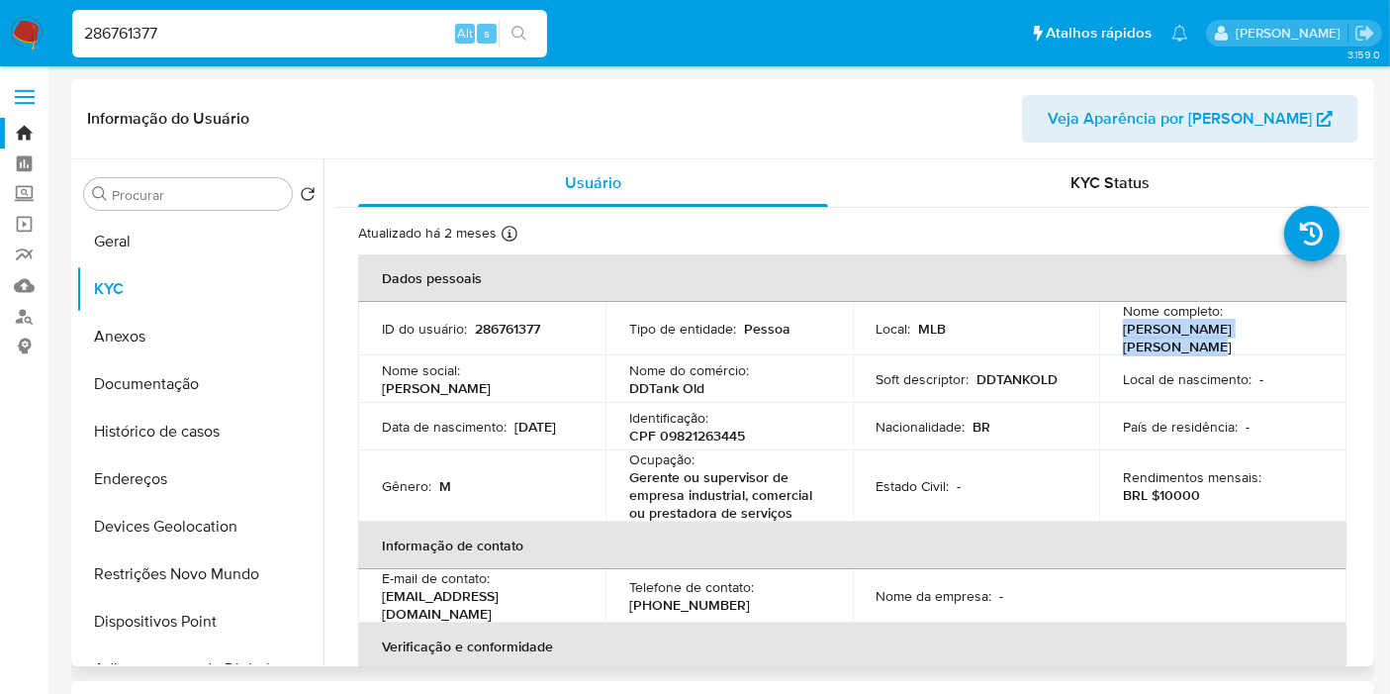
copy p "[PERSON_NAME] [PERSON_NAME]"
click at [706, 441] on td "Identificação : CPF 09821263445" at bounding box center [729, 427] width 247 height 48
click at [698, 429] on p "CPF 09821263445" at bounding box center [687, 436] width 116 height 18
copy p "09821263445"
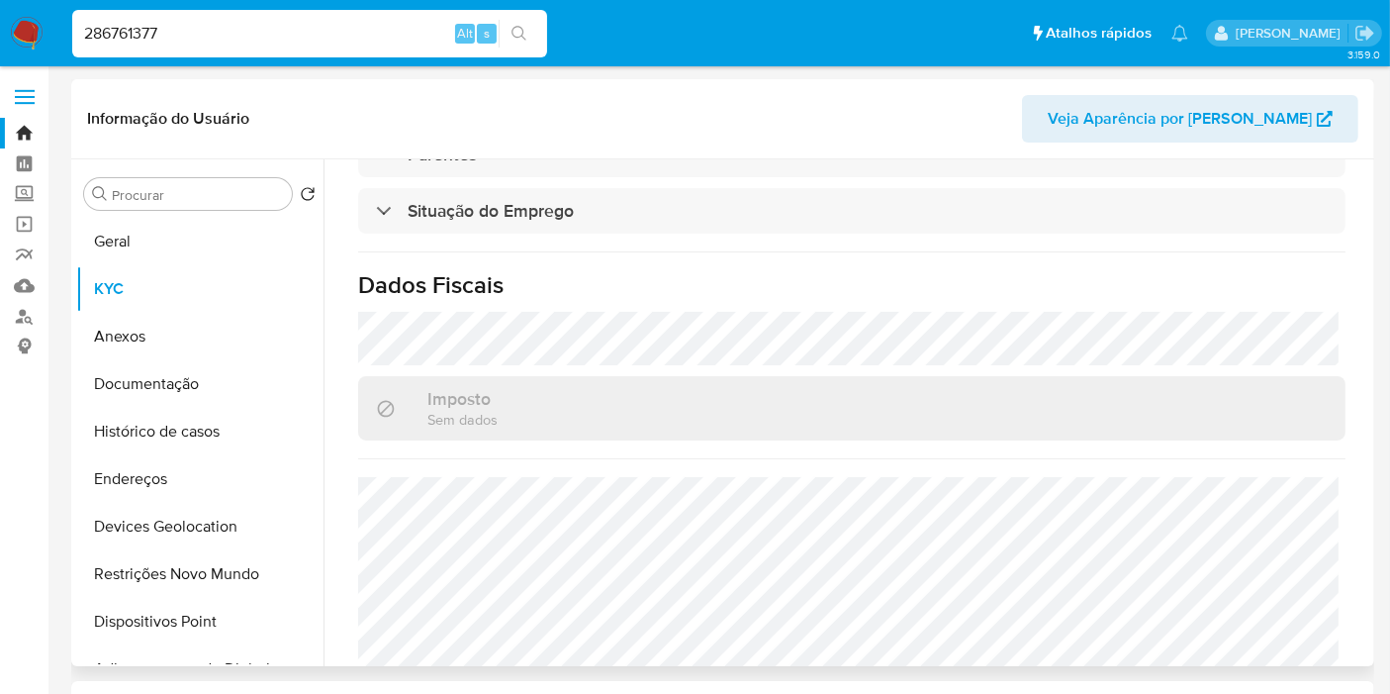
scroll to position [879, 0]
click at [213, 40] on input "286761377" at bounding box center [309, 34] width 475 height 26
paste input "97085908"
type input "297085908"
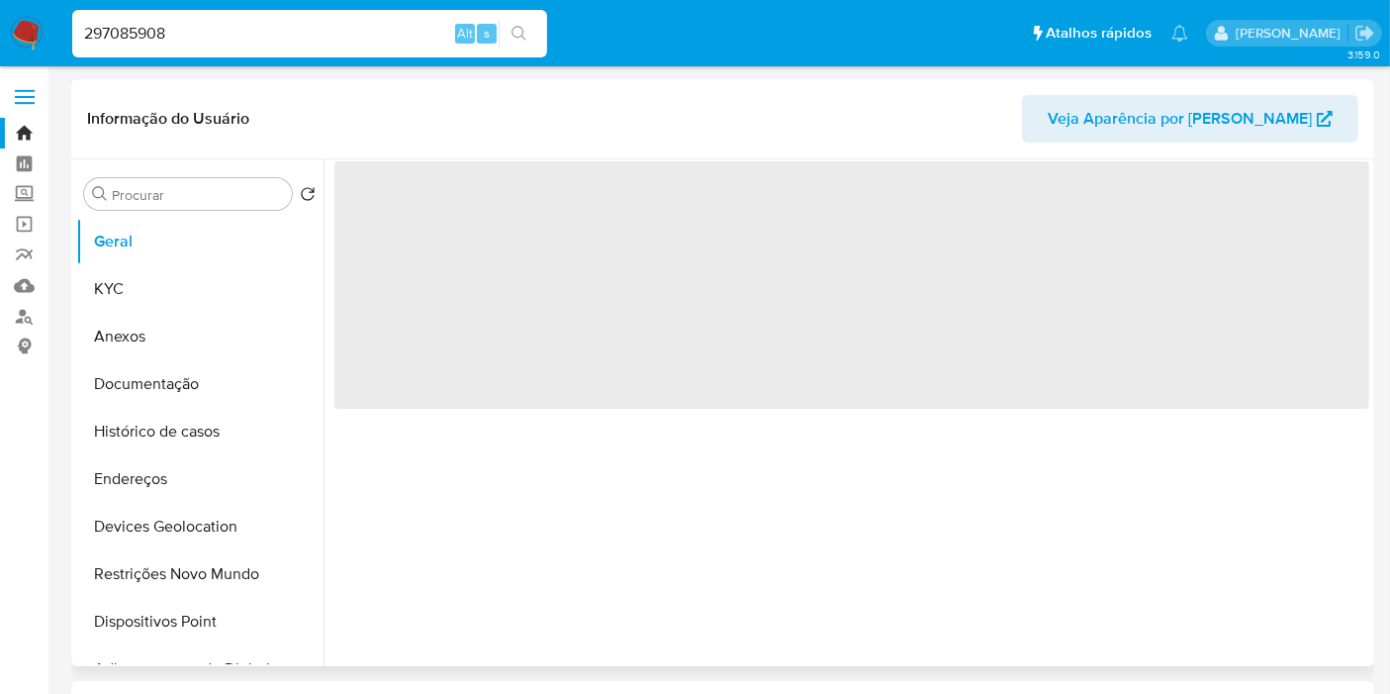
select select "10"
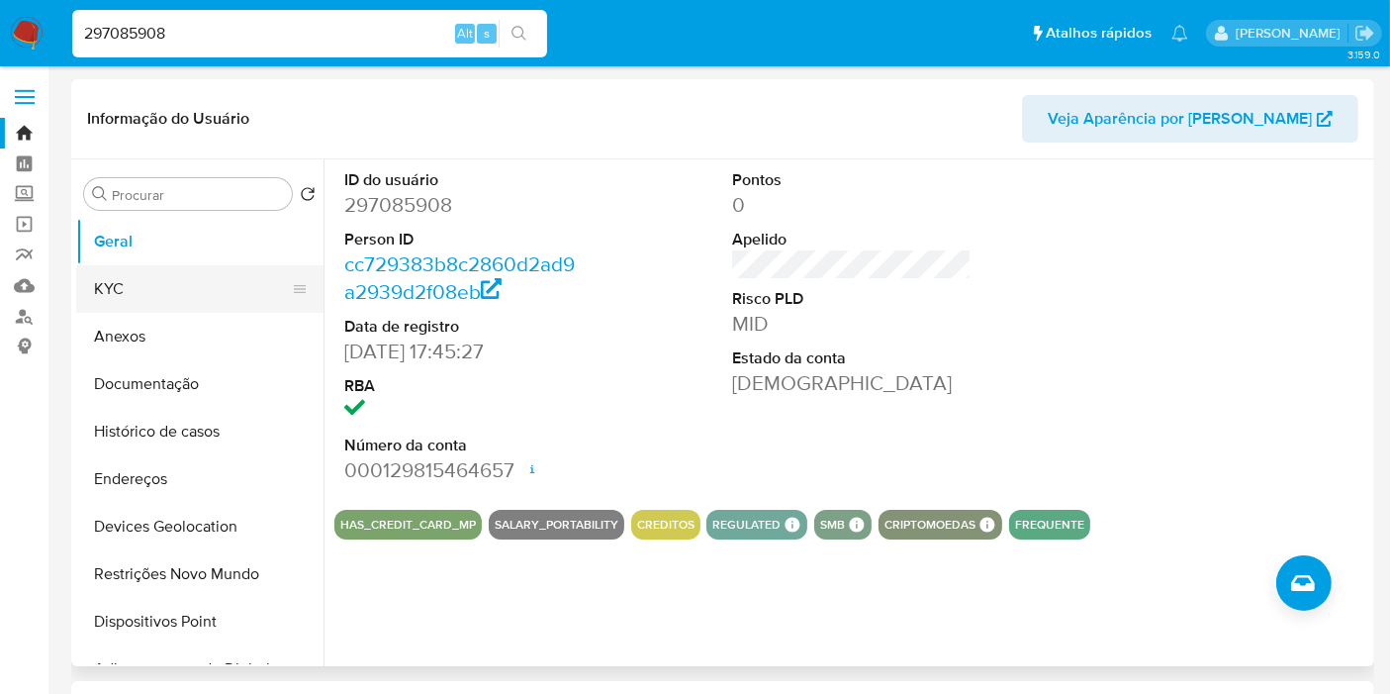
click at [167, 289] on button "KYC" at bounding box center [192, 289] width 232 height 48
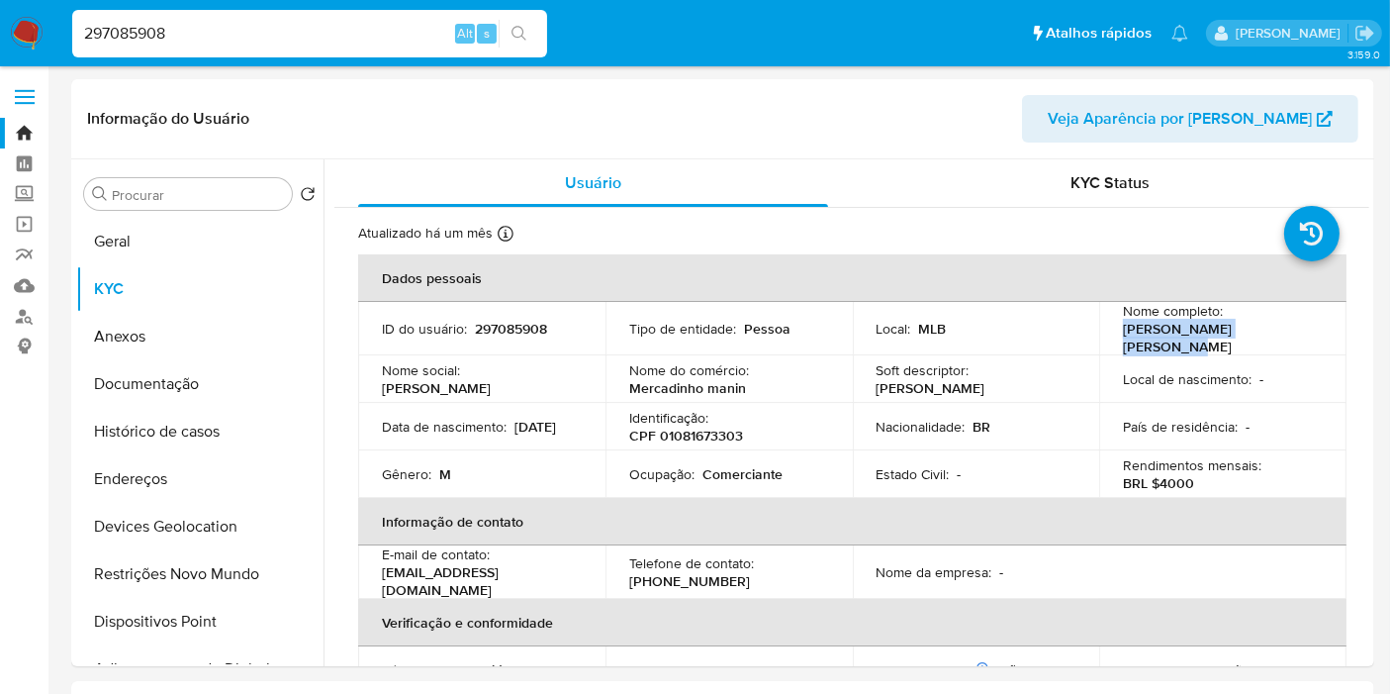
drag, startPoint x: 1120, startPoint y: 334, endPoint x: 1277, endPoint y: 332, distance: 156.4
click at [1277, 332] on div "Nome completo : [PERSON_NAME] [PERSON_NAME]" at bounding box center [1223, 328] width 200 height 53
copy p "[PERSON_NAME] [PERSON_NAME]"
click at [697, 428] on p "CPF 01081673303" at bounding box center [686, 436] width 114 height 18
click at [698, 428] on p "CPF 01081673303" at bounding box center [686, 436] width 114 height 18
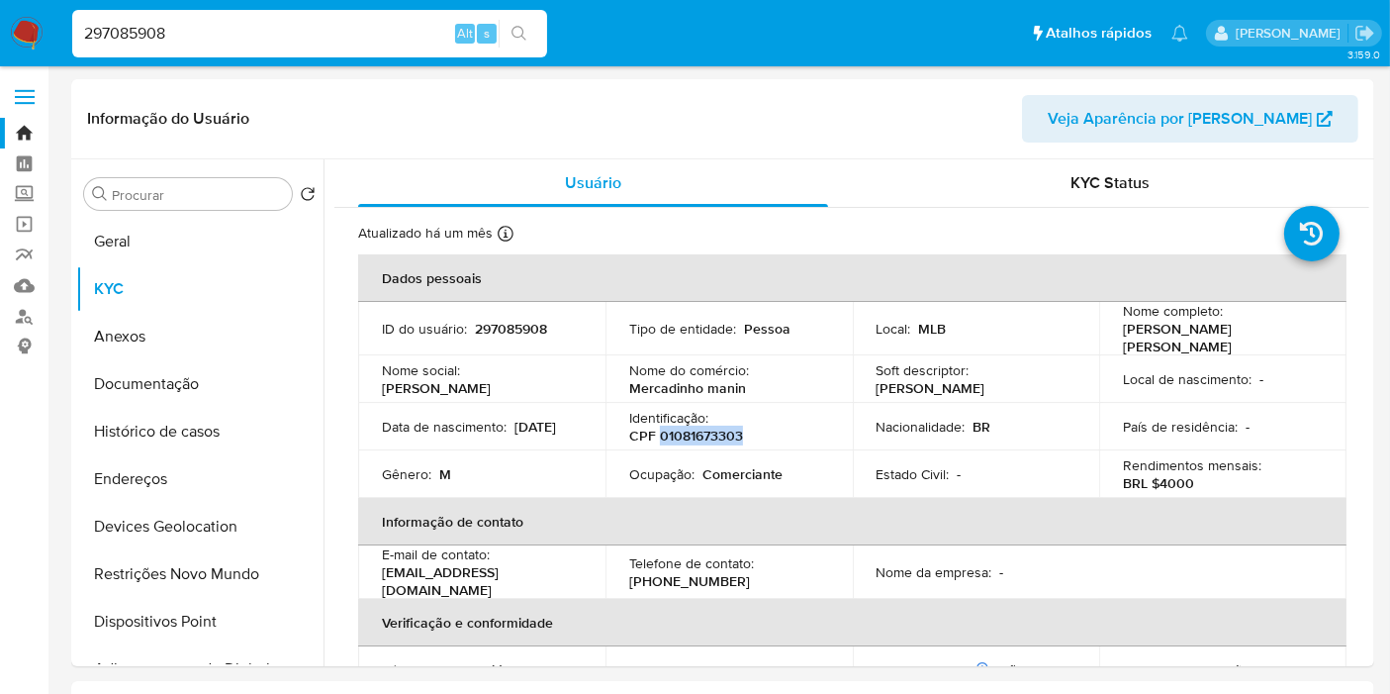
copy p "01081673303"
click at [686, 427] on p "CPF 01081673303" at bounding box center [686, 436] width 114 height 18
click at [687, 427] on p "CPF 01081673303" at bounding box center [686, 436] width 114 height 18
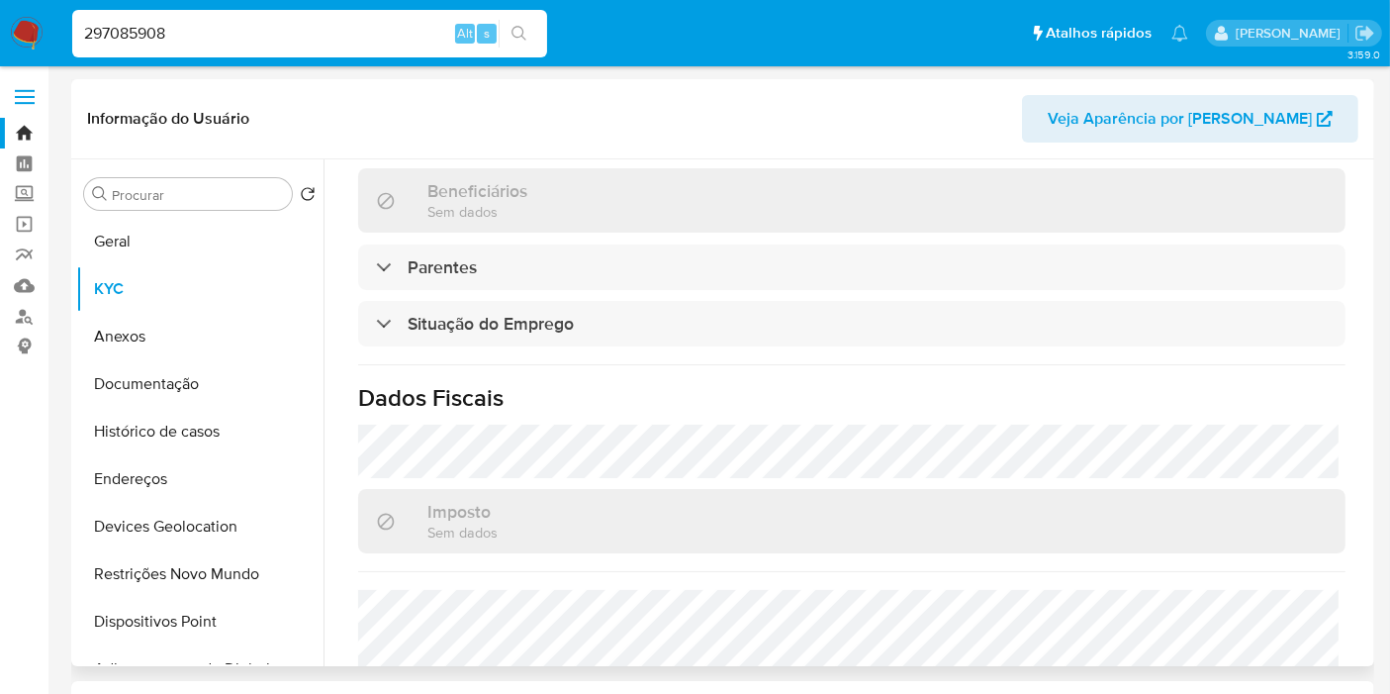
scroll to position [899, 0]
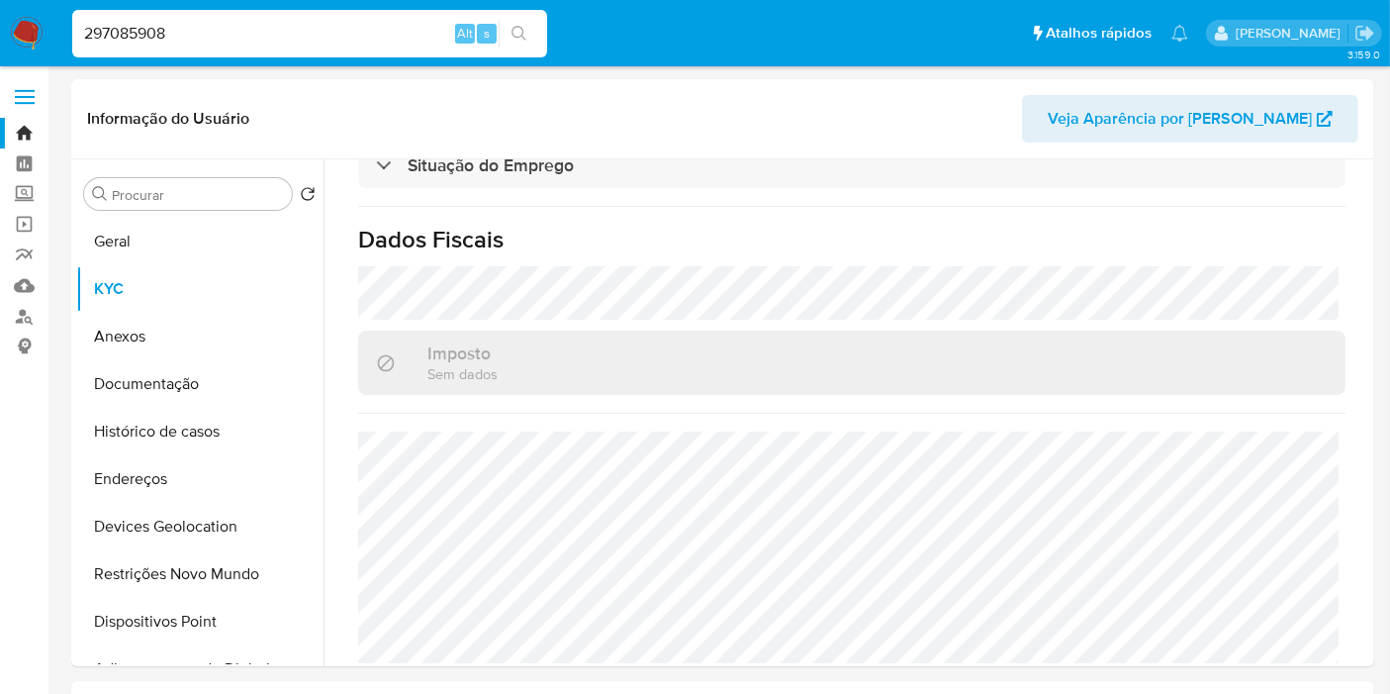
click at [195, 41] on input "297085908" at bounding box center [309, 34] width 475 height 26
paste input "382197719"
type input "382197719"
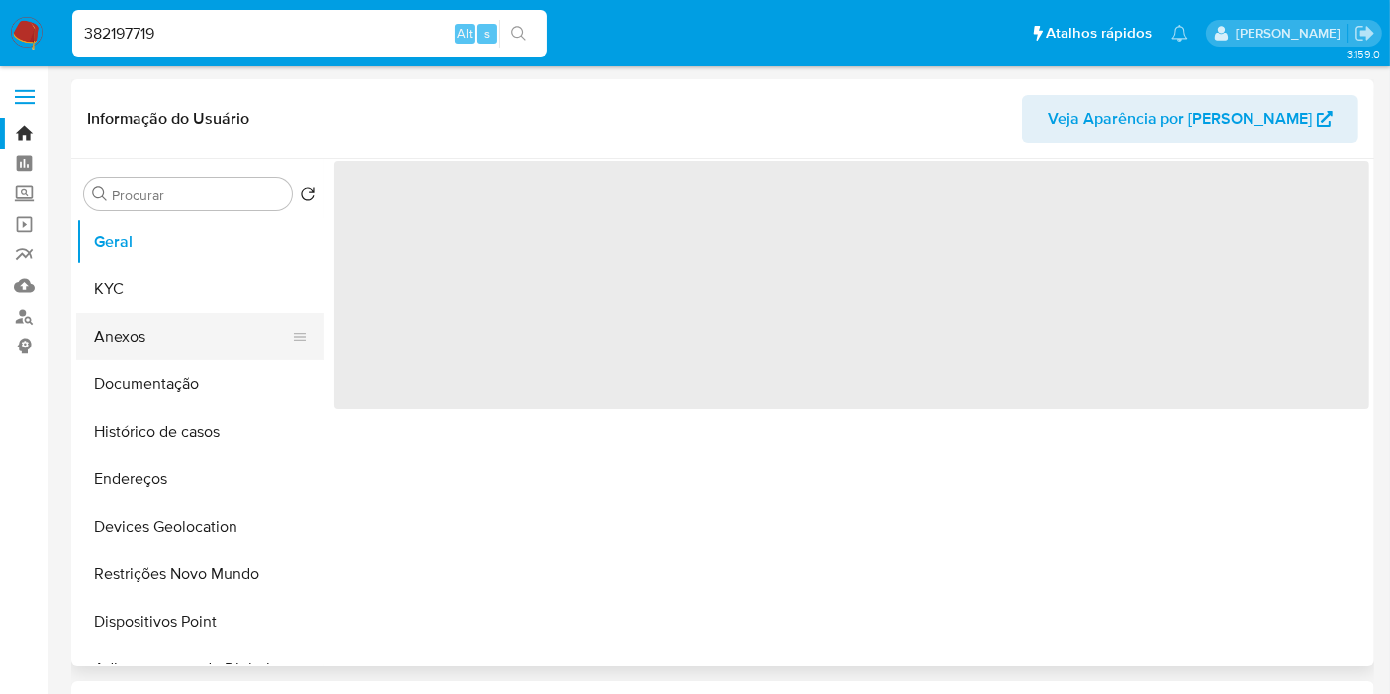
select select "10"
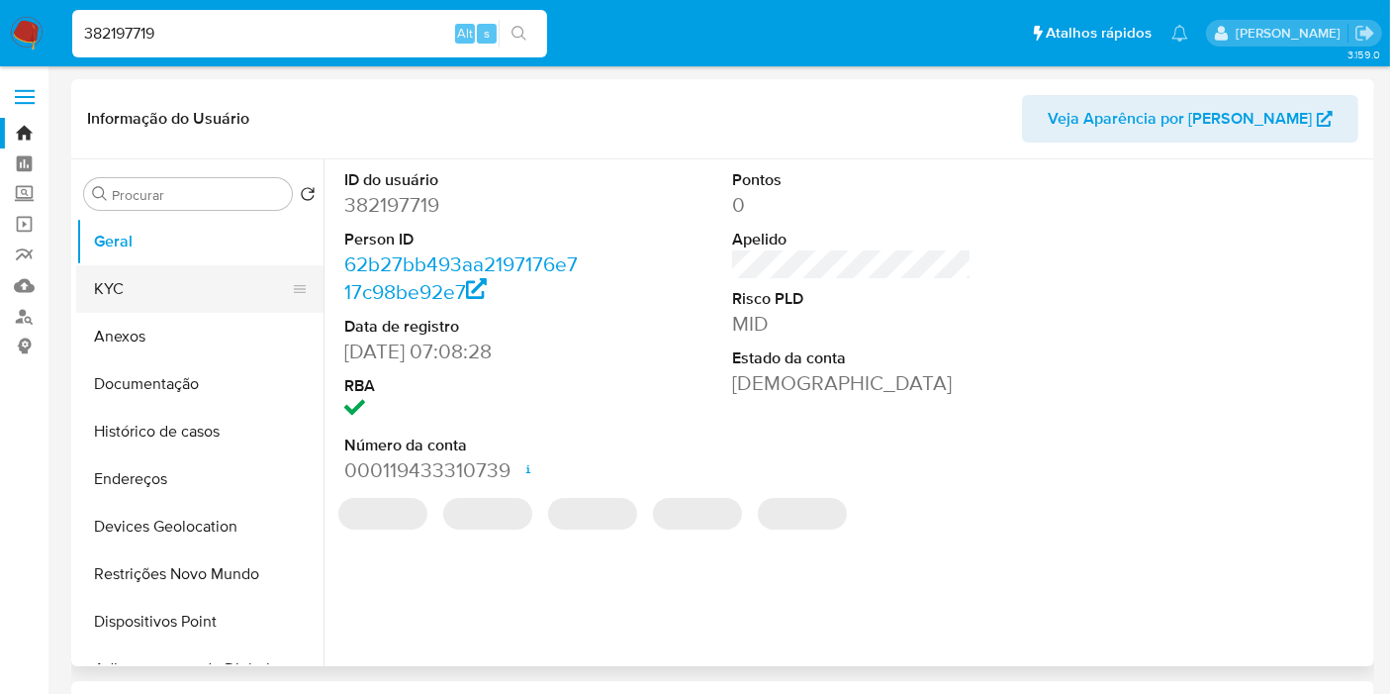
click at [195, 292] on button "KYC" at bounding box center [192, 289] width 232 height 48
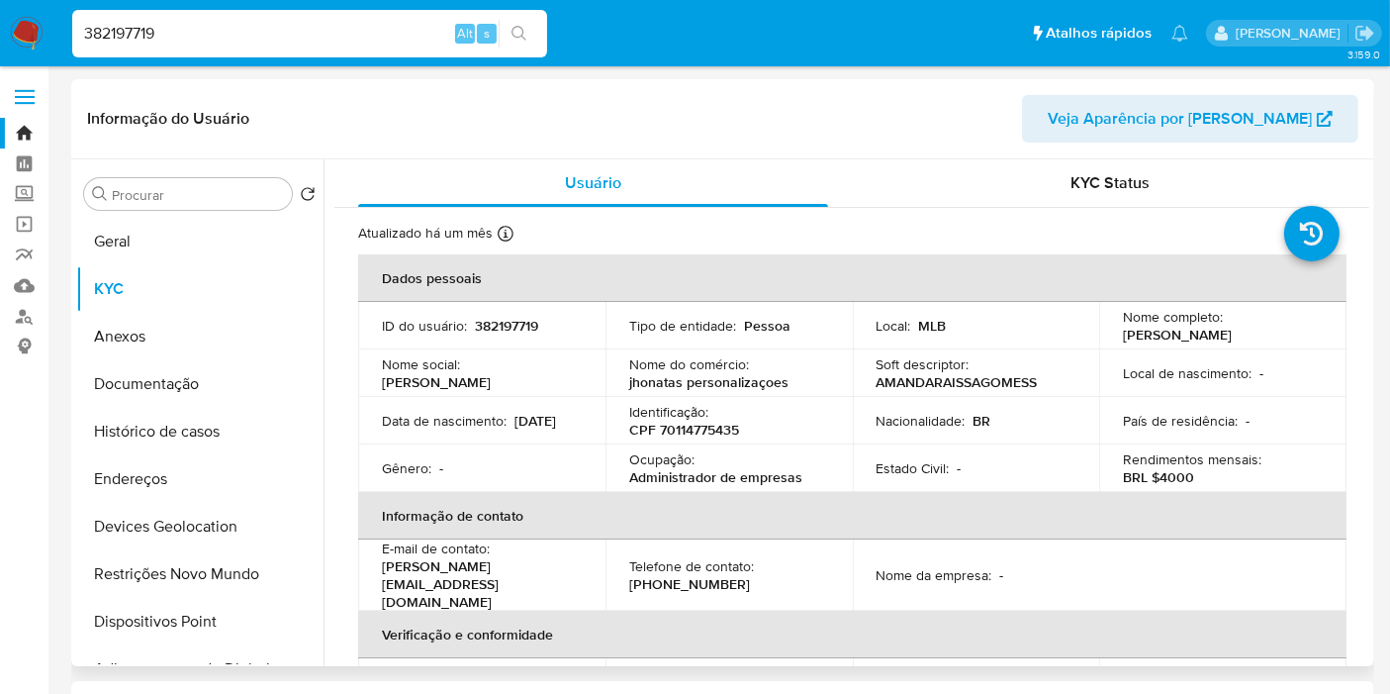
drag, startPoint x: 1118, startPoint y: 343, endPoint x: 1295, endPoint y: 335, distance: 177.3
click at [1295, 335] on td "Nome completo : [PERSON_NAME]" at bounding box center [1222, 326] width 247 height 48
drag, startPoint x: 1295, startPoint y: 335, endPoint x: 1108, endPoint y: 334, distance: 187.0
click at [1108, 334] on td "Nome completo : [PERSON_NAME]" at bounding box center [1222, 326] width 247 height 48
copy p "[PERSON_NAME]"
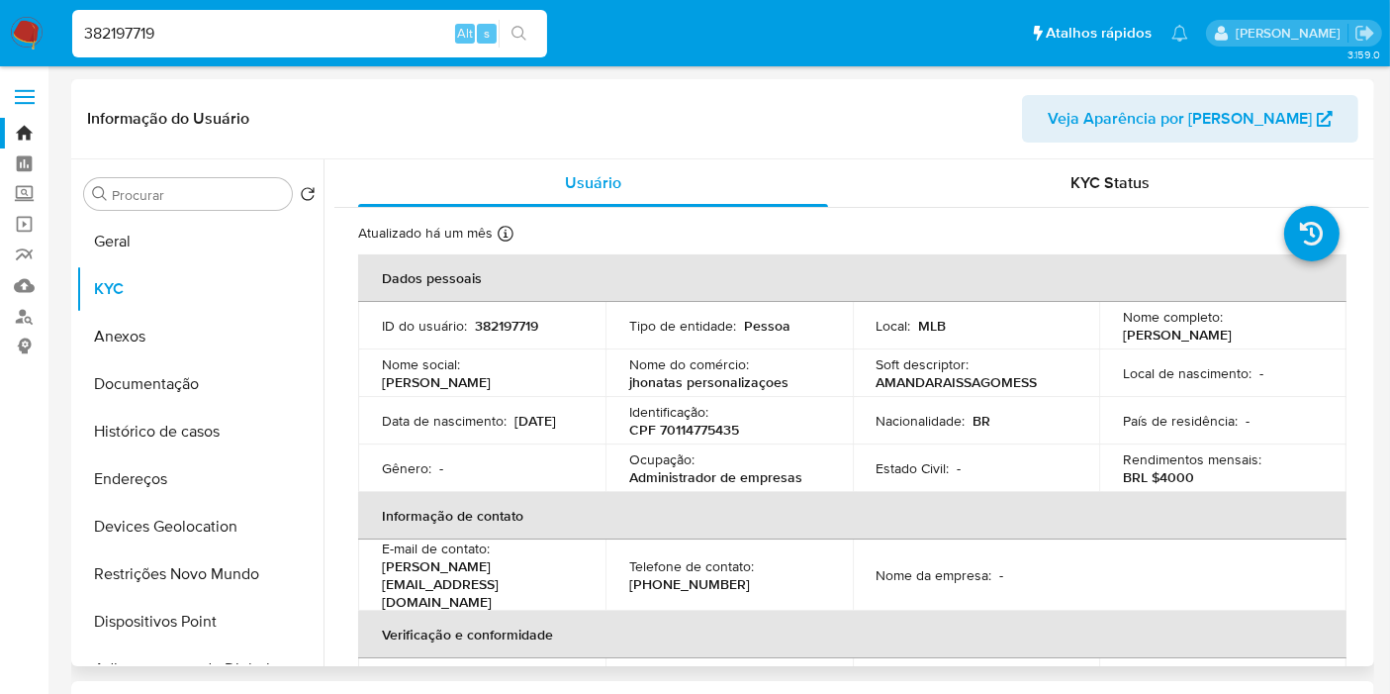
click at [705, 426] on p "CPF 70114775435" at bounding box center [684, 430] width 110 height 18
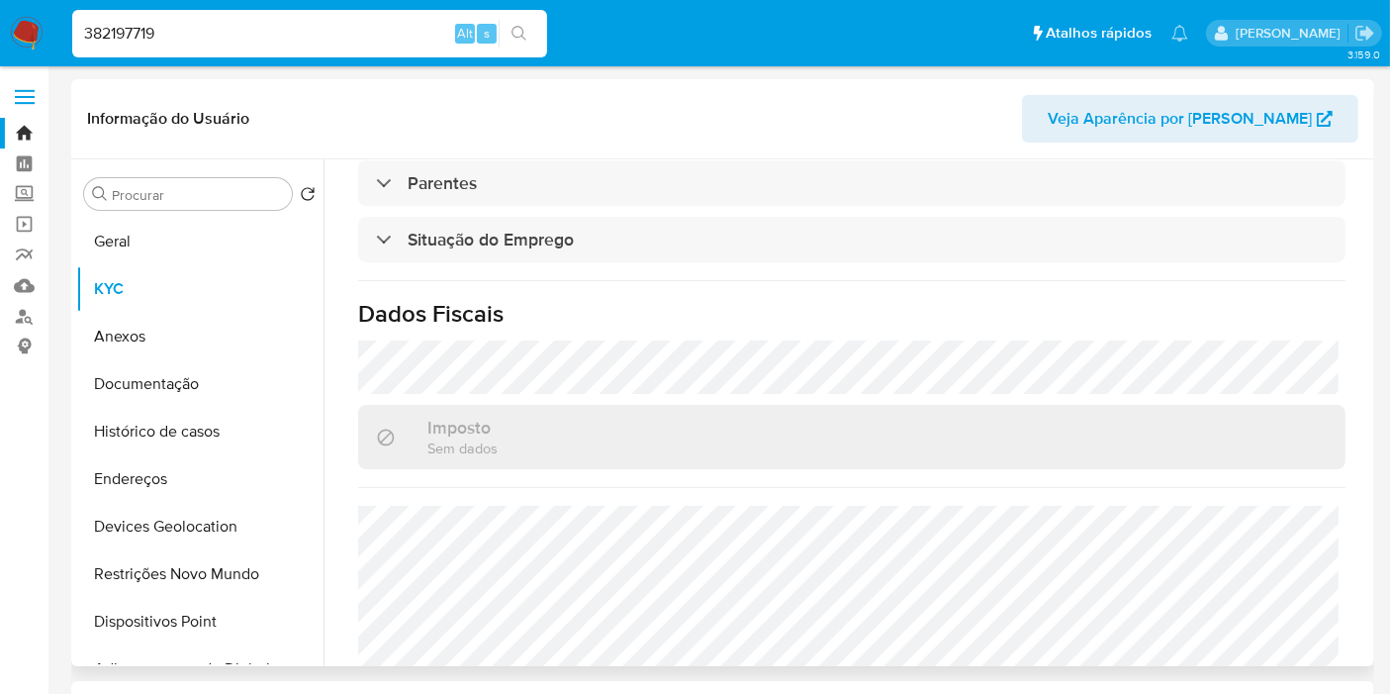
scroll to position [899, 0]
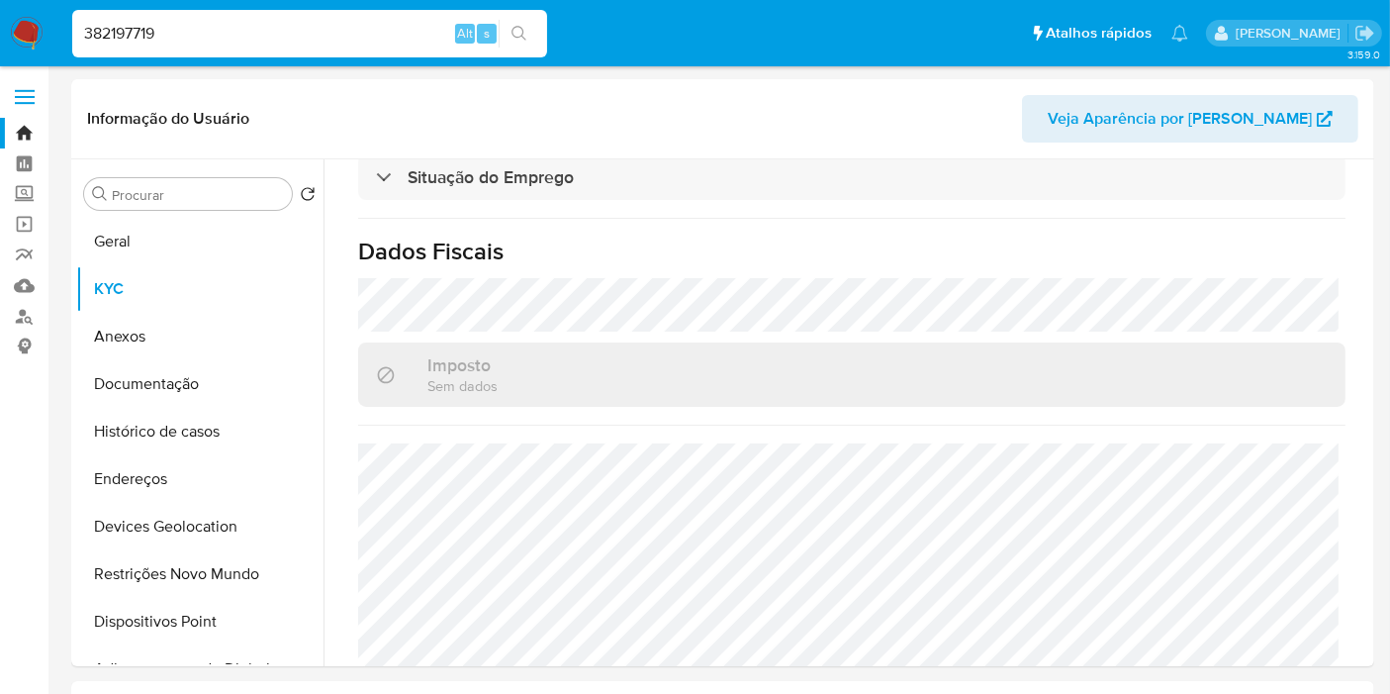
click at [160, 25] on input "382197719" at bounding box center [309, 34] width 475 height 26
paste input "445986564"
type input "445986564"
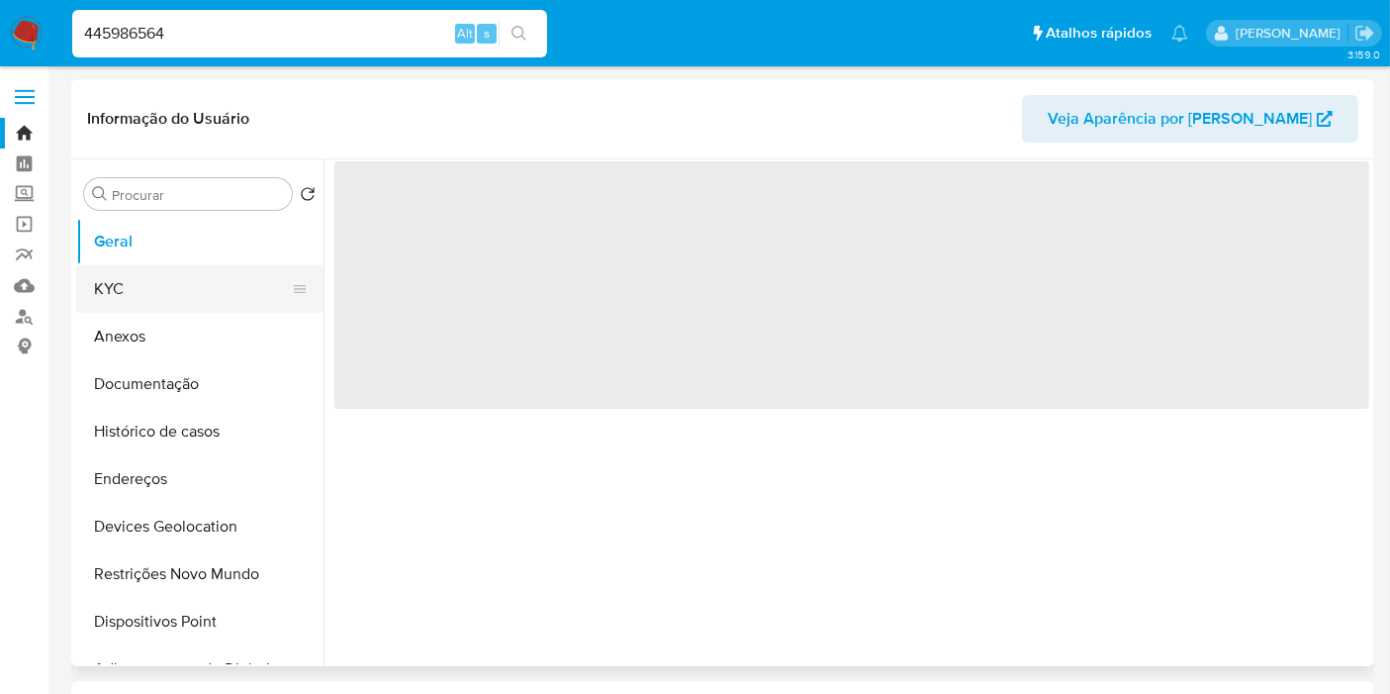
click at [183, 276] on button "KYC" at bounding box center [192, 289] width 232 height 48
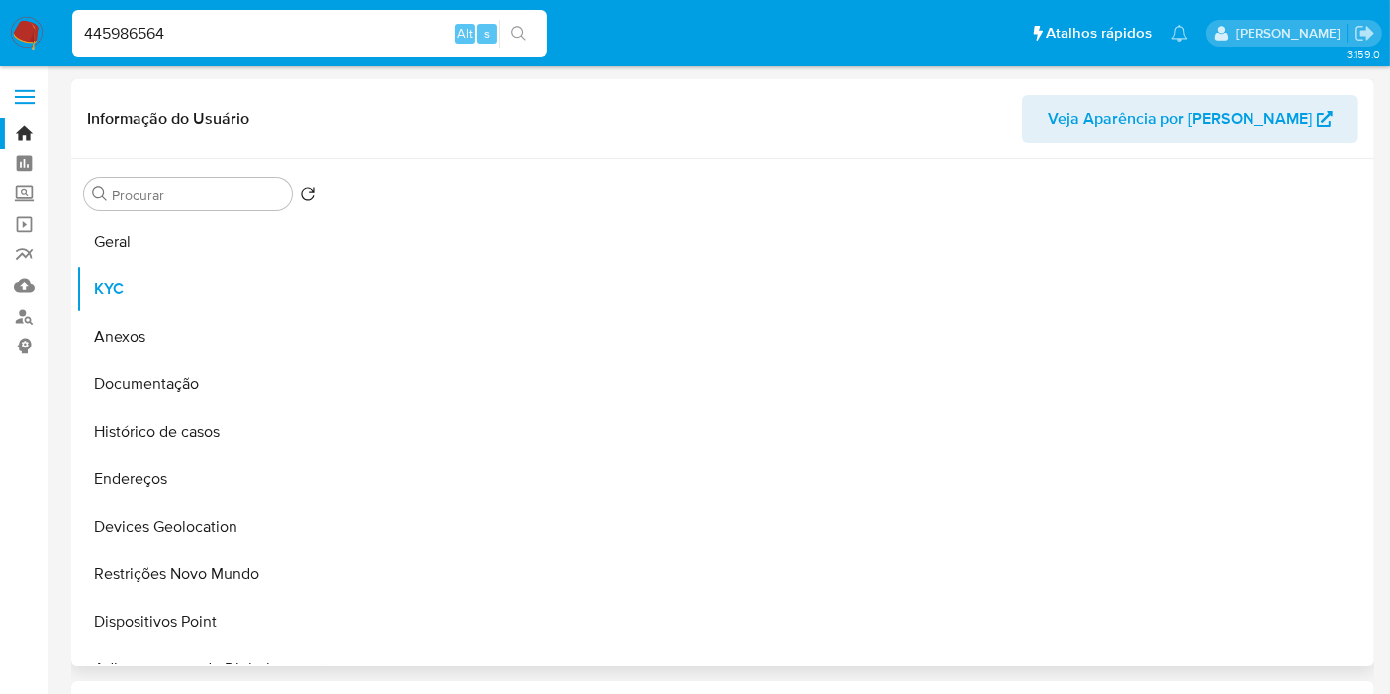
select select "10"
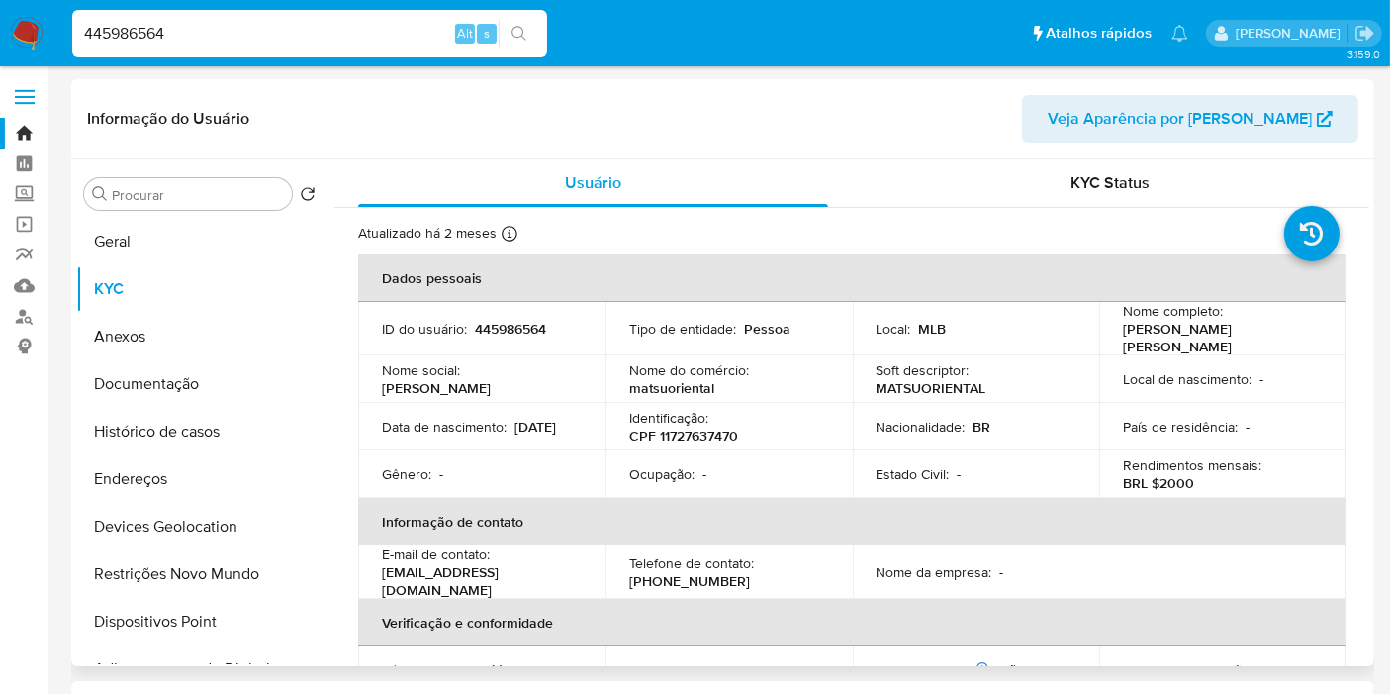
drag, startPoint x: 1119, startPoint y: 332, endPoint x: 1176, endPoint y: 346, distance: 58.3
click at [1176, 346] on p "[PERSON_NAME] [PERSON_NAME]" at bounding box center [1219, 338] width 192 height 36
click at [671, 432] on p "CPF 11727637470" at bounding box center [683, 436] width 109 height 18
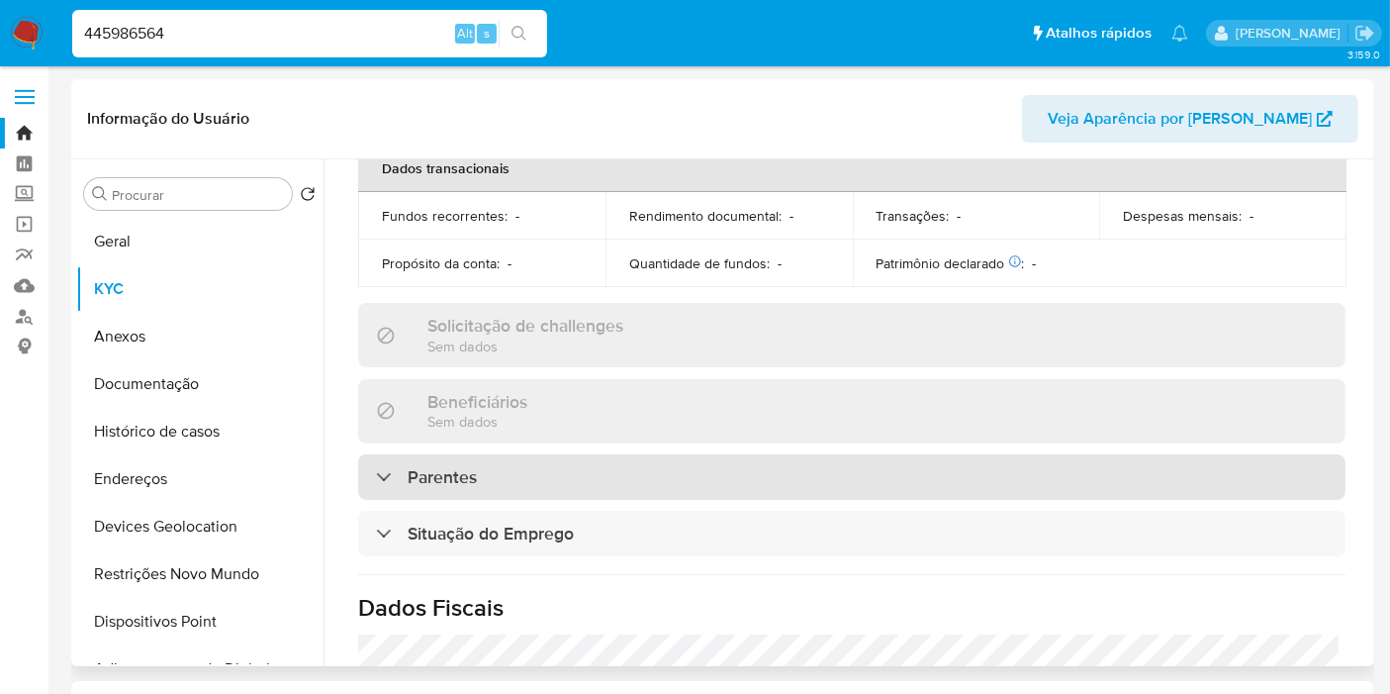
scroll to position [924, 0]
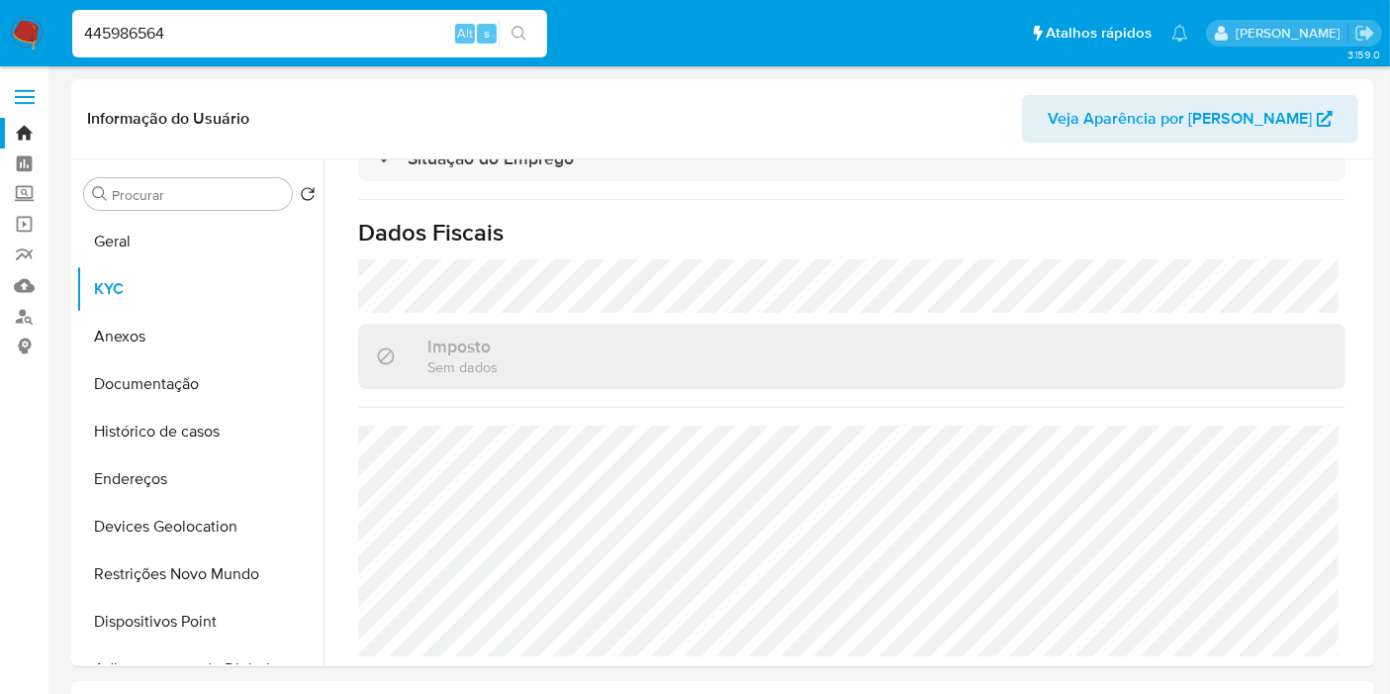
click at [166, 32] on input "445986564" at bounding box center [309, 34] width 475 height 26
paste input "6627642"
type input "446627642"
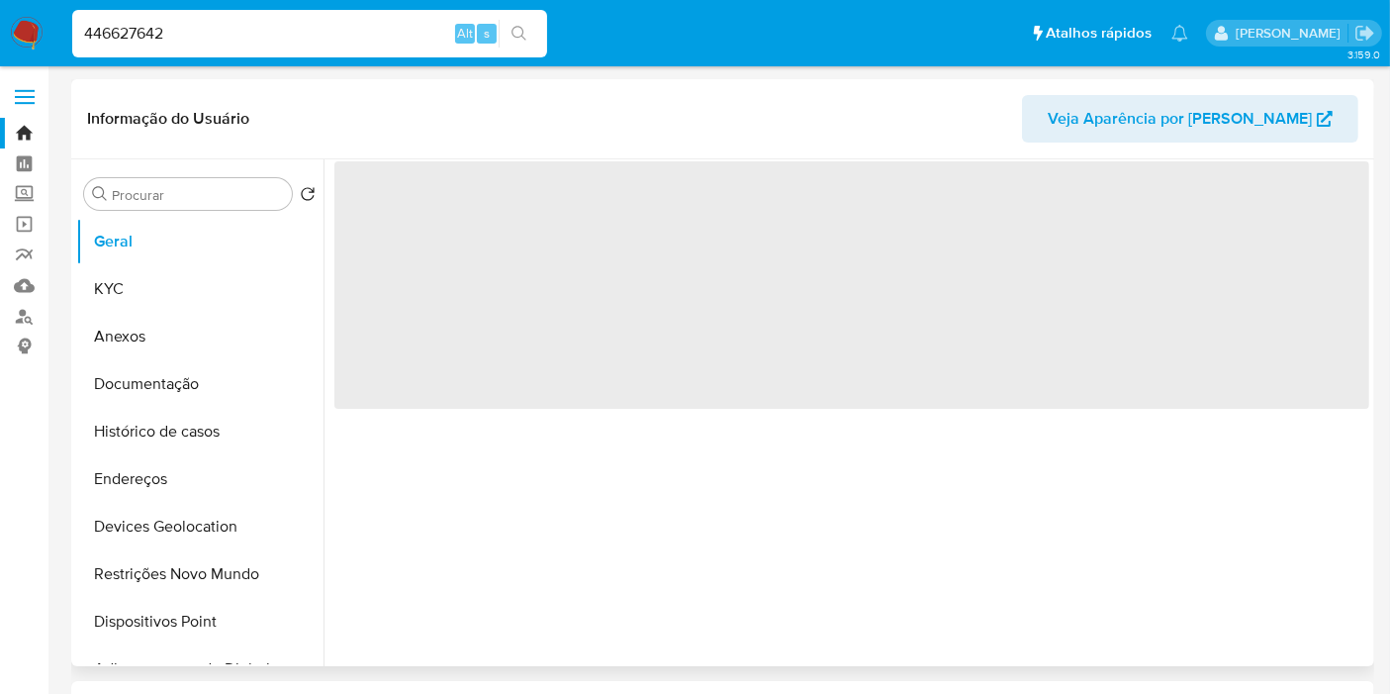
select select "10"
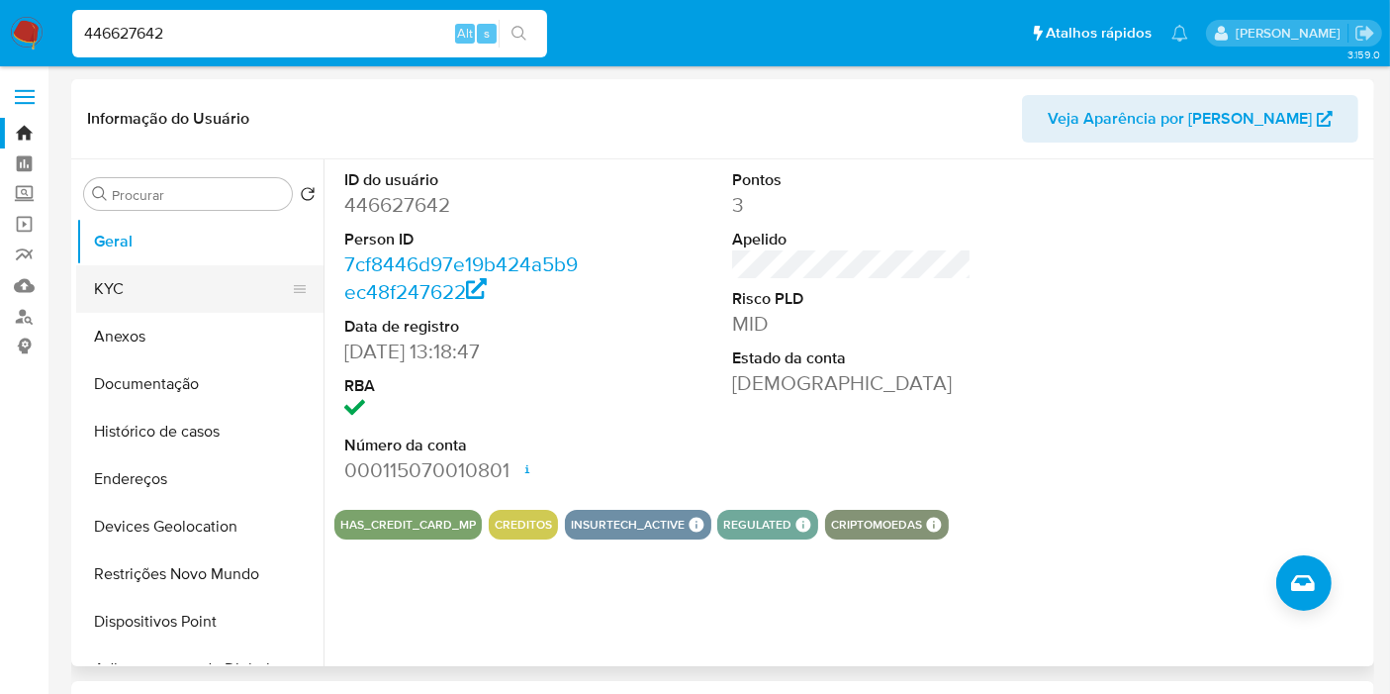
click at [121, 293] on button "KYC" at bounding box center [192, 289] width 232 height 48
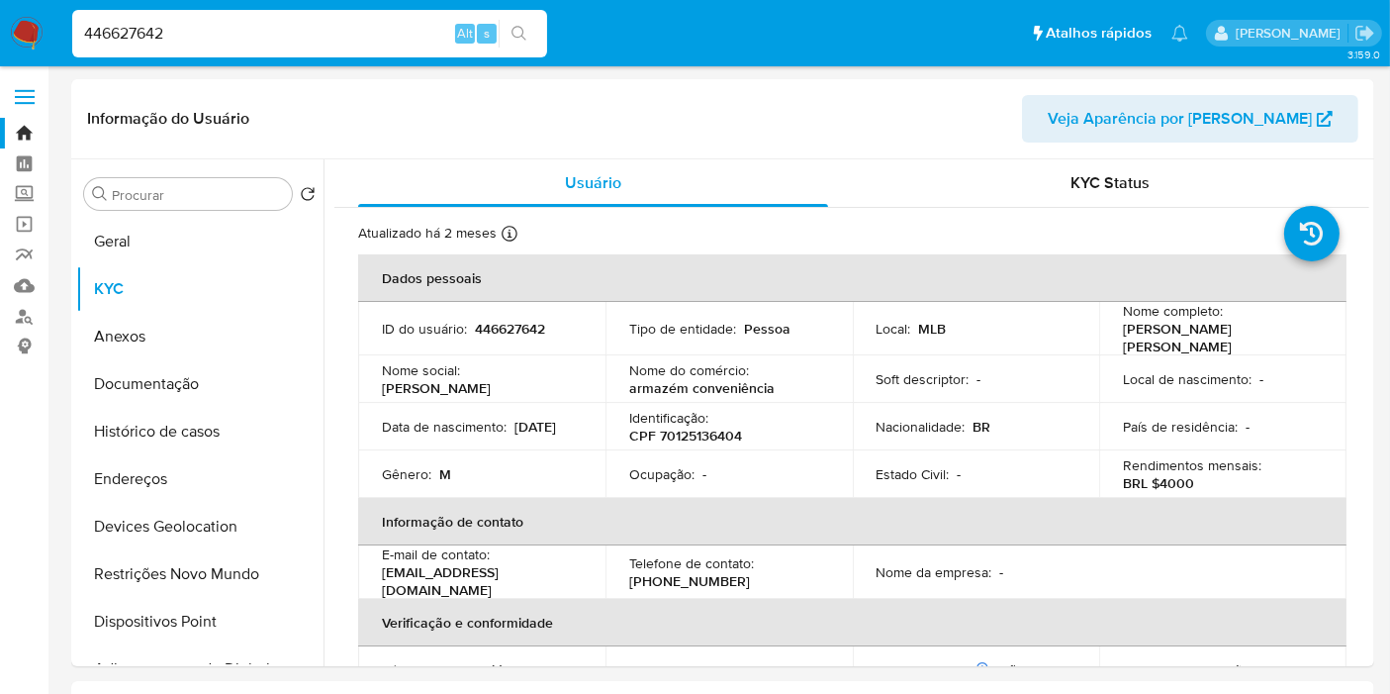
drag, startPoint x: 1117, startPoint y: 332, endPoint x: 1175, endPoint y: 343, distance: 58.6
click at [1175, 343] on p "[PERSON_NAME] [PERSON_NAME]" at bounding box center [1219, 338] width 192 height 36
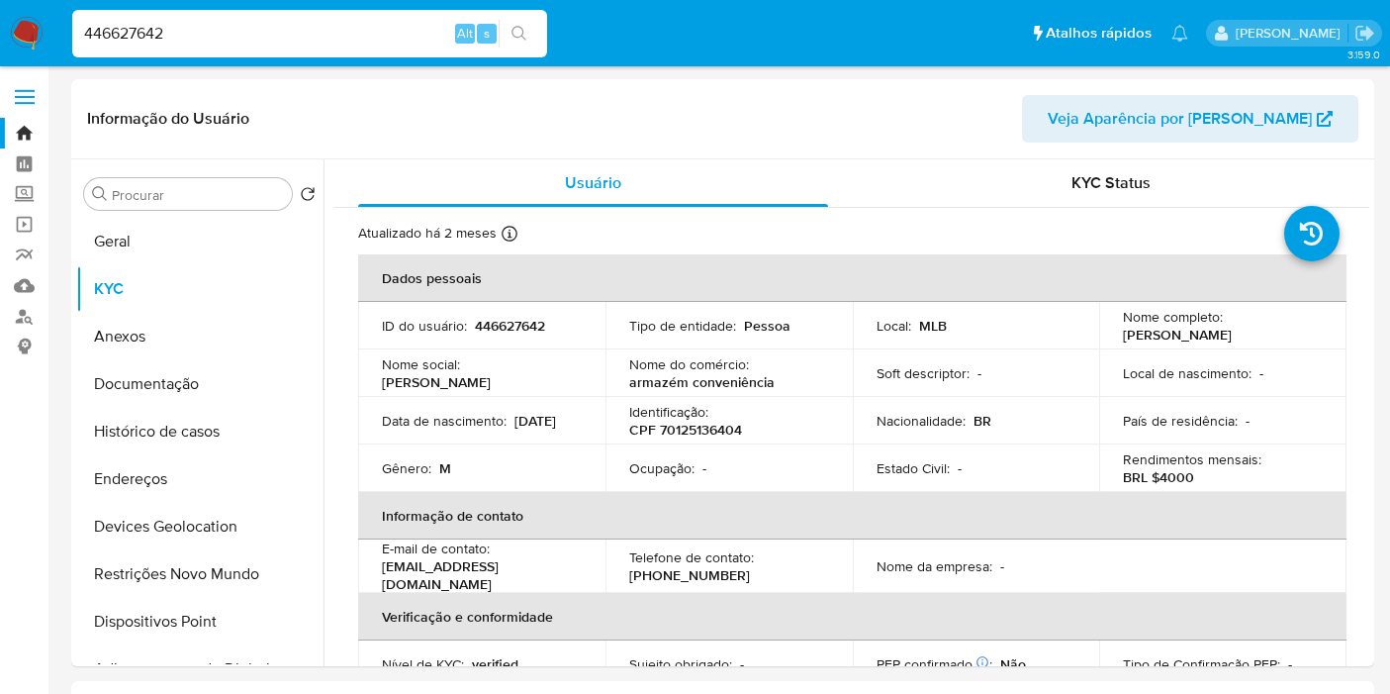
select select "10"
click at [686, 435] on p "CPF 70125136404" at bounding box center [685, 430] width 113 height 18
copy p "70125136404"
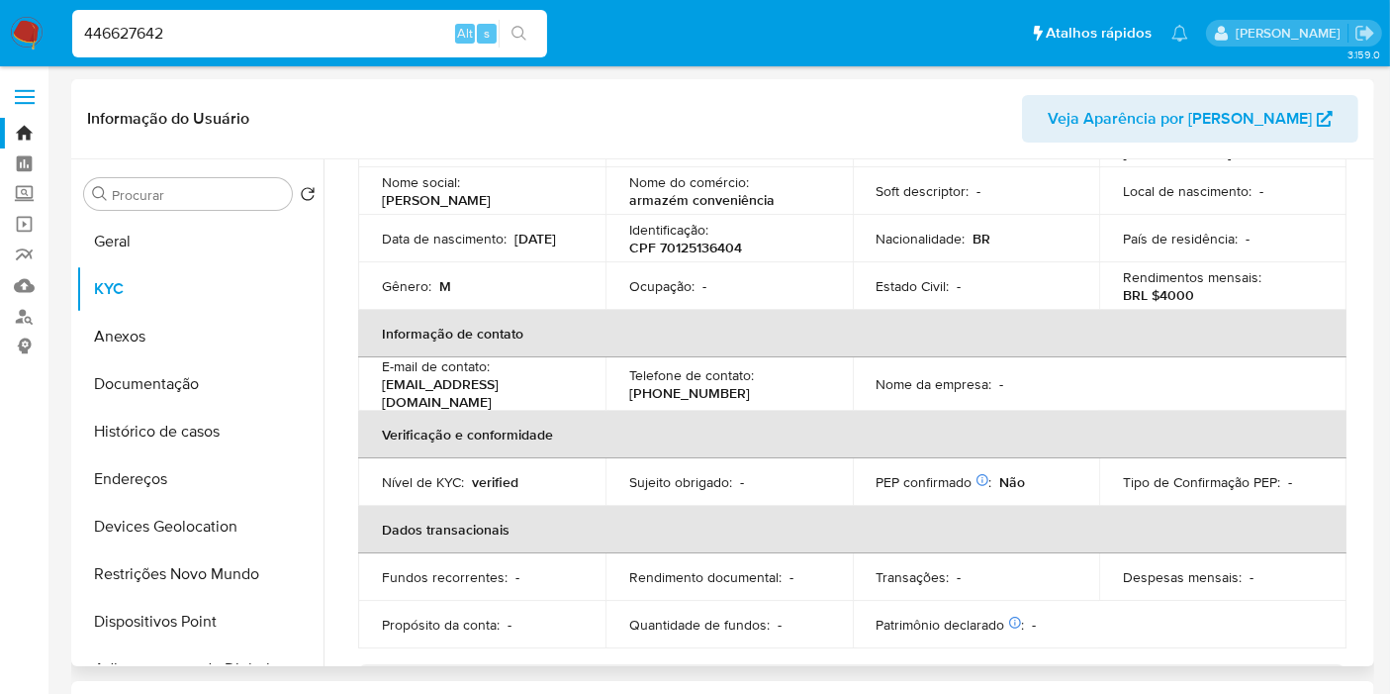
scroll to position [154, 0]
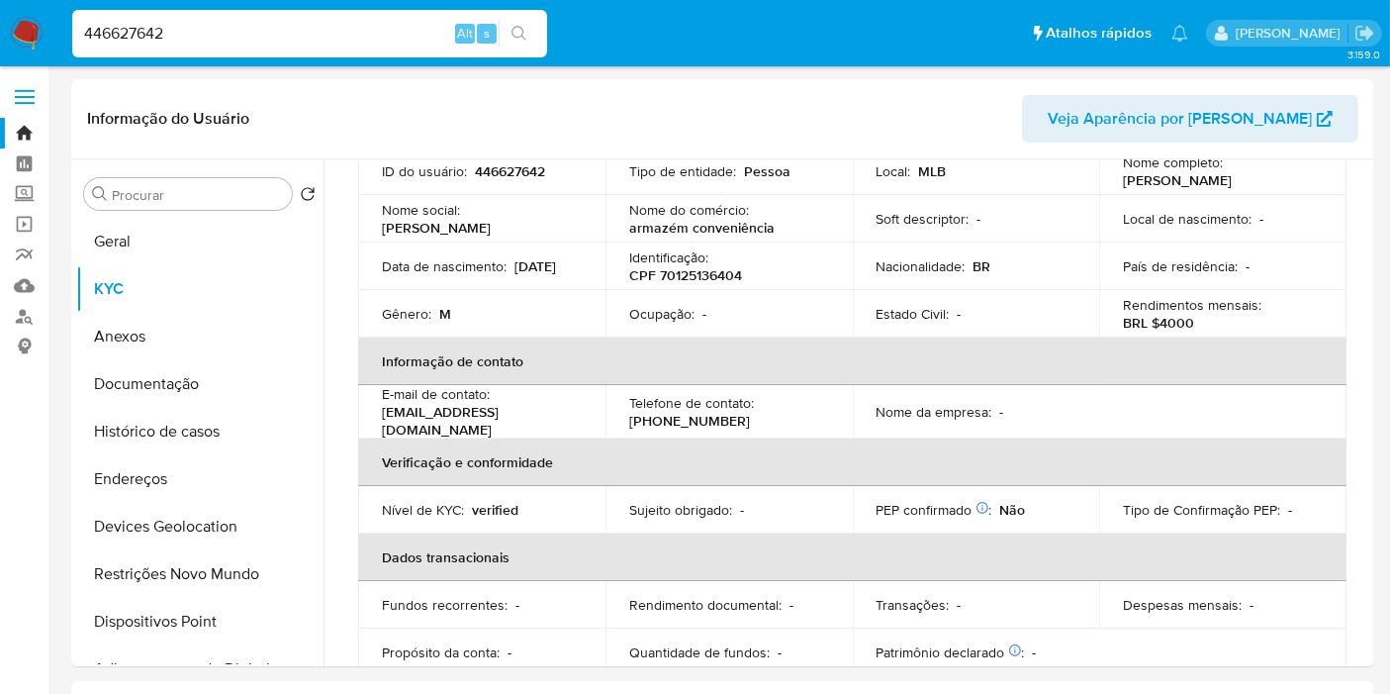
click at [203, 28] on input "446627642" at bounding box center [309, 34] width 475 height 26
paste input "51589977"
type input "451589977"
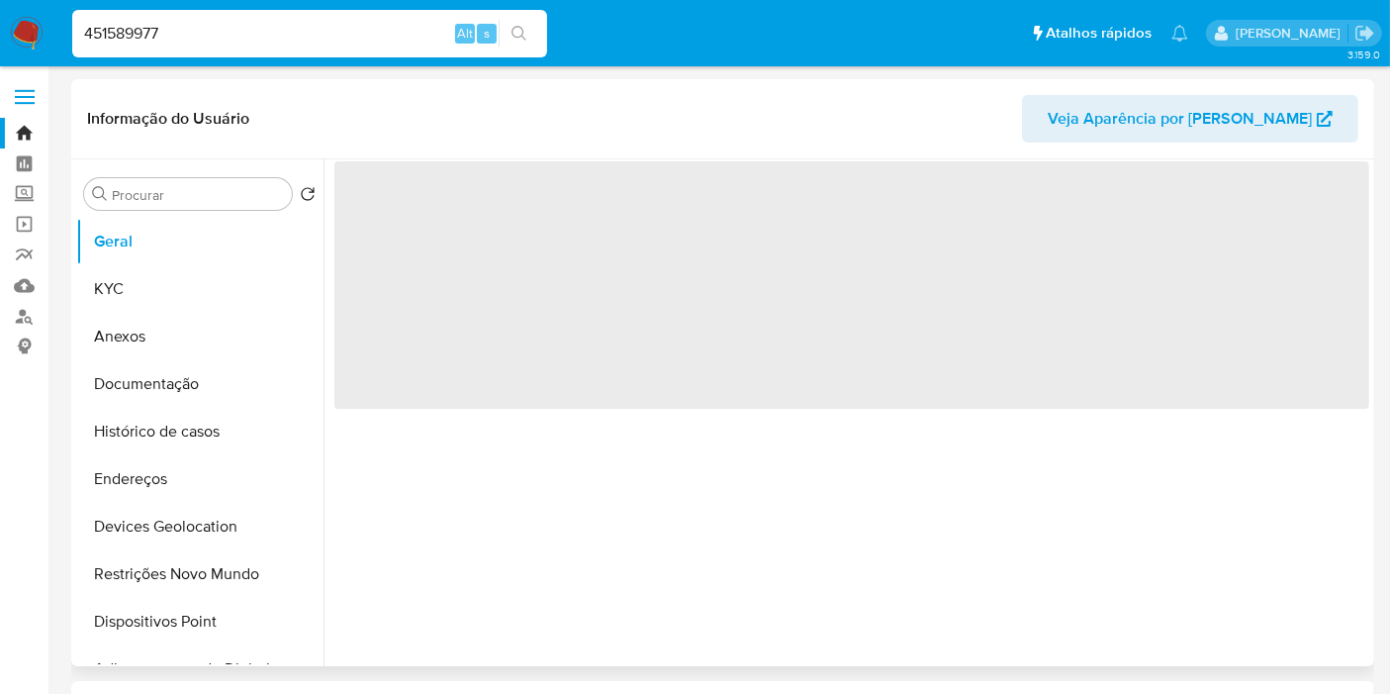
select select "10"
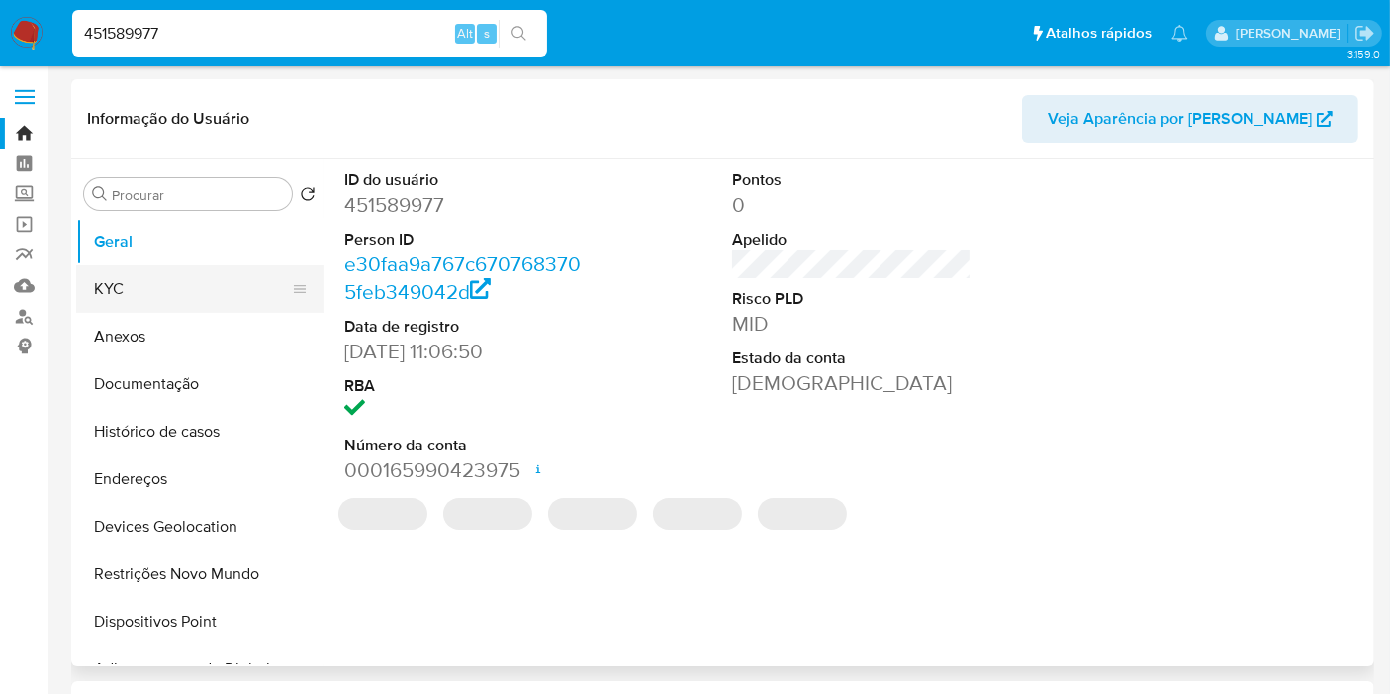
click at [143, 285] on button "KYC" at bounding box center [192, 289] width 232 height 48
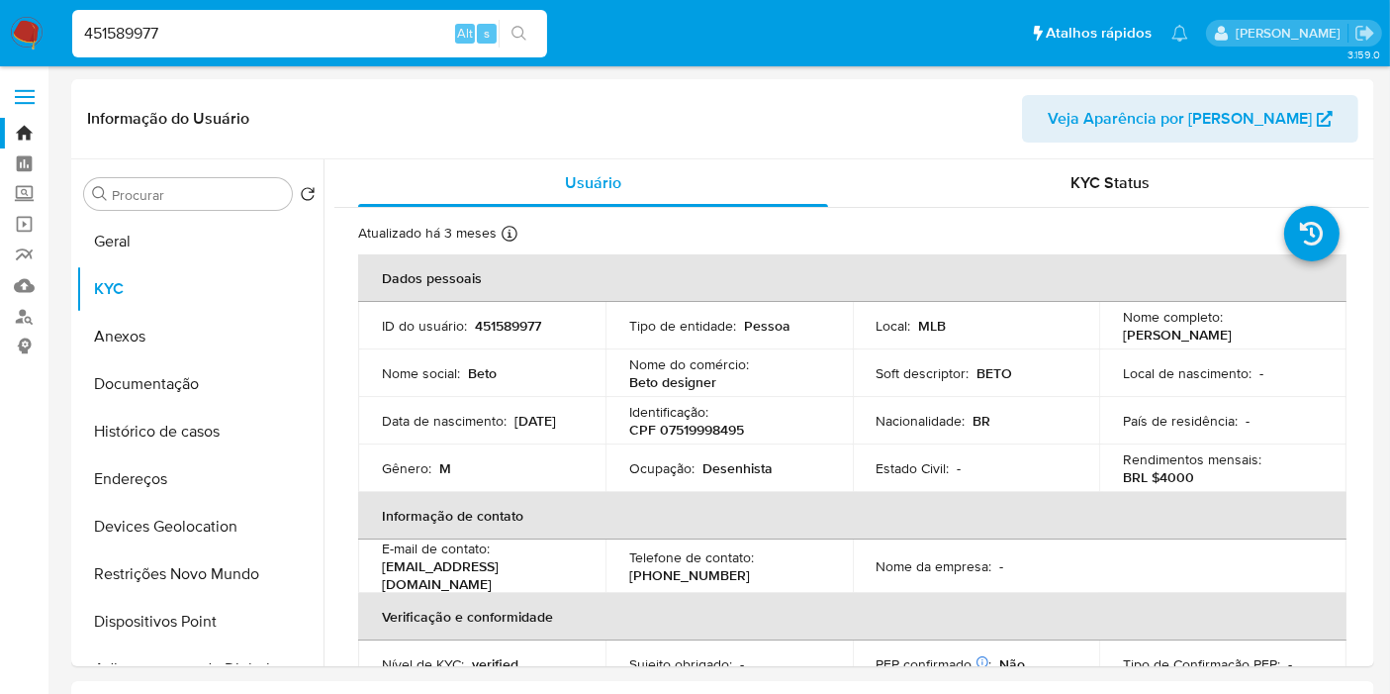
drag, startPoint x: 1117, startPoint y: 340, endPoint x: 1320, endPoint y: 331, distance: 203.1
click at [1320, 331] on td "Nome completo : Heberte Carlos de Almeida" at bounding box center [1222, 326] width 247 height 48
copy p "Heberte Carlos de Almeida"
click at [685, 423] on p "CPF 07519998495" at bounding box center [686, 430] width 115 height 18
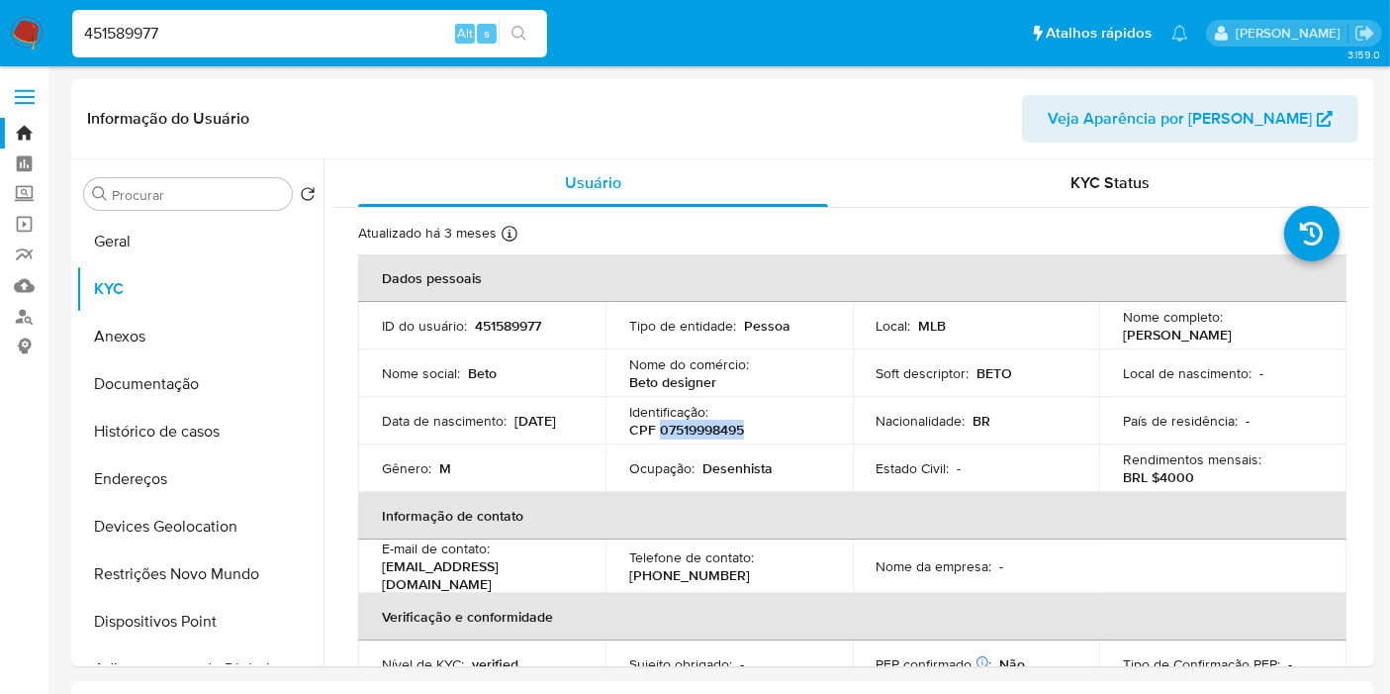
copy p "07519998495"
click at [248, 31] on input "451589977" at bounding box center [309, 34] width 475 height 26
paste input "8174875"
type input "458174875"
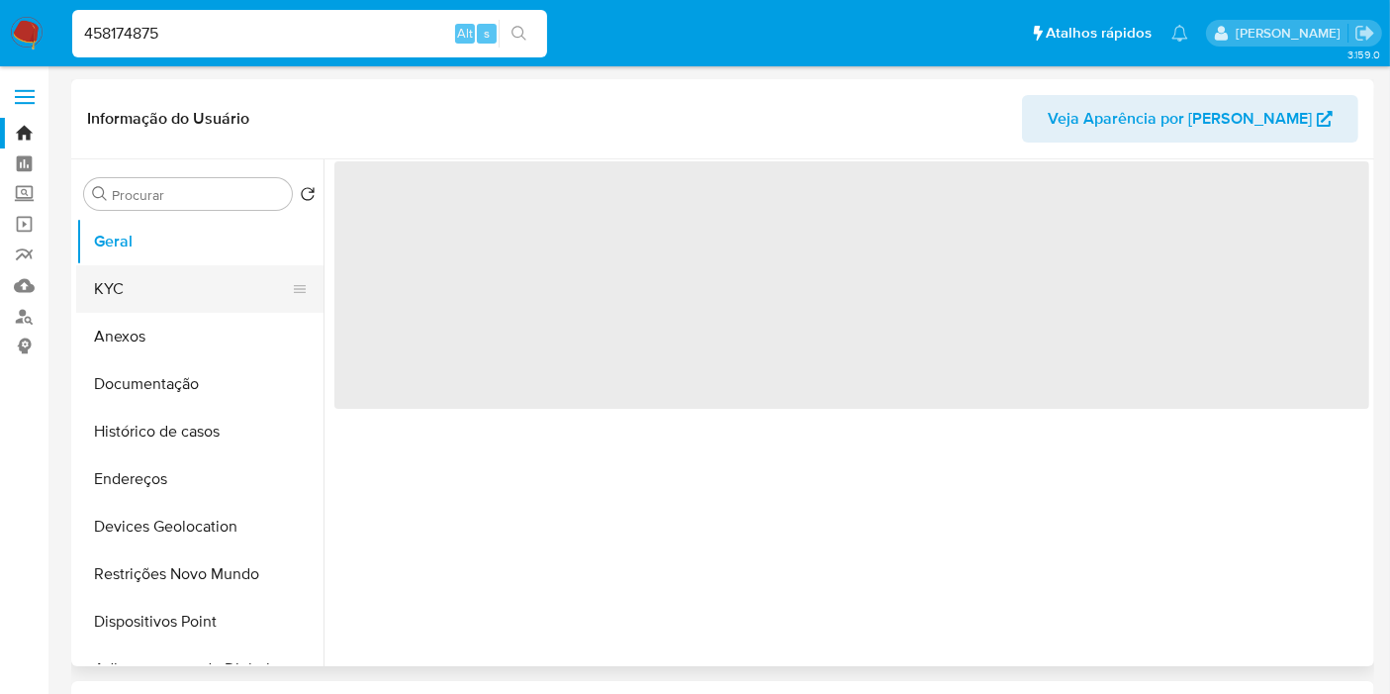
click at [127, 292] on button "KYC" at bounding box center [192, 289] width 232 height 48
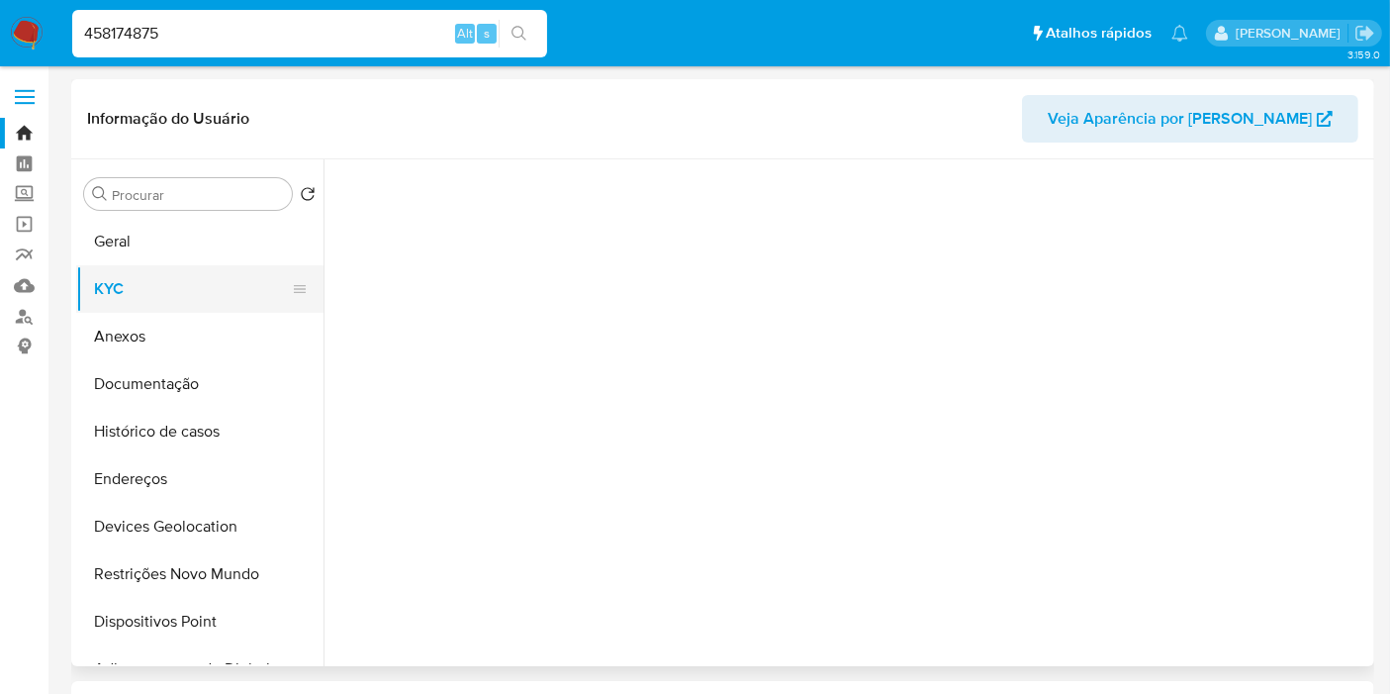
select select "10"
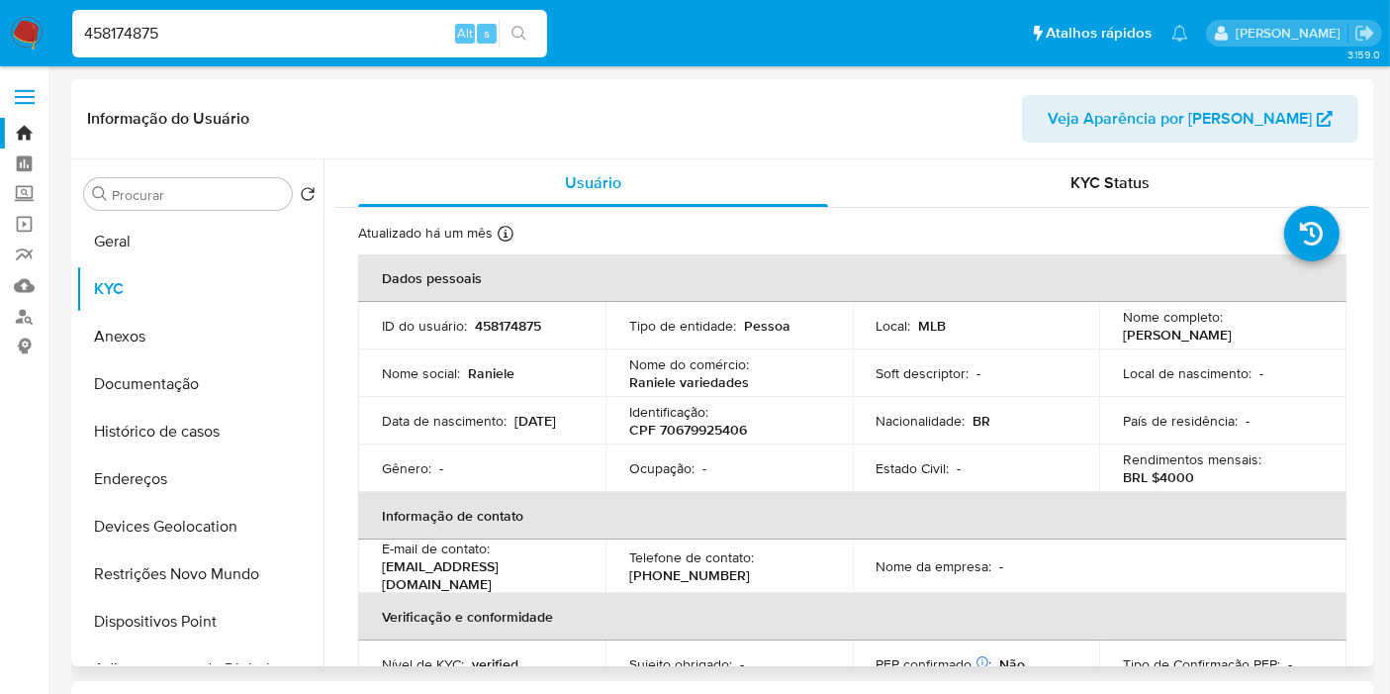
drag, startPoint x: 1180, startPoint y: 334, endPoint x: 1331, endPoint y: 330, distance: 151.5
click at [1331, 330] on td "Nome completo : Raniele Alves de Oliveira Silva" at bounding box center [1222, 326] width 247 height 48
click at [715, 427] on p "CPF 70679925406" at bounding box center [688, 430] width 118 height 18
copy p "70679925406"
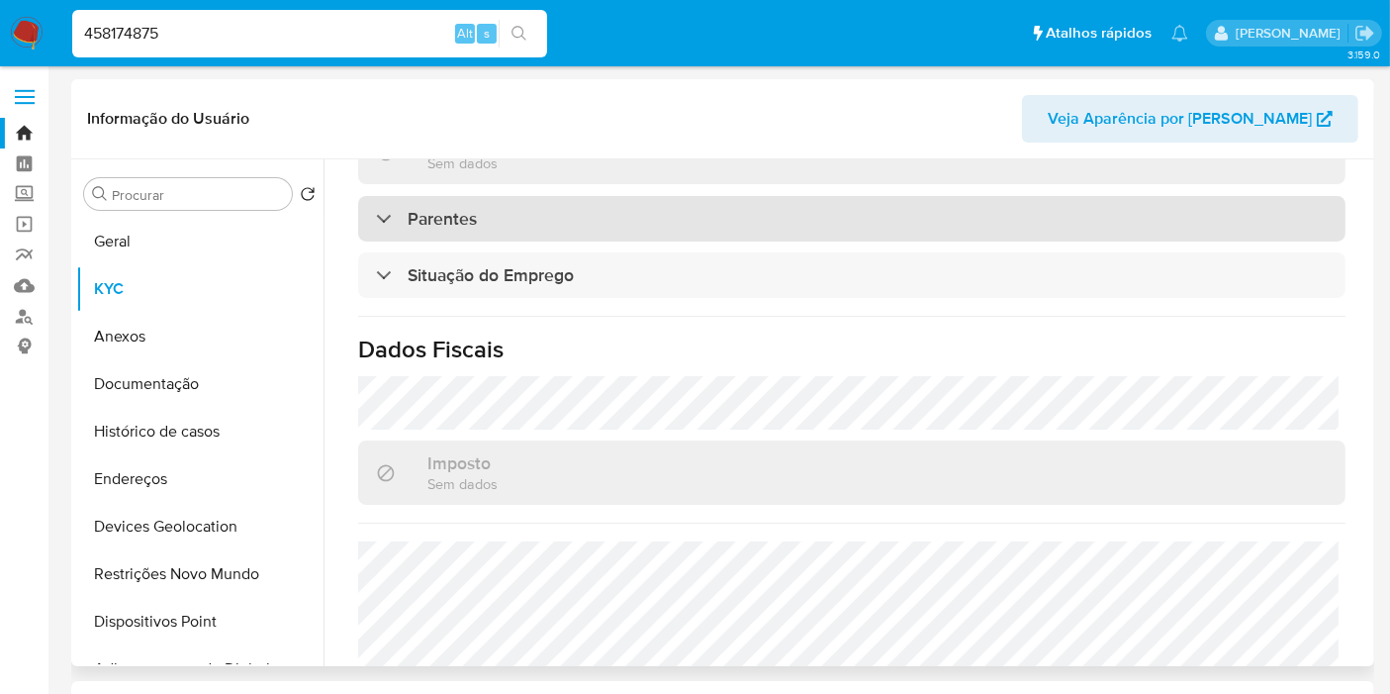
scroll to position [899, 0]
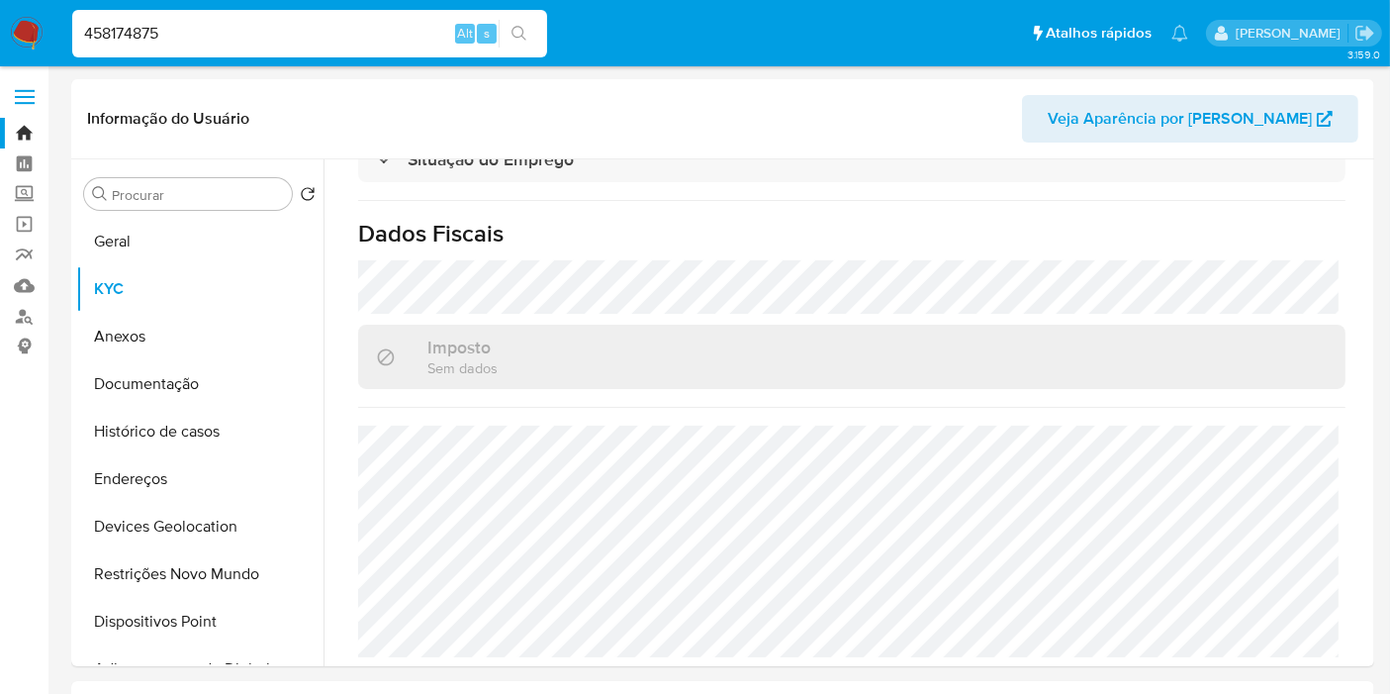
click at [254, 38] on input "458174875" at bounding box center [309, 34] width 475 height 26
paste input "400933"
type input "458400933"
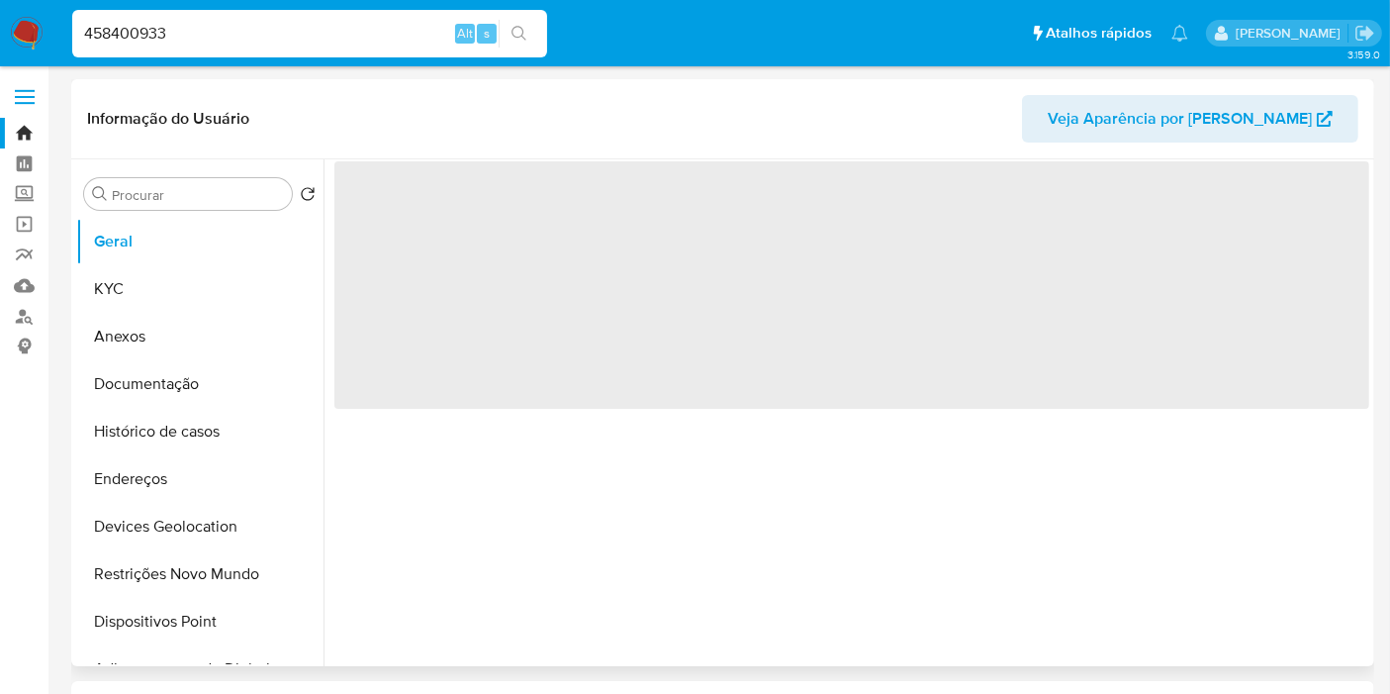
select select "10"
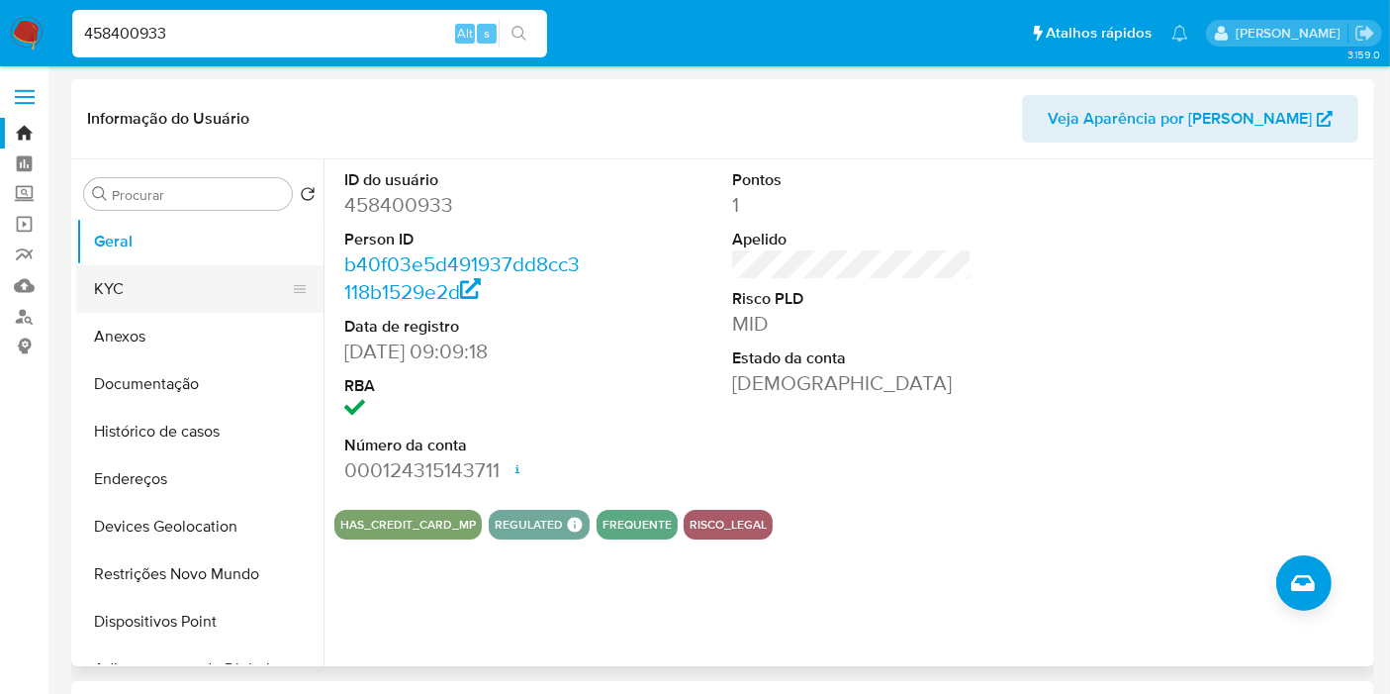
click at [206, 298] on button "KYC" at bounding box center [192, 289] width 232 height 48
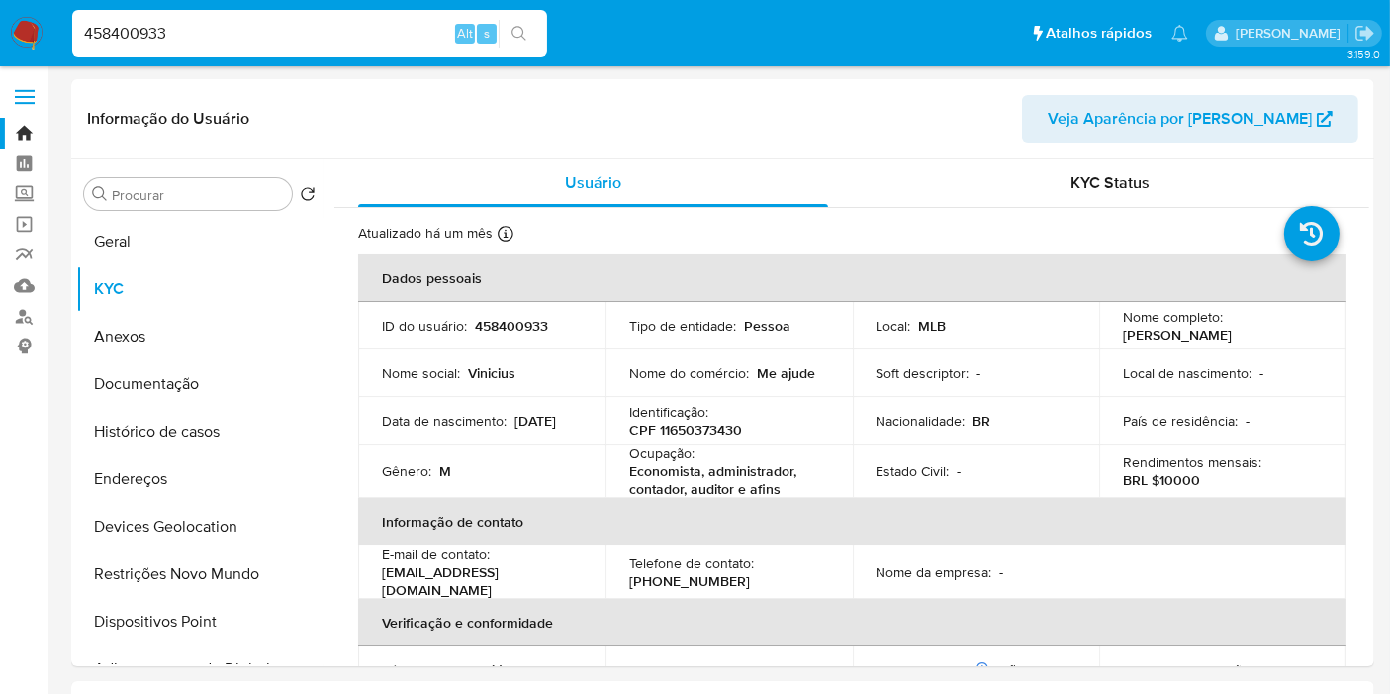
drag, startPoint x: 1121, startPoint y: 333, endPoint x: 1168, endPoint y: 347, distance: 48.8
click at [1180, 342] on p "Vinicius Henrique Sales Pereira" at bounding box center [1177, 335] width 109 height 18
copy p "Vinicius Henrique Sales Pereira"
click at [693, 435] on p "CPF 11650373430" at bounding box center [685, 430] width 113 height 18
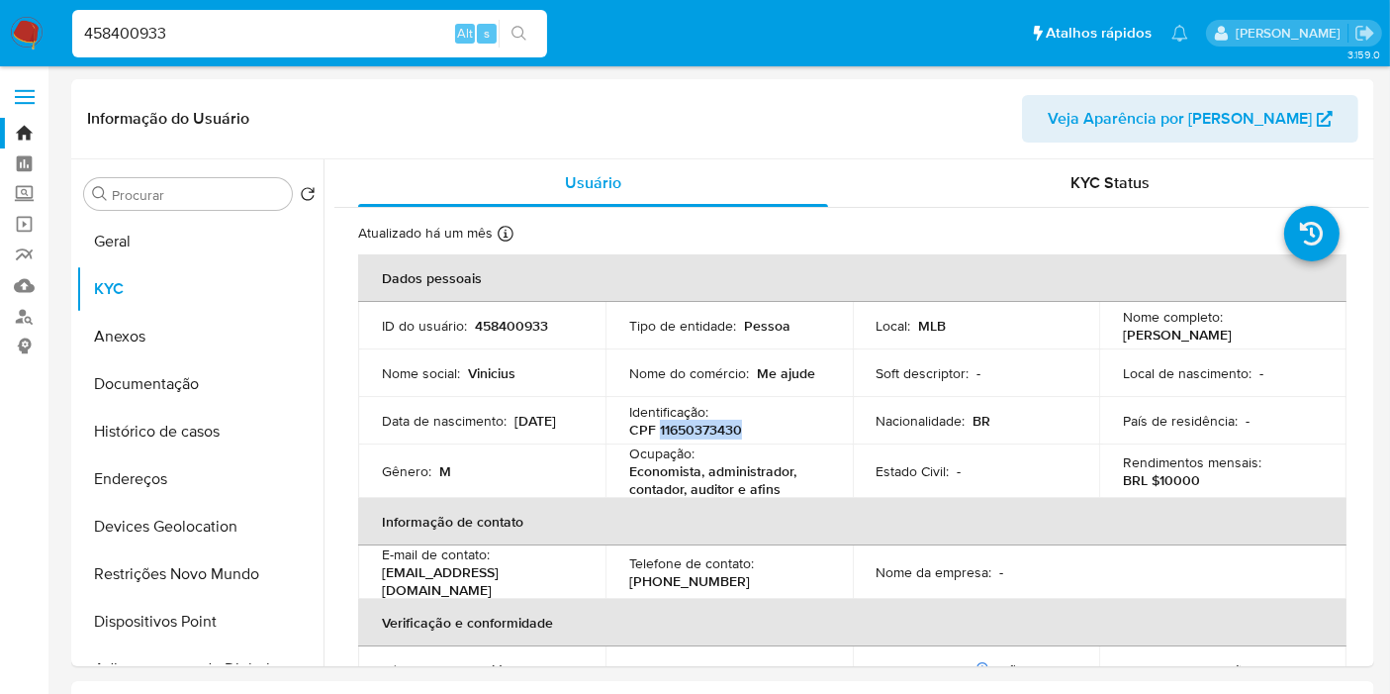
copy p "11650373430"
click at [274, 37] on input "458400933" at bounding box center [309, 34] width 475 height 26
drag, startPoint x: 274, startPoint y: 37, endPoint x: 258, endPoint y: 48, distance: 19.8
click at [268, 44] on input "458400933" at bounding box center [309, 34] width 475 height 26
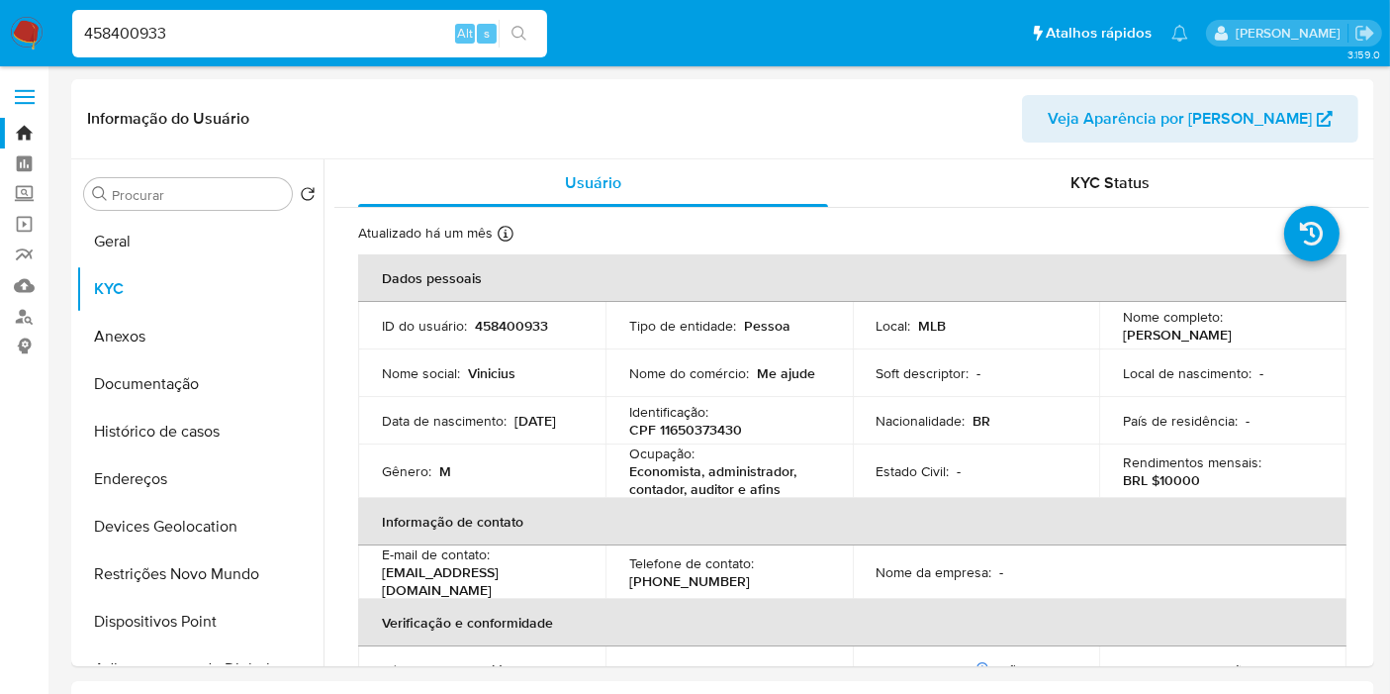
paste input "62841694"
type input "462841694"
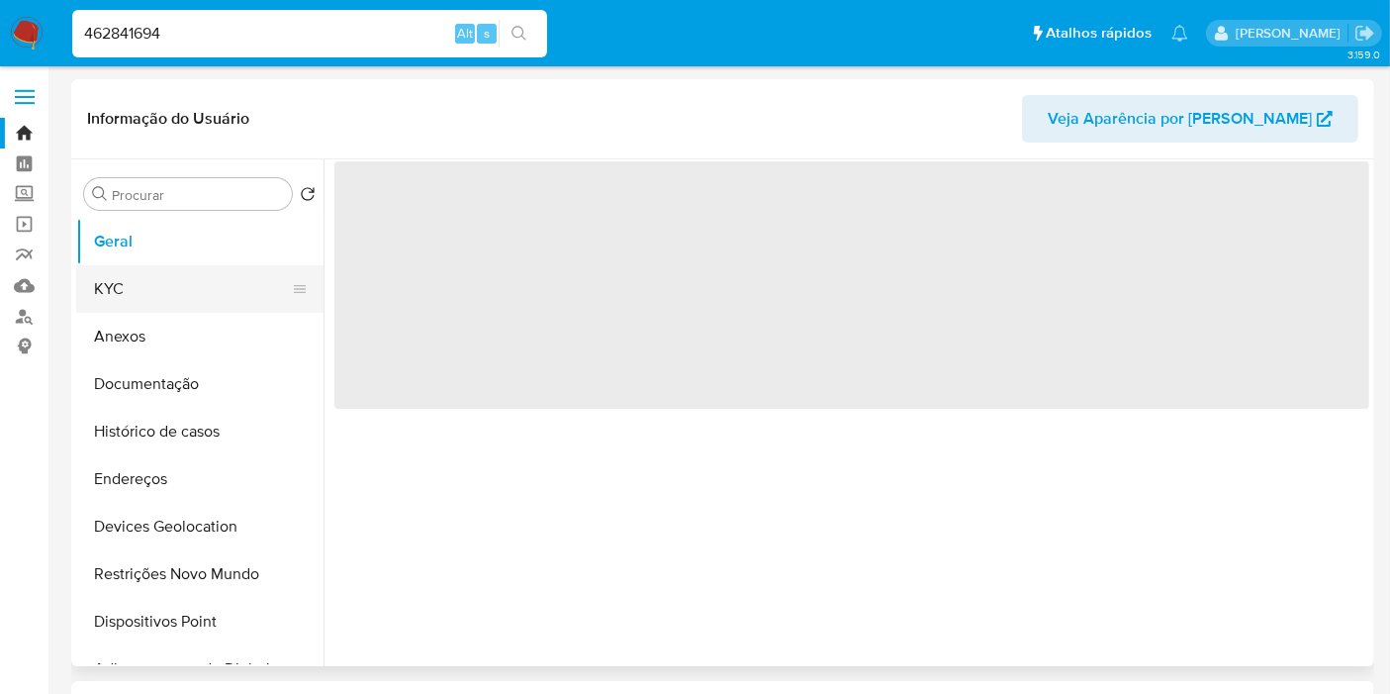
select select "10"
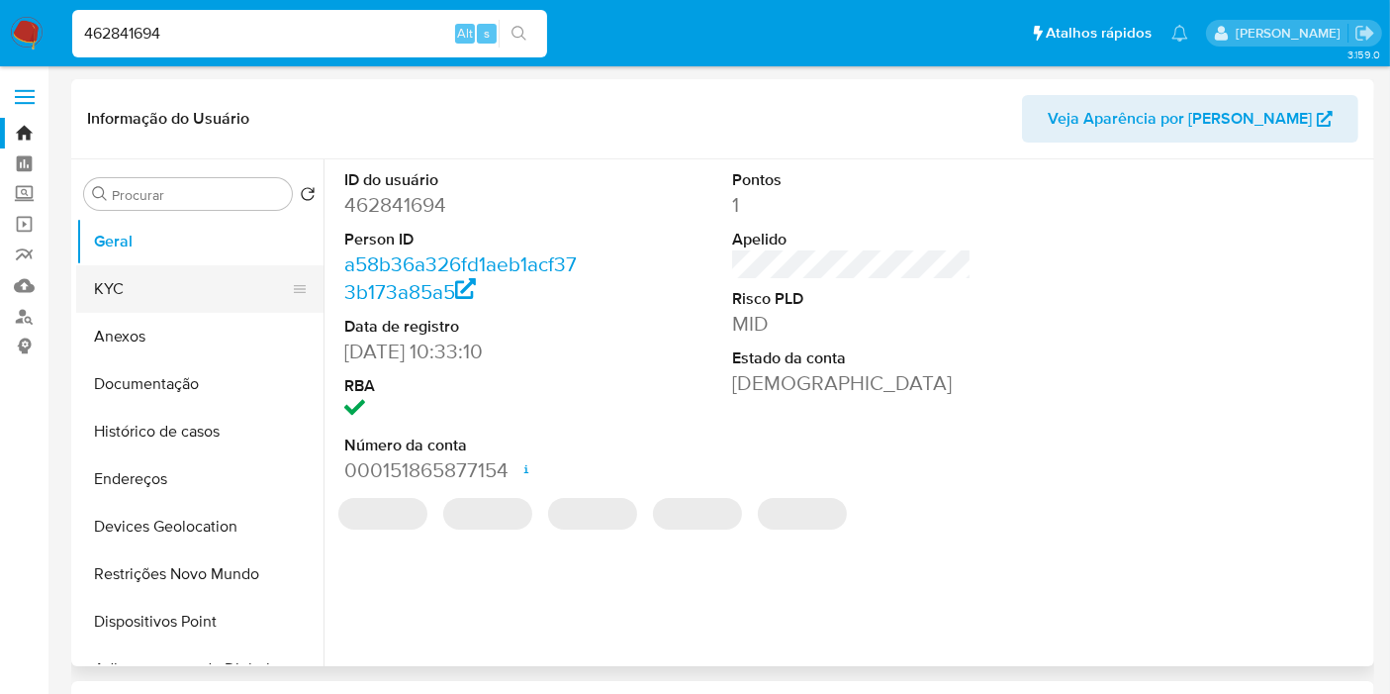
click at [175, 296] on button "KYC" at bounding box center [192, 289] width 232 height 48
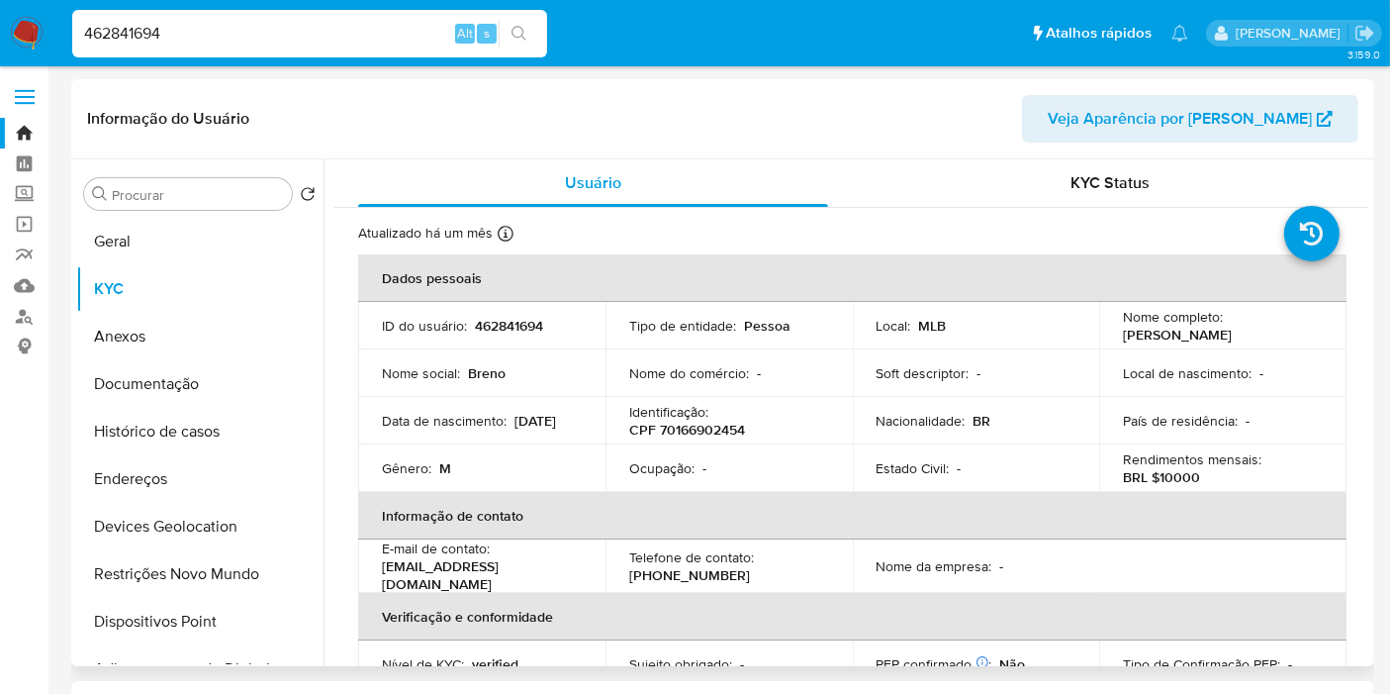
drag, startPoint x: 1117, startPoint y: 329, endPoint x: 1189, endPoint y: 338, distance: 71.9
click at [1190, 338] on p "[PERSON_NAME]" at bounding box center [1177, 335] width 109 height 18
copy p "[PERSON_NAME]"
select select "10"
click at [693, 429] on p "CPF 70166902454" at bounding box center [687, 430] width 116 height 18
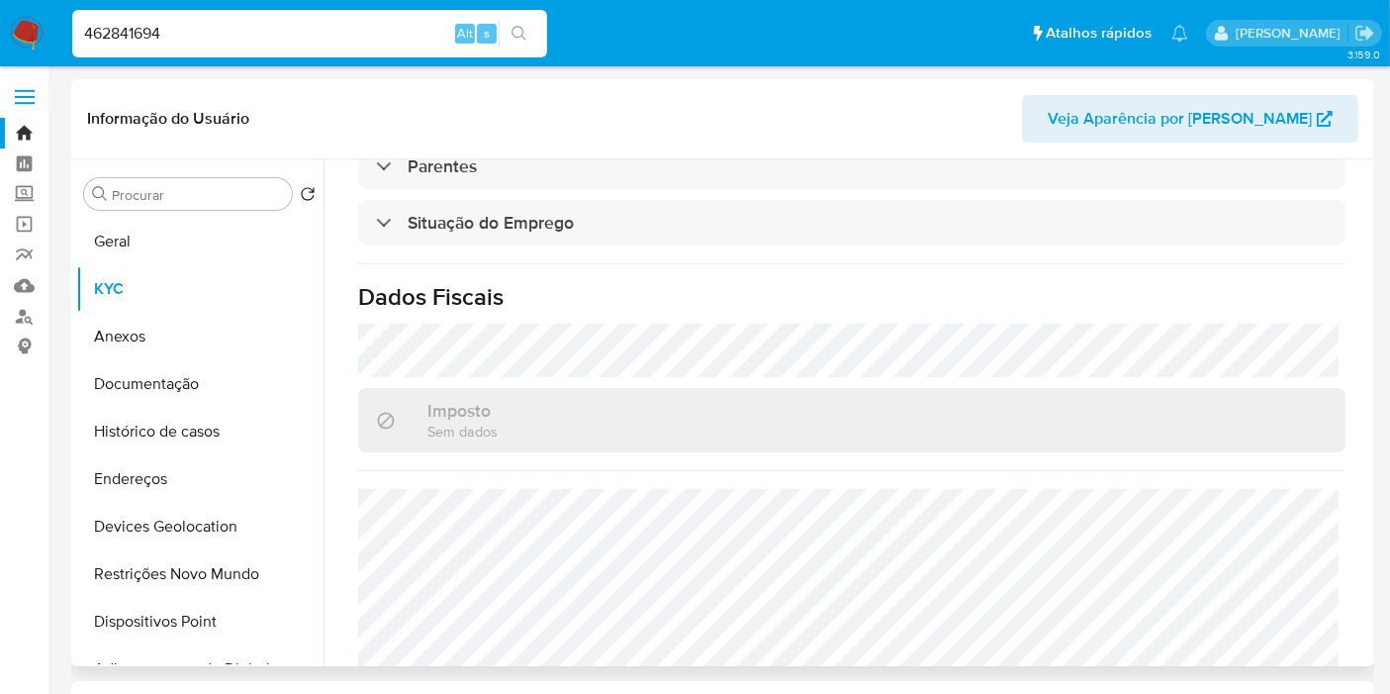
scroll to position [904, 0]
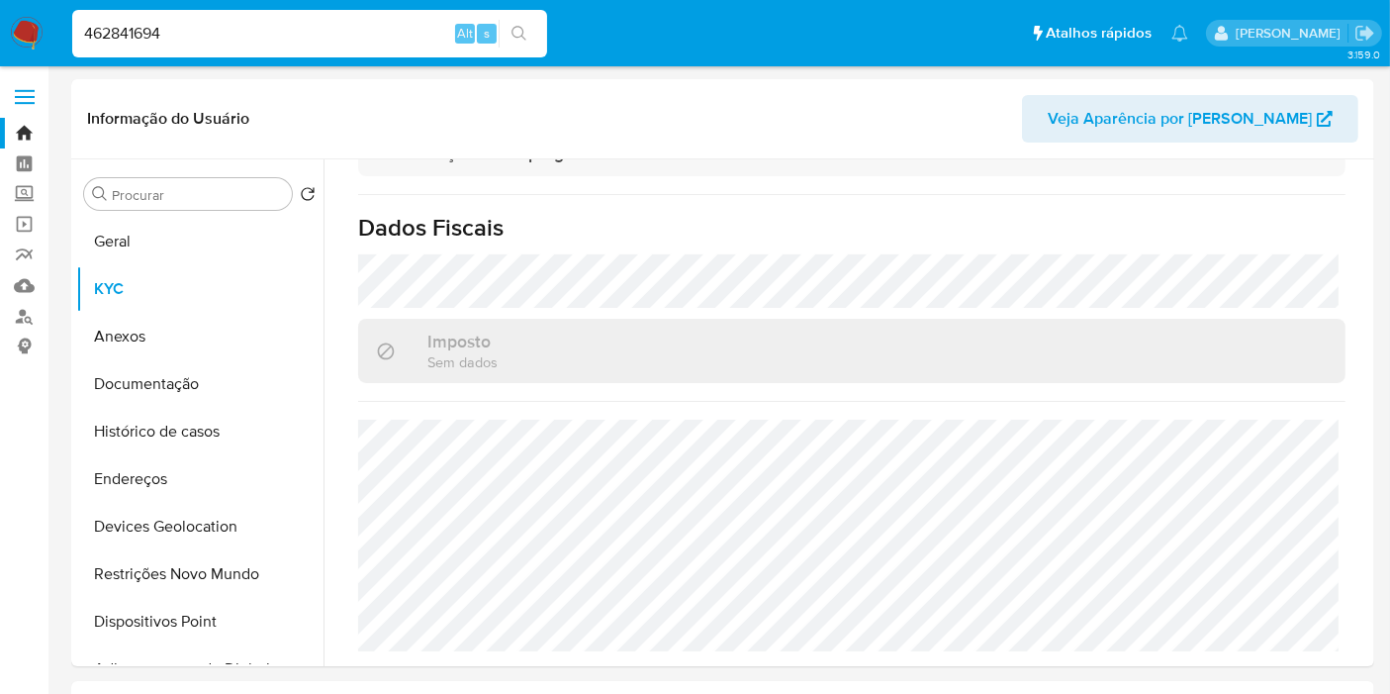
click at [167, 55] on div "462841694 Alt s" at bounding box center [309, 34] width 475 height 48
click at [163, 41] on input "462841694" at bounding box center [309, 34] width 475 height 26
paste input "6320486"
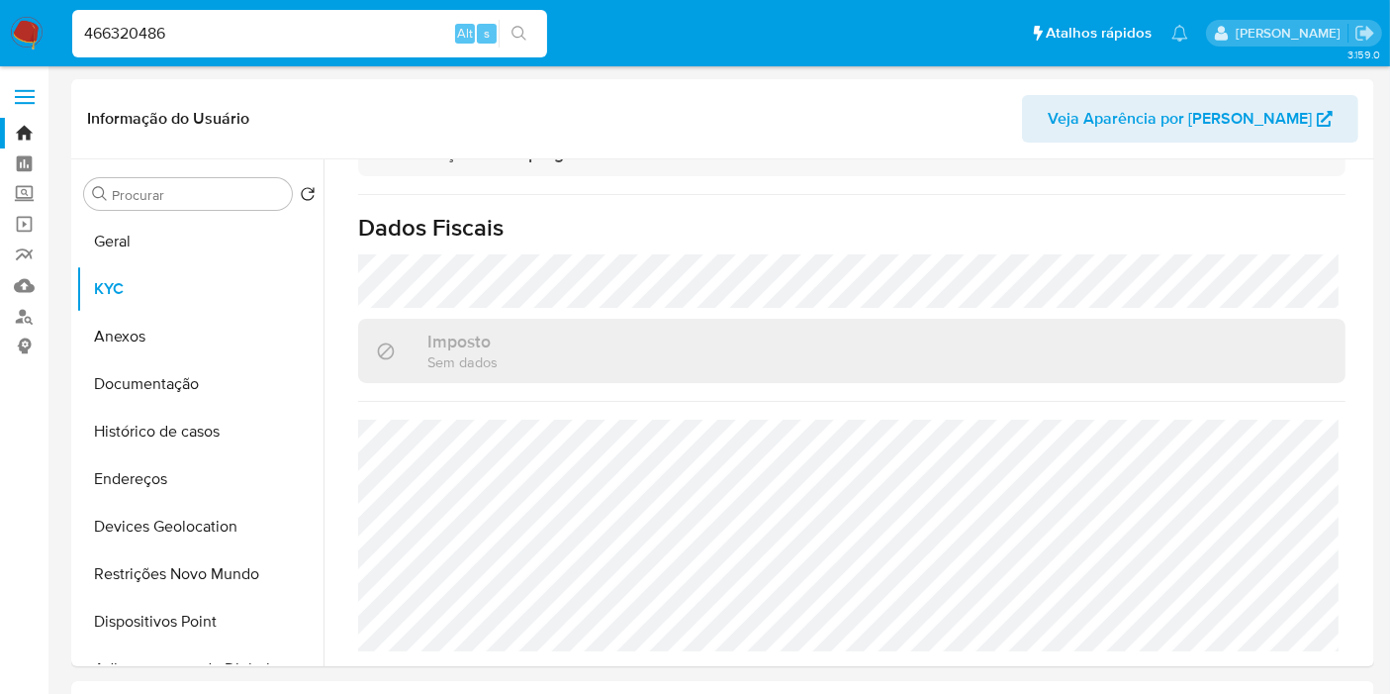
type input "466320486"
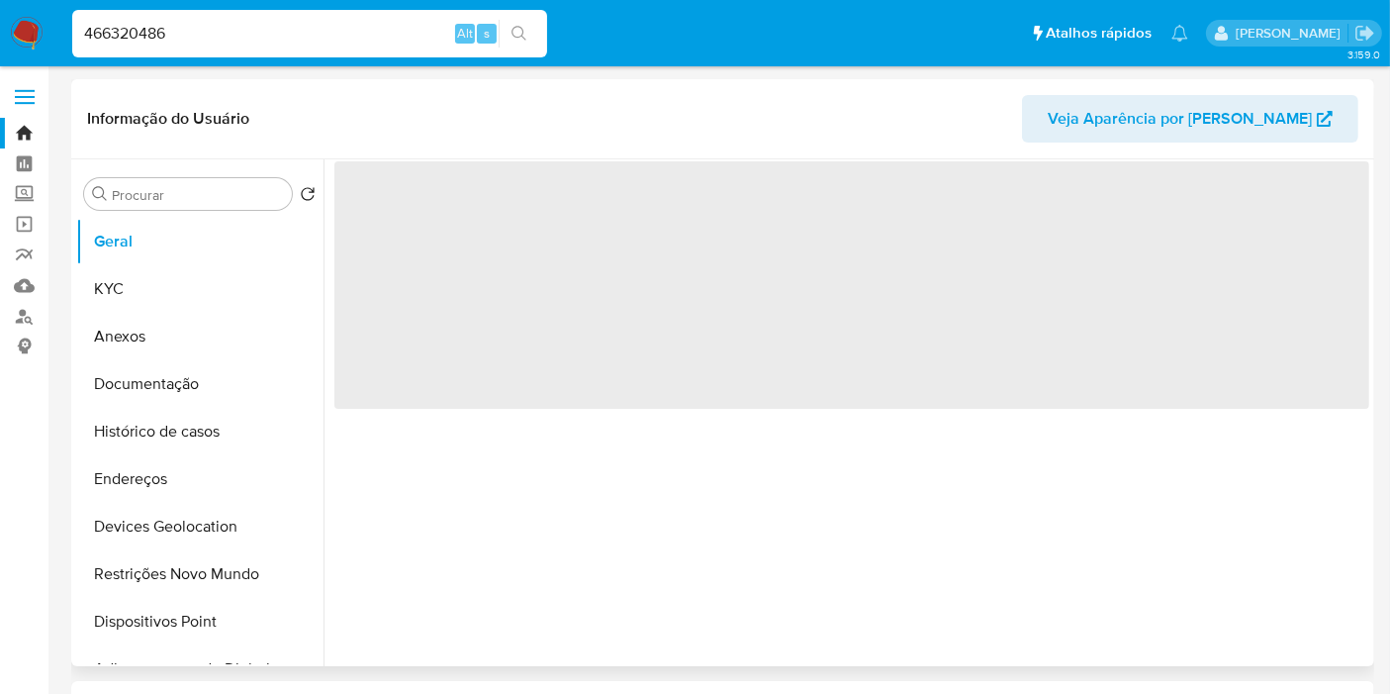
select select "10"
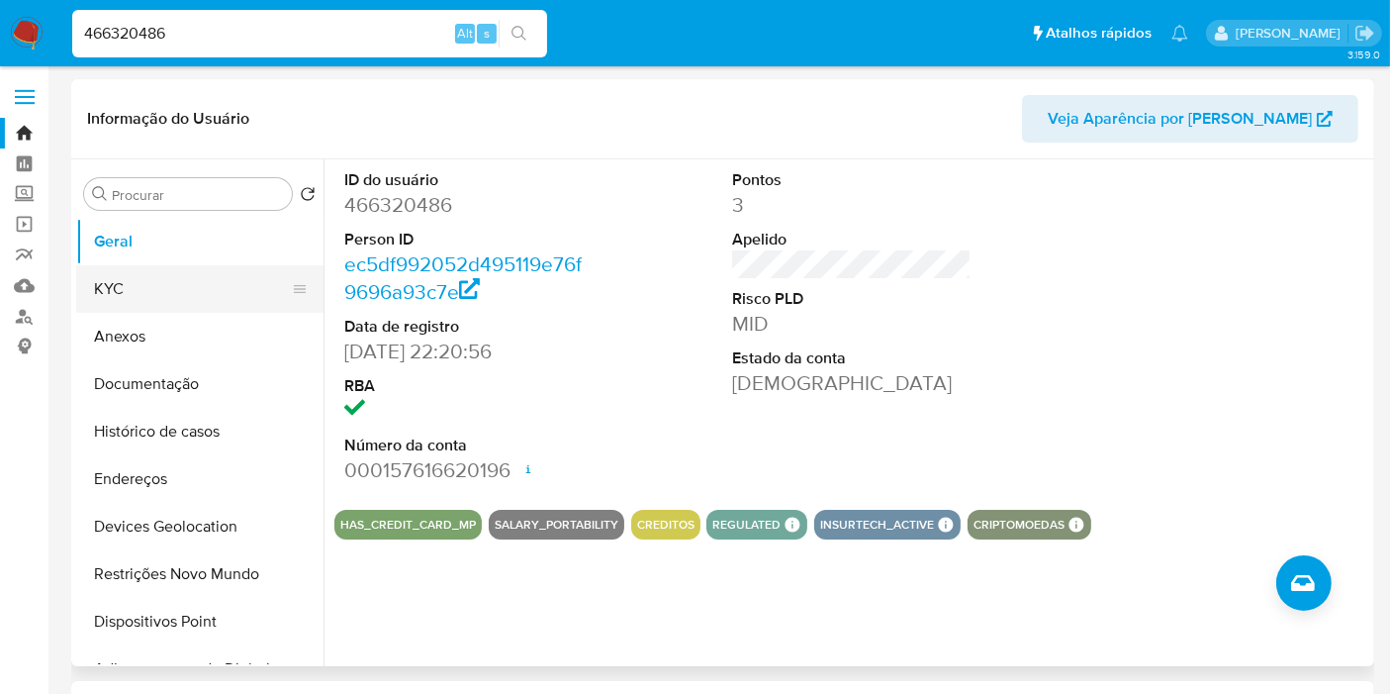
click at [103, 282] on button "KYC" at bounding box center [192, 289] width 232 height 48
